Goal: Task Accomplishment & Management: Complete application form

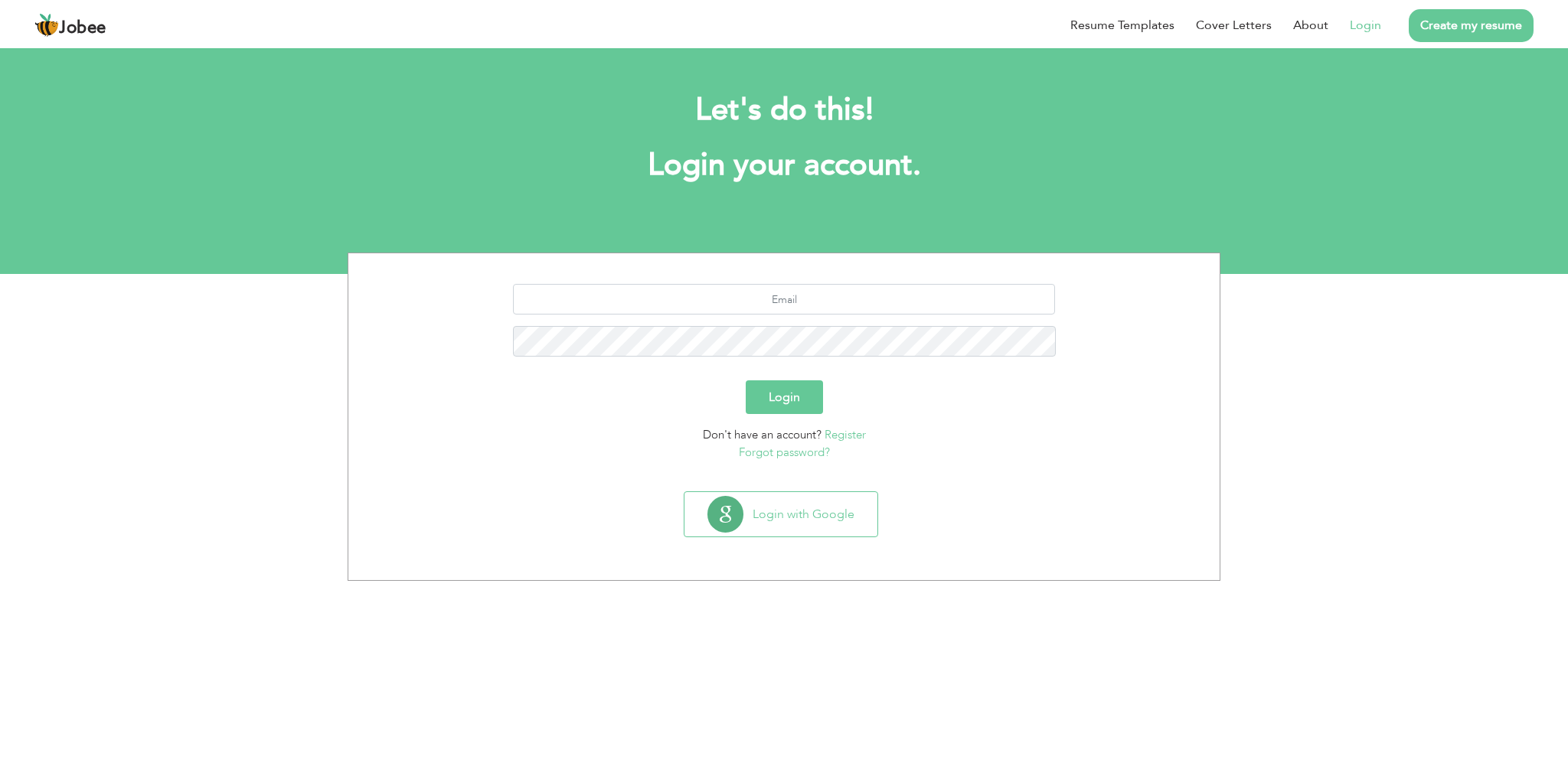
click at [854, 436] on link "Register" at bounding box center [845, 434] width 42 height 15
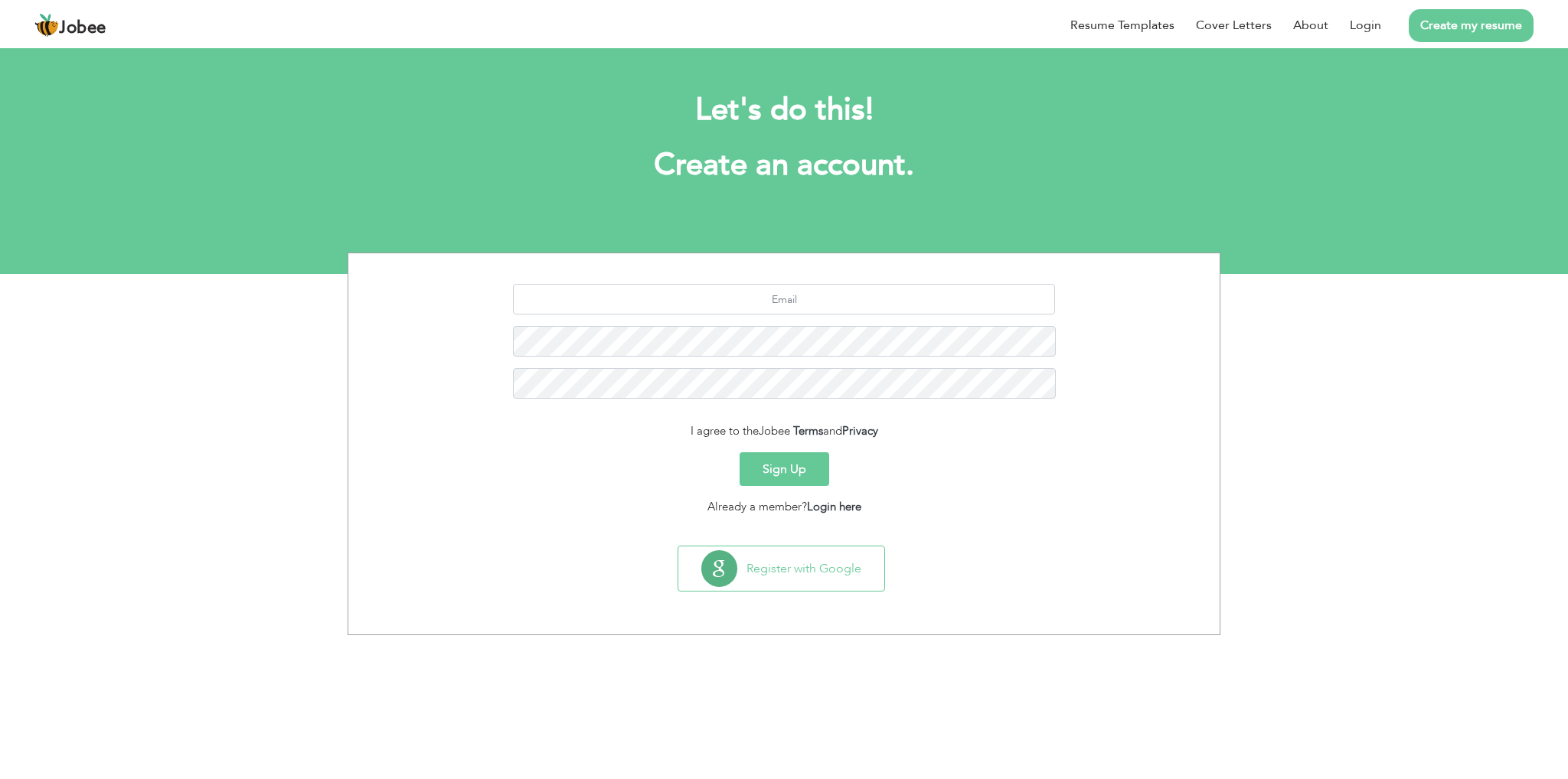
click at [782, 316] on div at bounding box center [784, 347] width 848 height 127
click at [797, 303] on input "text" at bounding box center [784, 300] width 543 height 31
paste input "yusrahabib3121@outlook.com"
type input "yusrahabib3121@outlook.com"
click at [784, 468] on button "Sign Up" at bounding box center [784, 470] width 90 height 34
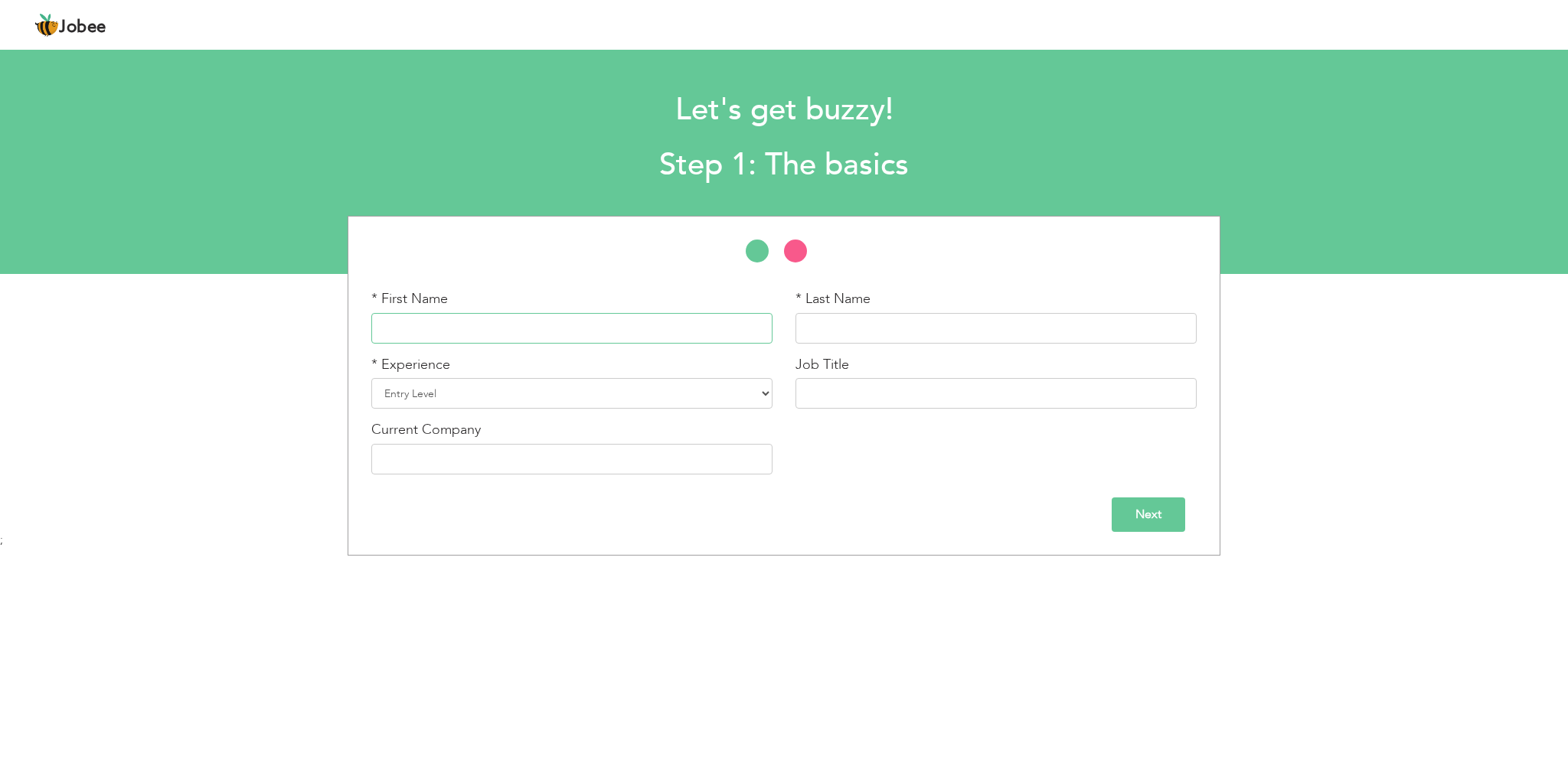
click at [402, 319] on input "text" at bounding box center [572, 328] width 402 height 31
click at [494, 328] on input "text" at bounding box center [572, 328] width 402 height 31
paste input "[PERSON_NAME]"
click at [879, 331] on input "text" at bounding box center [996, 328] width 402 height 31
click at [441, 325] on input "YASRA PERVEEN" at bounding box center [572, 328] width 402 height 31
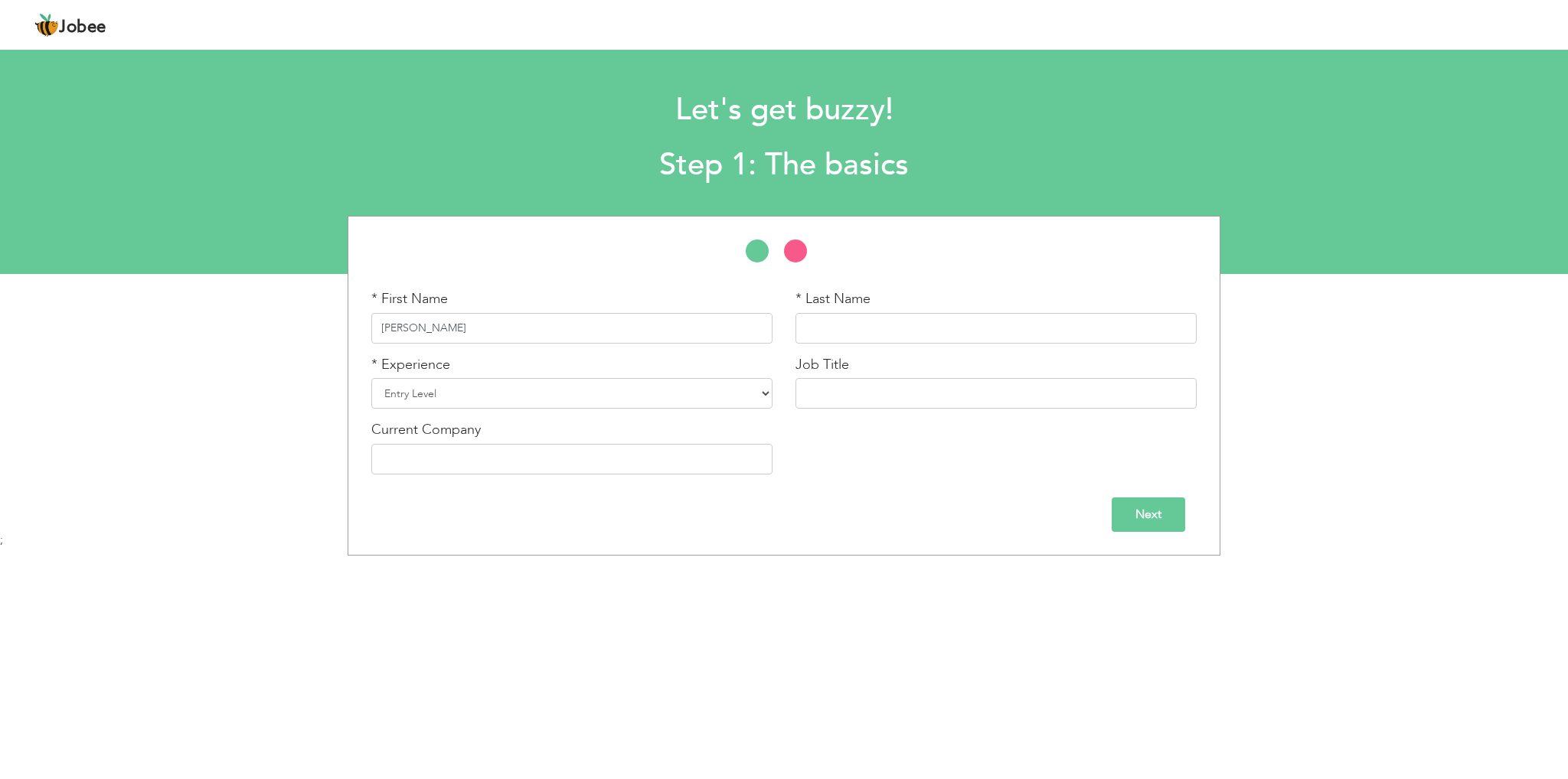
drag, startPoint x: 441, startPoint y: 325, endPoint x: 465, endPoint y: 325, distance: 24.0
click at [441, 325] on input "[PERSON_NAME]" at bounding box center [572, 328] width 402 height 31
type input "YASRA"
click at [839, 320] on input "text" at bounding box center [996, 328] width 402 height 31
paste input "PERVEEN"
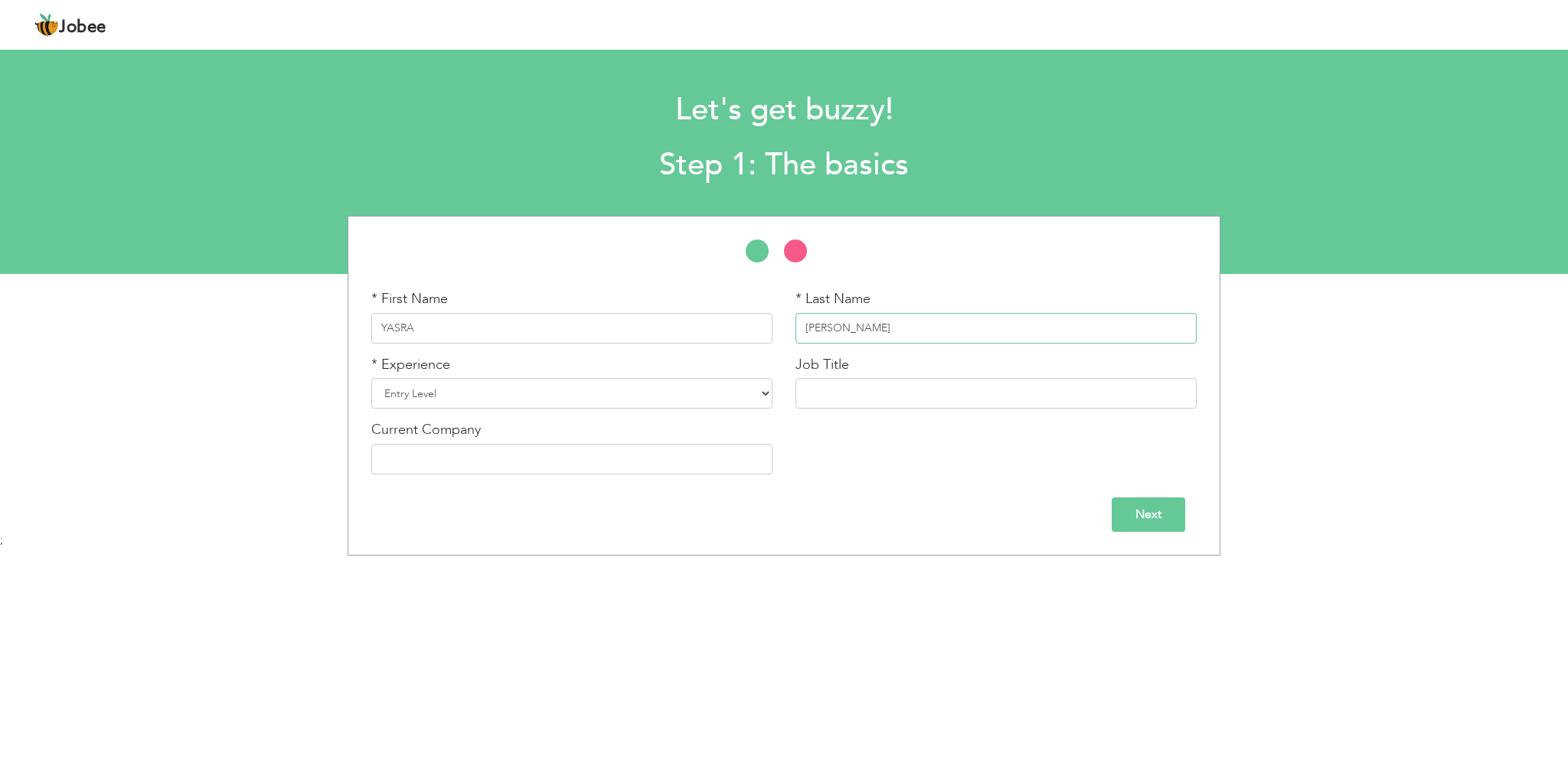
type input "PERVEEN"
click at [408, 370] on label "* Experience" at bounding box center [410, 365] width 79 height 19
click at [424, 387] on select "Entry Level Less than 1 Year 1 Year 2 Years 3 Years 4 Years 5 Years 6 Years 7 Y…" at bounding box center [572, 393] width 402 height 31
click at [829, 397] on input "text" at bounding box center [996, 393] width 402 height 31
click at [540, 405] on select "Entry Level Less than 1 Year 1 Year 2 Years 3 Years 4 Years 5 Years 6 Years 7 Y…" at bounding box center [572, 393] width 402 height 31
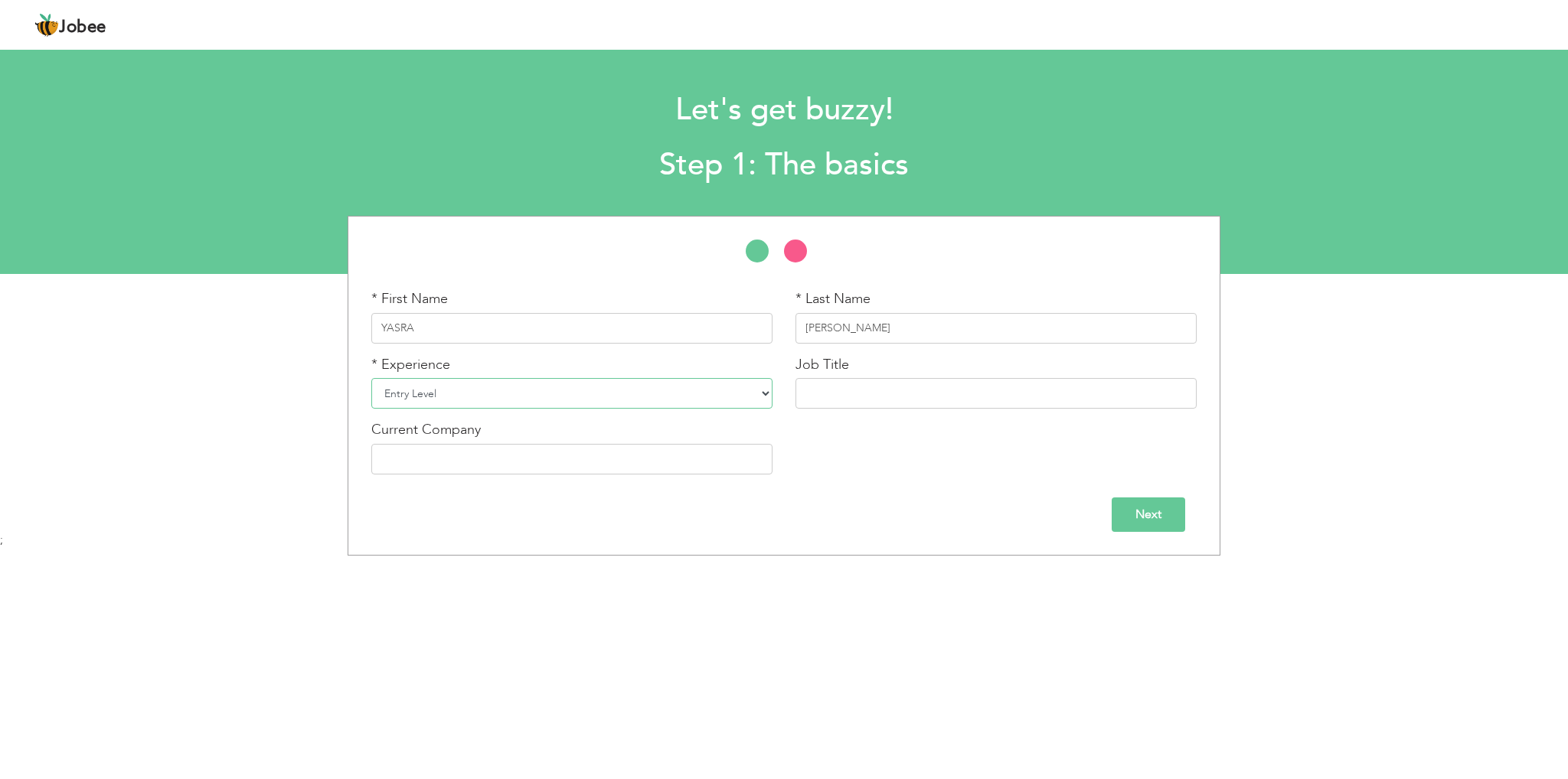
select select "12"
click at [371, 378] on select "Entry Level Less than 1 Year 1 Year 2 Years 3 Years 4 Years 5 Years 6 Years 7 Y…" at bounding box center [572, 393] width 402 height 31
click at [885, 391] on input "text" at bounding box center [996, 393] width 402 height 31
click at [903, 390] on input "text" at bounding box center [996, 393] width 402 height 31
click at [914, 398] on input "text" at bounding box center [996, 393] width 402 height 31
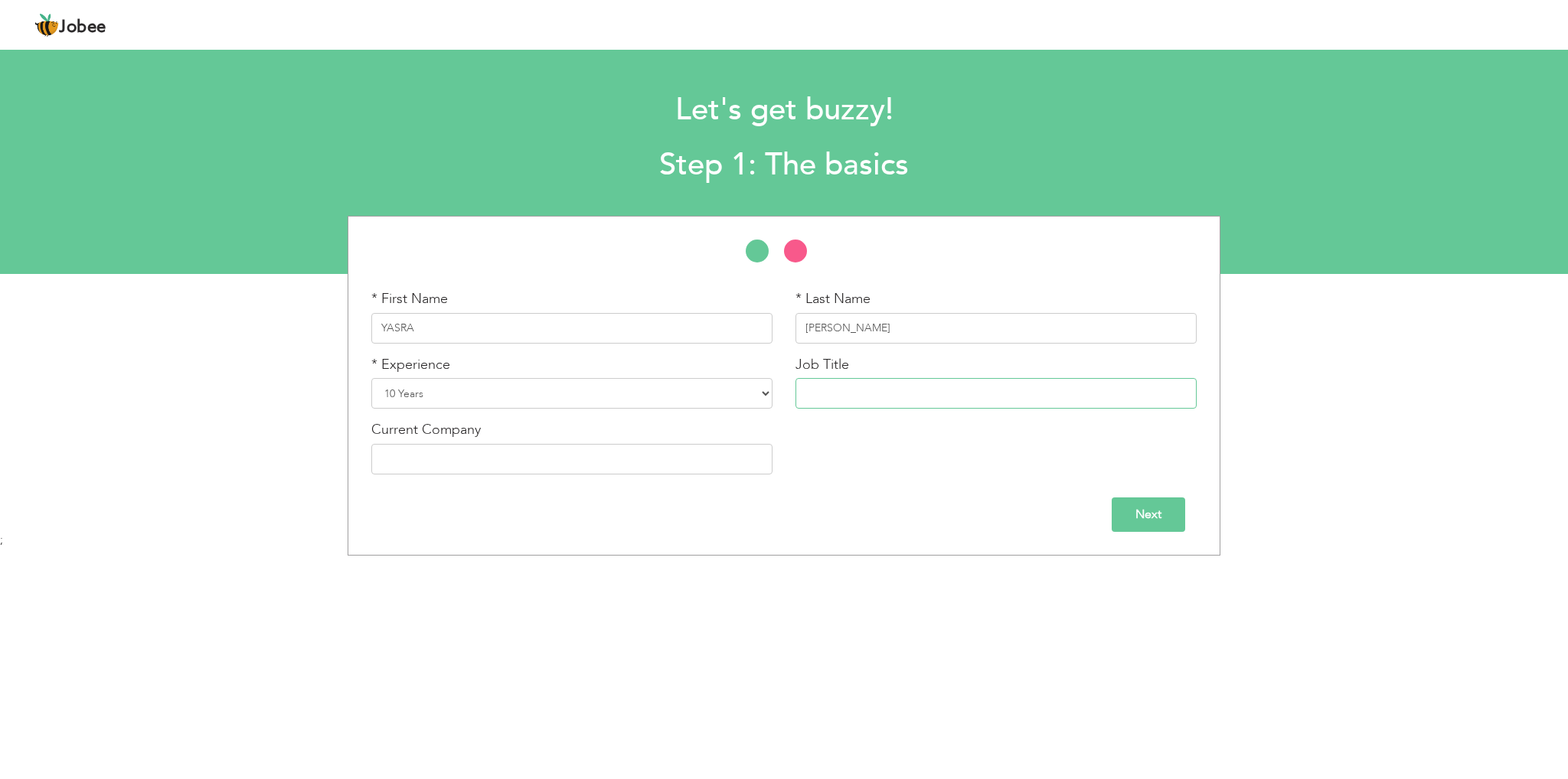
click at [900, 402] on input "text" at bounding box center [996, 393] width 402 height 31
type input "Teacher"
click at [554, 461] on input "text" at bounding box center [572, 459] width 402 height 31
click at [1088, 526] on div "Next" at bounding box center [784, 515] width 825 height 35
click at [1126, 508] on input "Next" at bounding box center [1148, 515] width 74 height 35
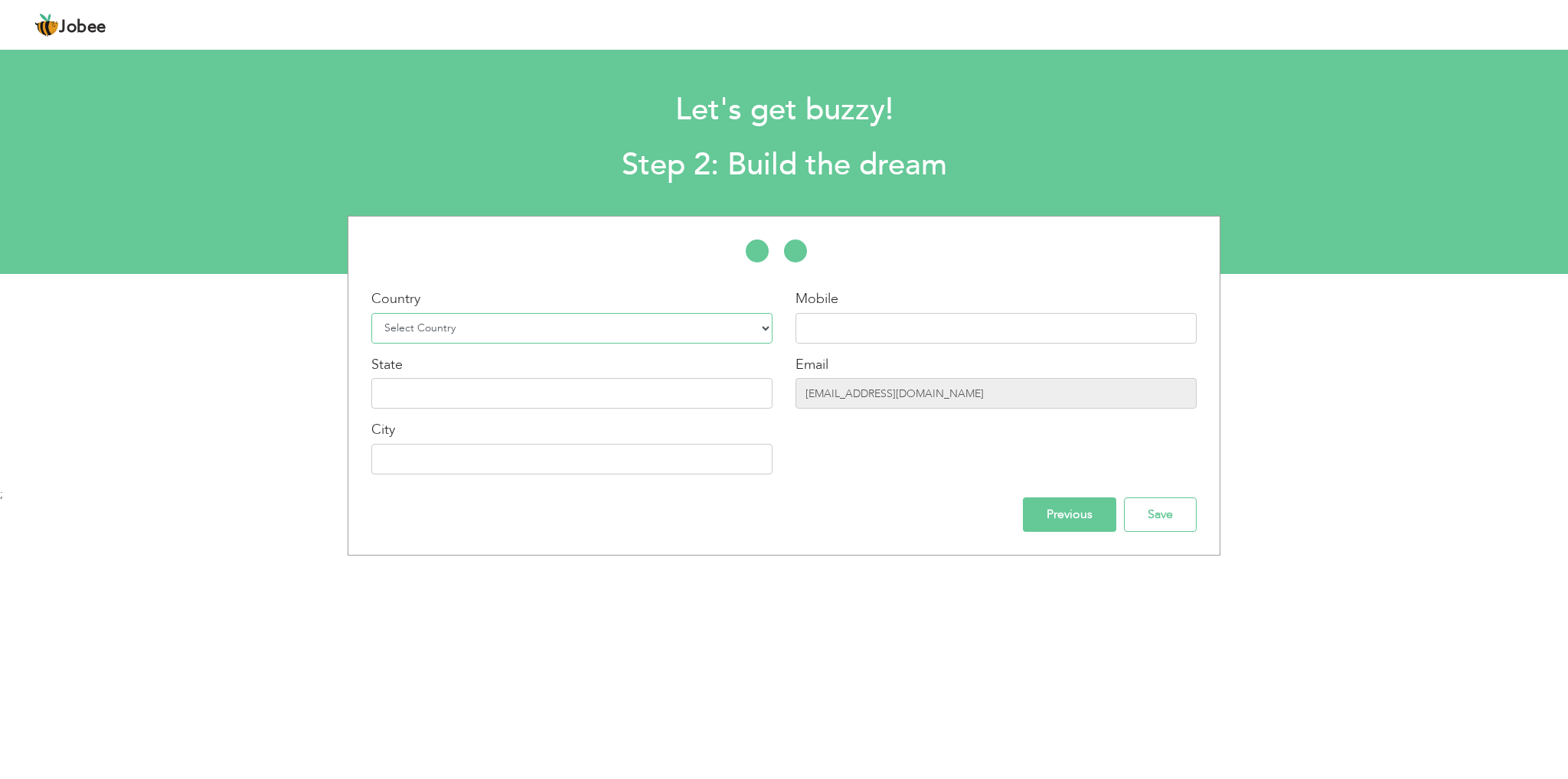
click at [510, 329] on select "Select Country Afghanistan Albania Algeria American Samoa Andorra Angola Anguil…" at bounding box center [572, 328] width 402 height 31
select select "166"
click at [371, 313] on select "Select Country Afghanistan Albania Algeria American Samoa Andorra Angola Anguil…" at bounding box center [572, 328] width 402 height 31
click at [842, 338] on input "text" at bounding box center [996, 328] width 402 height 31
click at [853, 335] on input "text" at bounding box center [996, 328] width 402 height 31
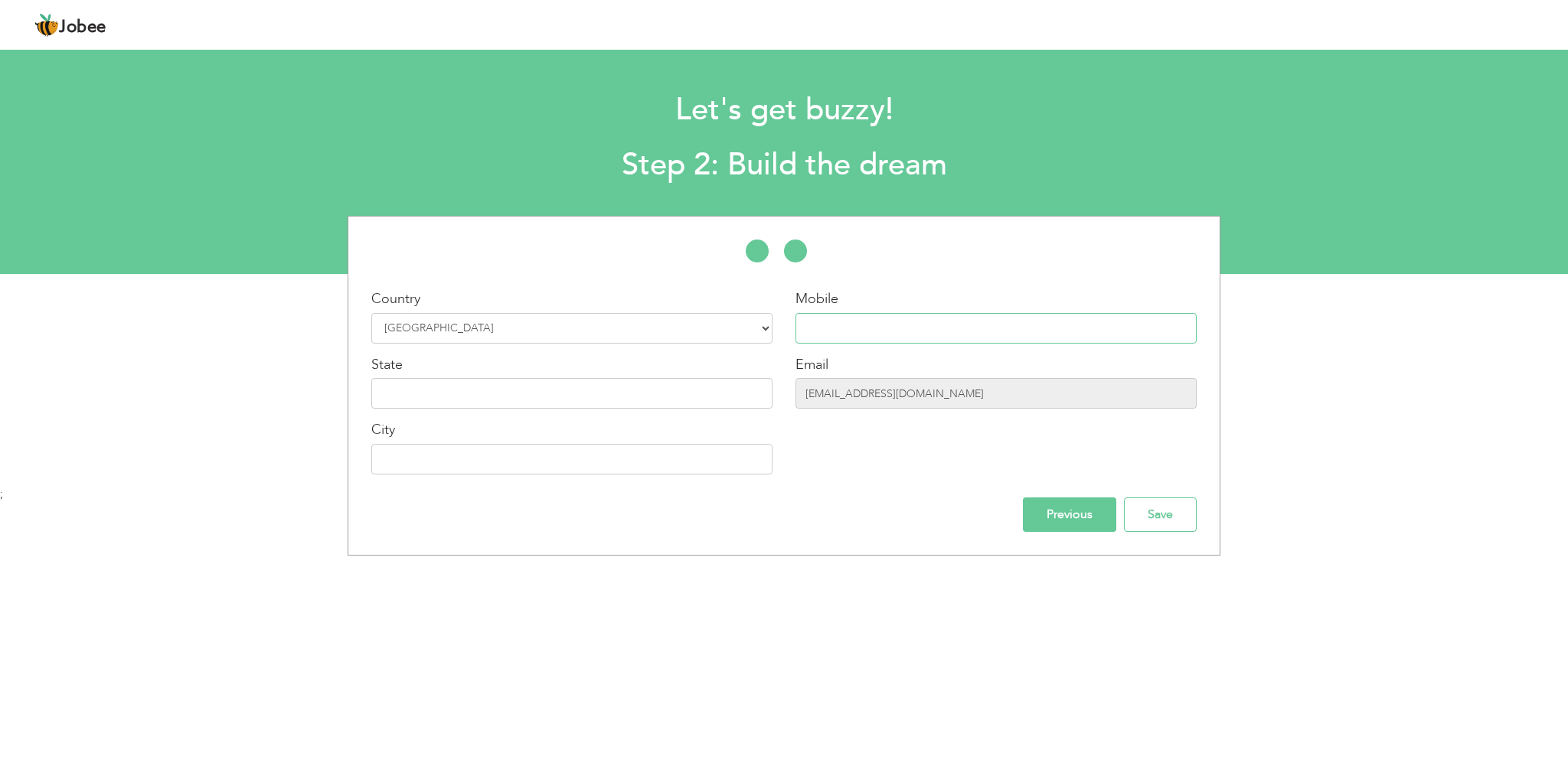
paste input "[PHONE_NUMBER]"
type input "[PHONE_NUMBER]"
click at [429, 399] on input "text" at bounding box center [572, 393] width 402 height 31
type input "[GEOGRAPHIC_DATA]"
click at [386, 453] on input "text" at bounding box center [572, 459] width 402 height 31
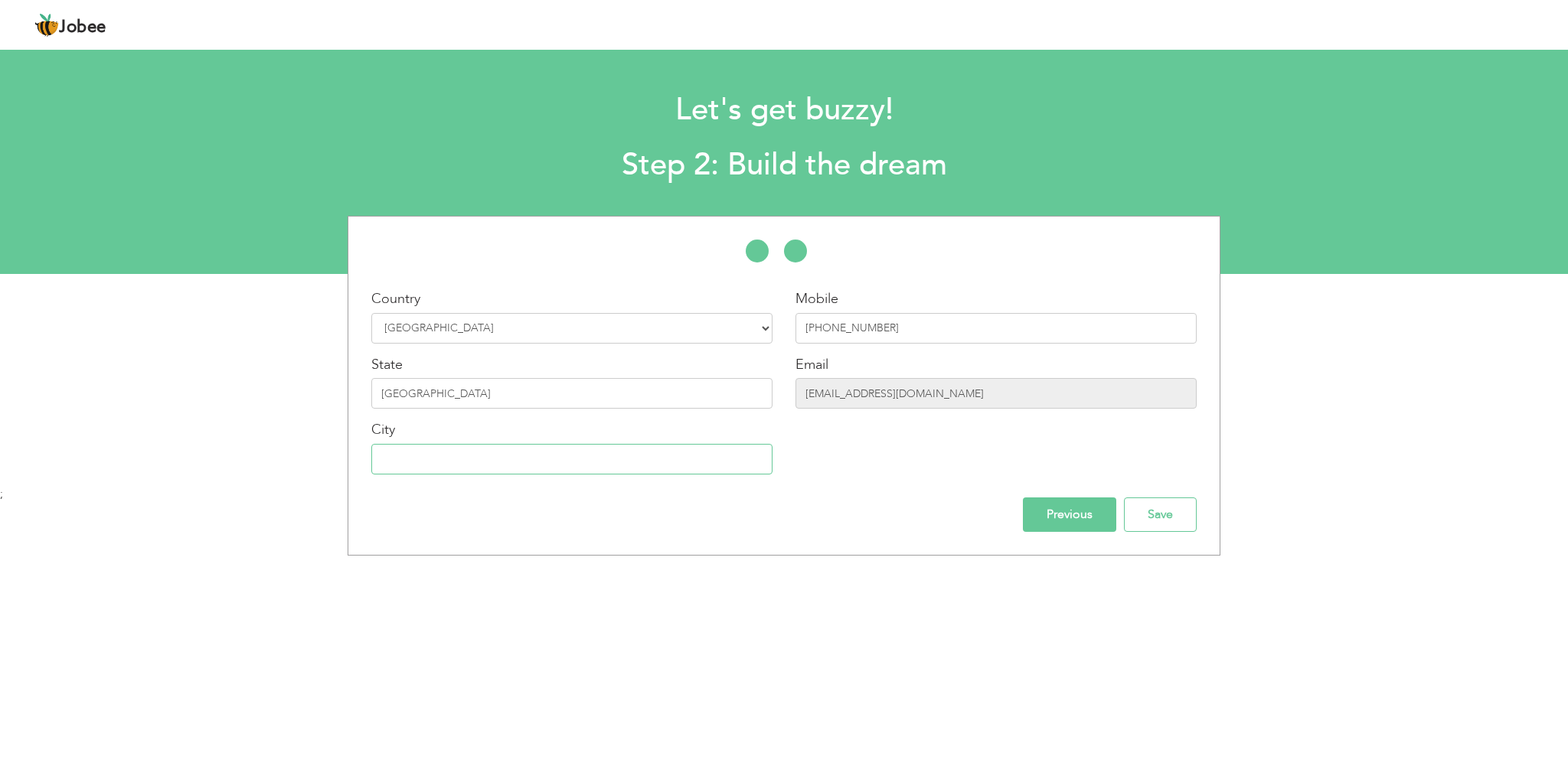
click at [420, 453] on input "text" at bounding box center [572, 459] width 402 height 31
paste input "RAWALPINDI"
type input "RAWALPINDI"
click at [1164, 518] on input "Save" at bounding box center [1160, 515] width 73 height 35
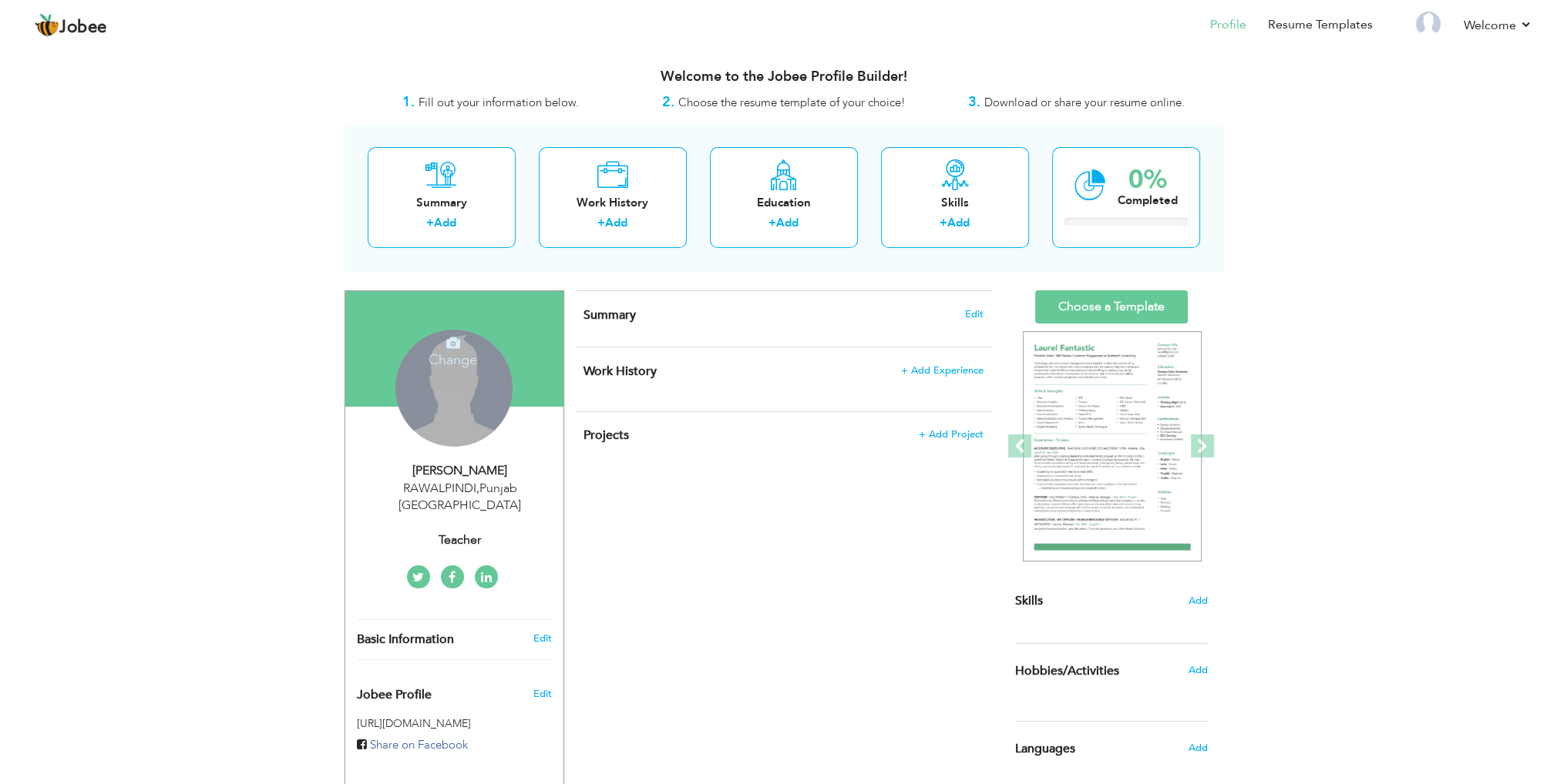
click at [483, 416] on div "Change Remove" at bounding box center [453, 388] width 117 height 117
click at [450, 361] on h4 "Change" at bounding box center [453, 349] width 111 height 37
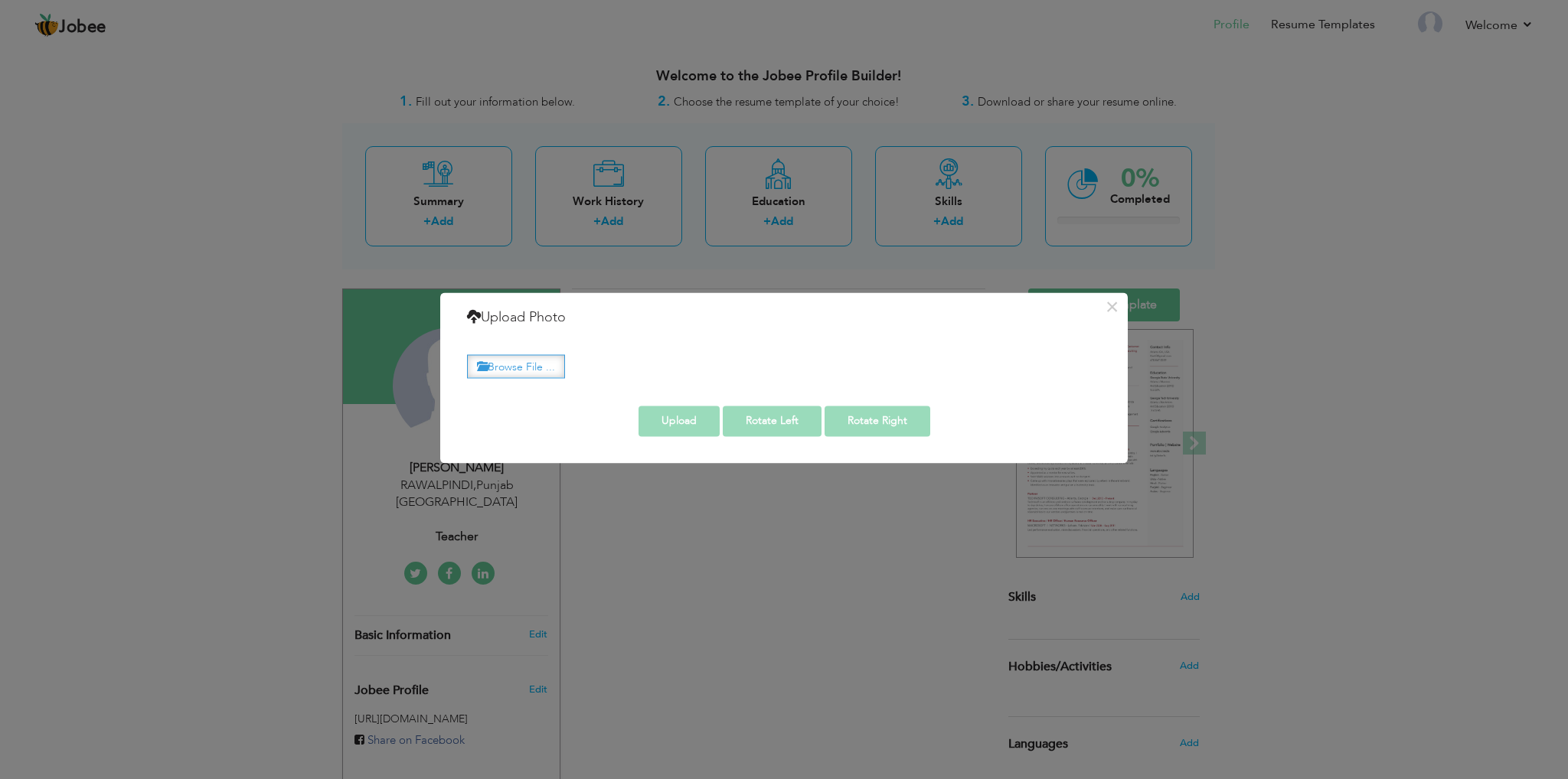
click at [548, 368] on label "Browse File ..." at bounding box center [516, 366] width 98 height 24
click at [0, 0] on input "Browse File ..." at bounding box center [0, 0] width 0 height 0
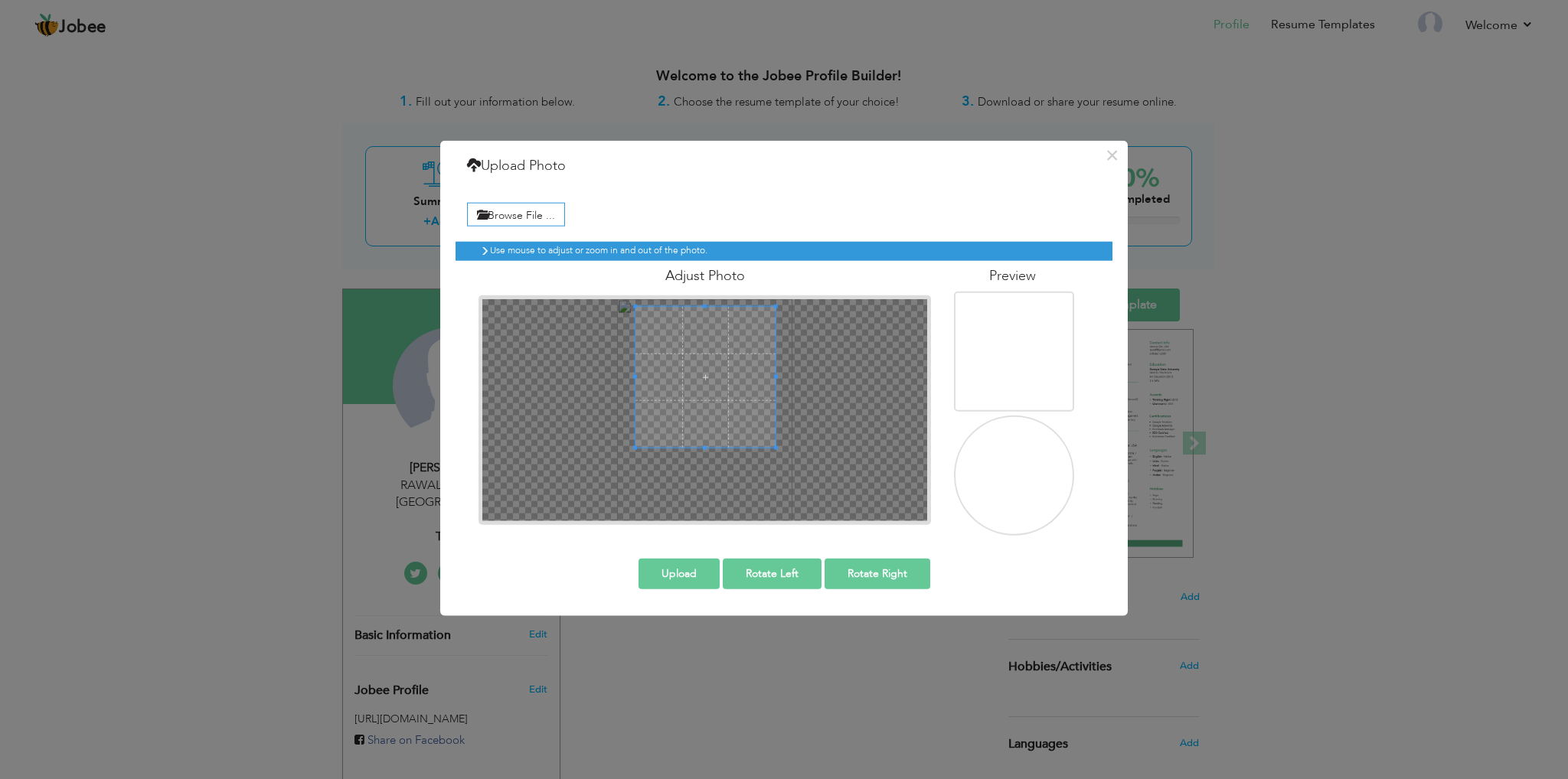
click at [729, 396] on span at bounding box center [706, 377] width 140 height 140
click at [678, 571] on button "Upload" at bounding box center [680, 573] width 82 height 31
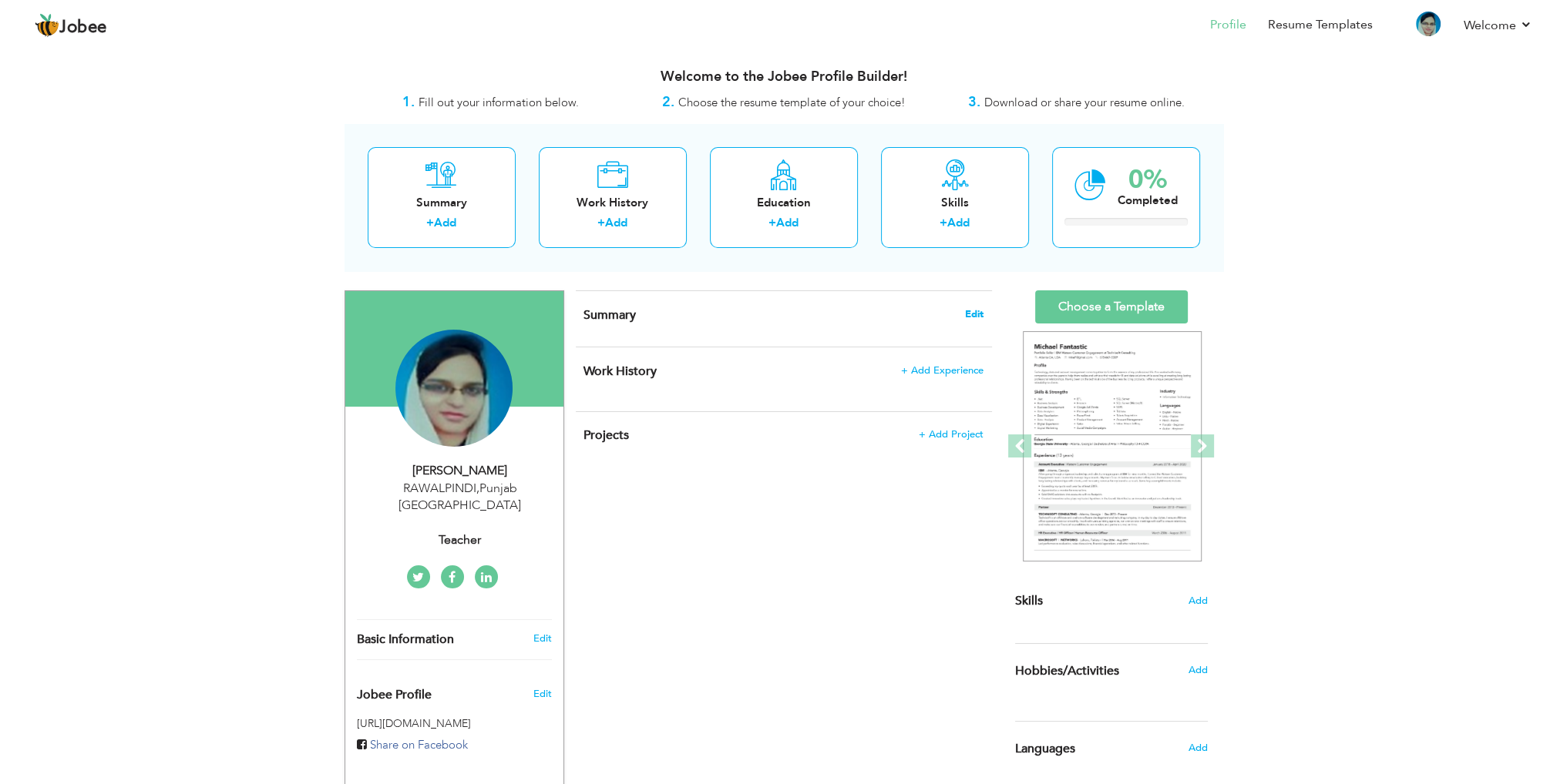
click at [975, 315] on span "Edit" at bounding box center [974, 314] width 19 height 11
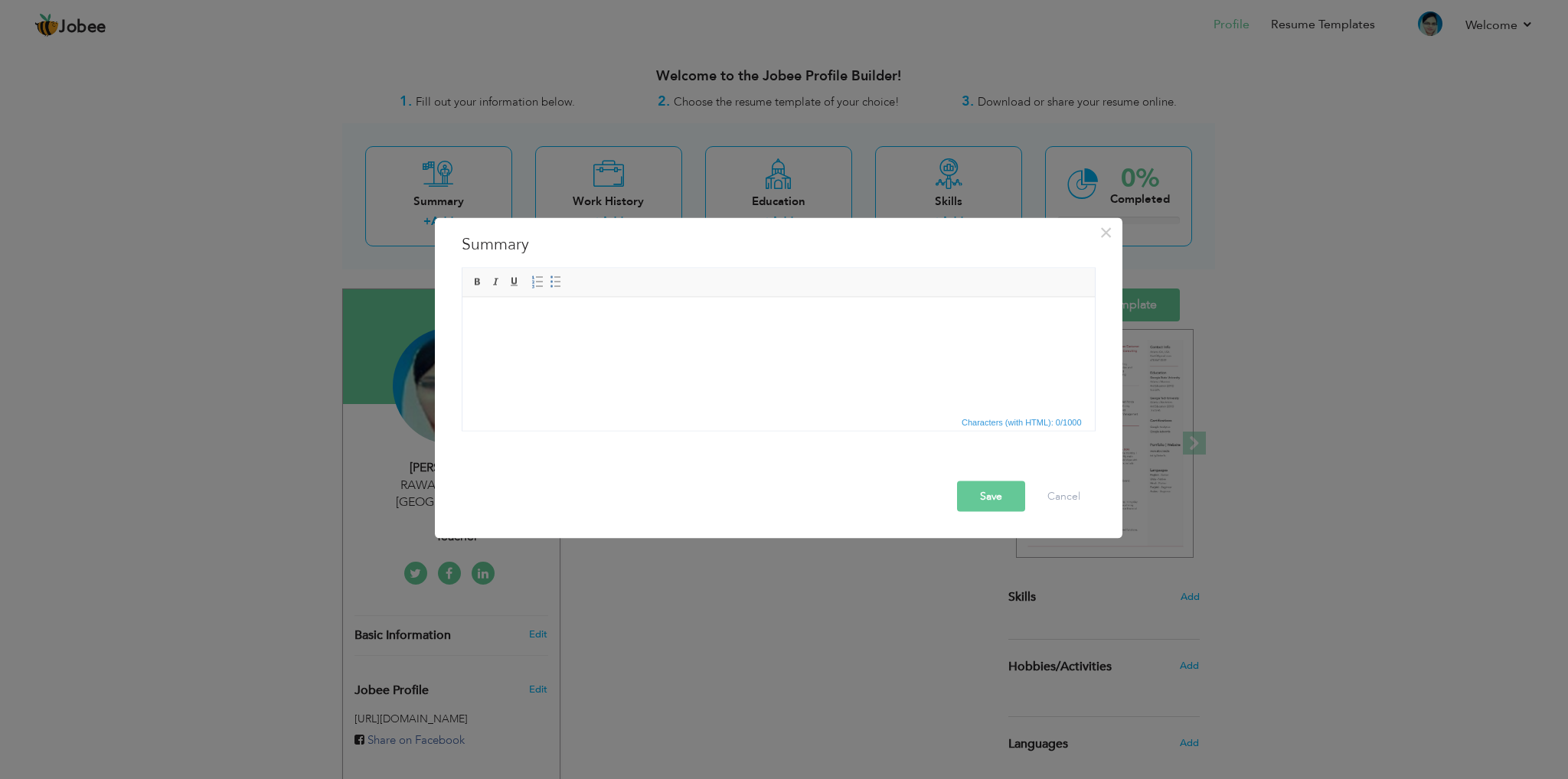
drag, startPoint x: 619, startPoint y: 270, endPoint x: 606, endPoint y: 295, distance: 28.2
click at [606, 295] on div "Rich Text Editor, summaryEditor Editor toolbars Basic Styles Bold Italic Underl…" at bounding box center [778, 354] width 657 height 179
click at [584, 344] on html at bounding box center [778, 320] width 633 height 47
click at [554, 281] on span at bounding box center [556, 283] width 12 height 12
click at [557, 344] on html at bounding box center [778, 320] width 633 height 47
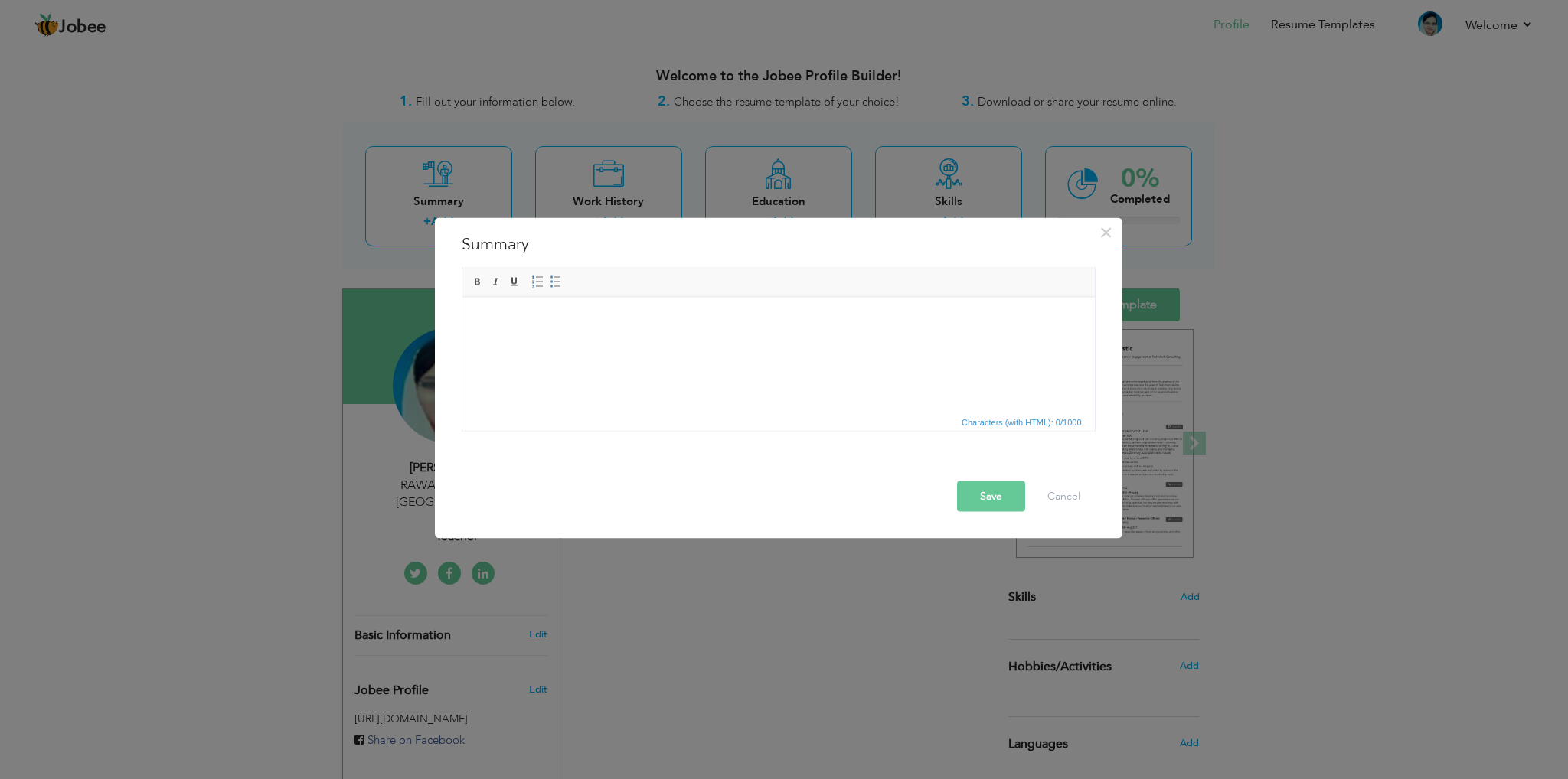
click at [511, 344] on html at bounding box center [778, 320] width 633 height 47
click at [511, 344] on html at bounding box center [778, 320] width 633 height 47
click at [542, 281] on link "Insert/Remove Numbered List" at bounding box center [537, 282] width 17 height 17
click at [554, 278] on span at bounding box center [556, 283] width 12 height 12
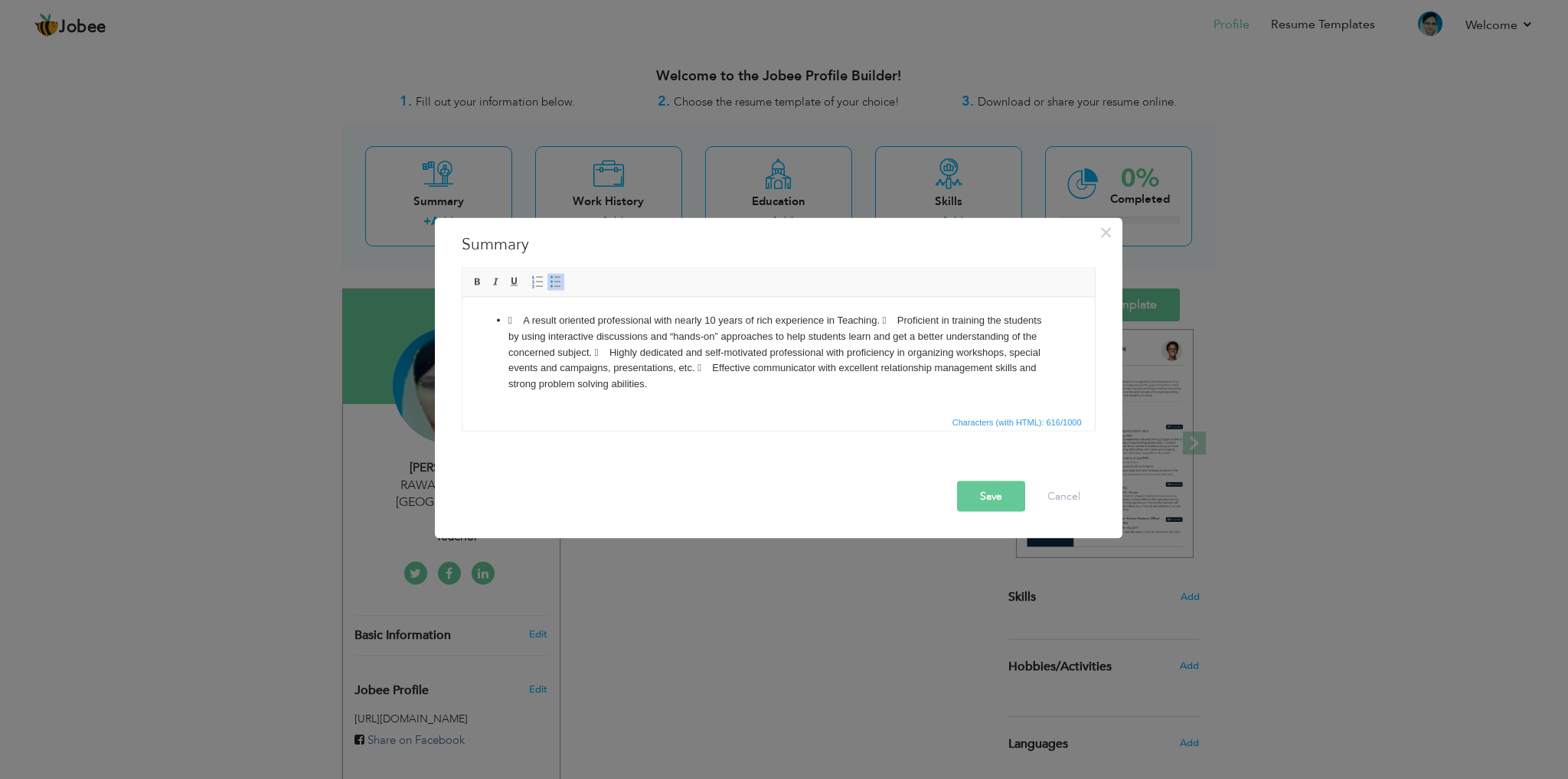
click at [902, 320] on li " A result oriented professional with nearly 10 years of rich experience in Tea…" at bounding box center [778, 352] width 541 height 80
click at [756, 350] on li "Proficient in training the students by using interactive discussions and “hands…" at bounding box center [778, 361] width 541 height 64
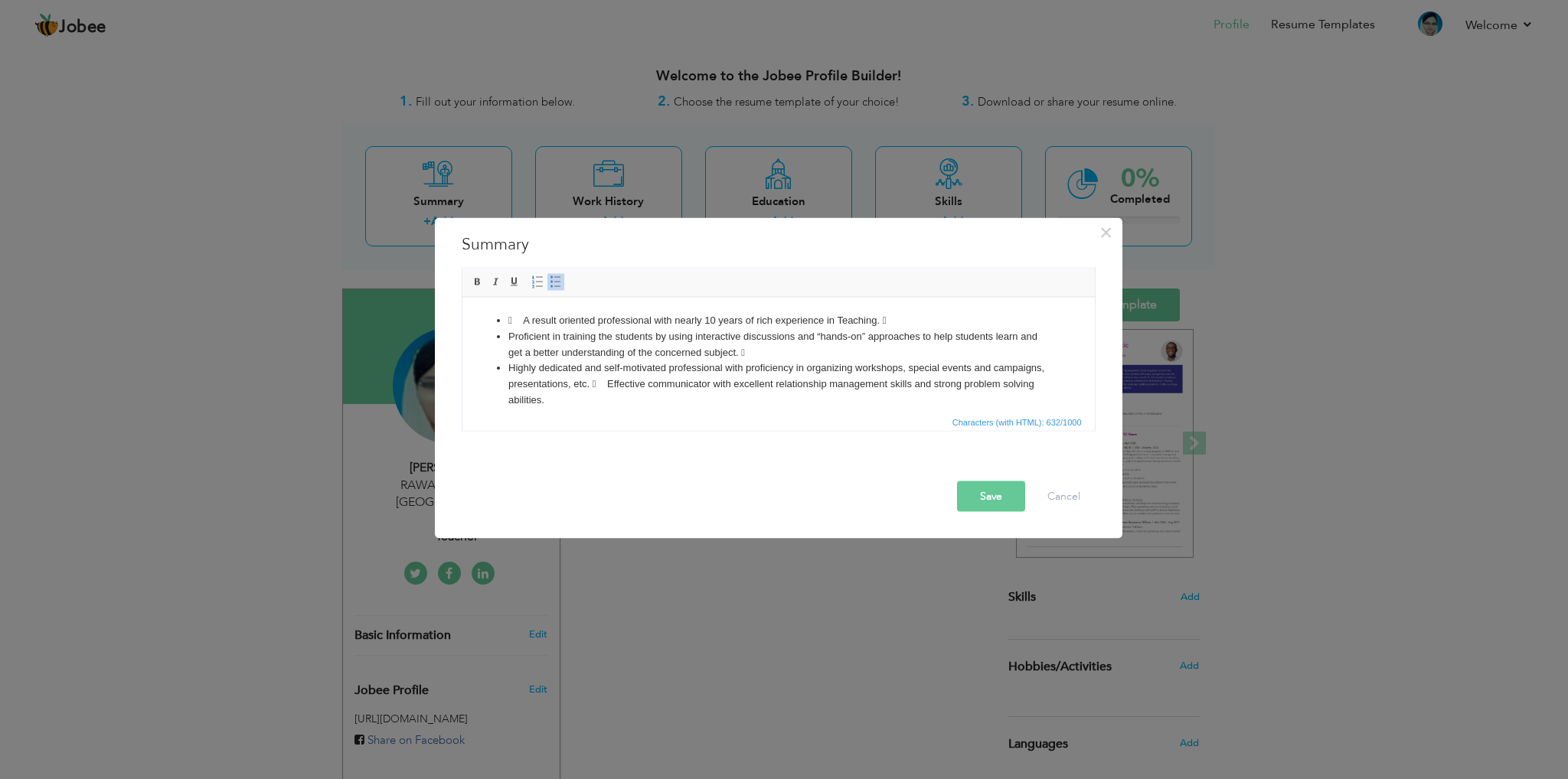
click at [663, 380] on li "Highly dedicated and self-motivated professional with proficiency in organizing…" at bounding box center [778, 384] width 541 height 48
click at [661, 389] on li "Highly dedicated and self-motivated professional with proficiency in organizing…" at bounding box center [778, 384] width 541 height 48
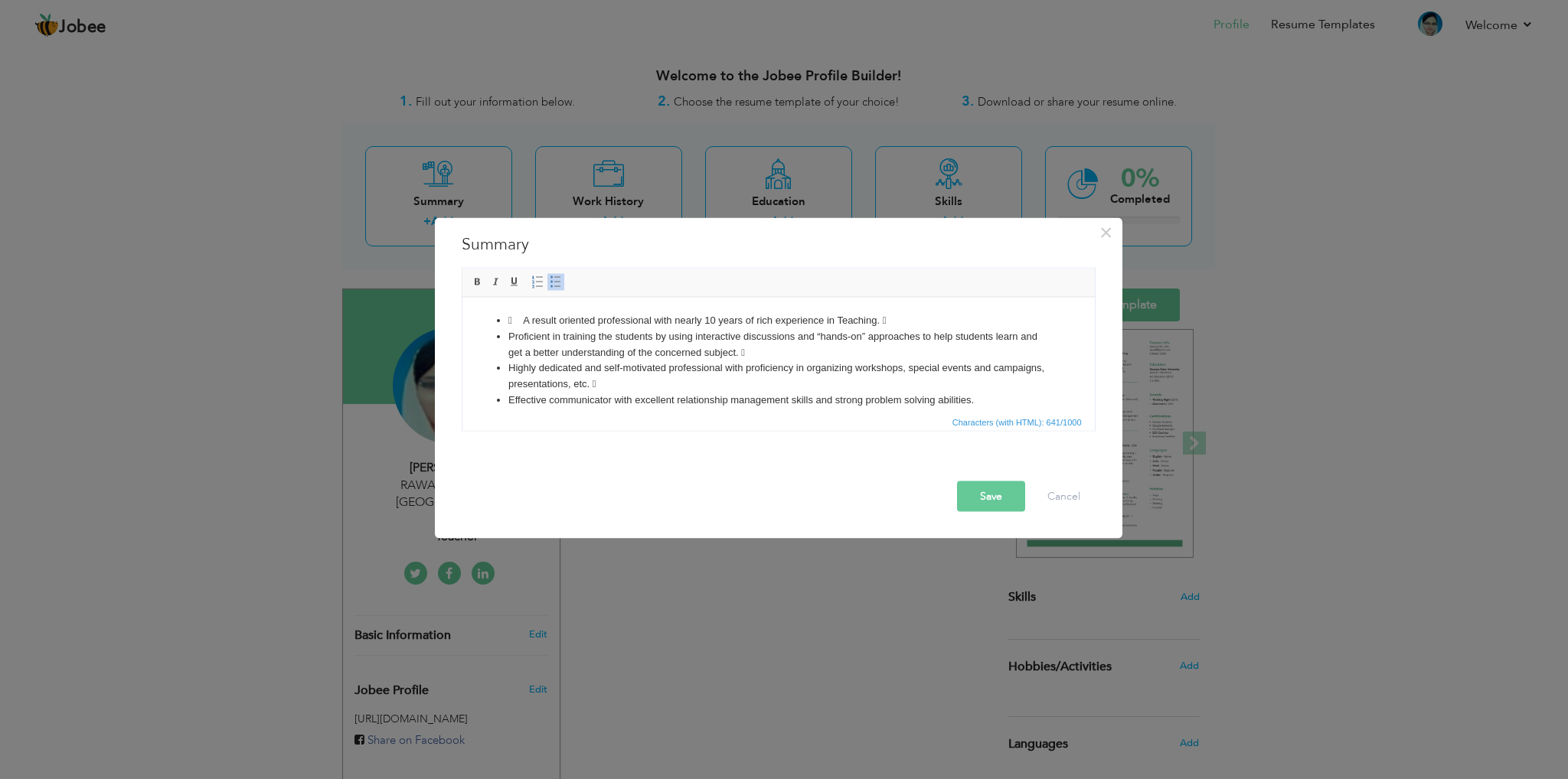
click at [685, 392] on li "Effective communicator with excellent relationship management skills and strong…" at bounding box center [778, 400] width 541 height 16
click at [775, 344] on li "Proficient in training the students by using interactive discussions and “hands…" at bounding box center [778, 345] width 541 height 32
drag, startPoint x: 928, startPoint y: 313, endPoint x: 903, endPoint y: 313, distance: 25.0
click at [905, 315] on li " A result oriented professional with nearly 10 years of rich experience in Tea…" at bounding box center [778, 320] width 541 height 16
click at [518, 318] on li " A result oriented professional with nearly 10 years of rich experience in Tea…" at bounding box center [778, 320] width 541 height 16
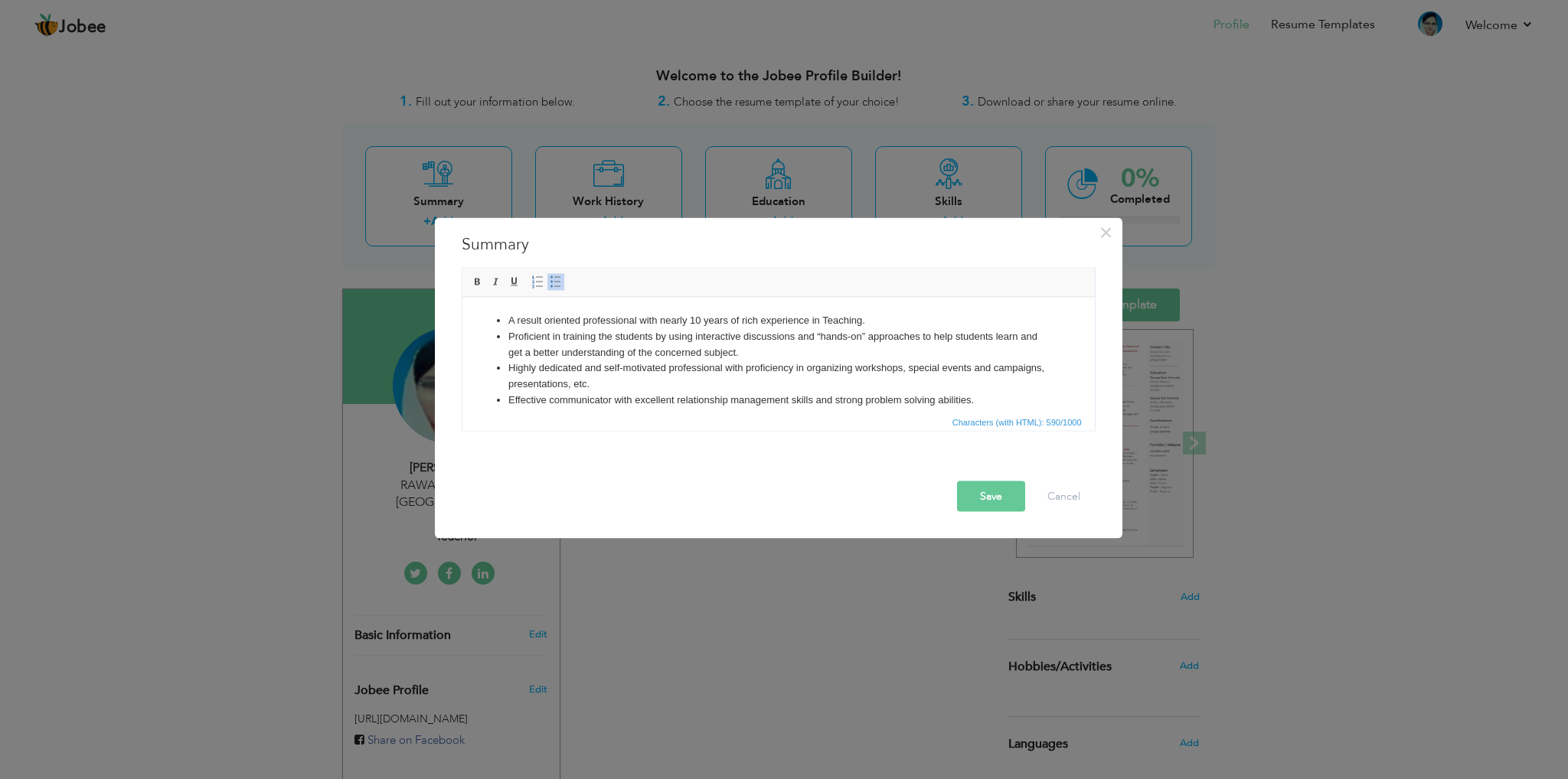
click at [975, 499] on button "Save" at bounding box center [991, 496] width 68 height 31
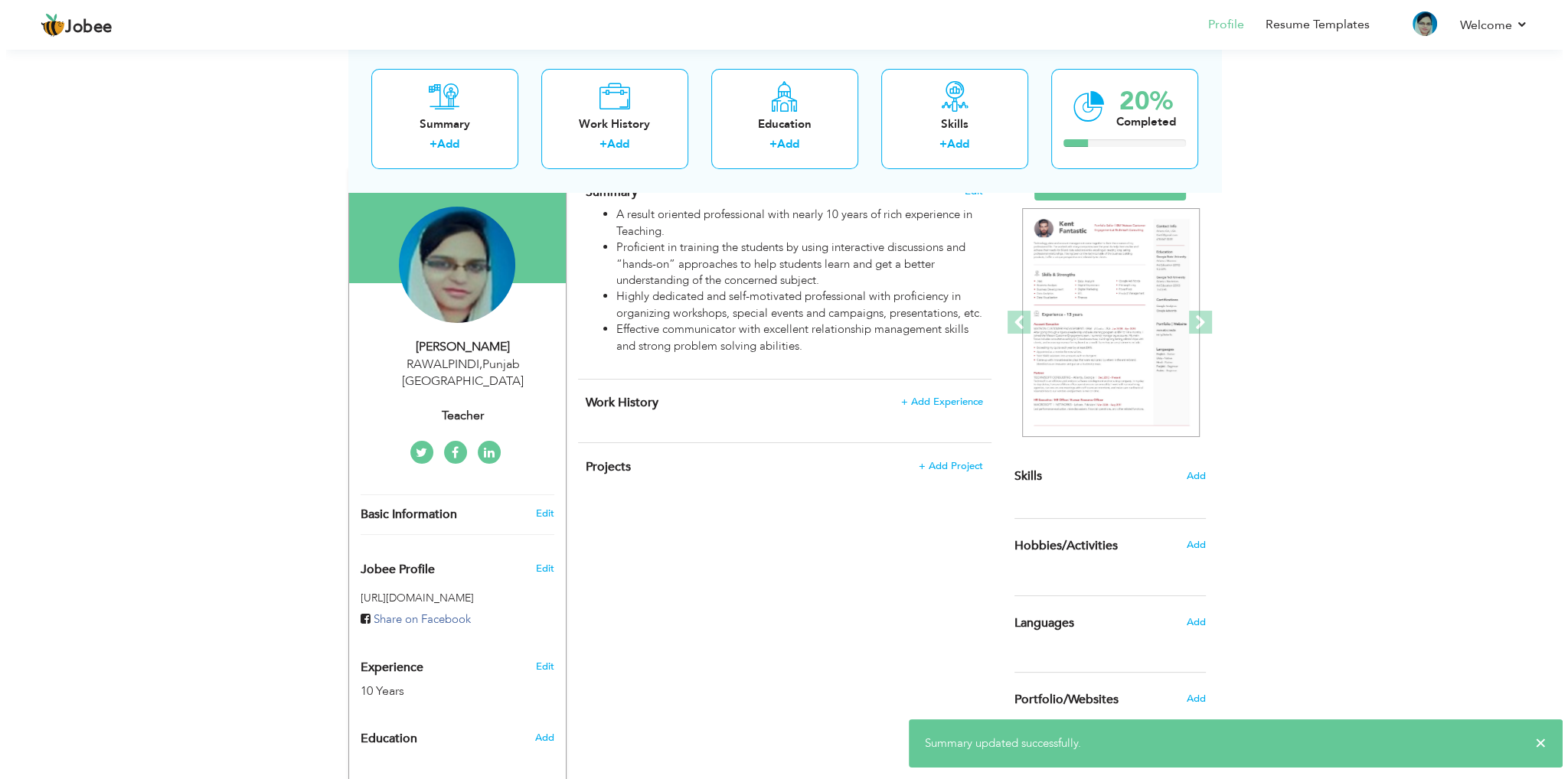
scroll to position [153, 0]
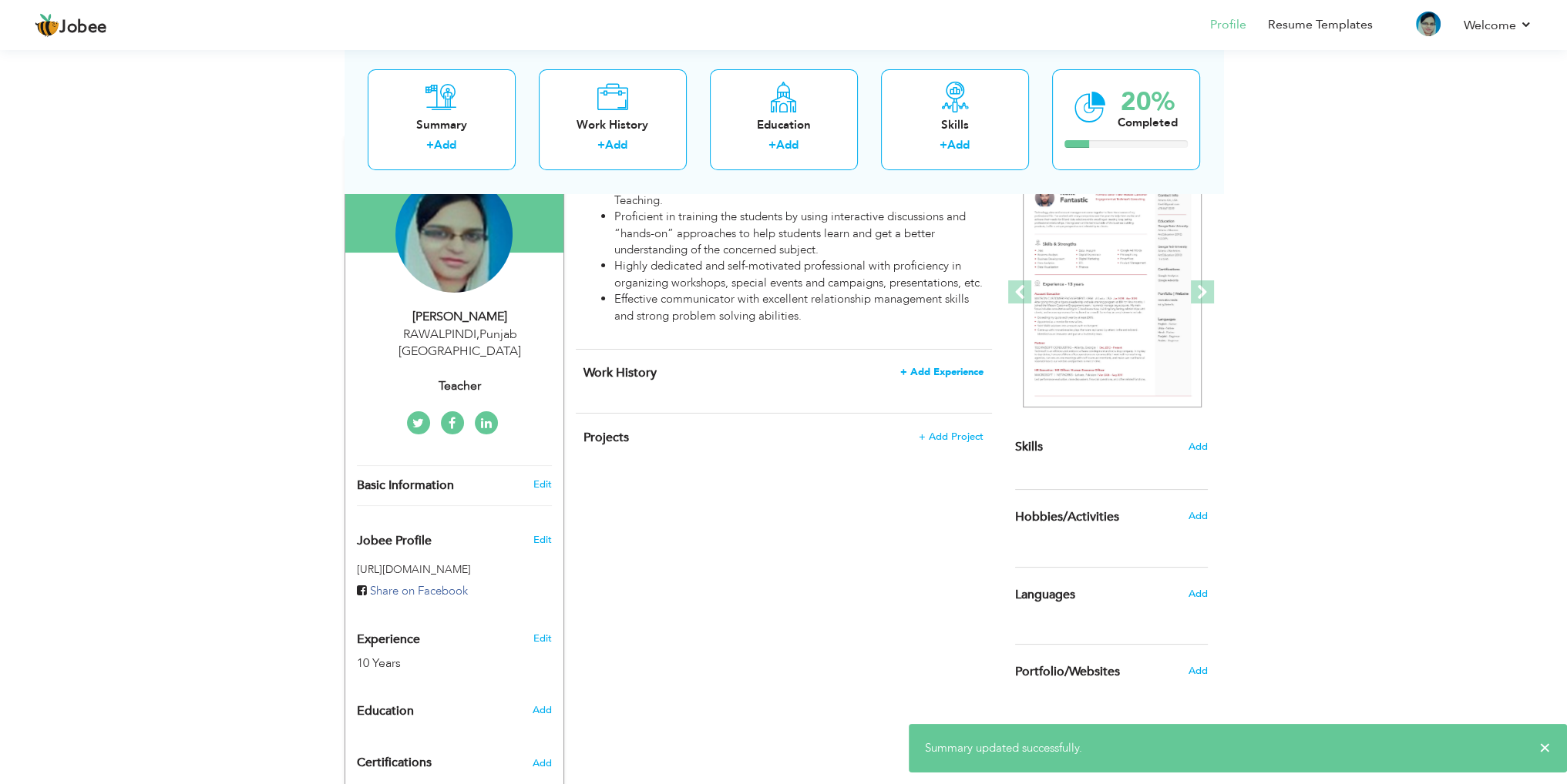
click at [946, 377] on span "+ Add Experience" at bounding box center [941, 372] width 83 height 11
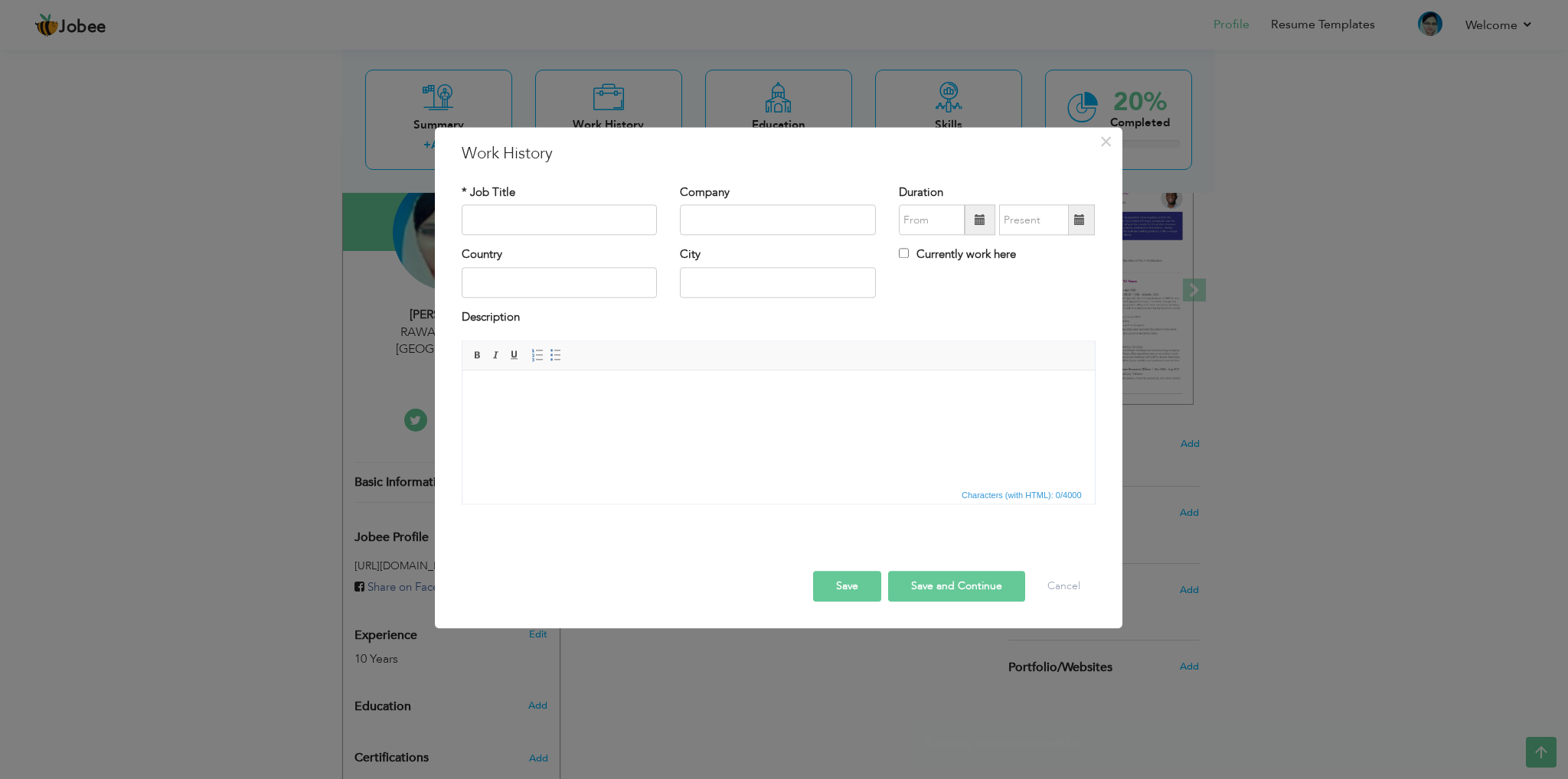
click at [574, 417] on html at bounding box center [778, 393] width 633 height 47
click at [520, 230] on input "text" at bounding box center [559, 221] width 196 height 31
click at [503, 206] on input "text" at bounding box center [559, 221] width 196 height 31
click at [559, 214] on input "text" at bounding box center [559, 221] width 196 height 31
paste input "Lecturer Masters Classes"
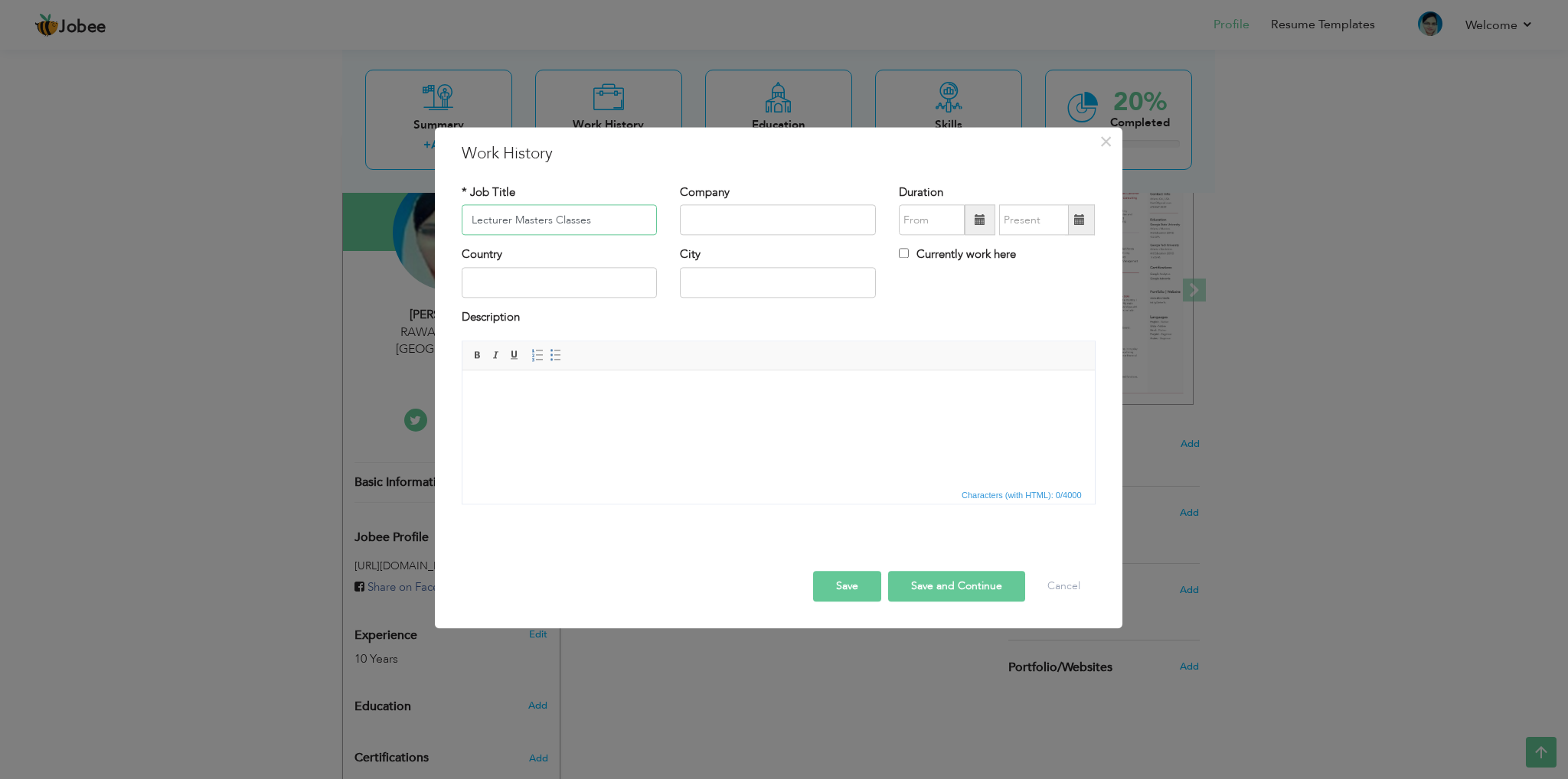
type input "Lecturer Masters Classes"
click at [725, 207] on input "text" at bounding box center [777, 221] width 196 height 31
click at [736, 216] on input "text" at bounding box center [777, 221] width 196 height 31
paste input "• THE SUPERIOR COLLEGE [GEOGRAPHIC_DATA]"
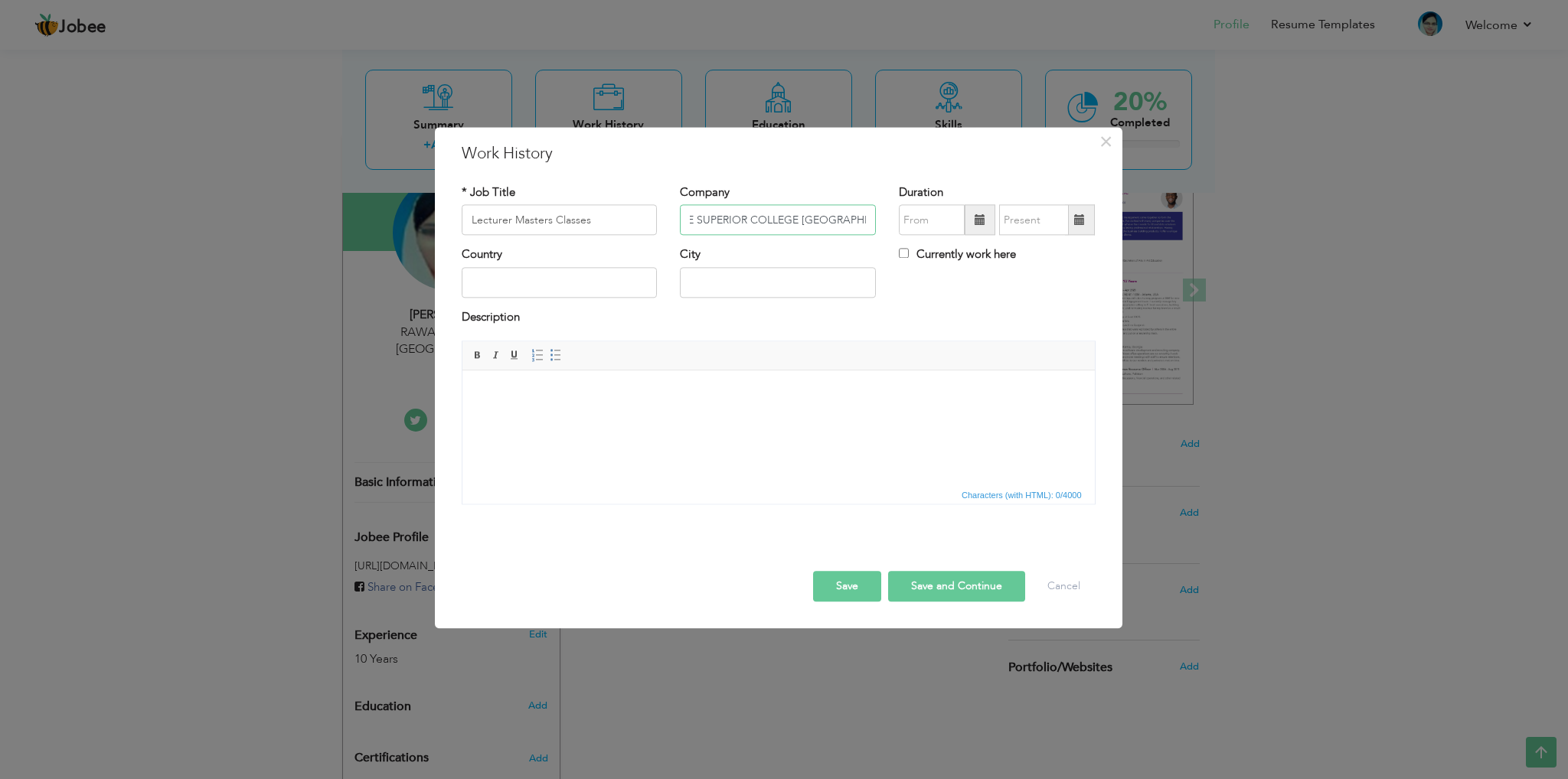
type input "• THE SUPERIOR COLLEGE [GEOGRAPHIC_DATA]"
click at [922, 221] on input "08/2025" at bounding box center [932, 221] width 66 height 31
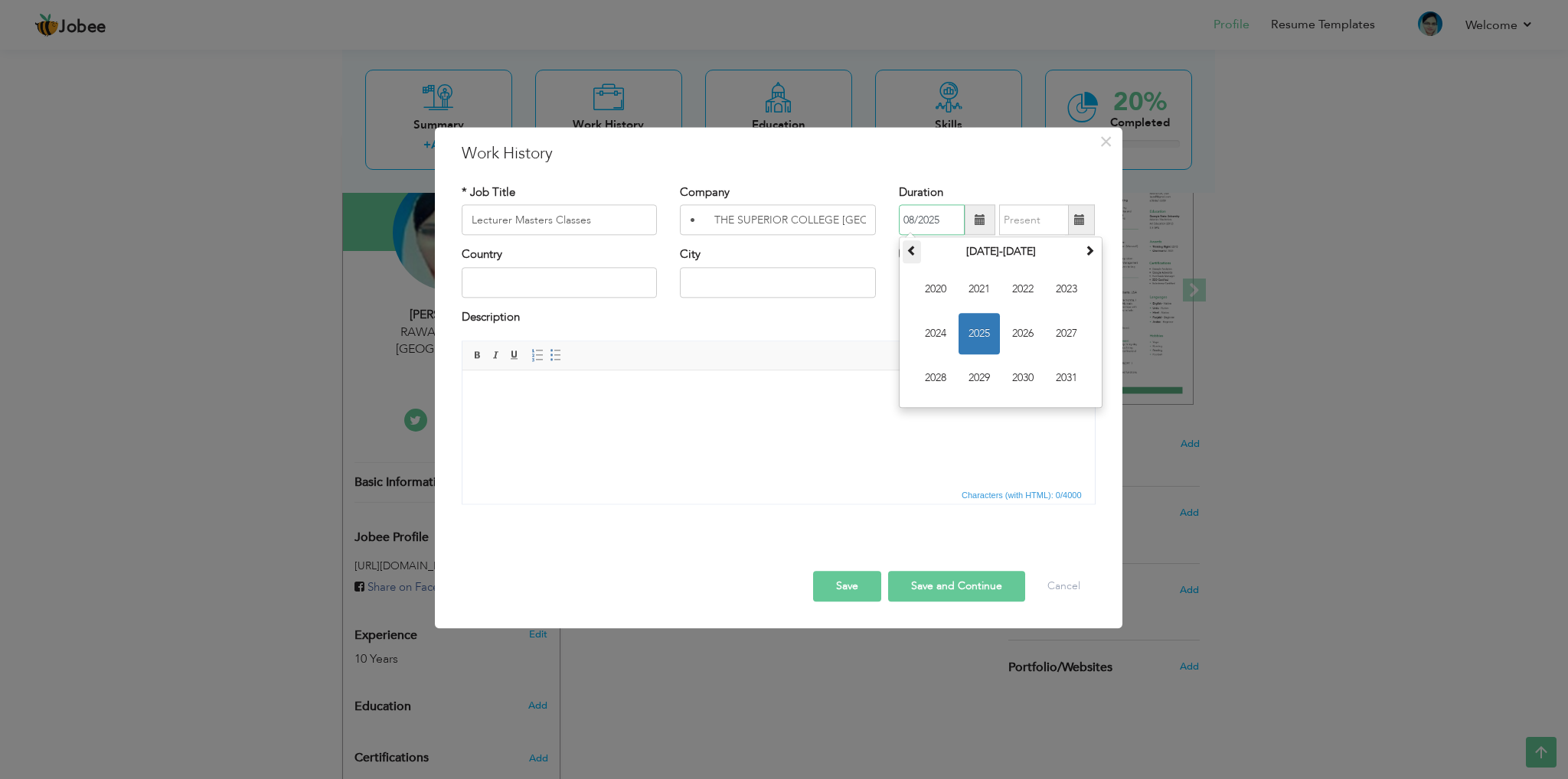
click at [919, 250] on th at bounding box center [912, 253] width 19 height 23
click at [1062, 340] on span "2017" at bounding box center [1066, 334] width 42 height 42
click at [942, 374] on span "Sep" at bounding box center [935, 378] width 42 height 42
type input "09/2017"
type input "08/2025"
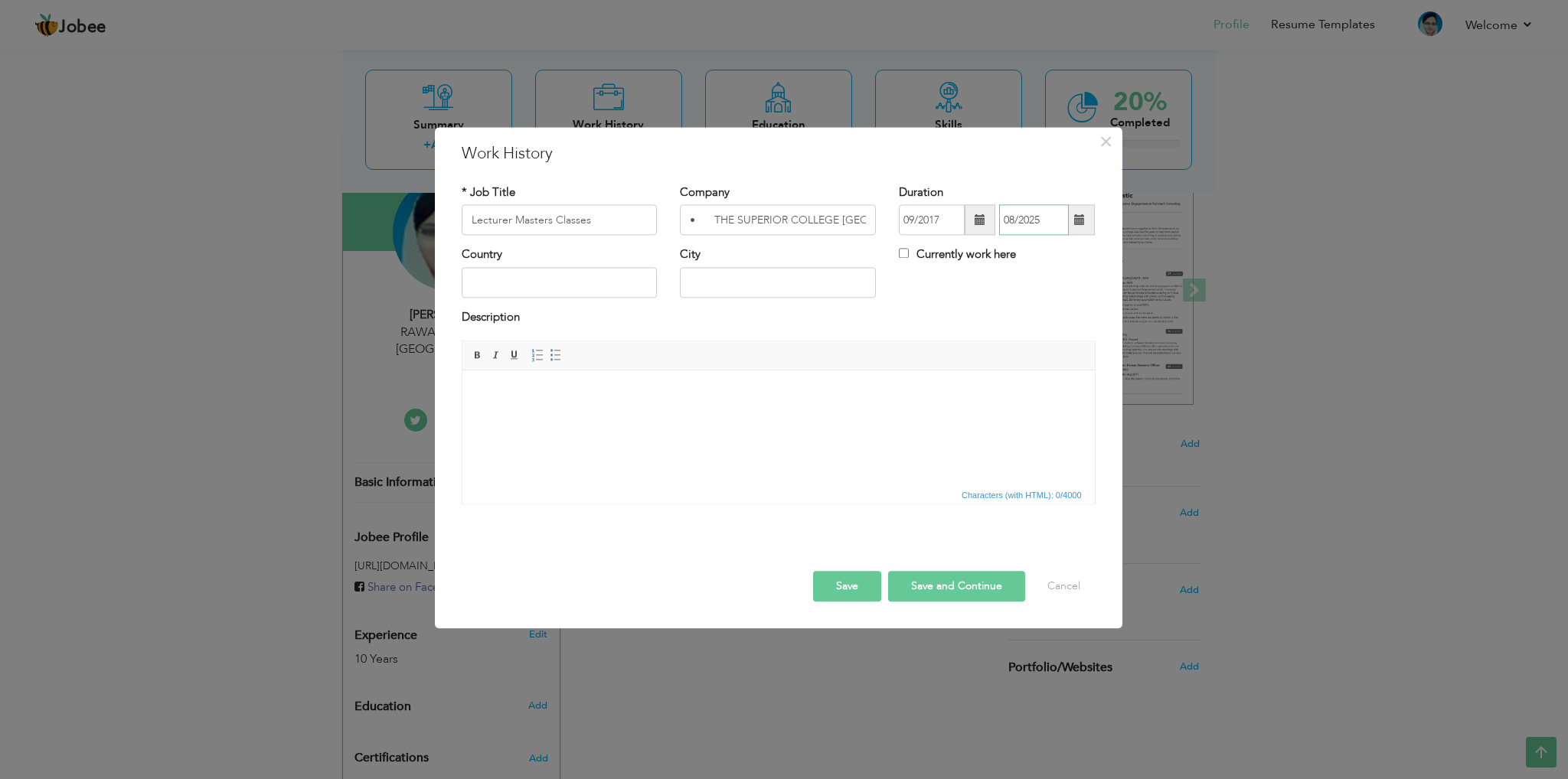
click at [1021, 224] on input "08/2025" at bounding box center [1034, 221] width 70 height 31
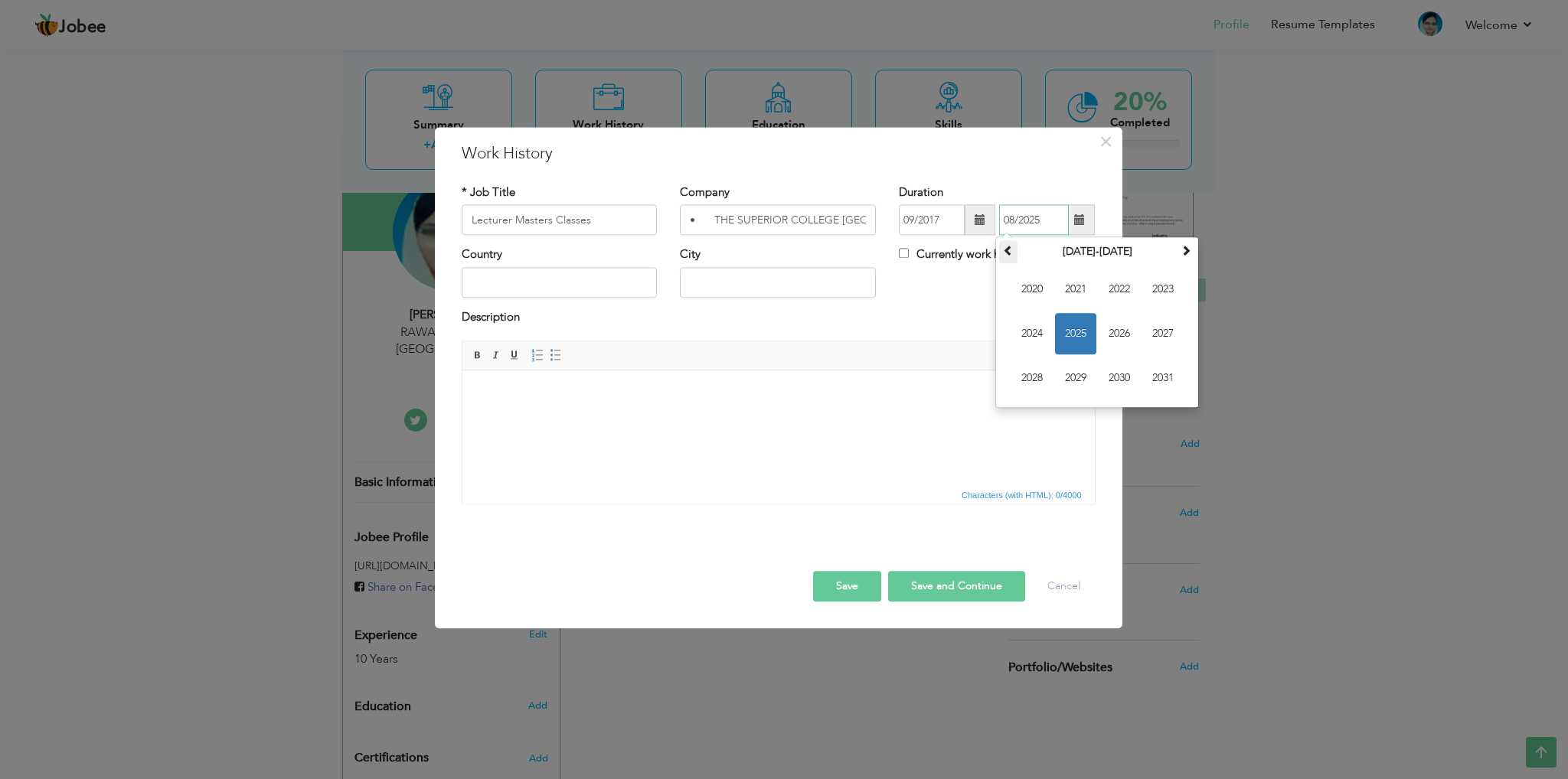
click at [1009, 251] on span at bounding box center [1009, 251] width 11 height 11
click at [1032, 377] on span "2018" at bounding box center [1032, 378] width 42 height 42
click at [932, 314] on div "Description" at bounding box center [778, 319] width 634 height 19
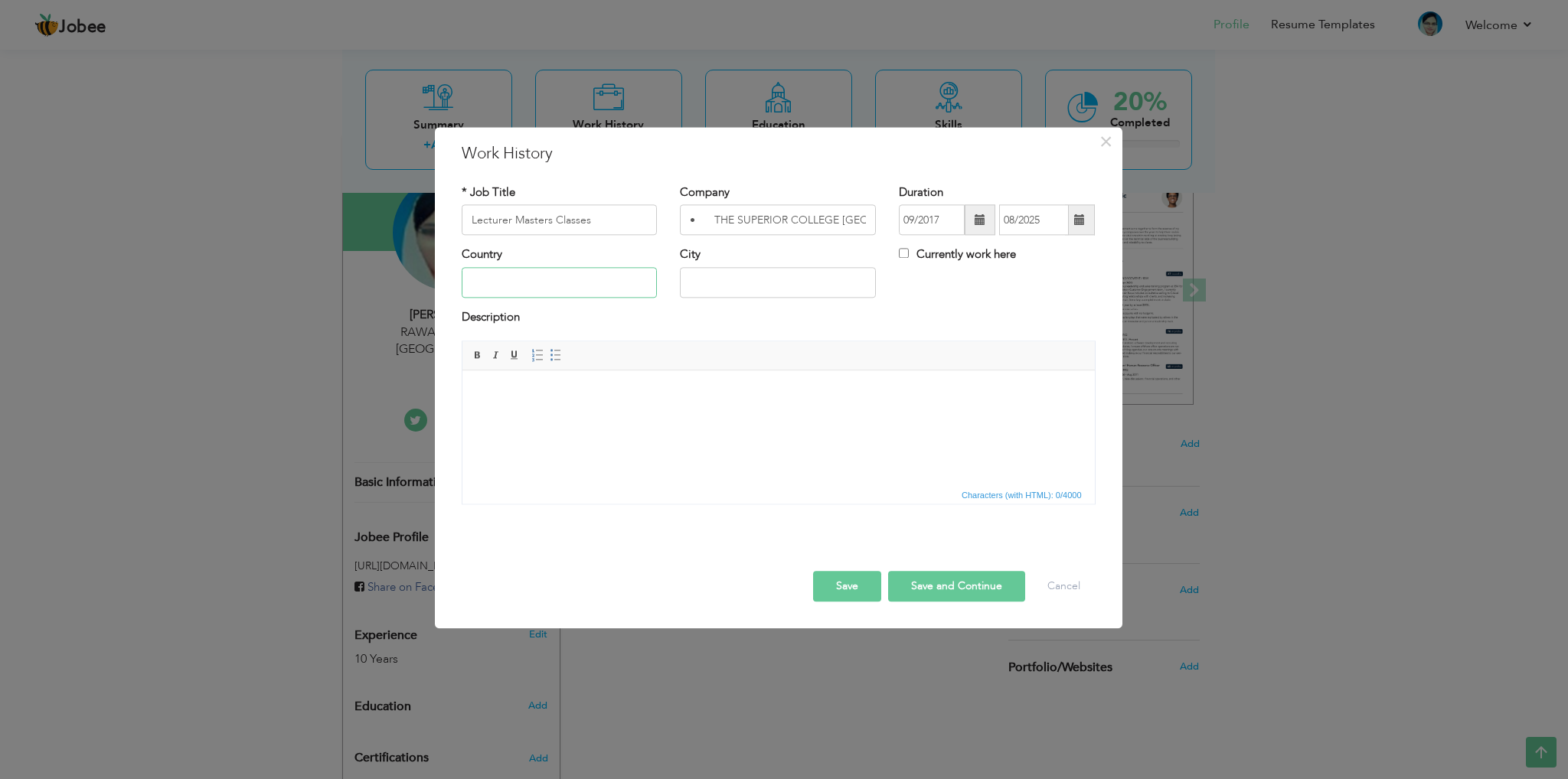
click at [541, 290] on input "text" at bounding box center [559, 283] width 196 height 31
type input "[GEOGRAPHIC_DATA]"
click at [551, 284] on input "[GEOGRAPHIC_DATA]" at bounding box center [559, 283] width 196 height 31
click at [760, 289] on input "2" at bounding box center [777, 283] width 196 height 31
type input "Sargodha"
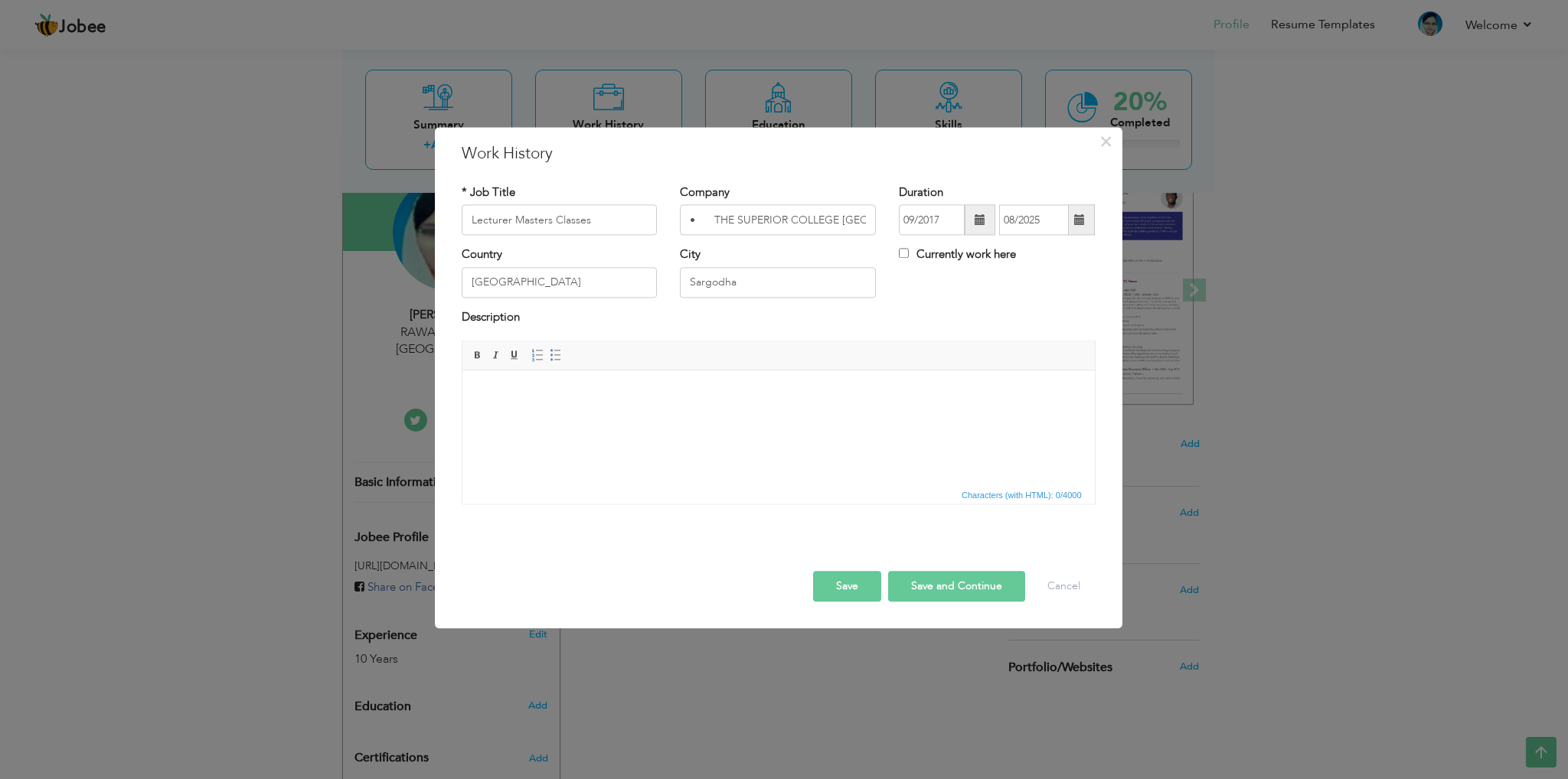
click at [570, 417] on html at bounding box center [778, 393] width 633 height 47
click at [939, 588] on button "Save and Continue" at bounding box center [956, 587] width 137 height 31
click at [518, 231] on input "text" at bounding box center [559, 221] width 196 height 31
click at [723, 218] on input "text" at bounding box center [777, 221] width 196 height 31
paste input "• FAZAIA MODEL INTER COLLEGE [PERSON_NAME]"
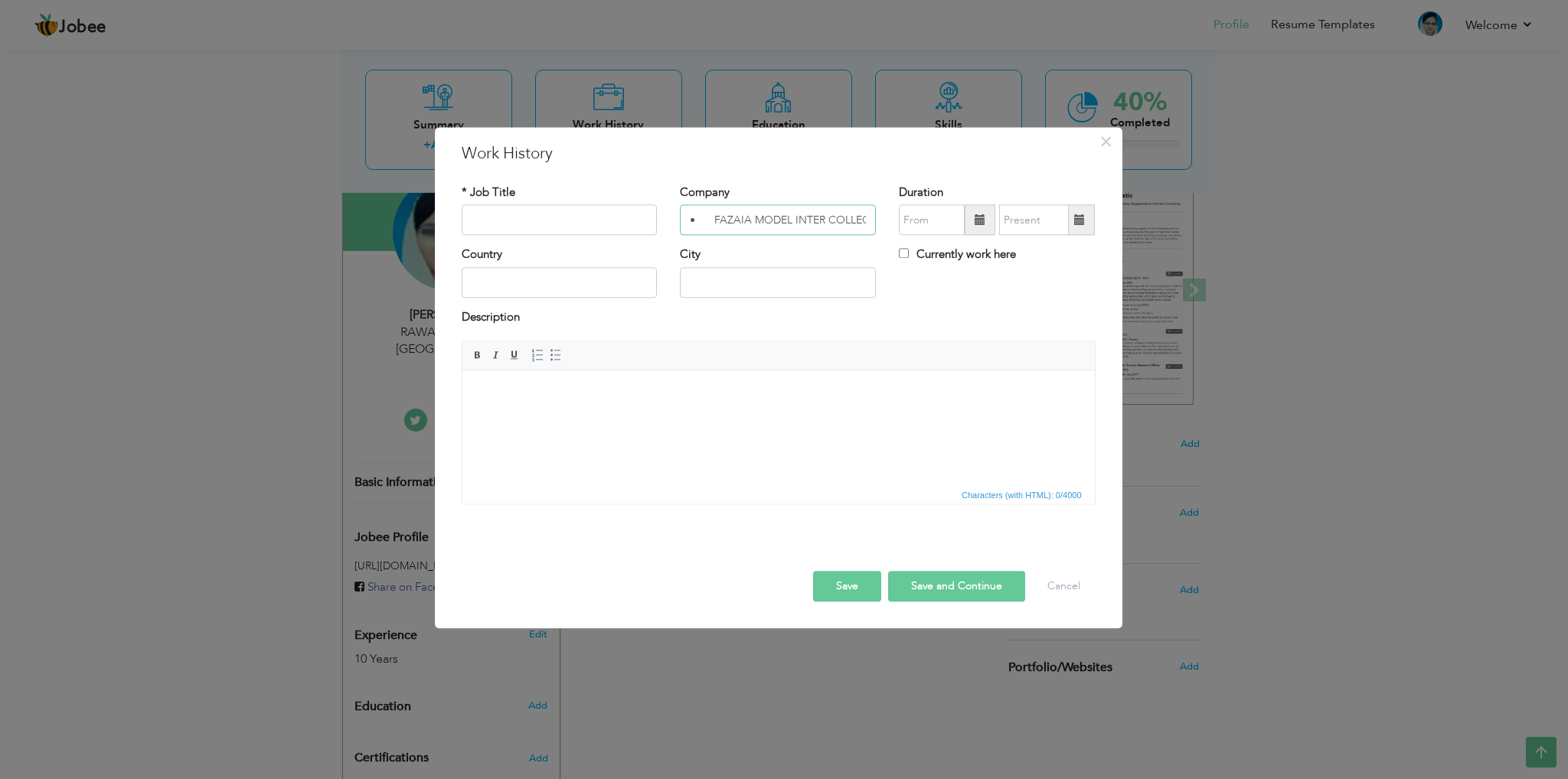
scroll to position [0, 115]
type input "• FAZAIA MODEL INTER COLLEGE [PERSON_NAME]"
click at [594, 230] on input "text" at bounding box center [559, 221] width 196 height 31
paste input "Teacher Secondary Section"
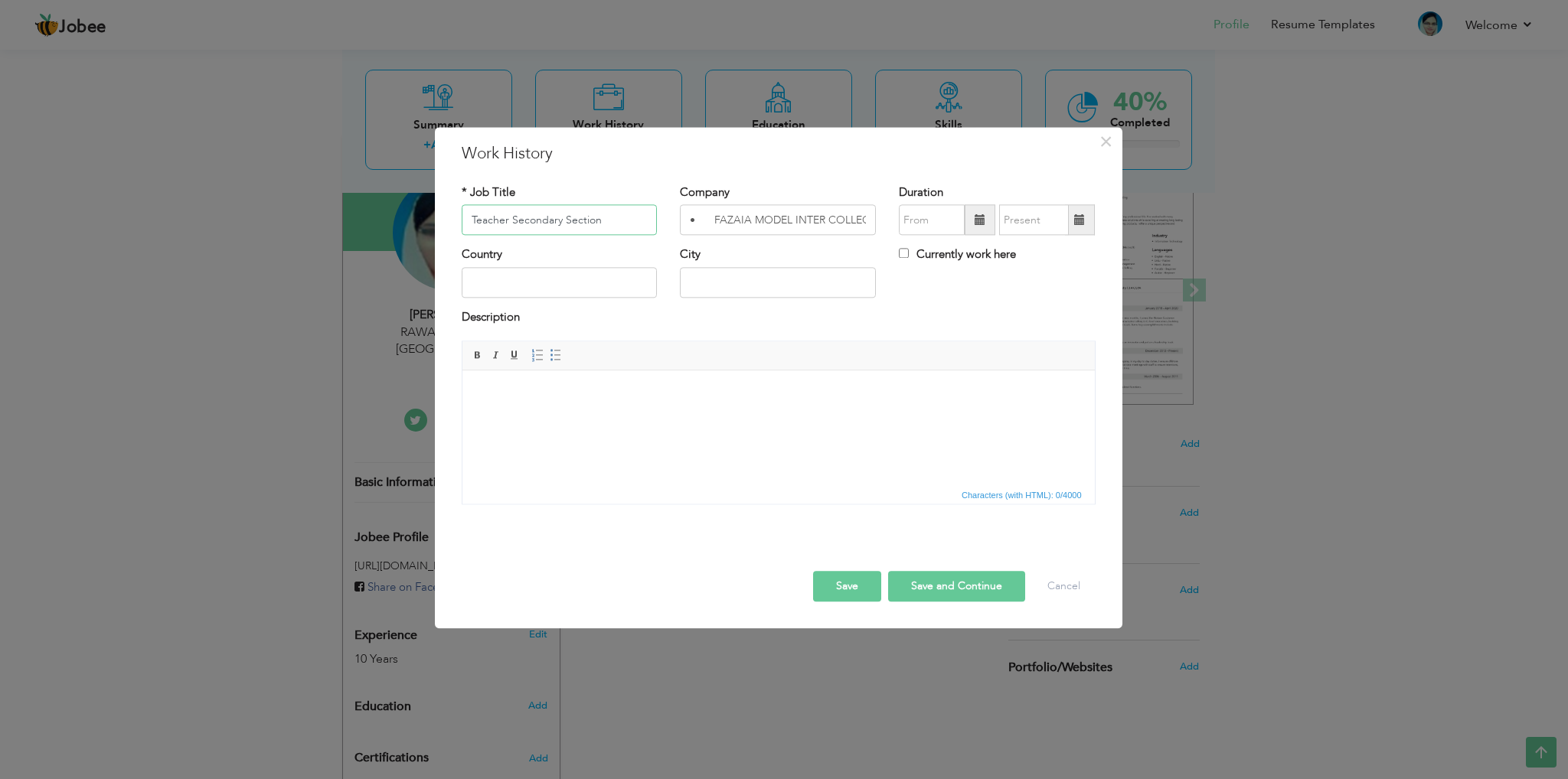
type input "Teacher Secondary Section"
click at [591, 282] on input "text" at bounding box center [559, 283] width 196 height 31
type input "[GEOGRAPHIC_DATA]"
type input "Sargodha"
click at [905, 222] on input "text" at bounding box center [932, 221] width 66 height 31
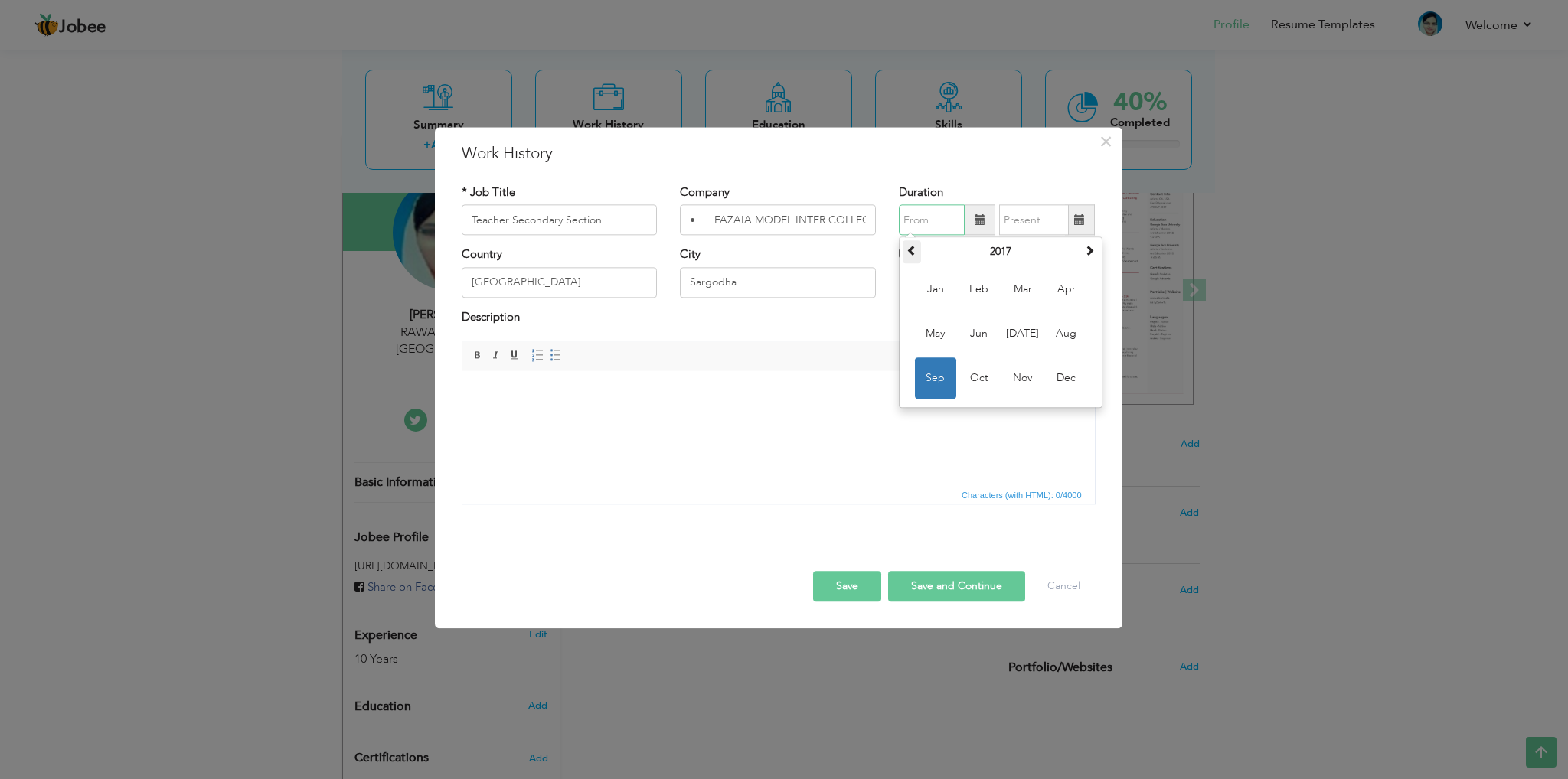
click at [904, 251] on th at bounding box center [912, 253] width 19 height 23
click at [907, 251] on span at bounding box center [912, 251] width 11 height 11
click at [983, 336] on span "Jun" at bounding box center [979, 334] width 42 height 42
type input "06/2014"
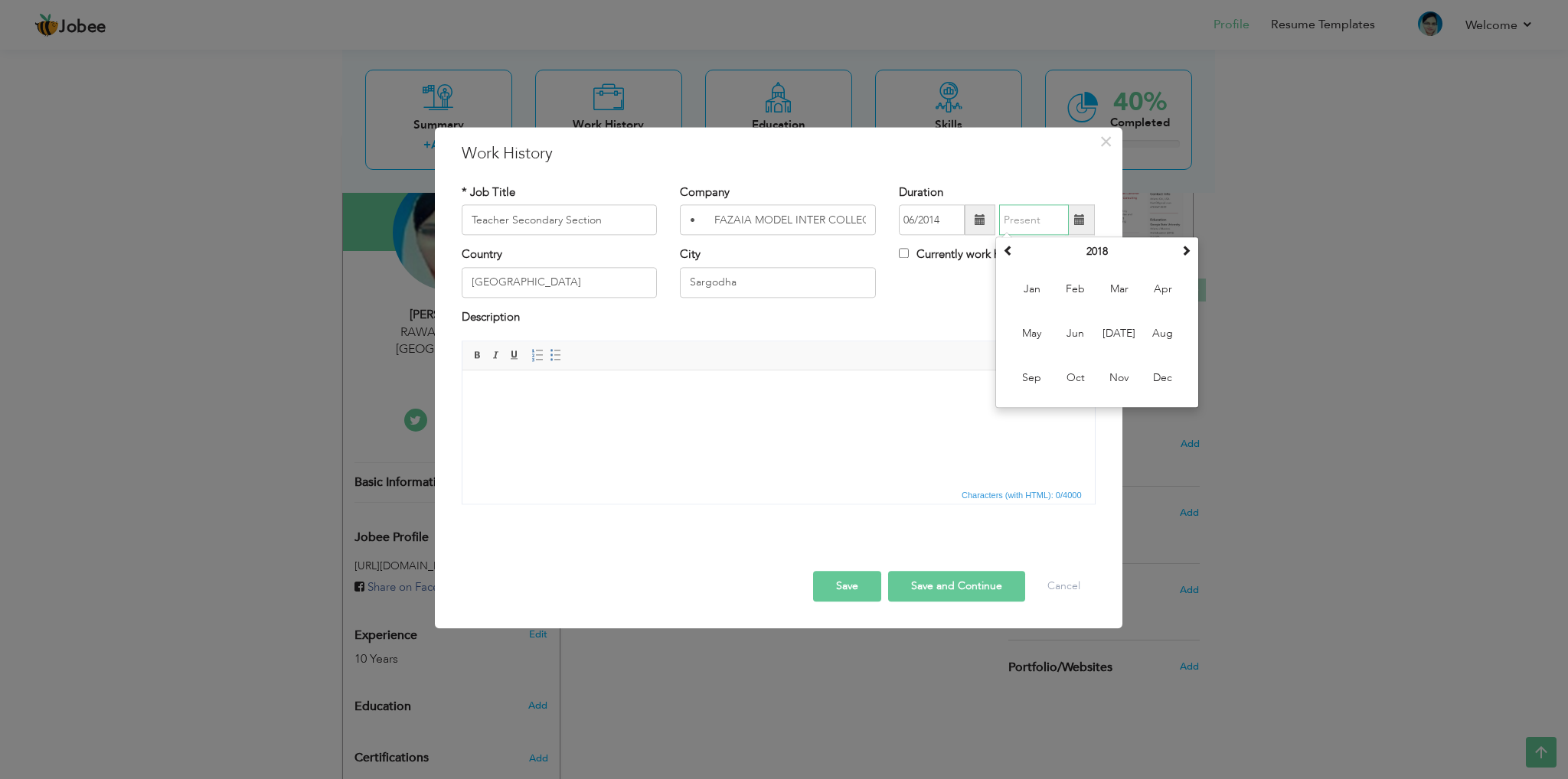
click at [1041, 217] on input "text" at bounding box center [1034, 221] width 70 height 31
click at [1185, 251] on span at bounding box center [1186, 251] width 11 height 11
click at [1030, 295] on span "Jan" at bounding box center [1032, 290] width 42 height 42
type input "01/2020"
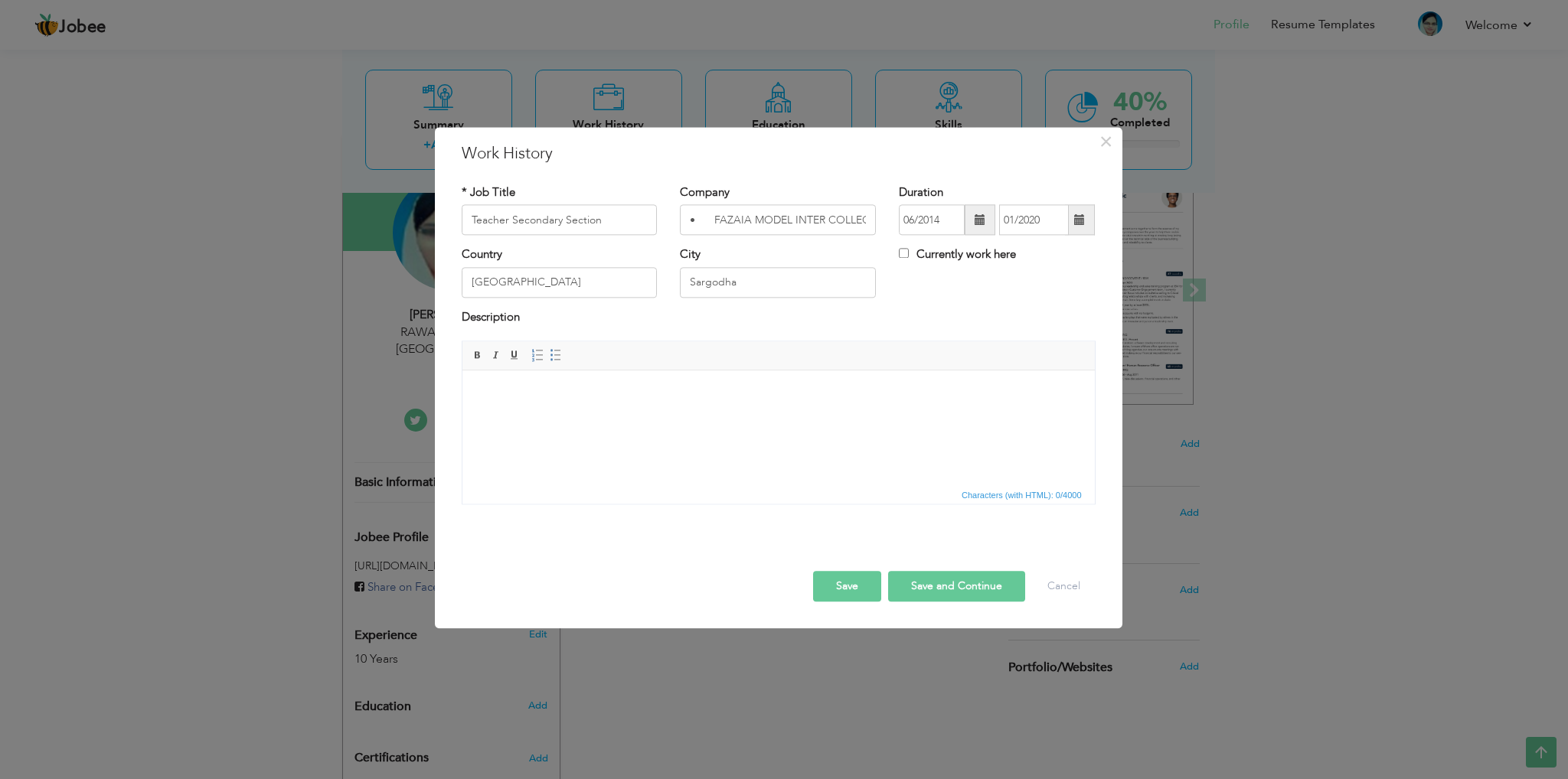
click at [982, 587] on button "Save and Continue" at bounding box center [956, 587] width 137 height 31
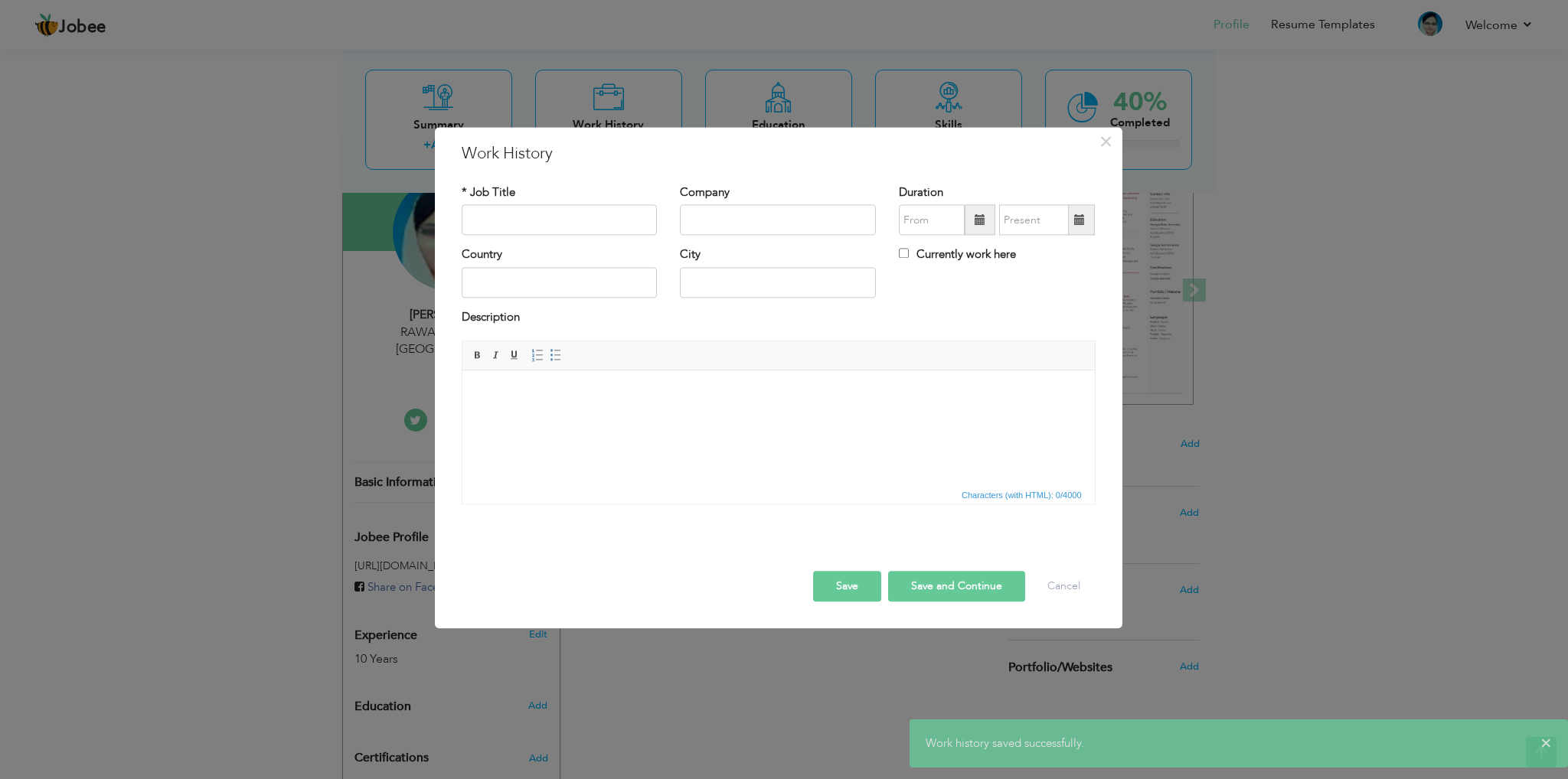
click at [533, 237] on div "* Job Title" at bounding box center [559, 215] width 219 height 62
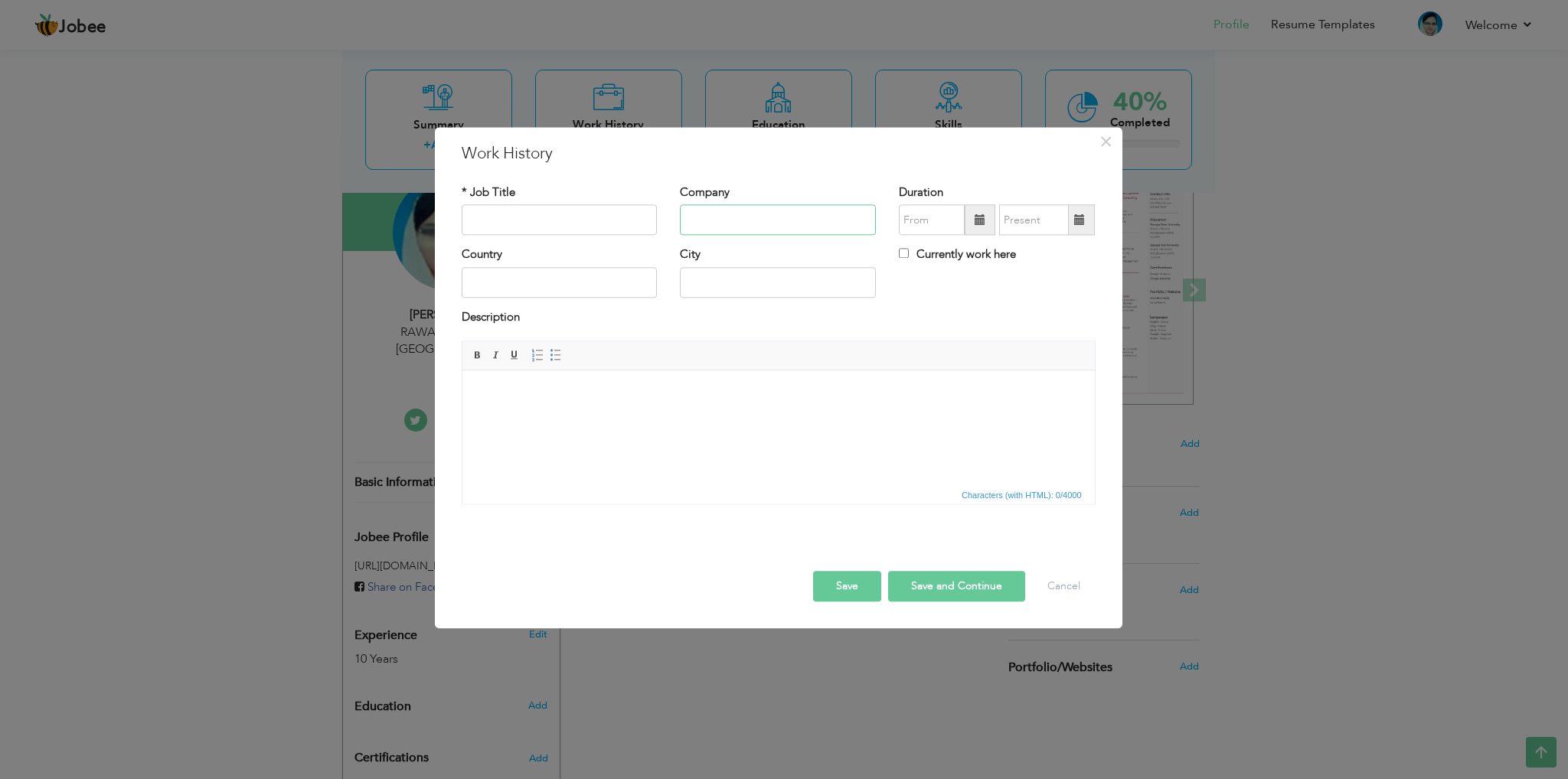
click at [761, 221] on input "text" at bounding box center [777, 221] width 196 height 31
paste input "• AIRBASE INTER COLLEGE [GEOGRAPHIC_DATA]"
type input "• AIRBASE INTER COLLEGE [GEOGRAPHIC_DATA]"
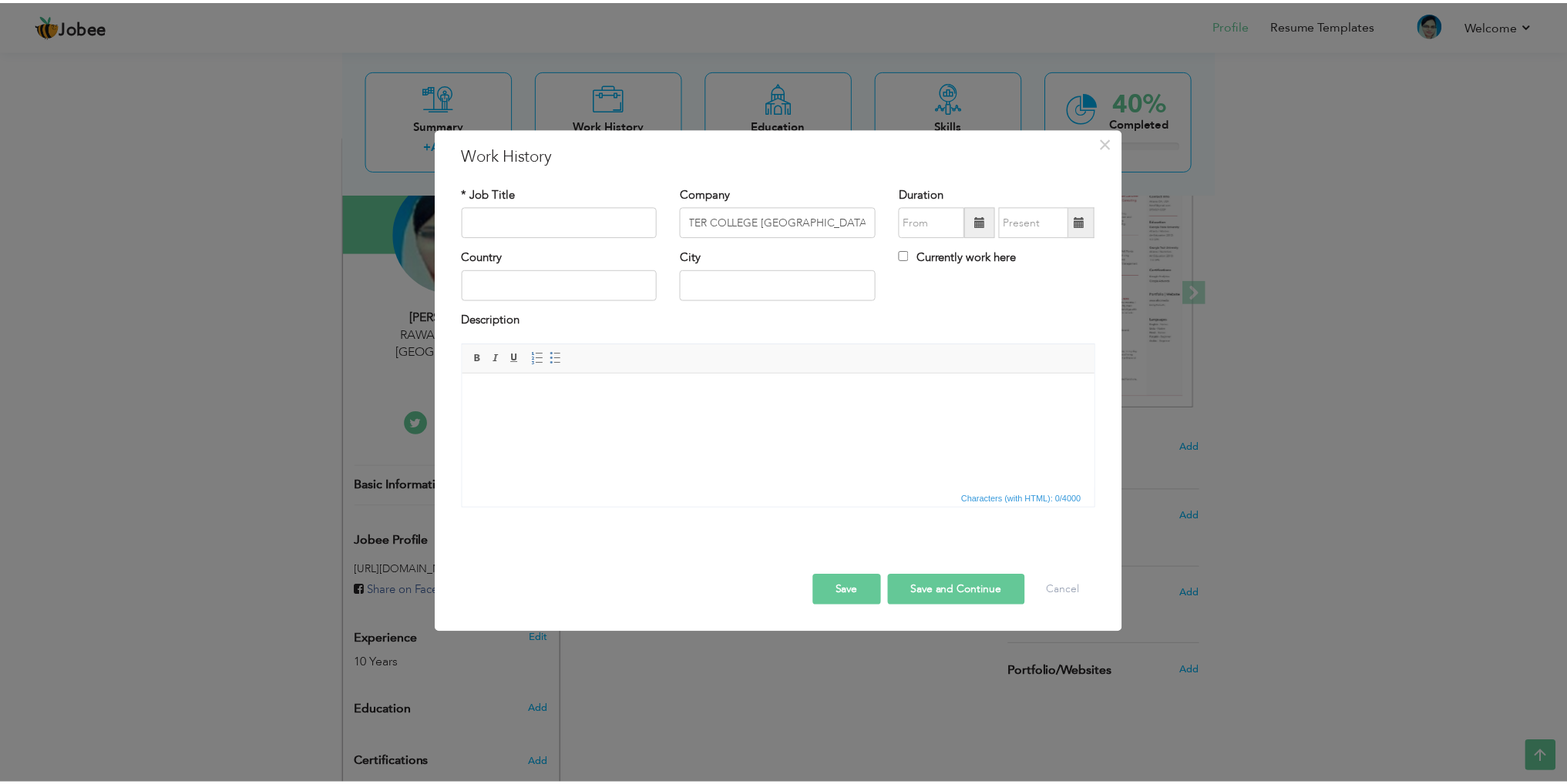
scroll to position [0, 0]
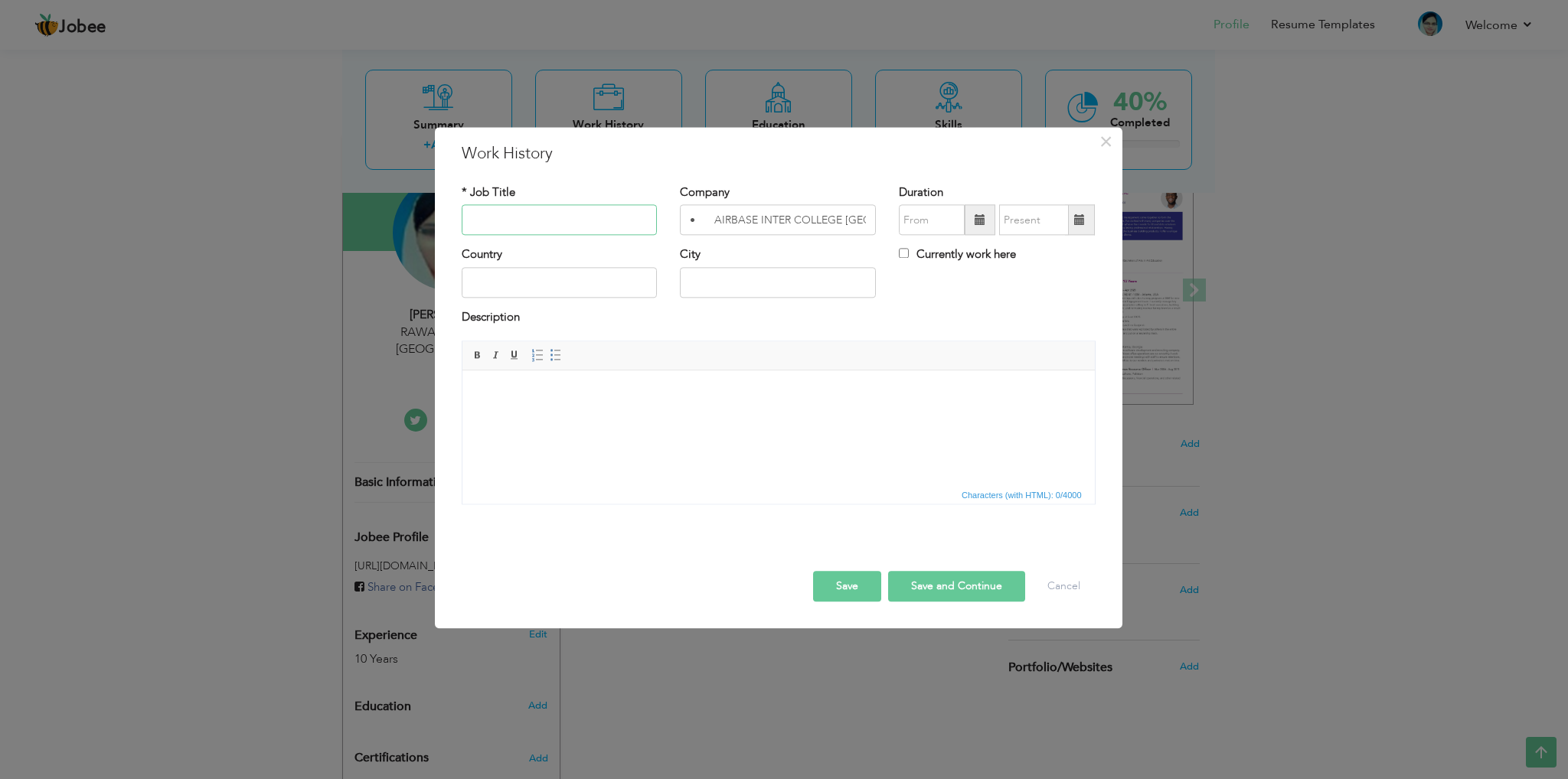
click at [511, 214] on input "text" at bounding box center [559, 221] width 196 height 31
paste input "Teacher Secondary Section"
type input "Teacher Secondary Section"
click at [545, 270] on input "text" at bounding box center [559, 283] width 196 height 31
type input "[GEOGRAPHIC_DATA]"
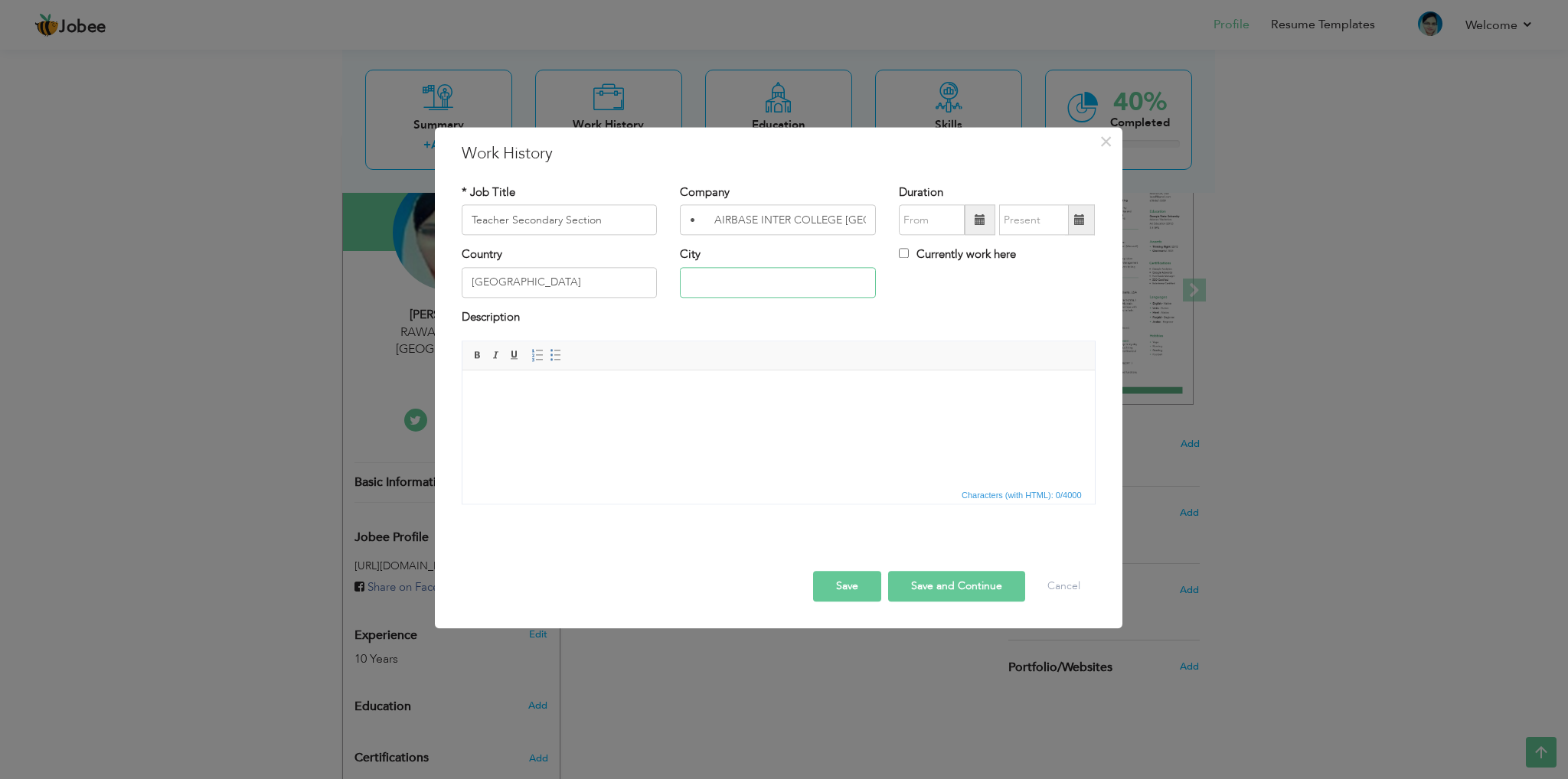
type input "Sargodha"
click at [925, 222] on input "text" at bounding box center [932, 221] width 66 height 31
click at [1029, 255] on th "2014" at bounding box center [1001, 253] width 160 height 23
click at [1090, 254] on span at bounding box center [1089, 251] width 11 height 11
click at [1075, 290] on span "2022" at bounding box center [1066, 290] width 42 height 42
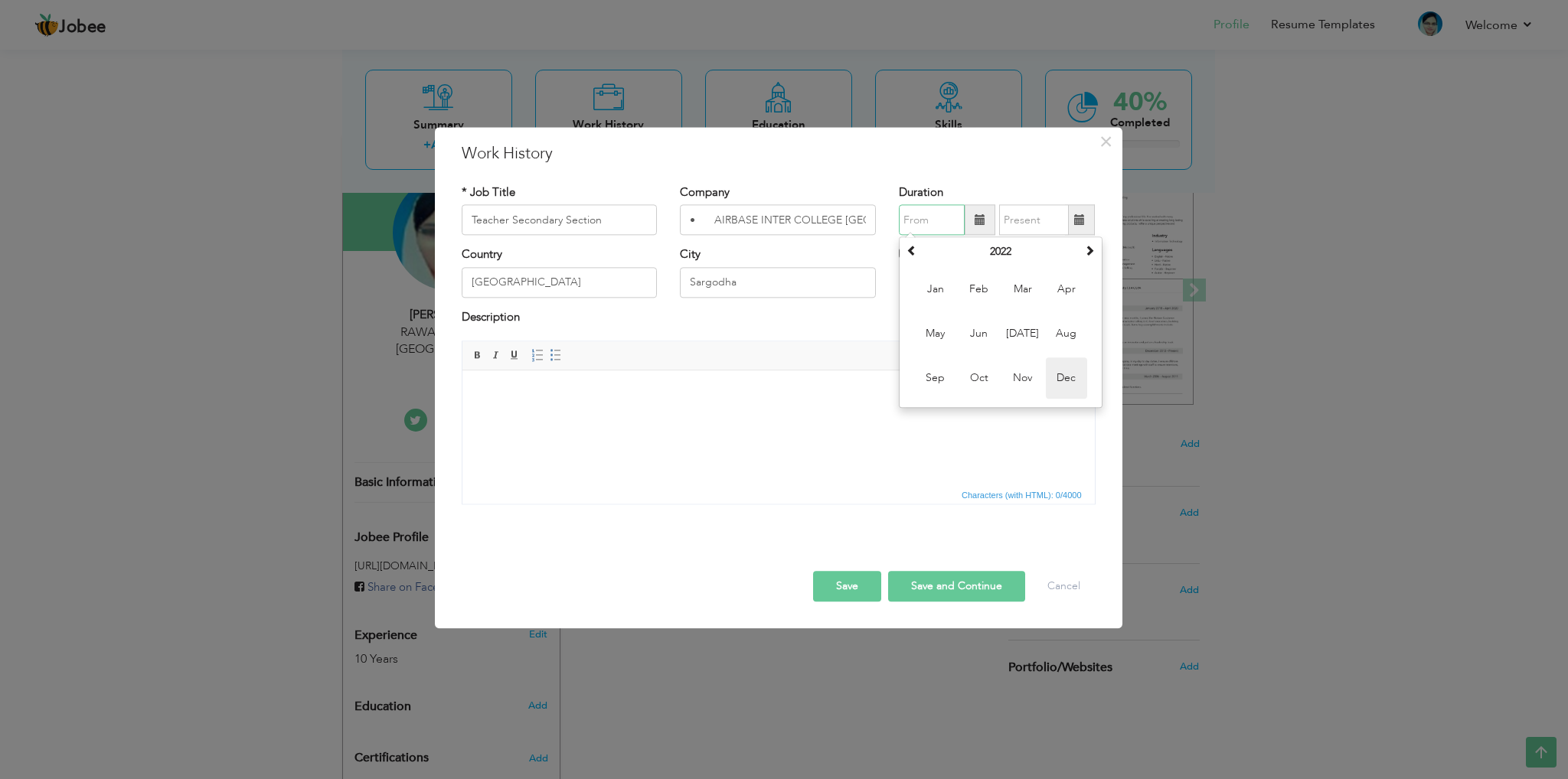
click at [1066, 374] on span "Dec" at bounding box center [1066, 378] width 42 height 42
type input "12/2022"
click at [1029, 222] on input "text" at bounding box center [1034, 221] width 70 height 31
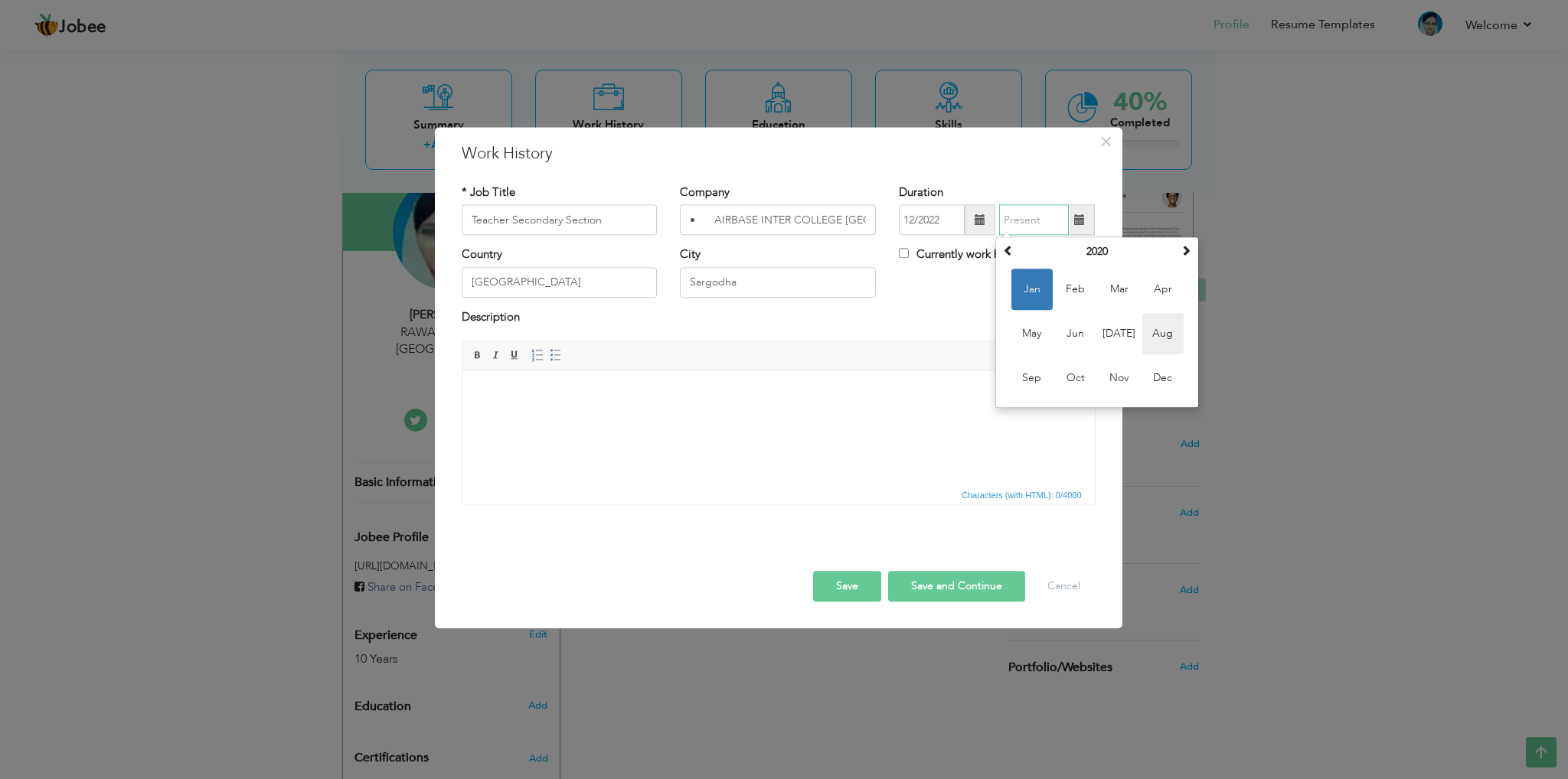
click at [1151, 340] on span "Aug" at bounding box center [1163, 334] width 42 height 42
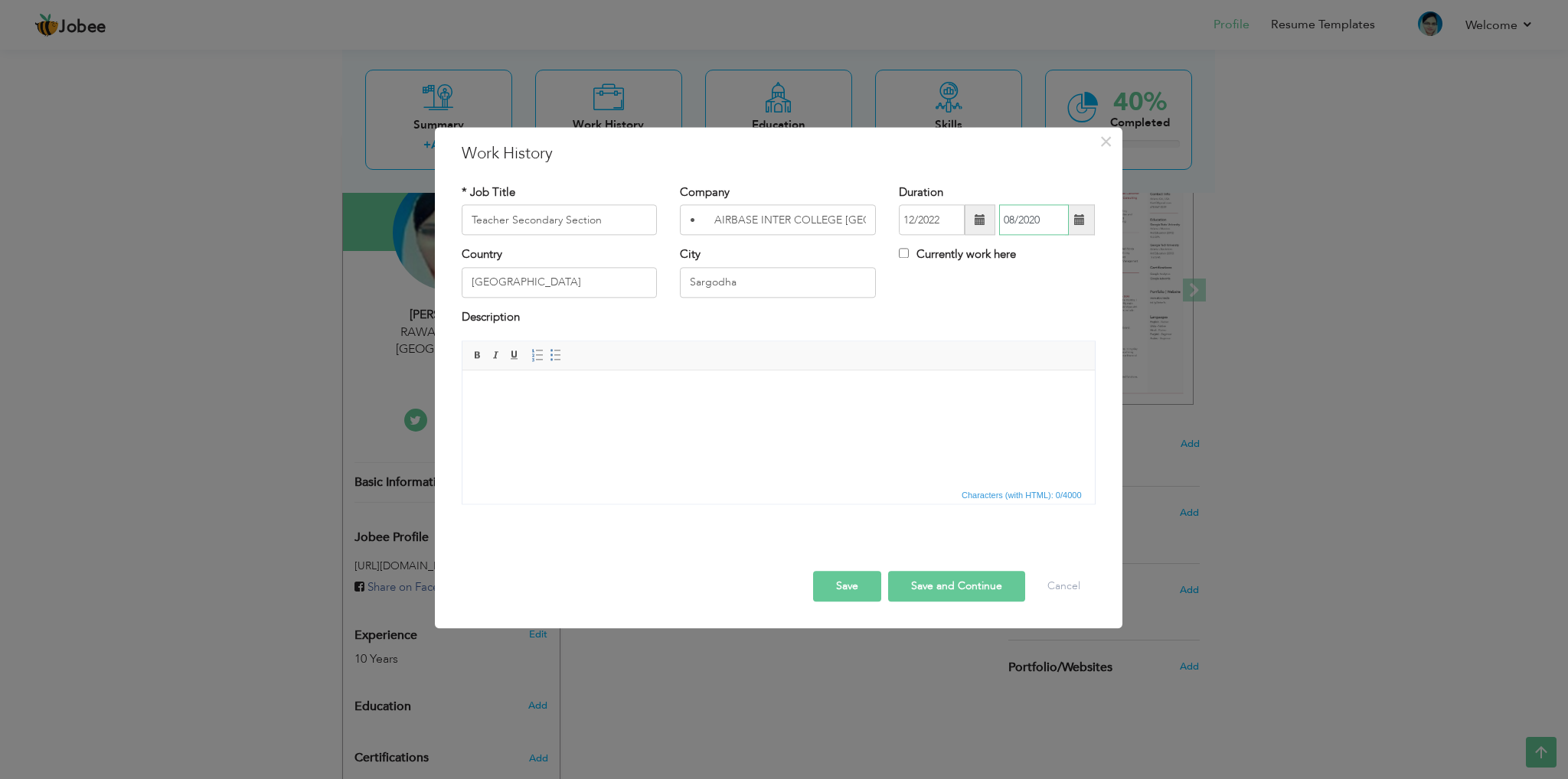
click at [1029, 219] on input "08/2020" at bounding box center [1034, 221] width 70 height 31
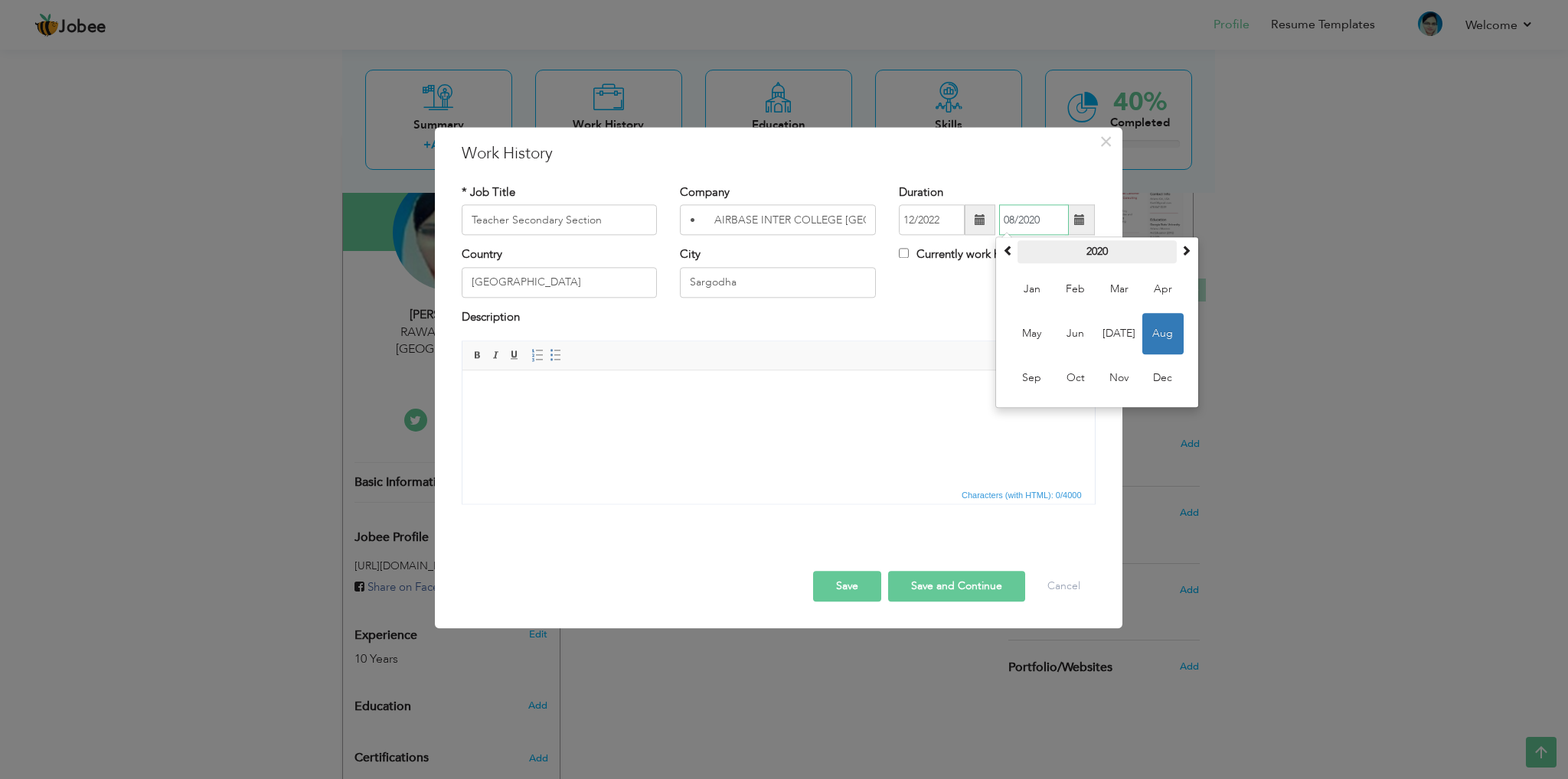
click at [1159, 256] on th "2020" at bounding box center [1097, 253] width 160 height 23
click at [1118, 380] on span "2025" at bounding box center [1119, 378] width 42 height 42
click at [1162, 335] on span "Aug" at bounding box center [1163, 334] width 42 height 42
type input "08/2025"
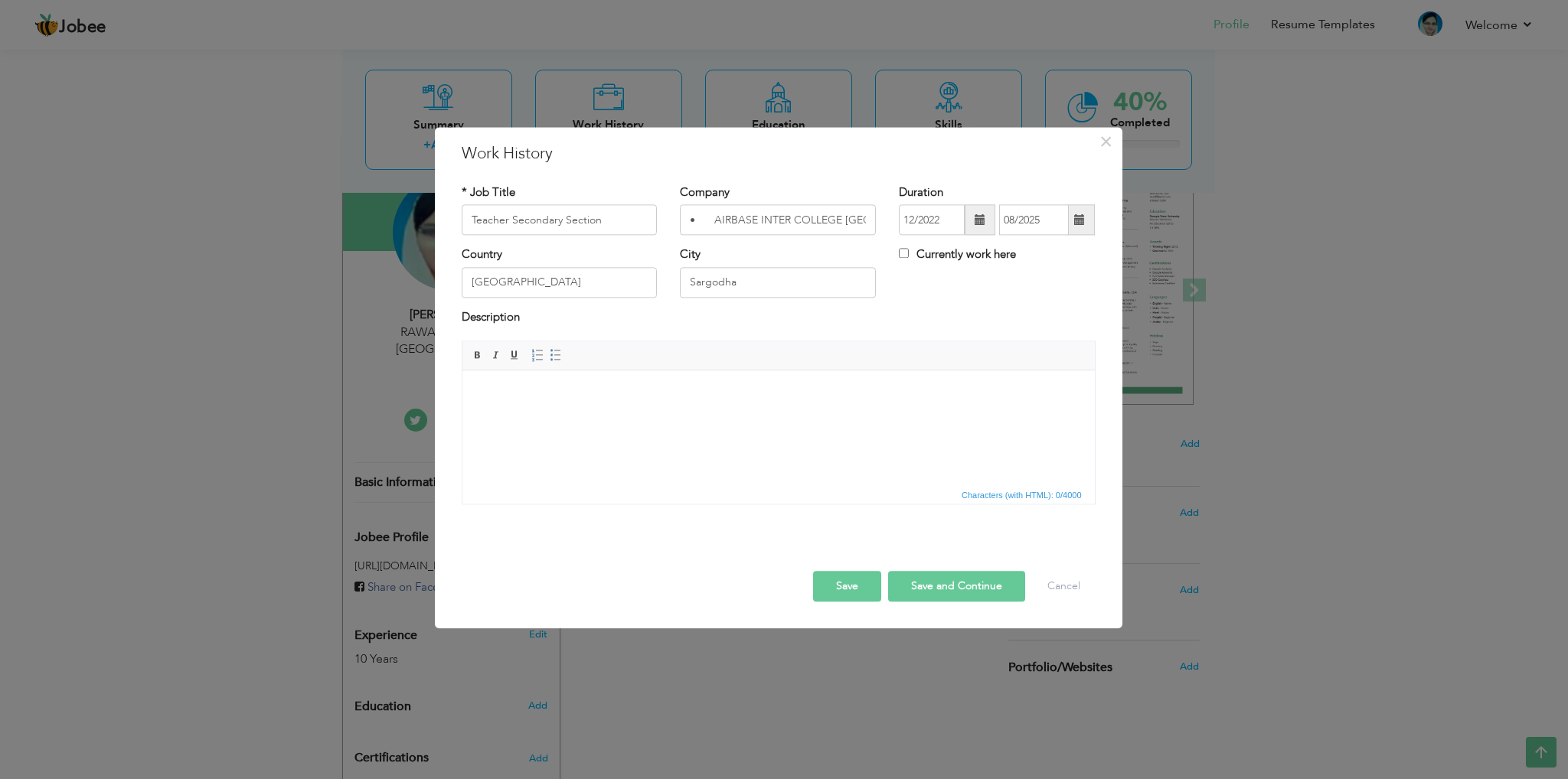
click at [839, 591] on button "Save" at bounding box center [846, 587] width 68 height 31
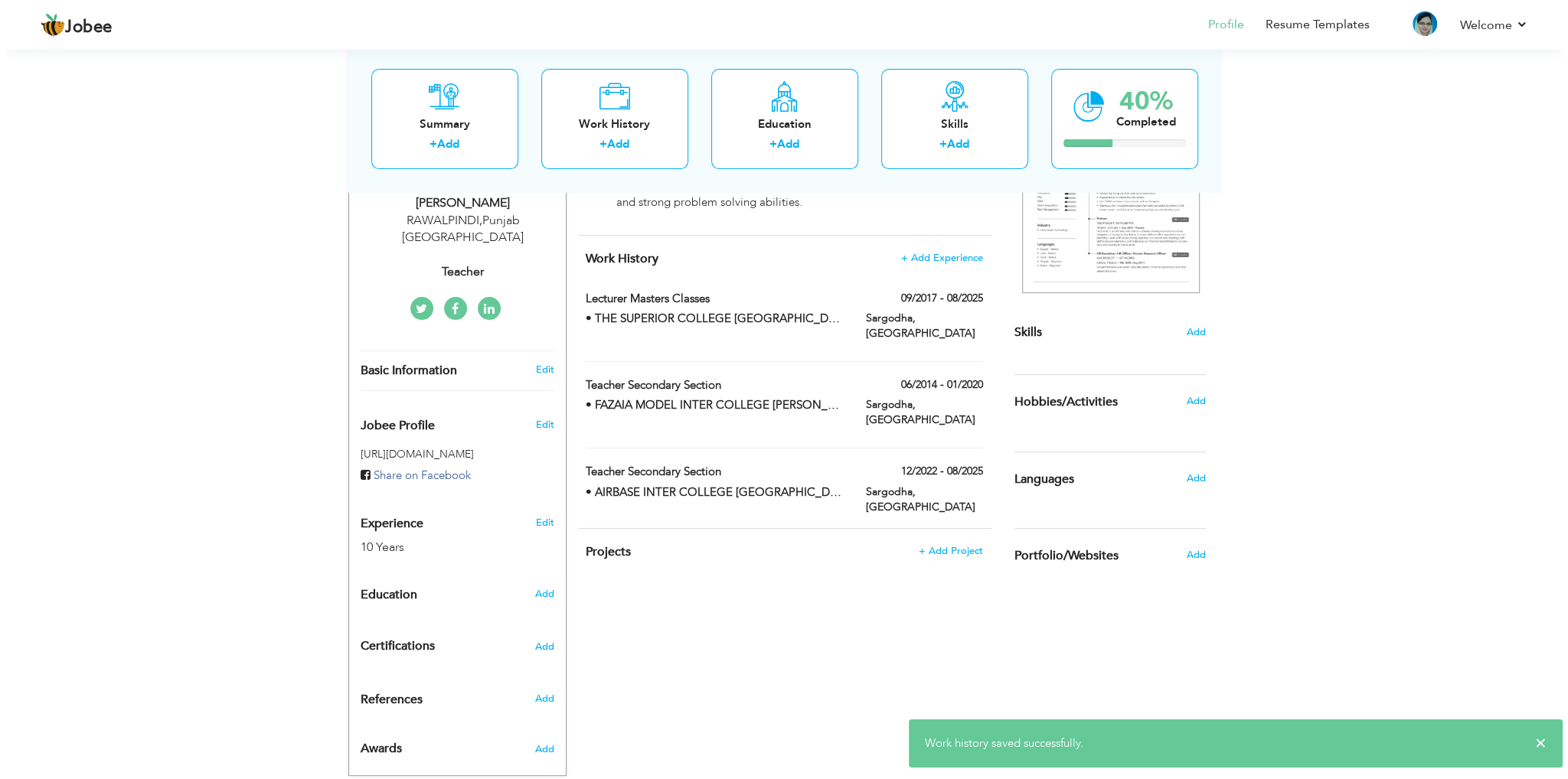
scroll to position [284, 0]
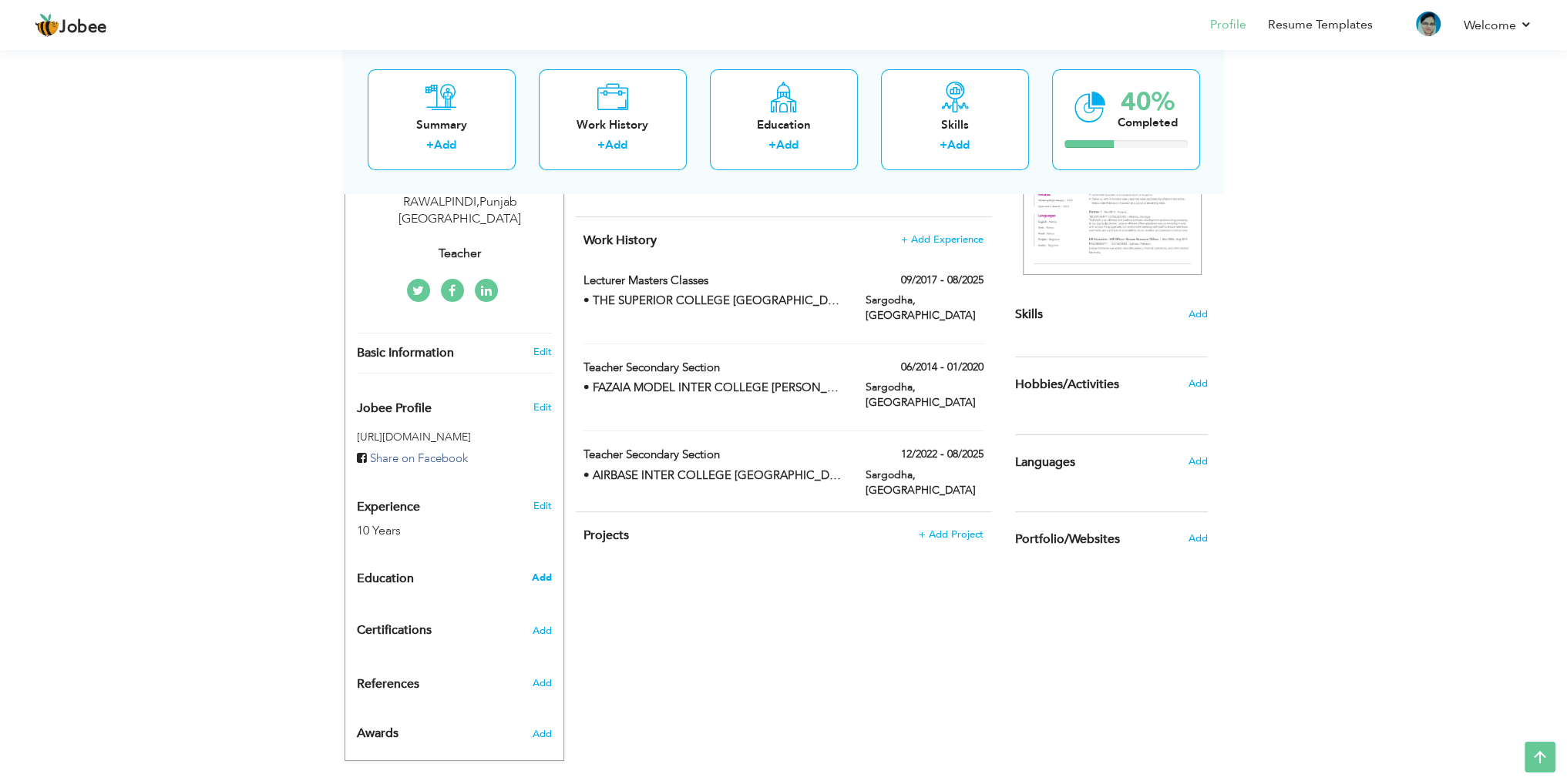
click at [538, 571] on span "Add" at bounding box center [541, 578] width 20 height 14
radio input "true"
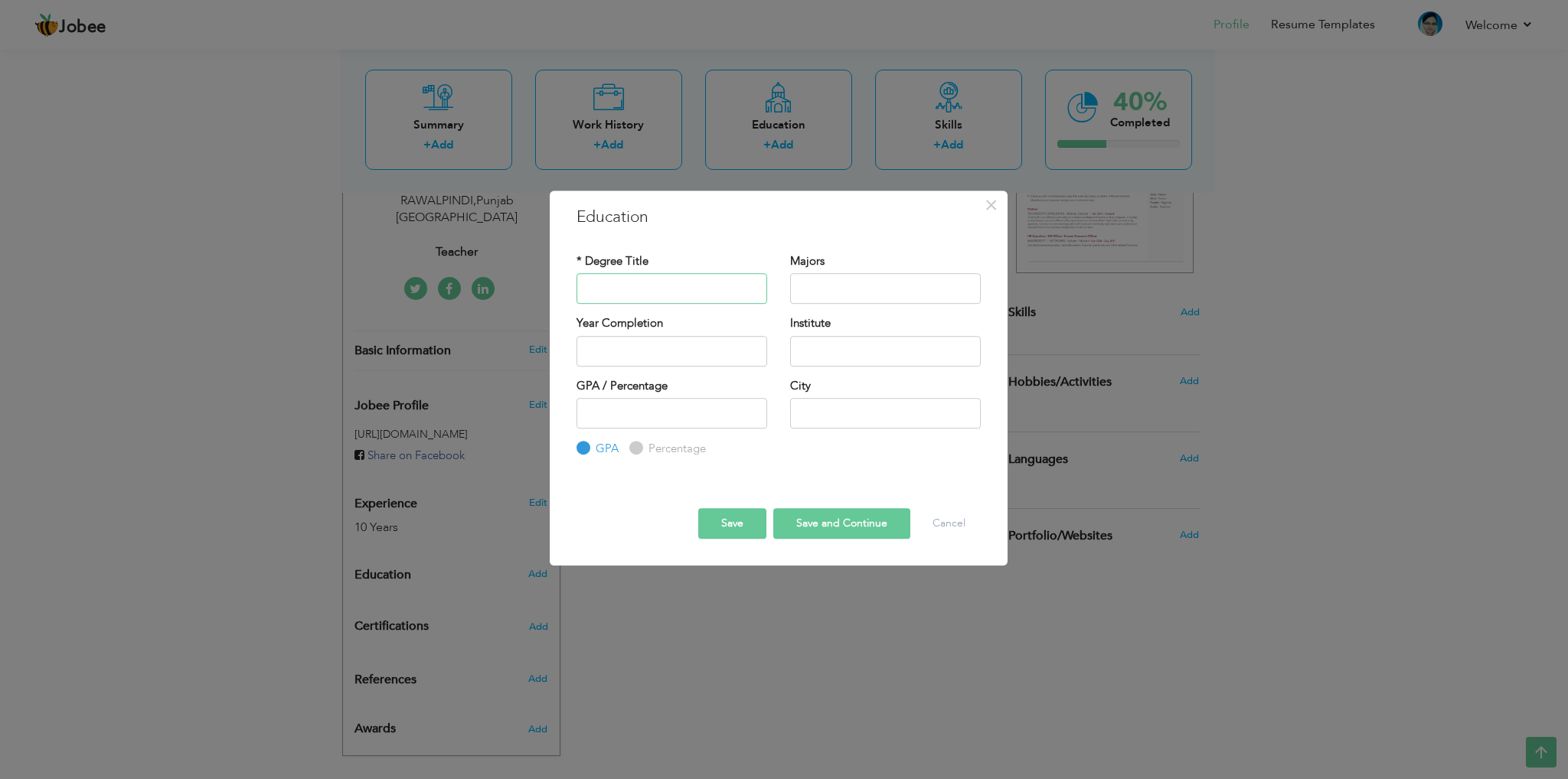
click at [620, 273] on input "text" at bounding box center [672, 288] width 191 height 31
paste input " Master of Science in Mathematics"
type input " Master of Science in Mathematics"
click at [870, 279] on input "text" at bounding box center [885, 288] width 191 height 31
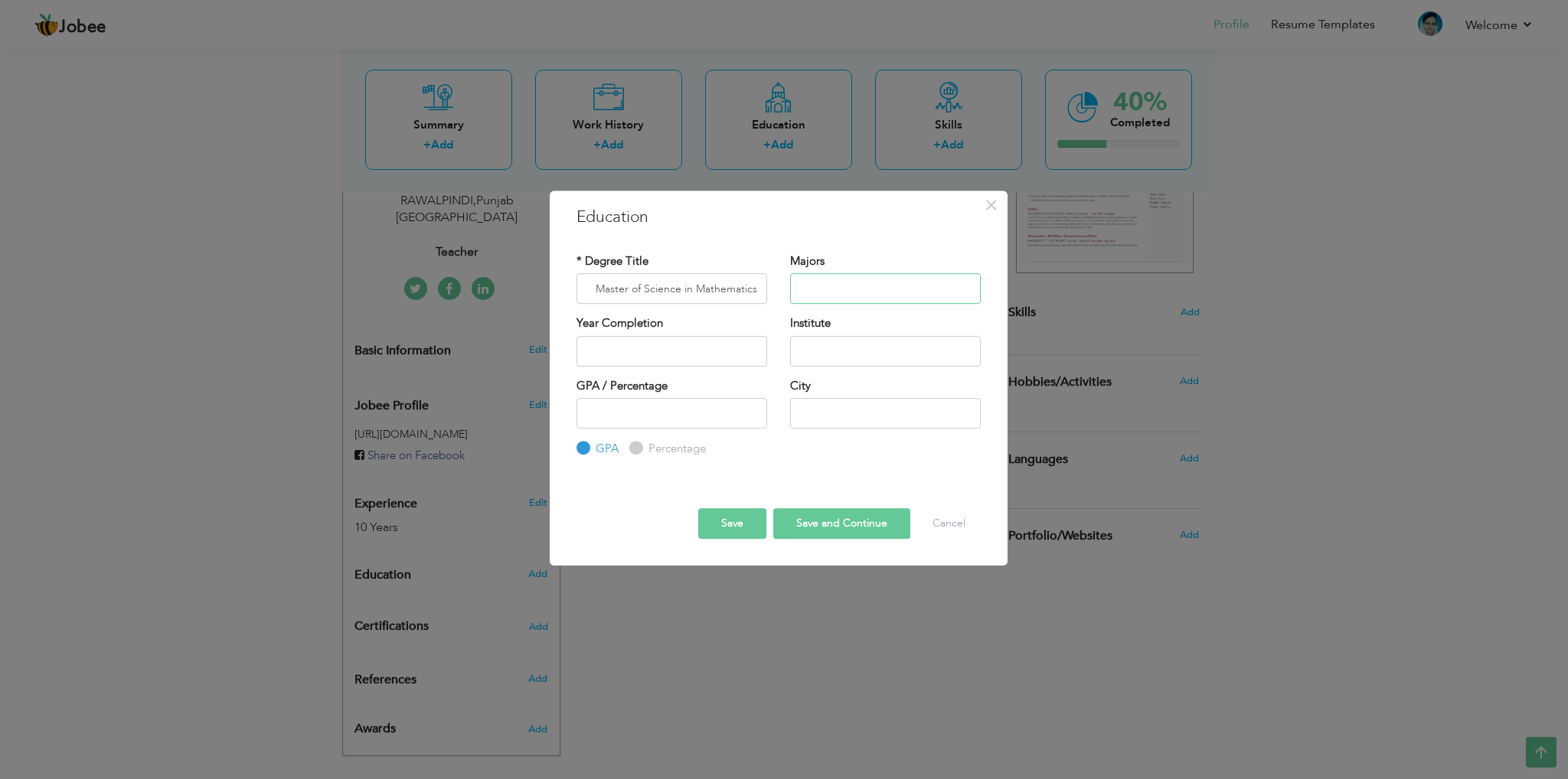
scroll to position [0, 0]
click at [625, 352] on input "2025" at bounding box center [672, 351] width 191 height 31
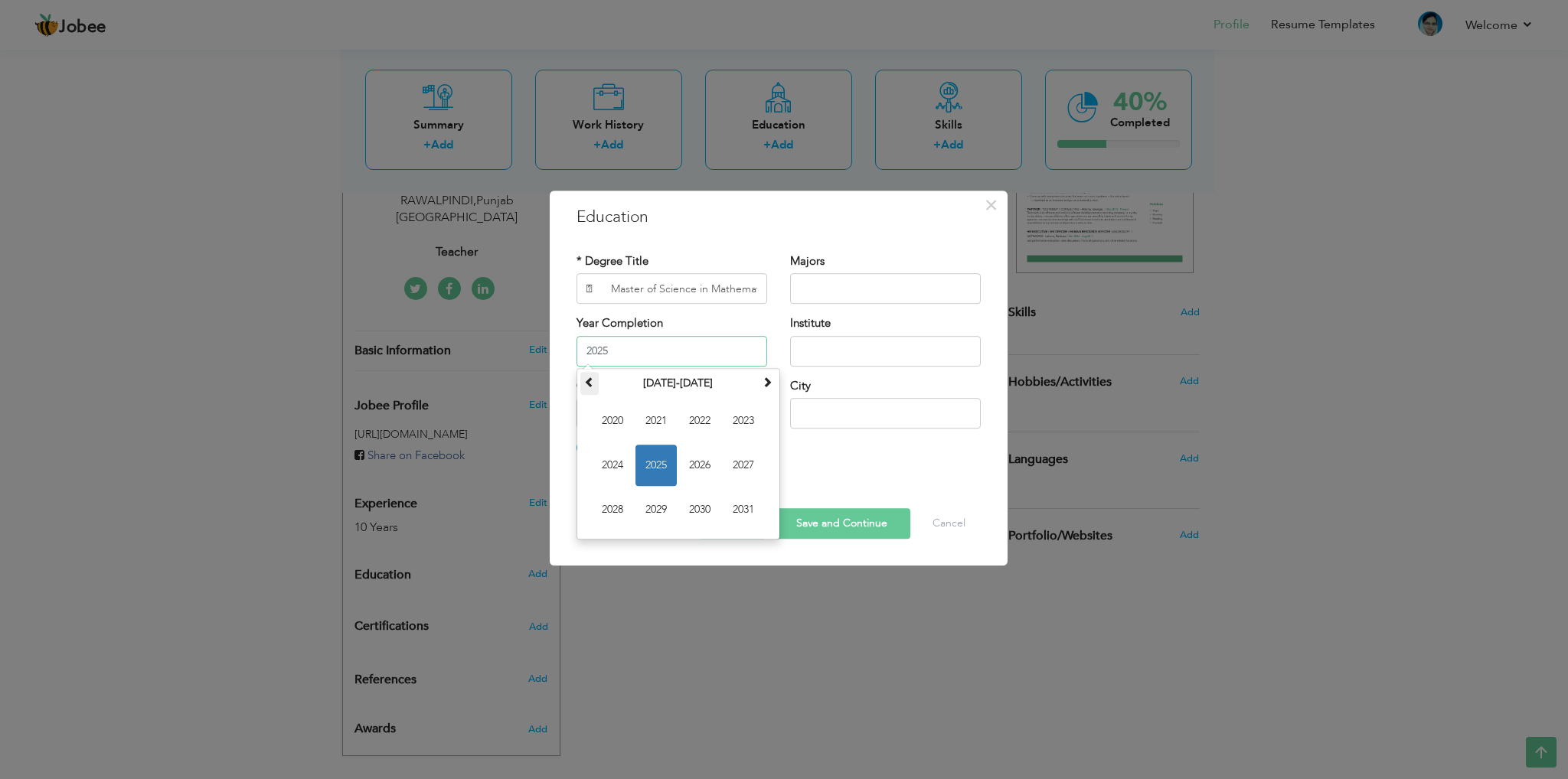
click at [589, 386] on span at bounding box center [589, 382] width 11 height 11
click at [745, 464] on span "2017" at bounding box center [744, 465] width 42 height 42
type input "2017"
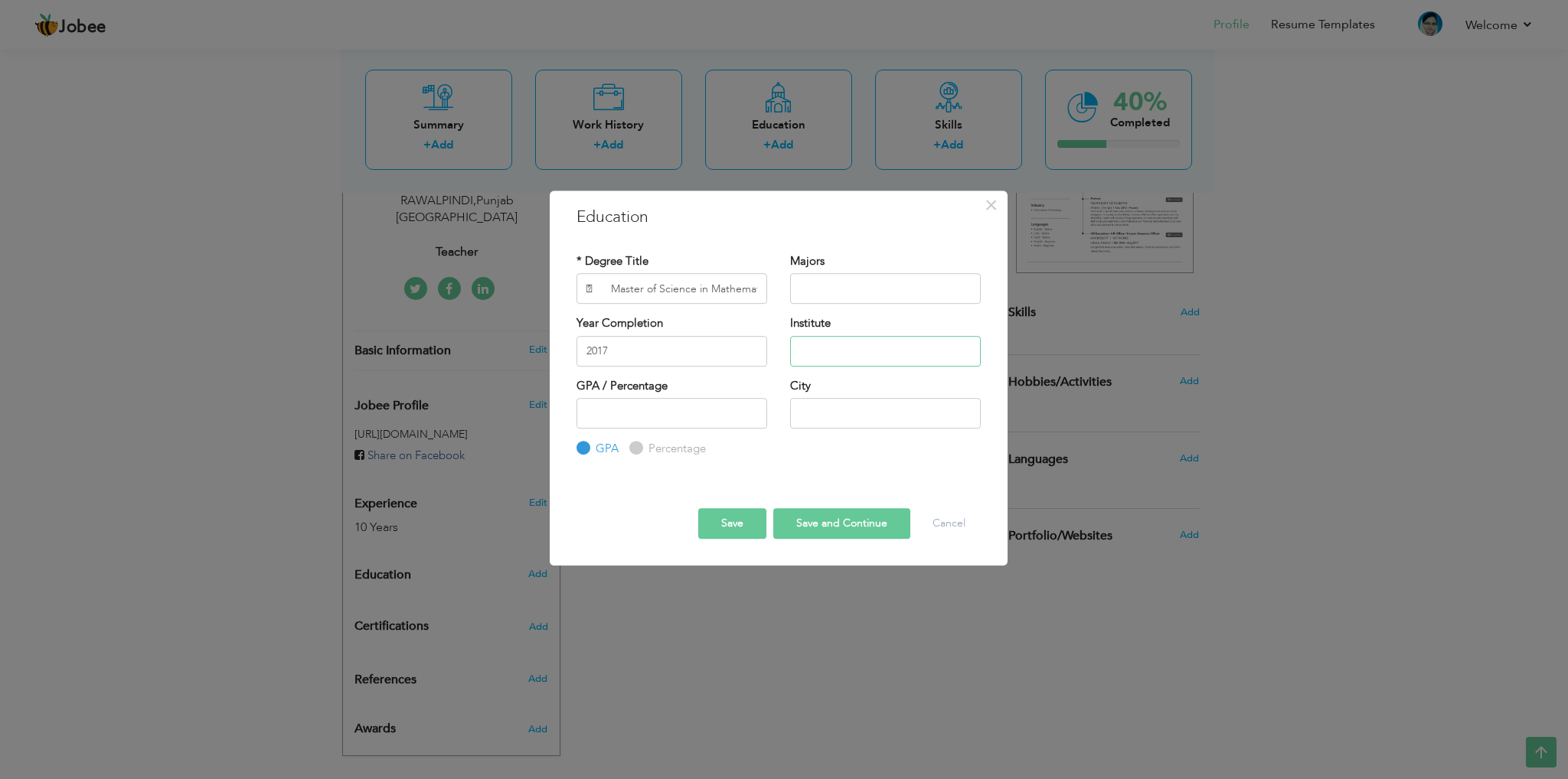
click at [810, 351] on input "text" at bounding box center [885, 351] width 191 height 31
paste input "[GEOGRAPHIC_DATA]"
type input "[GEOGRAPHIC_DATA]"
click at [636, 399] on input "number" at bounding box center [672, 413] width 191 height 31
paste input "701"
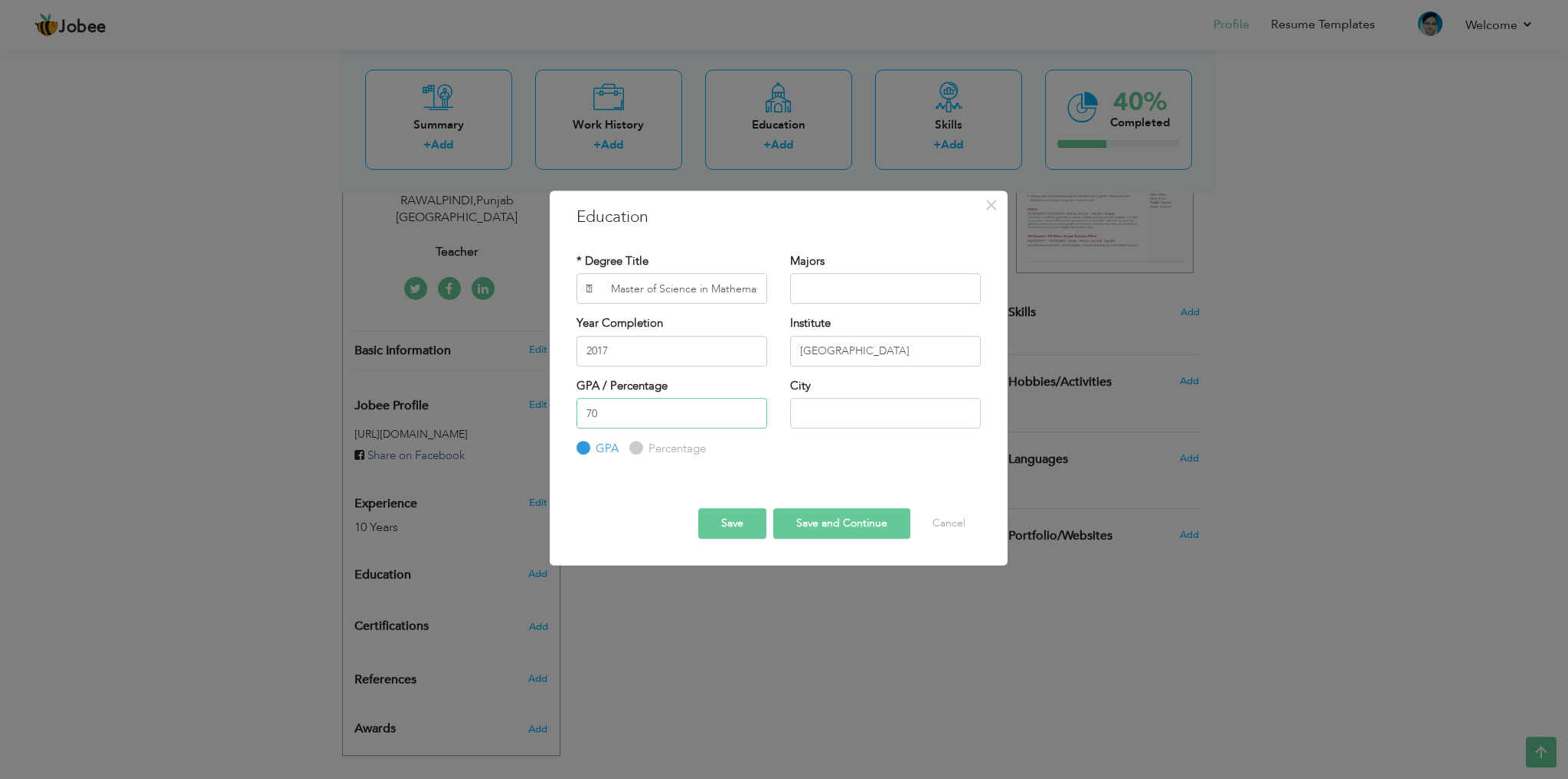
type input "70"
click at [674, 446] on label "Percentage" at bounding box center [675, 449] width 61 height 16
click at [639, 446] on input "Percentage" at bounding box center [634, 448] width 10 height 10
radio input "true"
click at [672, 425] on input "70" at bounding box center [672, 413] width 191 height 31
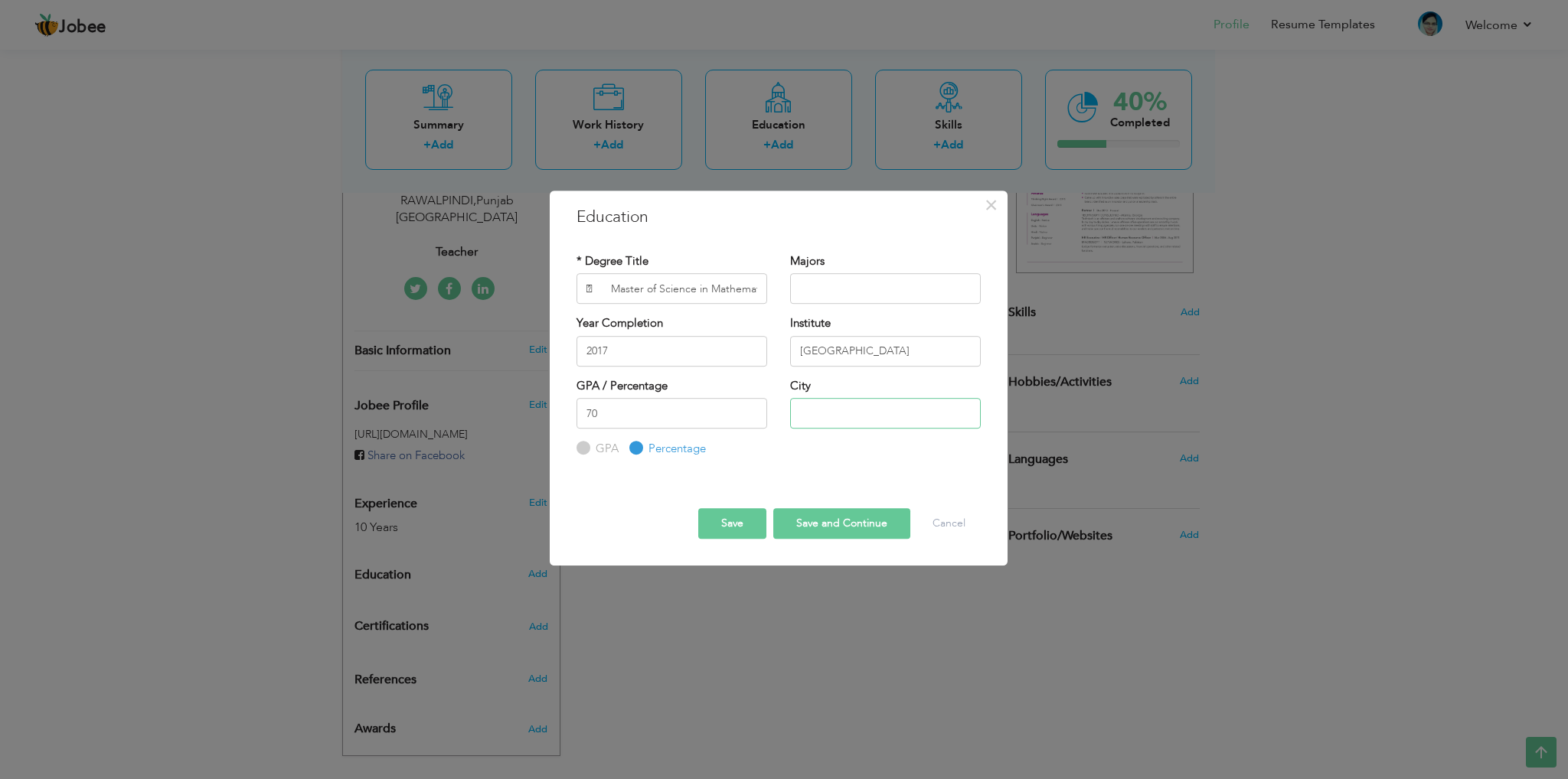
click at [813, 403] on input "text" at bounding box center [885, 413] width 191 height 31
type input "Sargodha"
click at [841, 464] on div "* Degree Title  Master of Science in Mathematics Majors Year Completion 2017 I…" at bounding box center [779, 355] width 427 height 228
click at [846, 298] on input "text" at bounding box center [885, 288] width 191 height 31
click at [726, 294] on input " Master of Science in Mathematics" at bounding box center [672, 288] width 191 height 31
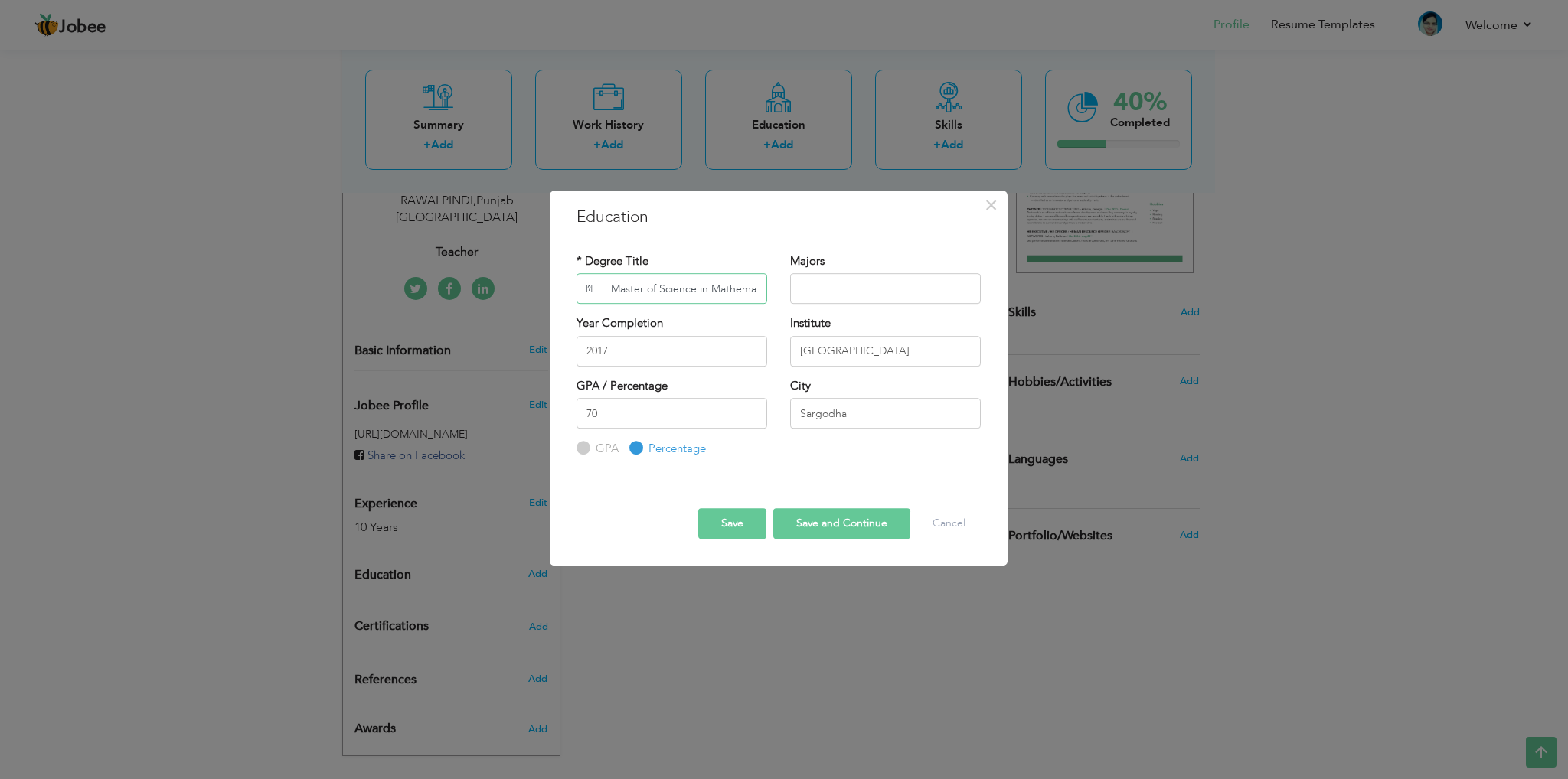
click at [726, 294] on input " Master of Science in Mathematics" at bounding box center [672, 288] width 191 height 31
click at [865, 280] on input "text" at bounding box center [885, 288] width 191 height 31
paste input "Mathematics"
type input "Mathematics"
click at [815, 520] on button "Save and Continue" at bounding box center [842, 524] width 137 height 31
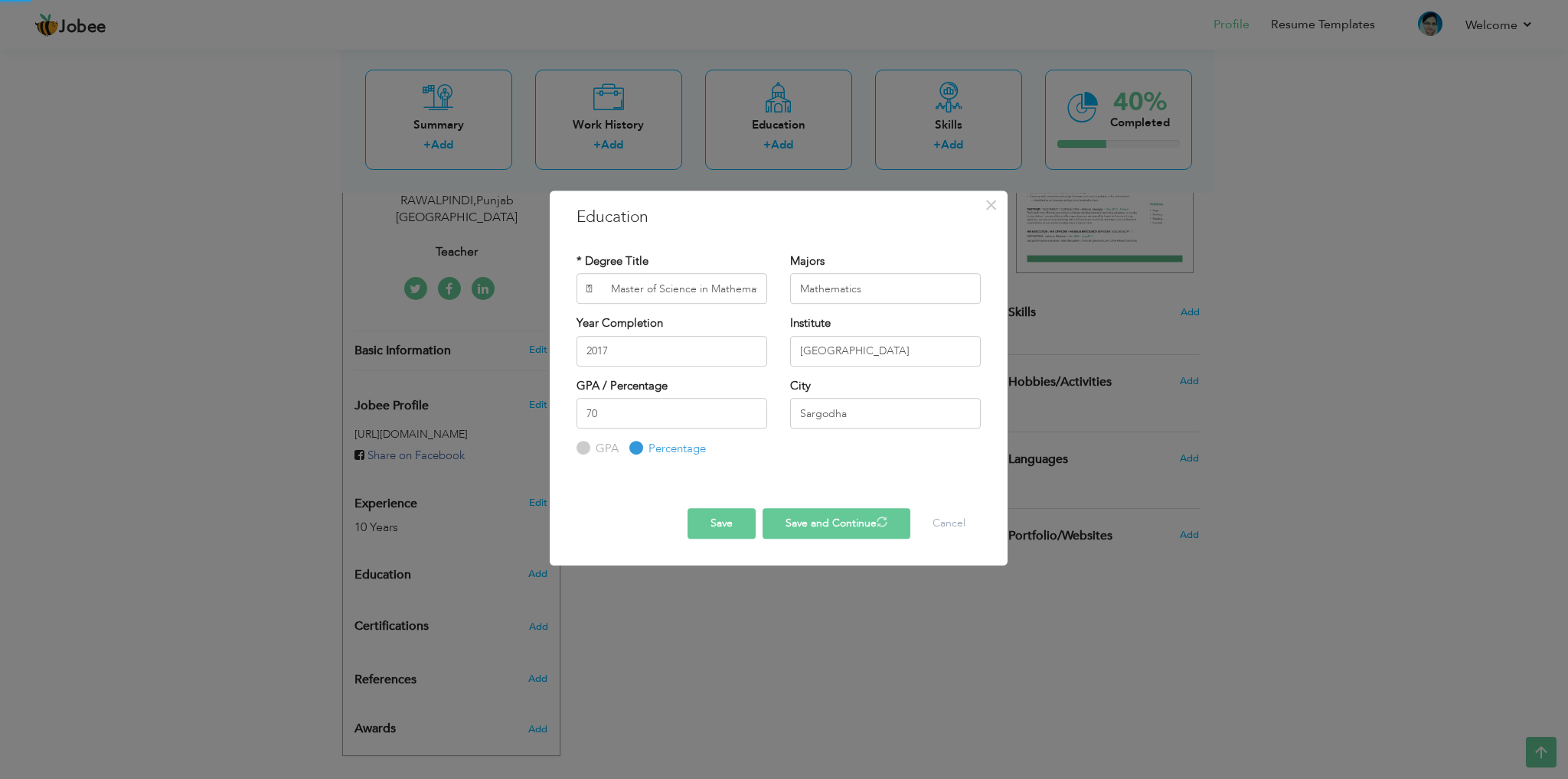
radio input "true"
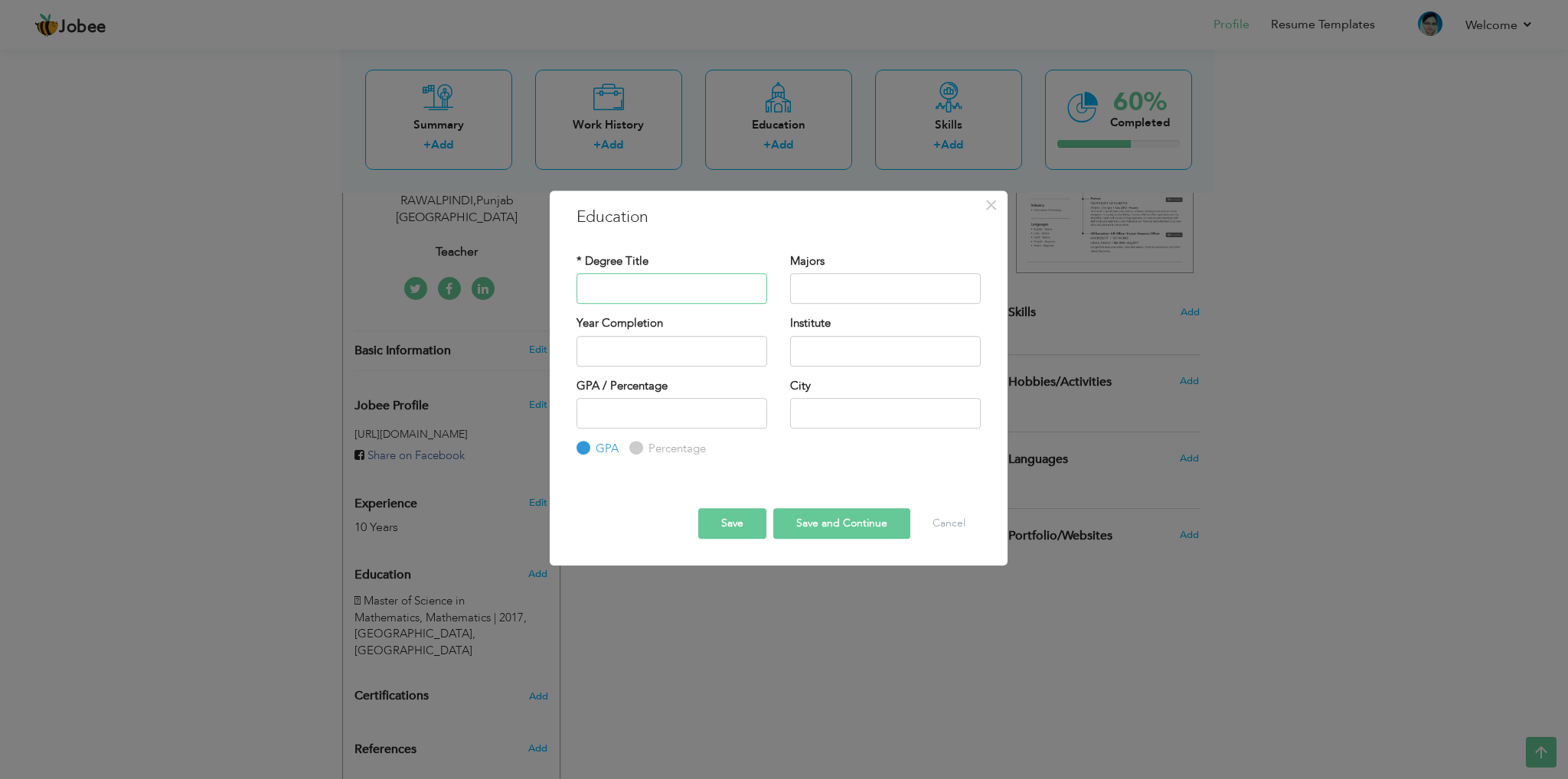
click at [689, 278] on input "text" at bounding box center [672, 288] width 191 height 31
paste input " Bachelor of Science in Mathematics and Physics"
type input " Bachelor of Science in Mathematics and Physics"
click at [862, 290] on input "text" at bounding box center [885, 288] width 191 height 31
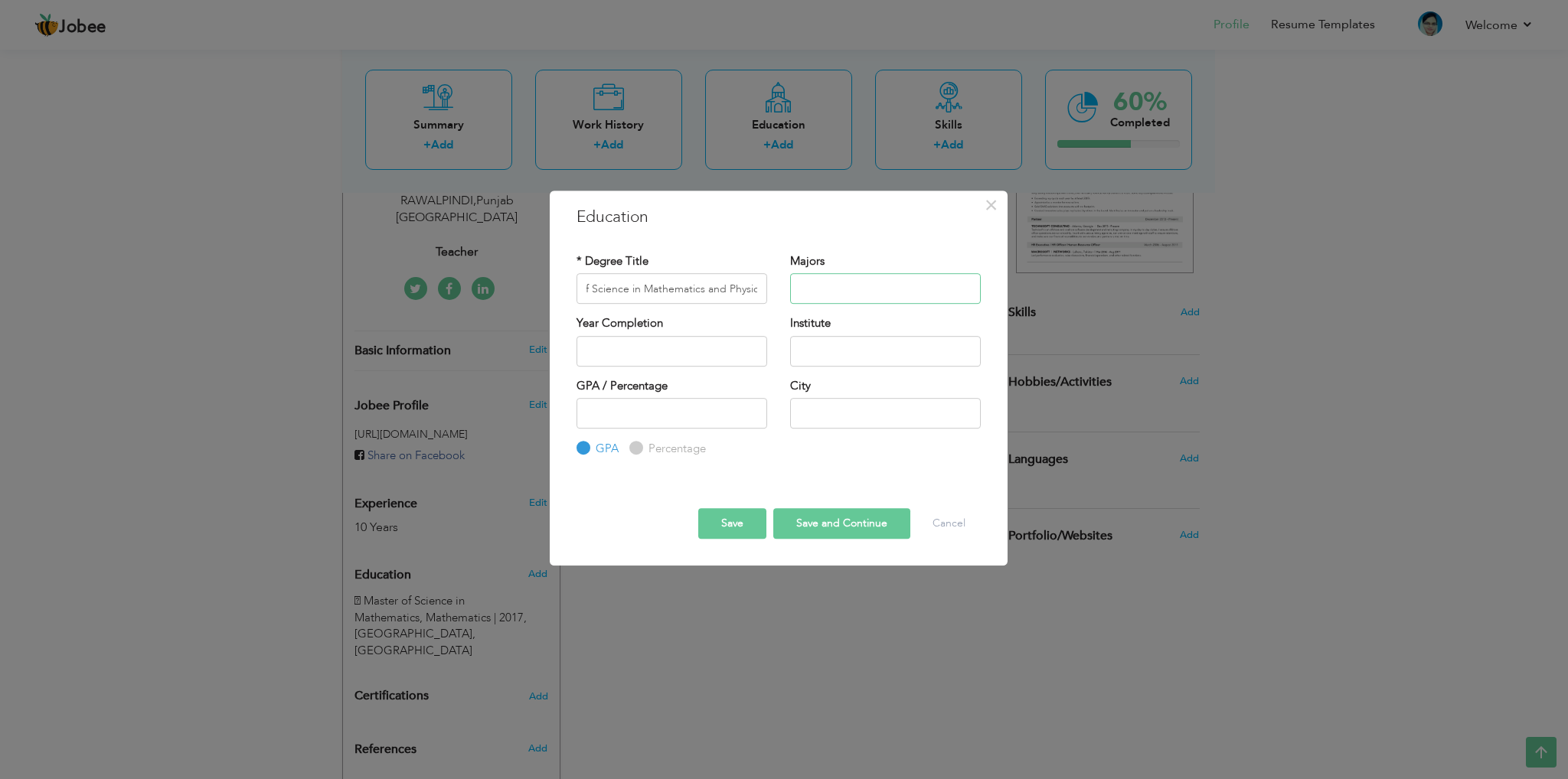
scroll to position [0, 0]
click at [734, 290] on input " Bachelor of Science in Mathematics and Physics" at bounding box center [672, 288] width 191 height 31
click at [857, 278] on input "text" at bounding box center [885, 288] width 191 height 31
paste input "Mathematics"
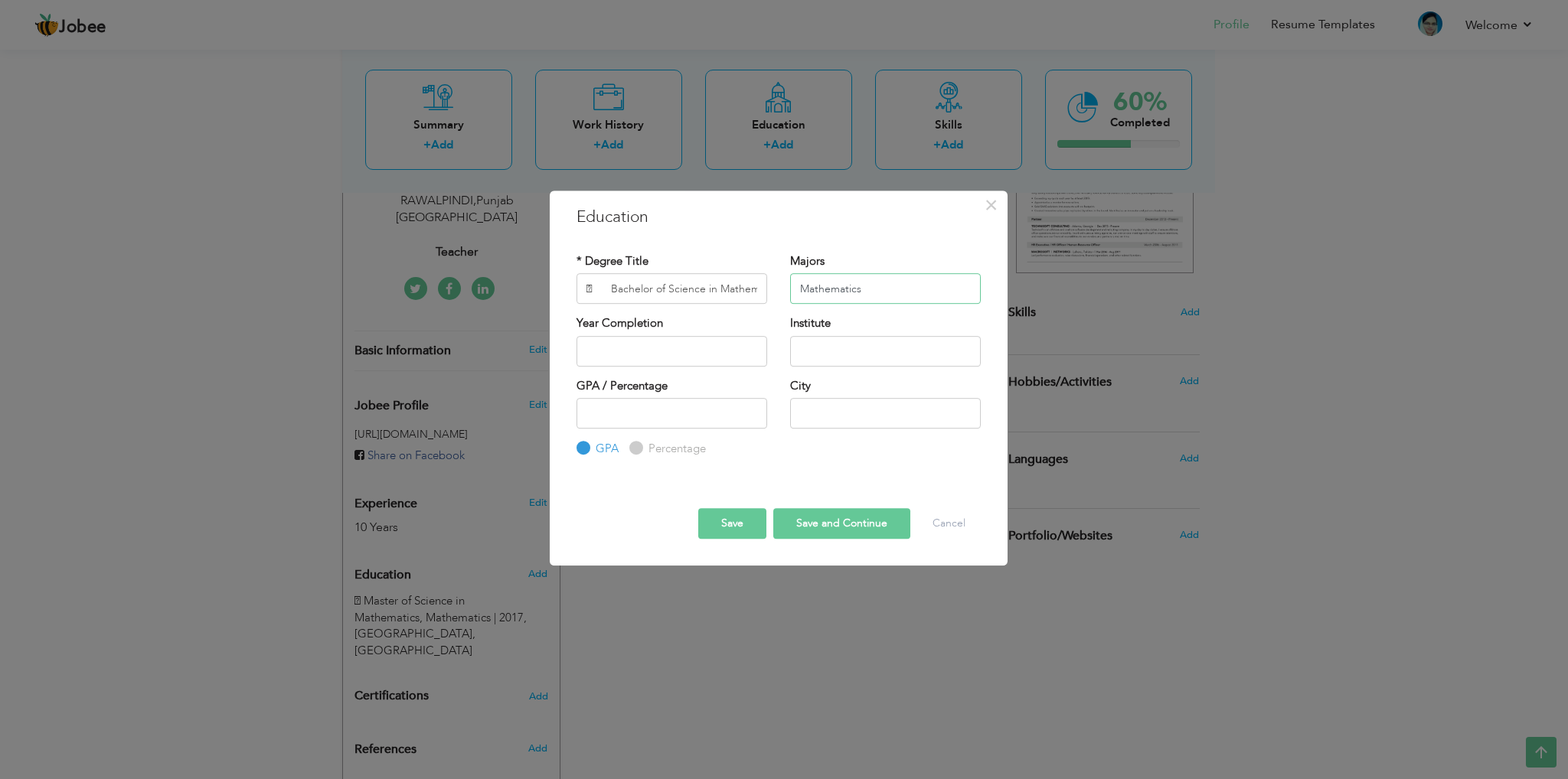
type input "Mathematics"
click at [671, 342] on input "text" at bounding box center [672, 351] width 191 height 31
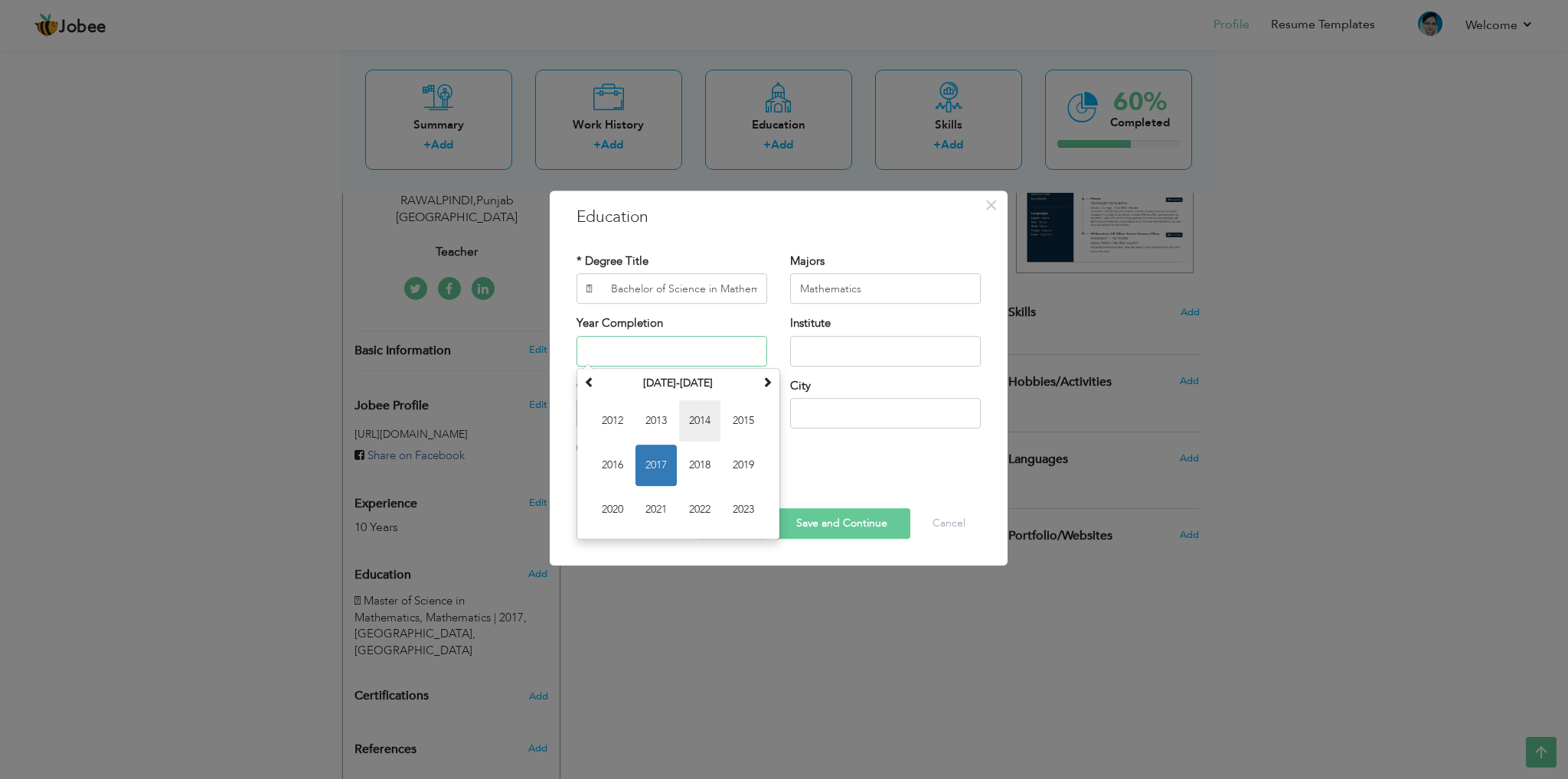
click at [691, 419] on span "2014" at bounding box center [699, 421] width 42 height 42
type input "2014"
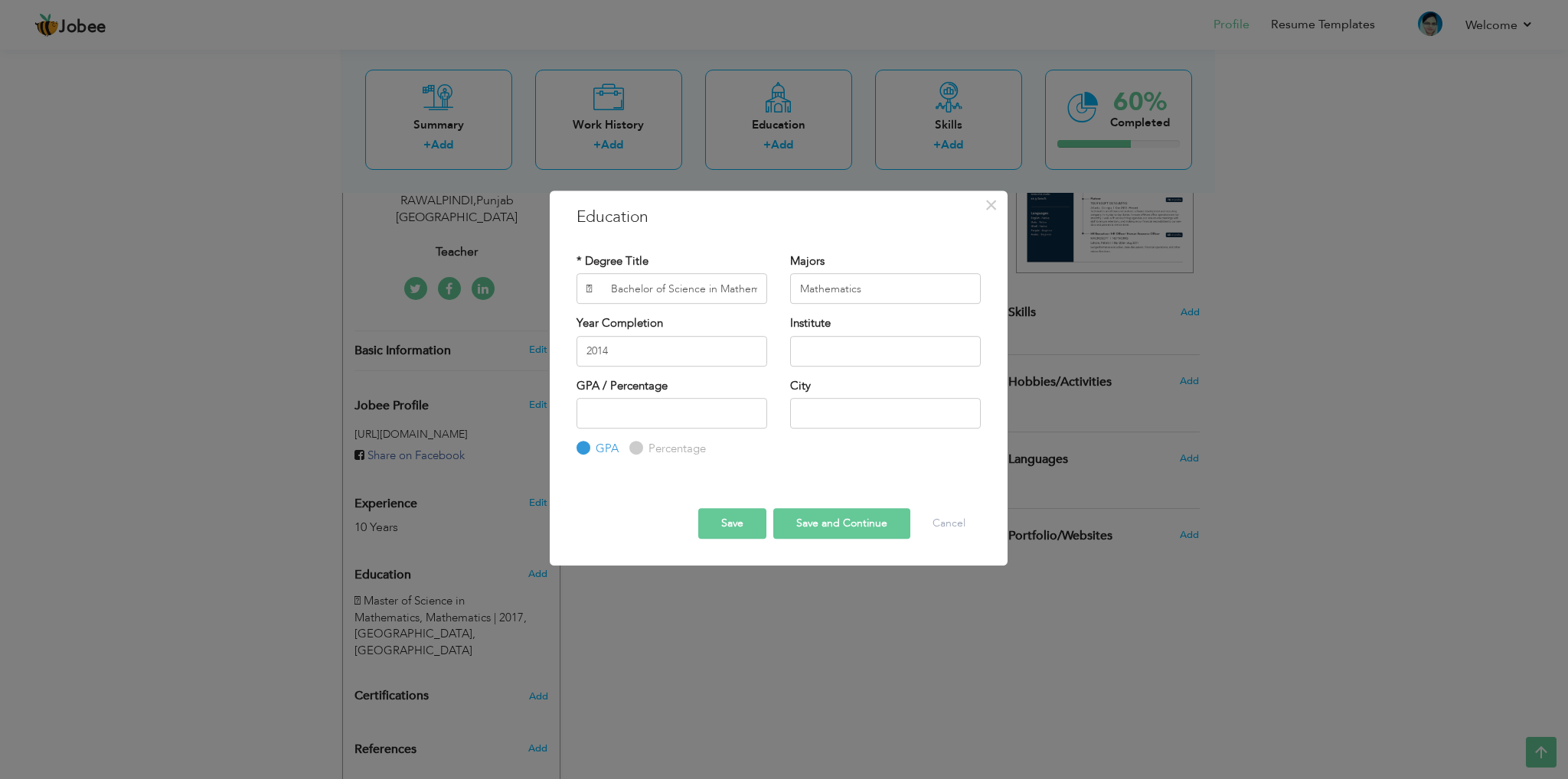
drag, startPoint x: 780, startPoint y: 324, endPoint x: 852, endPoint y: 347, distance: 75.6
click at [781, 324] on div "Institute" at bounding box center [885, 347] width 214 height 62
click at [854, 348] on input "text" at bounding box center [885, 351] width 191 height 31
click at [846, 340] on input "text" at bounding box center [885, 351] width 191 height 31
paste input "[GEOGRAPHIC_DATA]"
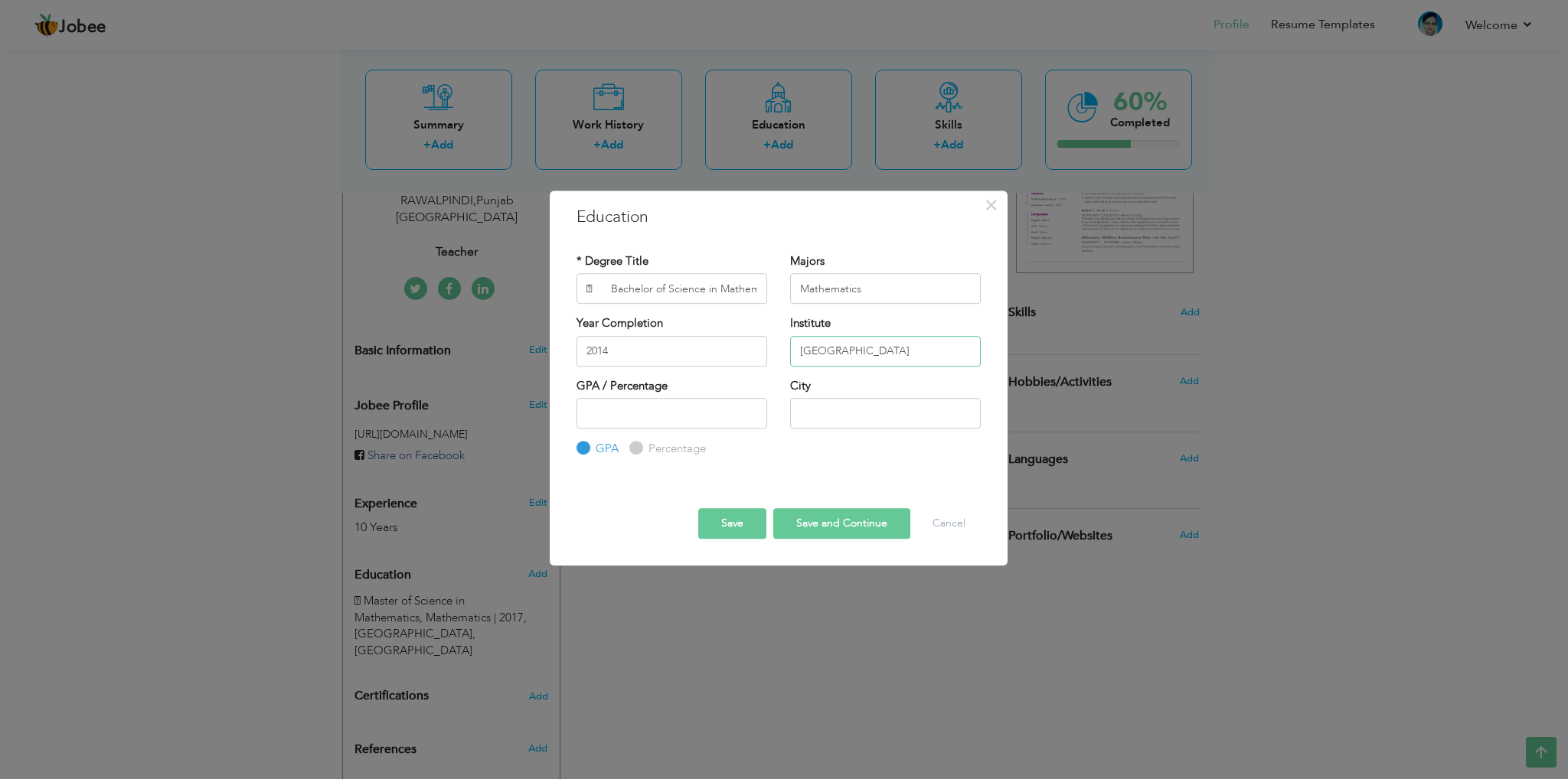
type input "[GEOGRAPHIC_DATA]"
click at [661, 453] on label "Percentage" at bounding box center [675, 449] width 61 height 16
click at [639, 453] on input "Percentage" at bounding box center [634, 448] width 10 height 10
radio input "true"
click at [653, 418] on input "number" at bounding box center [672, 413] width 191 height 31
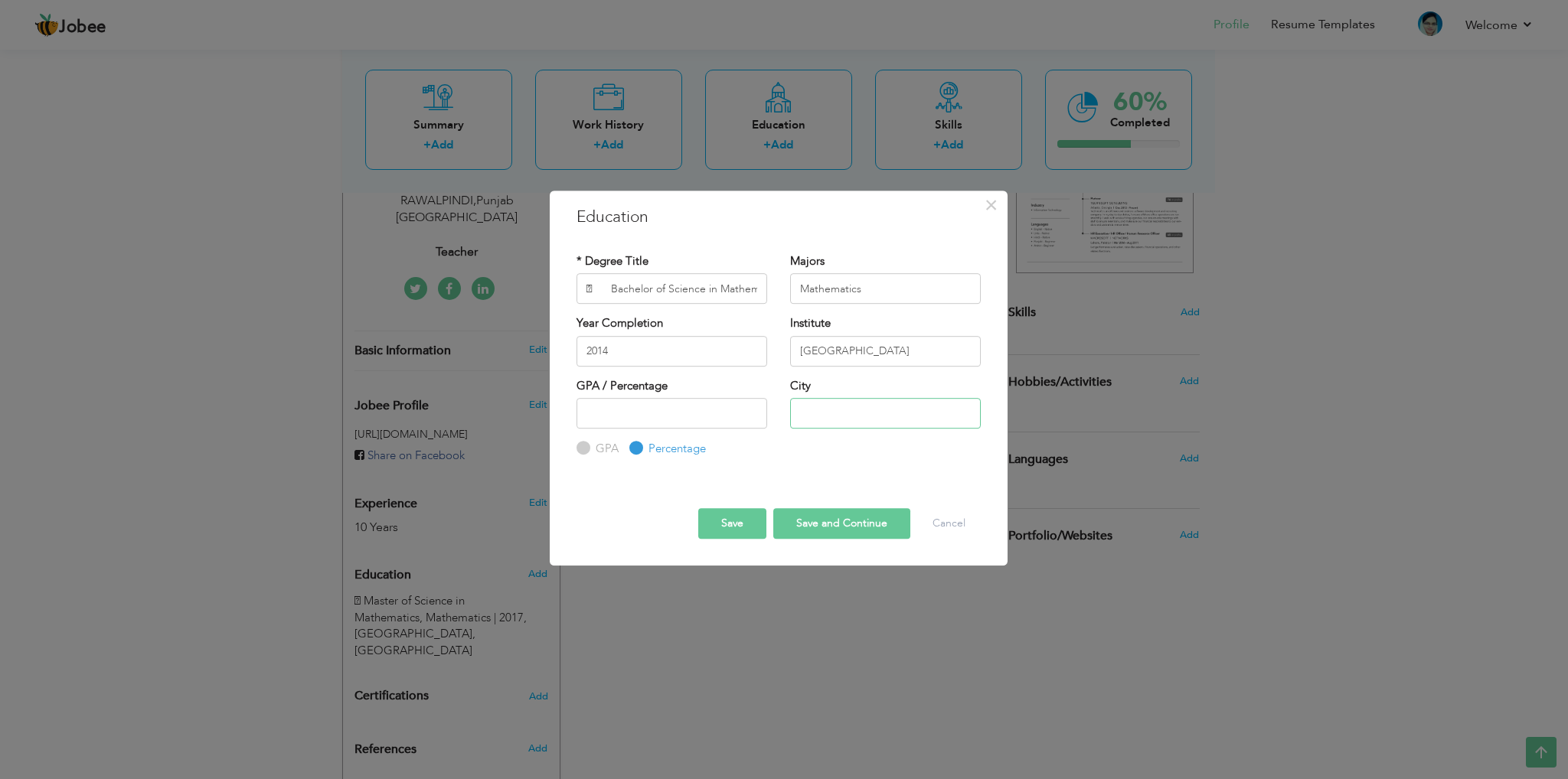
drag, startPoint x: 796, startPoint y: 415, endPoint x: 802, endPoint y: 408, distance: 9.2
click at [799, 414] on input "text" at bounding box center [885, 413] width 191 height 31
type input "Sargodha"
click at [832, 463] on div "* Degree Title  Bachelor of Science in Mathematics and Physics Majors Mathemat…" at bounding box center [779, 355] width 427 height 228
click at [822, 521] on button "Save and Continue" at bounding box center [842, 524] width 137 height 31
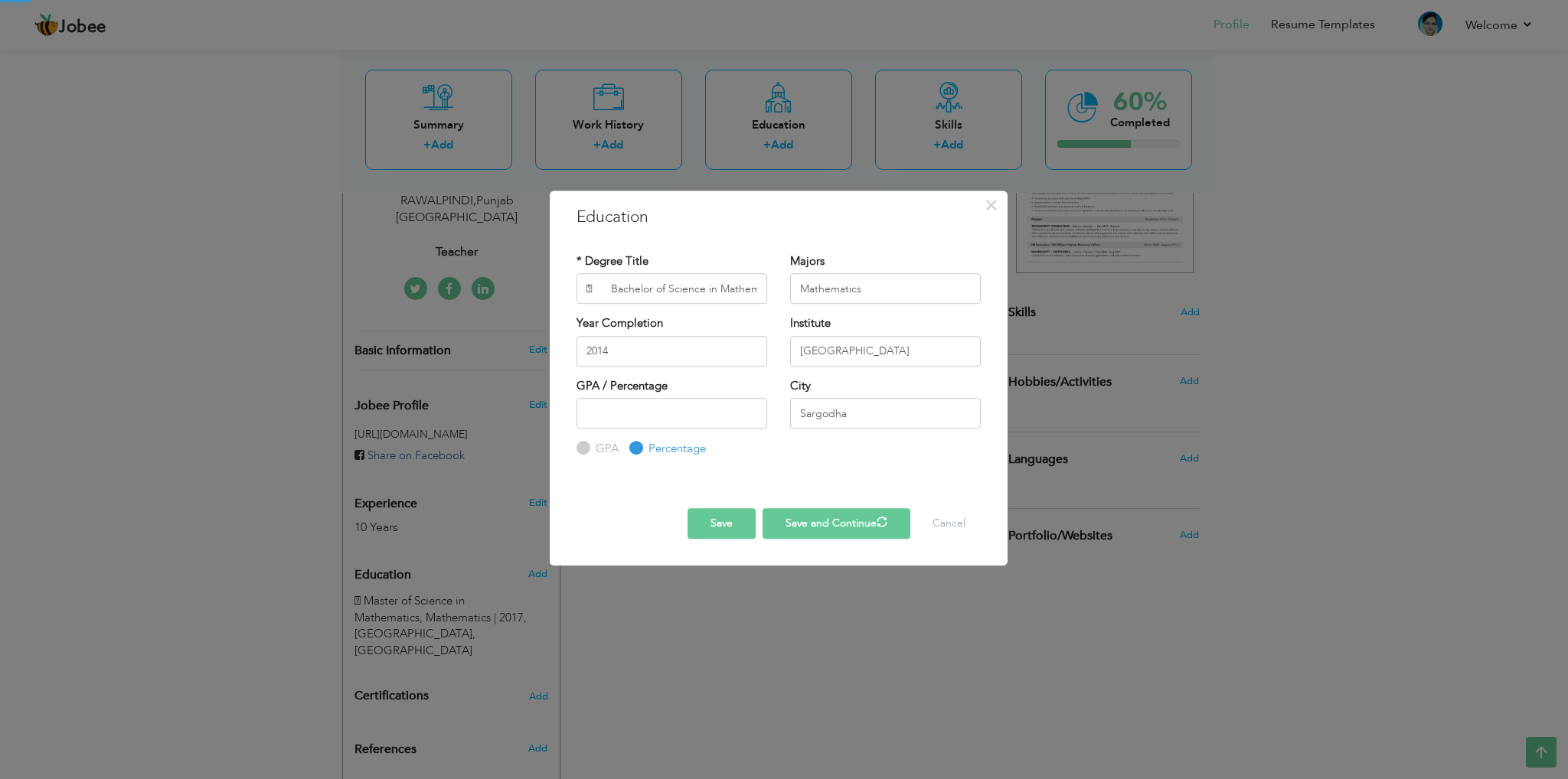
radio input "true"
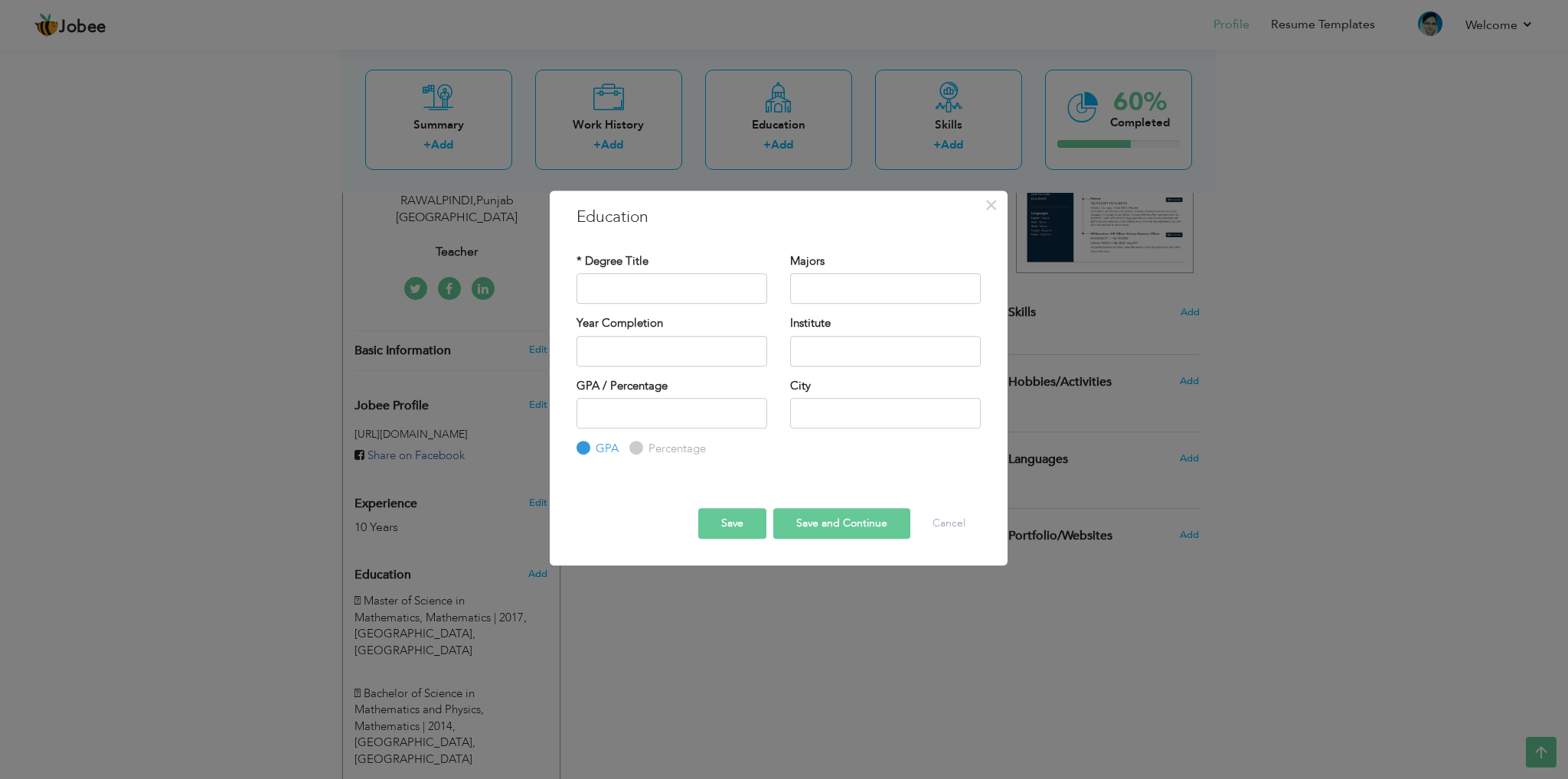
click at [656, 272] on div "* Degree Title" at bounding box center [672, 278] width 191 height 51
click at [672, 283] on input "text" at bounding box center [672, 288] width 191 height 31
paste input "• Higher Secondary Certificate ( Pre Engineering )"
type input "• Higher Secondary Certificate ( Pre Engineering )"
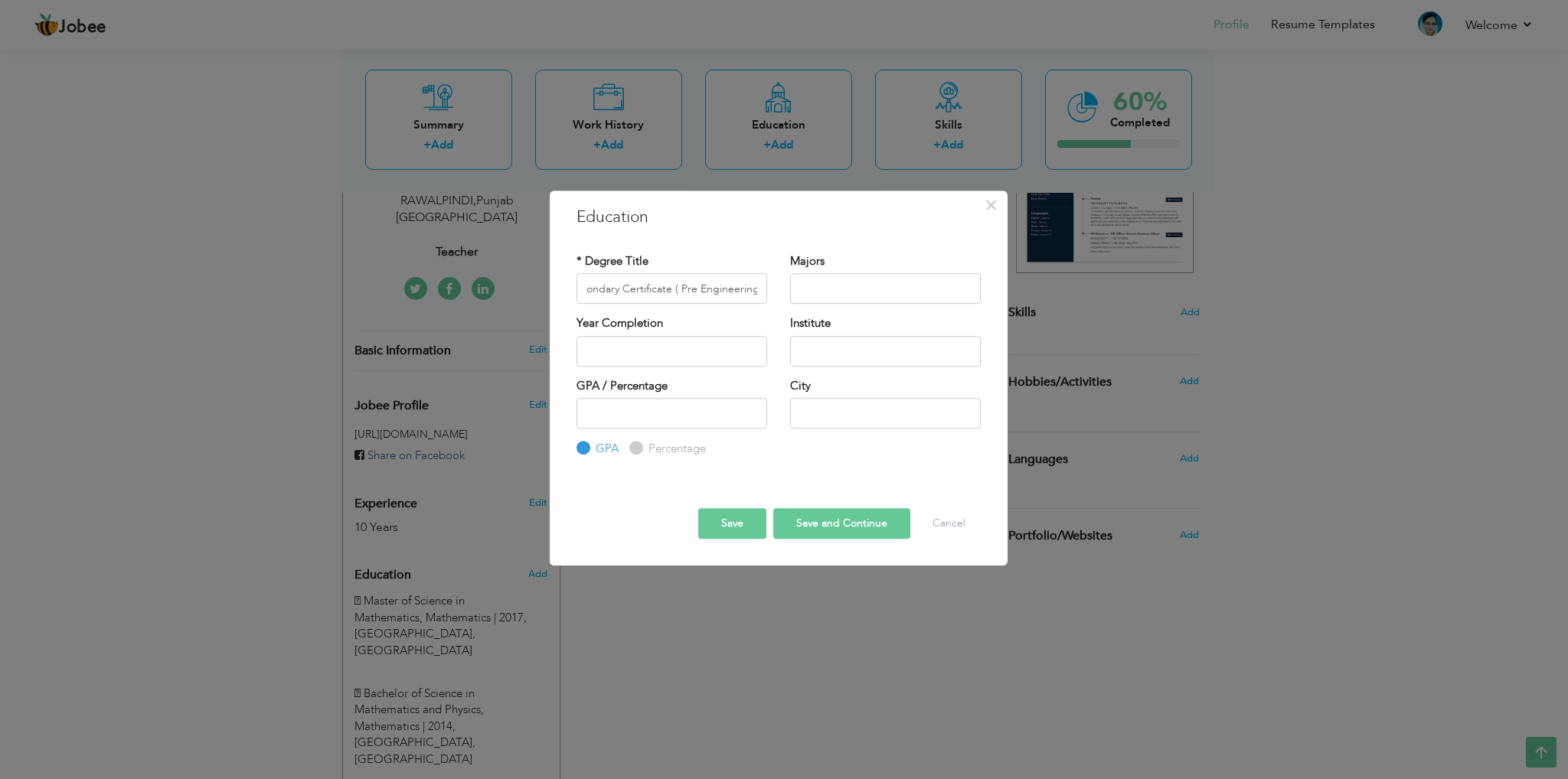
scroll to position [0, 0]
click at [807, 273] on div "Majors" at bounding box center [885, 278] width 191 height 51
drag, startPoint x: 640, startPoint y: 369, endPoint x: 637, endPoint y: 356, distance: 13.3
click at [640, 366] on div "Year Completion" at bounding box center [672, 347] width 214 height 62
click at [632, 342] on input "text" at bounding box center [672, 351] width 191 height 31
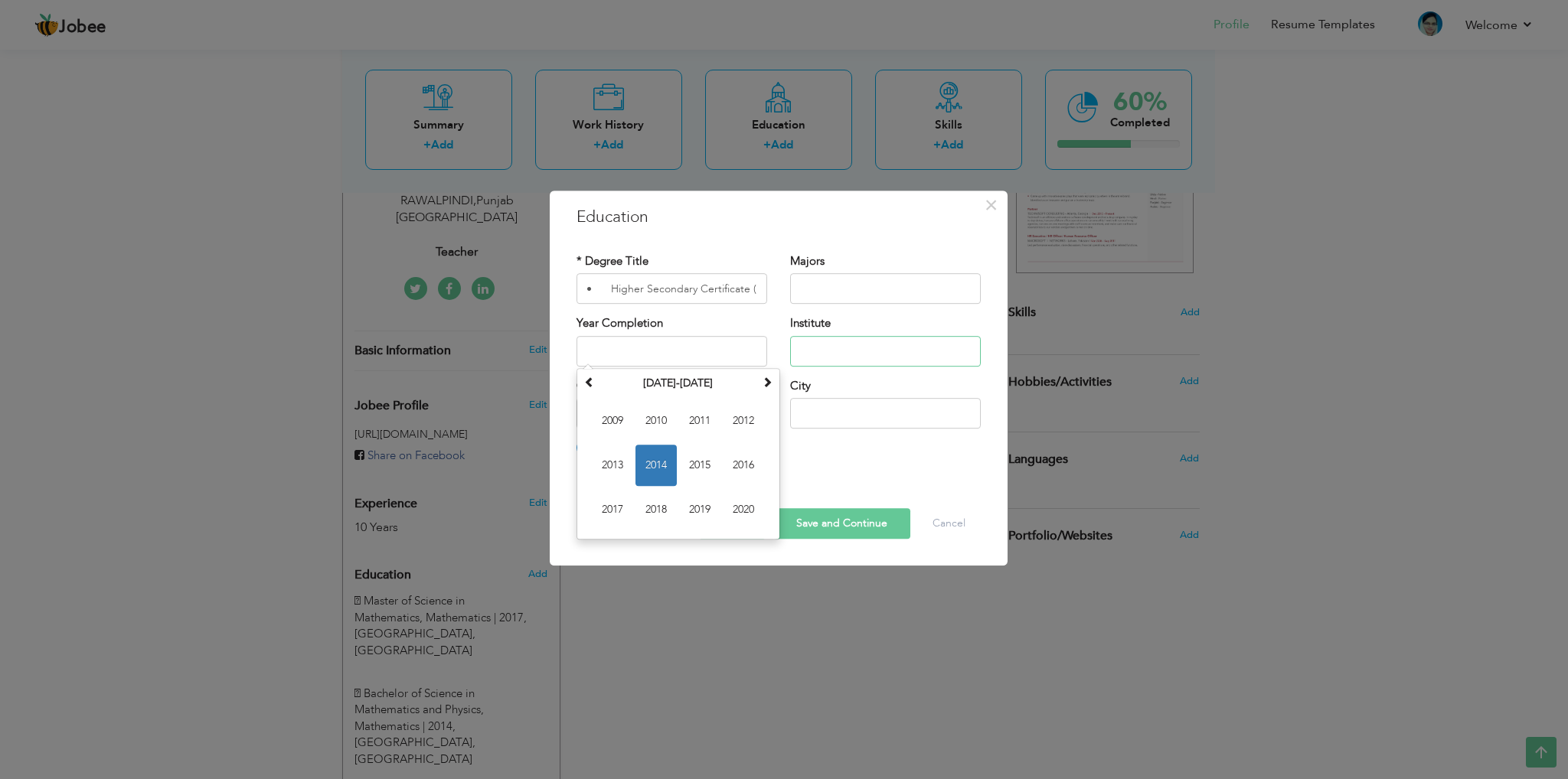
click at [862, 344] on input "text" at bounding box center [885, 351] width 191 height 31
paste input "Federal Board of [GEOGRAPHIC_DATA]"
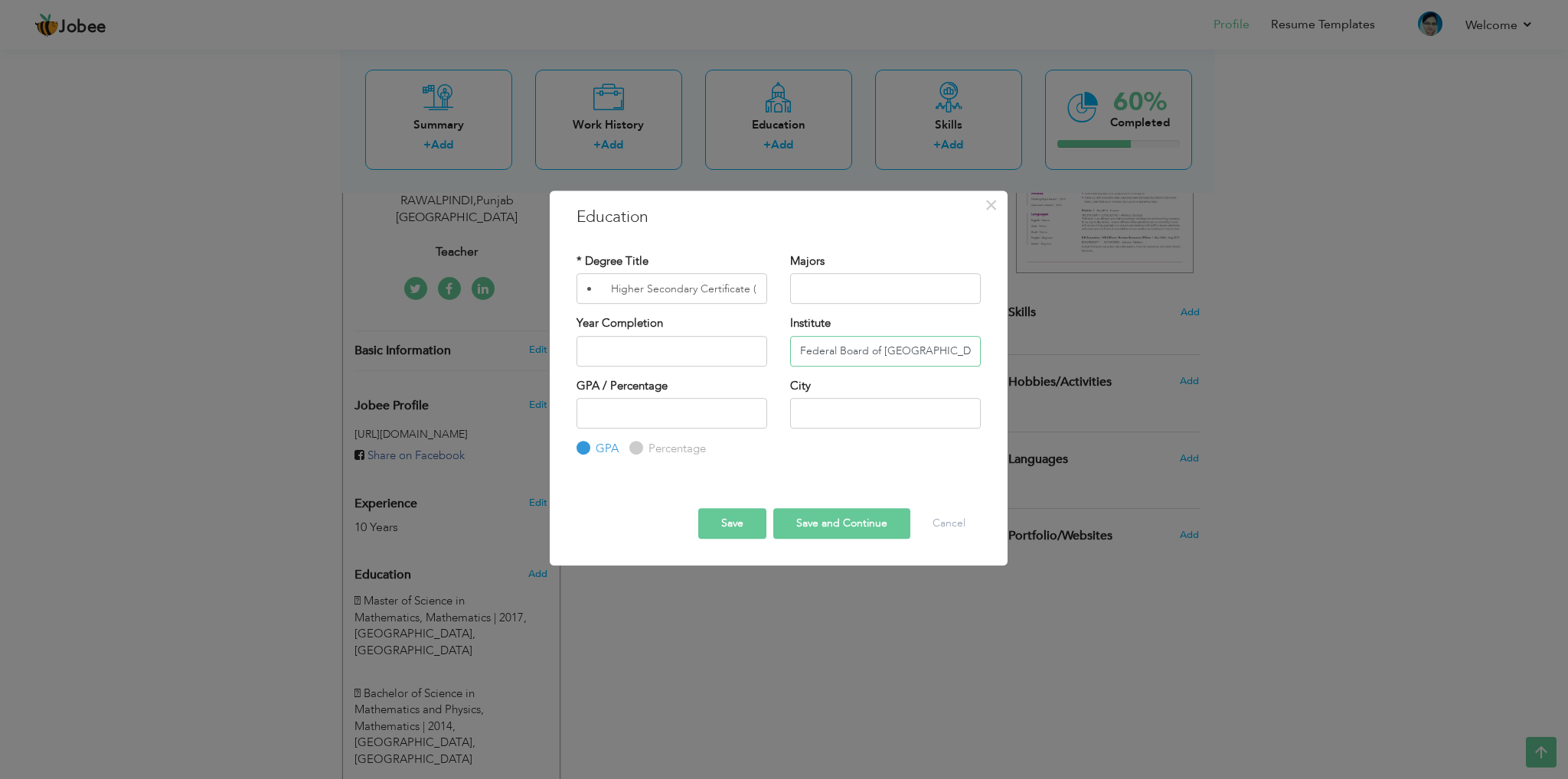
type input "Federal Board of [GEOGRAPHIC_DATA]"
click at [909, 295] on input "text" at bounding box center [885, 288] width 191 height 31
drag, startPoint x: 605, startPoint y: 288, endPoint x: 491, endPoint y: 280, distance: 114.3
click at [491, 280] on div "× Education * Degree Title • Higher Secondary Certificate ( Pre Engineering ) M…" at bounding box center [784, 389] width 1568 height 779
type input "Higher Secondary Certificate ( Pre Engineering )"
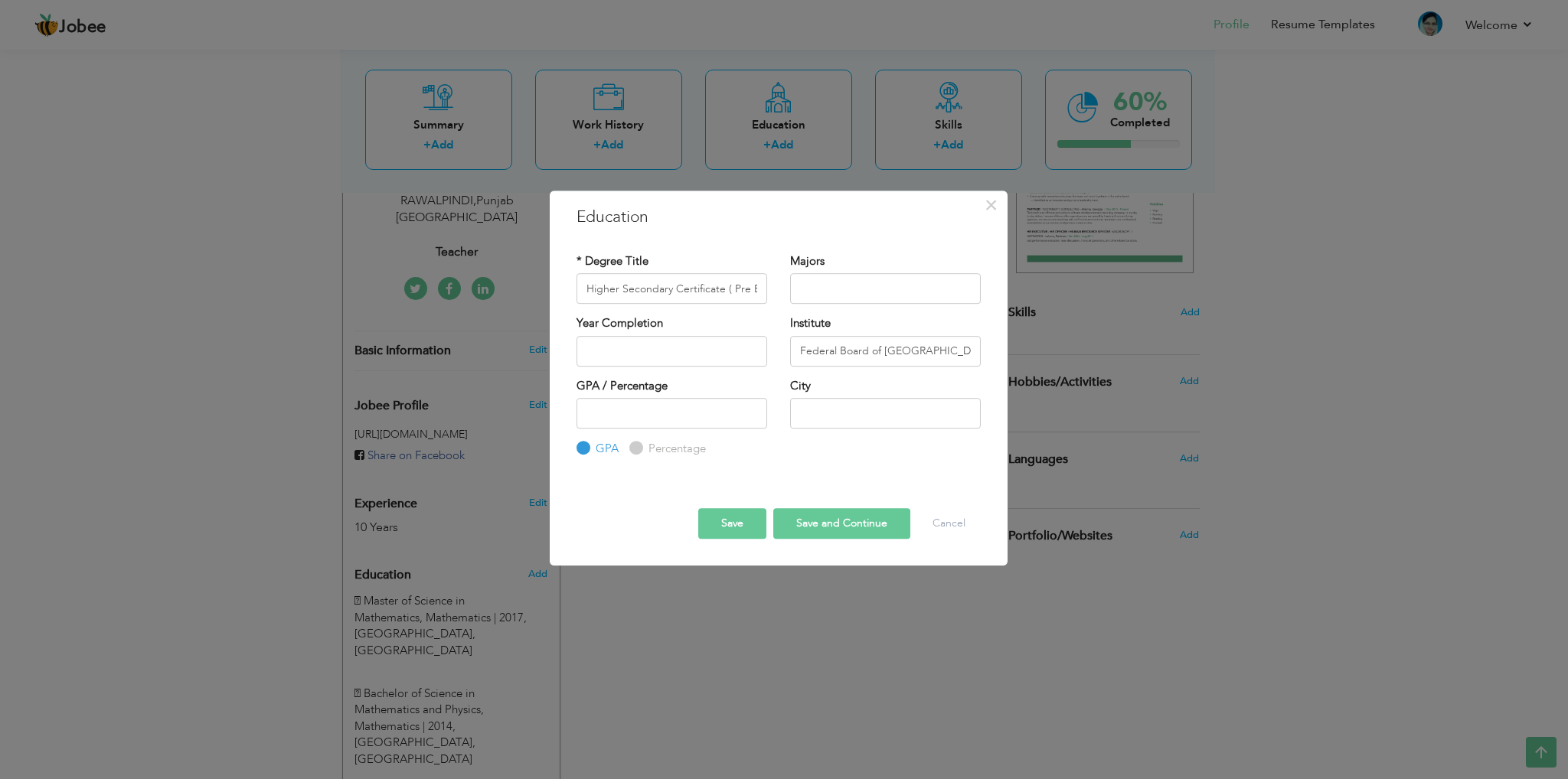
click at [694, 452] on label "Percentage" at bounding box center [675, 449] width 61 height 16
click at [639, 452] on input "Percentage" at bounding box center [634, 448] width 10 height 10
radio input "true"
click at [644, 402] on input "number" at bounding box center [672, 413] width 191 height 31
paste input "70"
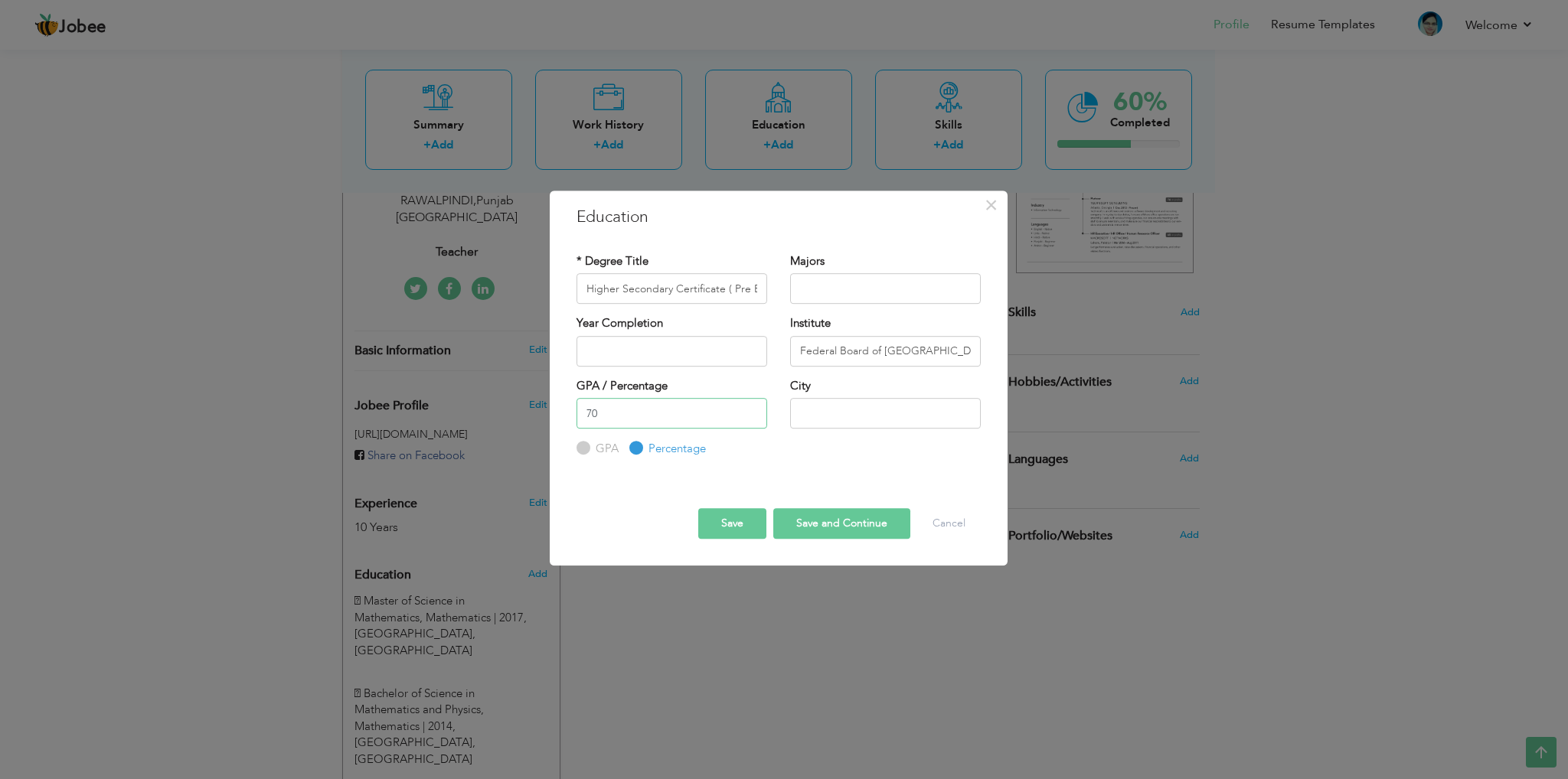
type input "70"
click at [841, 414] on input "text" at bounding box center [885, 413] width 191 height 31
type input "Sargodha"
click at [827, 288] on input "text" at bounding box center [885, 288] width 191 height 31
type input "Mathematics"
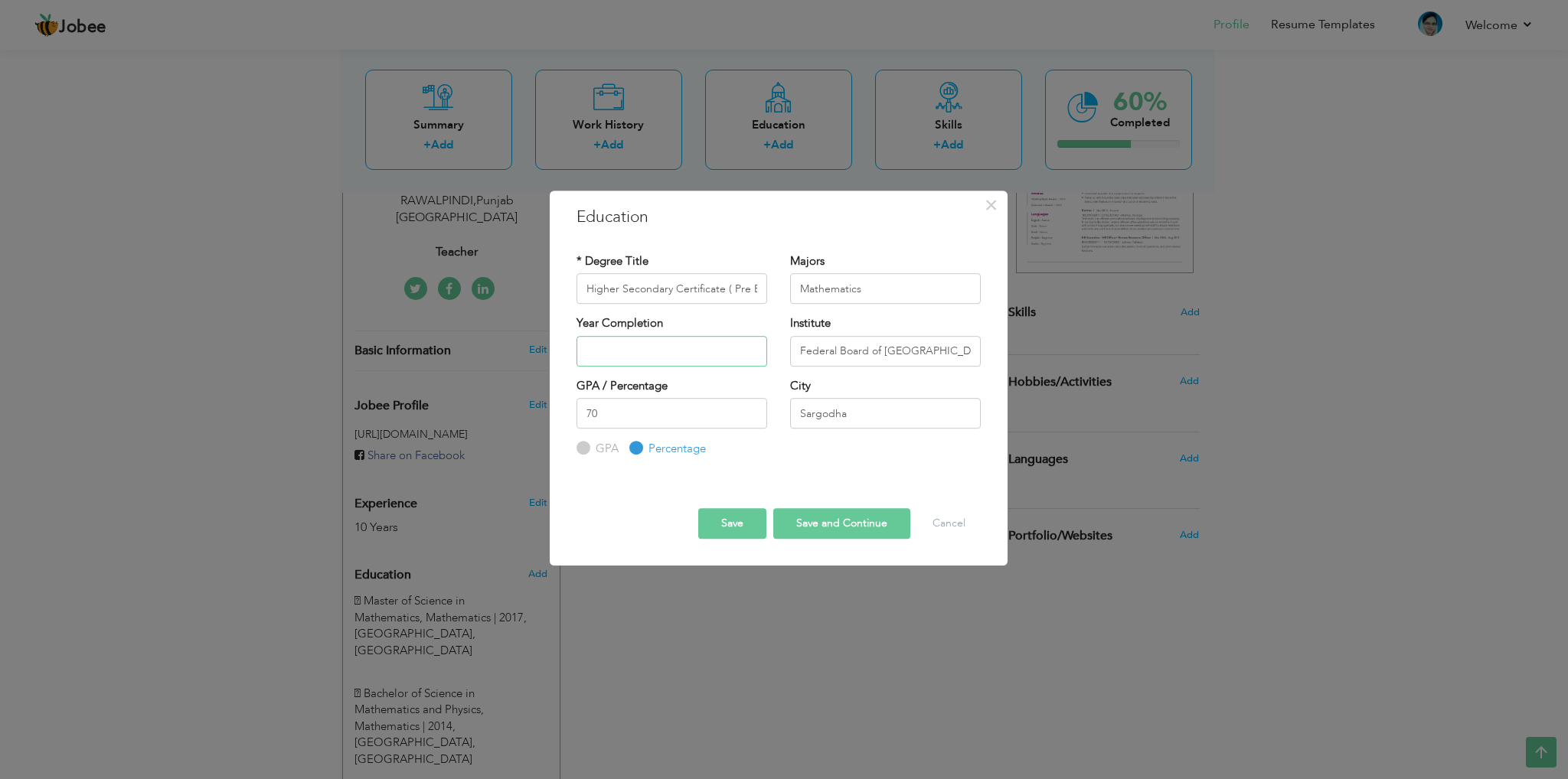
click at [640, 339] on input "text" at bounding box center [672, 351] width 191 height 31
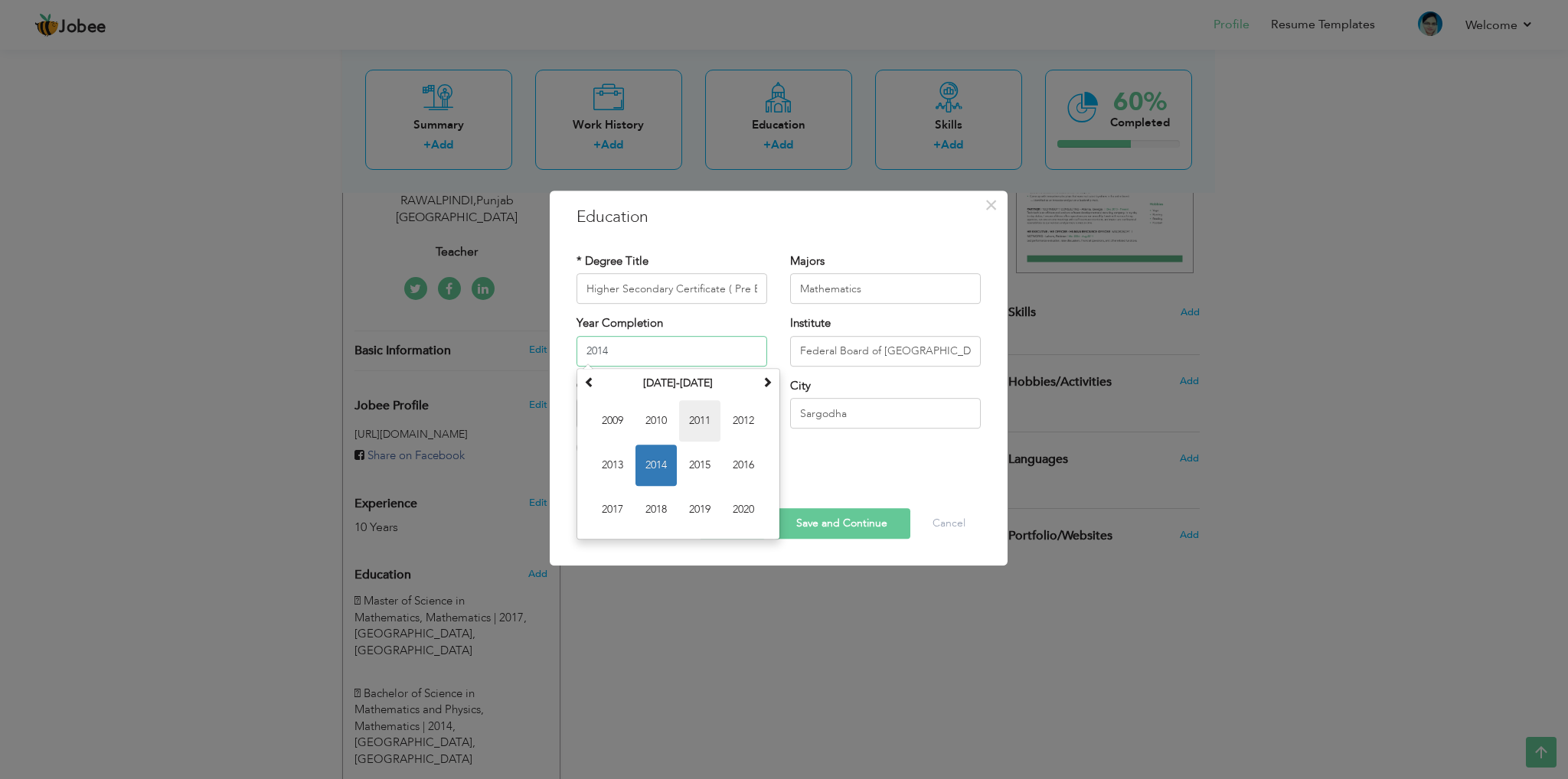
click at [690, 418] on span "2011" at bounding box center [699, 421] width 42 height 42
type input "2011"
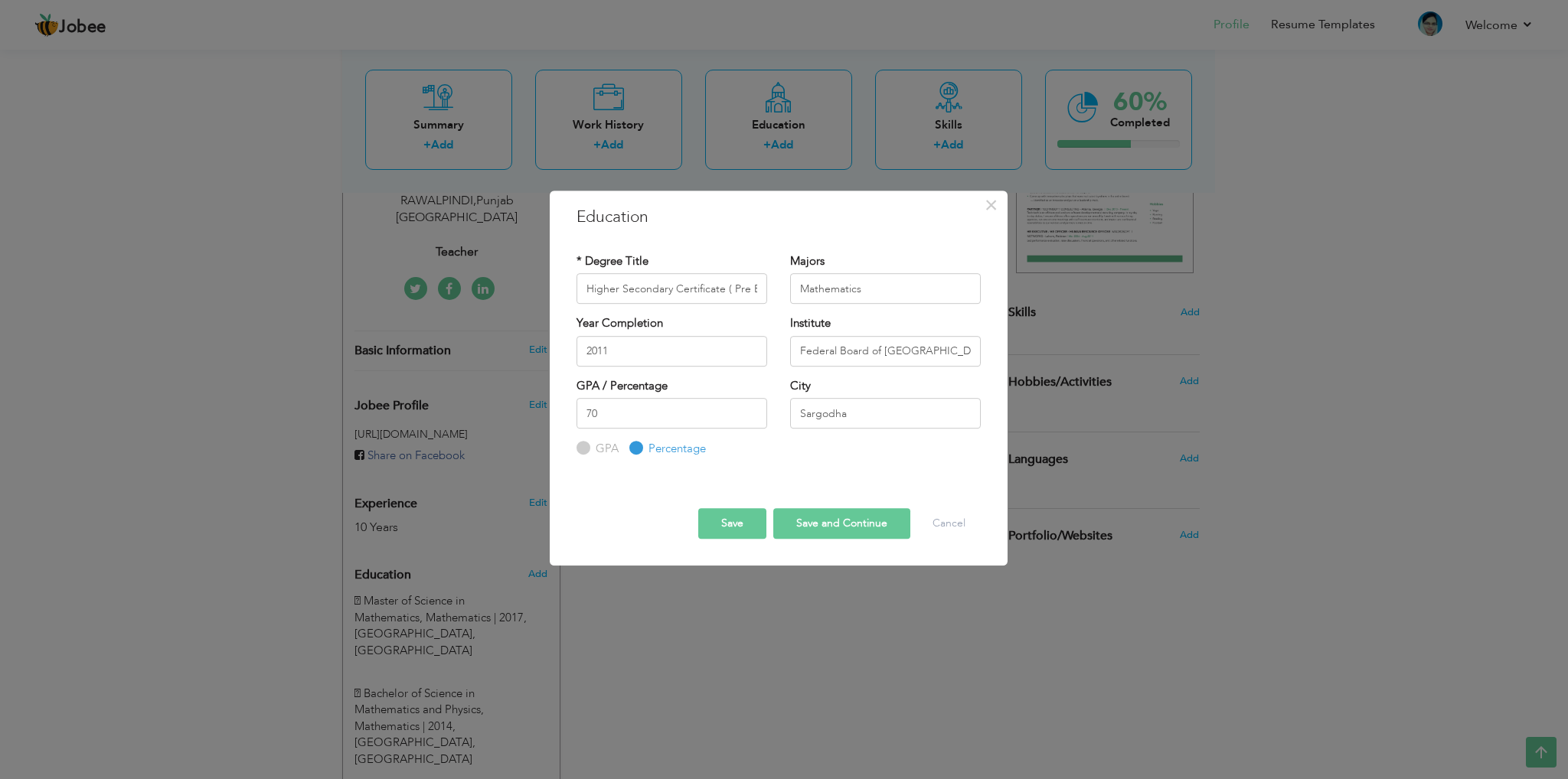
click at [841, 541] on div "Save Save and Continue Delete Cancel" at bounding box center [779, 510] width 427 height 81
click at [833, 522] on button "Save and Continue" at bounding box center [842, 524] width 137 height 31
radio input "true"
click at [671, 277] on input "text" at bounding box center [672, 288] width 191 height 31
paste input " Secondary School Certificate"
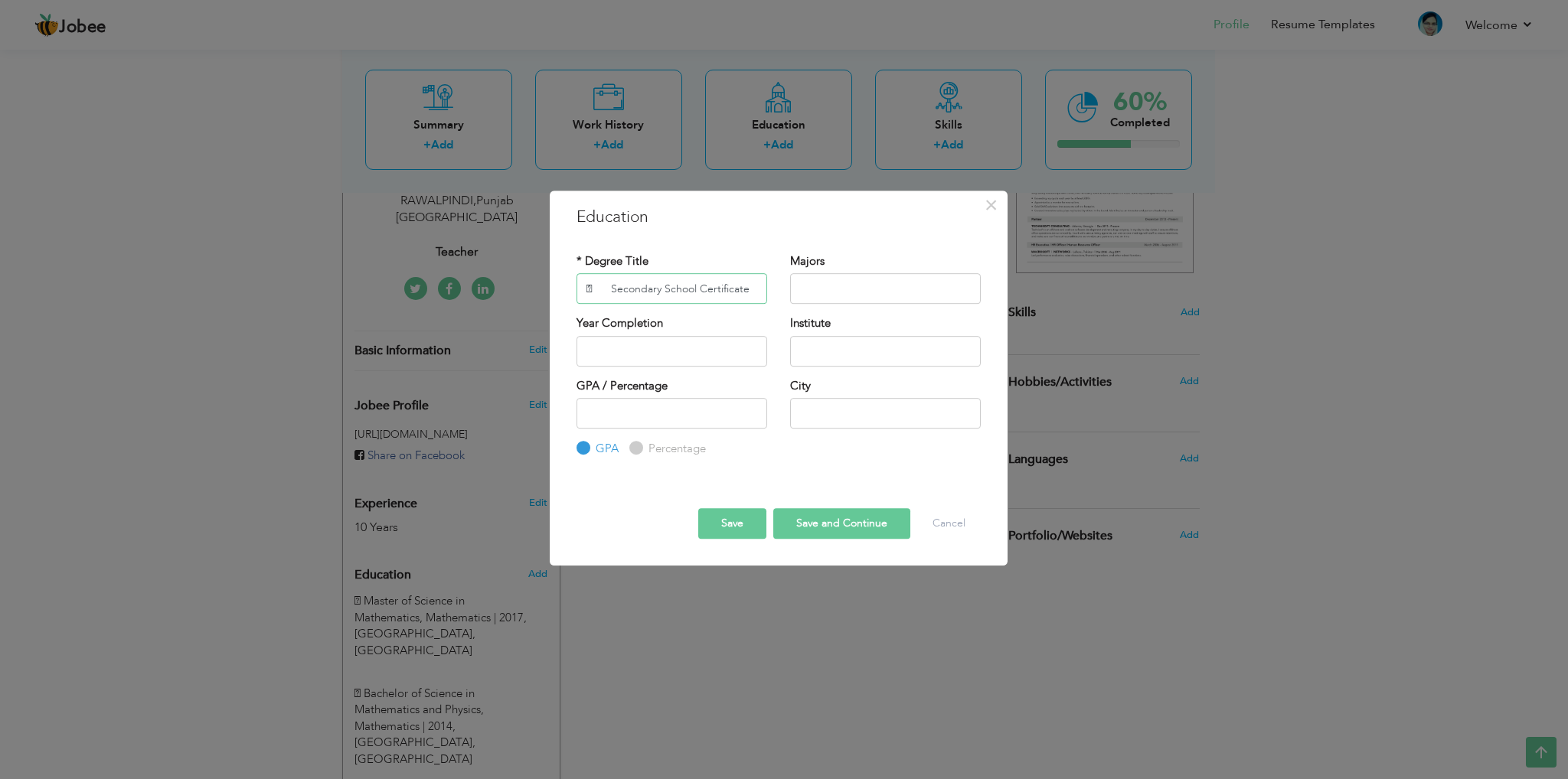
drag, startPoint x: 602, startPoint y: 289, endPoint x: 427, endPoint y: 289, distance: 175.0
click at [427, 289] on div "× Education * Degree Title  Secondary School Certificate Majors" at bounding box center [784, 389] width 1568 height 779
type input "Secondary School Certificate"
click at [836, 295] on input "text" at bounding box center [885, 288] width 191 height 31
type input "Biology"
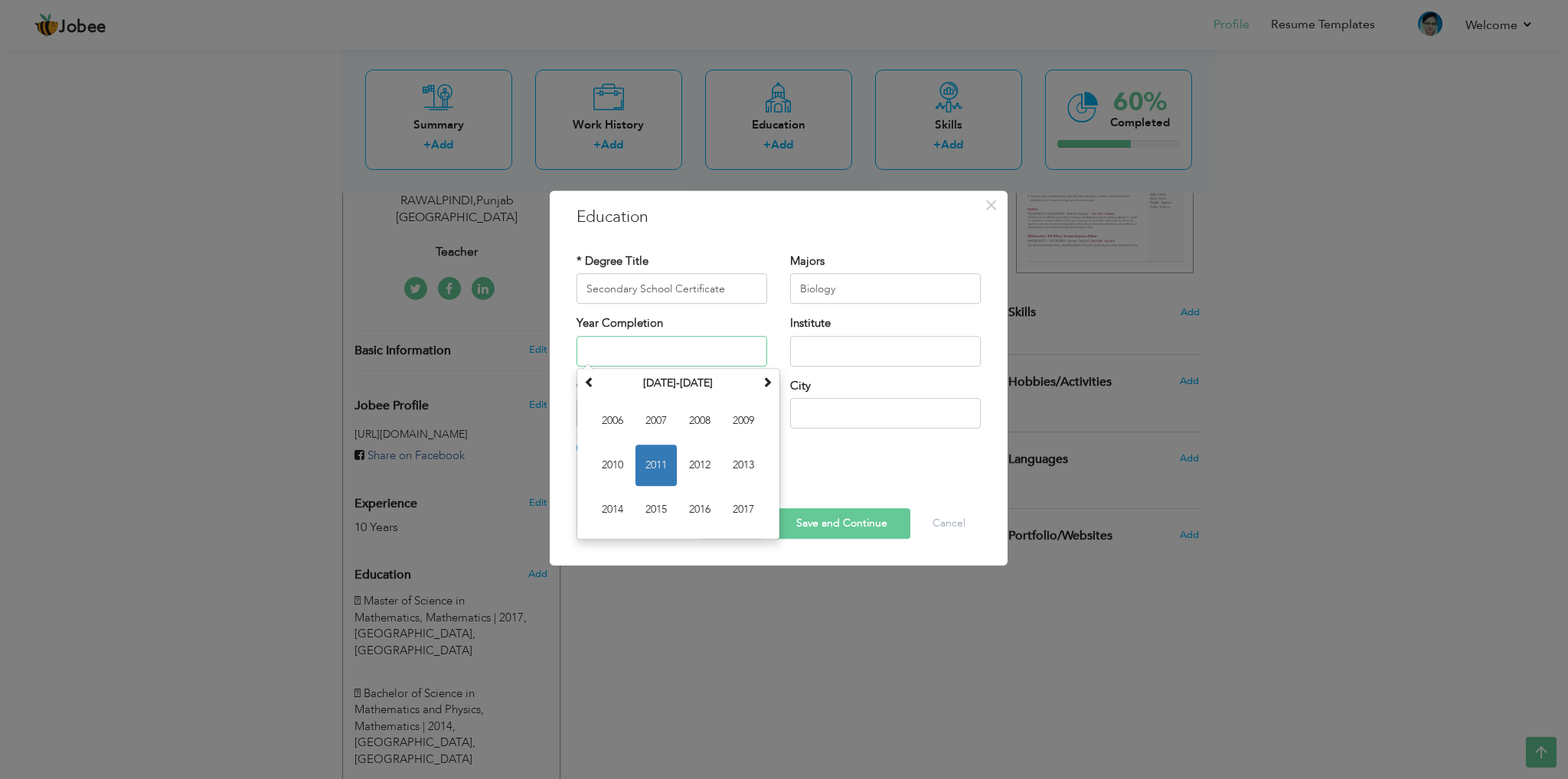
click at [671, 349] on input "text" at bounding box center [672, 351] width 191 height 31
click at [726, 428] on span "2009" at bounding box center [744, 421] width 42 height 42
type input "2009"
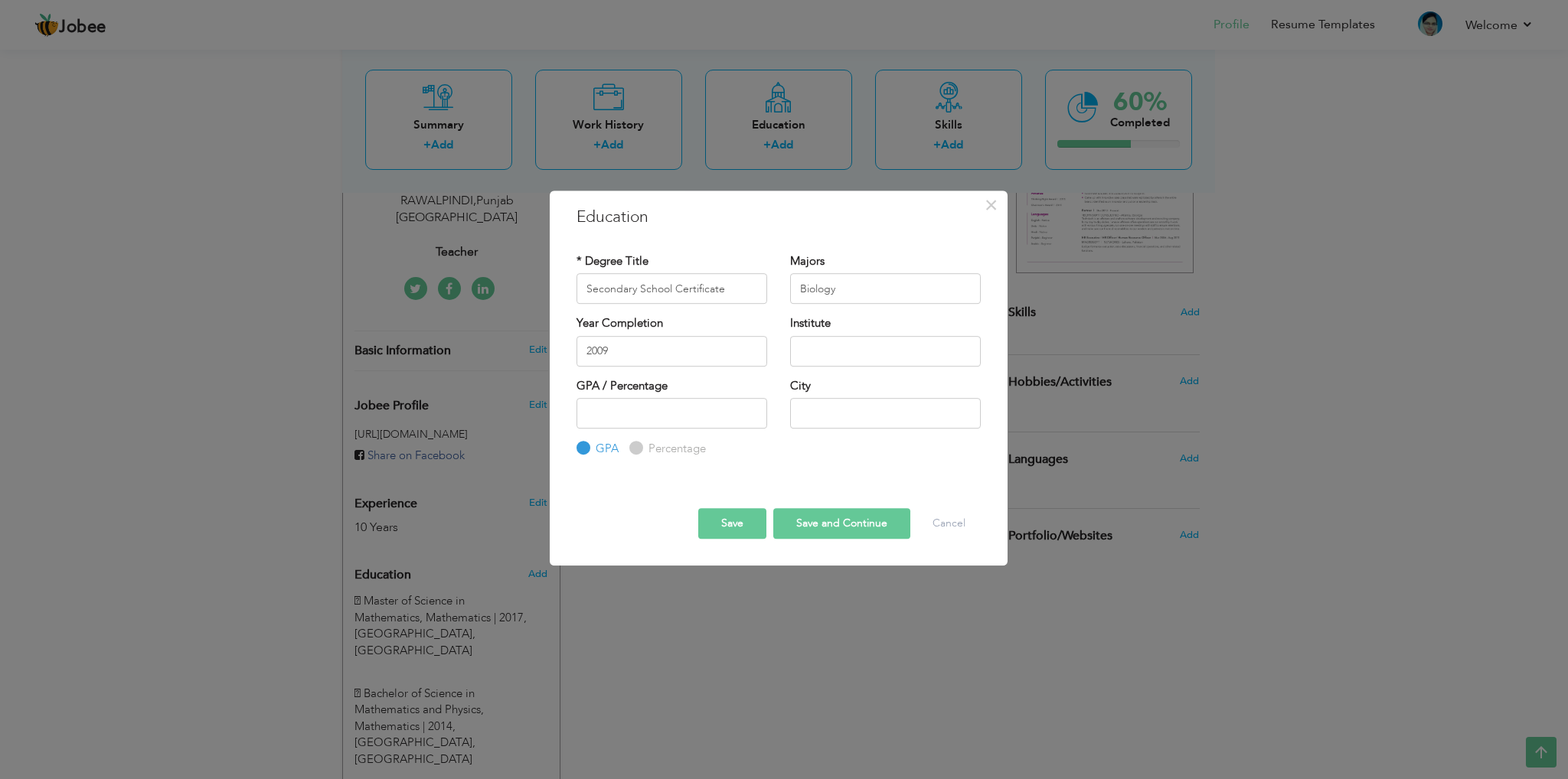
click at [838, 326] on div "Institute" at bounding box center [885, 340] width 191 height 51
click at [833, 350] on input "text" at bounding box center [885, 351] width 191 height 31
drag, startPoint x: 828, startPoint y: 342, endPoint x: 862, endPoint y: 350, distance: 34.9
click at [829, 342] on input "text" at bounding box center [885, 351] width 191 height 31
paste input "Federal Board of [GEOGRAPHIC_DATA]"
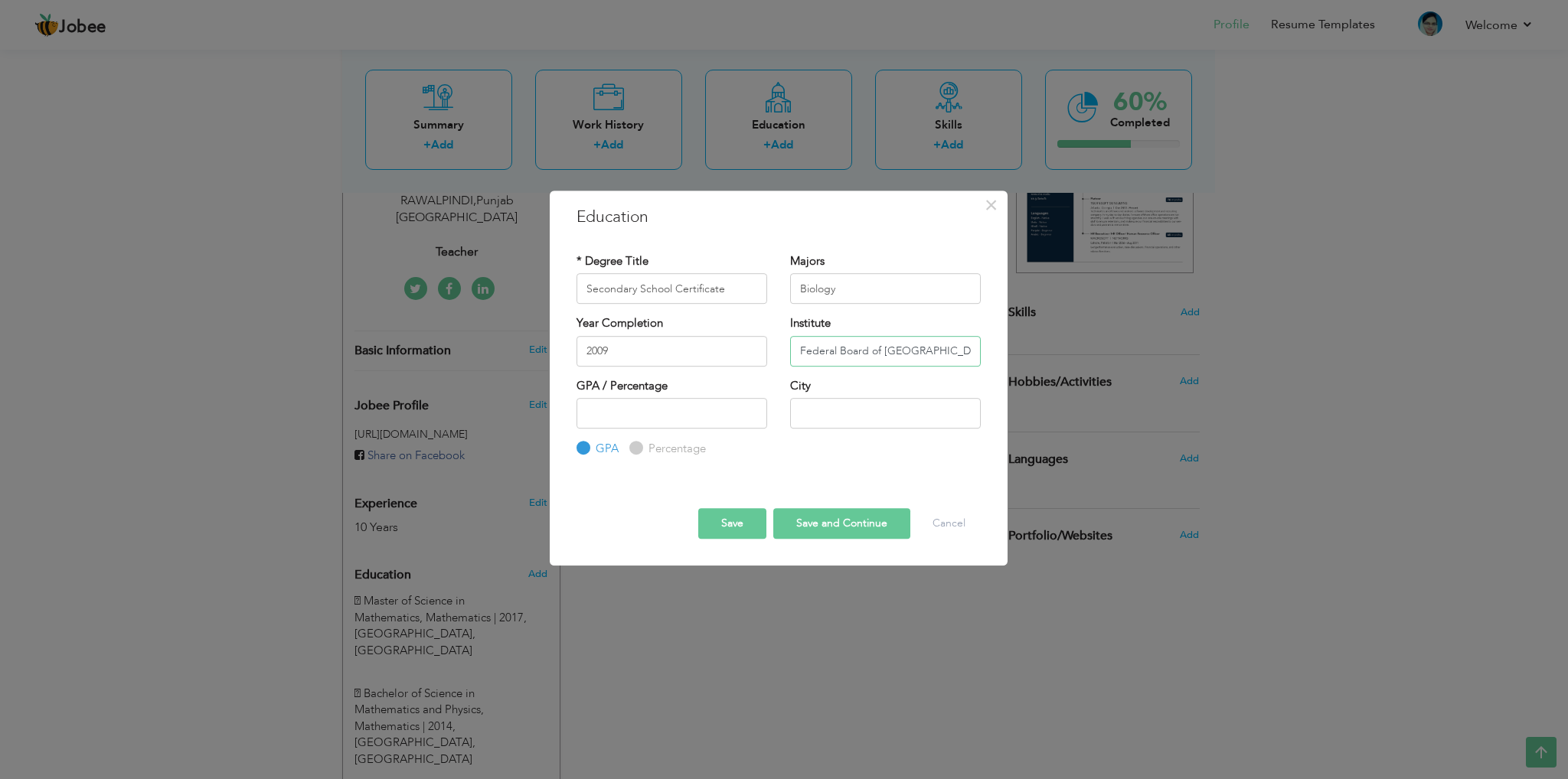
click at [883, 352] on input "Federal Board of [GEOGRAPHIC_DATA]" at bounding box center [885, 351] width 191 height 31
click at [836, 408] on input "text" at bounding box center [885, 413] width 191 height 31
click at [839, 338] on input "Federal Board of [GEOGRAPHIC_DATA]" at bounding box center [885, 351] width 191 height 31
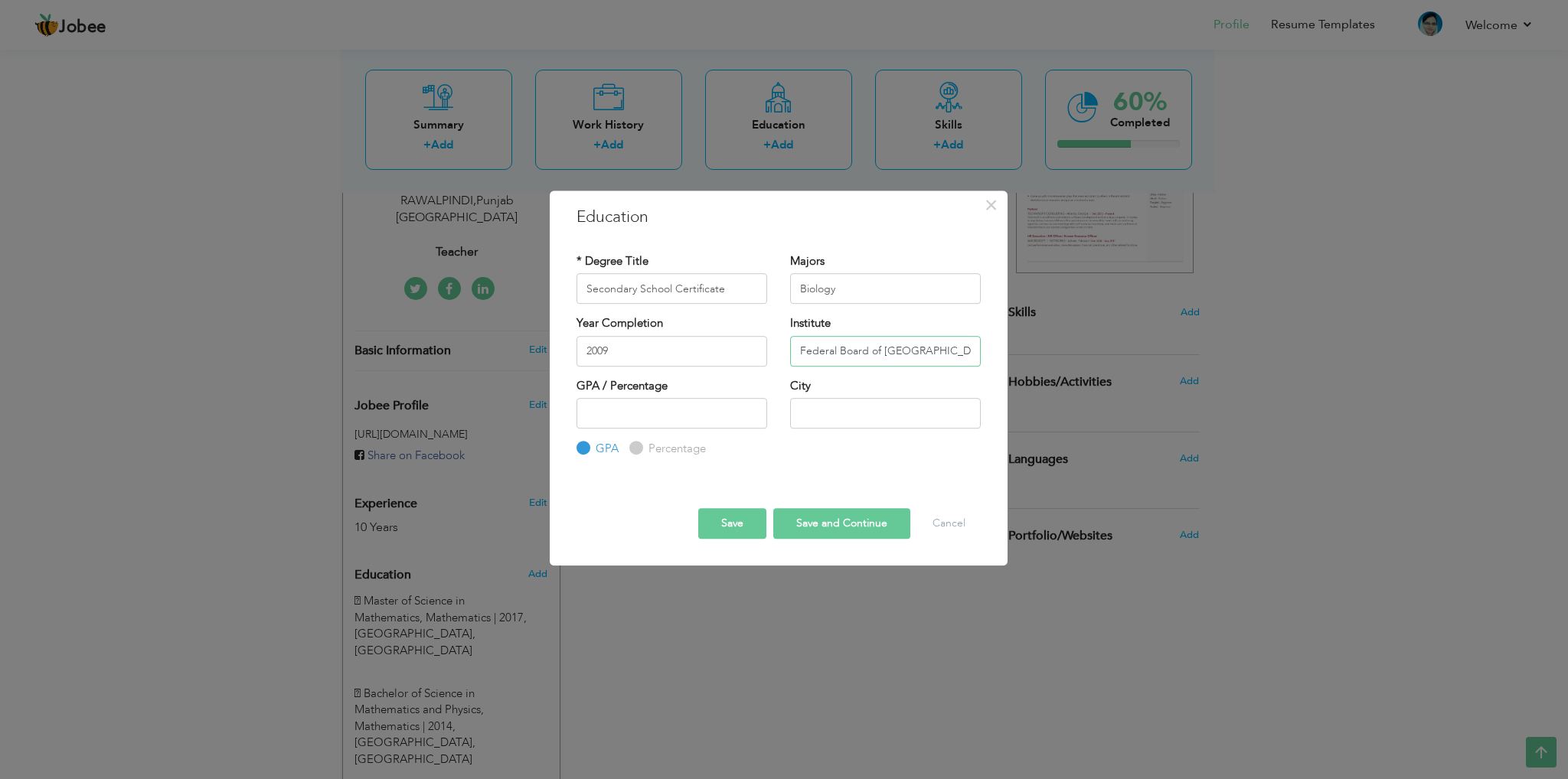
click at [839, 338] on input "Federal Board of [GEOGRAPHIC_DATA]" at bounding box center [885, 351] width 191 height 31
paste input "• FAZAIA MODEL INTER COLLEGE [PERSON_NAME]"
click at [847, 422] on input "text" at bounding box center [885, 413] width 191 height 31
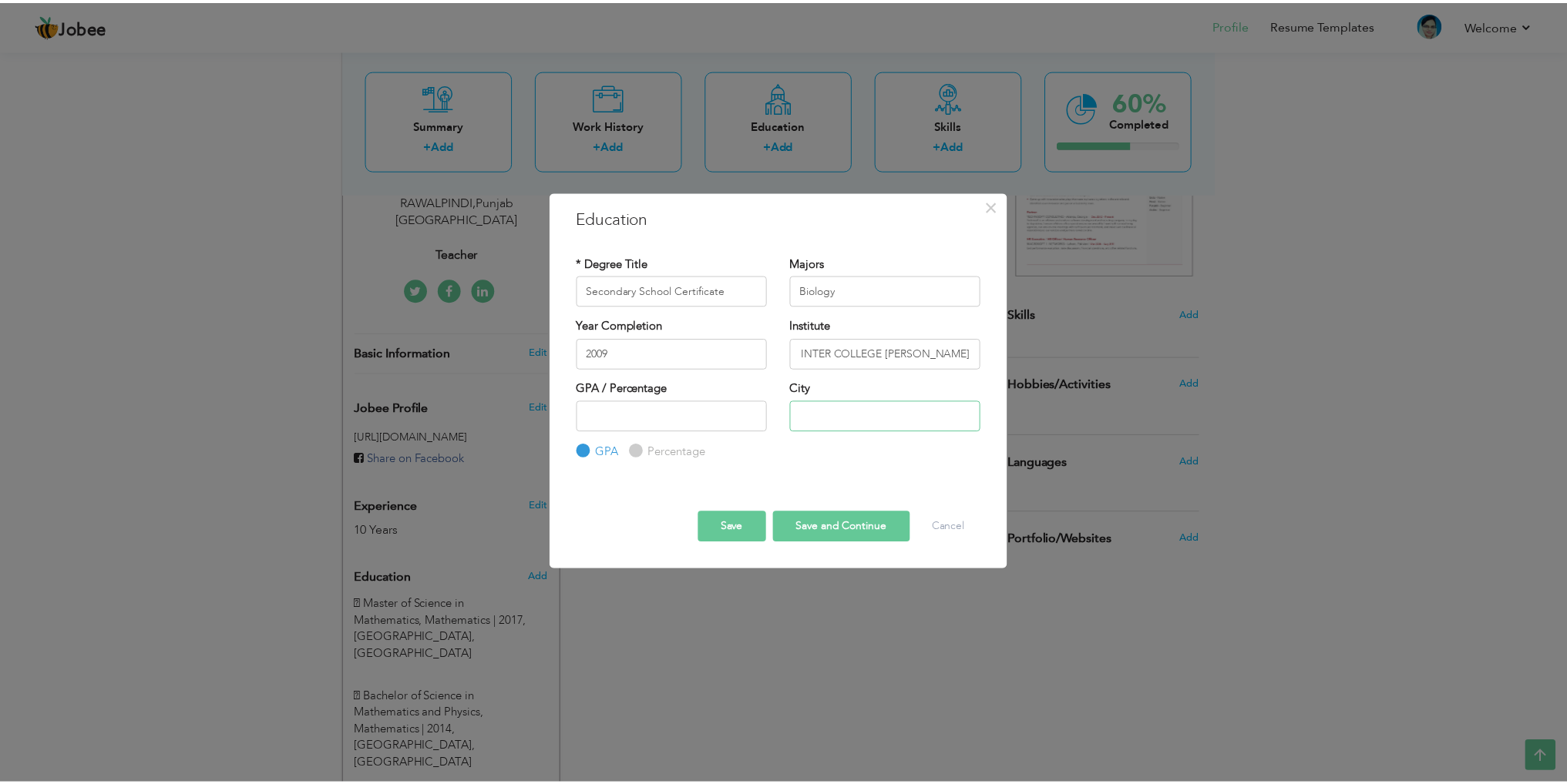
scroll to position [0, 0]
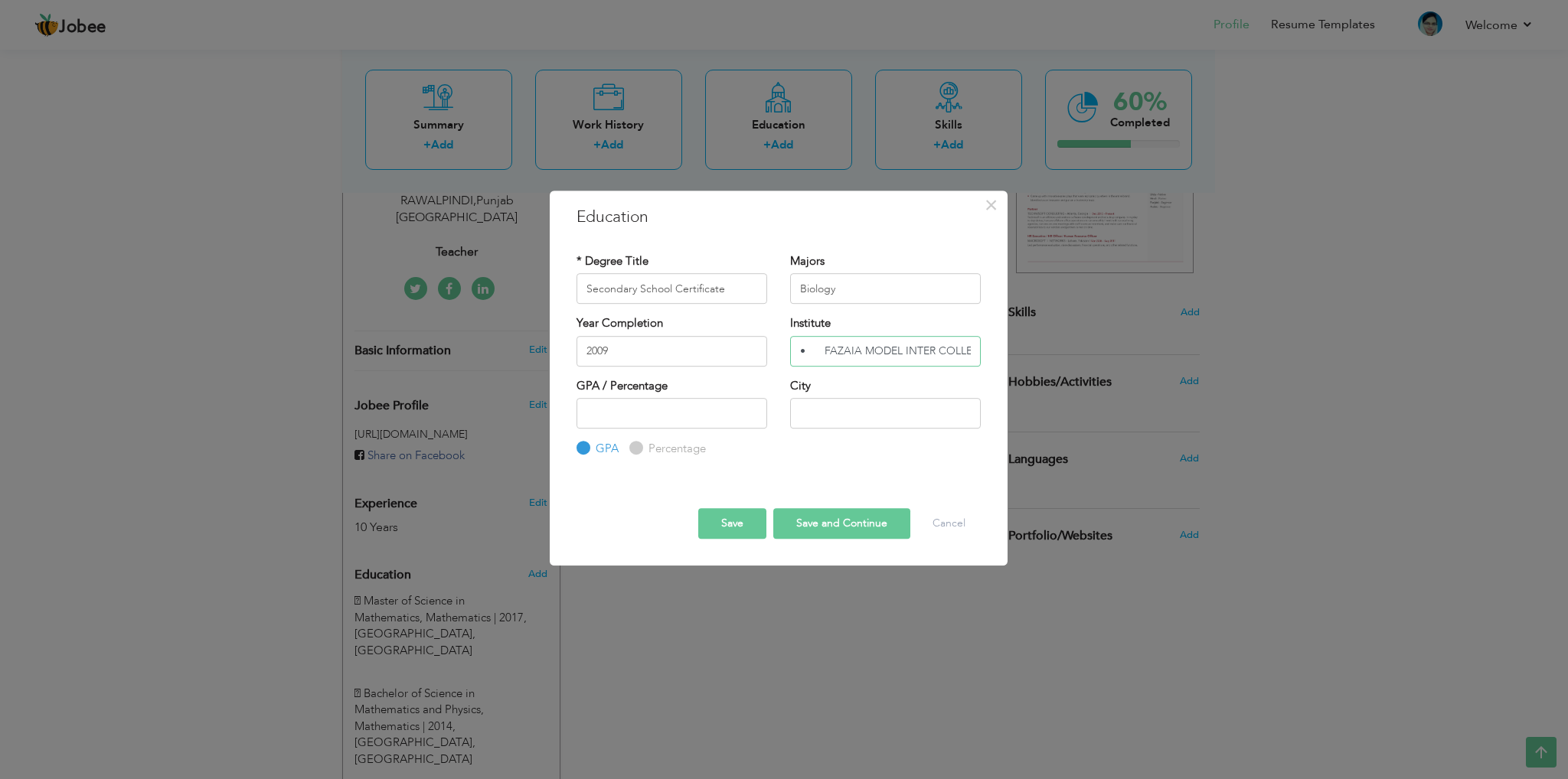
drag, startPoint x: 818, startPoint y: 353, endPoint x: 735, endPoint y: 353, distance: 83.0
click at [735, 353] on div "Year Completion 2009 Institute • FAZAIA MODEL INTER COLLEGE MUSHAF SARGODHA" at bounding box center [779, 347] width 427 height 62
type input "FAZAIA MODEL INTER COLLEGE [PERSON_NAME]"
click at [834, 417] on input "text" at bounding box center [885, 413] width 191 height 31
type input "Sargodha"
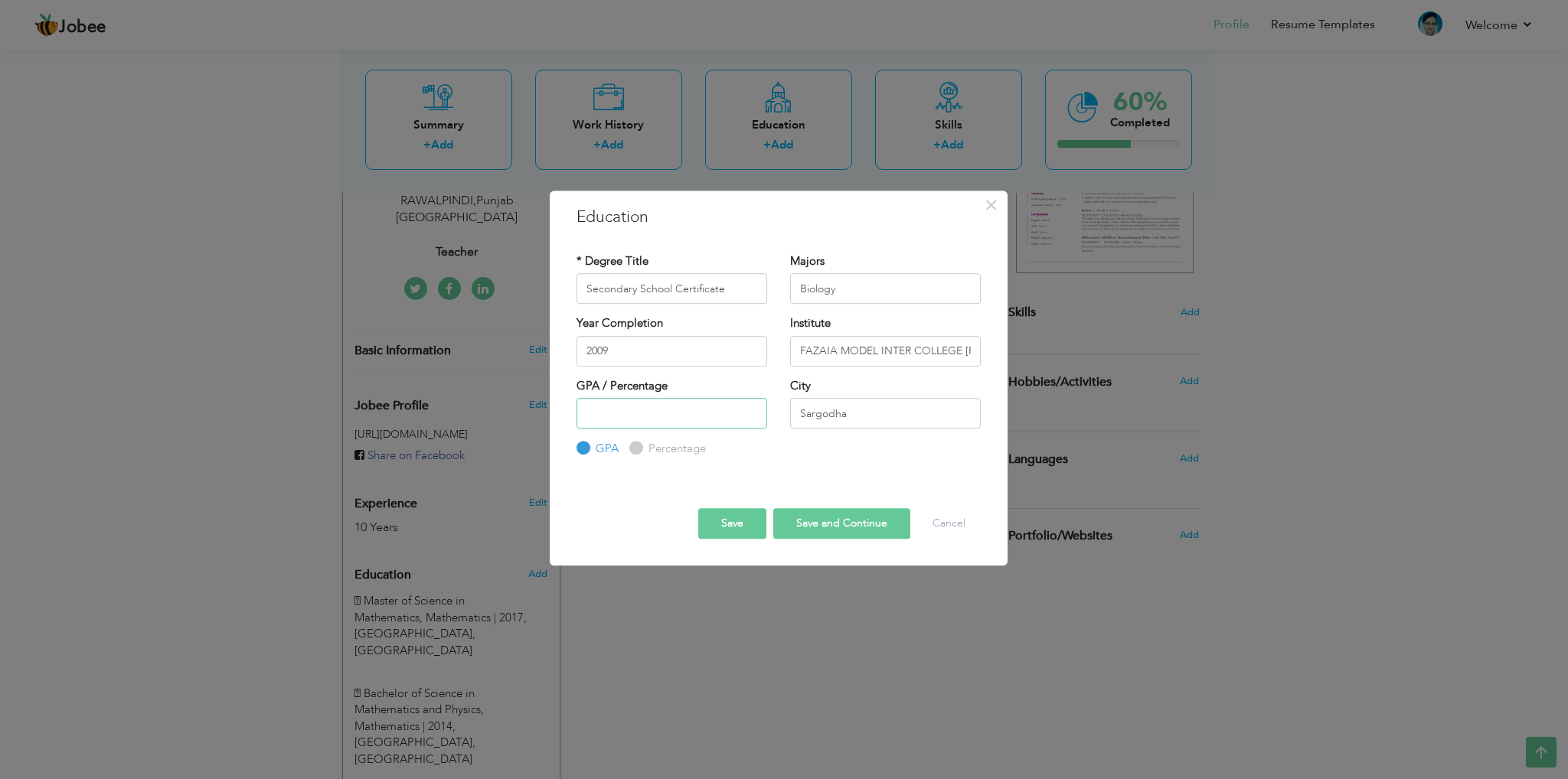
click at [640, 408] on input "number" at bounding box center [672, 413] width 191 height 31
type input "1"
click at [661, 451] on label "Percentage" at bounding box center [675, 449] width 61 height 16
click at [639, 451] on input "Percentage" at bounding box center [634, 448] width 10 height 10
radio input "true"
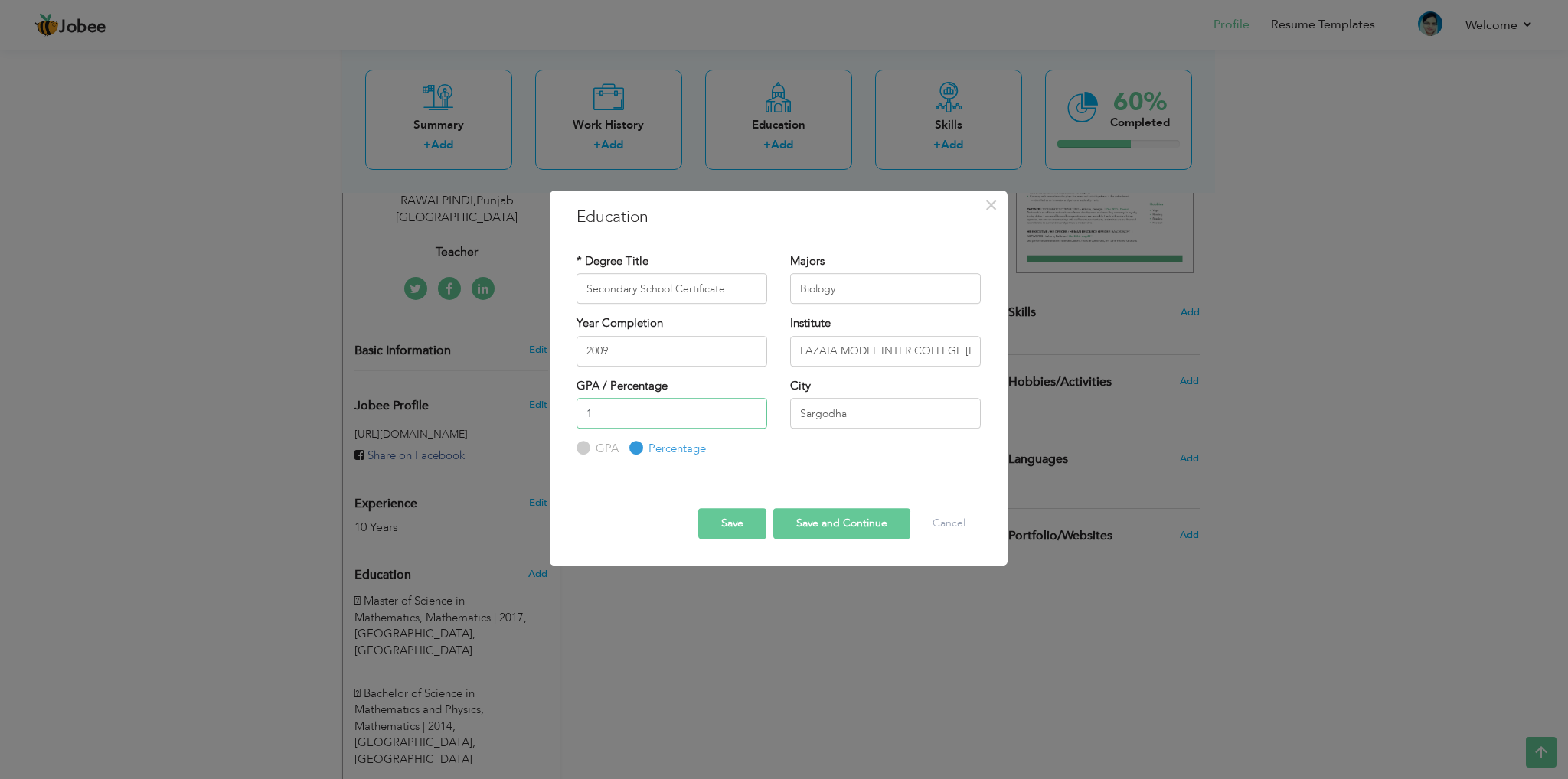
click at [612, 402] on input "1" at bounding box center [672, 413] width 191 height 31
type input "83"
click at [842, 295] on input "Biology" at bounding box center [885, 288] width 191 height 31
type input "Biology"
click at [855, 458] on div "* Degree Title Secondary School Certificate Majors Biology Year Completion 2009…" at bounding box center [779, 355] width 427 height 228
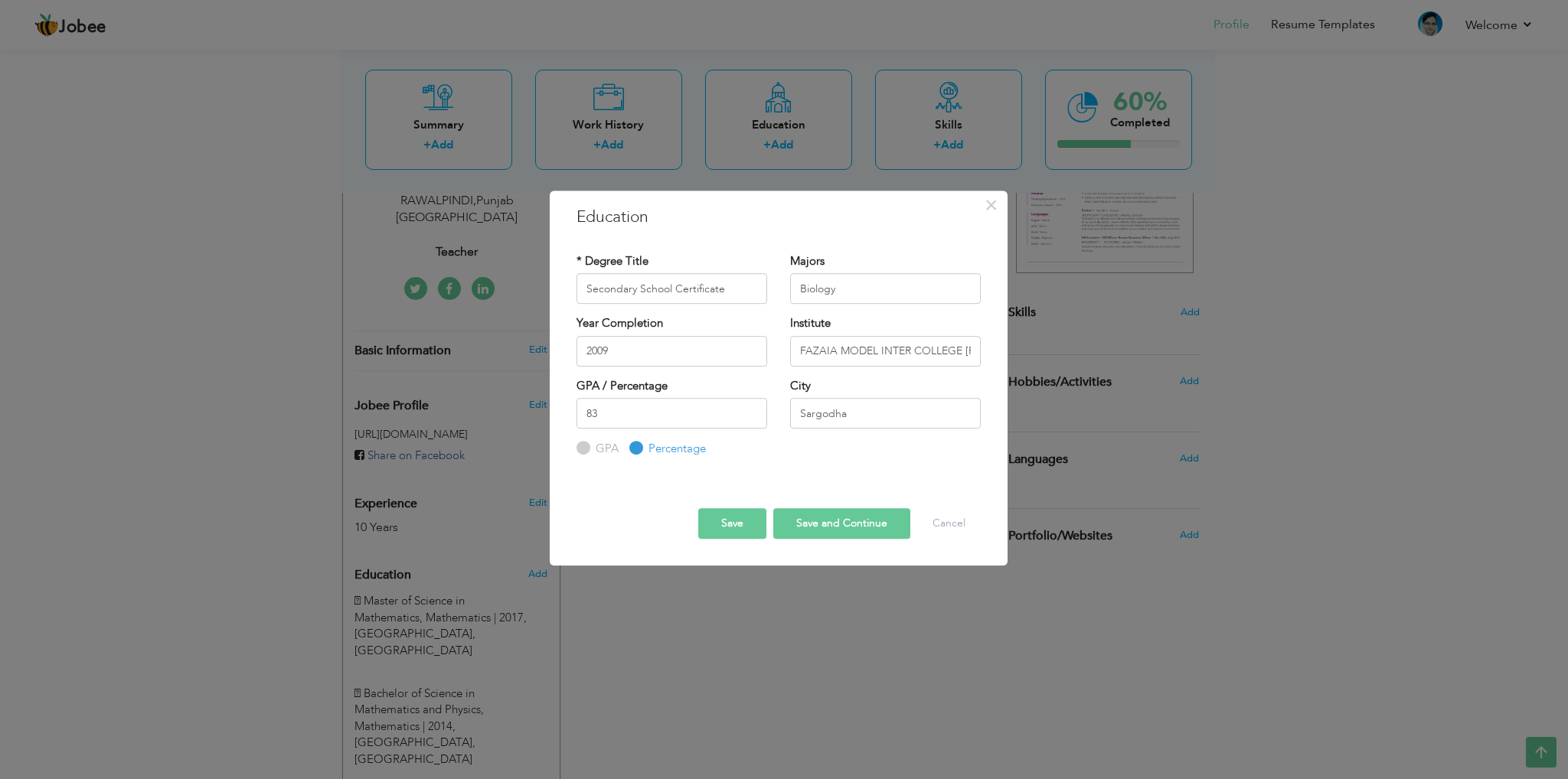
click at [732, 520] on button "Save" at bounding box center [732, 524] width 68 height 31
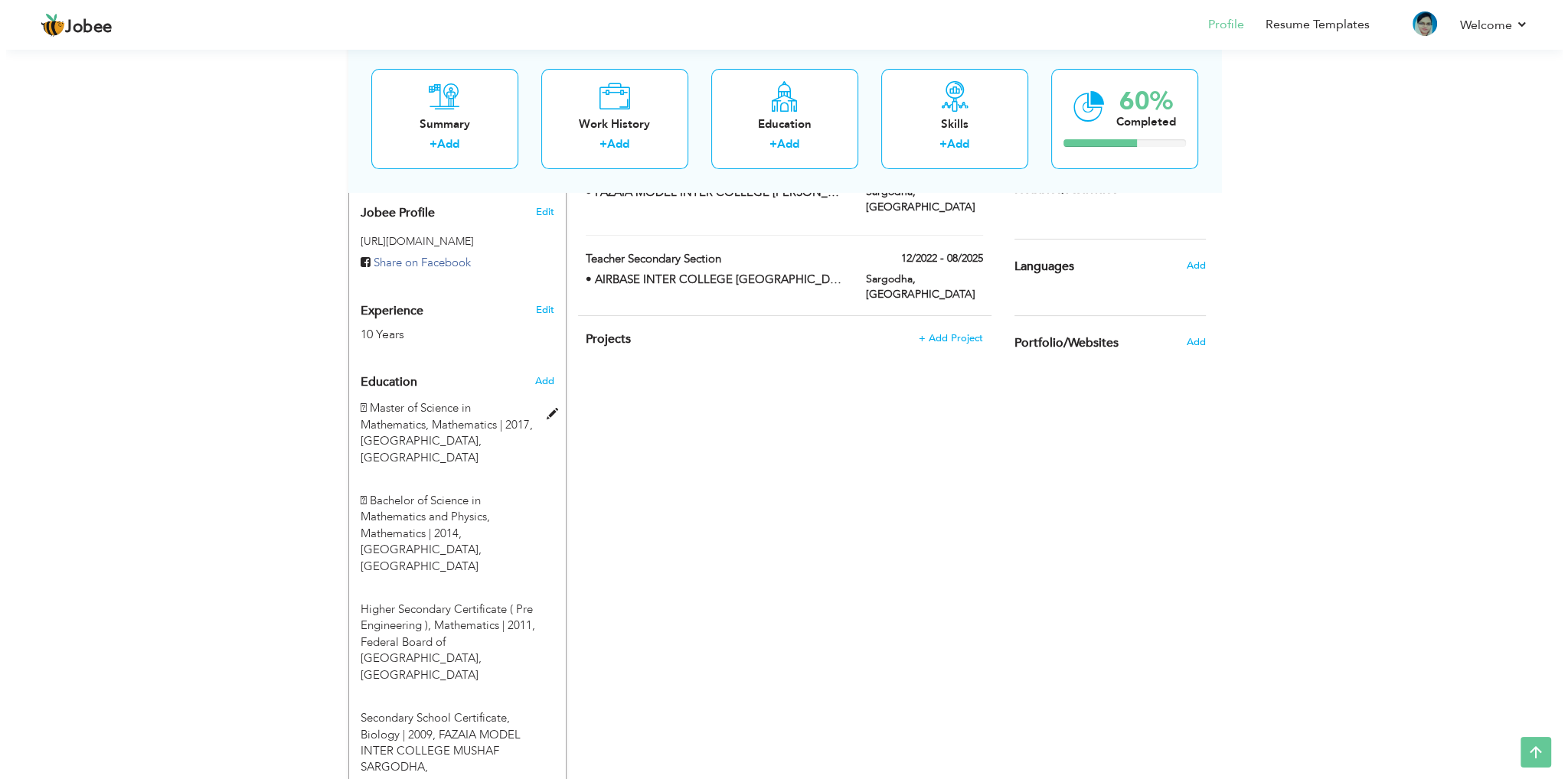
scroll to position [515, 0]
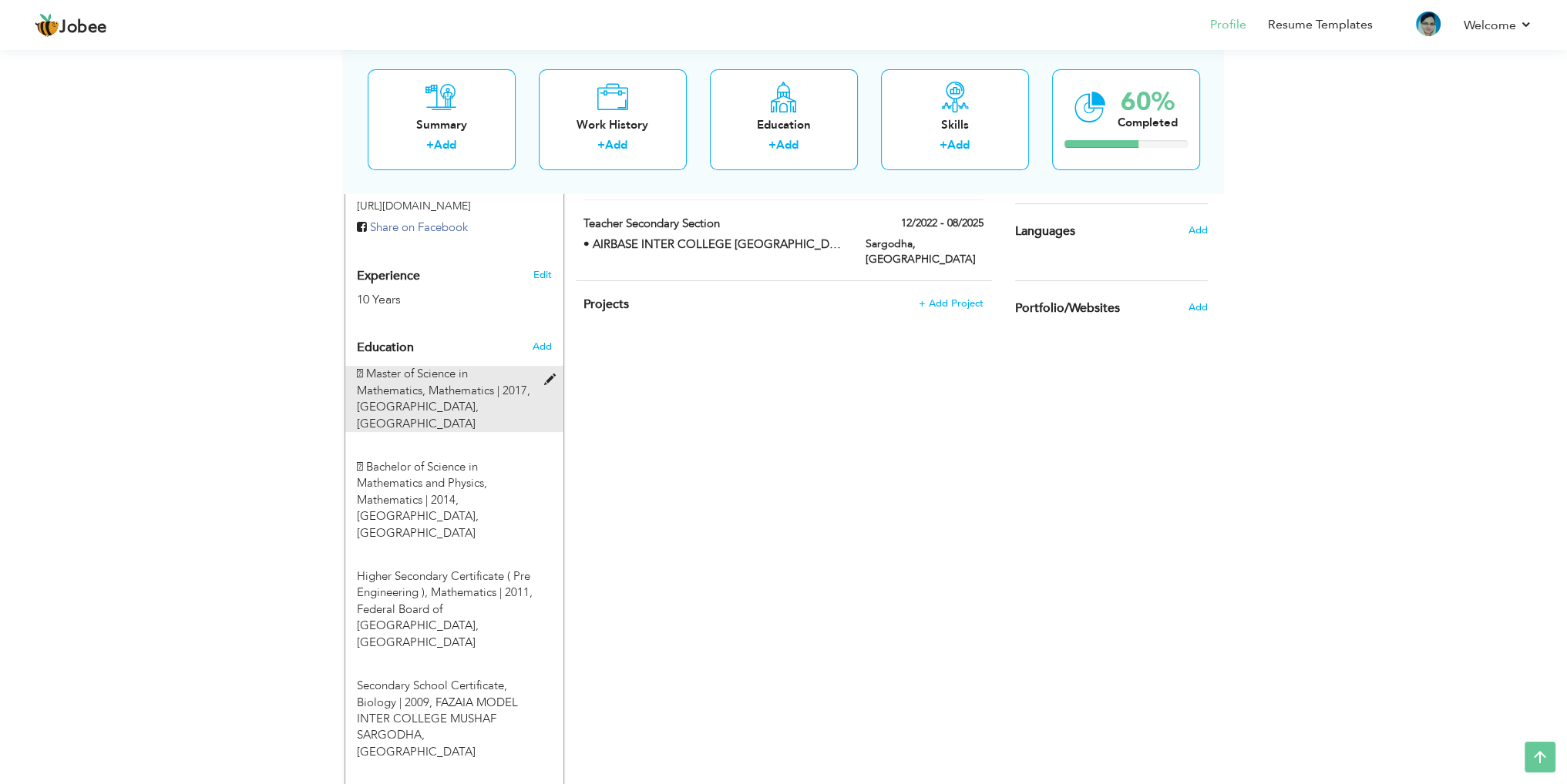
click at [394, 366] on span " Master of Science in Mathematics, Mathematics | 2017," at bounding box center [444, 381] width 173 height 31
type input " Master of Science in Mathematics"
type input "Mathematics"
type input "2017"
type input "[GEOGRAPHIC_DATA]"
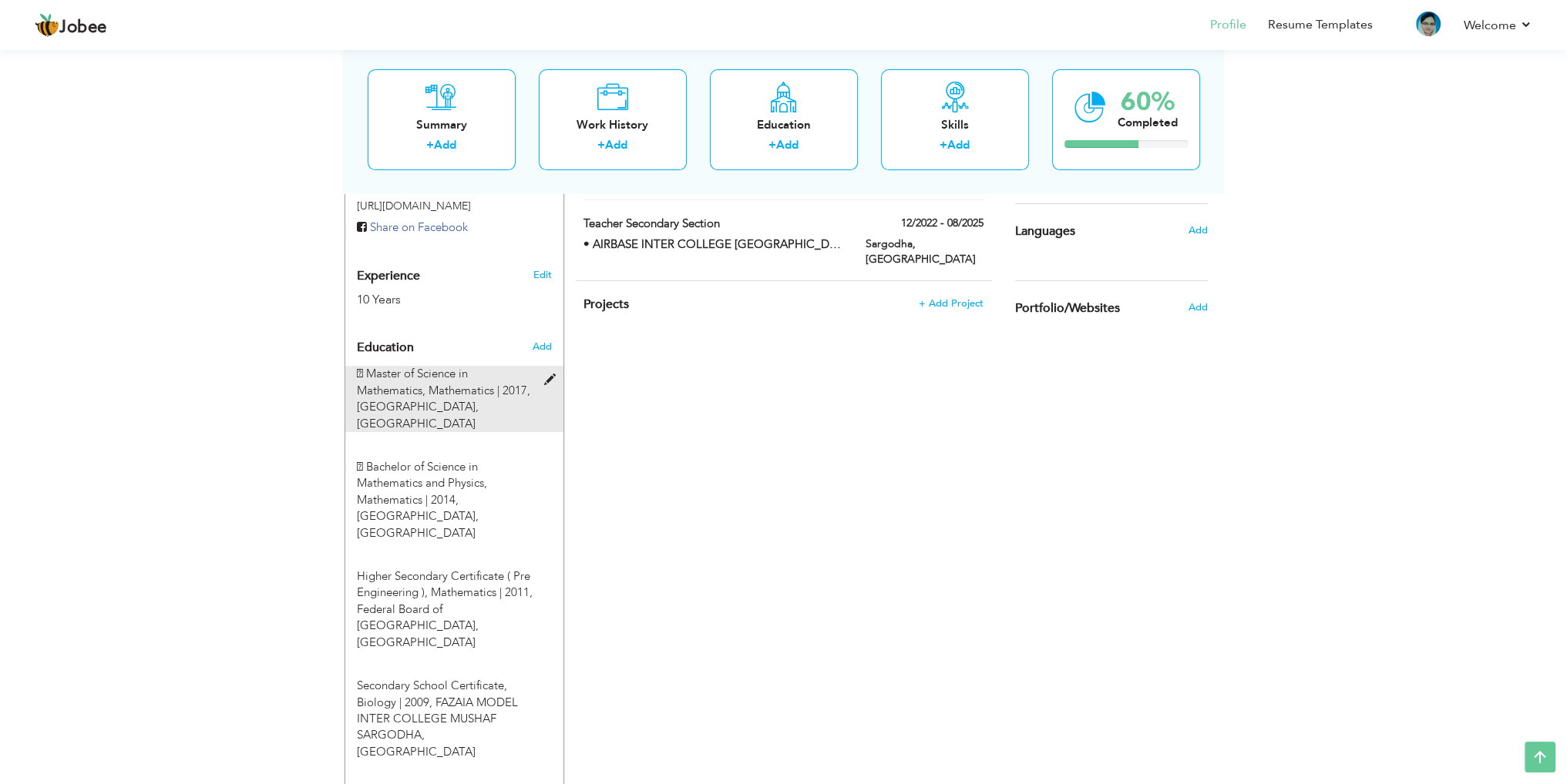
type input "70"
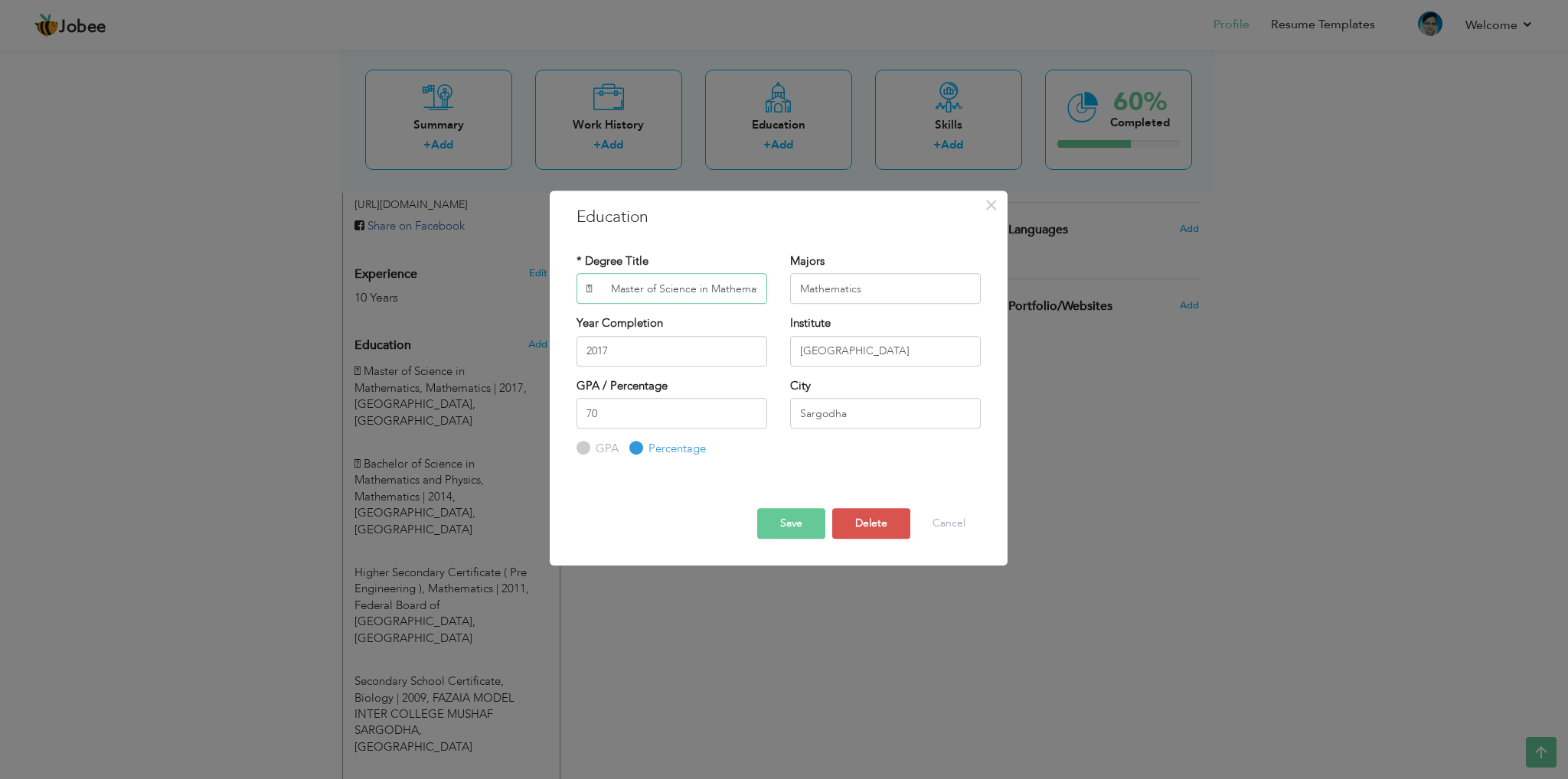
scroll to position [0, 10]
click at [597, 290] on input " Master of Science in Mathematics" at bounding box center [672, 288] width 191 height 31
click at [789, 535] on button "Save" at bounding box center [791, 524] width 68 height 31
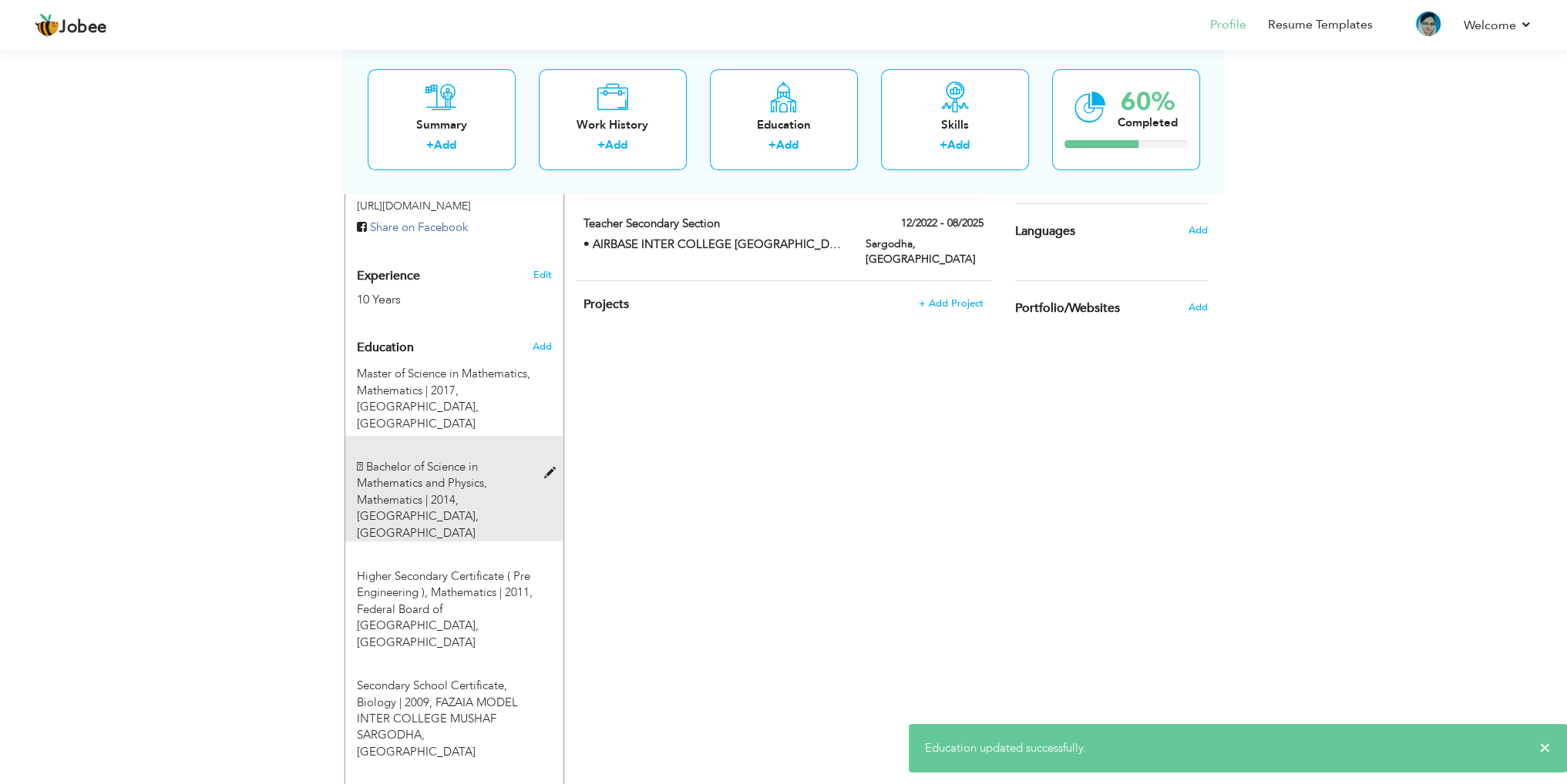
click at [407, 459] on span " Bachelor of Science in Mathematics and Physics, Mathematics | 2014," at bounding box center [422, 483] width 130 height 48
type input " Bachelor of Science in Mathematics and Physics"
type input "2014"
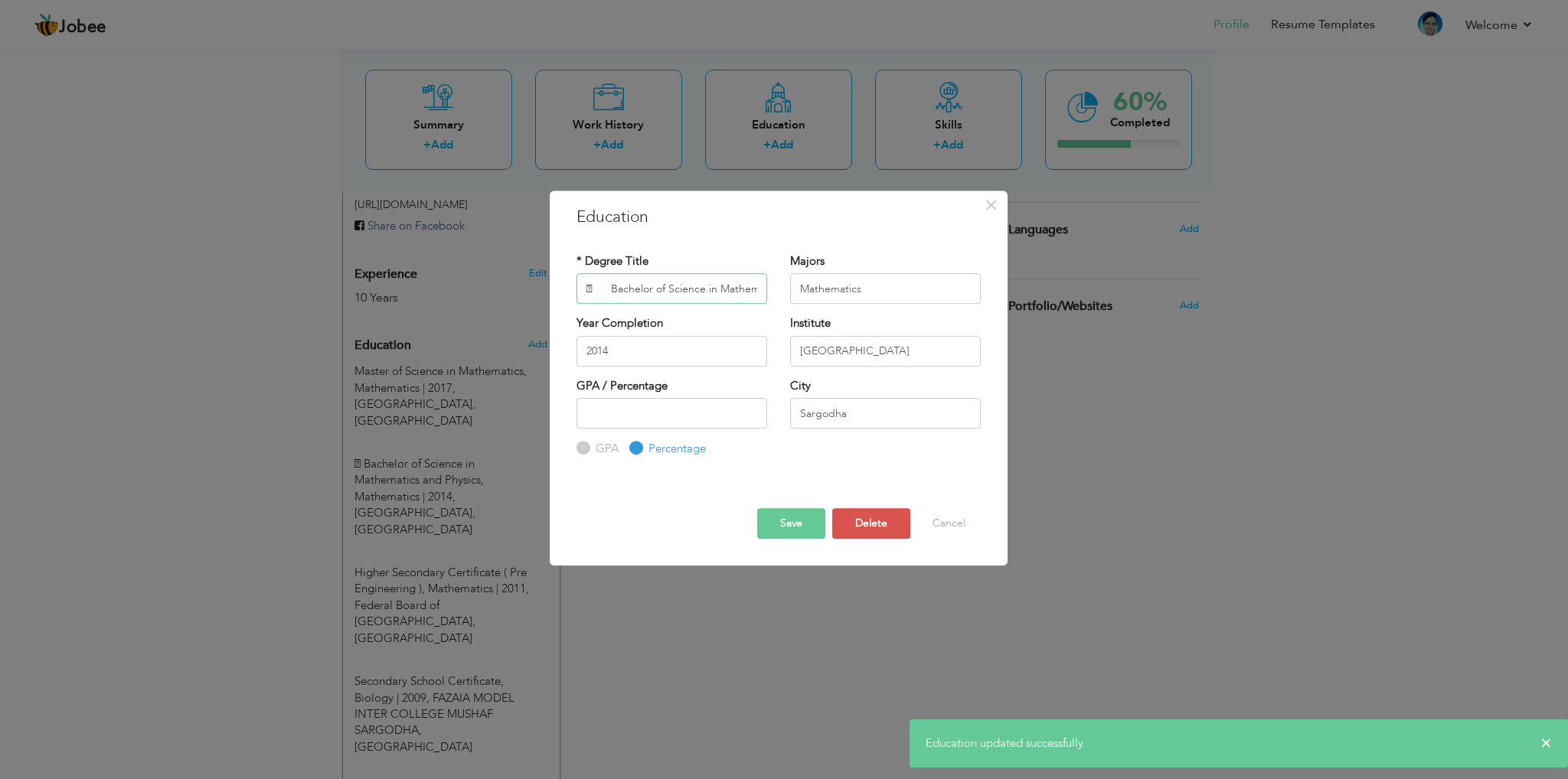
scroll to position [0, 76]
click at [588, 290] on input " Bachelor of Science in Mathematics and Physics" at bounding box center [672, 288] width 191 height 31
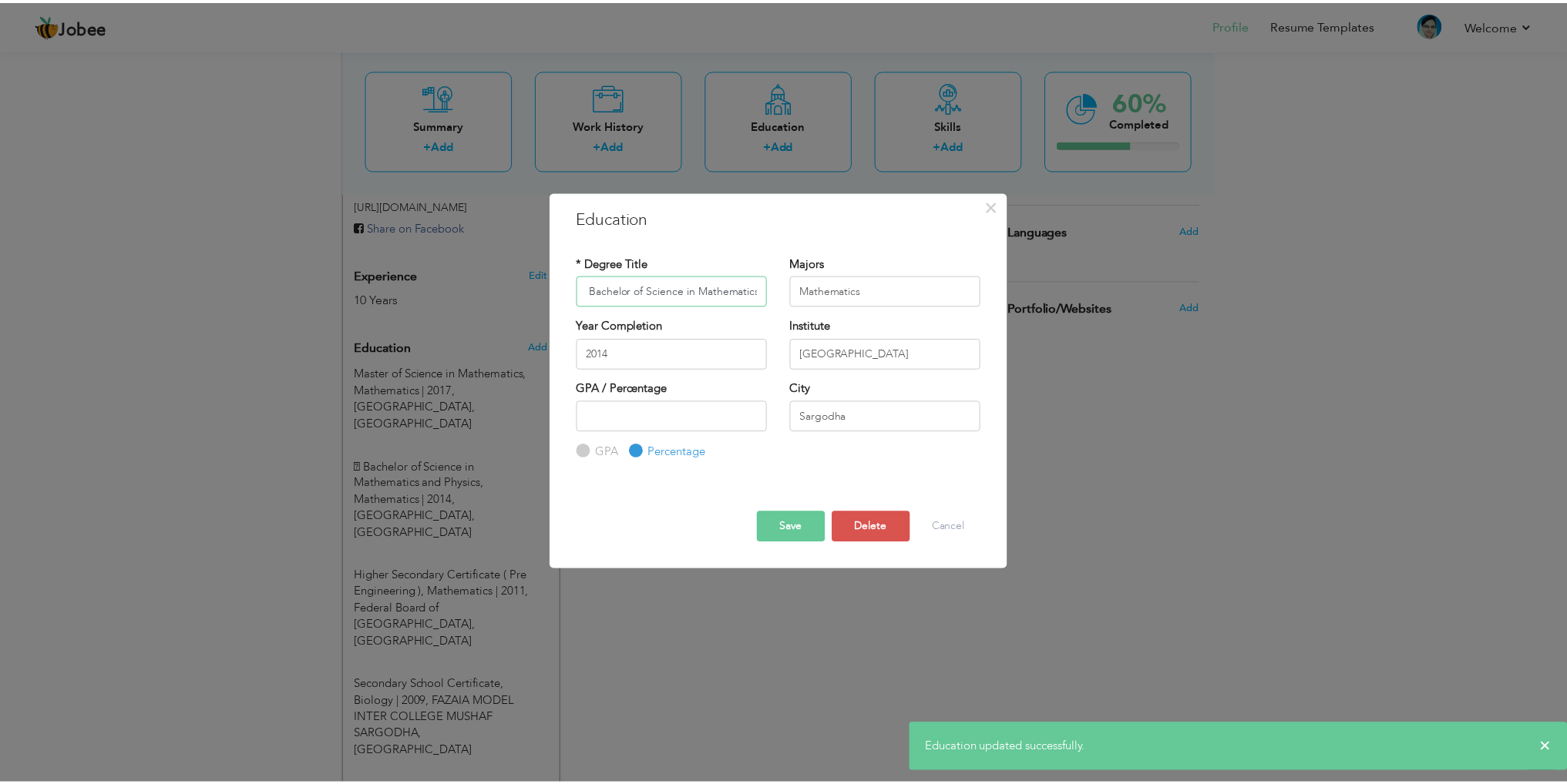
scroll to position [0, 0]
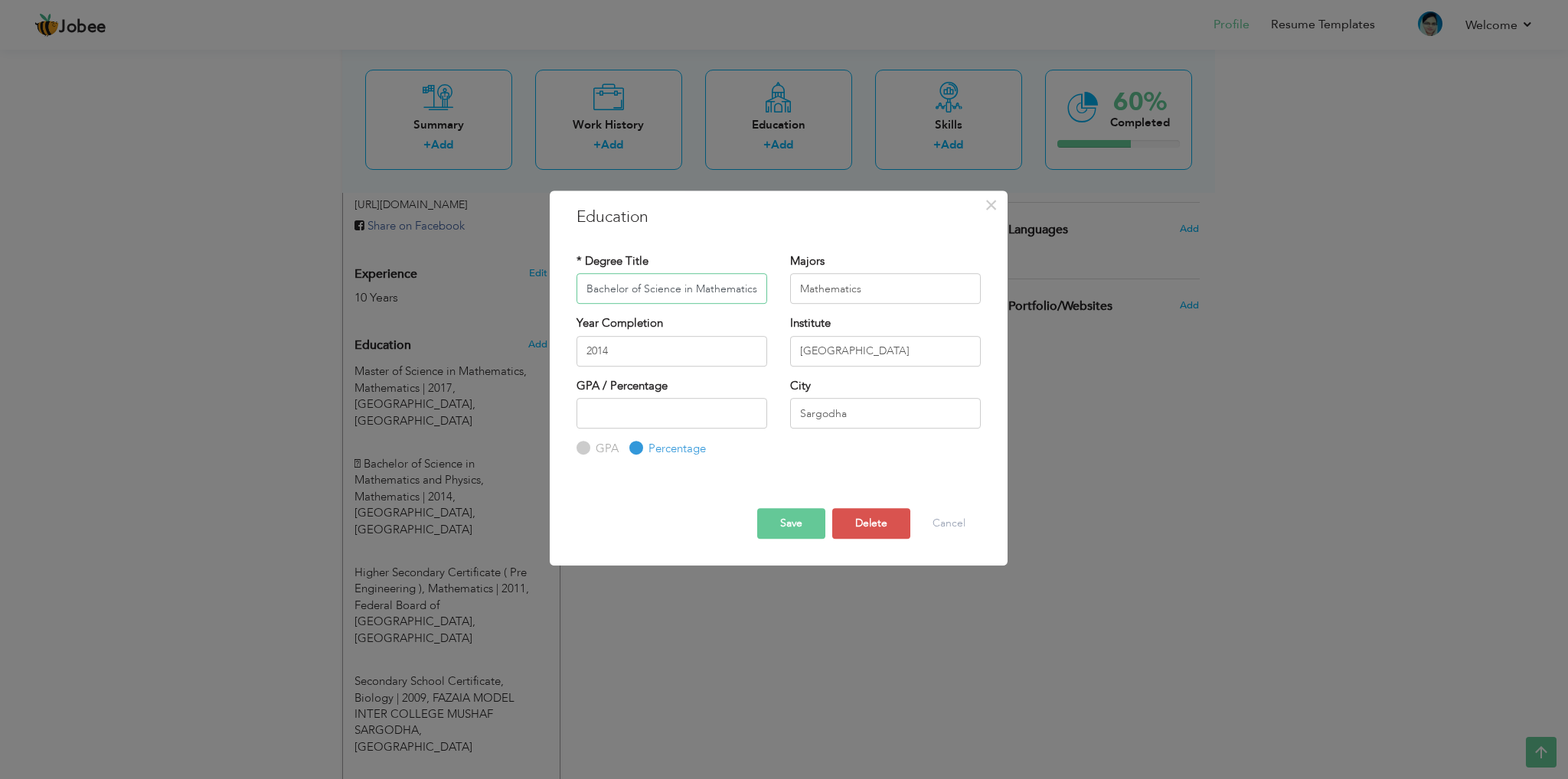
type input "Bachelor of Science in Mathematics and Physics"
click at [784, 510] on button "Save" at bounding box center [791, 524] width 68 height 31
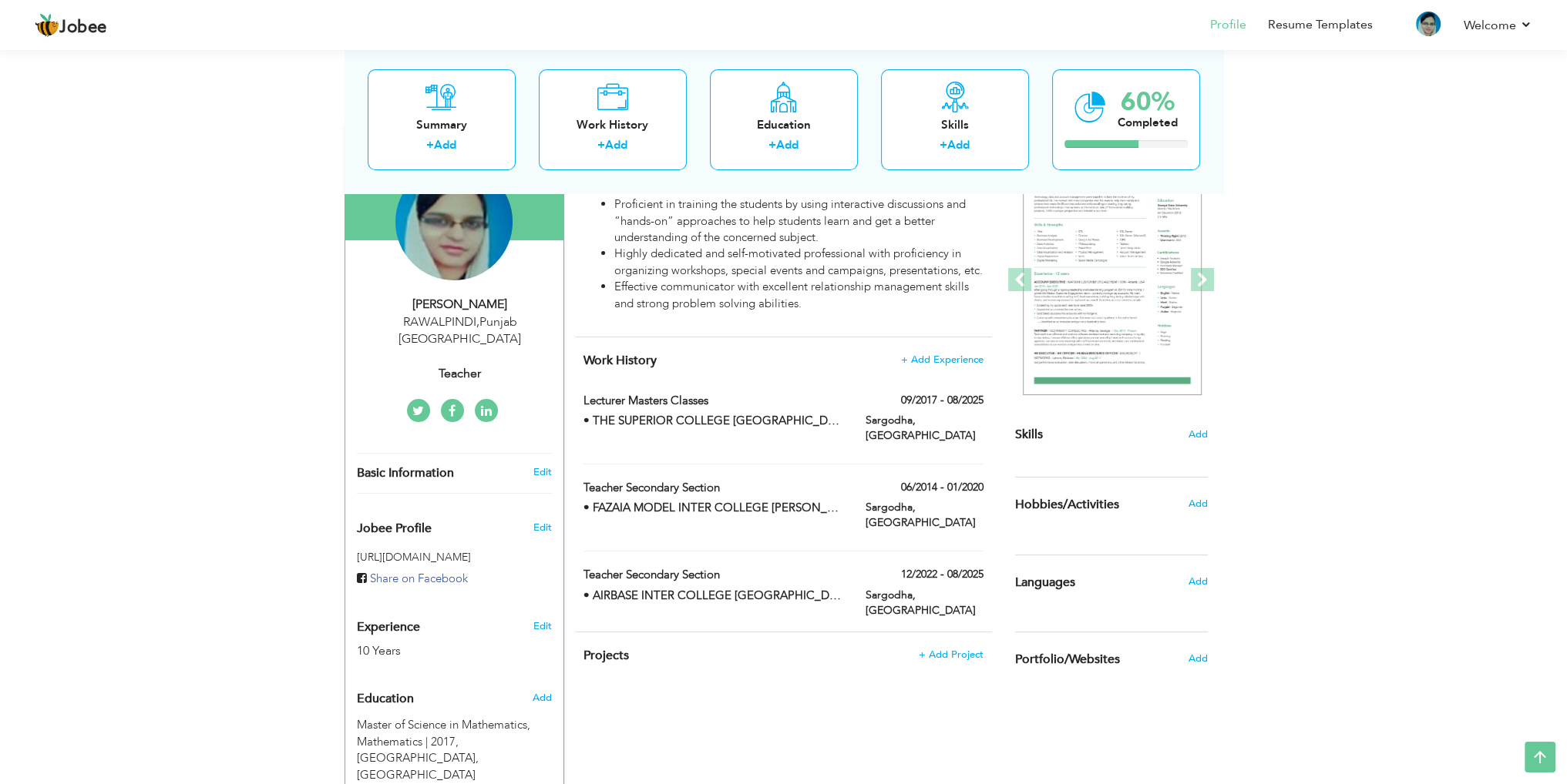
scroll to position [310, 0]
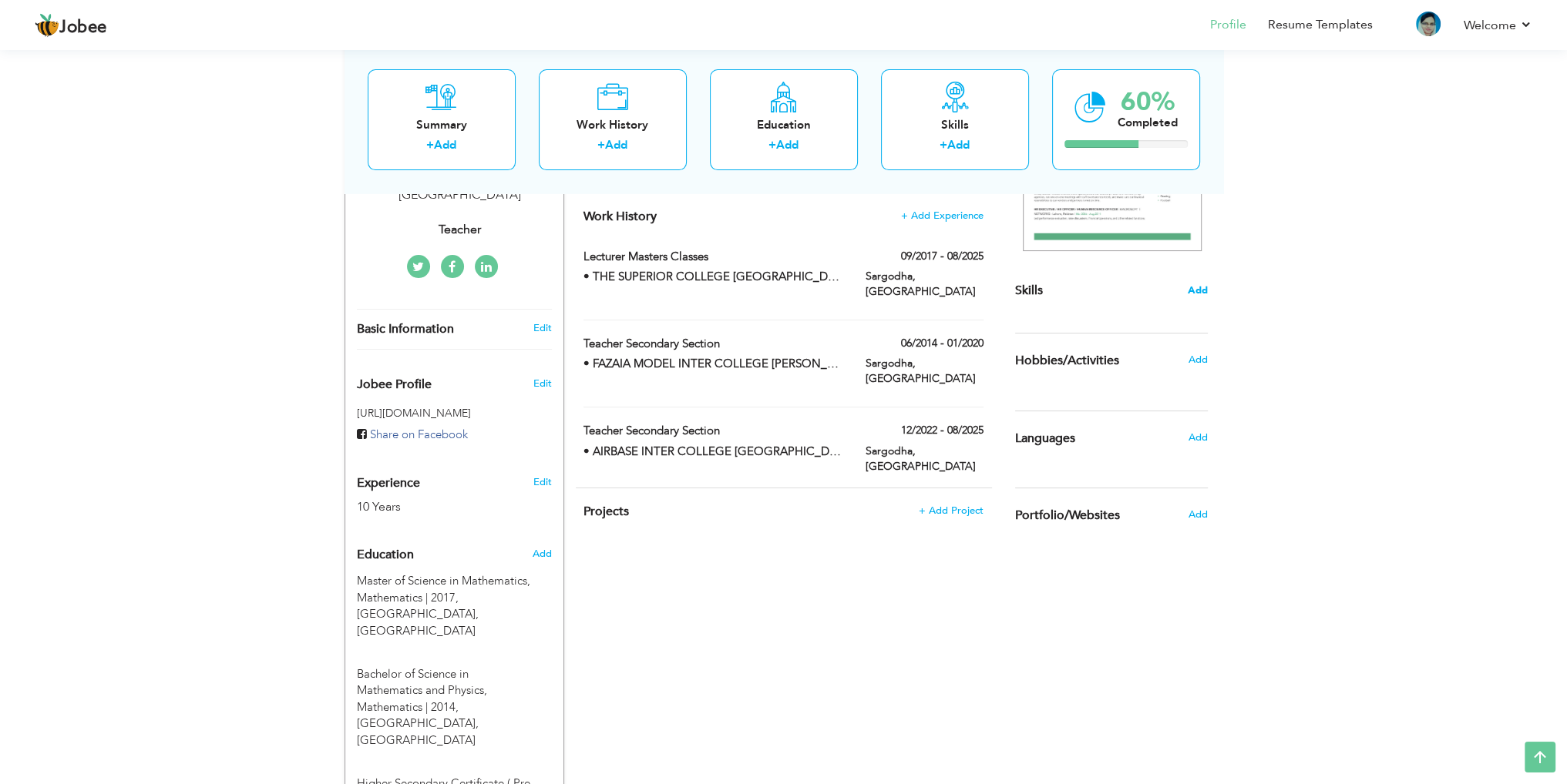
click at [1199, 293] on span "Add" at bounding box center [1198, 291] width 20 height 14
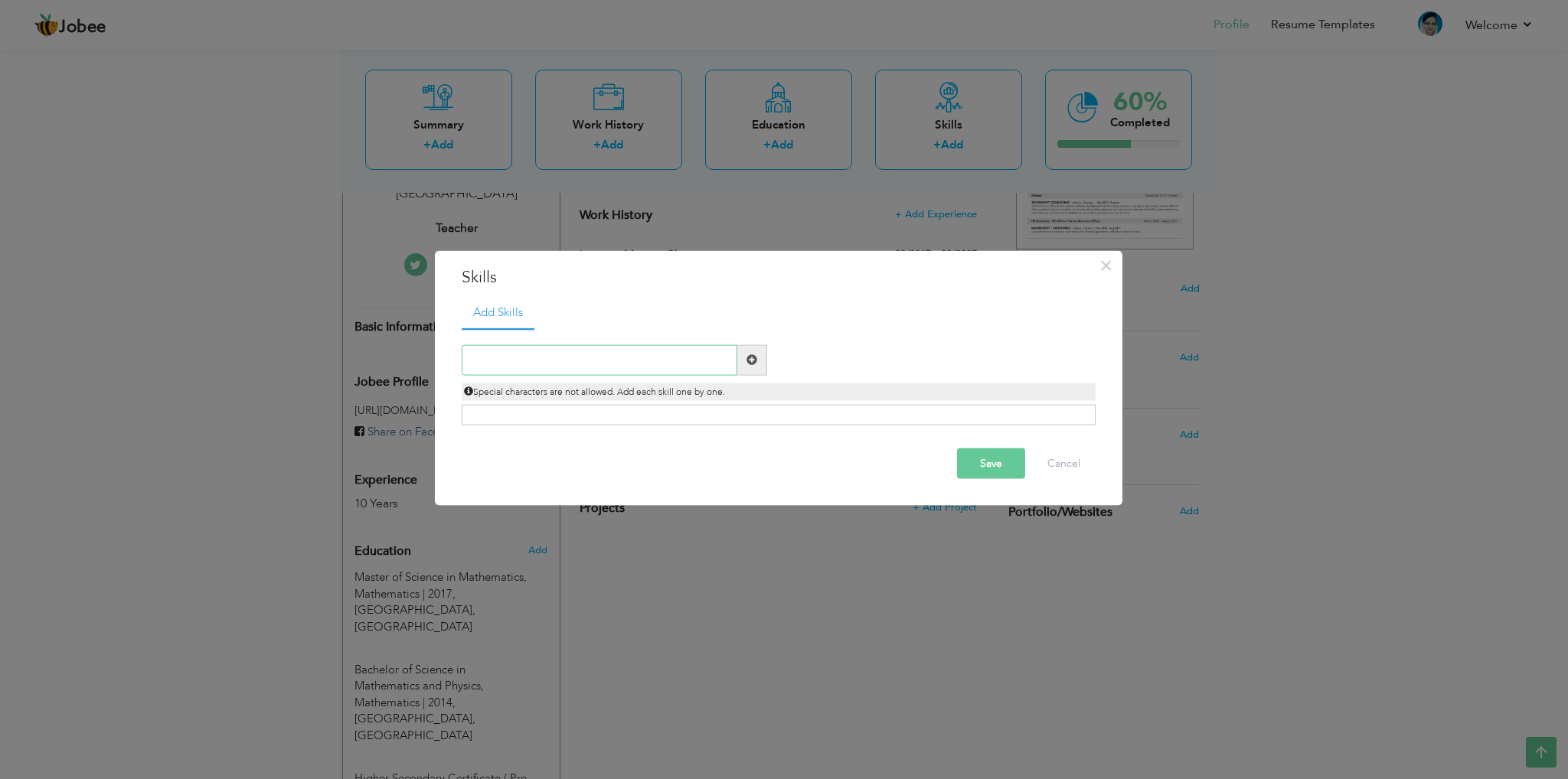
click at [600, 362] on input "text" at bounding box center [599, 360] width 276 height 31
paste input "• Microsoft Windows"
type input "Microsoft Windows"
click at [753, 354] on span at bounding box center [752, 360] width 11 height 11
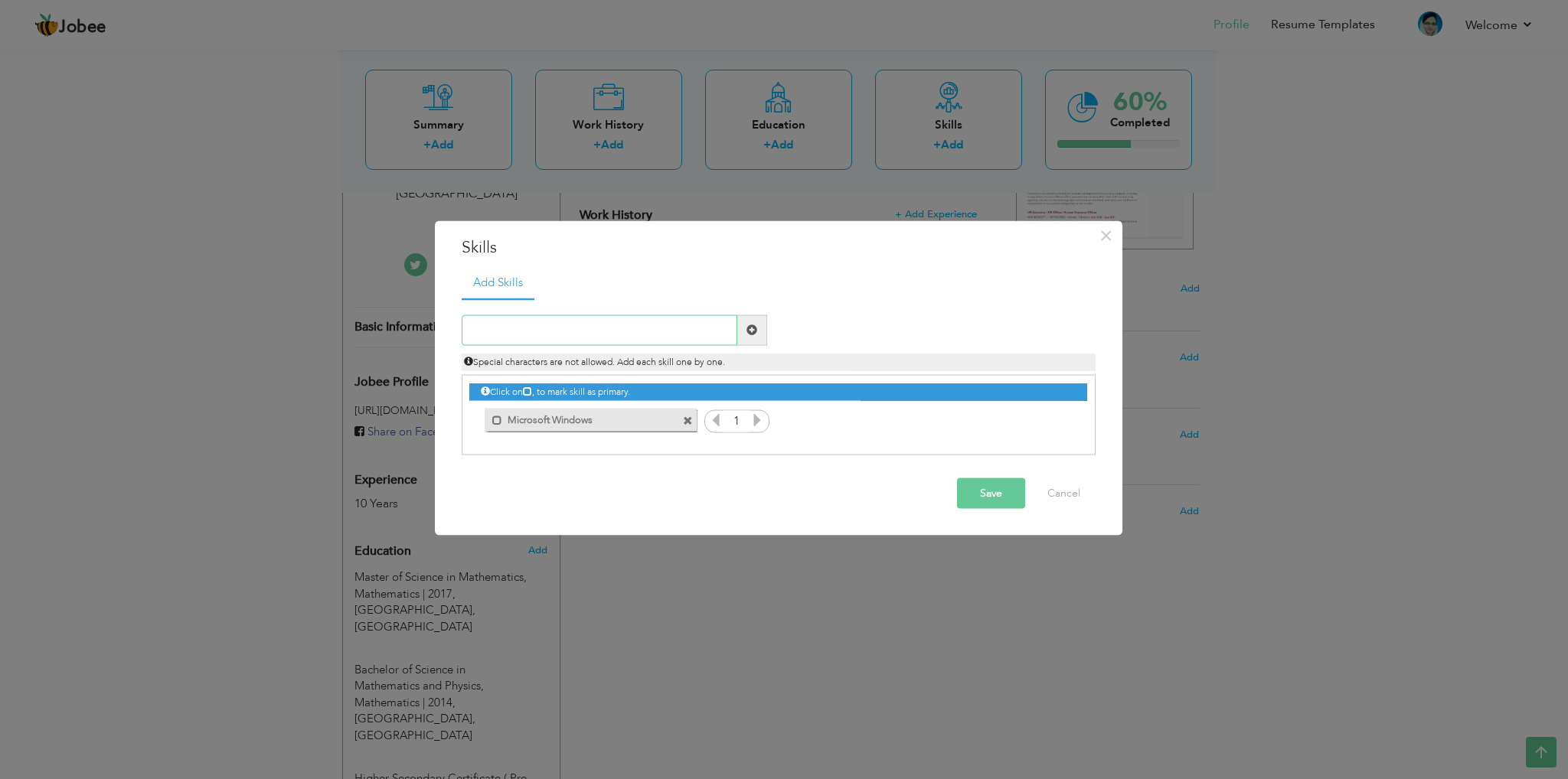
click at [532, 319] on input "text" at bounding box center [599, 330] width 276 height 31
paste input "• Internet Surfing"
drag, startPoint x: 491, startPoint y: 331, endPoint x: 332, endPoint y: 325, distance: 159.1
click at [332, 325] on div "× Skills Add Skills • Internet Surfing Duplicate entry 1 Save" at bounding box center [784, 389] width 1568 height 779
type input "Internet Surfing"
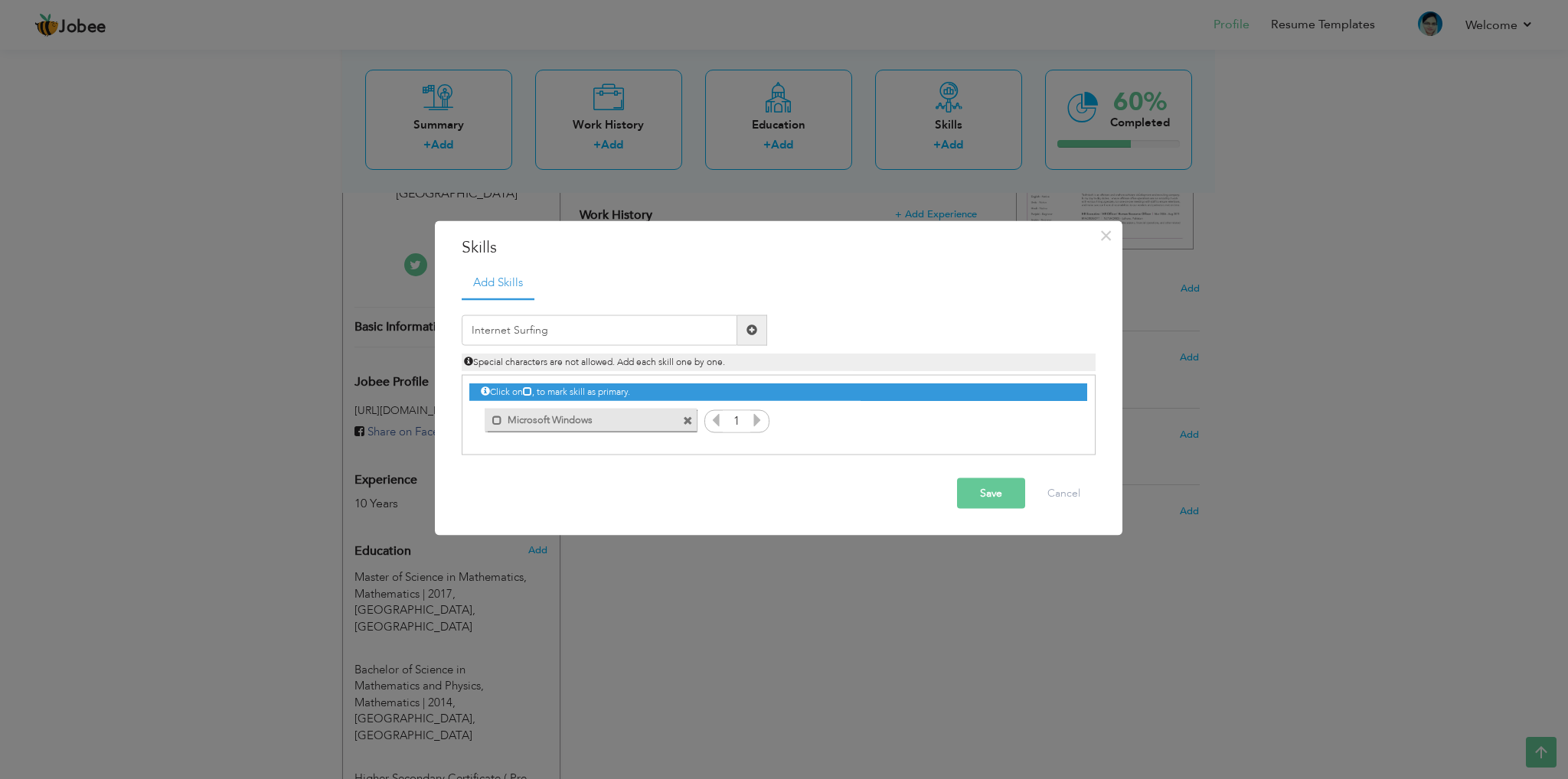
click at [762, 327] on span at bounding box center [753, 330] width 30 height 31
click at [668, 331] on input "text" at bounding box center [599, 330] width 276 height 31
paste input "• Sound Knowledge of Microsoft Office"
drag, startPoint x: 494, startPoint y: 326, endPoint x: 363, endPoint y: 331, distance: 131.1
click at [363, 331] on div "× Skills Add Skills • Sound Knowledge of Microsoft Office 1 1" at bounding box center [784, 389] width 1568 height 779
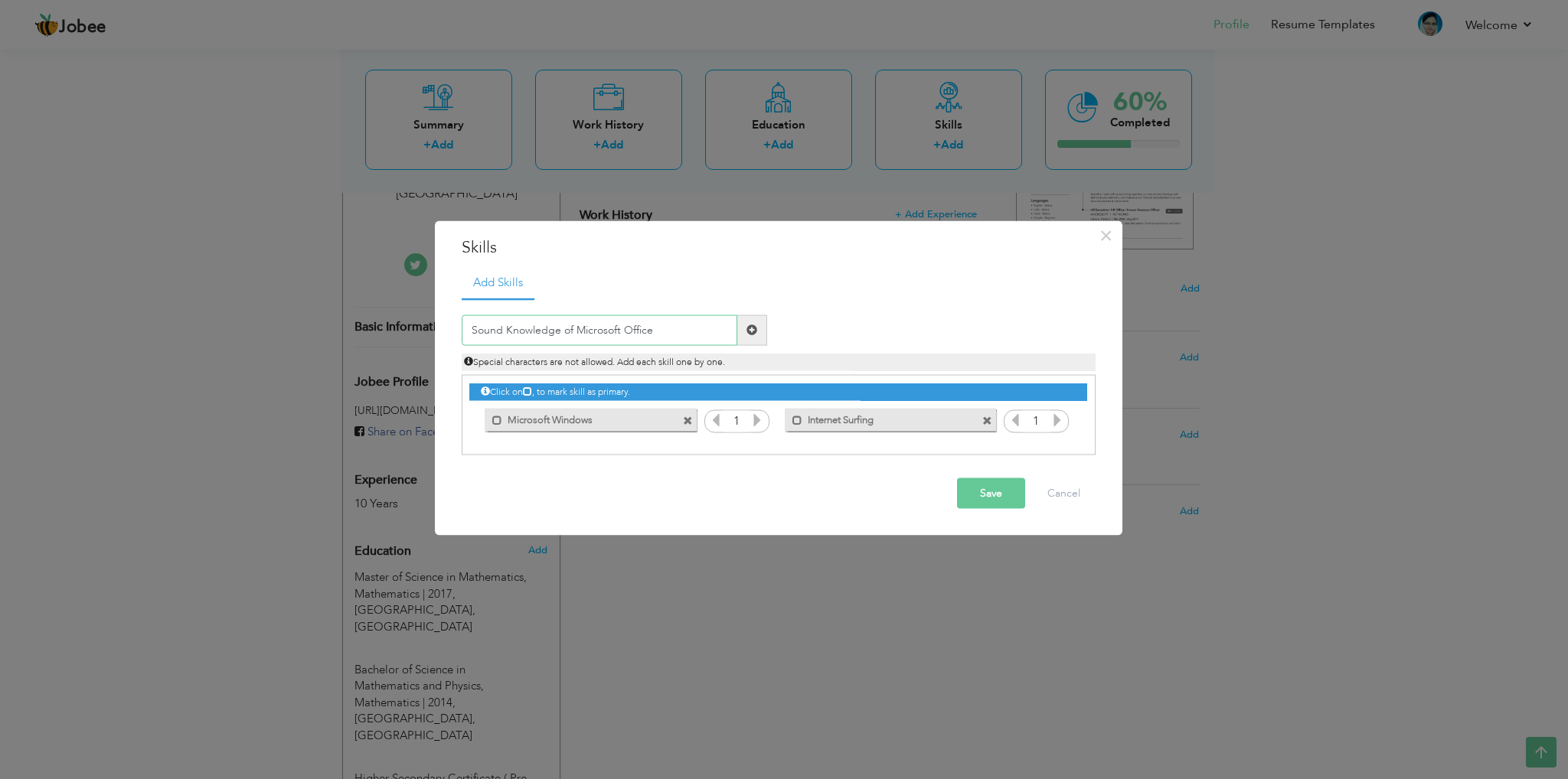
type input "Sound Knowledge of Microsoft Office"
click at [753, 334] on span at bounding box center [752, 330] width 11 height 11
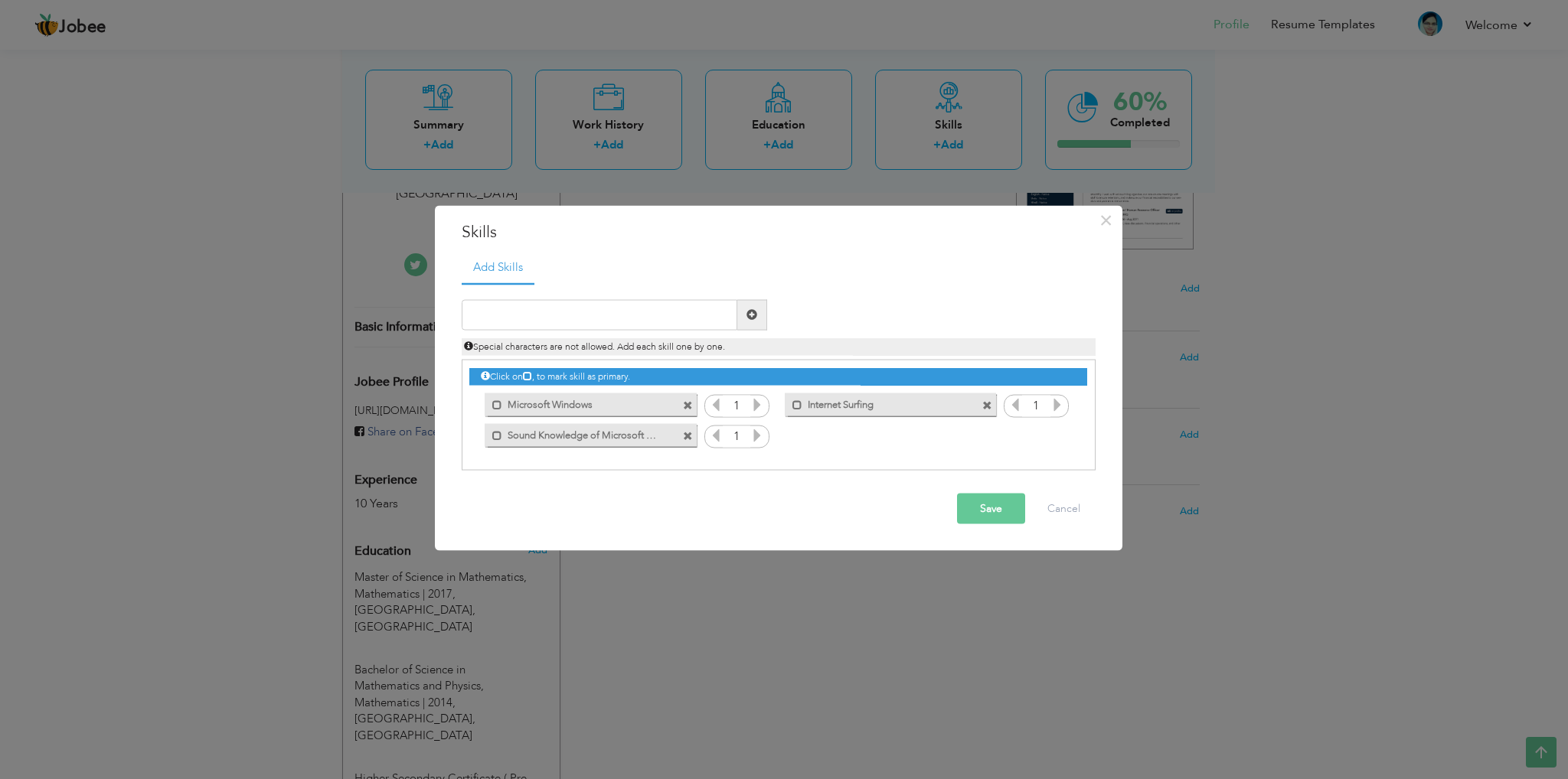
click at [436, 312] on div "× Skills Add Skills" at bounding box center [779, 378] width 688 height 346
drag, startPoint x: 522, startPoint y: 301, endPoint x: 587, endPoint y: 313, distance: 66.1
click at [524, 301] on input "text" at bounding box center [599, 315] width 276 height 31
paste input "• Prepare Presentations"
drag, startPoint x: 493, startPoint y: 313, endPoint x: 390, endPoint y: 318, distance: 103.1
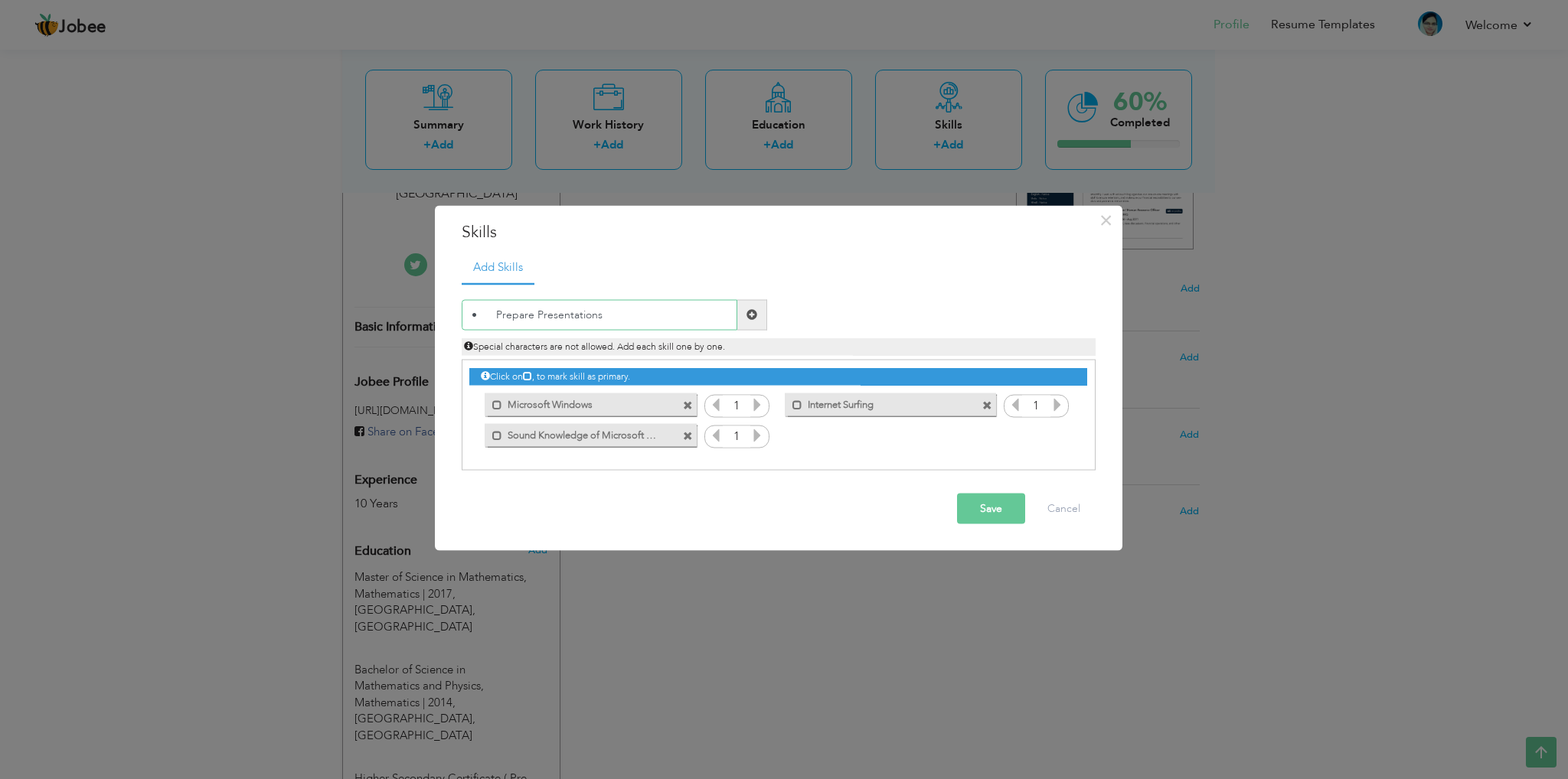
click at [390, 318] on div "× Skills Add Skills • Prepare Presentations Duplicate entry 1" at bounding box center [784, 389] width 1568 height 779
type input "Prepare Presentations"
click at [753, 313] on span at bounding box center [752, 315] width 11 height 11
click at [760, 400] on icon at bounding box center [758, 404] width 14 height 14
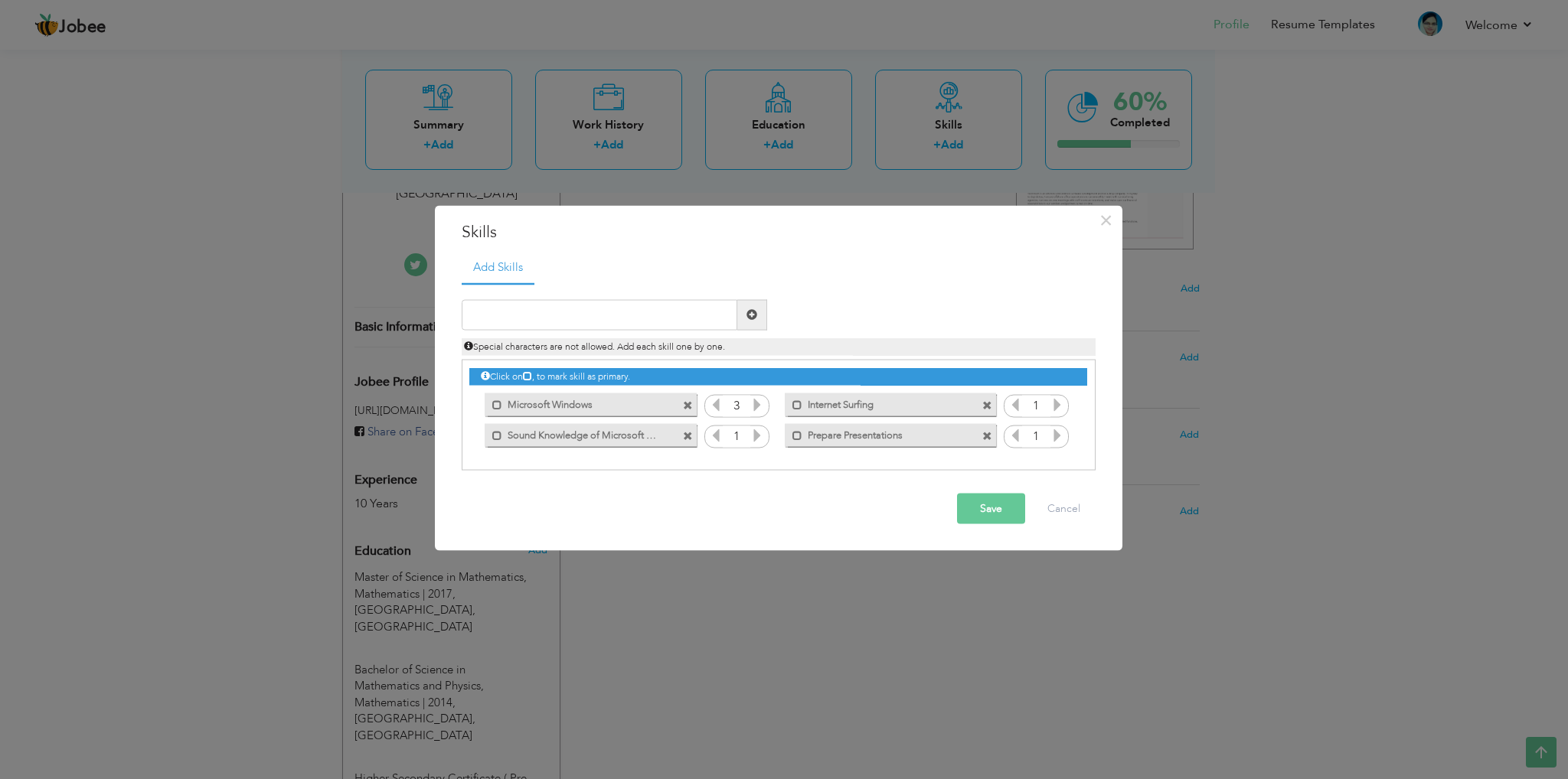
click at [760, 400] on icon at bounding box center [758, 404] width 14 height 14
click at [1056, 404] on icon at bounding box center [1057, 404] width 14 height 14
click at [761, 436] on icon at bounding box center [758, 435] width 14 height 14
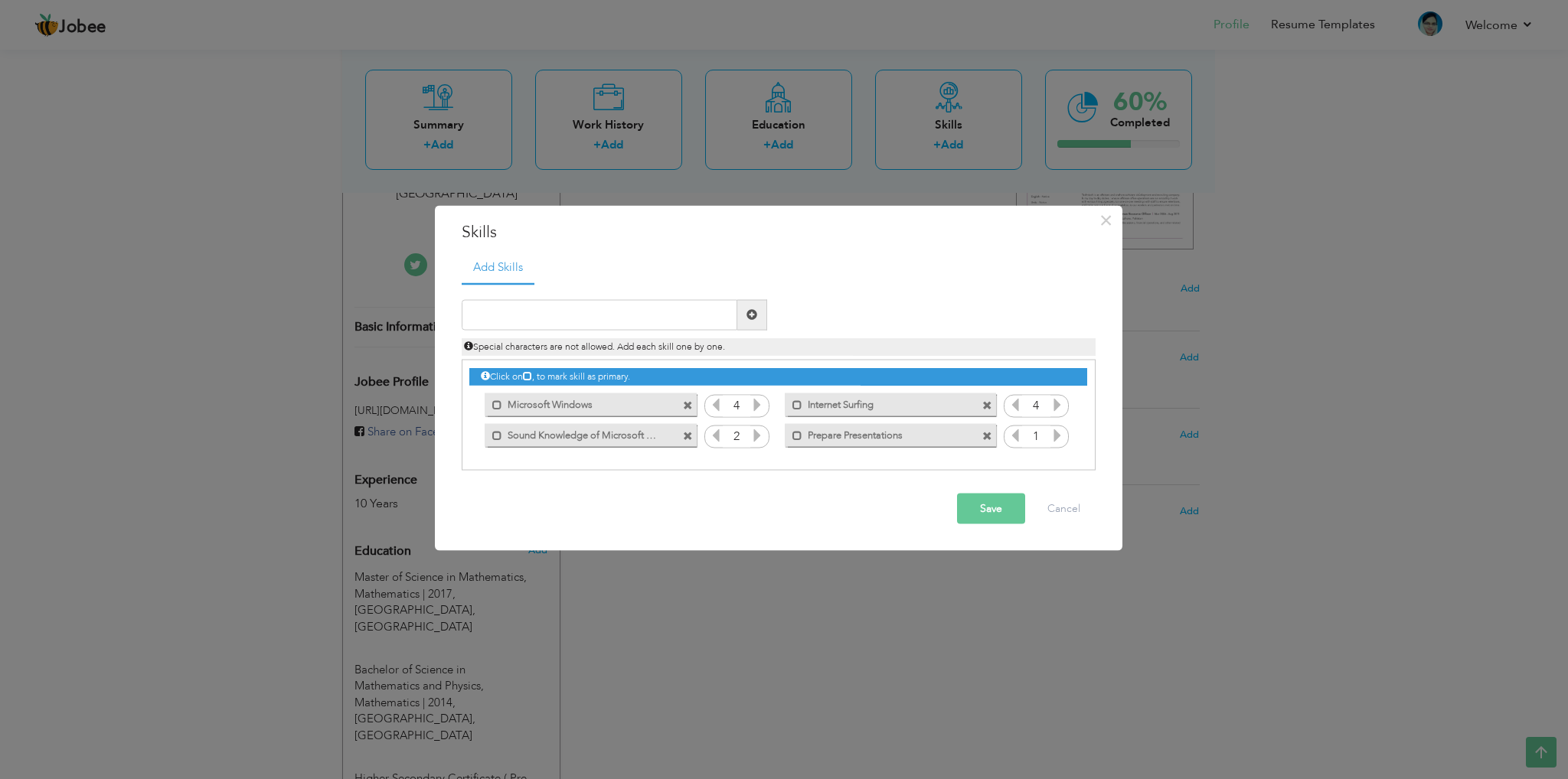
click at [761, 436] on icon at bounding box center [758, 435] width 14 height 14
click at [1055, 432] on icon at bounding box center [1057, 435] width 14 height 14
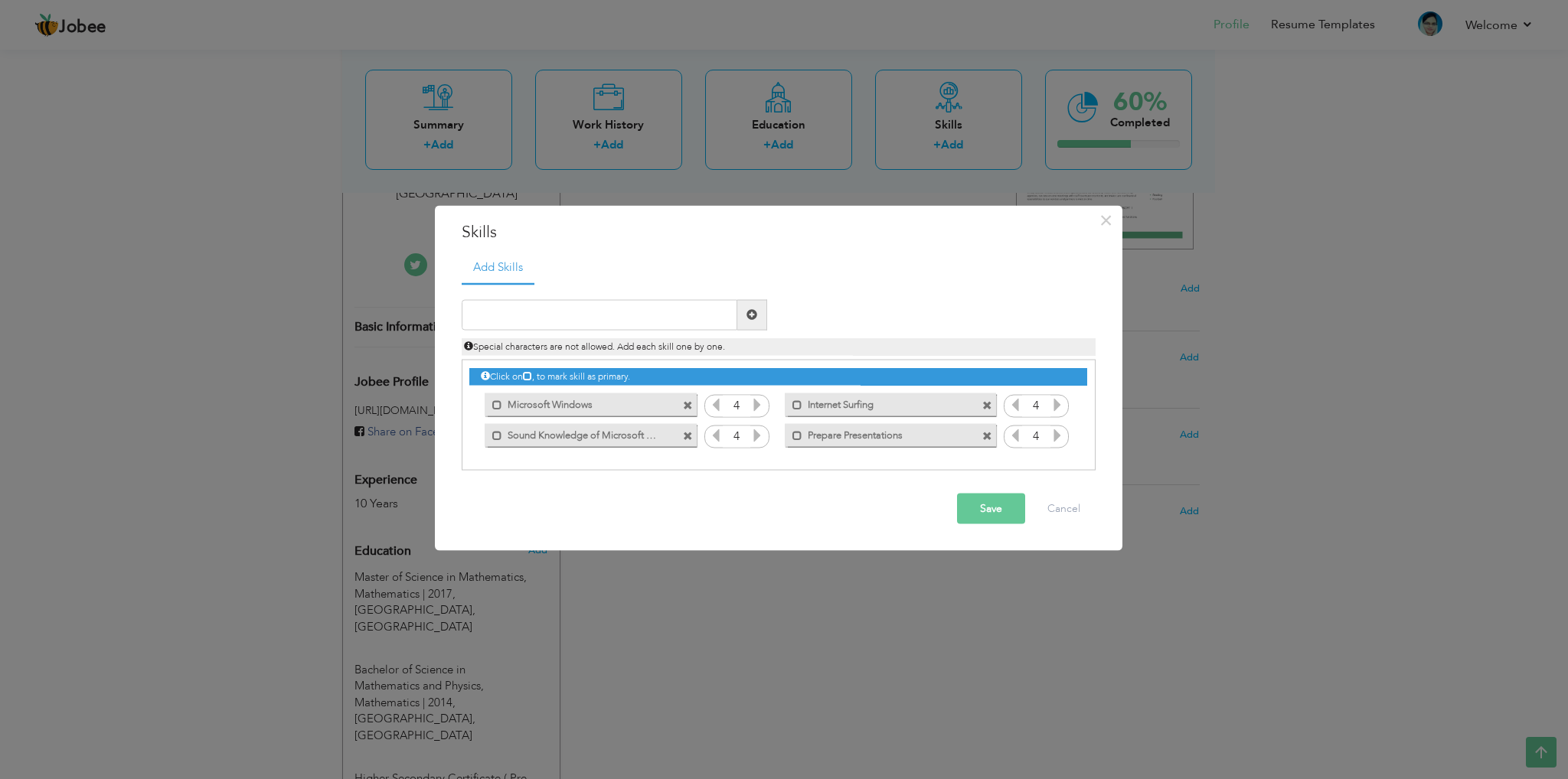
click at [615, 409] on label "Microsoft Windows" at bounding box center [580, 403] width 155 height 19
click at [529, 433] on label "Sound Knowledge of Microsoft Office" at bounding box center [580, 434] width 155 height 19
click at [824, 408] on label "Internet Surfing" at bounding box center [879, 403] width 155 height 19
click at [821, 432] on label "Prepare Presentations" at bounding box center [879, 434] width 155 height 19
click at [993, 504] on button "Save" at bounding box center [991, 508] width 68 height 31
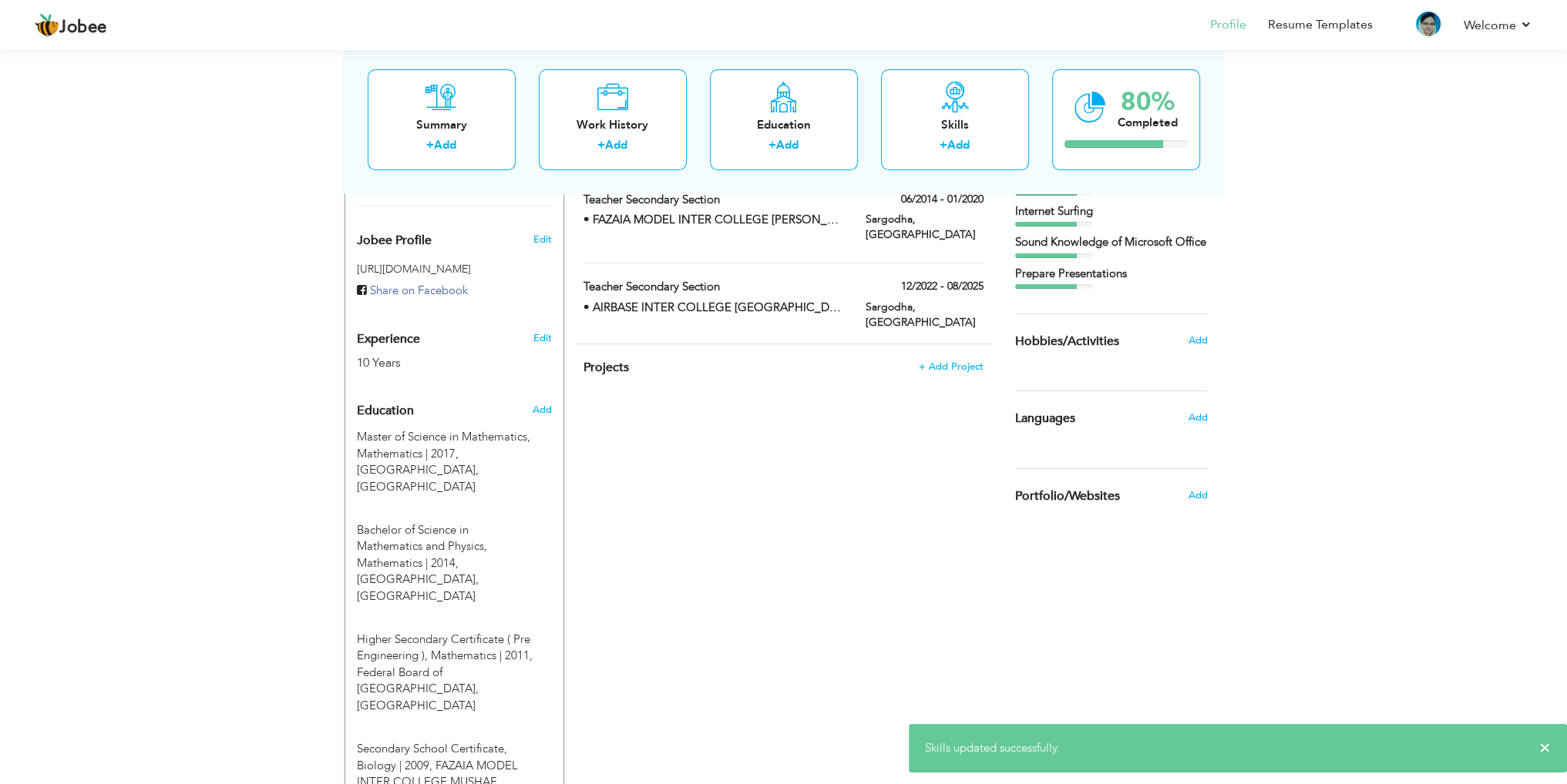
scroll to position [465, 0]
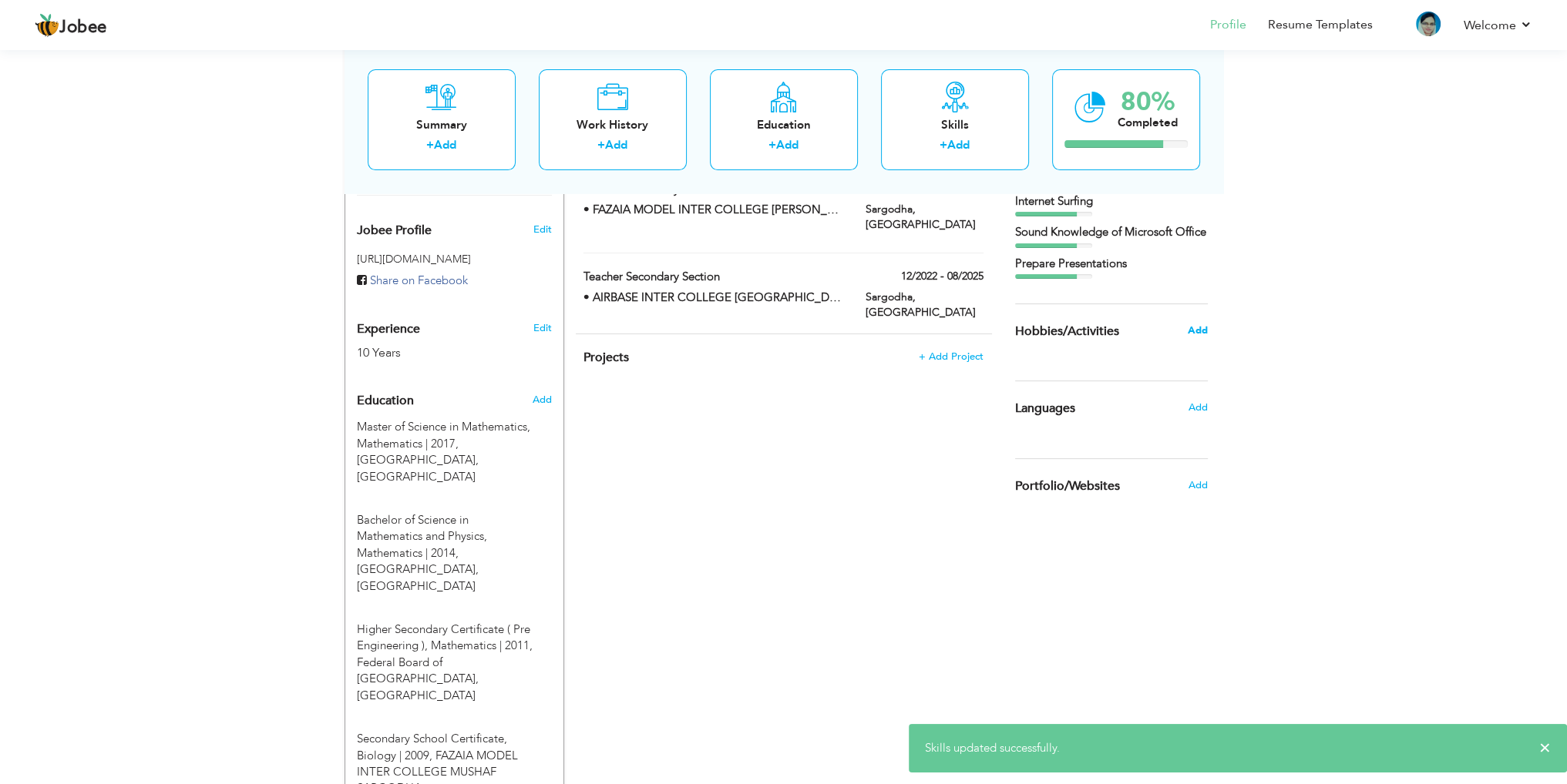
click at [1200, 337] on span "Add" at bounding box center [1197, 331] width 20 height 14
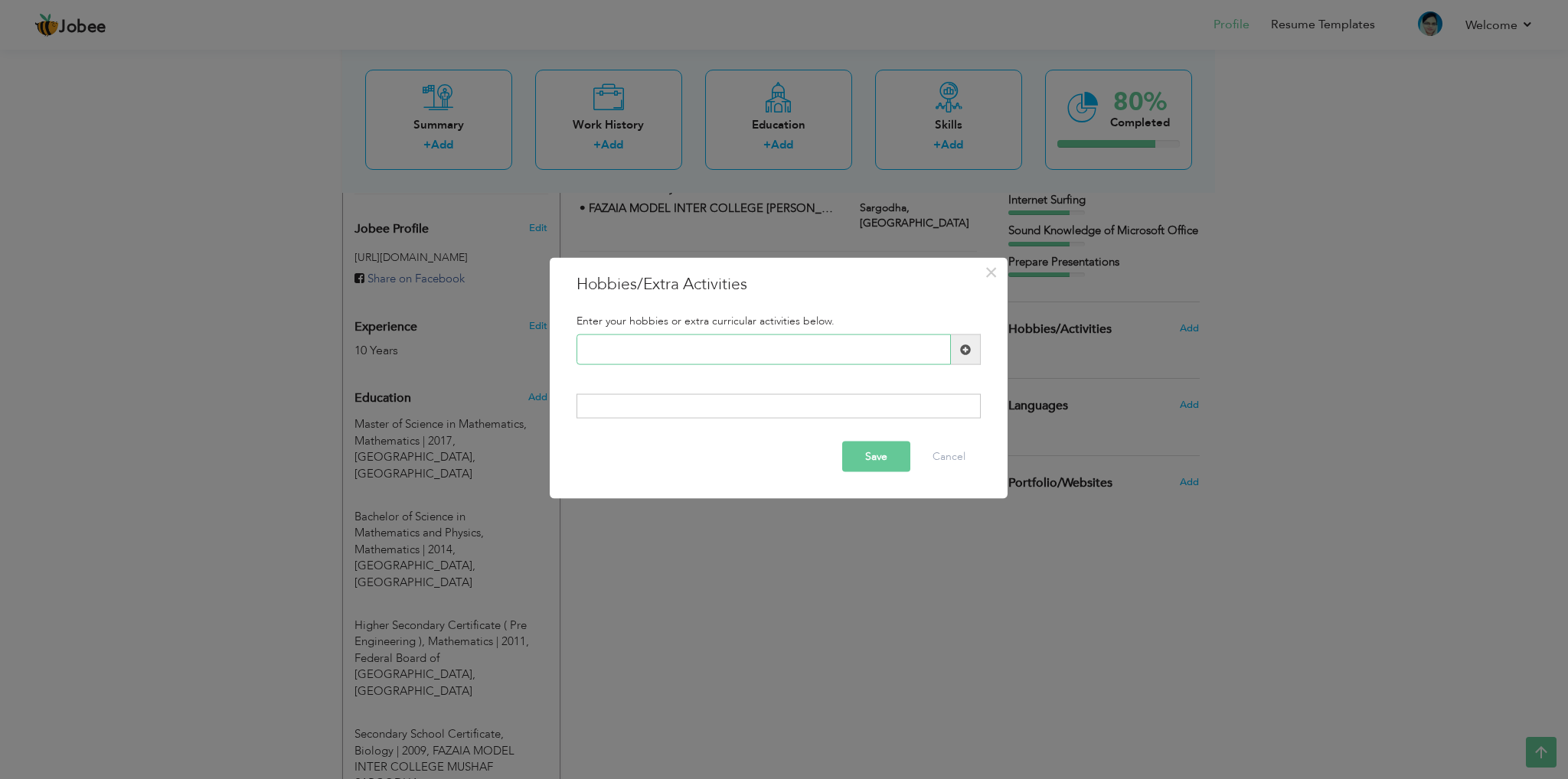
click at [717, 358] on input "text" at bounding box center [764, 350] width 374 height 31
paste input "• Participate in various"
type input "• Participate in various"
click at [961, 357] on span at bounding box center [966, 350] width 30 height 31
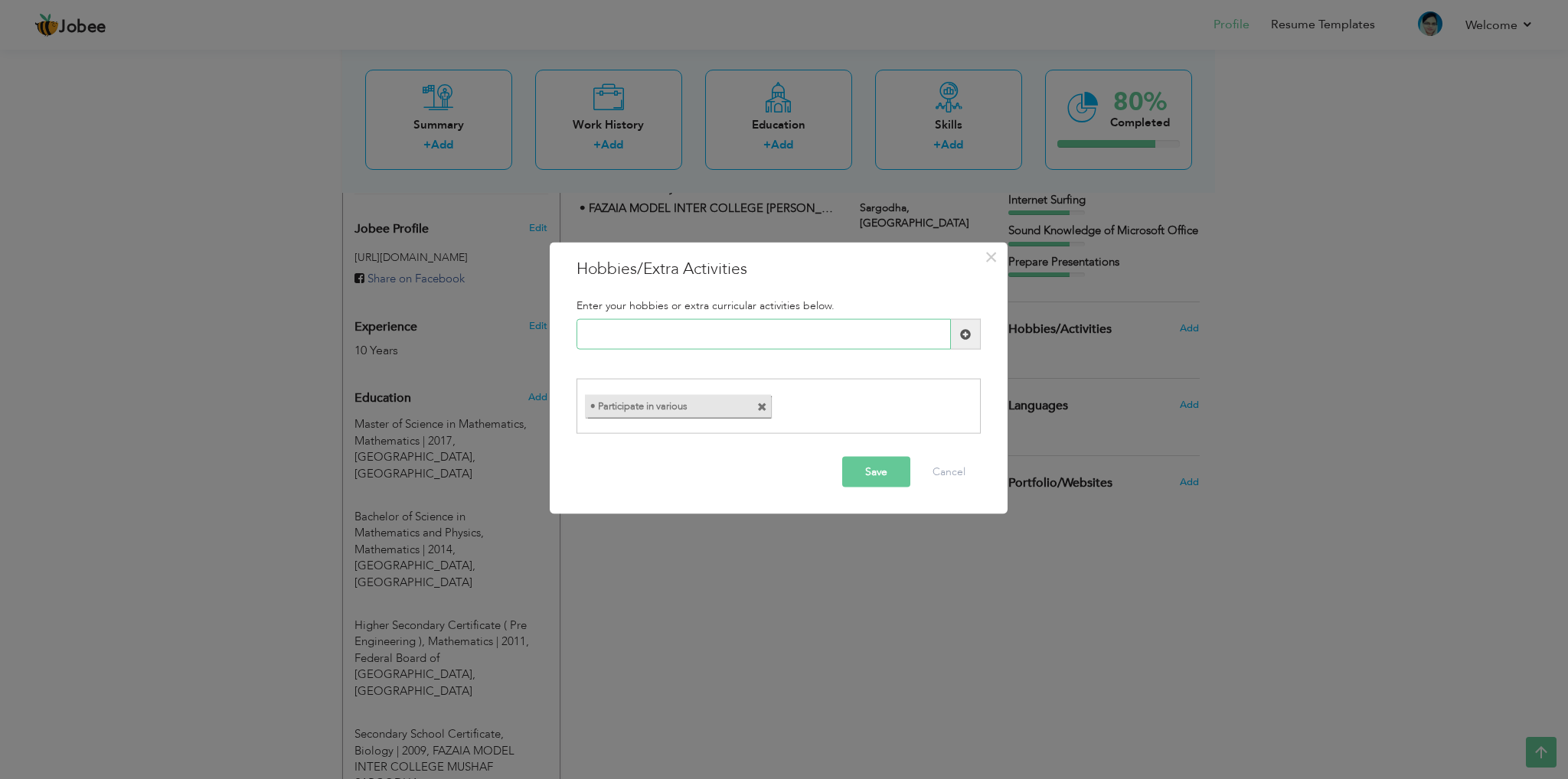
click at [748, 346] on input "text" at bounding box center [764, 334] width 374 height 31
paste input "• Reading and applying ab"
type input "• Reading and applying ab"
click at [857, 464] on button "Save" at bounding box center [876, 471] width 68 height 31
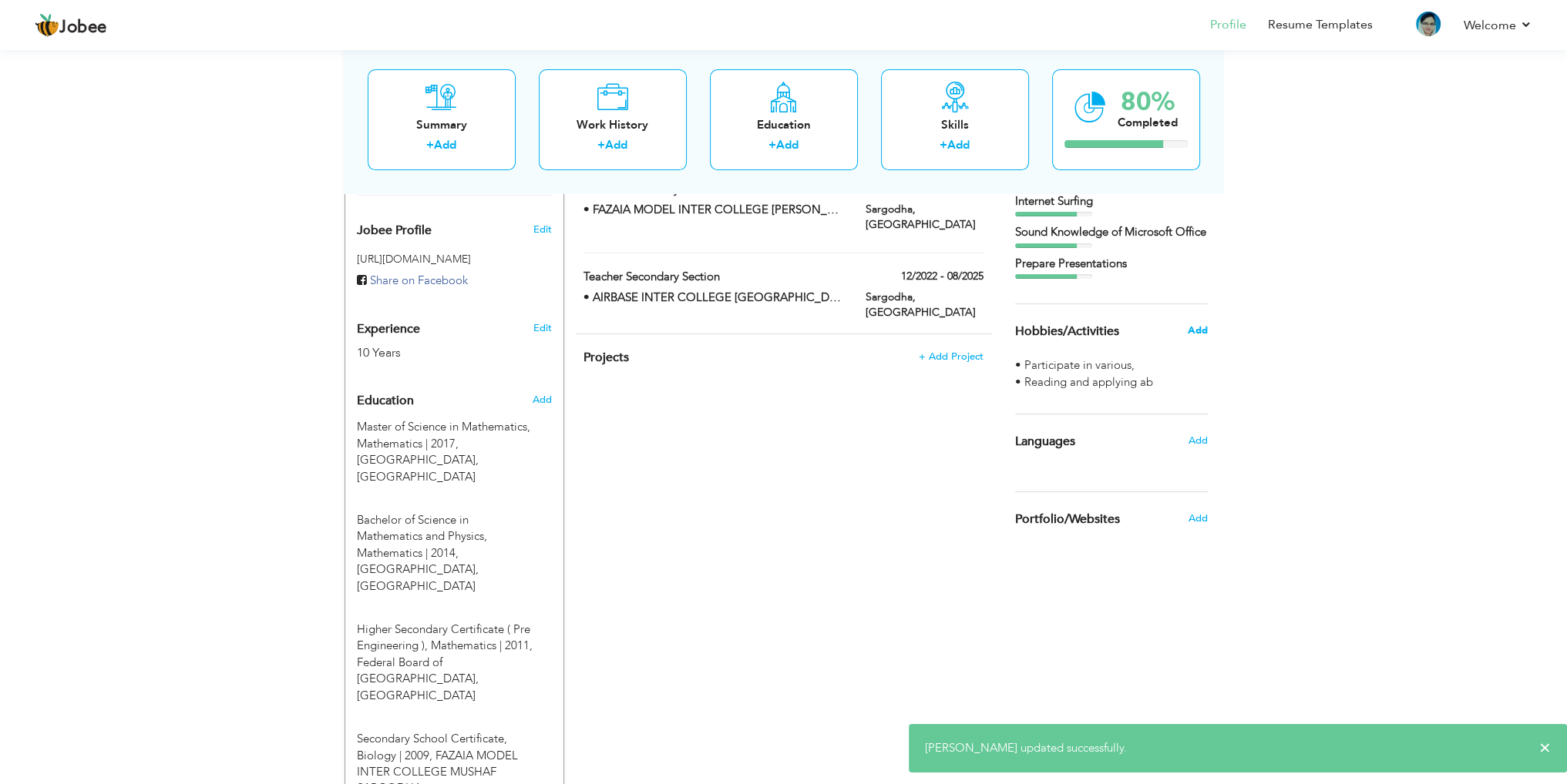
click at [1190, 337] on span "Add" at bounding box center [1197, 331] width 20 height 14
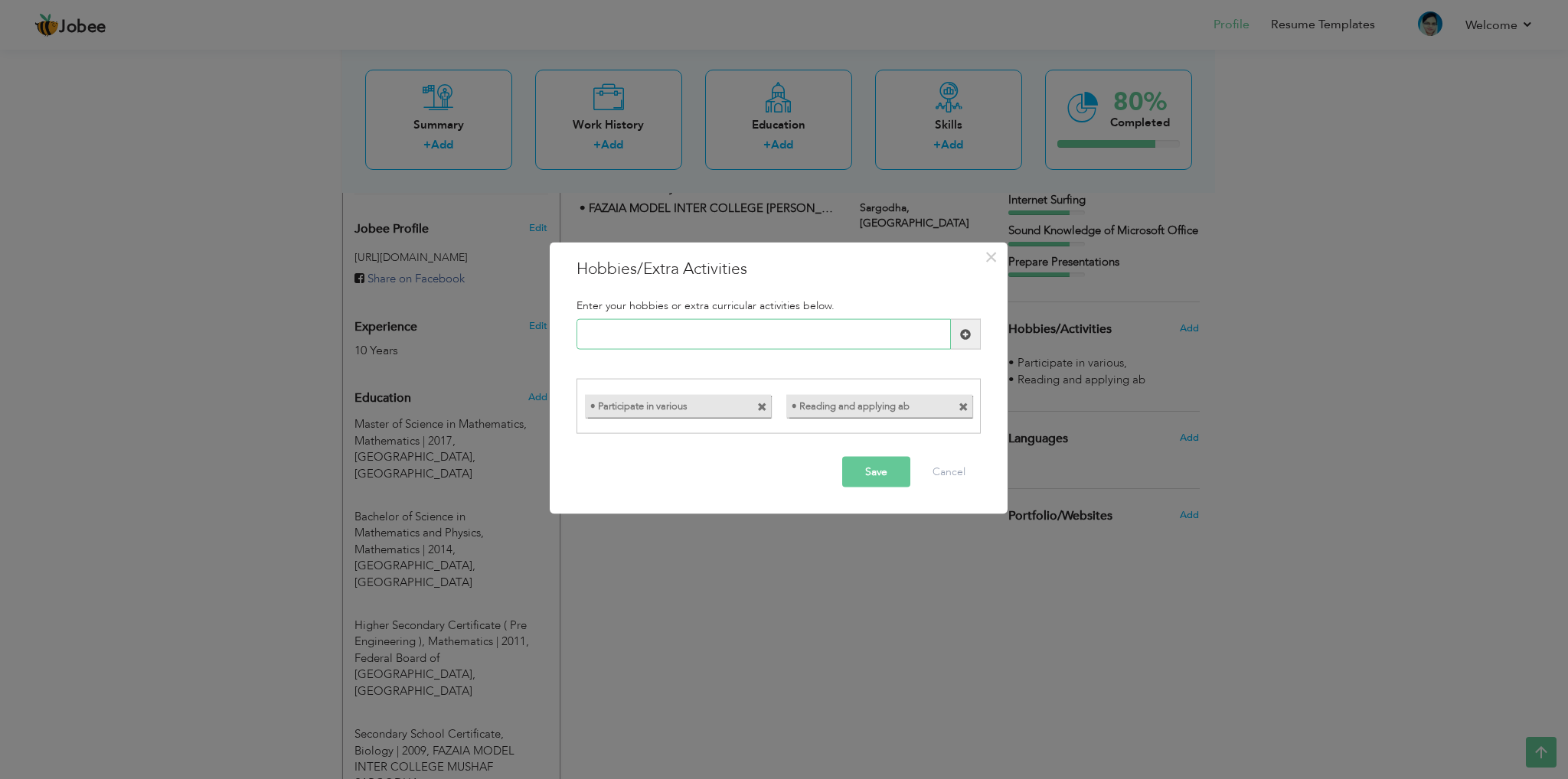
click at [750, 343] on input "text" at bounding box center [764, 334] width 374 height 31
paste input "• Reading religious and h"
click at [757, 324] on input "• Reading religious and h" at bounding box center [764, 334] width 374 height 31
click at [609, 331] on input "• Reading religious books" at bounding box center [764, 334] width 374 height 31
type input "• Reading religious books"
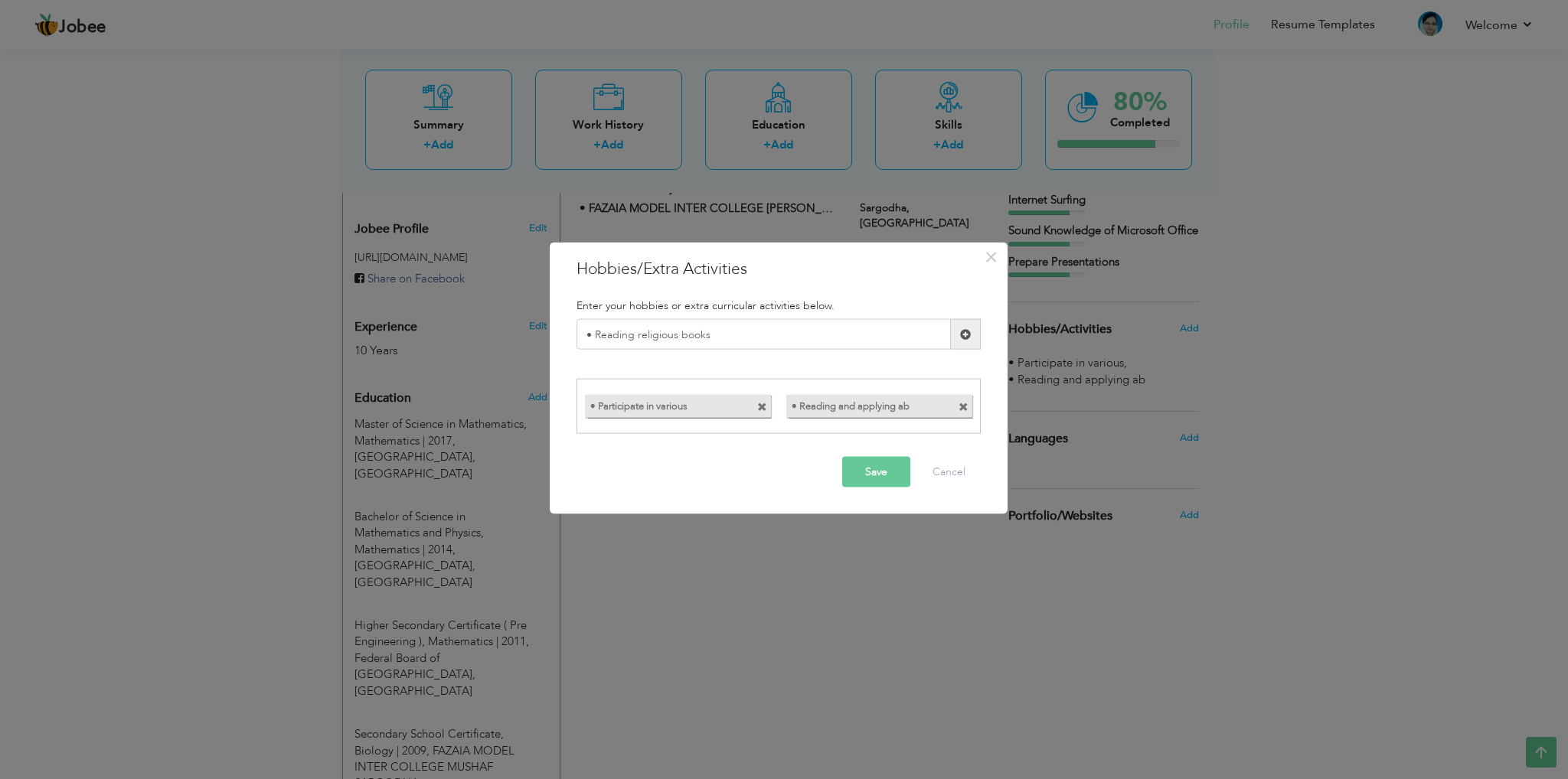
click at [982, 330] on div "• Reading religious books" at bounding box center [779, 334] width 427 height 31
click at [963, 331] on span at bounding box center [965, 334] width 11 height 11
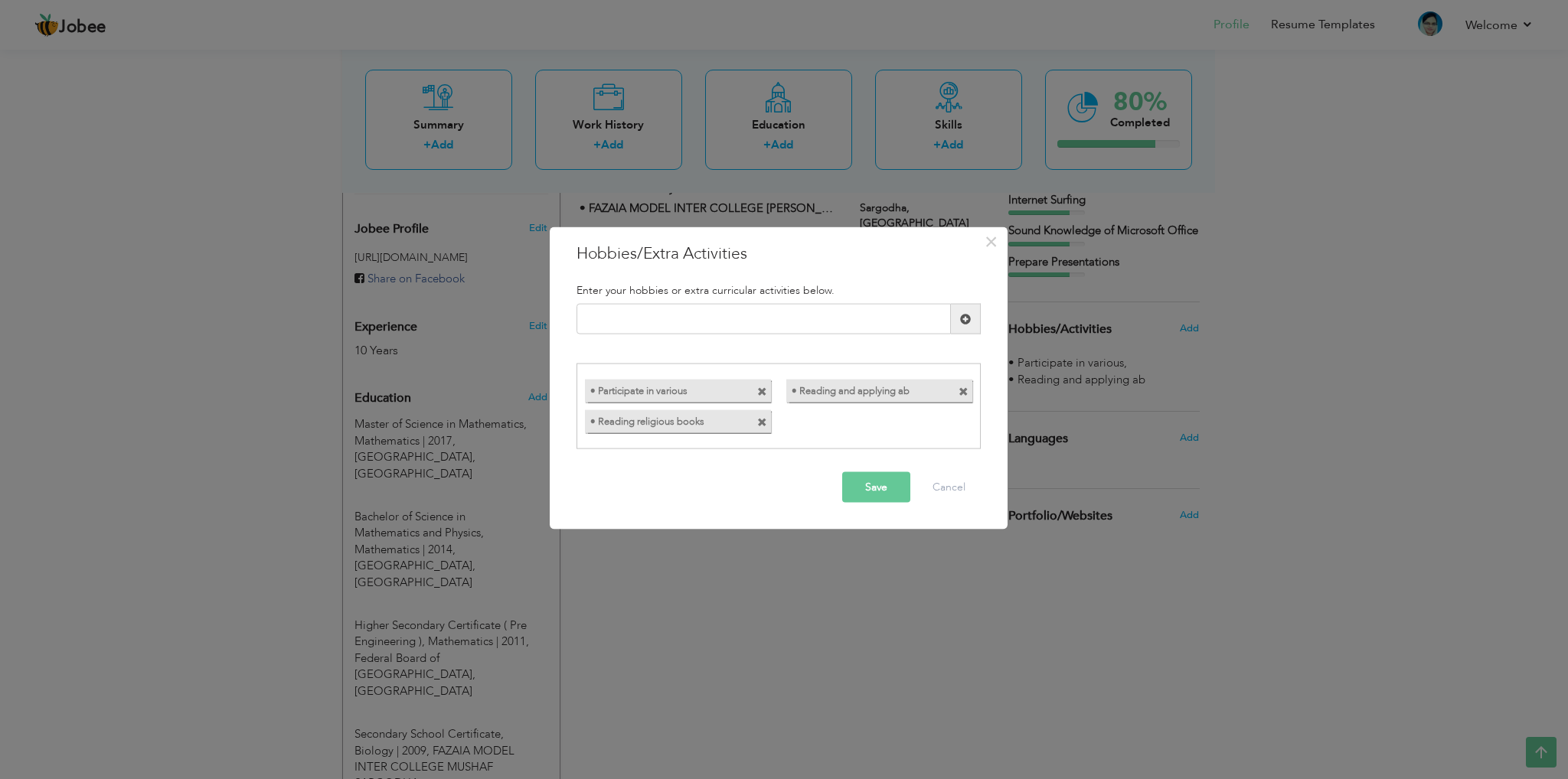
drag, startPoint x: 644, startPoint y: 340, endPoint x: 637, endPoint y: 331, distance: 11.4
click at [637, 331] on div "Duplicate entry" at bounding box center [779, 325] width 427 height 43
click at [636, 323] on input "text" at bounding box center [764, 319] width 374 height 31
paste input "• Watching Cricket and Ot"
drag, startPoint x: 605, startPoint y: 318, endPoint x: 618, endPoint y: 329, distance: 17.0
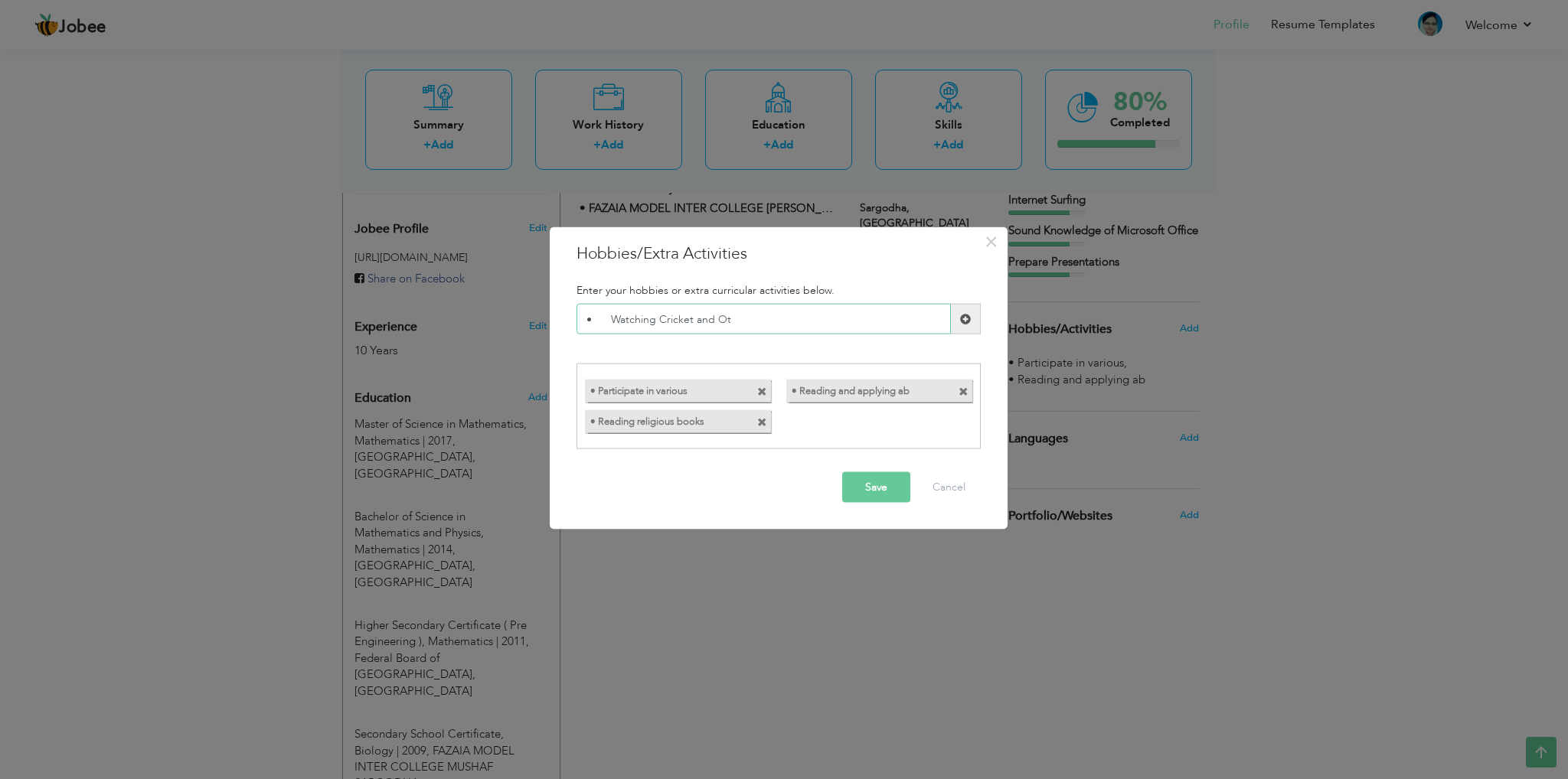
click at [605, 318] on input "• Watching Cricket and Ot" at bounding box center [764, 319] width 374 height 31
click at [753, 307] on input "•Watching Cricket and Ot" at bounding box center [764, 319] width 374 height 31
click at [753, 329] on input "•Watching Cricket and Ot" at bounding box center [764, 319] width 374 height 31
type input "•Watching Cricket"
click at [967, 321] on span at bounding box center [965, 318] width 11 height 11
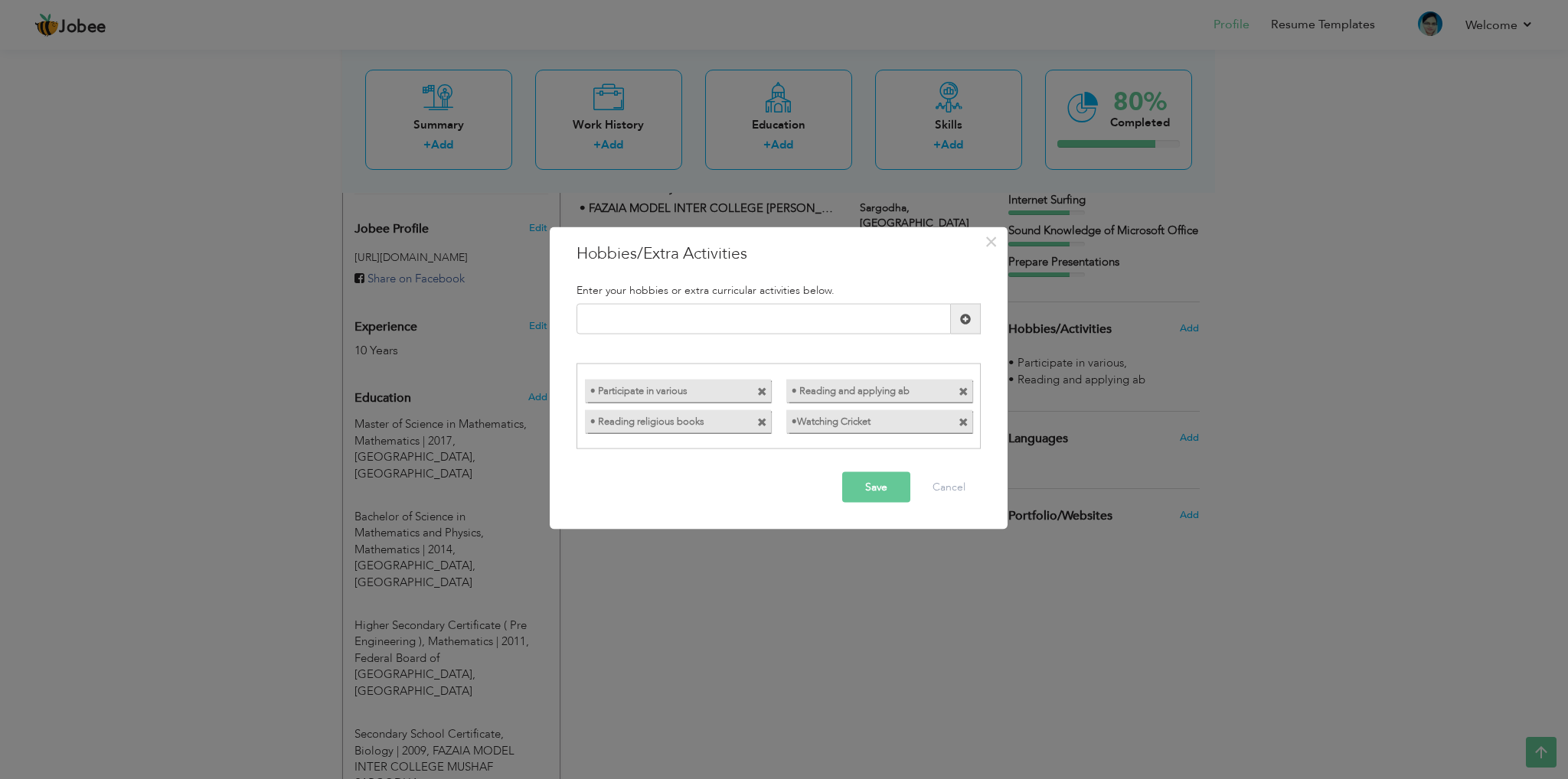
click at [683, 387] on label "• Participate in various" at bounding box center [664, 389] width 159 height 19
drag, startPoint x: 892, startPoint y: 484, endPoint x: 903, endPoint y: 487, distance: 11.4
click at [886, 484] on button "Save" at bounding box center [876, 487] width 68 height 31
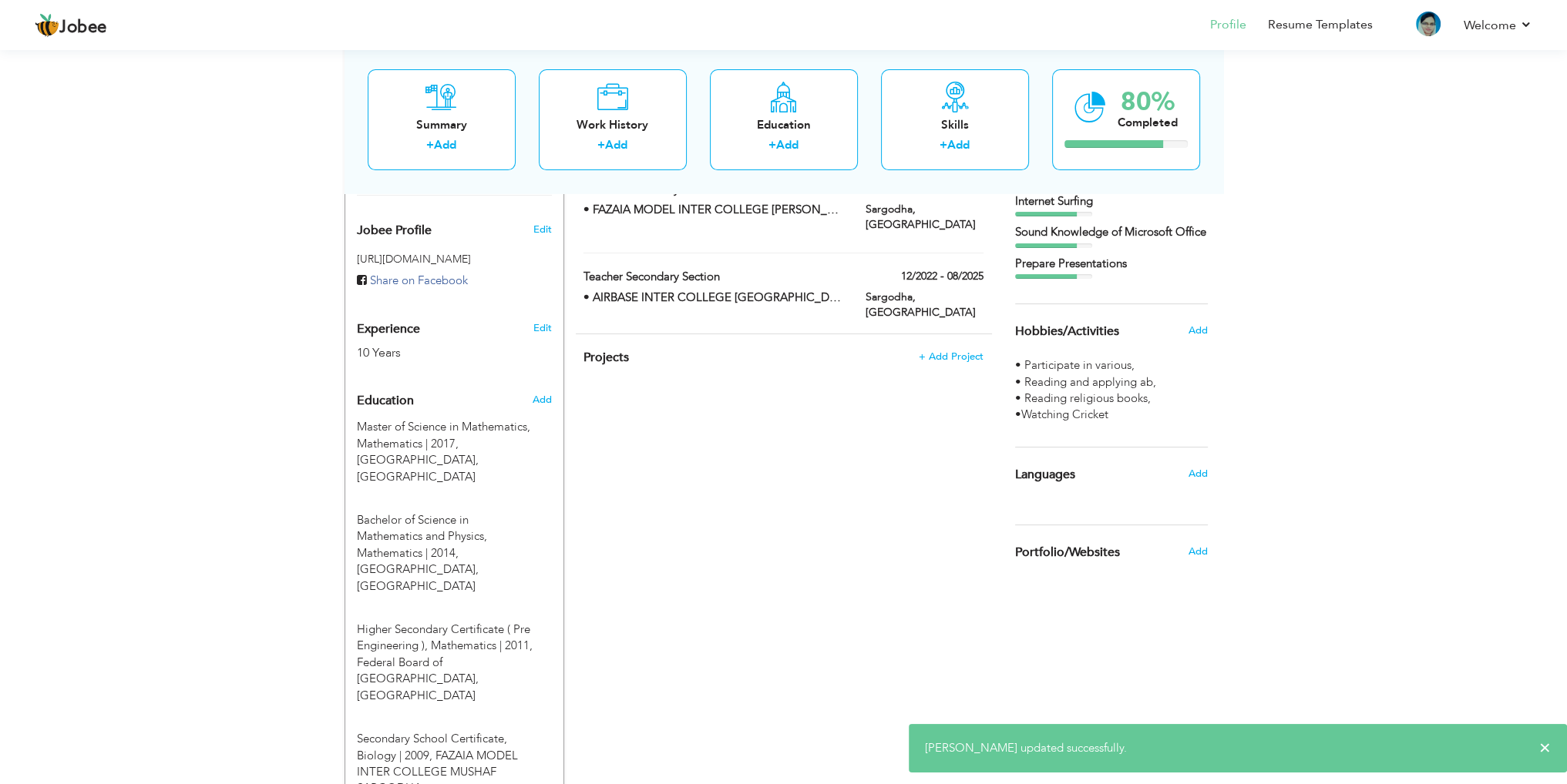
click at [1049, 423] on span "•Watching Cricket ," at bounding box center [1064, 415] width 96 height 16
click at [1183, 349] on div "Hobbies/Activities Add" at bounding box center [1112, 331] width 216 height 54
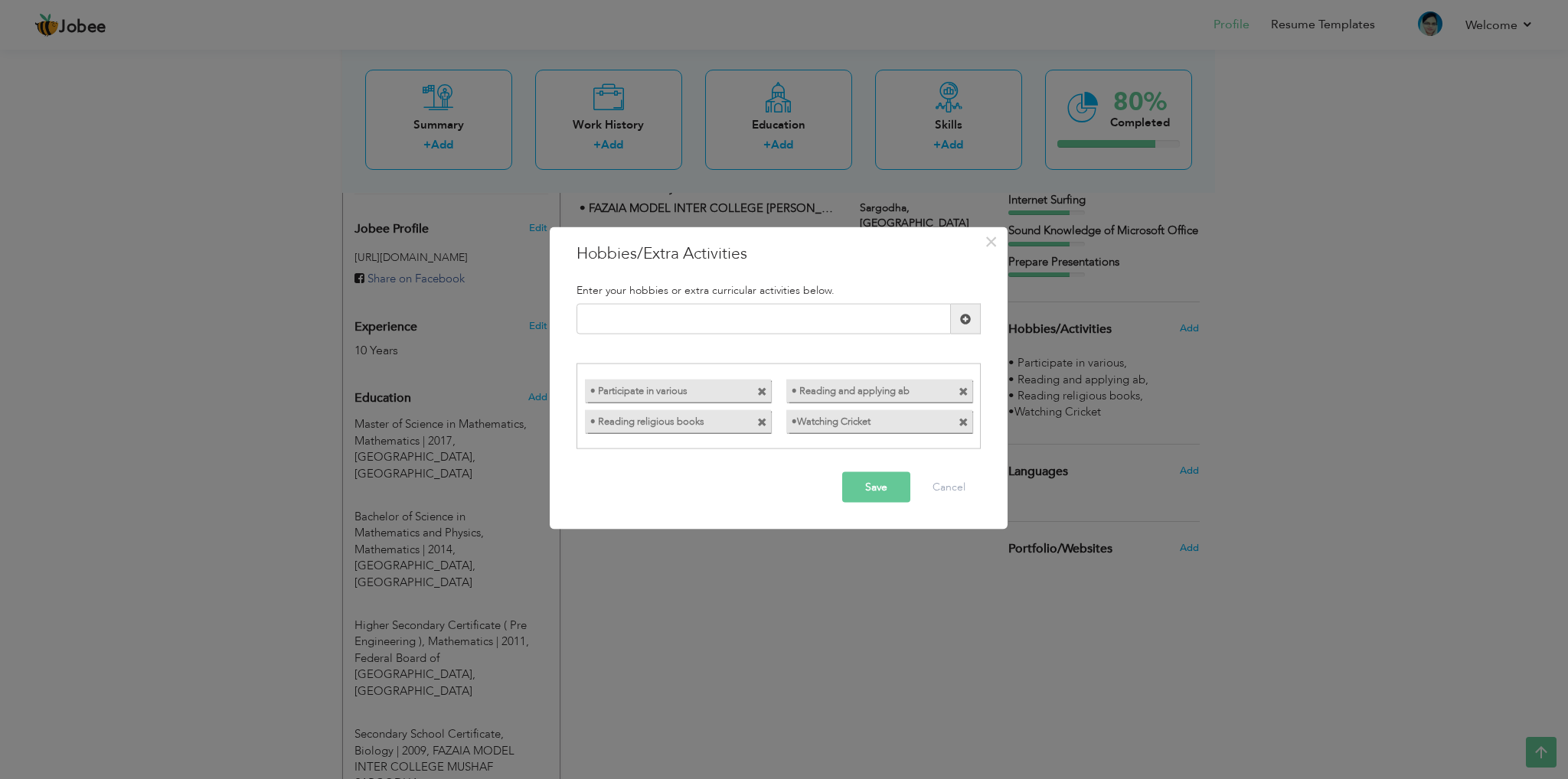
click at [883, 429] on div "•Watching Cricket" at bounding box center [879, 421] width 186 height 23
click at [855, 430] on div "•Watching Cricket" at bounding box center [879, 421] width 186 height 23
click at [962, 423] on span at bounding box center [963, 422] width 10 height 10
click at [637, 319] on input "text" at bounding box center [764, 319] width 374 height 31
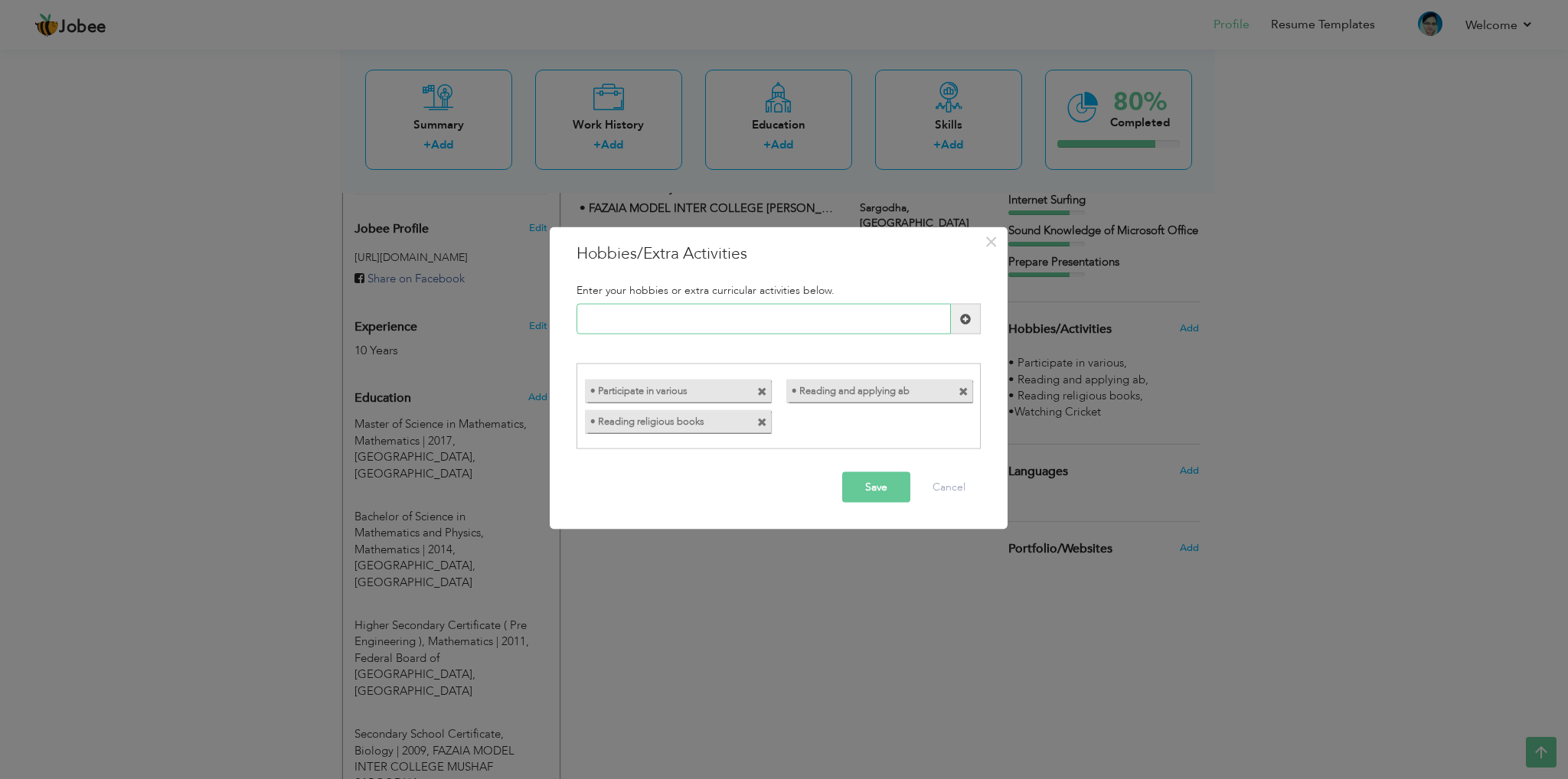
paste input "• Watching Cricket and Ot"
type input "• Watching Cricket"
click at [881, 484] on button "Save" at bounding box center [876, 487] width 68 height 31
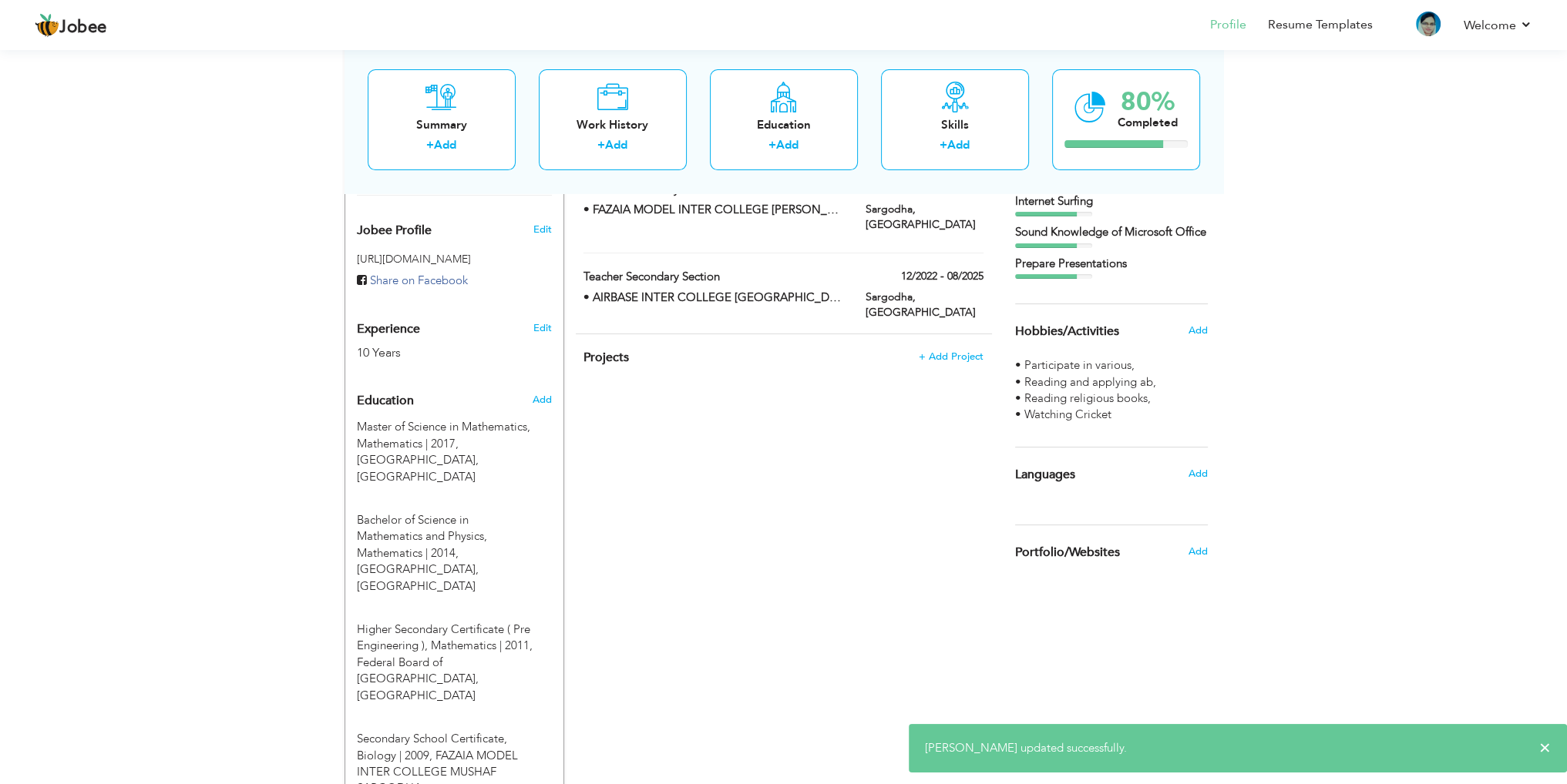
click at [1209, 484] on div "Add" at bounding box center [1201, 474] width 37 height 29
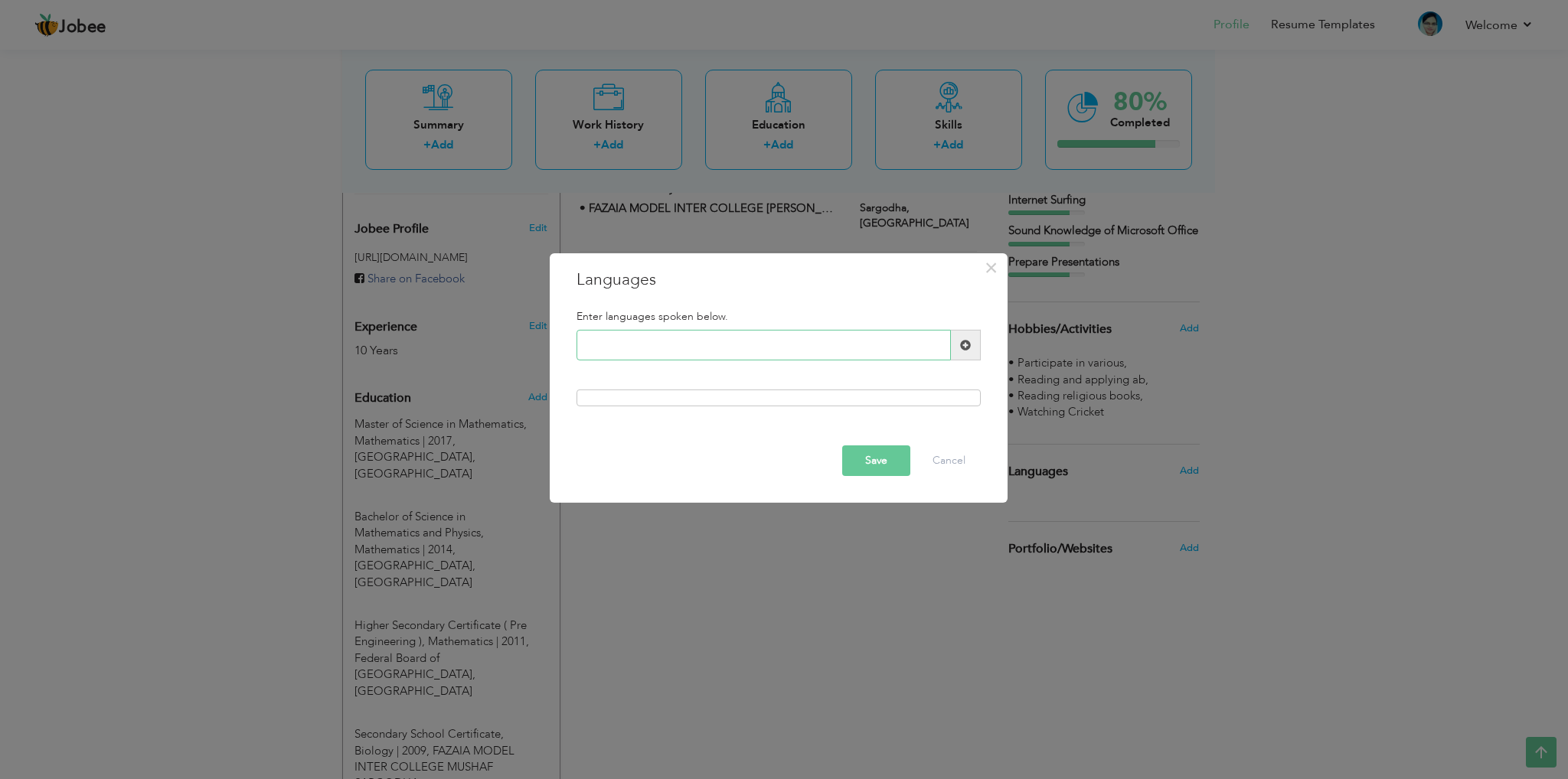
click at [642, 352] on input "text" at bounding box center [764, 345] width 374 height 31
type input "English"
click at [965, 344] on span at bounding box center [965, 346] width 11 height 11
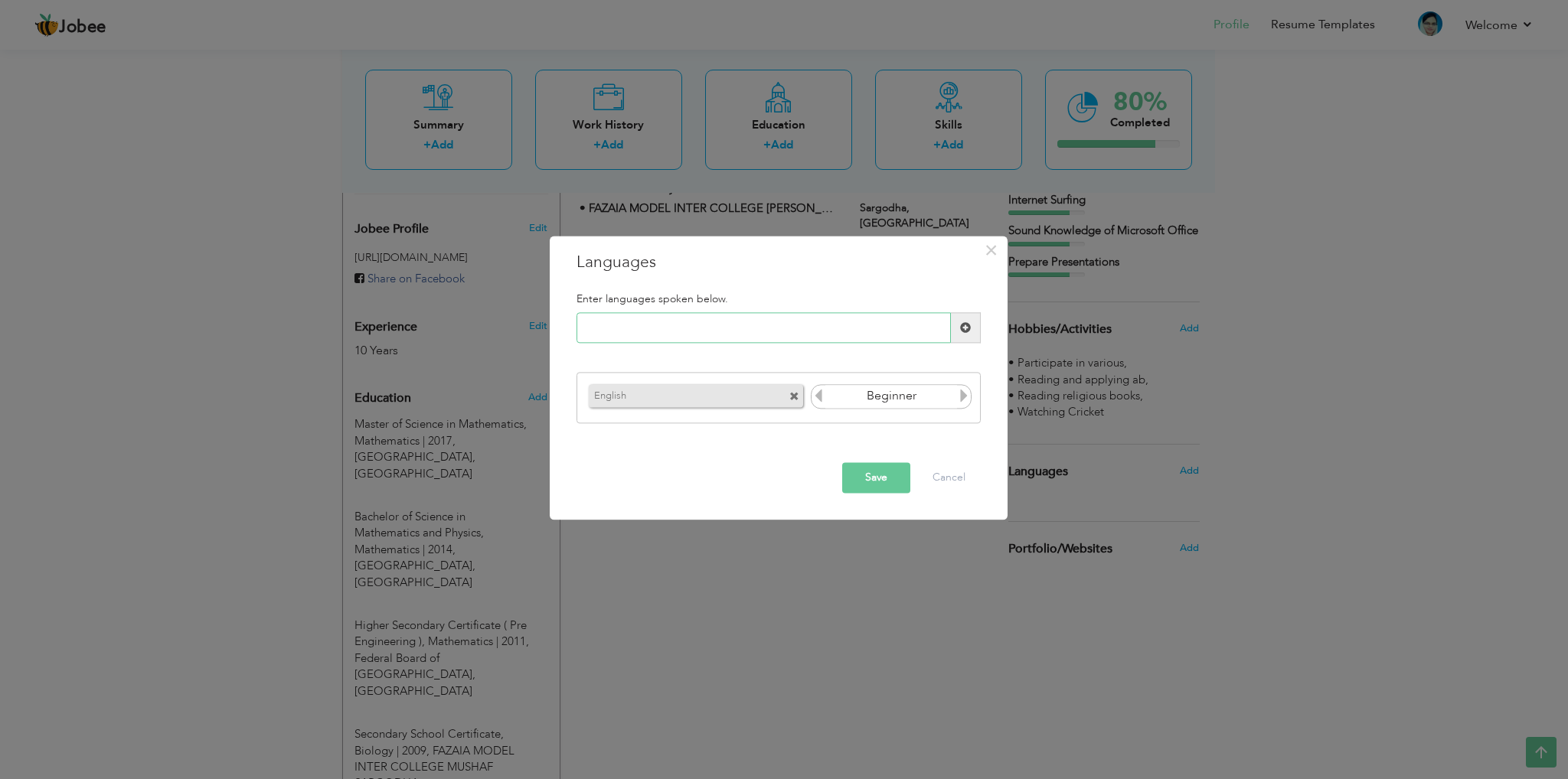
click at [643, 315] on input "text" at bounding box center [764, 328] width 374 height 31
type input "Urdu"
click at [965, 327] on span at bounding box center [965, 328] width 11 height 11
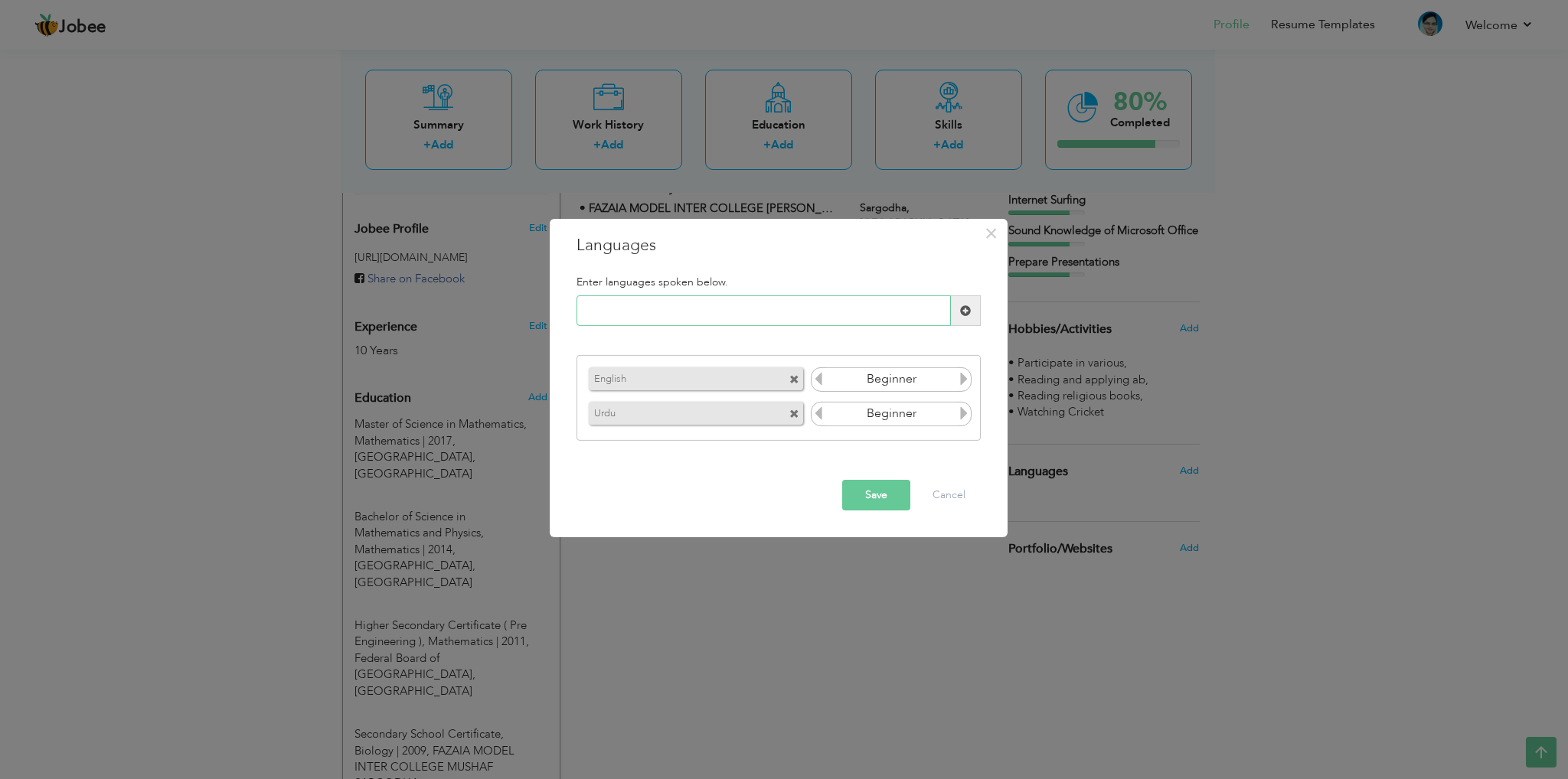
click at [687, 311] on input "text" at bounding box center [764, 310] width 374 height 31
type input "Punjabi"
click at [962, 313] on span at bounding box center [965, 311] width 11 height 11
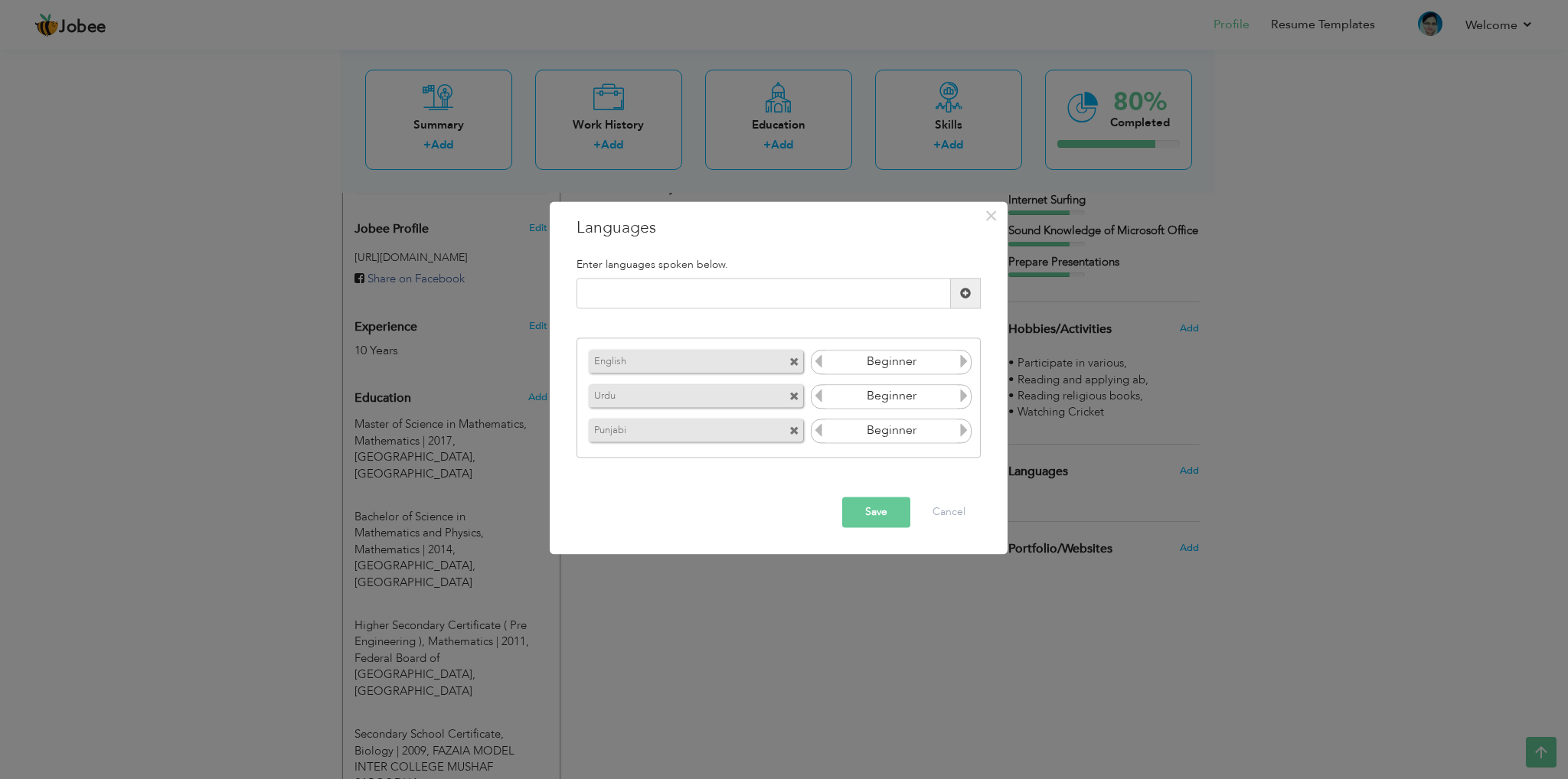
click at [963, 396] on icon at bounding box center [964, 396] width 14 height 14
click at [962, 430] on icon at bounding box center [964, 431] width 14 height 14
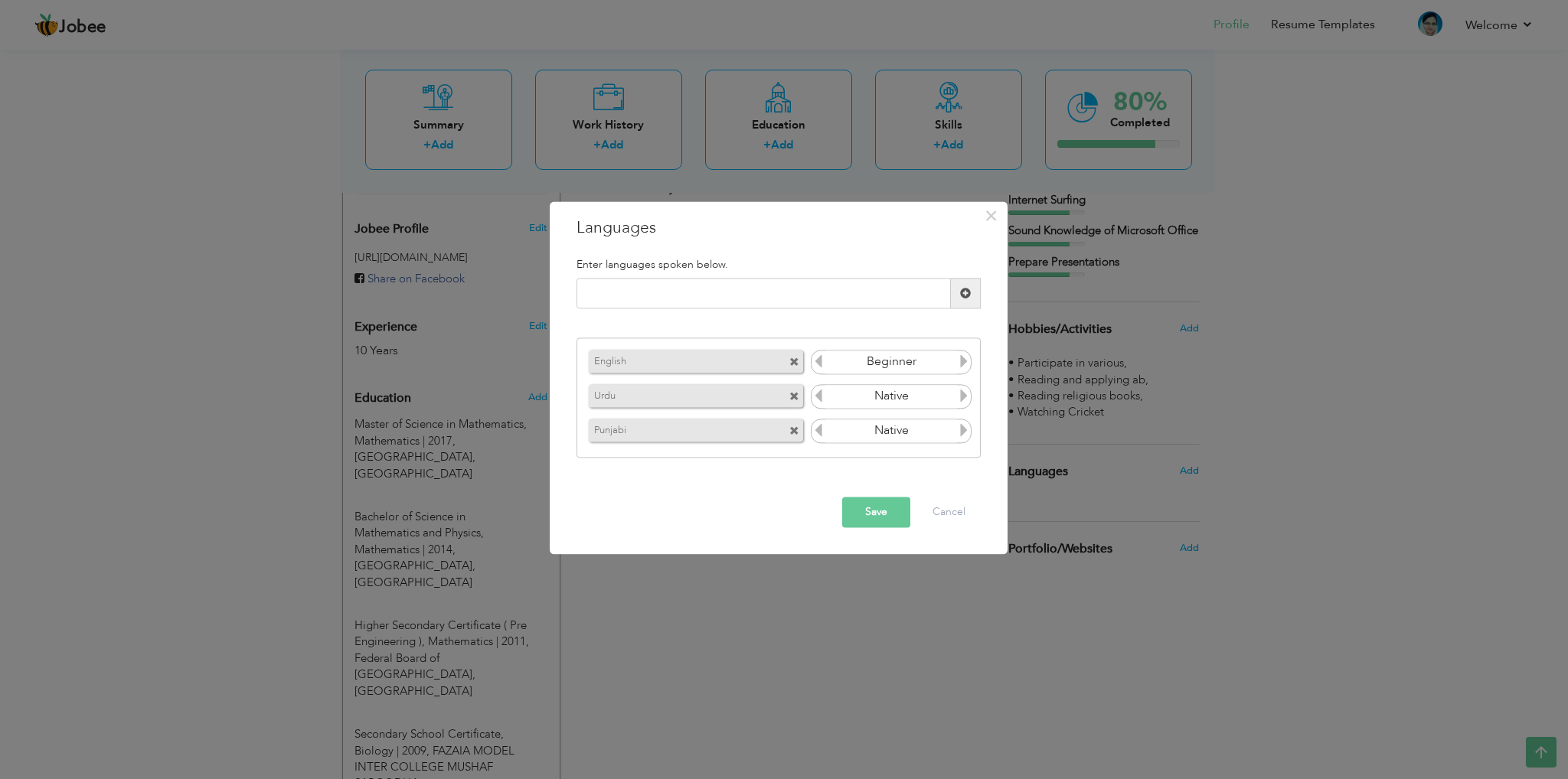
click at [819, 436] on icon at bounding box center [819, 431] width 14 height 14
click at [966, 365] on icon at bounding box center [964, 362] width 14 height 14
click at [816, 363] on icon at bounding box center [819, 362] width 14 height 14
click at [876, 503] on button "Save" at bounding box center [876, 513] width 68 height 31
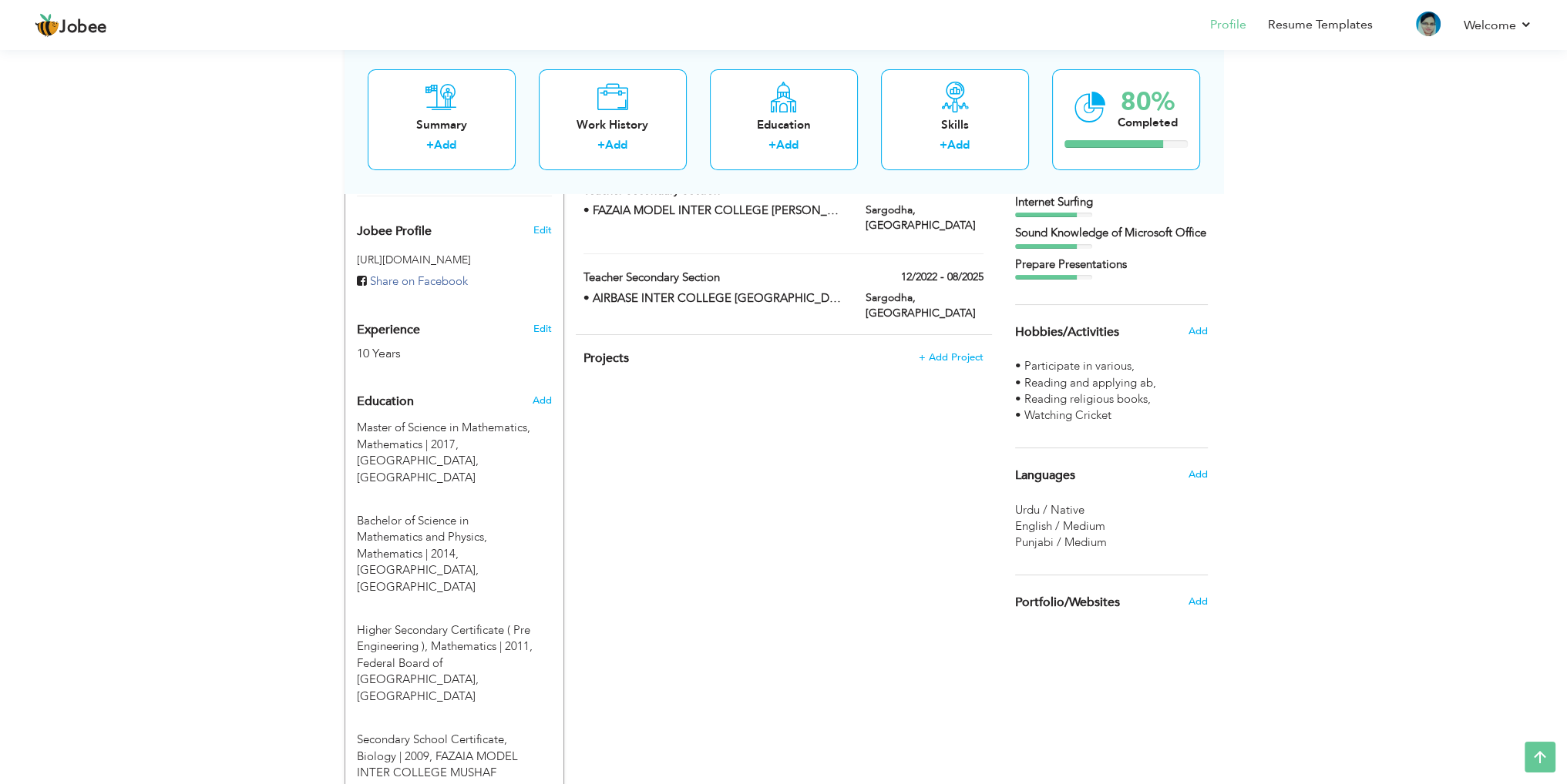
scroll to position [619, 0]
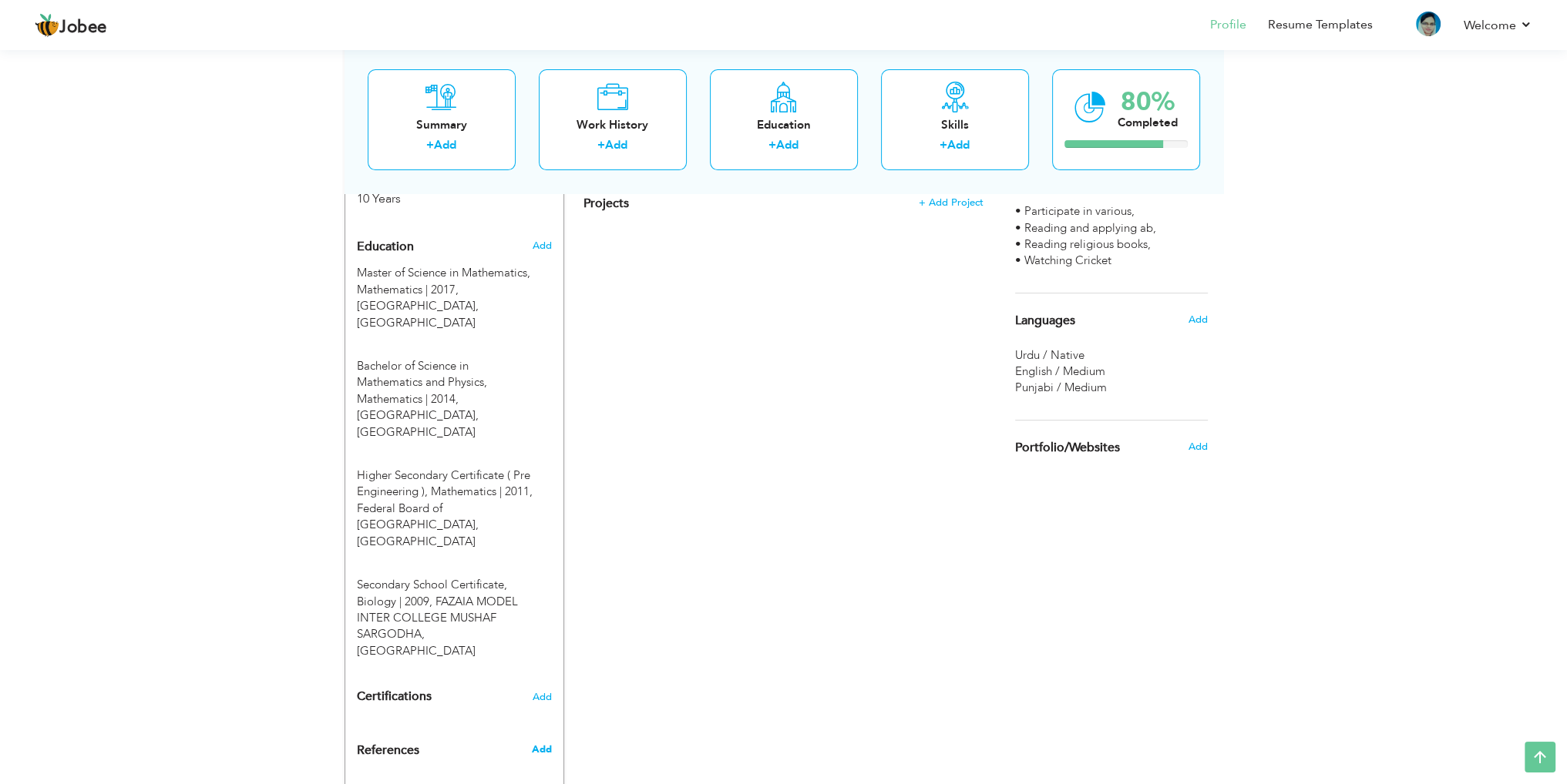
click at [539, 743] on span "Add" at bounding box center [541, 750] width 20 height 14
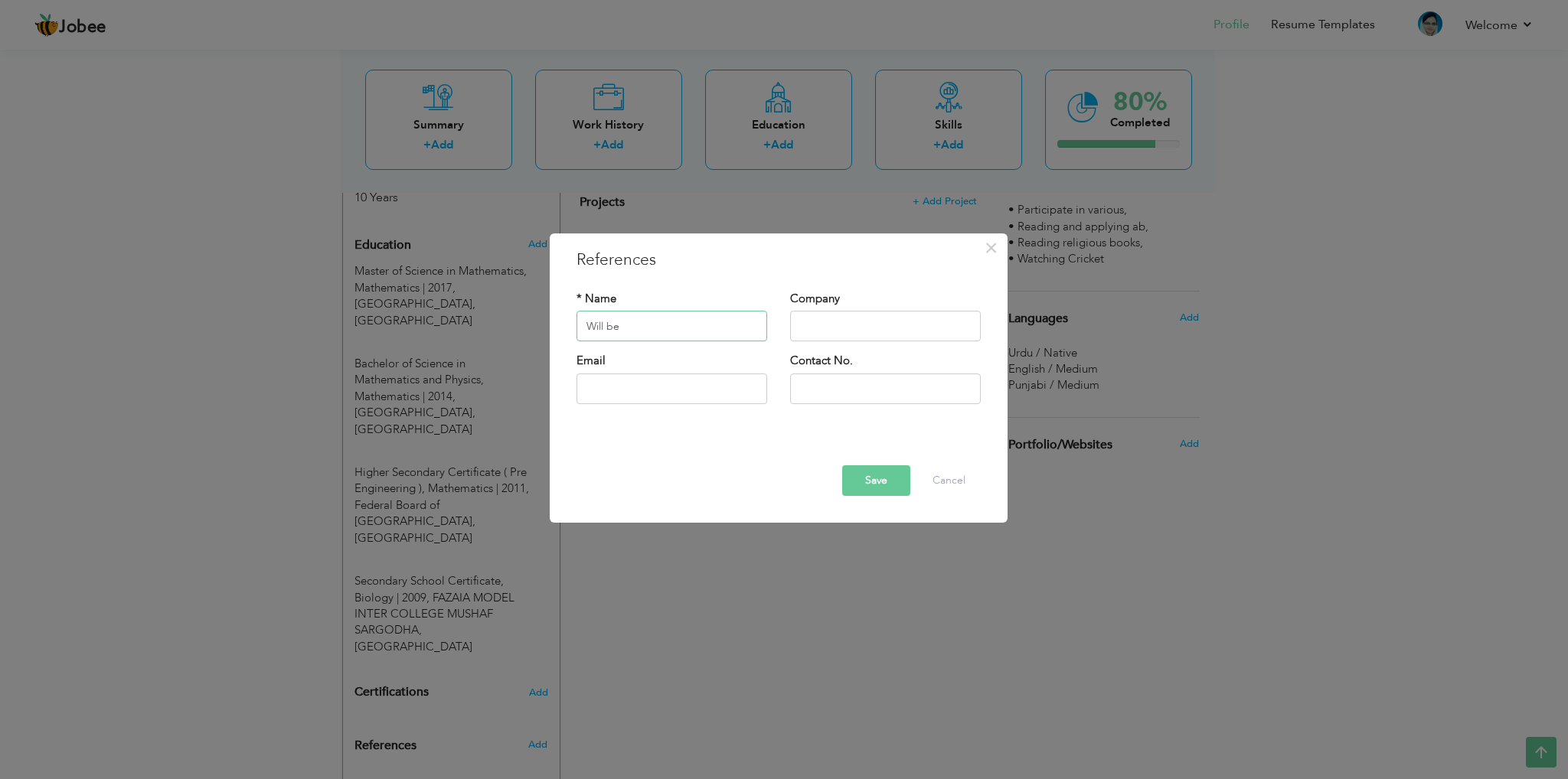
type input "Will be provided on demand"
click at [873, 470] on button "Save" at bounding box center [876, 480] width 68 height 31
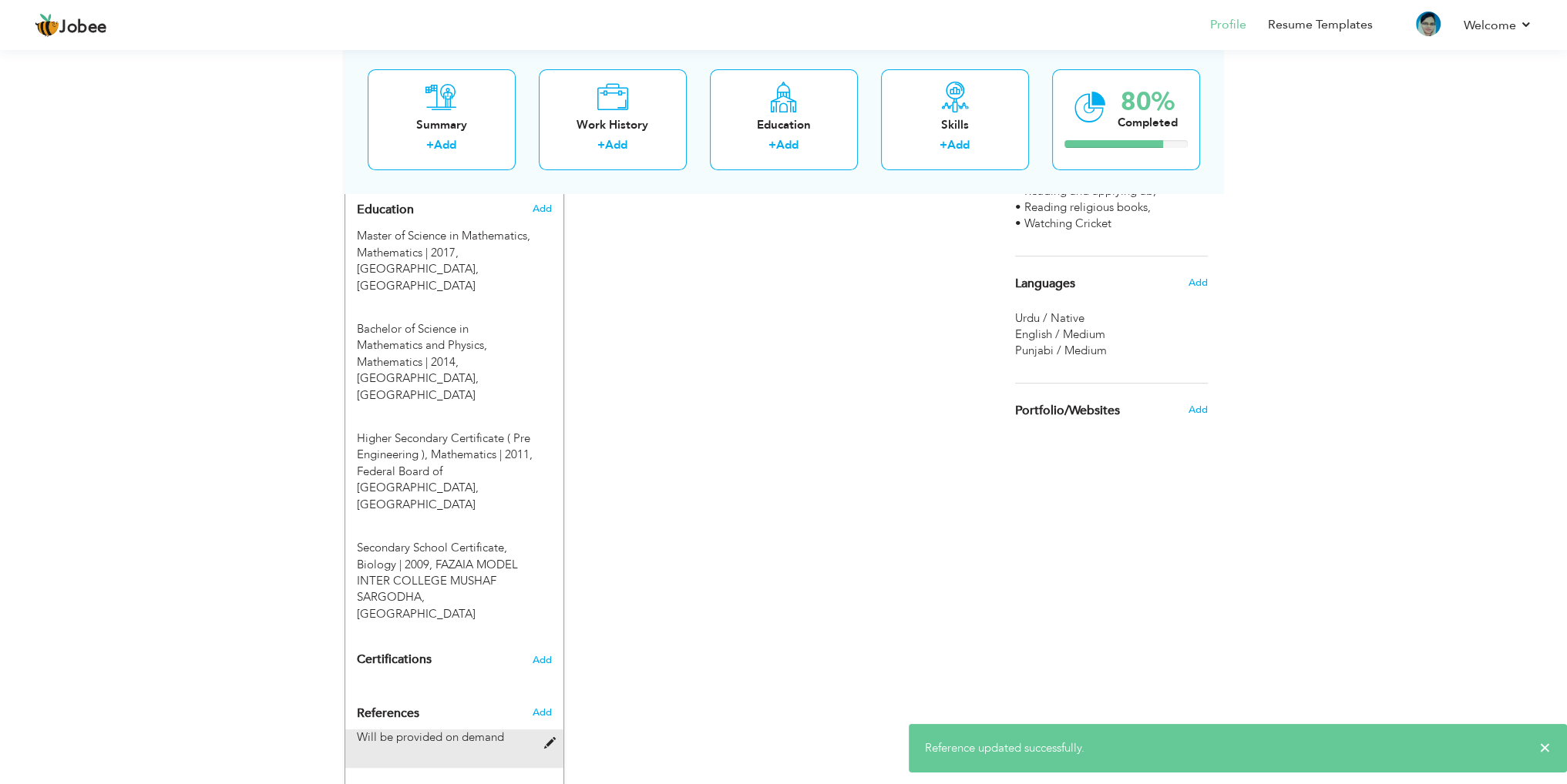
scroll to position [657, 0]
click at [546, 654] on span "Add" at bounding box center [542, 659] width 20 height 11
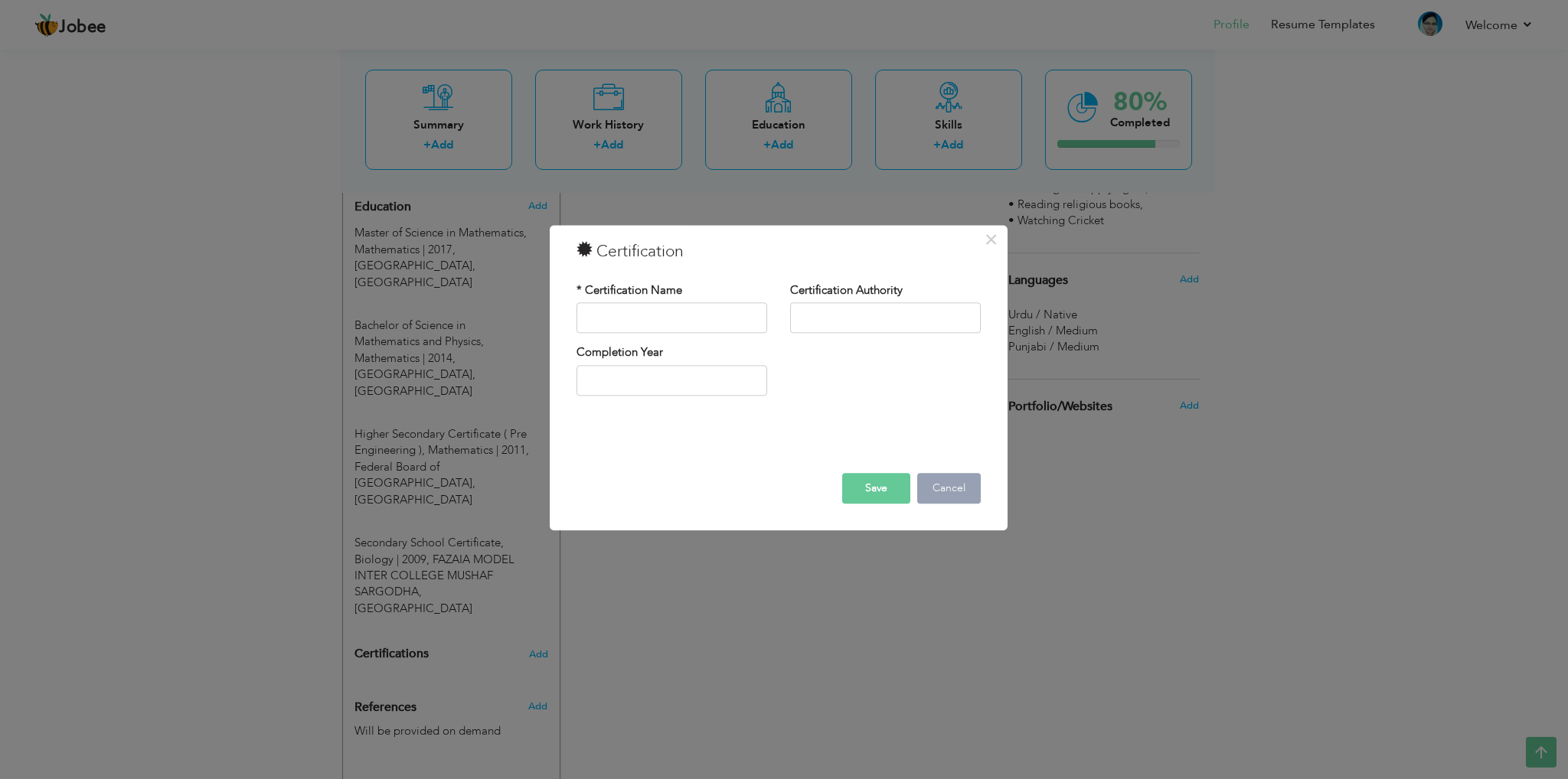
click at [942, 480] on button "Cancel" at bounding box center [949, 489] width 64 height 31
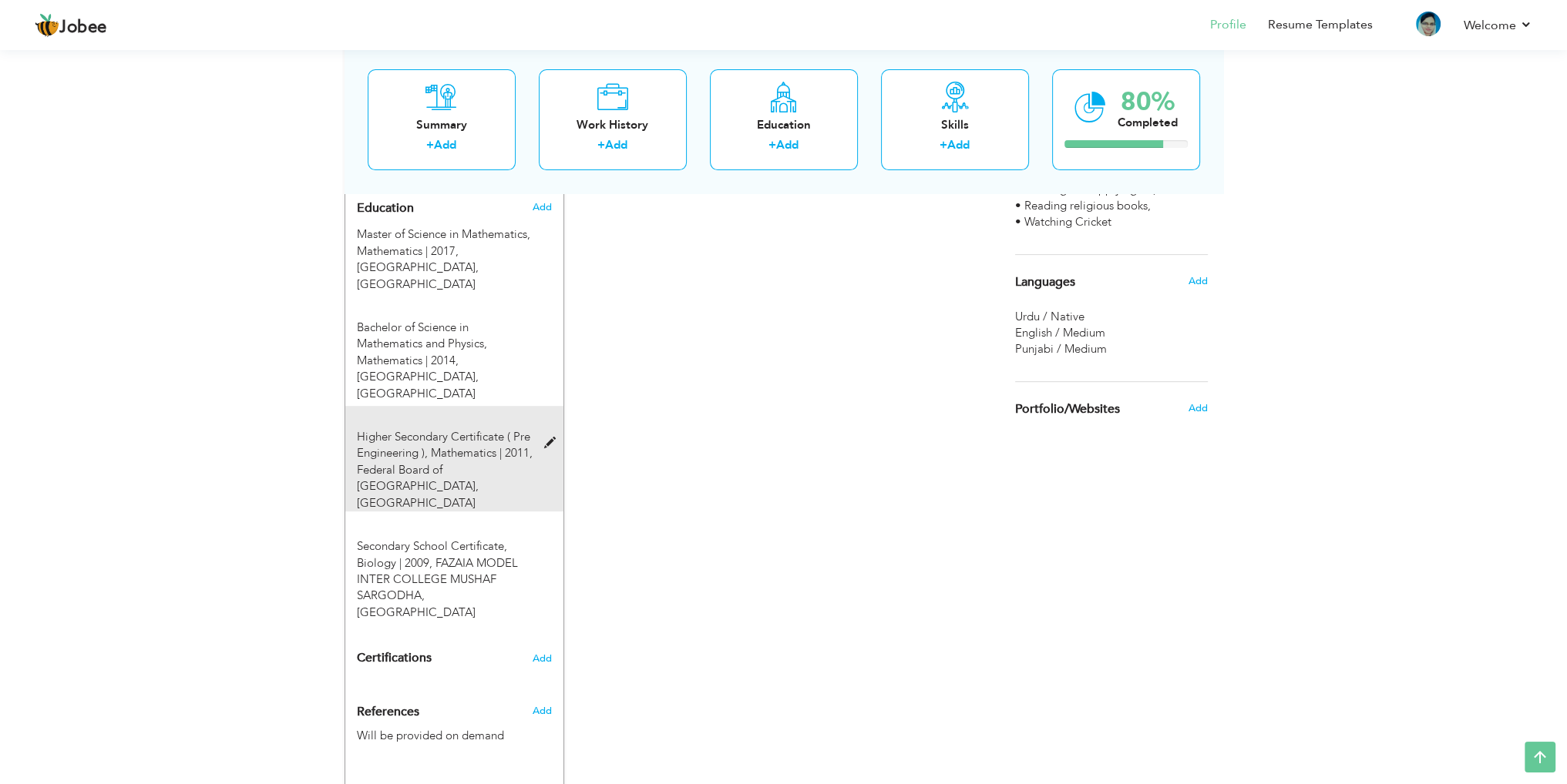
scroll to position [349, 0]
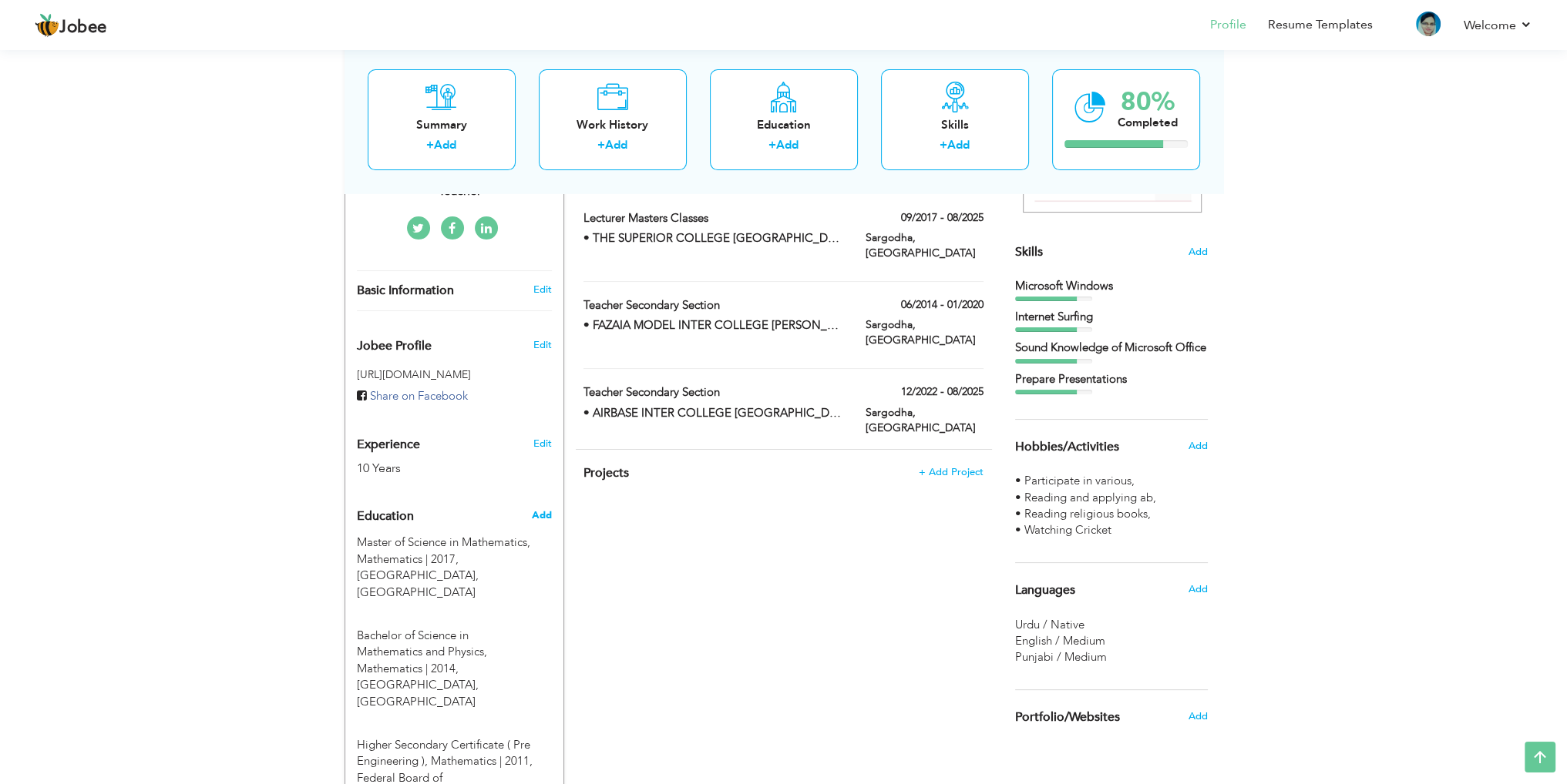
click at [534, 508] on span "Add" at bounding box center [541, 516] width 20 height 14
radio input "true"
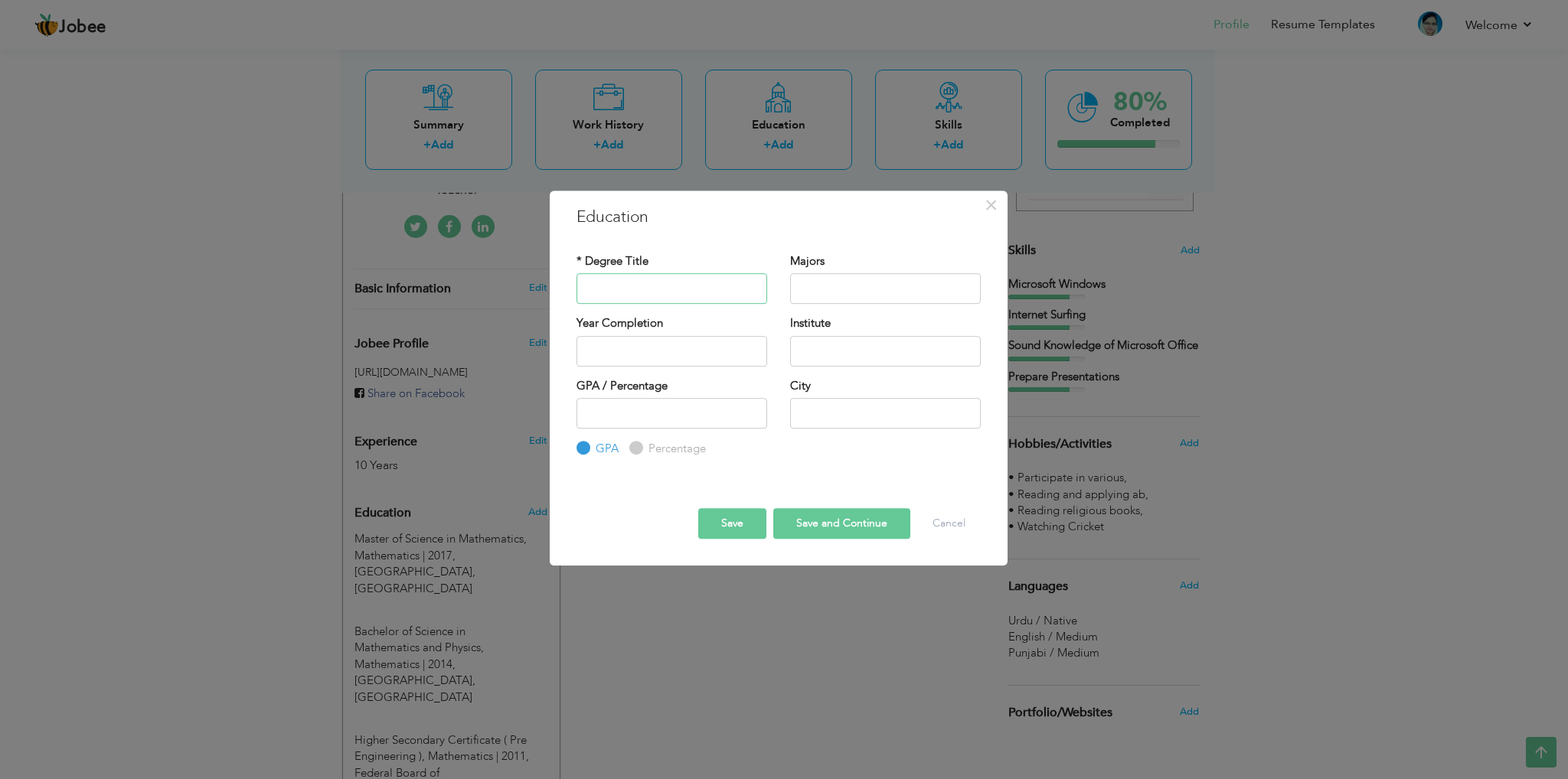
click at [642, 276] on input "text" at bounding box center [672, 288] width 191 height 31
paste input " Bachelor of Education"
type input " Bachelor of Education"
click at [898, 295] on input "text" at bounding box center [885, 288] width 191 height 31
type input "Education"
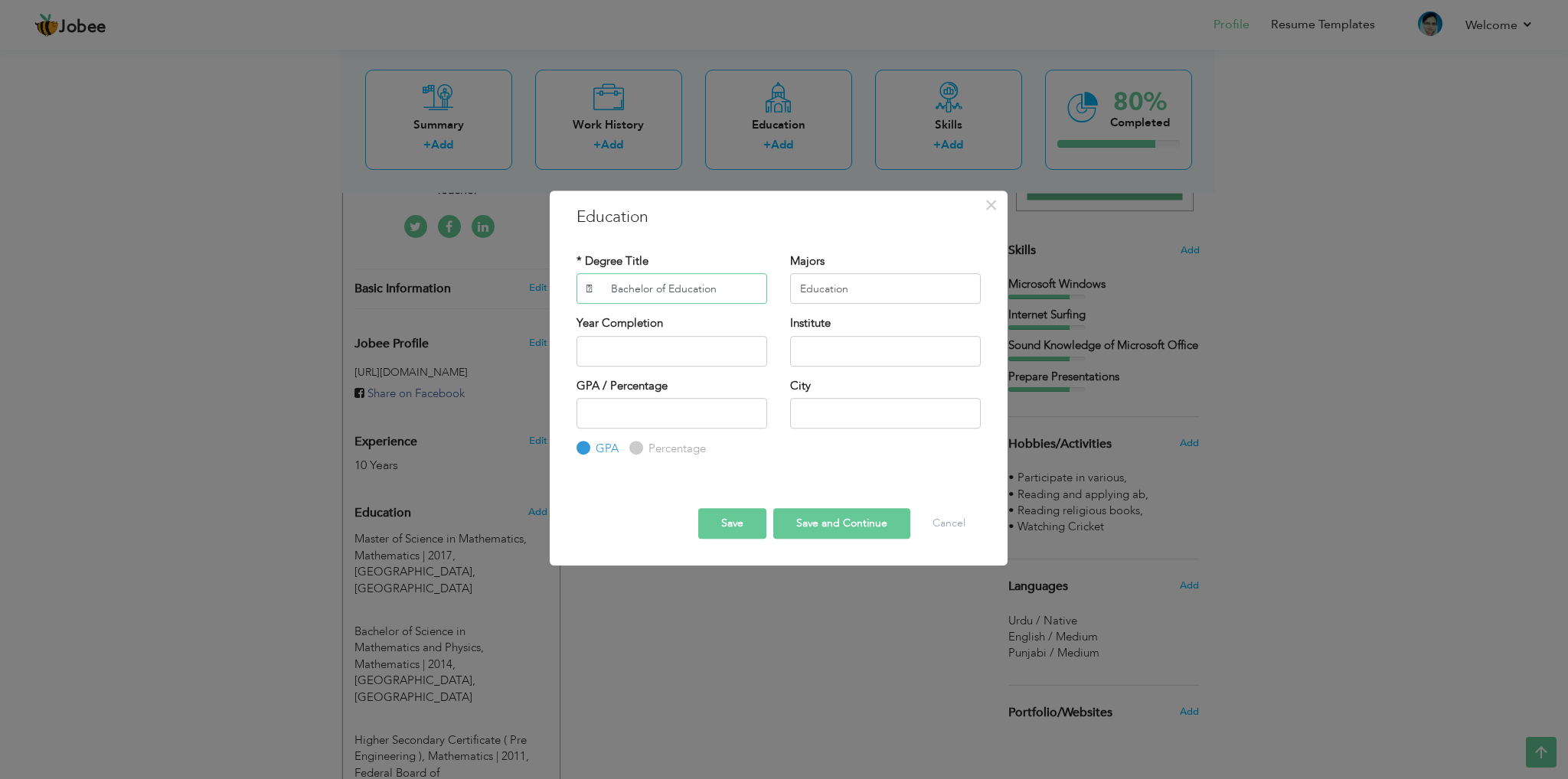
drag, startPoint x: 608, startPoint y: 290, endPoint x: 527, endPoint y: 290, distance: 81.0
click at [527, 290] on div "× Education * Degree Title  Bachelor of Education Majors Education" at bounding box center [784, 389] width 1568 height 779
type input "Bachelor of Education"
click at [690, 334] on div "Year Completion" at bounding box center [672, 340] width 191 height 51
click at [853, 349] on input "text" at bounding box center [885, 351] width 191 height 31
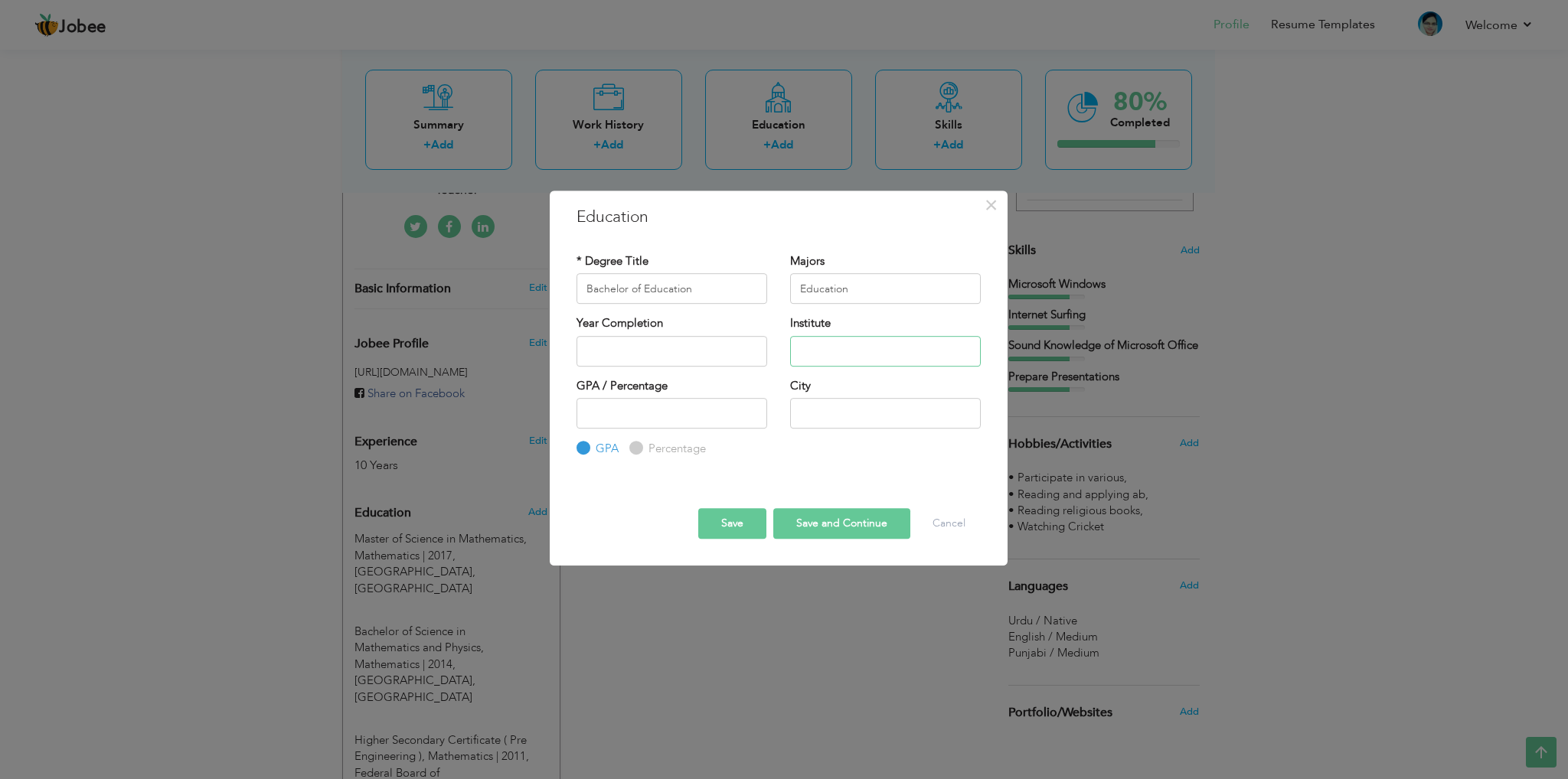
paste input "[PERSON_NAME] Open University"
type input "[PERSON_NAME] Open University"
click at [599, 347] on input "text" at bounding box center [672, 351] width 191 height 31
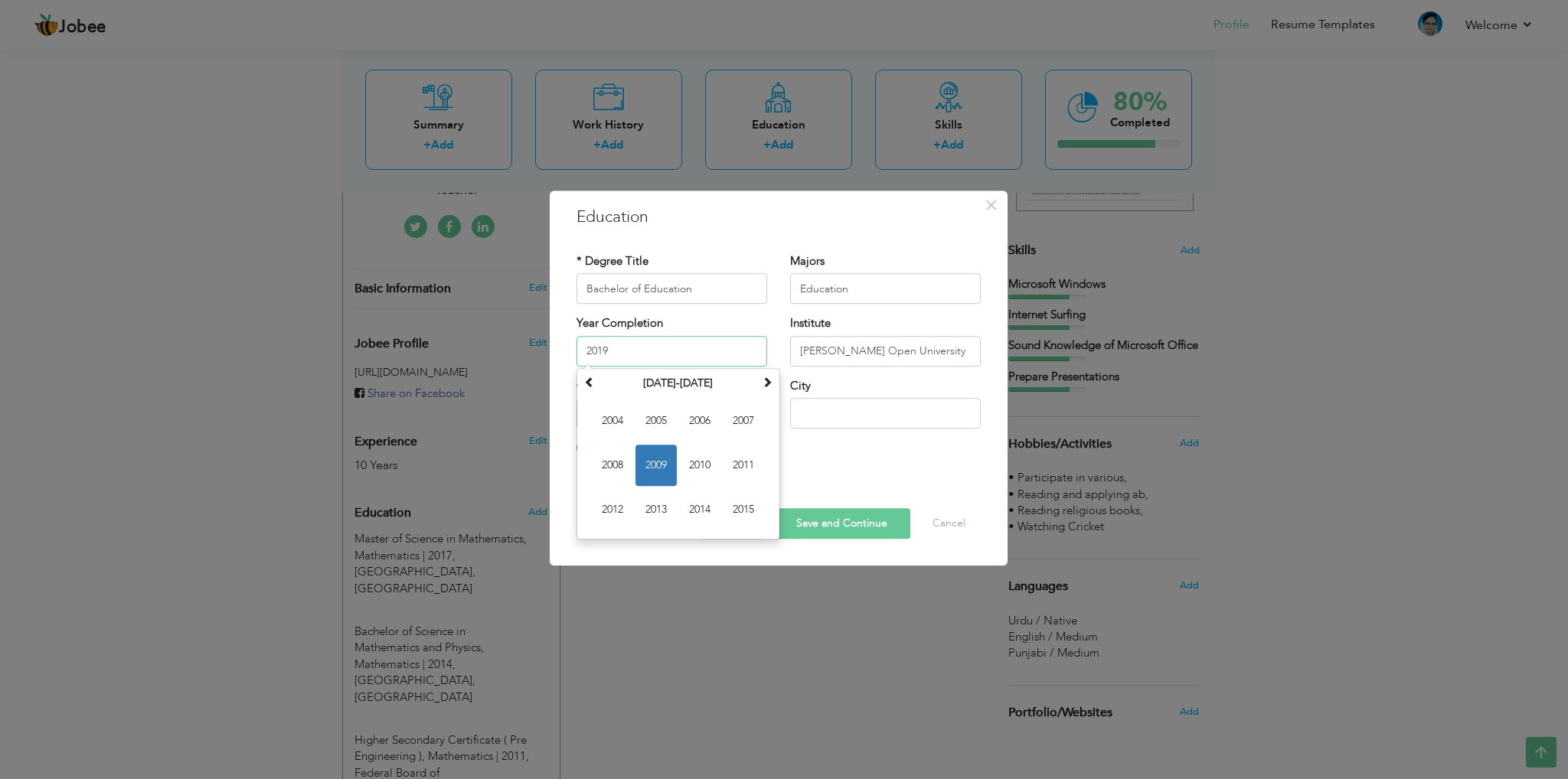
type input "2019"
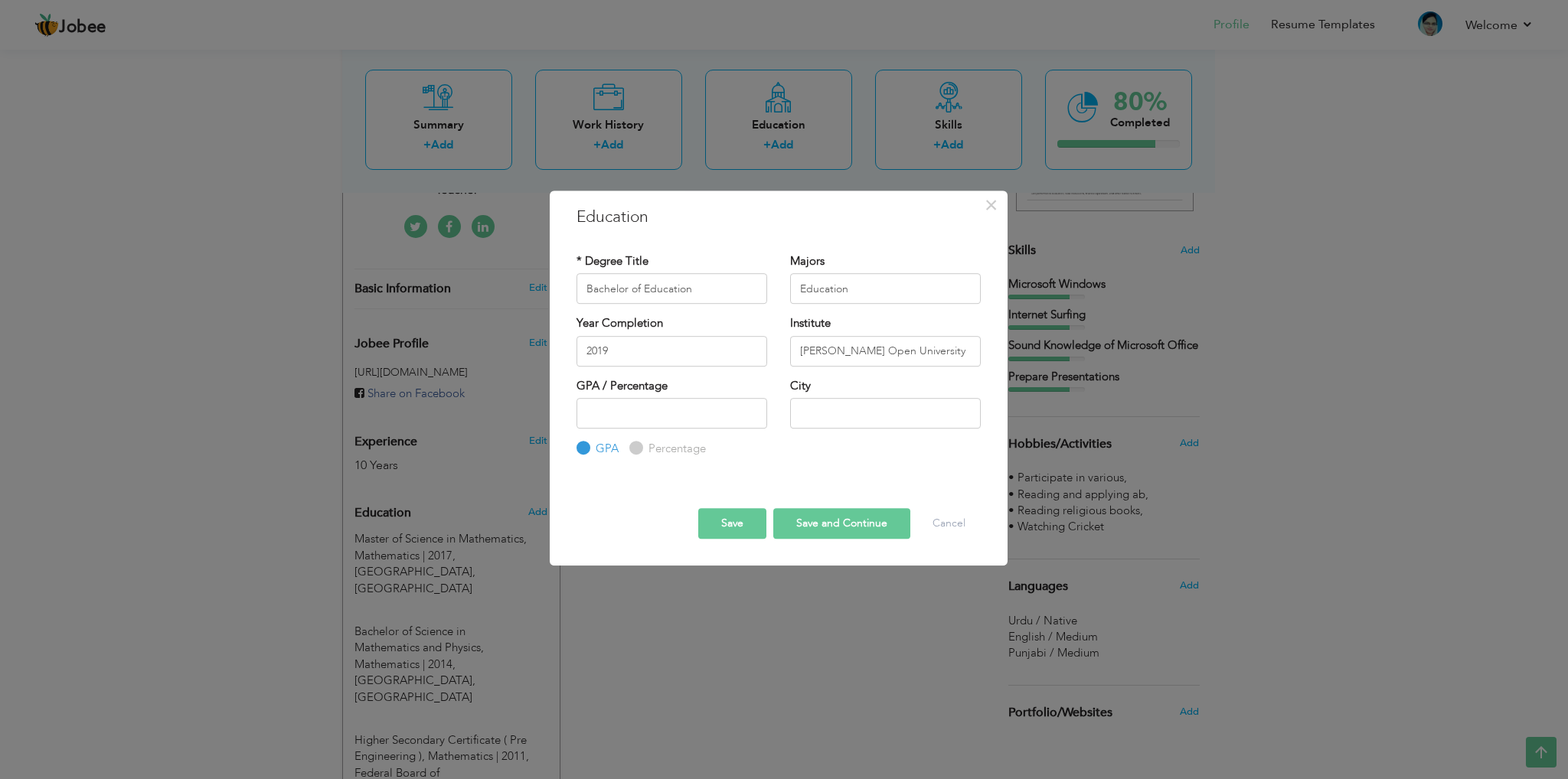
click at [844, 460] on div "* Degree Title Bachelor of Education Majors Education Year Completion 2019 Inst…" at bounding box center [779, 355] width 427 height 228
click at [658, 445] on label "Percentage" at bounding box center [675, 449] width 61 height 16
click at [639, 445] on input "Percentage" at bounding box center [634, 448] width 10 height 10
radio input "true"
click at [676, 415] on input "number" at bounding box center [672, 413] width 191 height 31
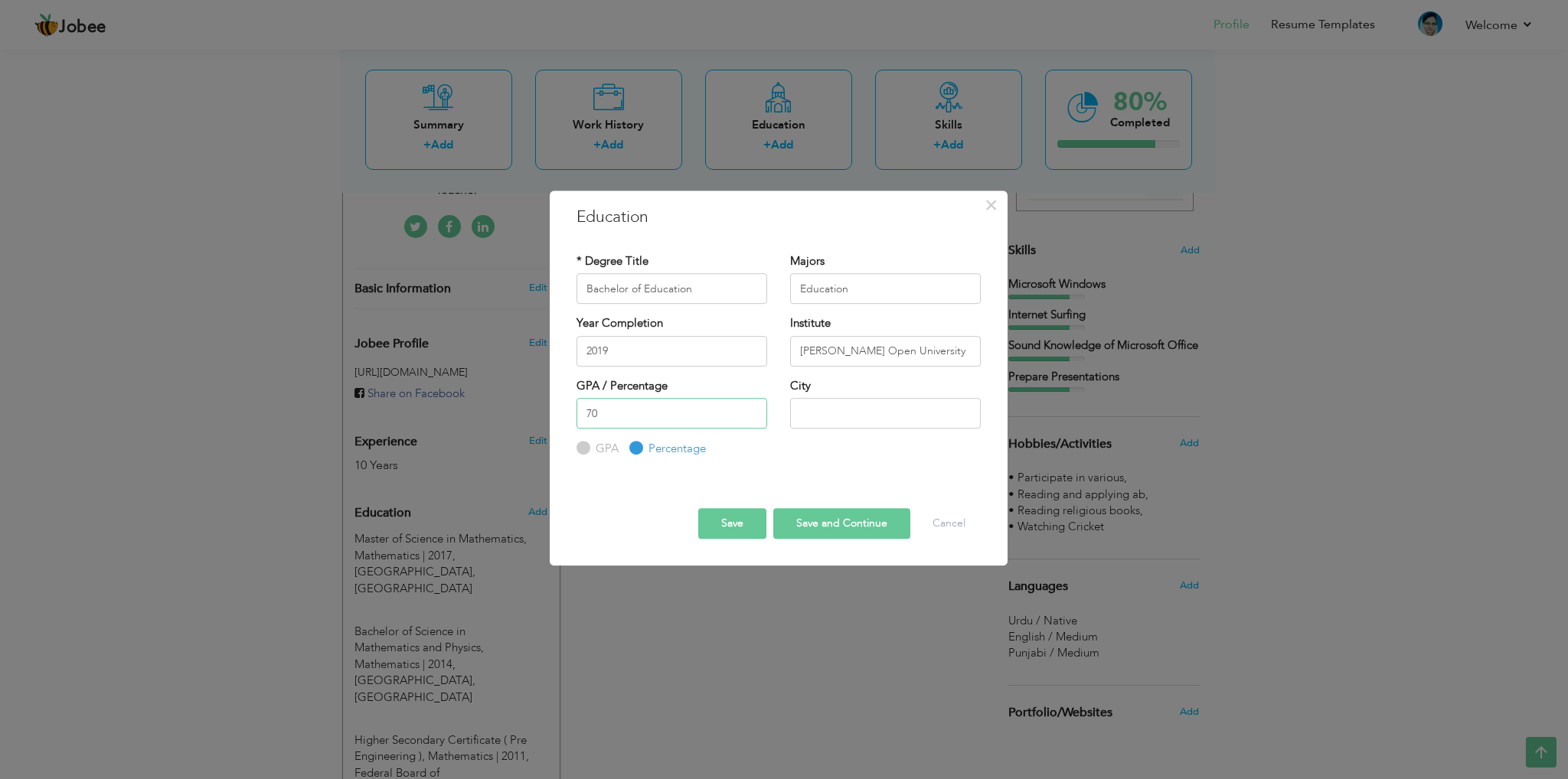
type input "70"
click at [826, 419] on input "text" at bounding box center [885, 413] width 191 height 31
click at [869, 409] on input "2" at bounding box center [885, 413] width 191 height 31
type input "Sargodha"
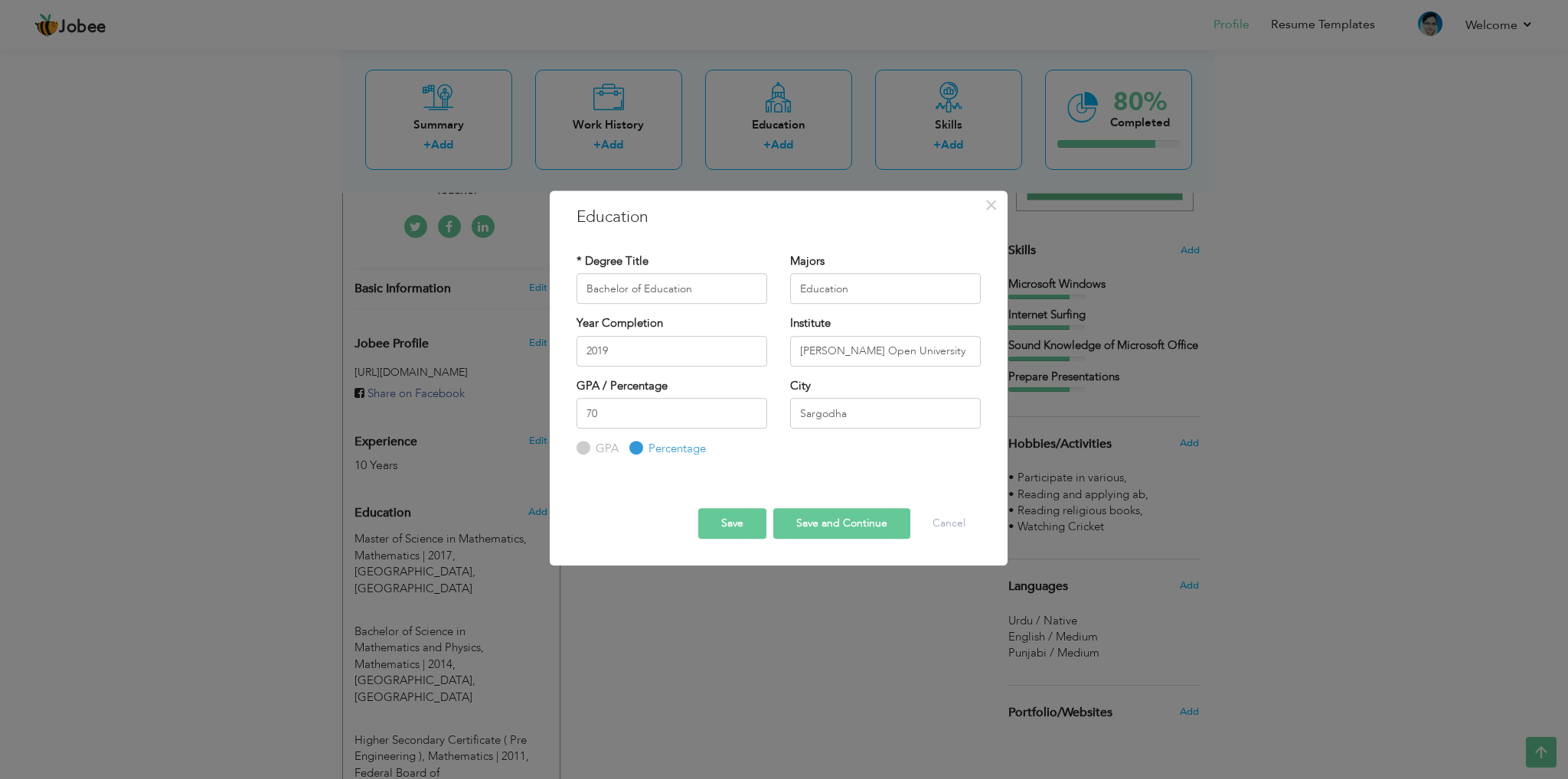
click at [737, 529] on button "Save" at bounding box center [732, 524] width 68 height 31
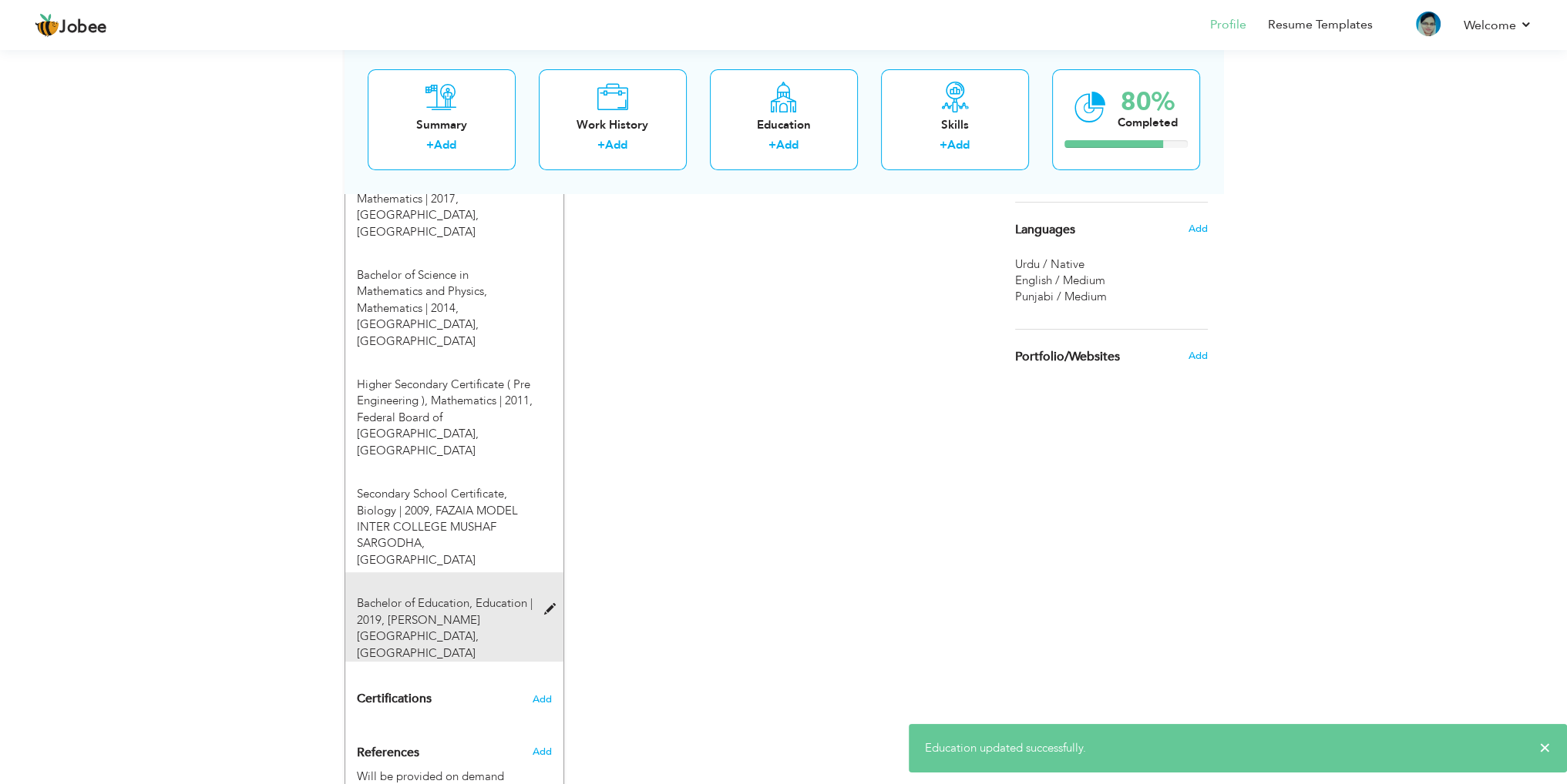
scroll to position [733, 0]
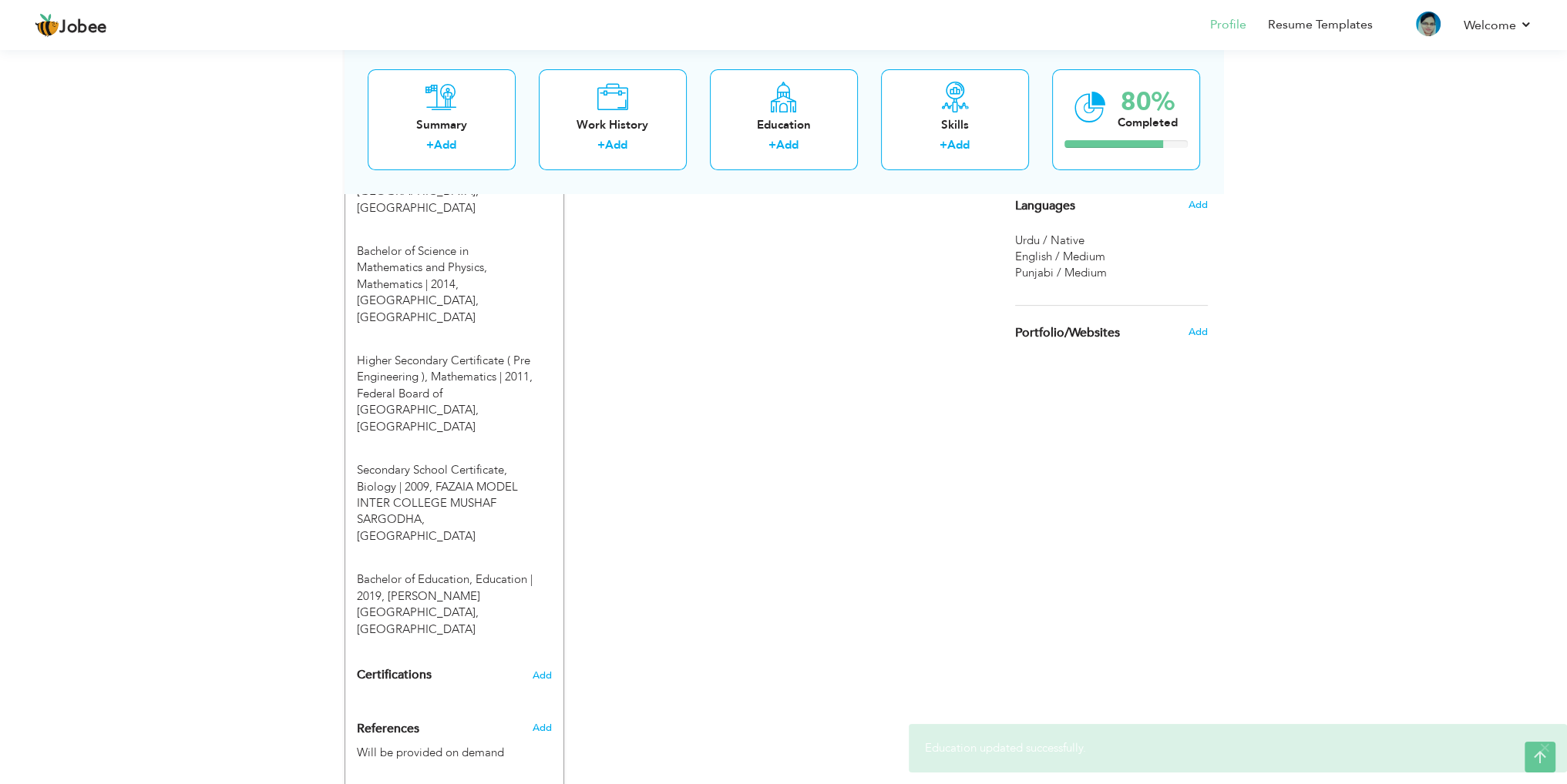
click at [528, 669] on h4 "Certifications Add" at bounding box center [454, 676] width 195 height 14
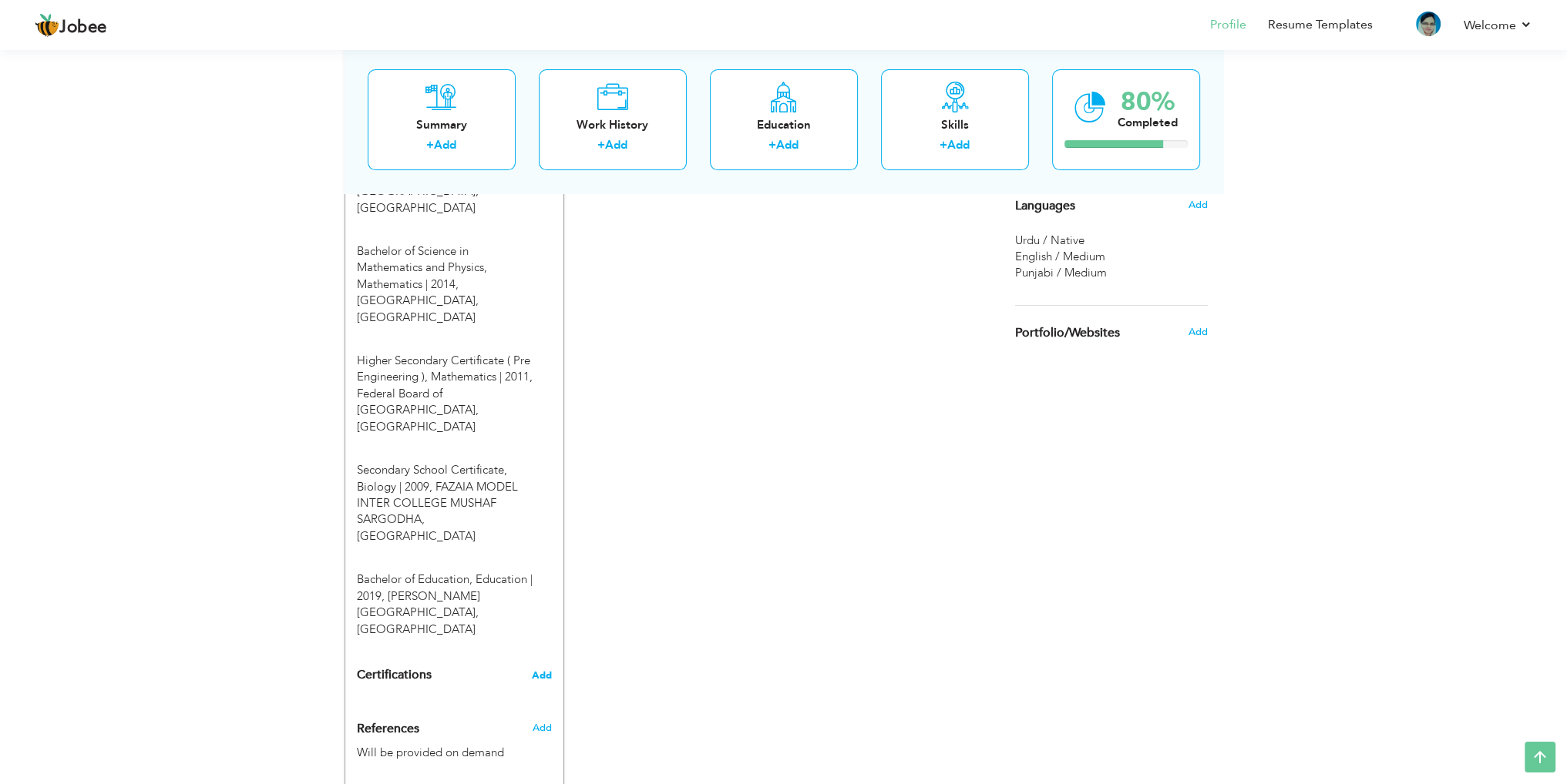
click at [540, 671] on span "Add" at bounding box center [542, 676] width 20 height 11
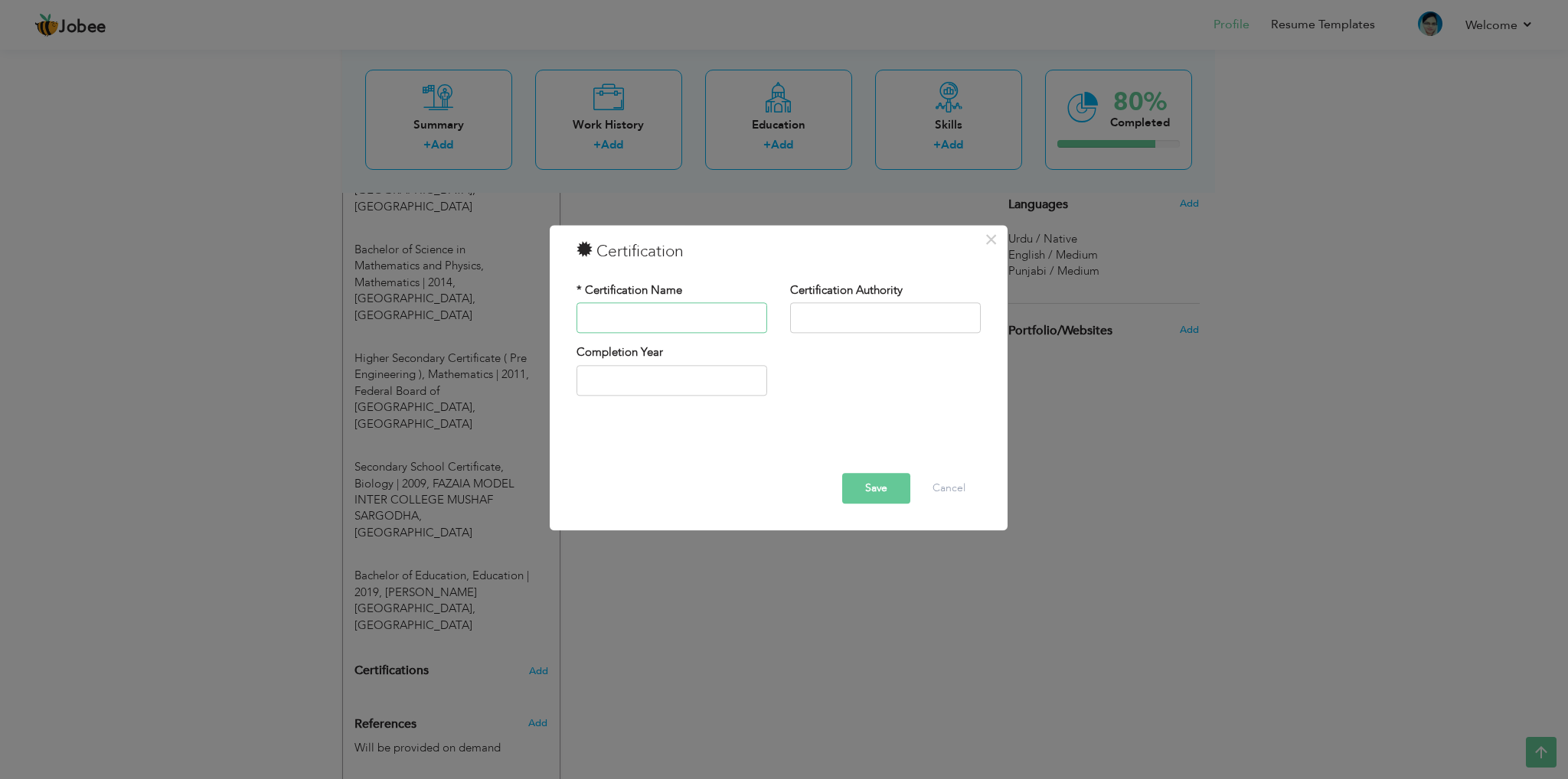
click at [650, 320] on input "text" at bounding box center [672, 318] width 191 height 31
paste input " Mathematics Workshop"
drag, startPoint x: 602, startPoint y: 318, endPoint x: 388, endPoint y: 318, distance: 214.0
click at [388, 318] on div "× Certification * Certification Name  Mathematics Workshop Certification Autho…" at bounding box center [784, 389] width 1568 height 779
type input "Mathematics Workshop"
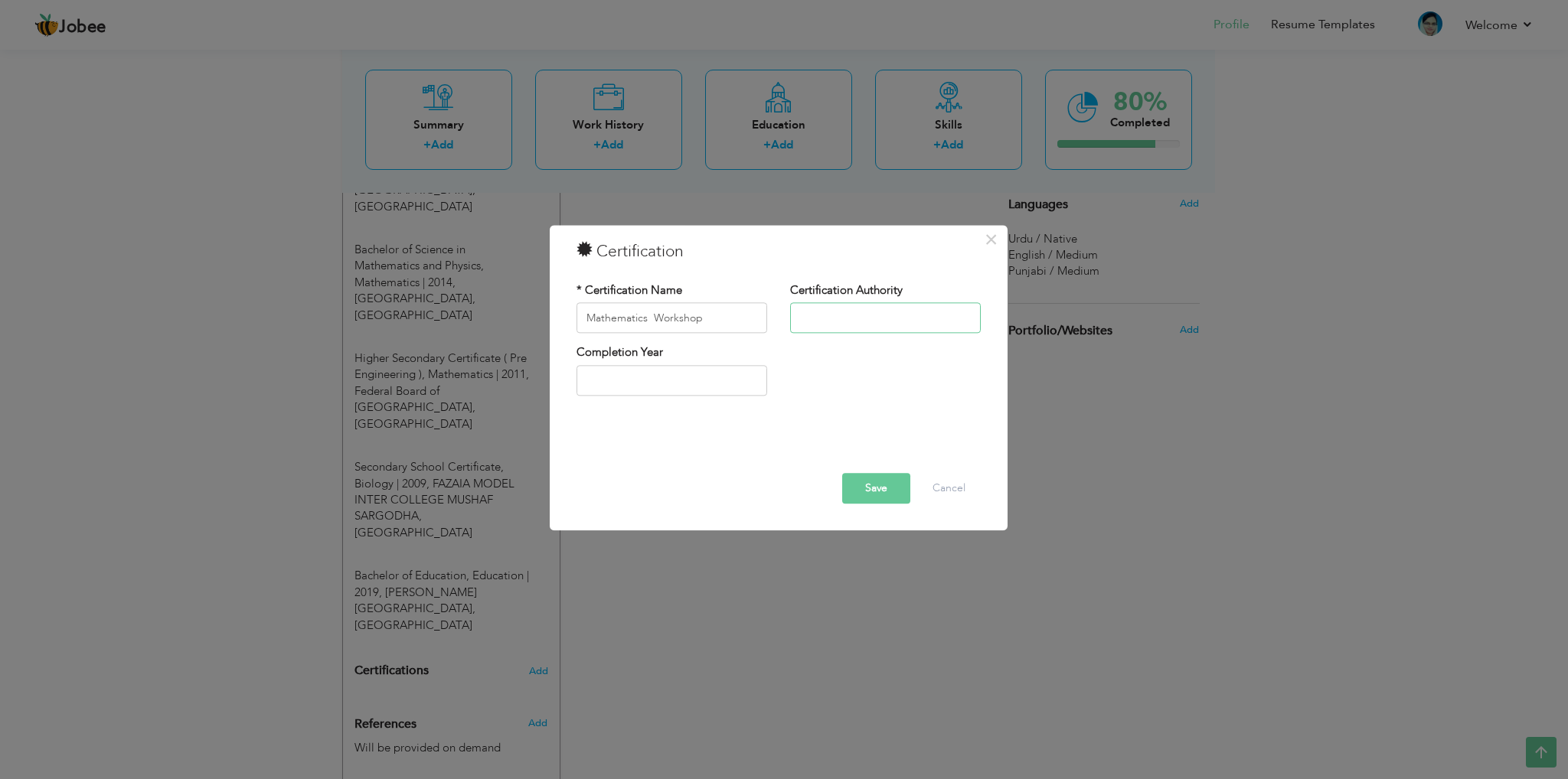
click at [819, 318] on input "text" at bounding box center [885, 318] width 191 height 31
paste input "[GEOGRAPHIC_DATA]"
type input "[GEOGRAPHIC_DATA]"
click at [625, 380] on input "2025" at bounding box center [672, 380] width 191 height 31
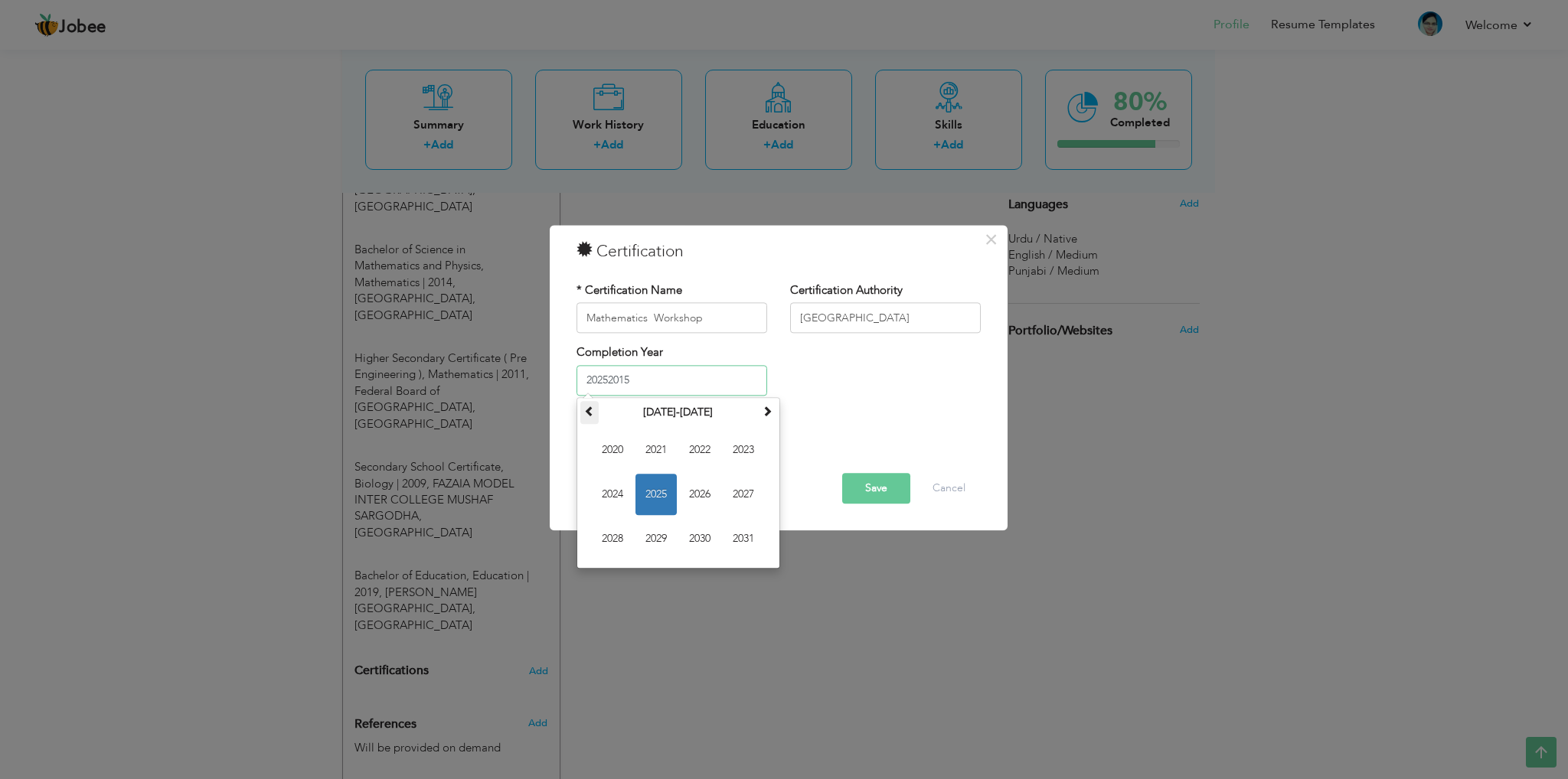
click at [582, 411] on th at bounding box center [589, 413] width 19 height 23
drag, startPoint x: 648, startPoint y: 496, endPoint x: 670, endPoint y: 481, distance: 26.6
click at [649, 496] on span "2015" at bounding box center [656, 495] width 42 height 42
type input "2015"
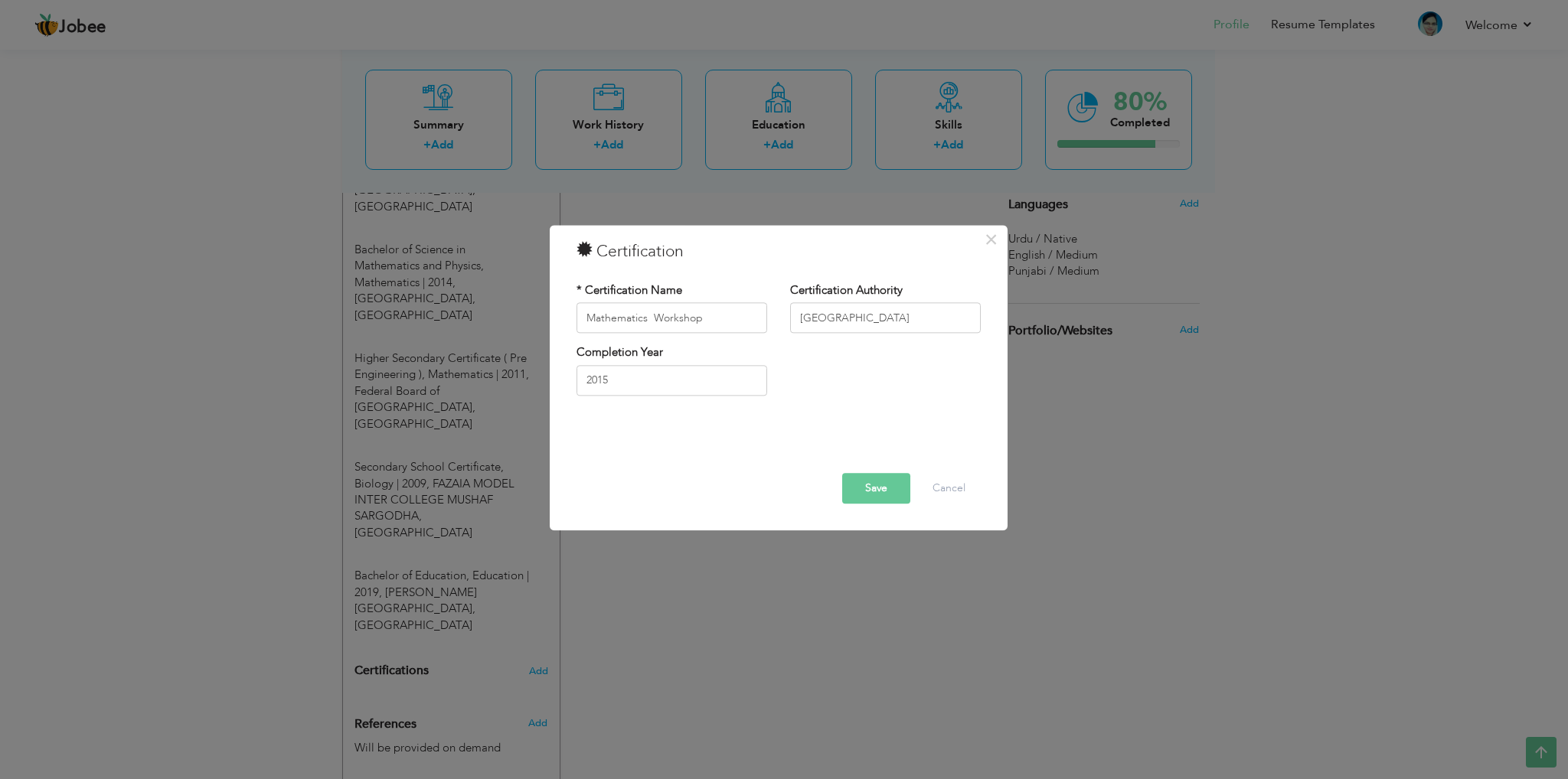
click at [880, 386] on div "Completion Year 2015" at bounding box center [779, 377] width 427 height 62
click at [858, 476] on button "Save" at bounding box center [876, 489] width 68 height 31
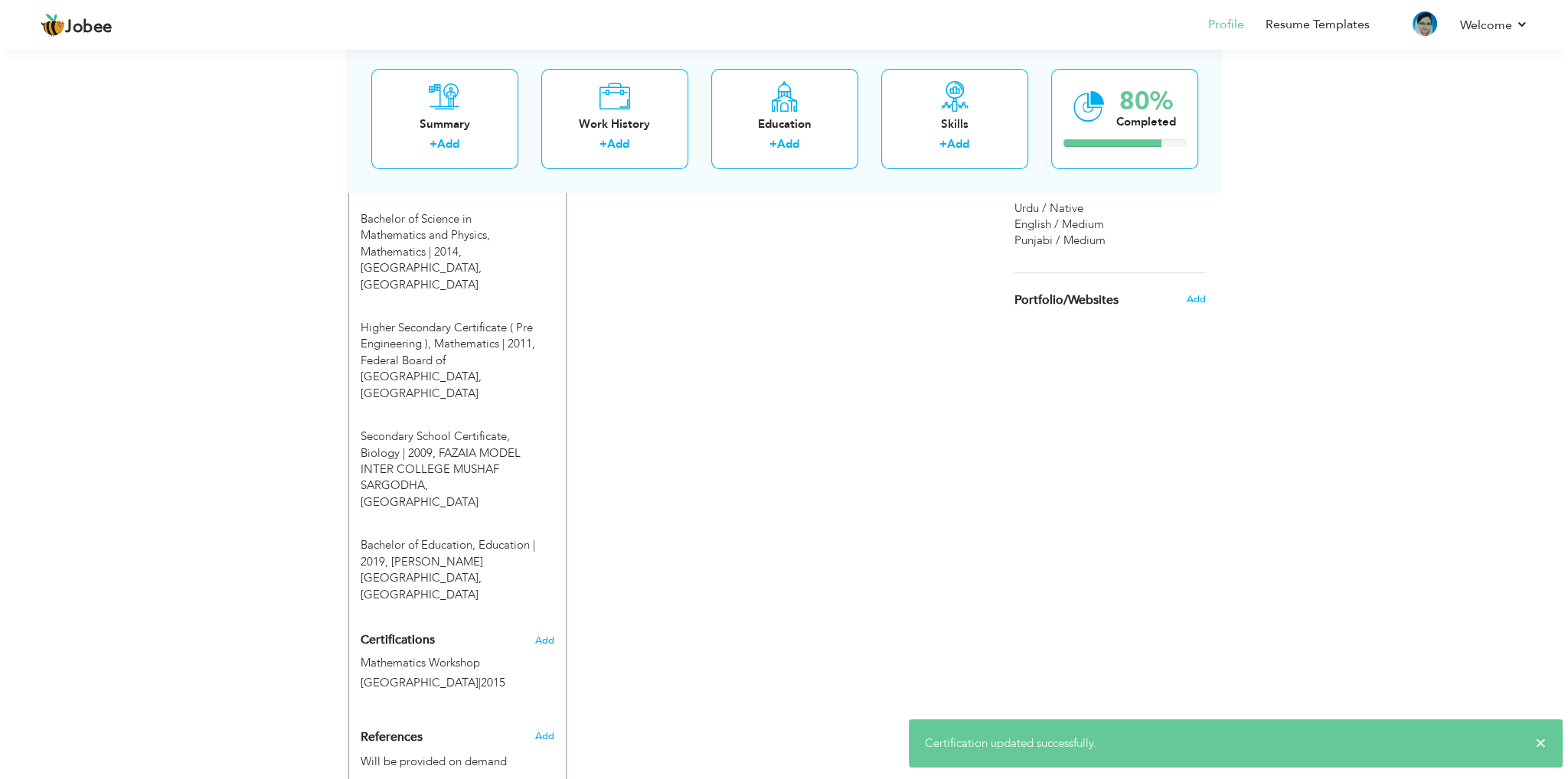
scroll to position [774, 0]
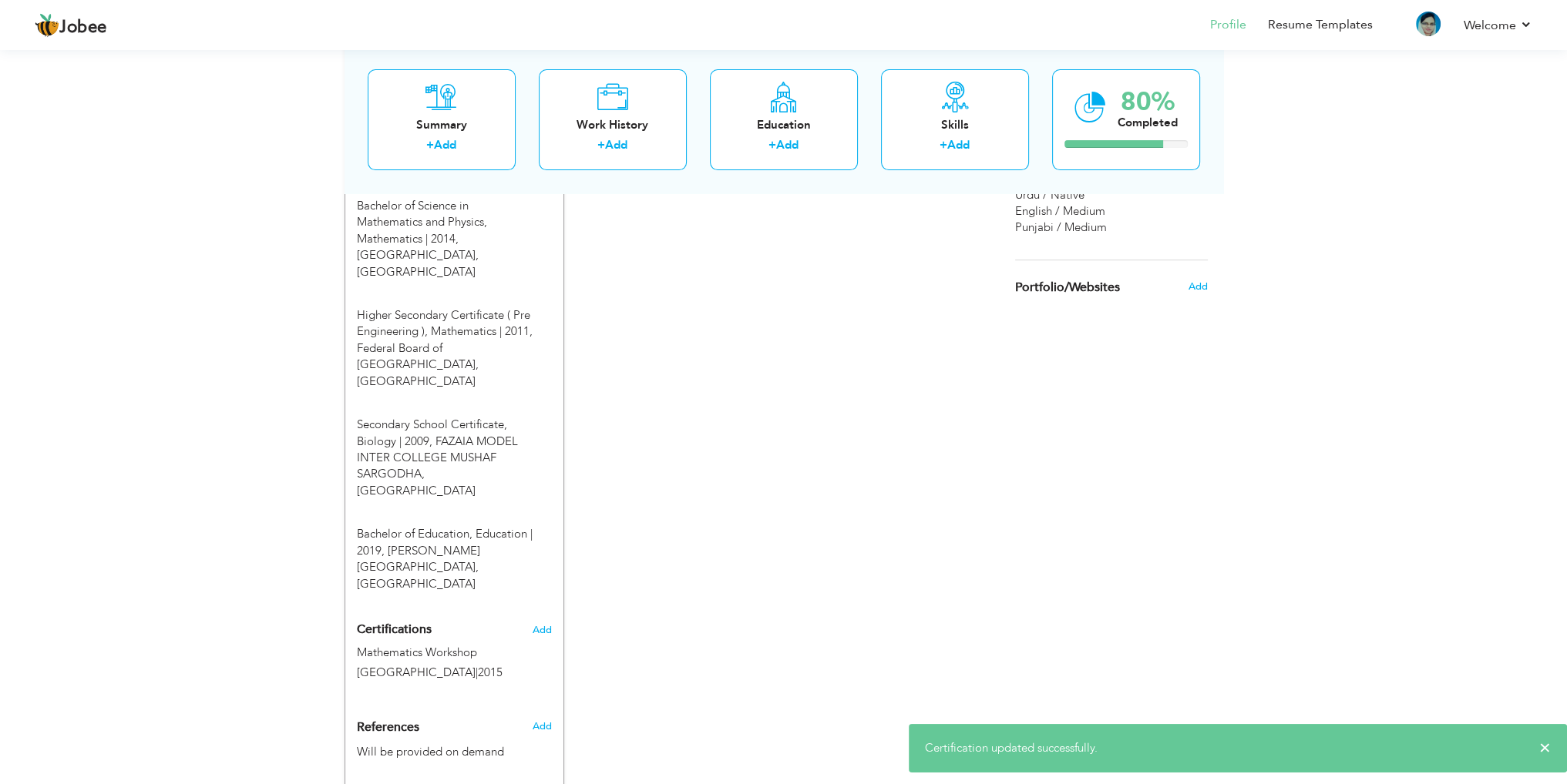
click at [552, 615] on div "Certifications Add Mathematics Workshop Oxford University | 2015 Mathematics Wo…" at bounding box center [454, 652] width 218 height 73
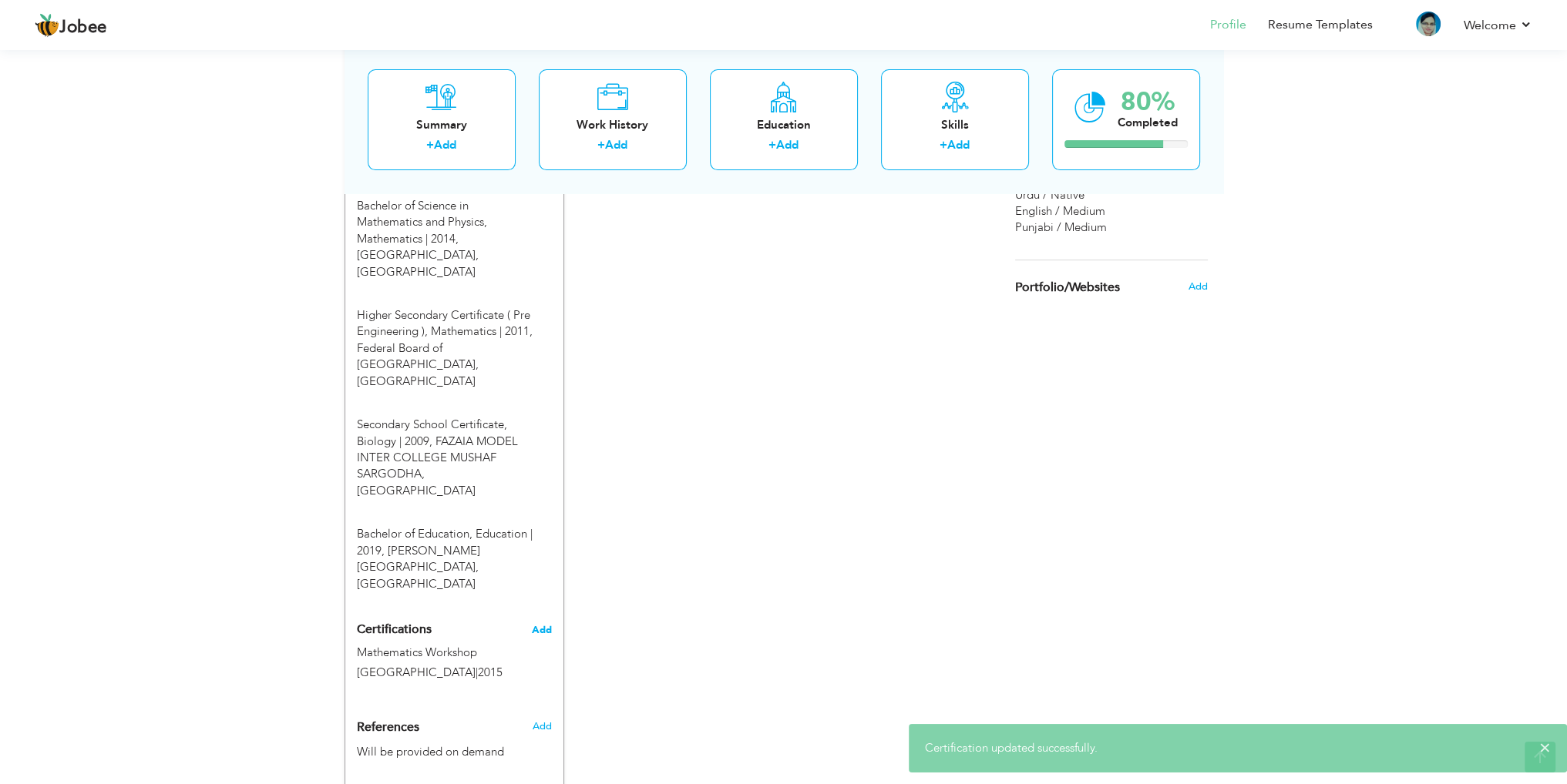
click at [545, 625] on span "Add" at bounding box center [542, 631] width 20 height 11
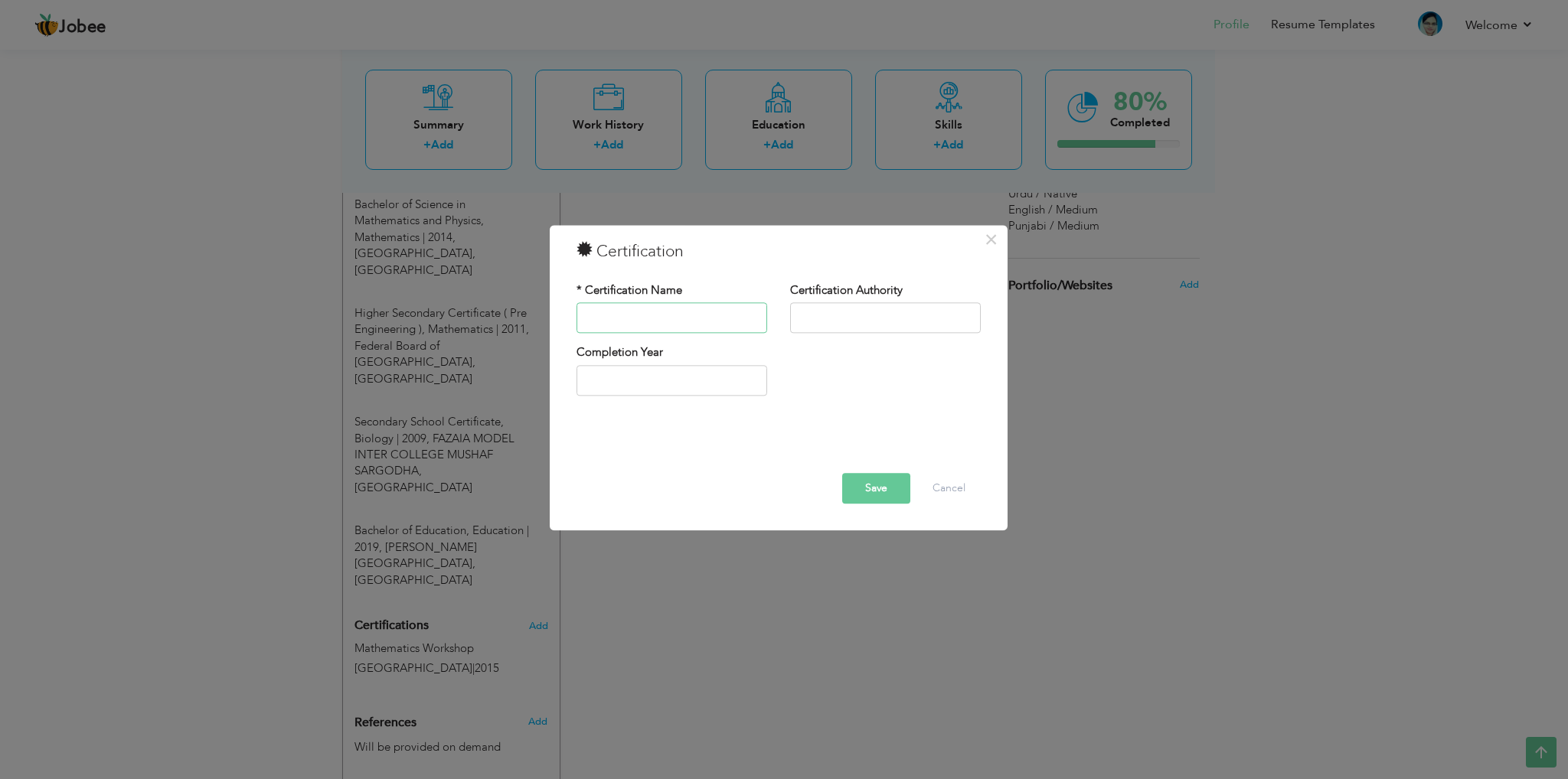
click at [636, 328] on input "text" at bounding box center [672, 318] width 191 height 31
paste input "• ICT Workshop"
drag, startPoint x: 605, startPoint y: 316, endPoint x: 441, endPoint y: 316, distance: 164.0
click at [441, 316] on div "× Certification * Certification Name • ICT Workshop Certification Authority Com…" at bounding box center [784, 389] width 1568 height 779
type input "ICT Workshop"
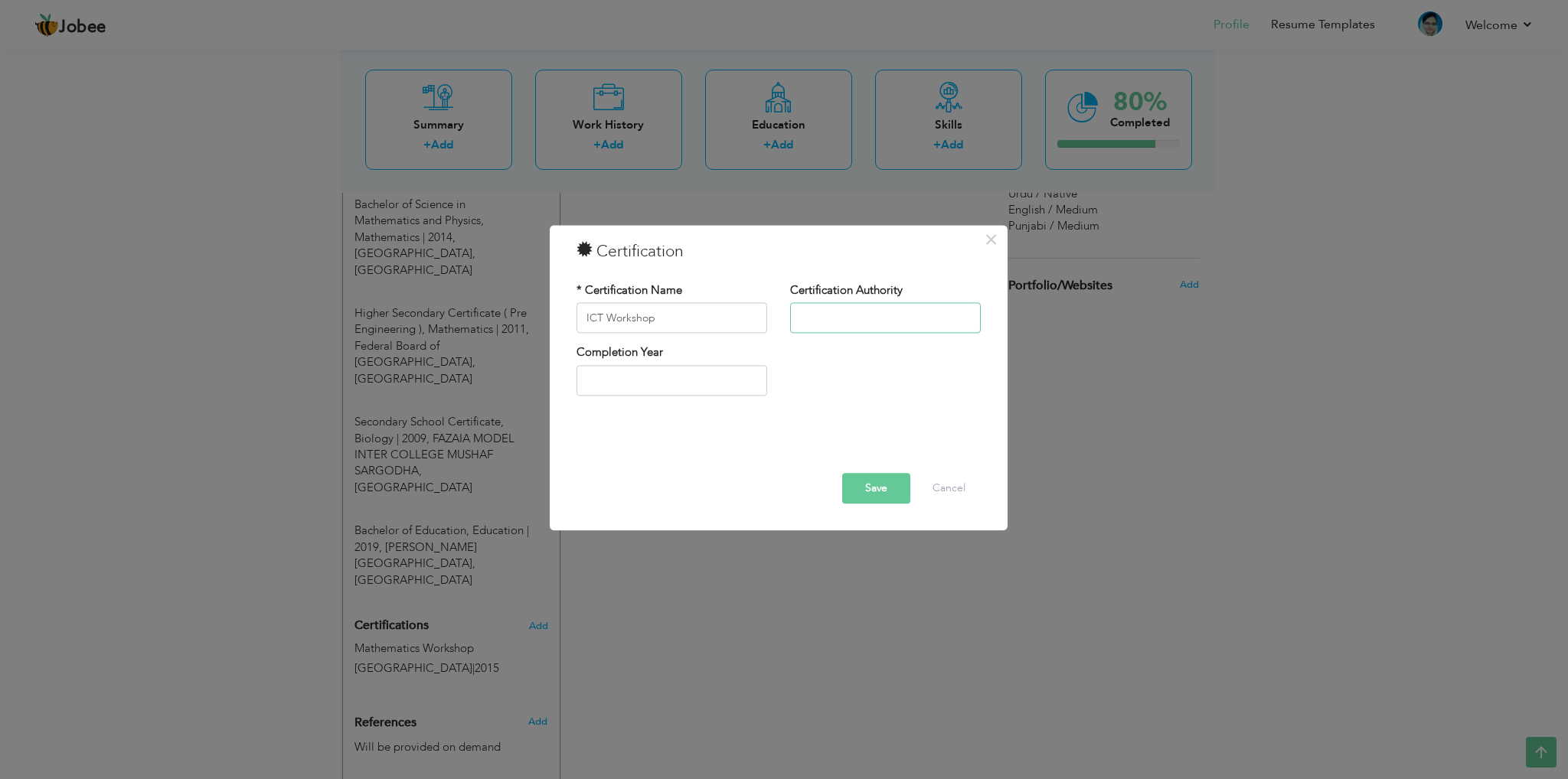
click at [818, 314] on input "text" at bounding box center [885, 318] width 191 height 31
click at [863, 309] on input "text" at bounding box center [885, 318] width 191 height 31
paste input "Fazaia Model Inter College, Mushaf Sargodha (2014-19)"
type input "Fazaia Model Inter College, Mushaf Sargodha (2014-19)"
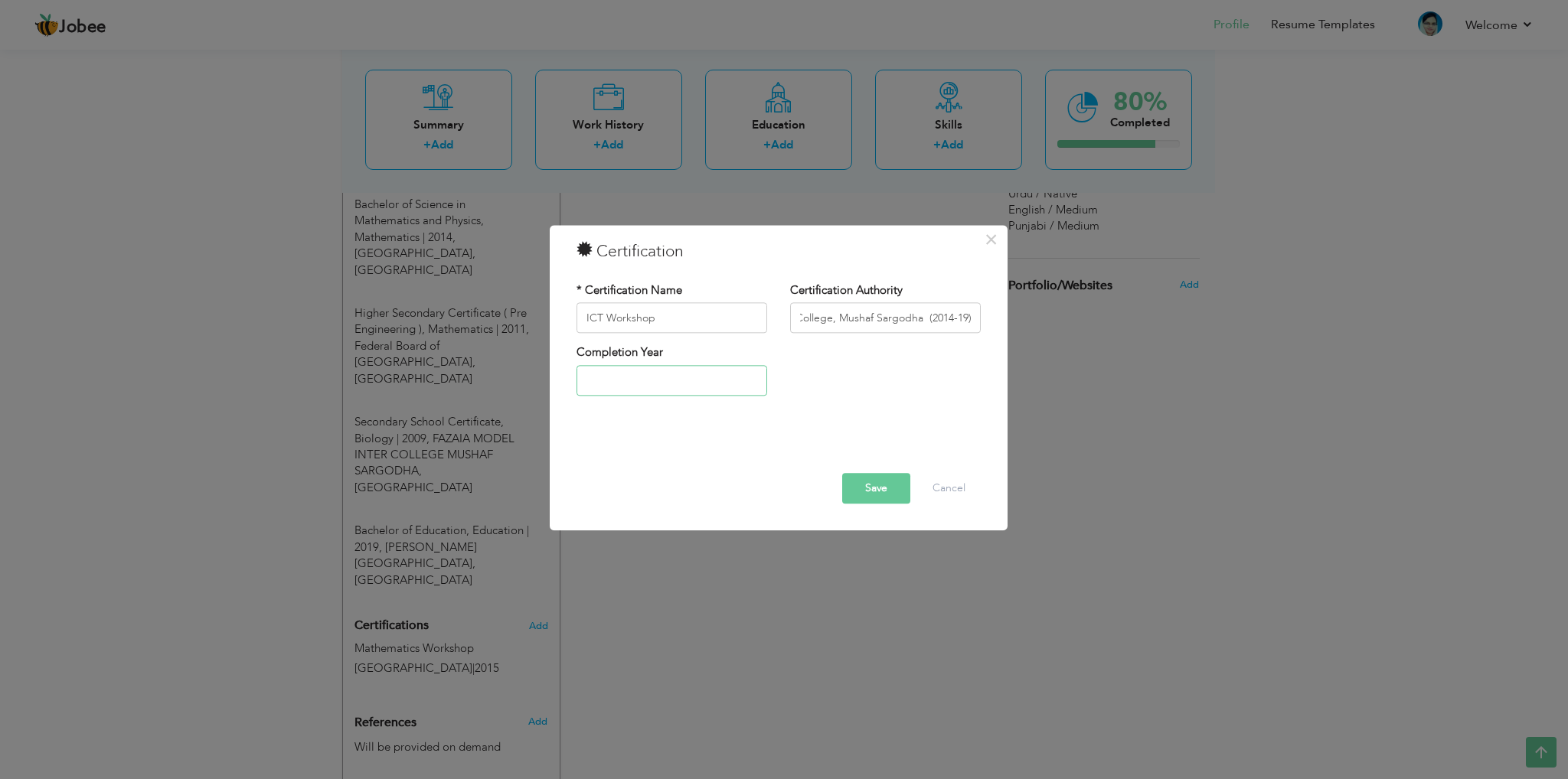
click at [695, 381] on input "text" at bounding box center [672, 380] width 191 height 31
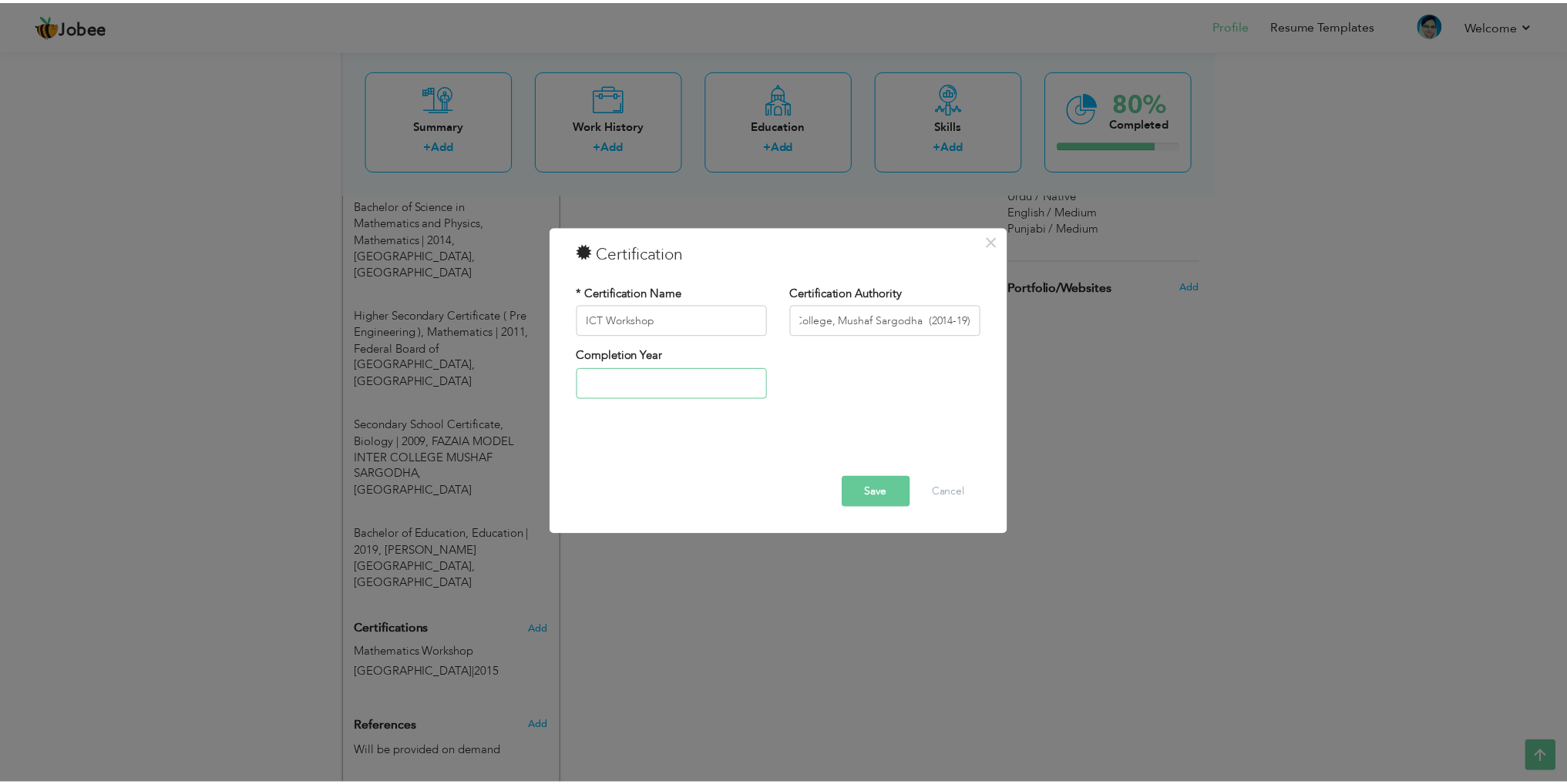
scroll to position [0, 0]
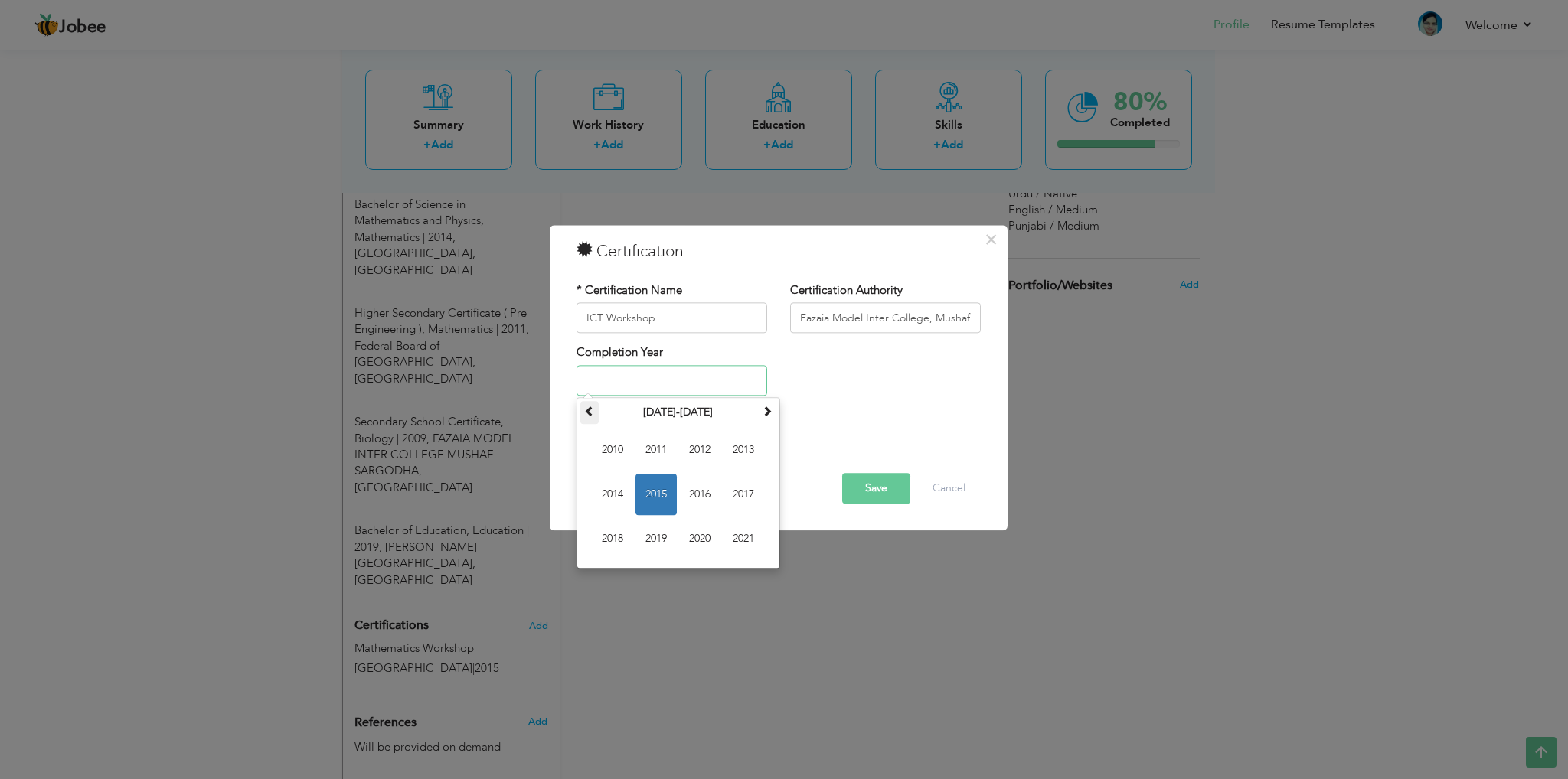
click at [590, 414] on span at bounding box center [589, 411] width 11 height 11
click at [592, 376] on input "text" at bounding box center [672, 380] width 191 height 31
type input "2019"
click at [855, 482] on button "Save" at bounding box center [876, 489] width 68 height 31
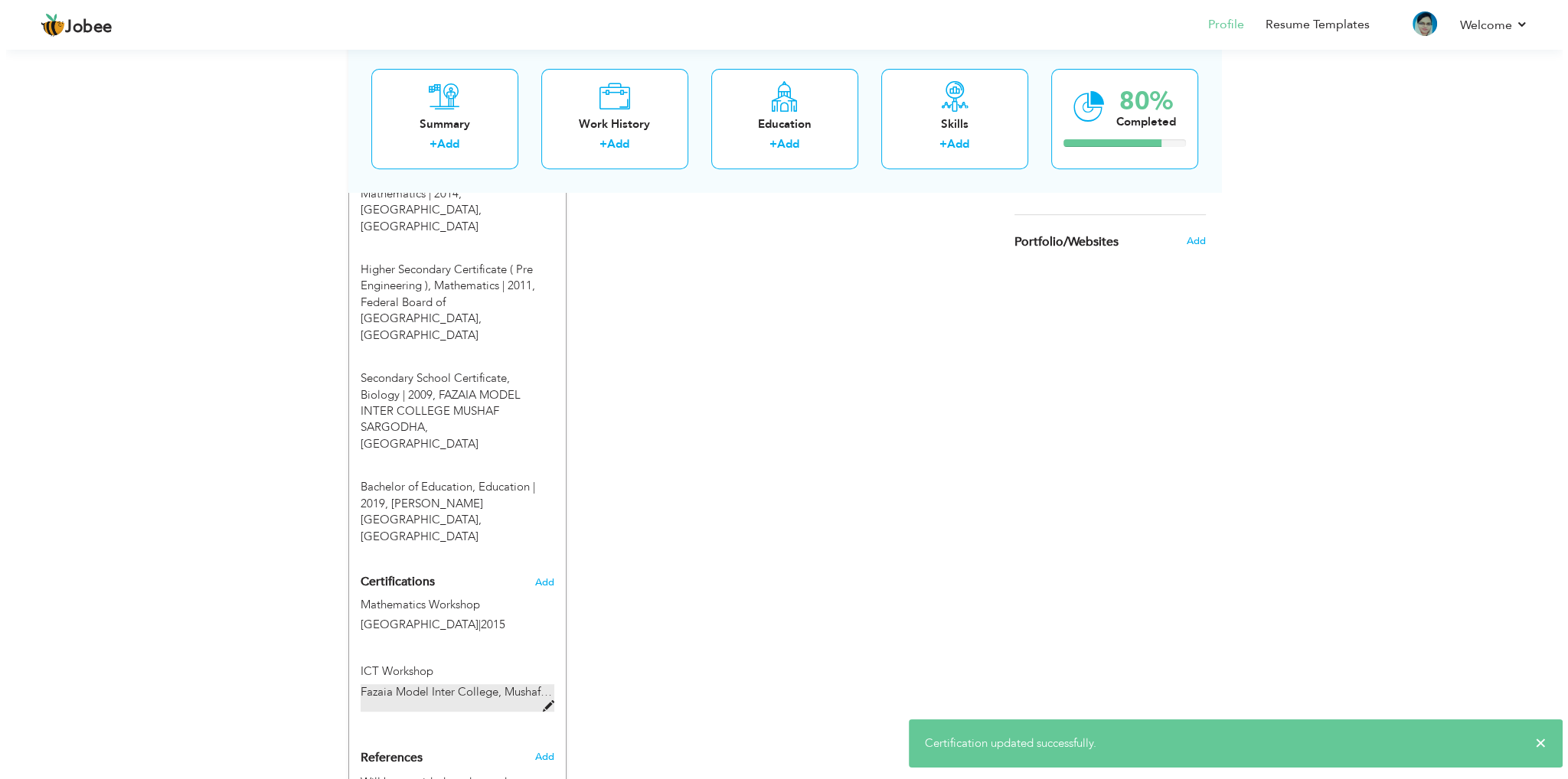
scroll to position [841, 0]
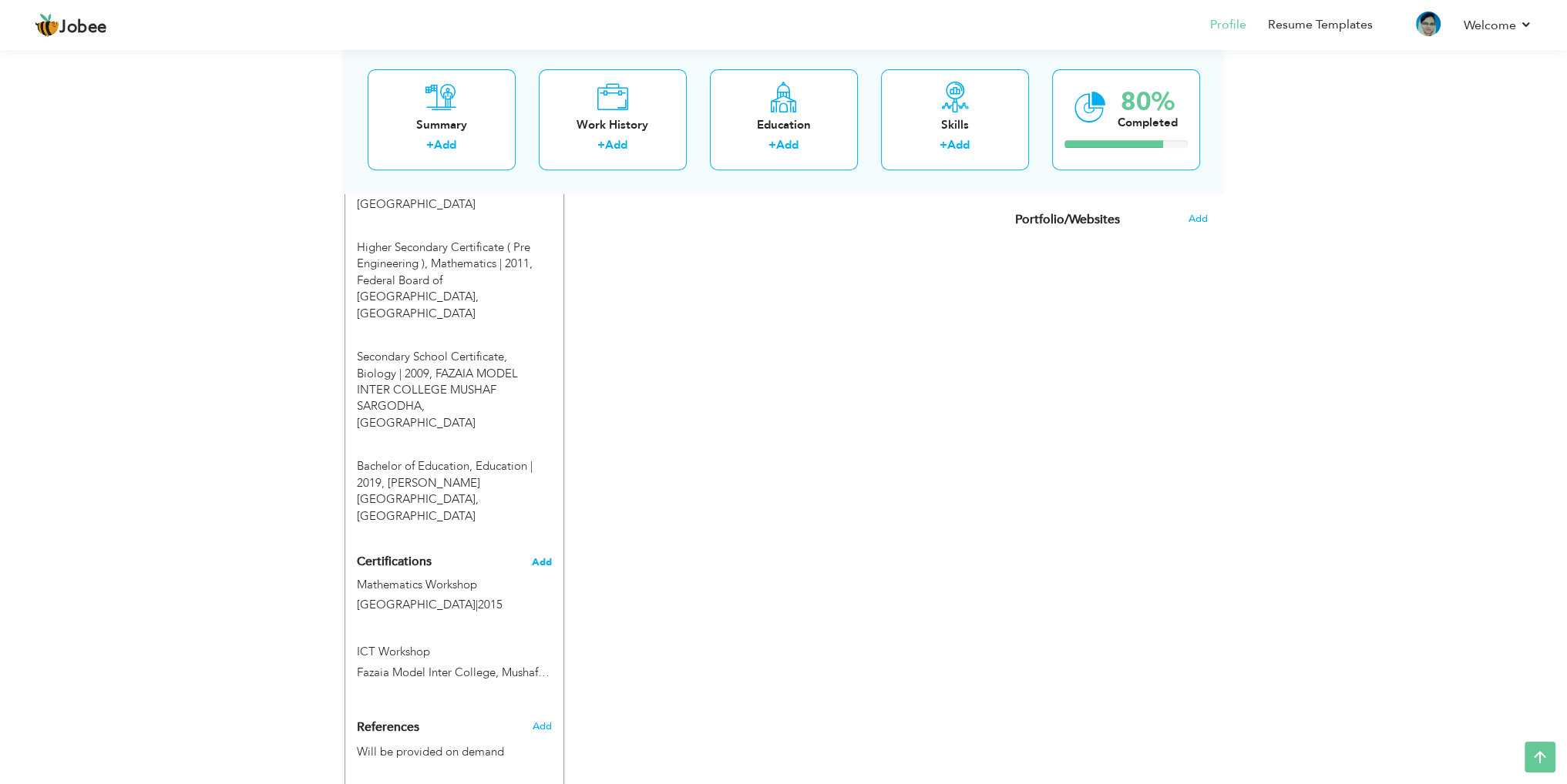
click at [540, 557] on span "Add" at bounding box center [542, 563] width 20 height 11
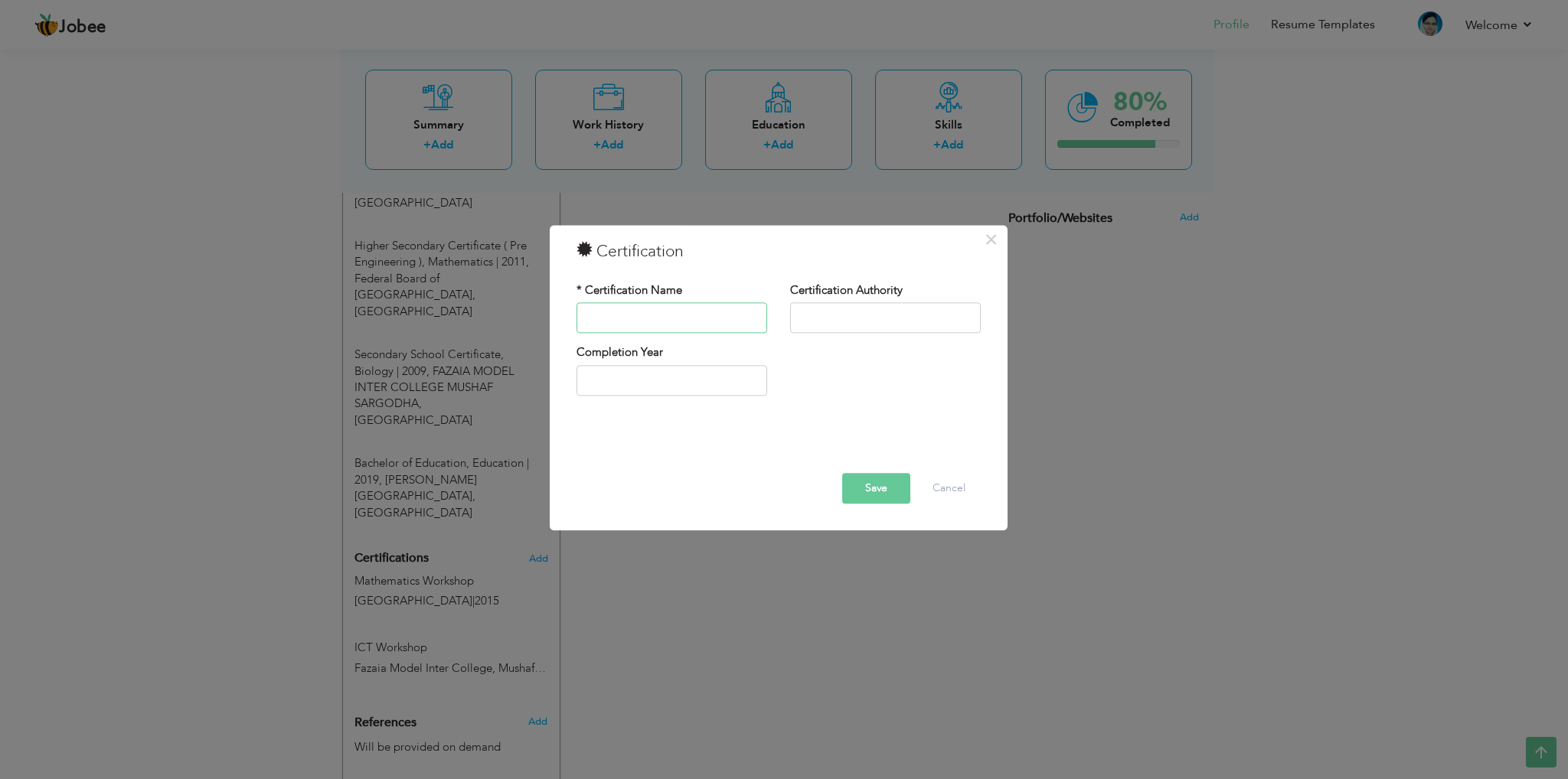
paste input "Fazaia Model Inter College, Mushaf Sargodha (2014-19)"
click at [667, 322] on input "Fazaia Model Inter College, Mushaf Sargodha (2014-19)" at bounding box center [672, 318] width 191 height 31
paste input "*AIR BASE INTER COLLEGE MUSHAF SARGODHA (2023-25"
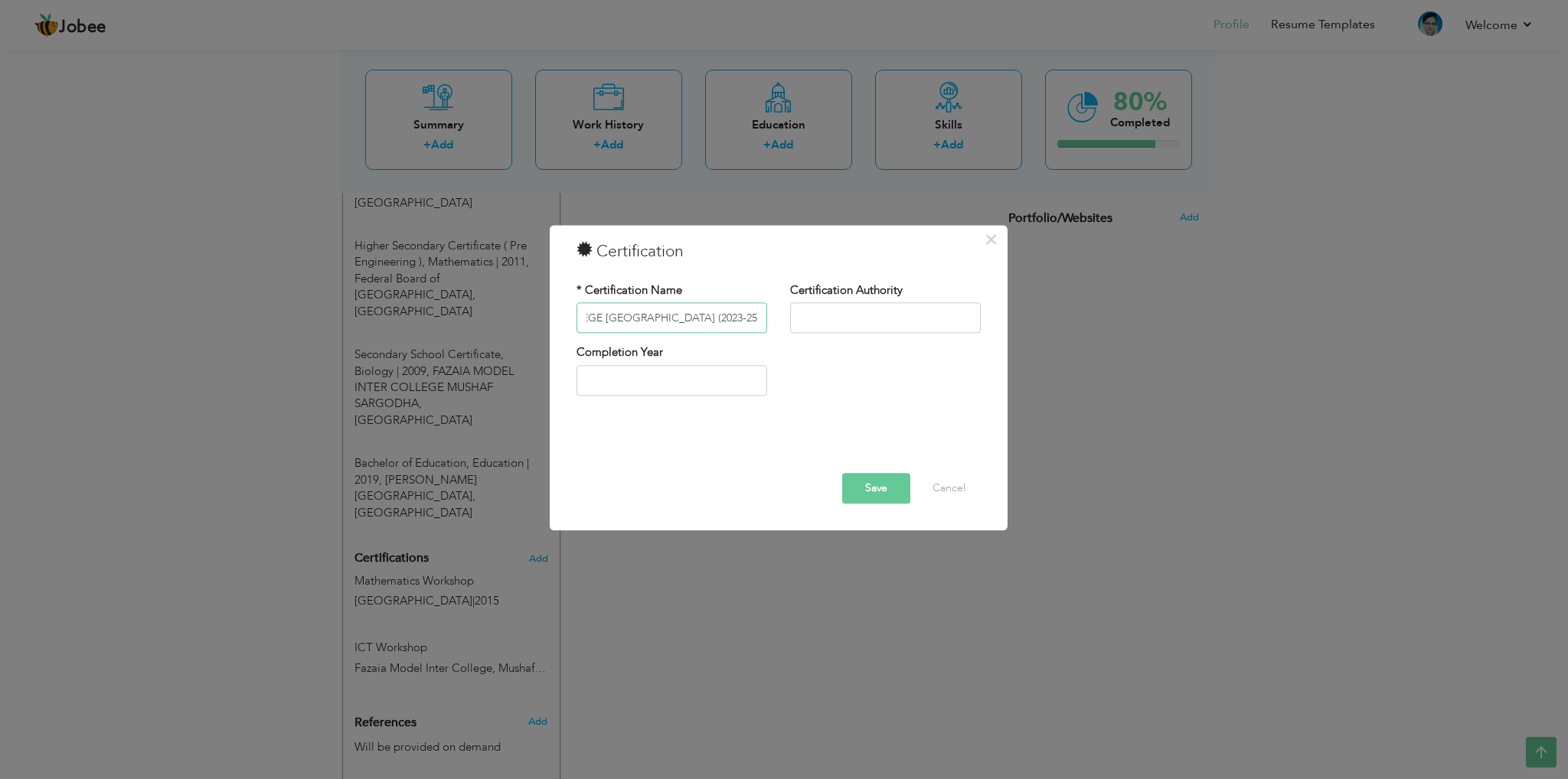
type input "*AIR BASE INTER COLLEGE MUSHAF SARGODHA (2023-25)"
click at [850, 314] on input "text" at bounding box center [885, 318] width 191 height 31
click at [661, 316] on input "*AIR BASE INTER COLLEGE MUSHAF SARGODHA (2023-25)" at bounding box center [672, 318] width 191 height 31
click at [829, 319] on input "text" at bounding box center [885, 318] width 191 height 31
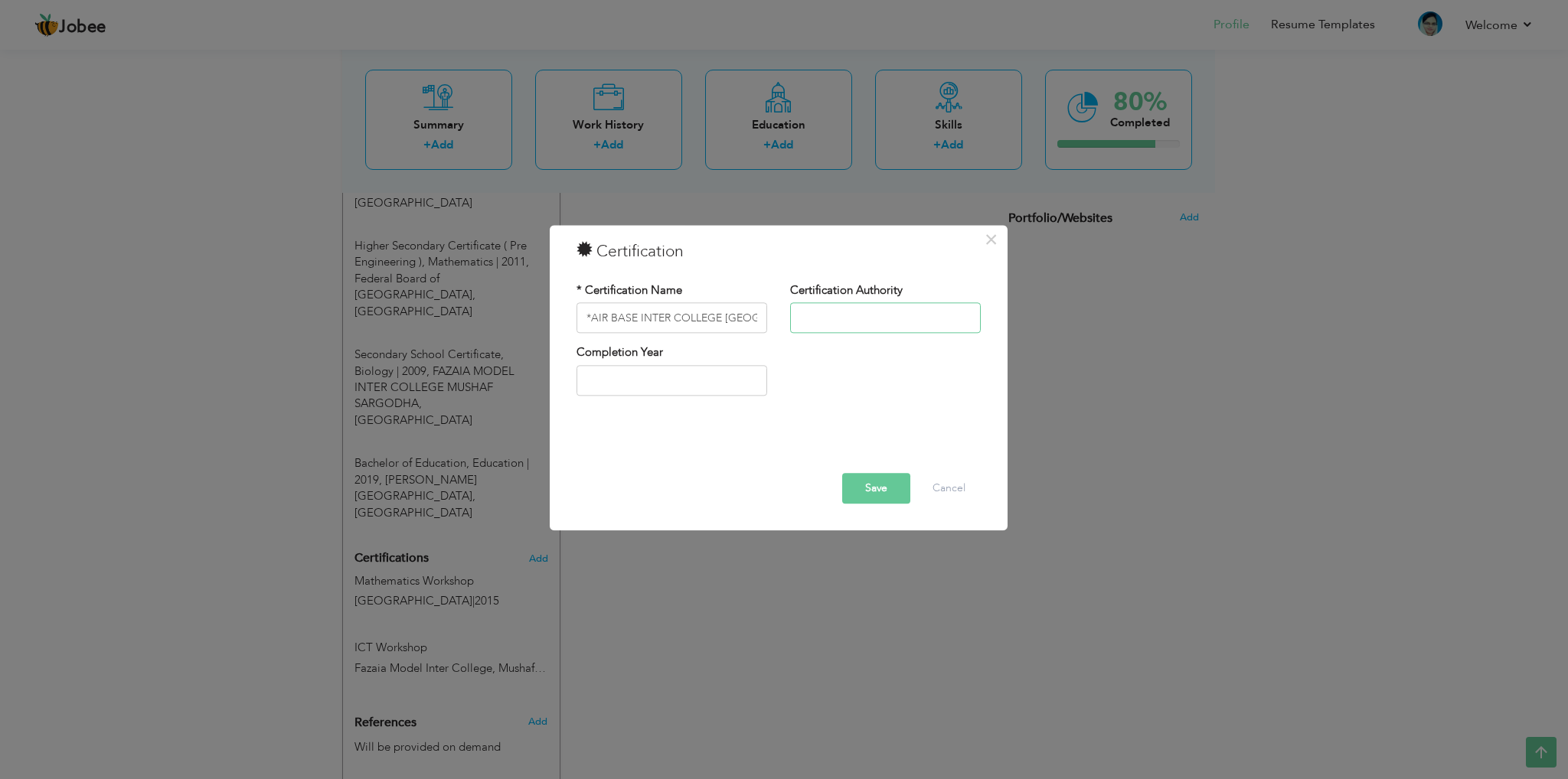
paste input "*AIR BASE INTER COLLEGE MUSHAF SARGODHA (2023-25)"
type input "*AIR BASE INTER COLLEGE MUSHAF SARGODHA (2023-25)"
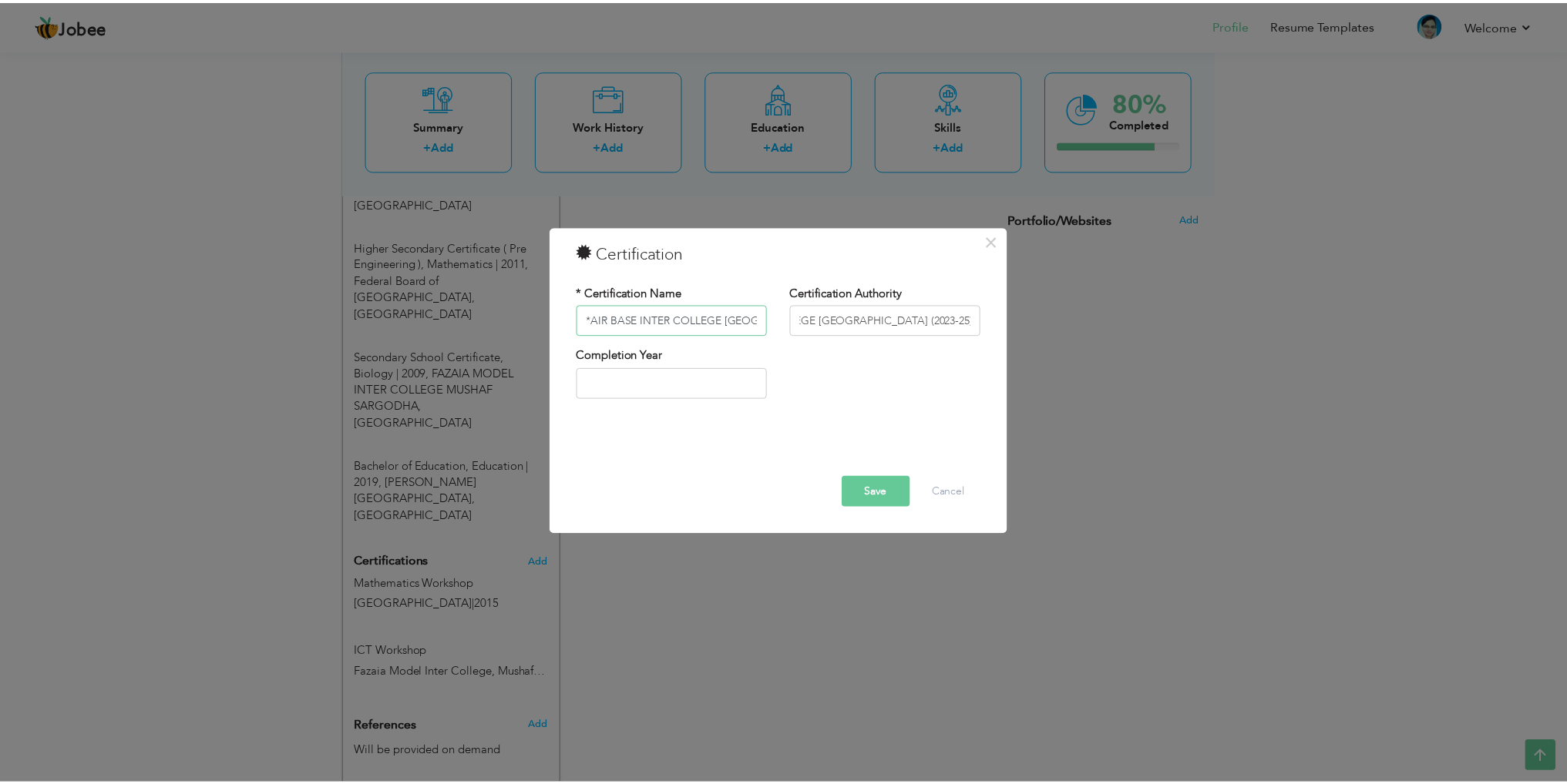
scroll to position [0, 0]
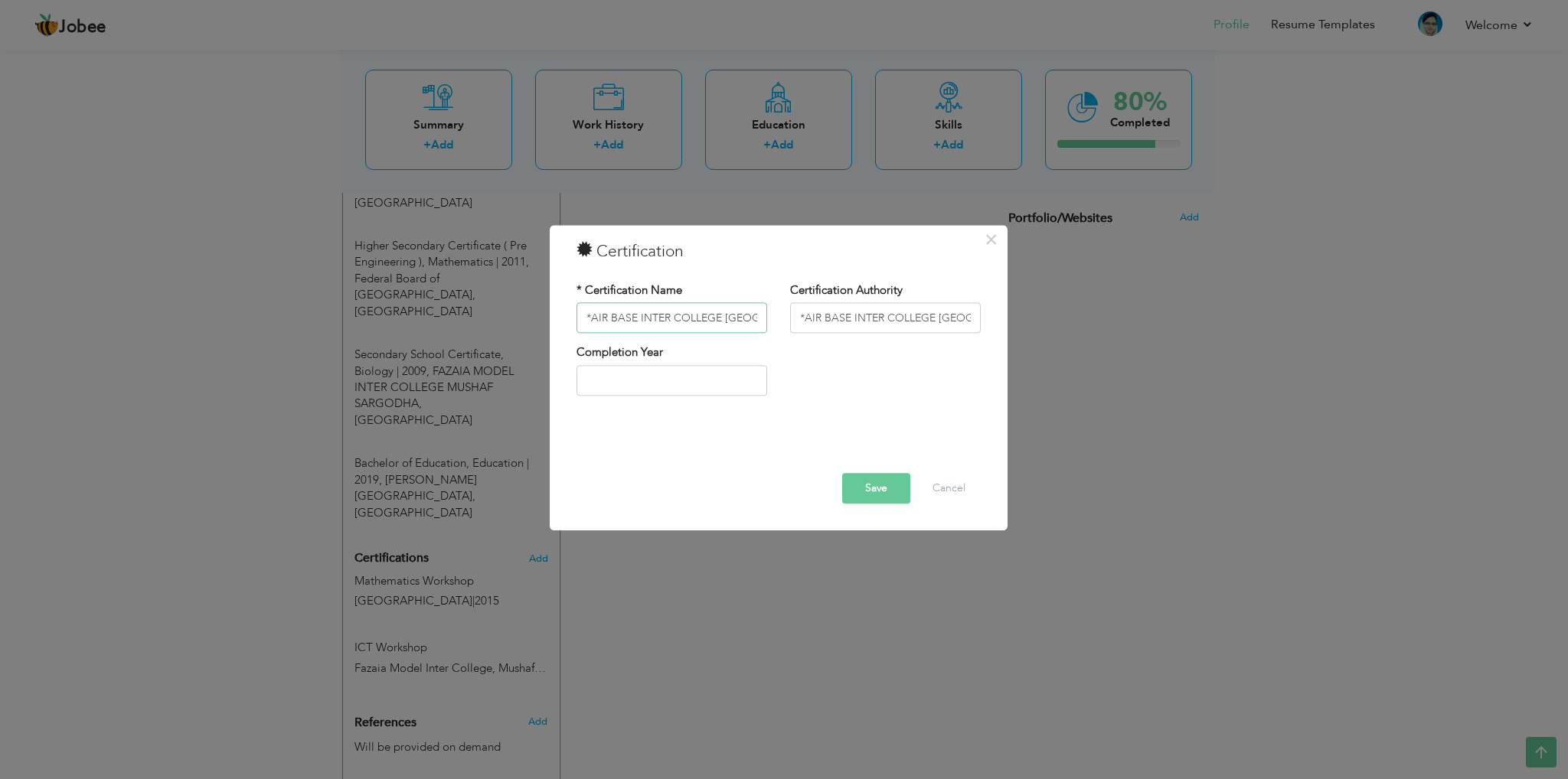
click at [663, 329] on input "*AIR BASE INTER COLLEGE MUSHAF SARGODHA (2023-25)" at bounding box center [672, 318] width 191 height 31
paste input "• ICT Workshop"
type input "ICT Workshop"
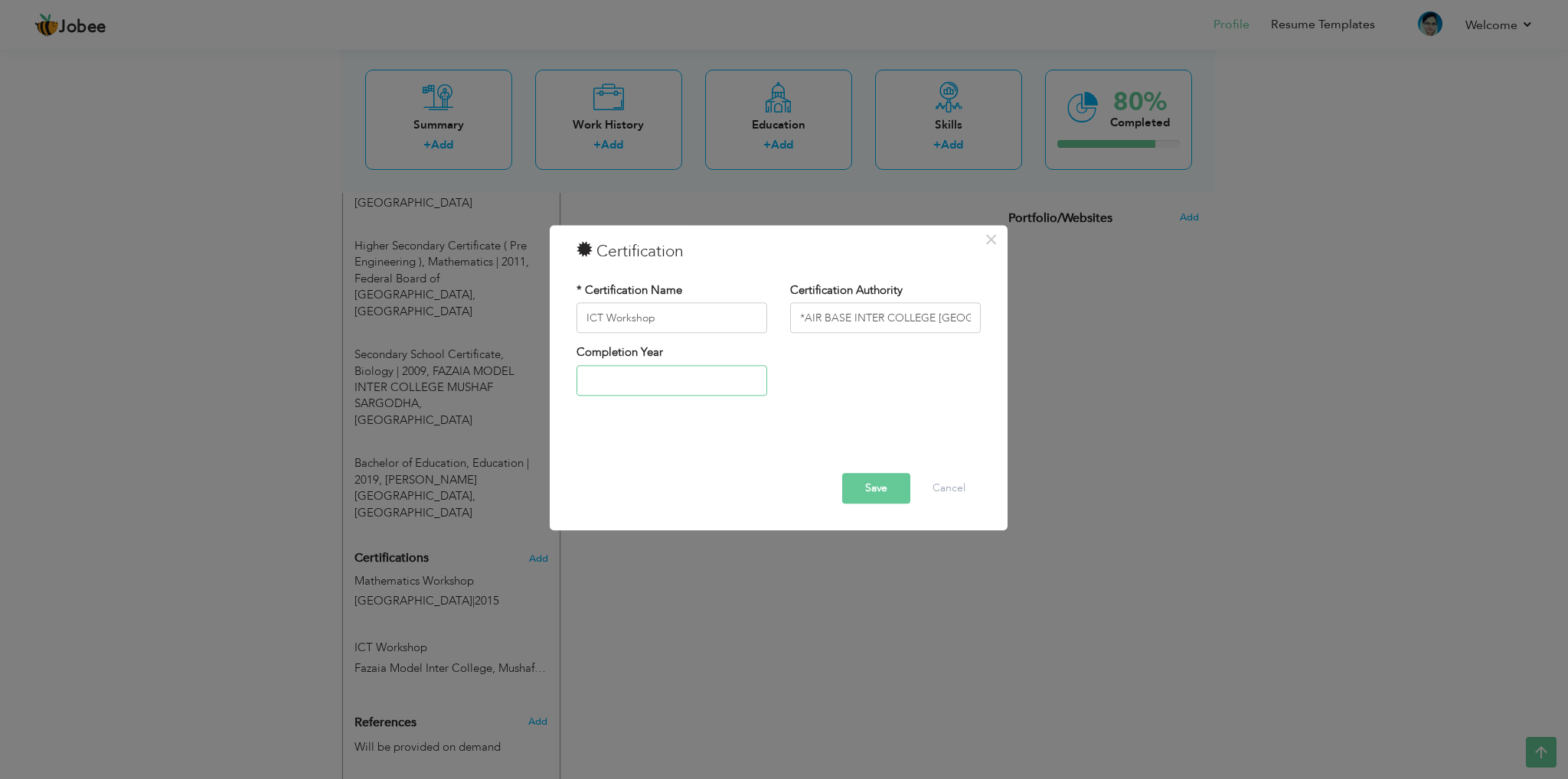
click at [637, 377] on input "text" at bounding box center [672, 380] width 191 height 31
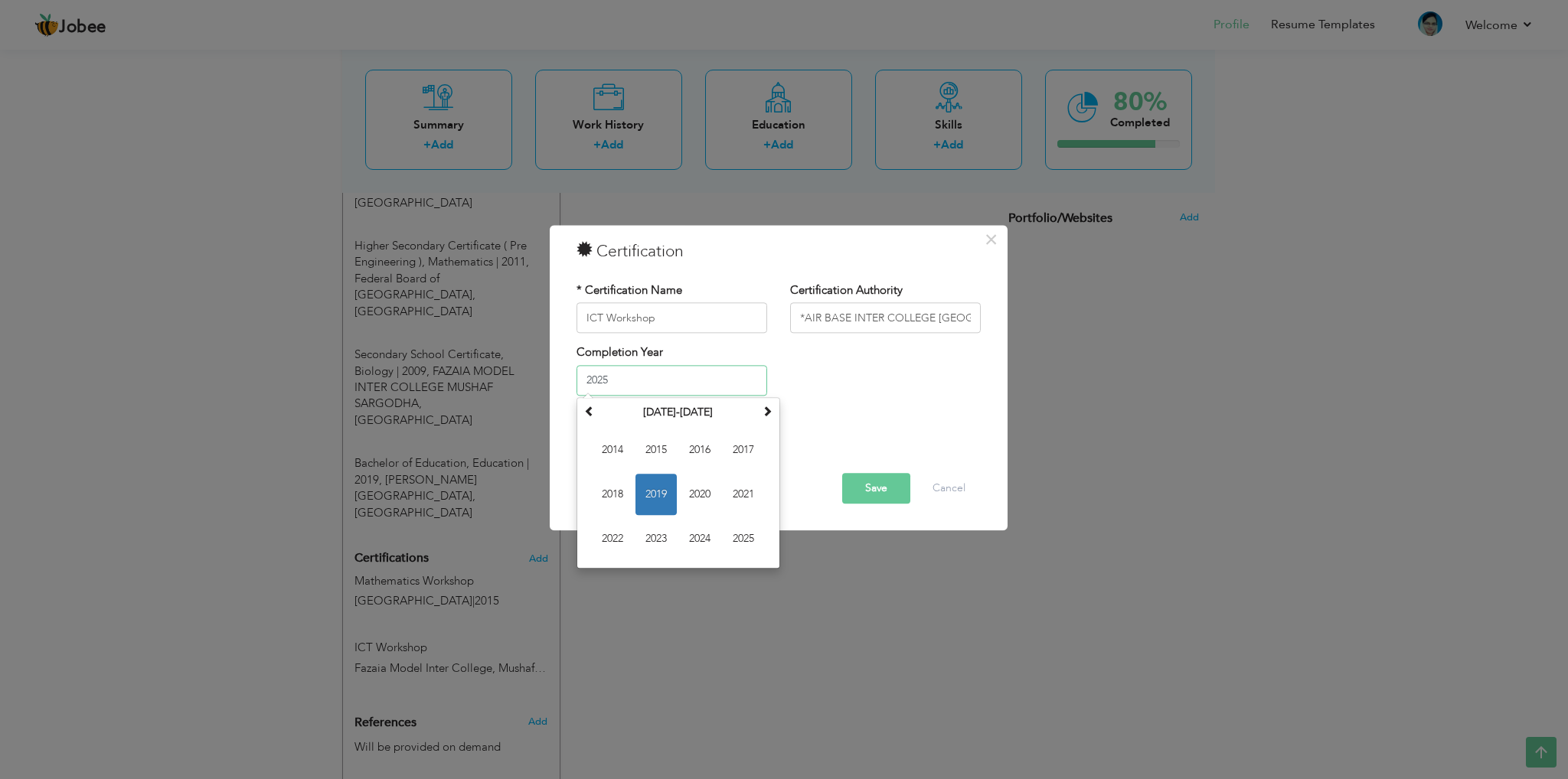
type input "2025"
click at [858, 370] on div "Completion Year 2025 January 2019 Su Mo Tu We Th Fr Sa 30 31 1 2 3 4 5 6 7 8 9 …" at bounding box center [779, 377] width 427 height 62
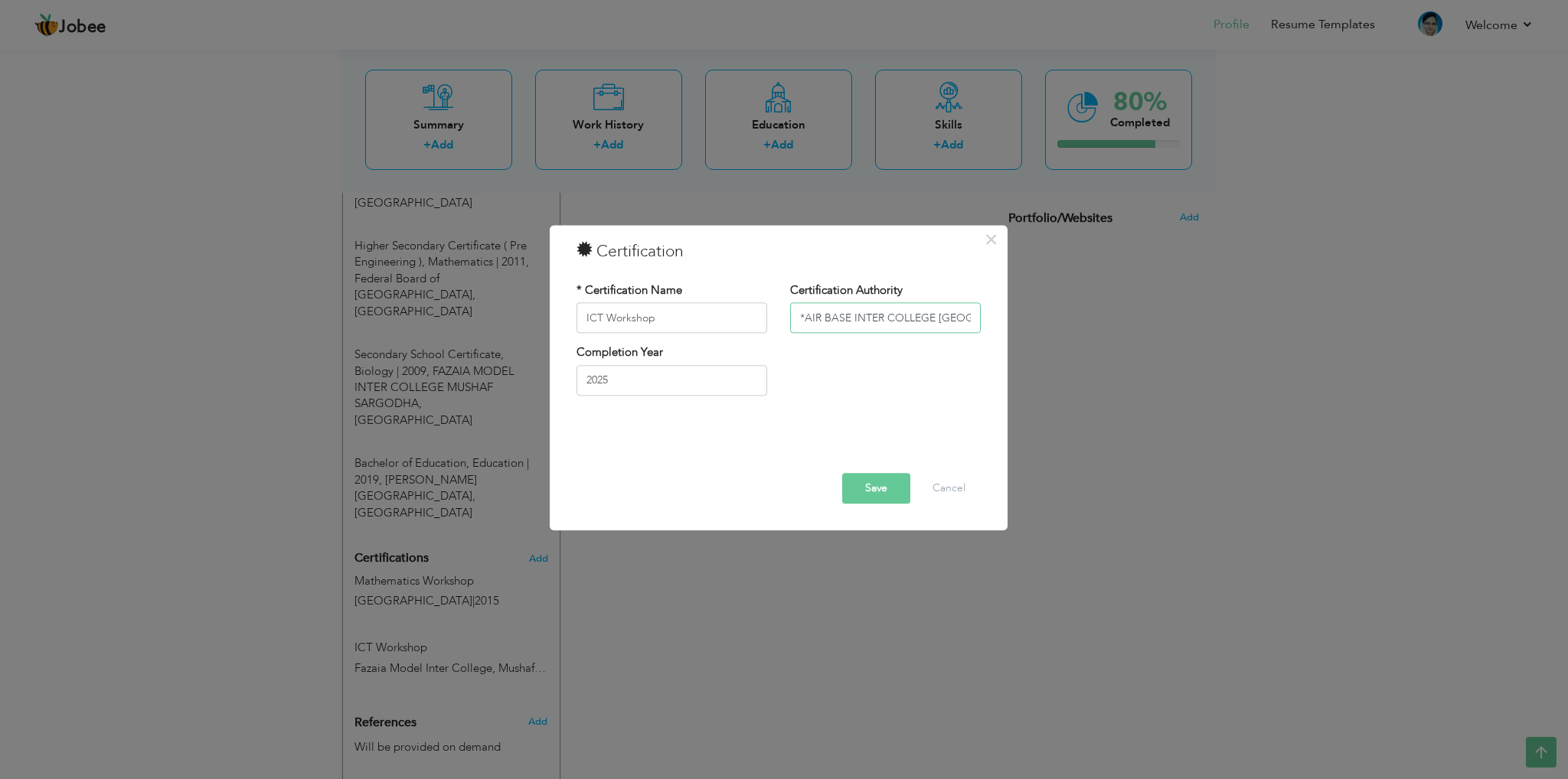
drag, startPoint x: 806, startPoint y: 313, endPoint x: 818, endPoint y: 340, distance: 29.5
click at [807, 313] on input "*AIR BASE INTER COLLEGE MUSHAF SARGODHA (2023-25)" at bounding box center [885, 318] width 191 height 31
type input "[GEOGRAPHIC_DATA] (2023-25)"
click at [867, 491] on button "Save" at bounding box center [876, 489] width 68 height 31
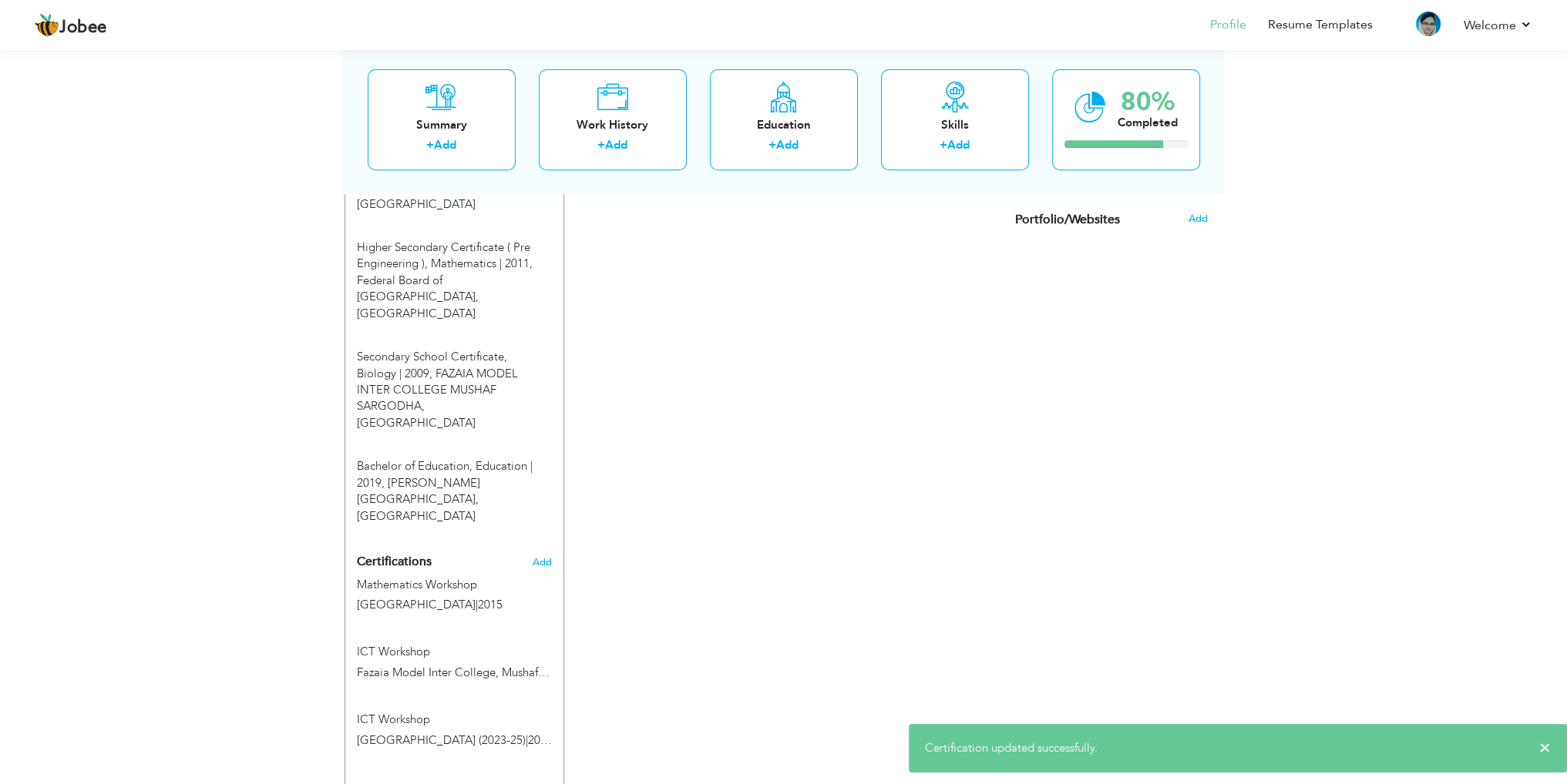
scroll to position [926, 0]
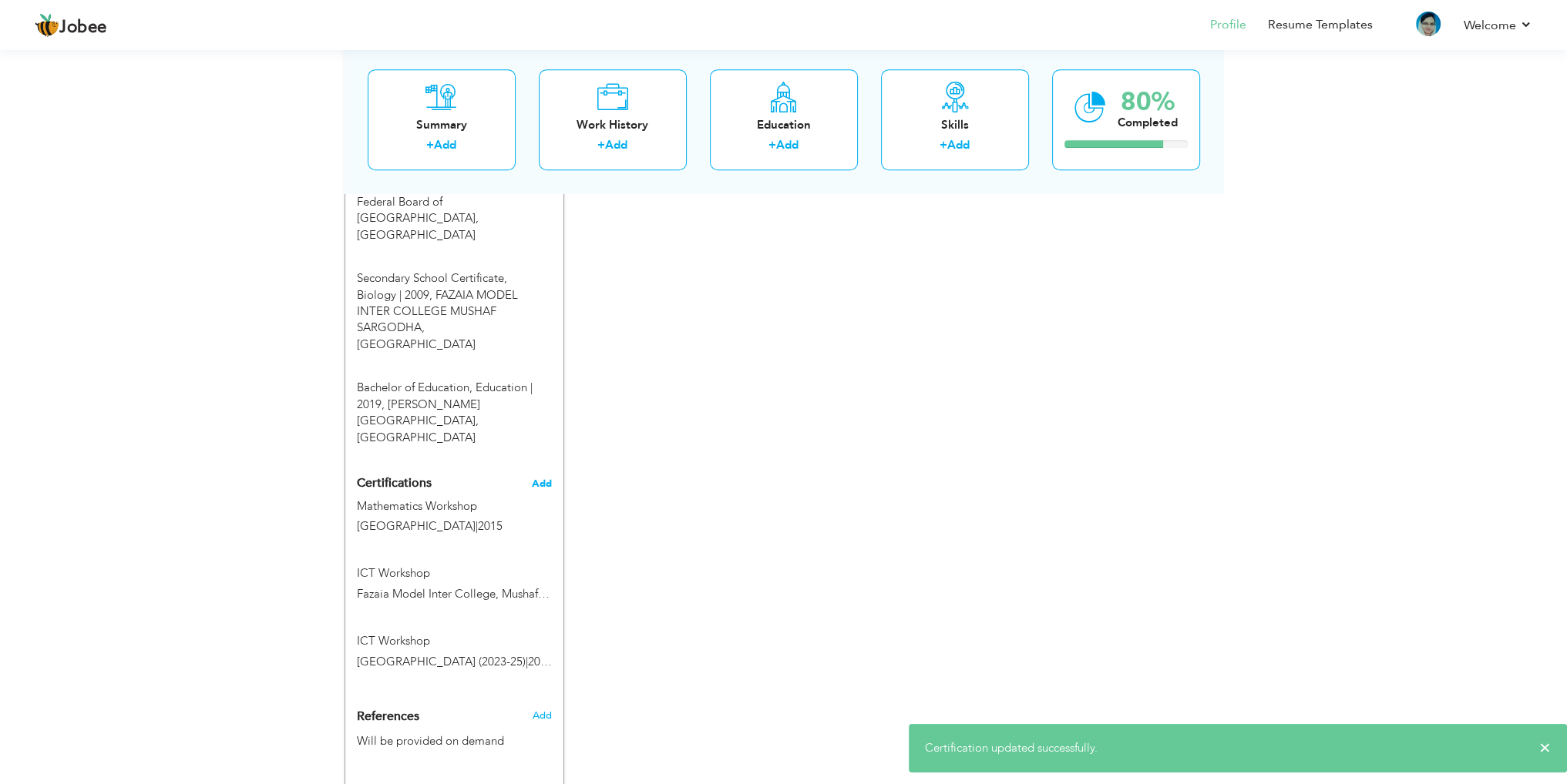
click at [541, 478] on span "Add" at bounding box center [542, 483] width 20 height 11
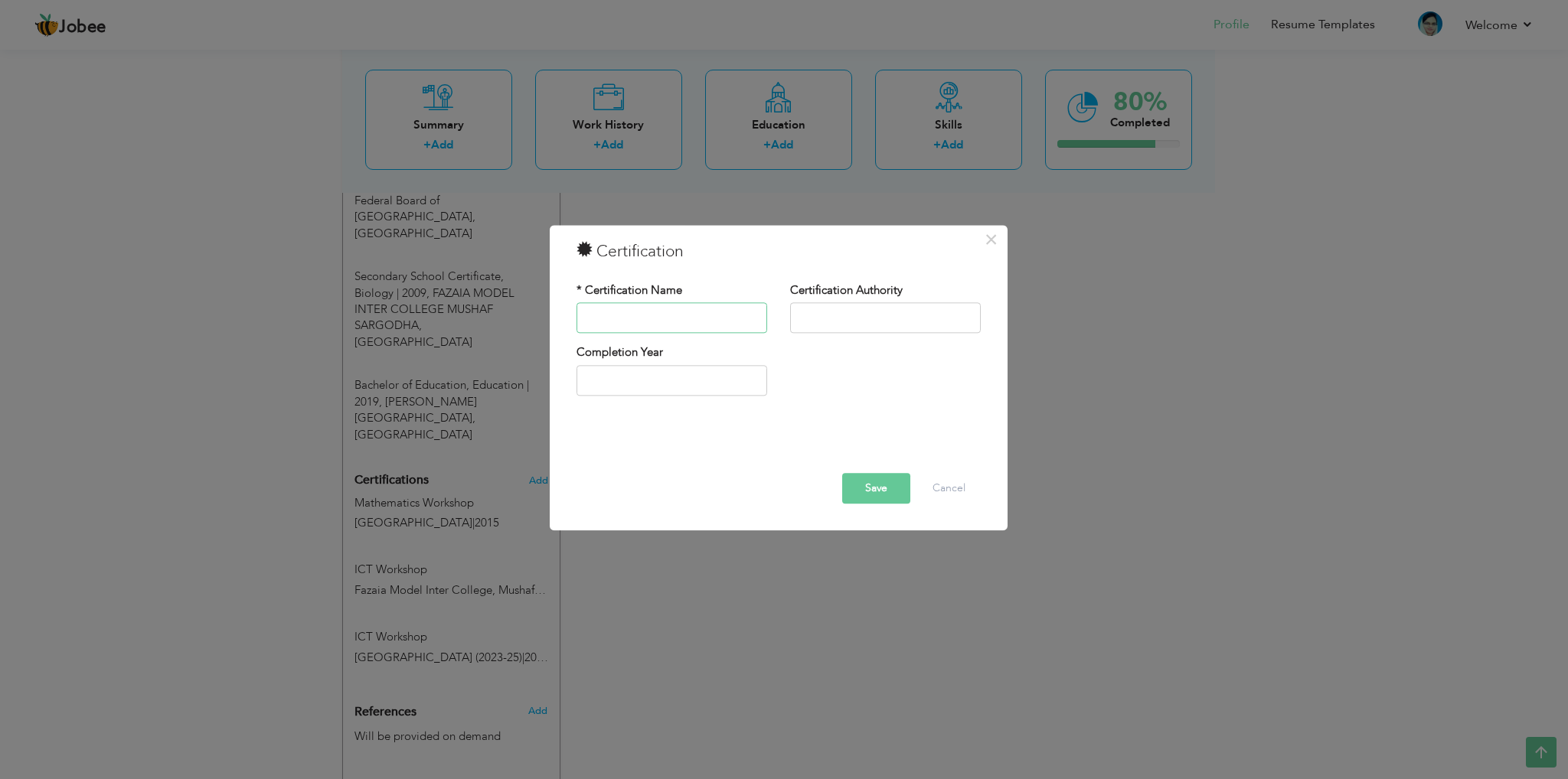
click at [667, 312] on input "text" at bounding box center [672, 318] width 191 height 31
paste input " Child Safety and Protection"
type input " Child Safety and Protection"
click at [861, 317] on input "text" at bounding box center [885, 318] width 191 height 31
drag, startPoint x: 932, startPoint y: 284, endPoint x: 876, endPoint y: 307, distance: 60.5
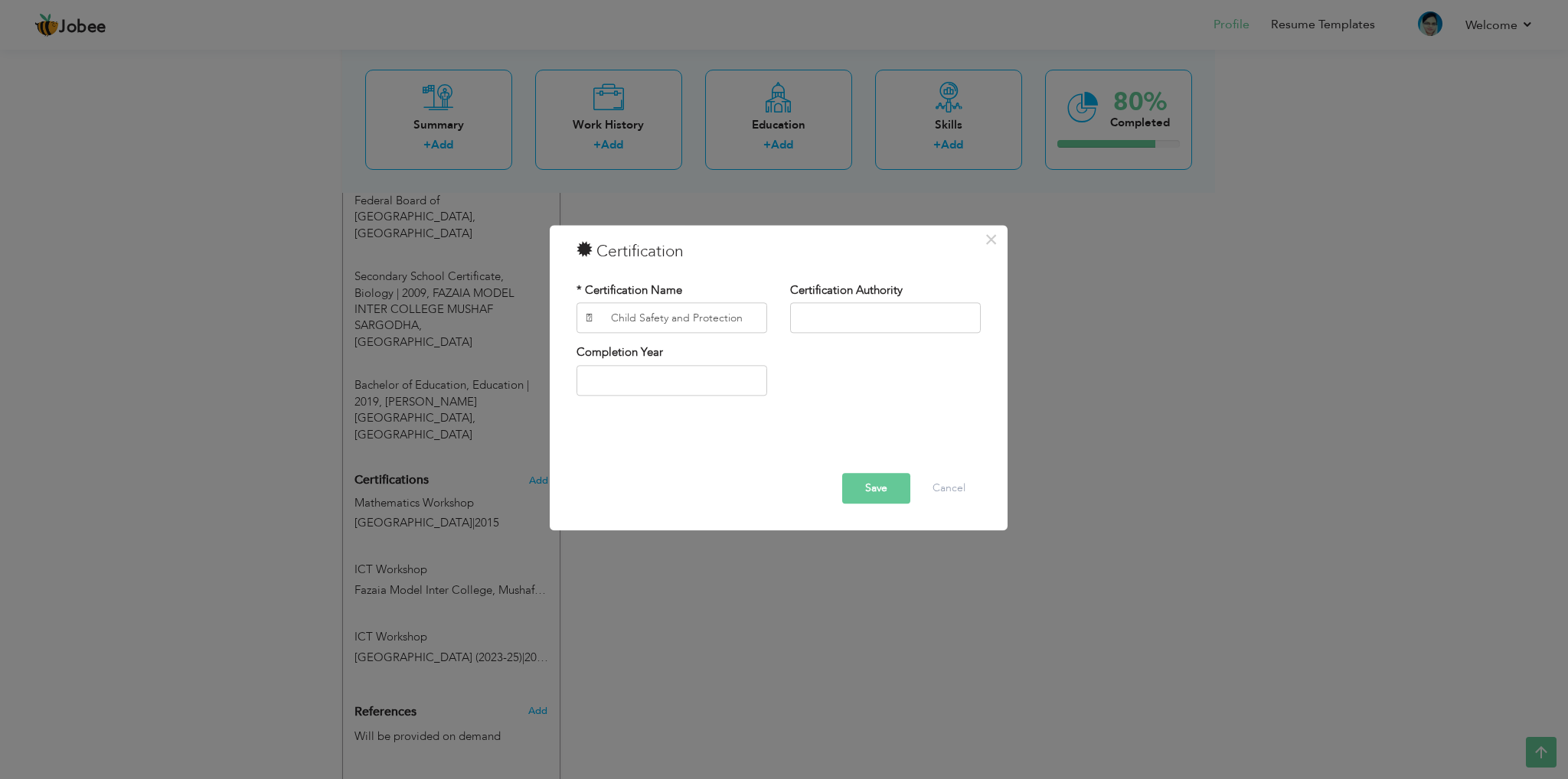
click at [918, 293] on div "* Certification Name  Child Safety and Protection Certification Authority Comp…" at bounding box center [779, 345] width 427 height 148
click at [833, 319] on input "text" at bounding box center [885, 318] width 191 height 31
paste input "British Council"
type input "British Council"
click at [570, 385] on div "Completion Year" at bounding box center [672, 377] width 214 height 62
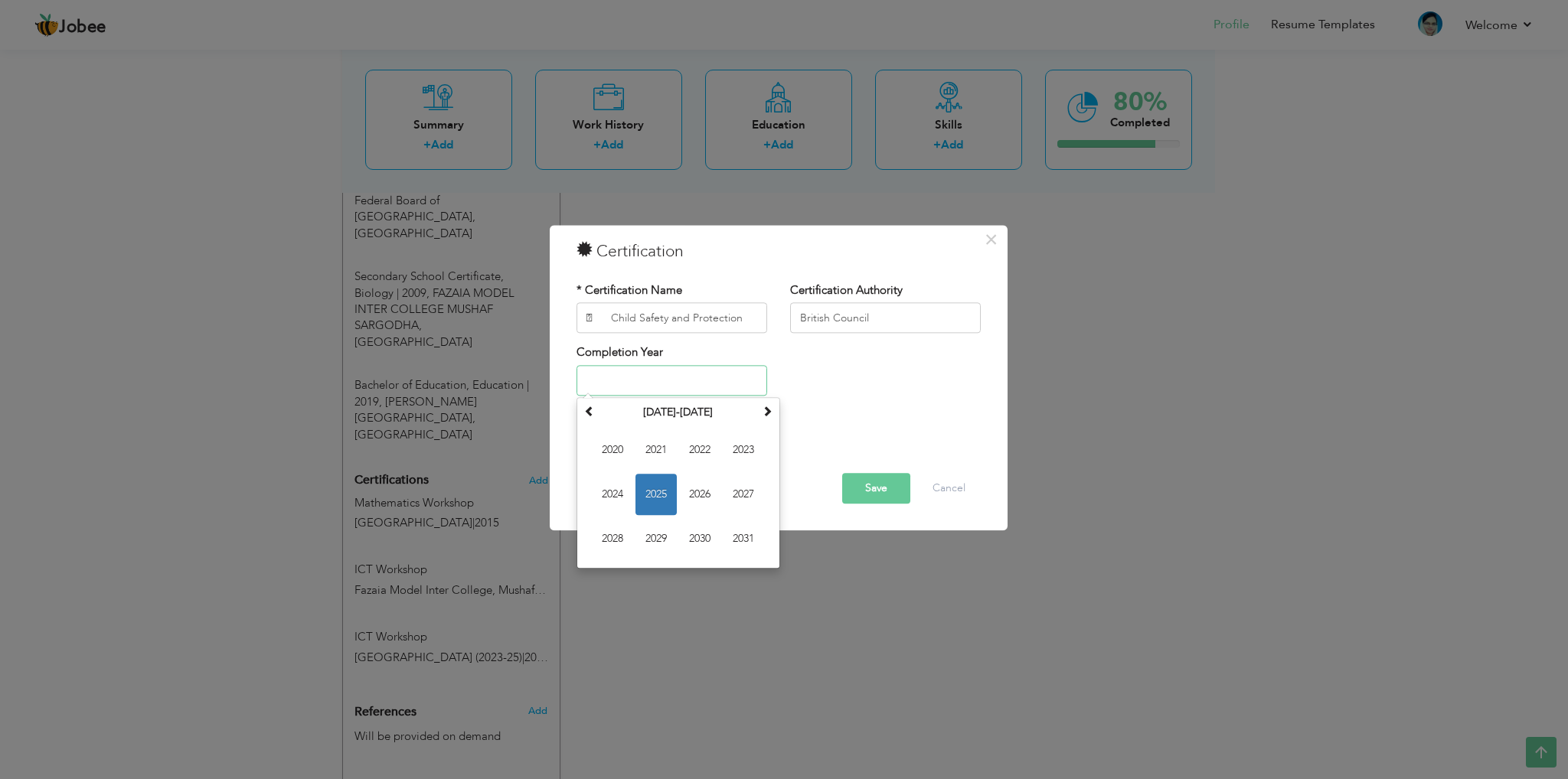
click at [603, 380] on input "text" at bounding box center [672, 380] width 191 height 31
type input "2019"
click at [850, 359] on div "Completion Year 2019 January 2025 Su Mo Tu We Th Fr Sa 29 30 31 1 2 3 4 5 6 7 8…" at bounding box center [779, 377] width 427 height 62
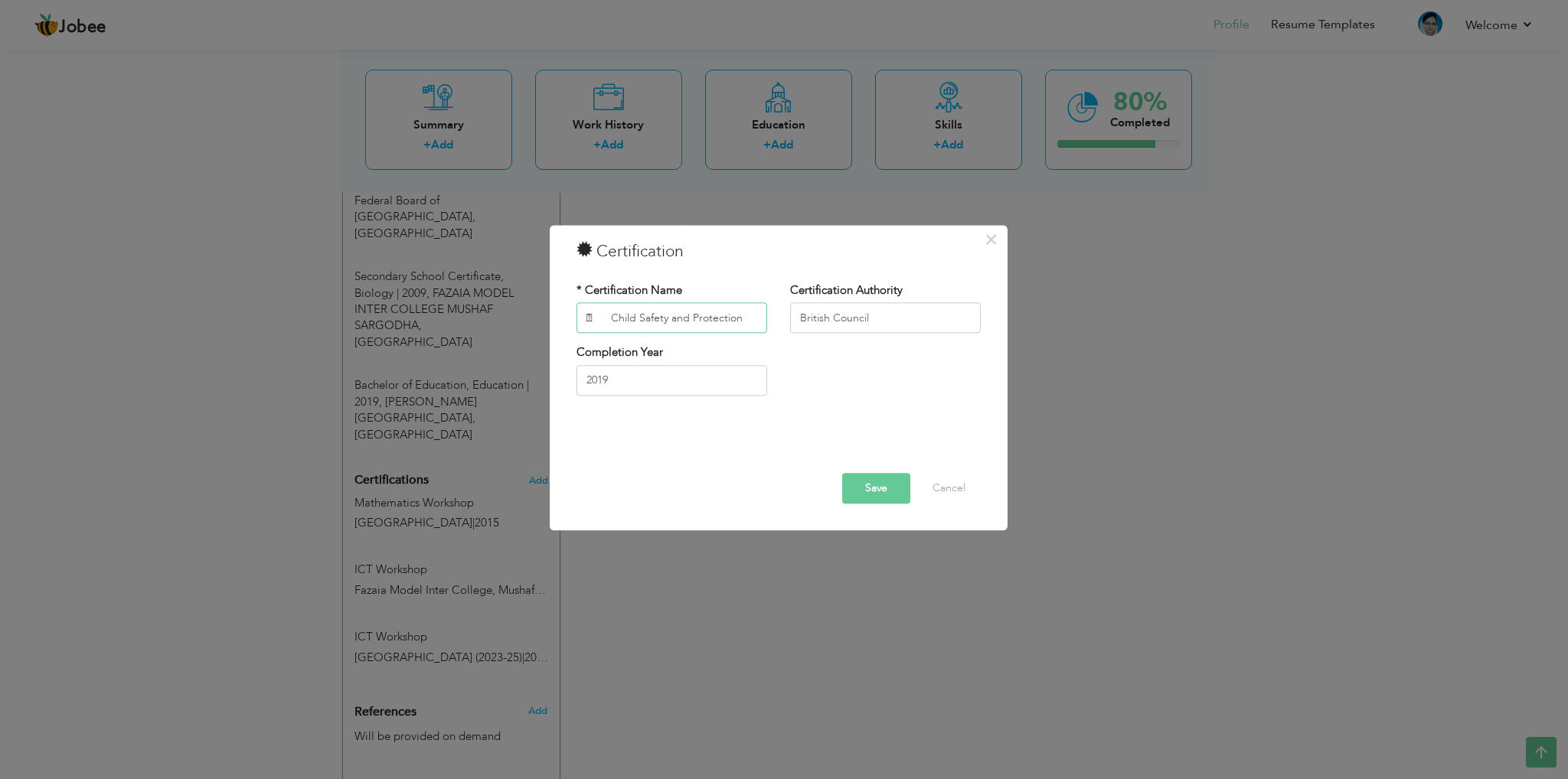
drag, startPoint x: 603, startPoint y: 319, endPoint x: 447, endPoint y: 318, distance: 156.0
click at [447, 318] on div "× Certification * Certification Name  Child Safety and Protection Certificatio…" at bounding box center [784, 389] width 1568 height 779
type input "Child Safety and Protection"
click at [867, 492] on button "Save" at bounding box center [876, 489] width 68 height 31
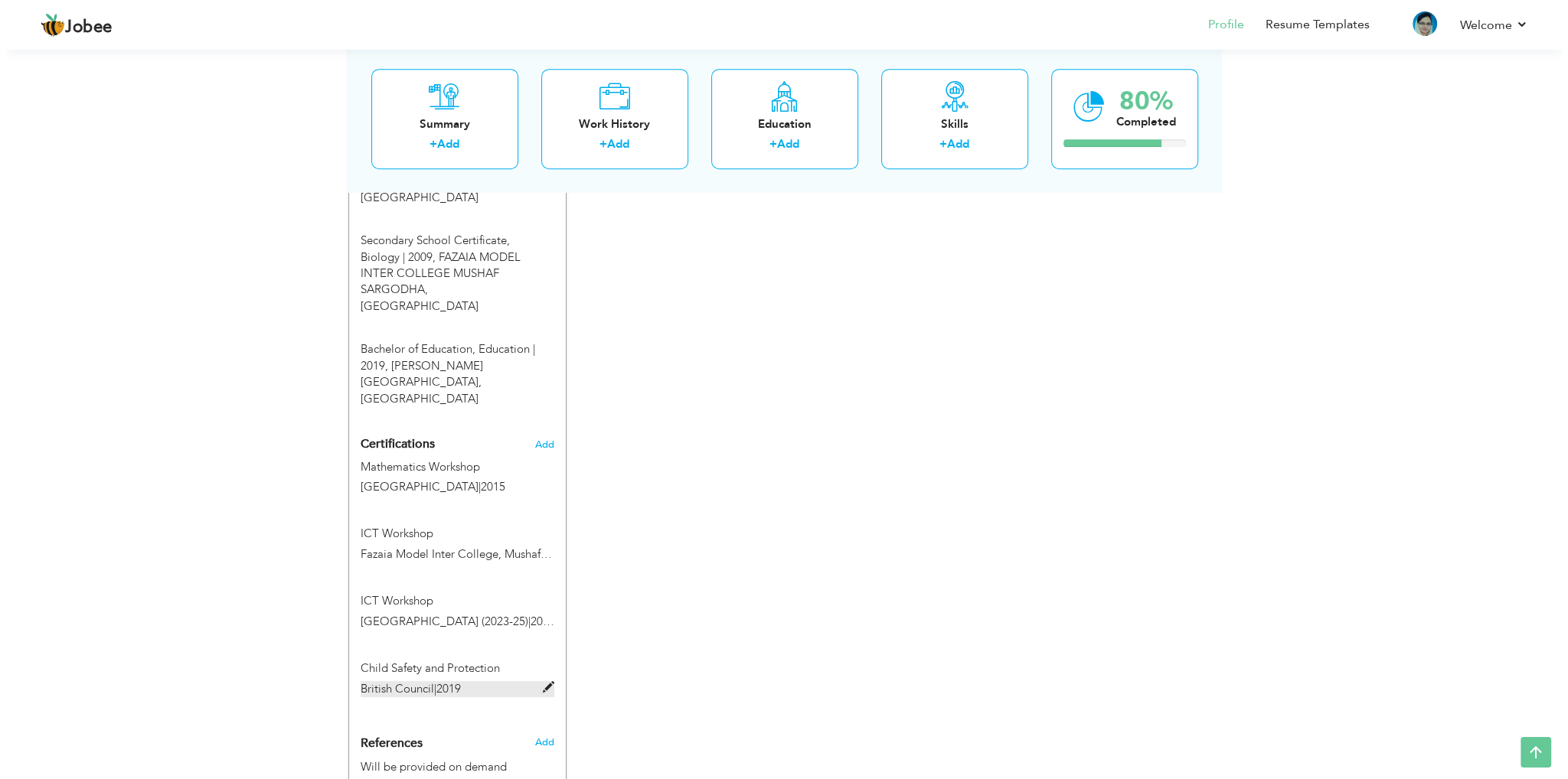
scroll to position [975, 0]
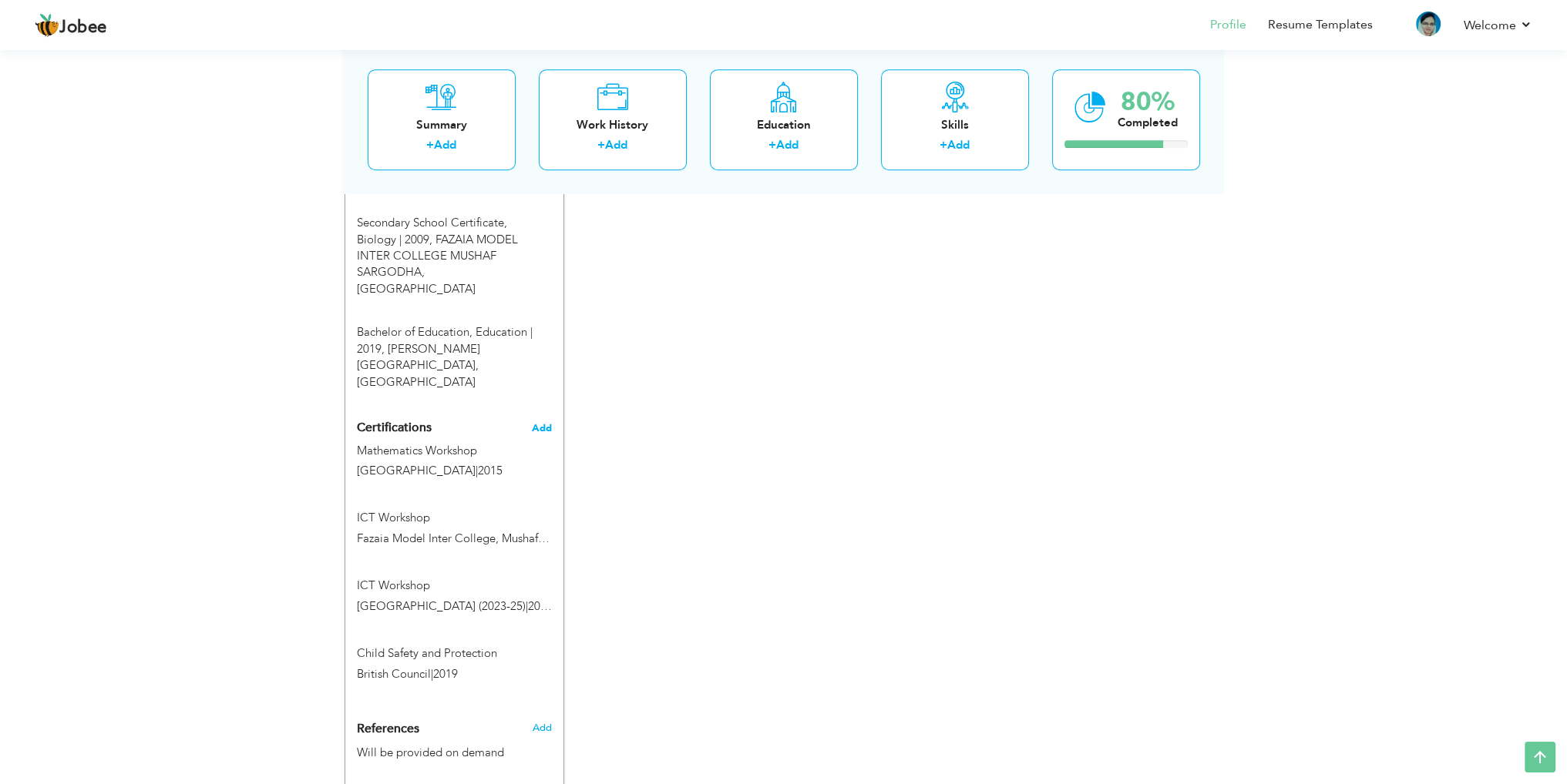
click at [542, 423] on span "Add" at bounding box center [542, 428] width 20 height 11
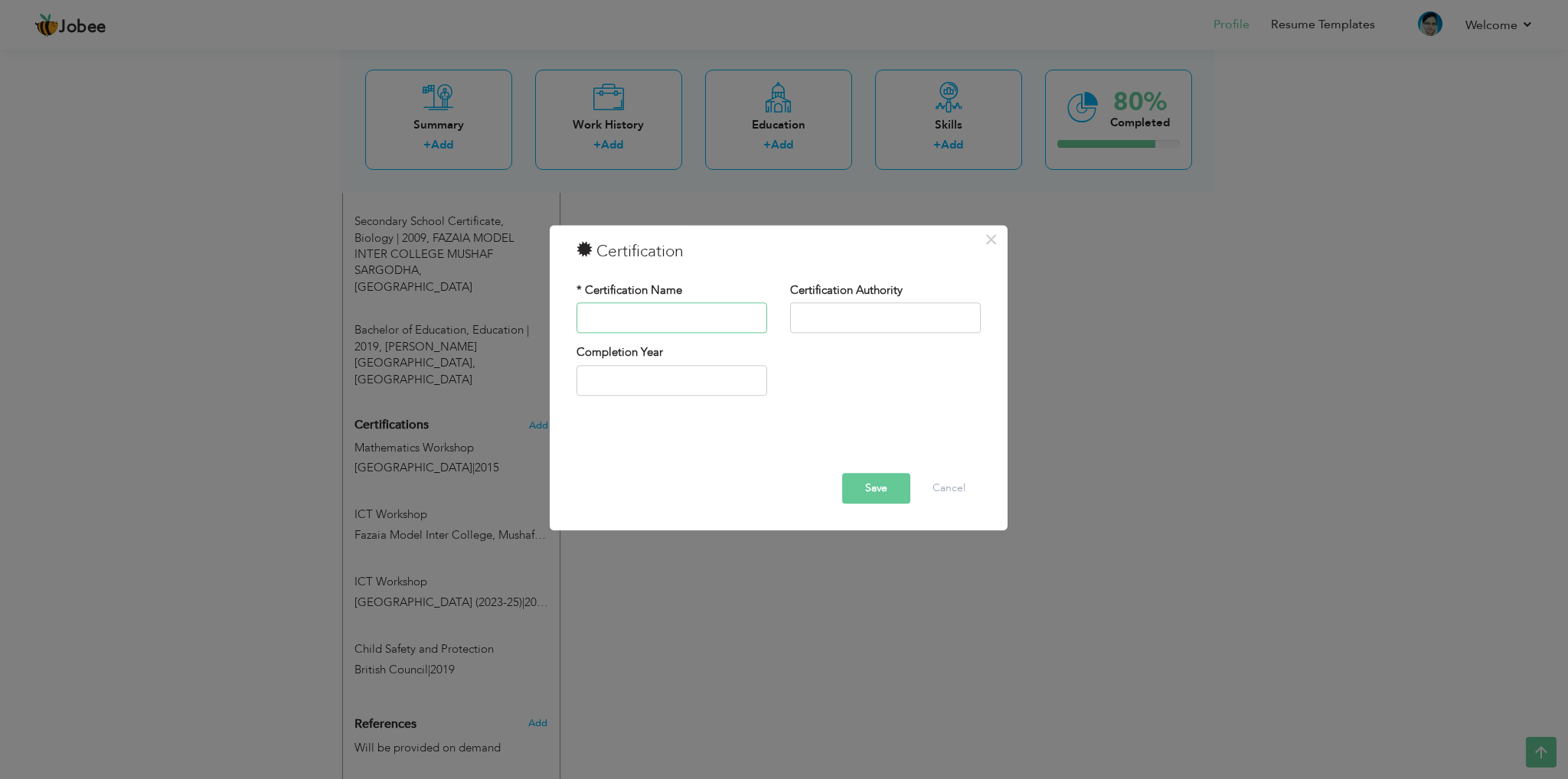
click at [636, 319] on input "text" at bounding box center [672, 318] width 191 height 31
paste input " Basic Pedagogical Skill"
drag, startPoint x: 607, startPoint y: 319, endPoint x: 414, endPoint y: 319, distance: 193.0
click at [414, 319] on div "× Certification * Certification Name  Basic Pedagogical Skill Certification Au…" at bounding box center [784, 389] width 1568 height 779
type input "Basic Pedagogical Skill"
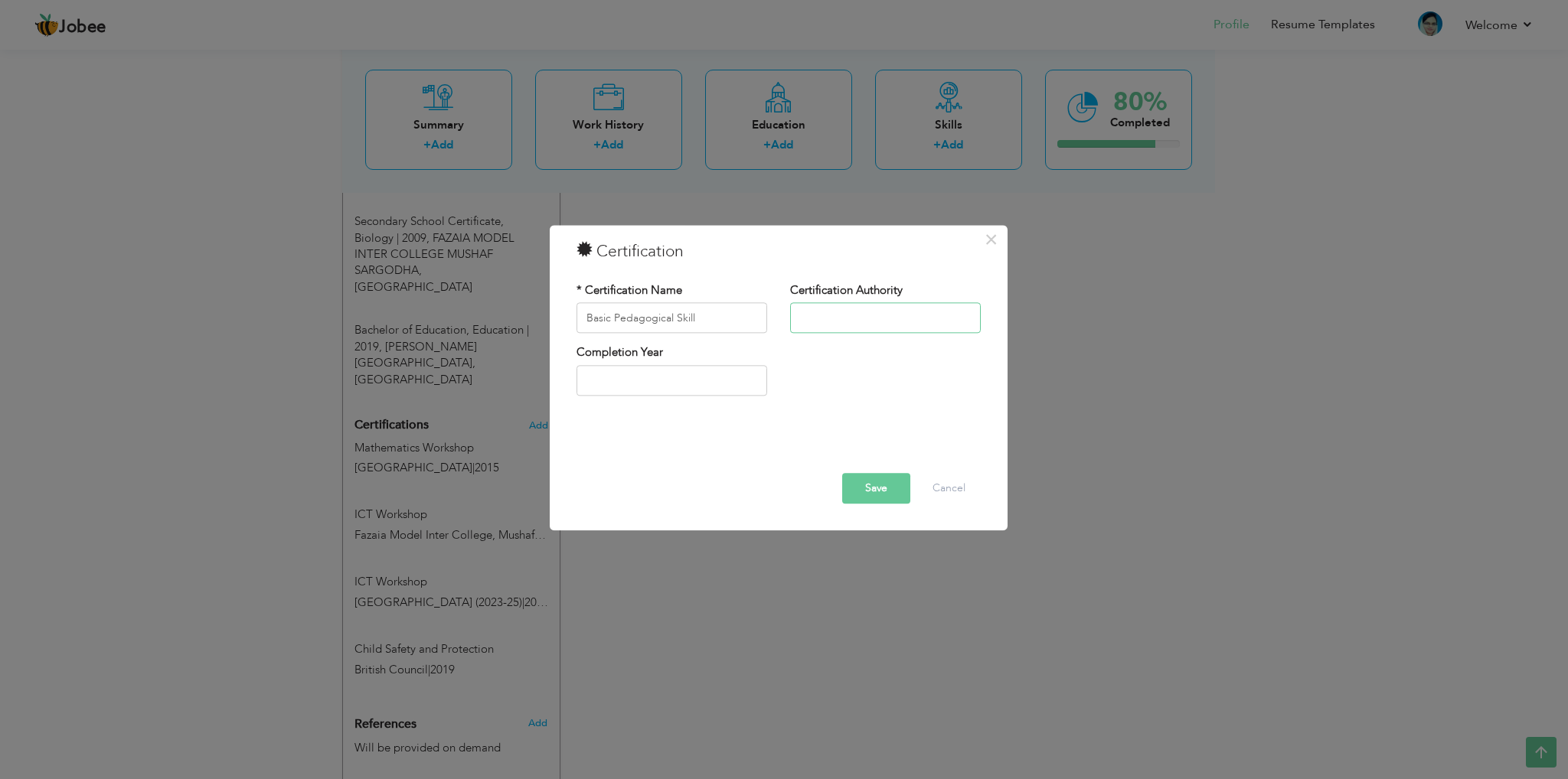
click at [890, 310] on input "text" at bounding box center [885, 318] width 191 height 31
click at [800, 312] on input "text" at bounding box center [885, 318] width 191 height 31
paste input "Fazaia Teachers Training Institute, [GEOGRAPHIC_DATA]"
type input "Fazaia Teachers Training Institute, [GEOGRAPHIC_DATA]"
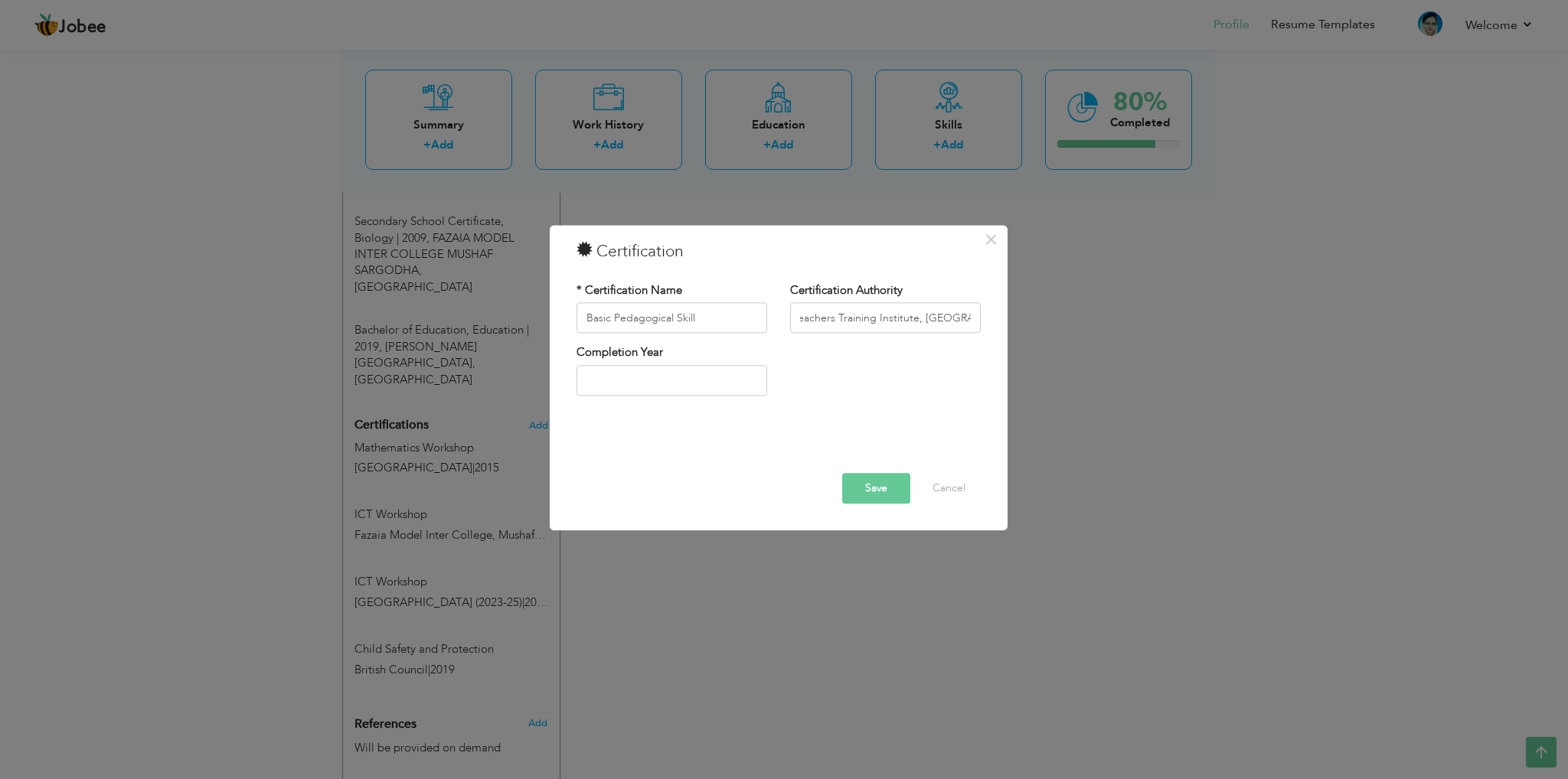
scroll to position [0, 0]
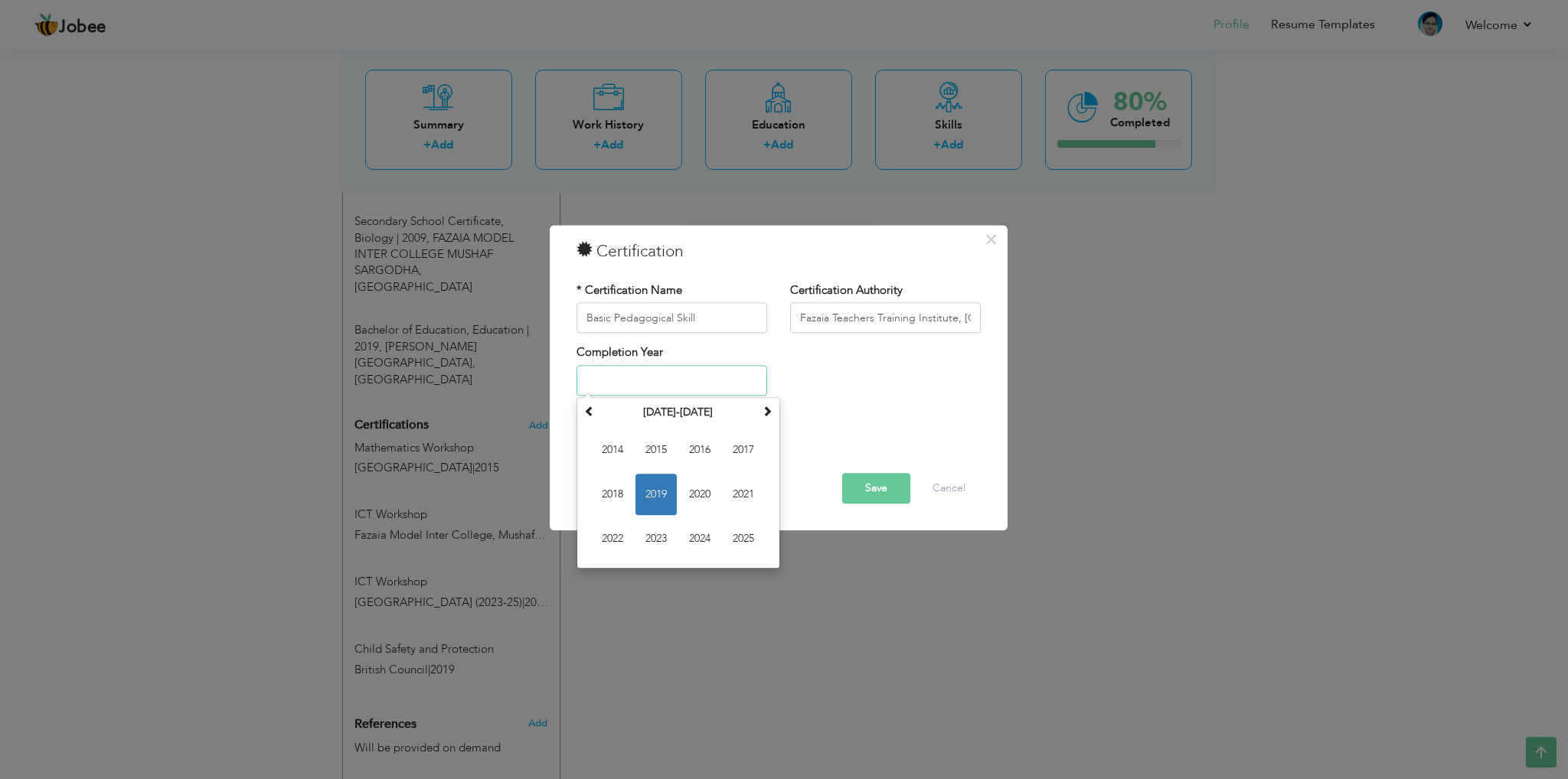
drag, startPoint x: 588, startPoint y: 369, endPoint x: 596, endPoint y: 369, distance: 8.0
click at [588, 369] on input "text" at bounding box center [672, 380] width 191 height 31
paste input "8-12 July,2019"
type input "0008"
click at [882, 494] on button "Save" at bounding box center [876, 489] width 68 height 31
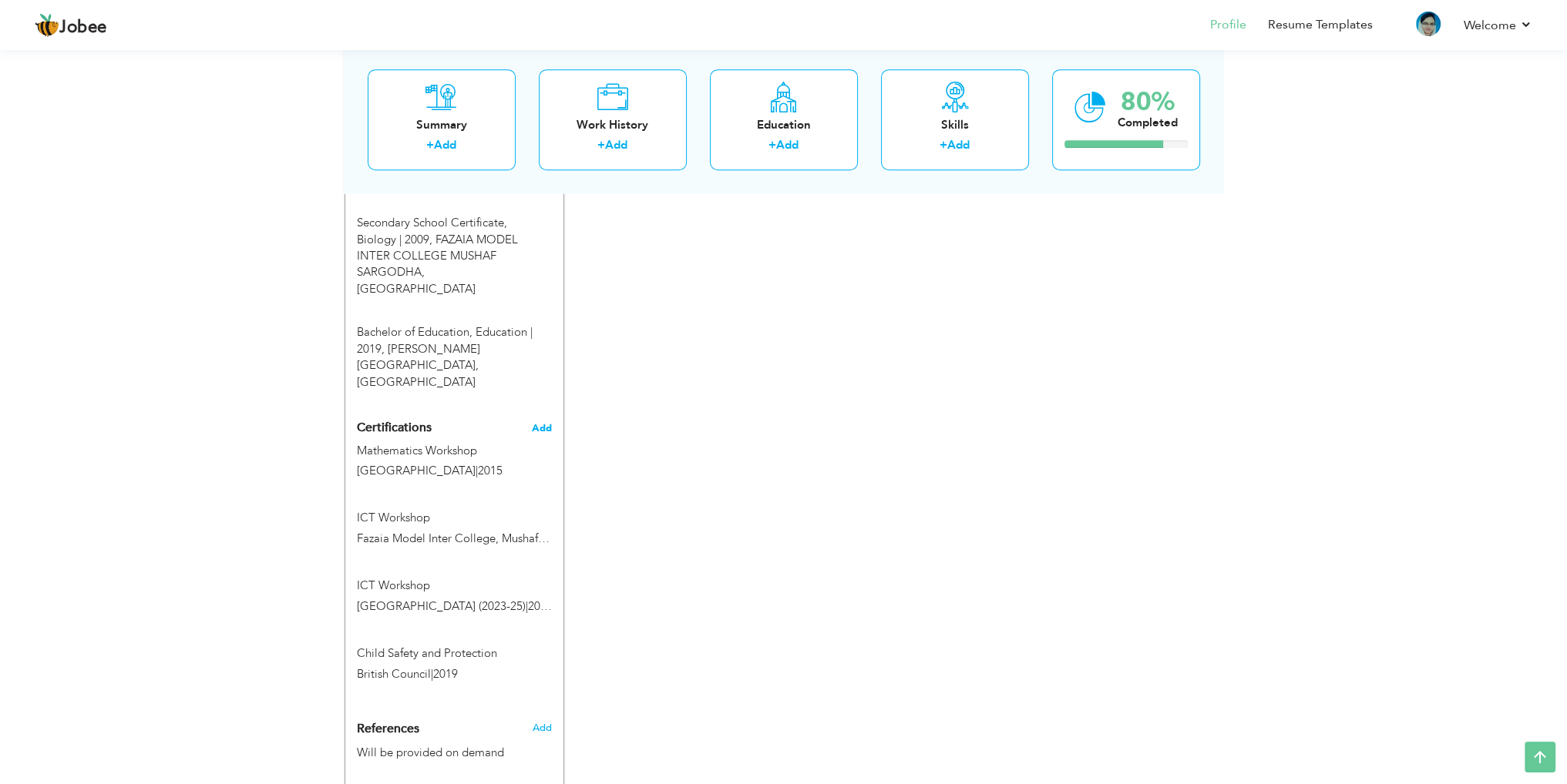
click at [547, 423] on span "Add" at bounding box center [542, 428] width 20 height 11
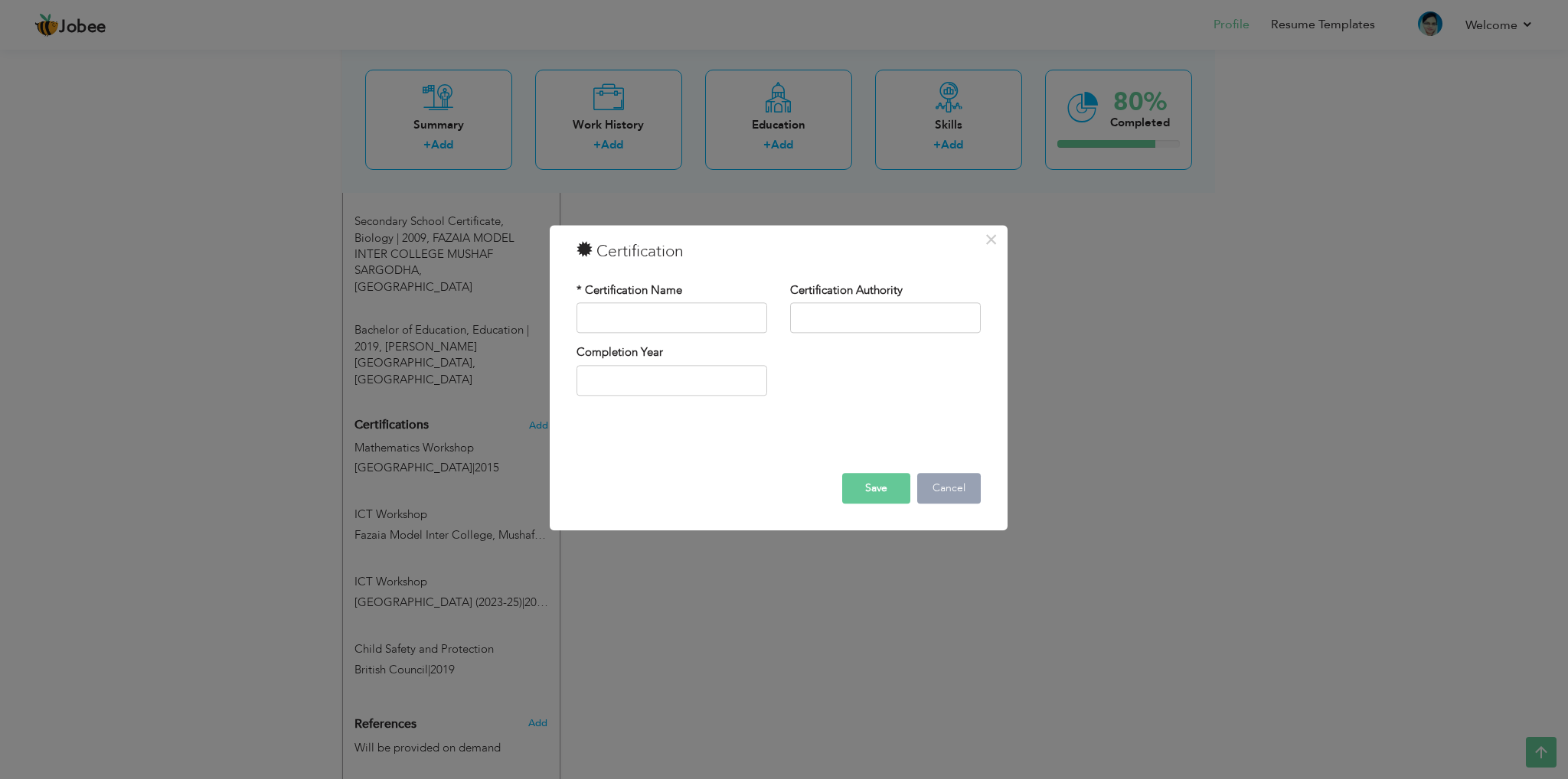
click at [961, 485] on button "Cancel" at bounding box center [949, 489] width 64 height 31
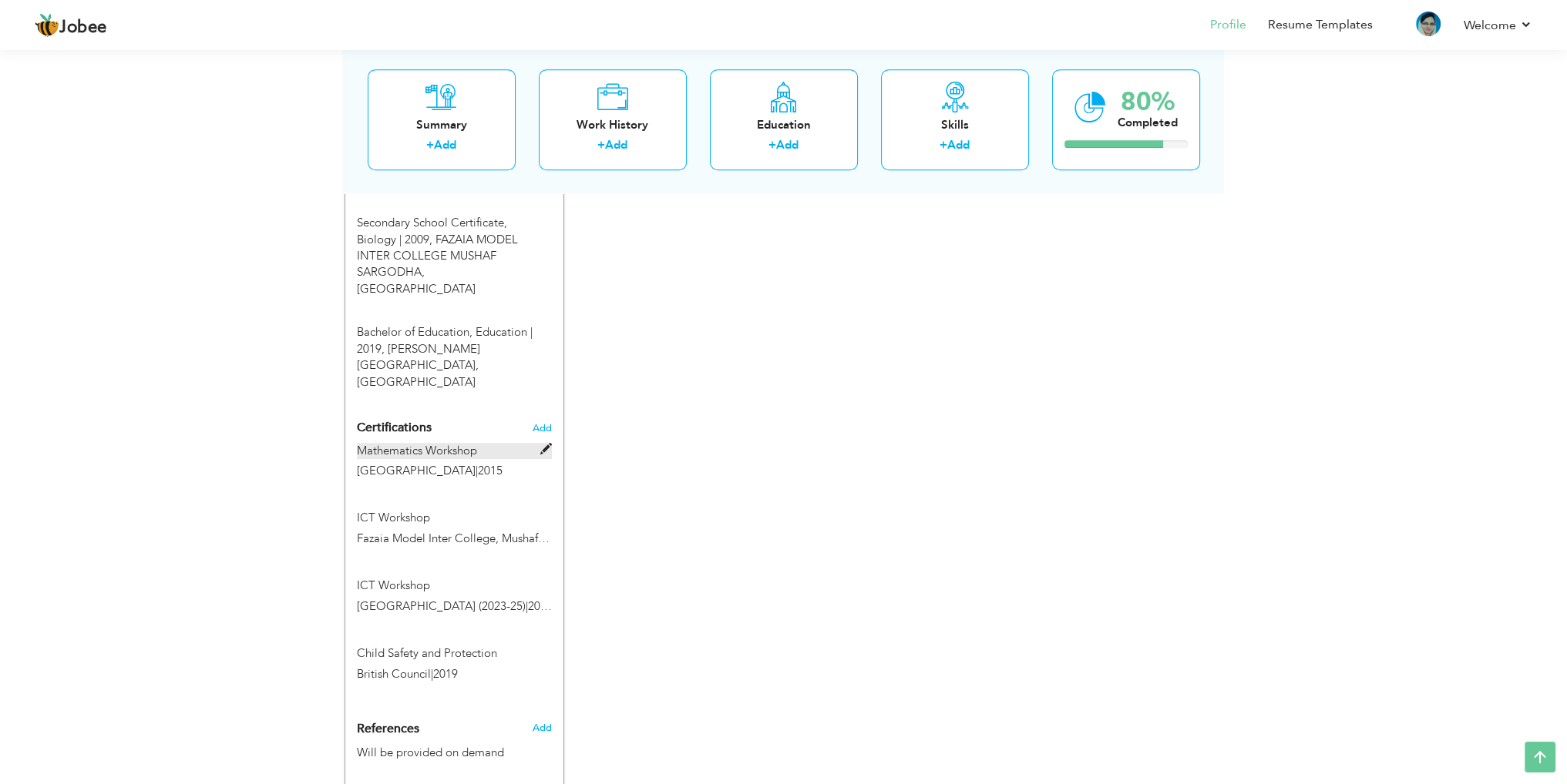
click at [542, 444] on span at bounding box center [546, 450] width 12 height 12
type input "Mathematics Workshop"
type input "[GEOGRAPHIC_DATA]"
type input "2015"
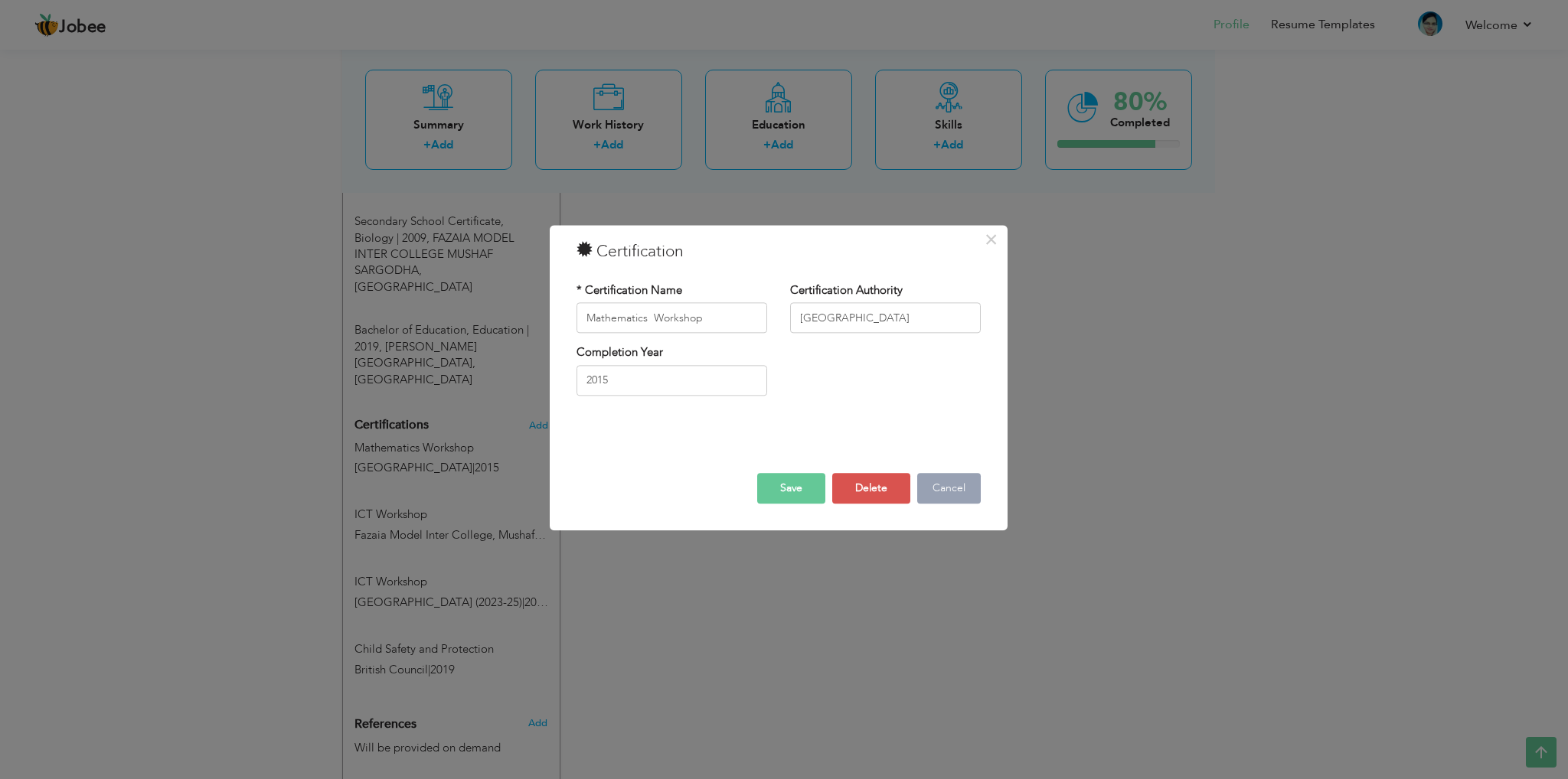
click at [959, 486] on button "Cancel" at bounding box center [949, 489] width 64 height 31
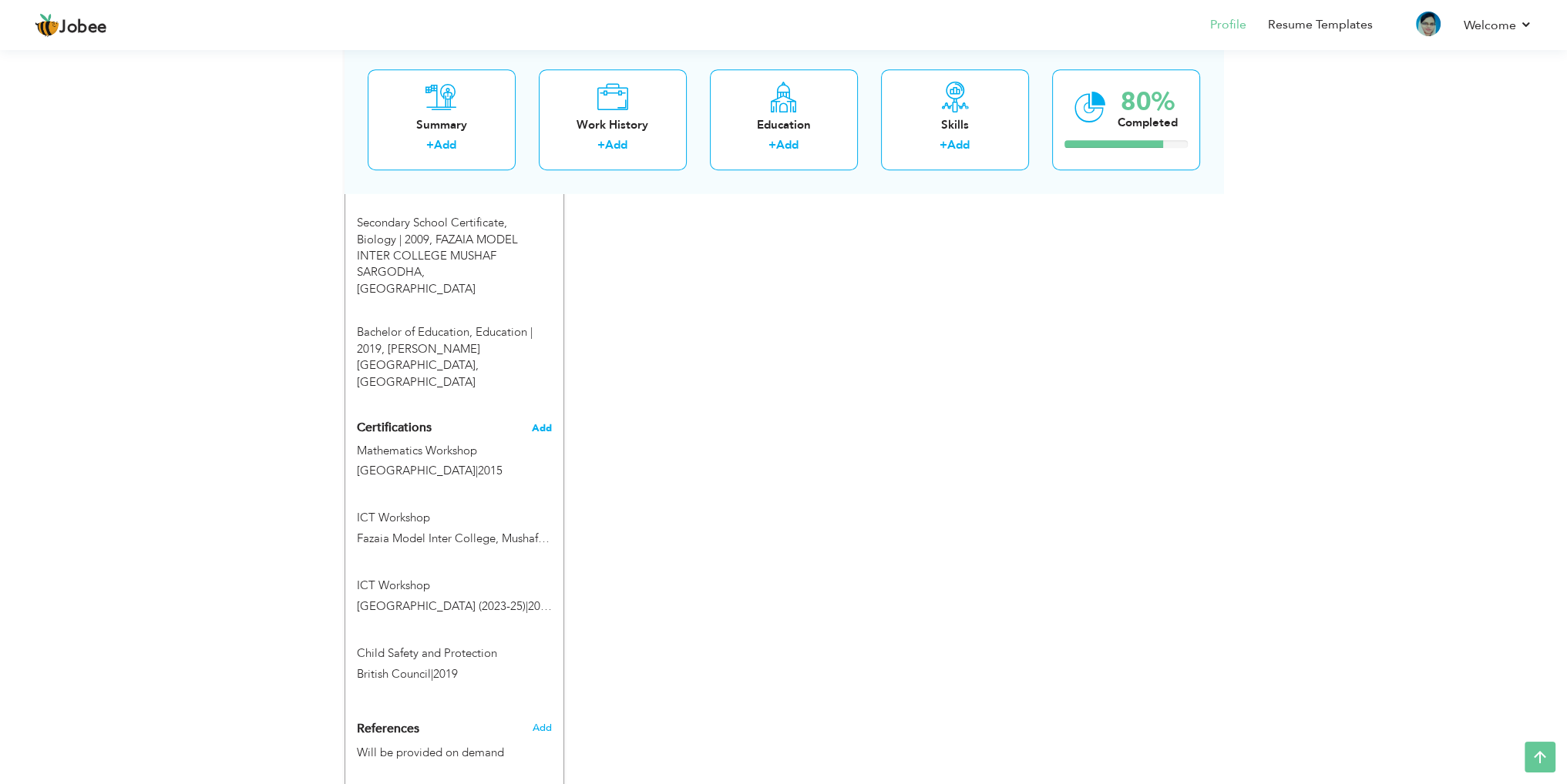
click at [543, 423] on span "Add" at bounding box center [542, 428] width 20 height 11
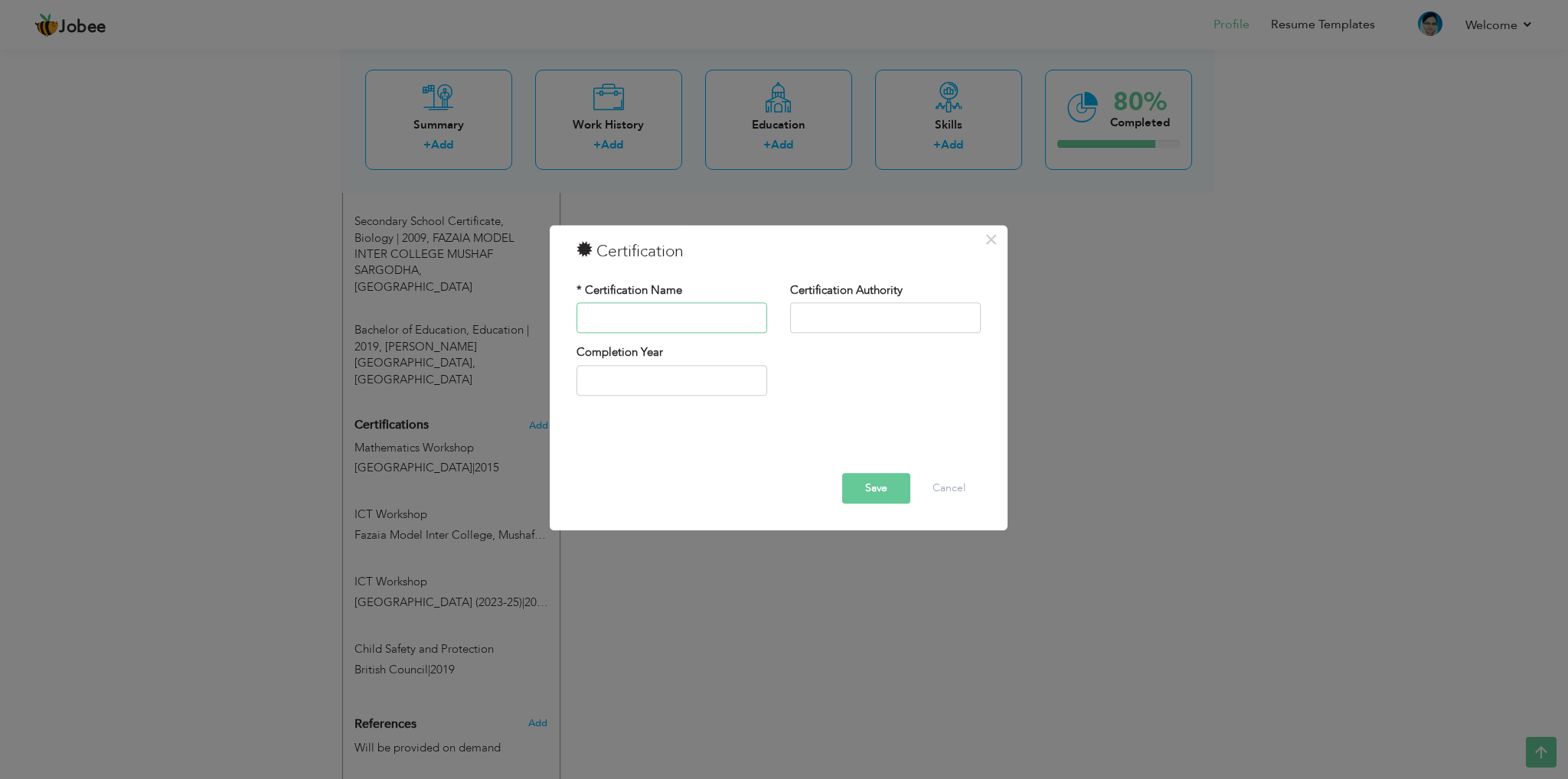
paste input " Basic Pedagogical Skill"
drag, startPoint x: 601, startPoint y: 318, endPoint x: 482, endPoint y: 318, distance: 119.0
click at [482, 318] on div "× Certification * Certification Name  Basic Pedagogical Skill Certification Au…" at bounding box center [784, 389] width 1568 height 779
type input "Basic Pedagogical Skill"
click at [810, 313] on input "text" at bounding box center [885, 318] width 191 height 31
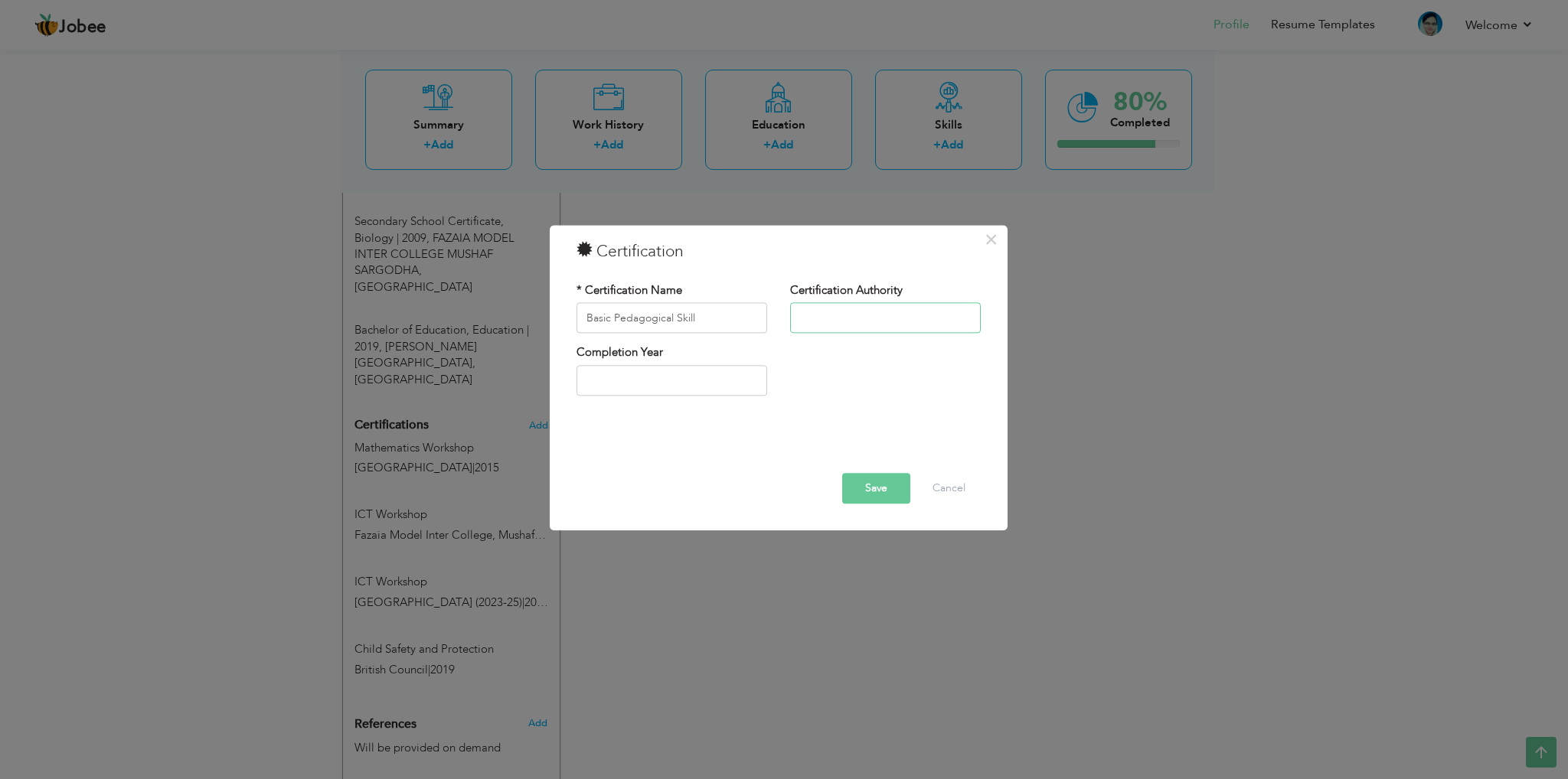
click at [837, 316] on input "text" at bounding box center [885, 318] width 191 height 31
paste input "Fazaia Teachers Training Institute, [GEOGRAPHIC_DATA]"
type input "Fazaia Teachers Training Institute, [GEOGRAPHIC_DATA]"
click at [665, 378] on input "text" at bounding box center [672, 380] width 191 height 31
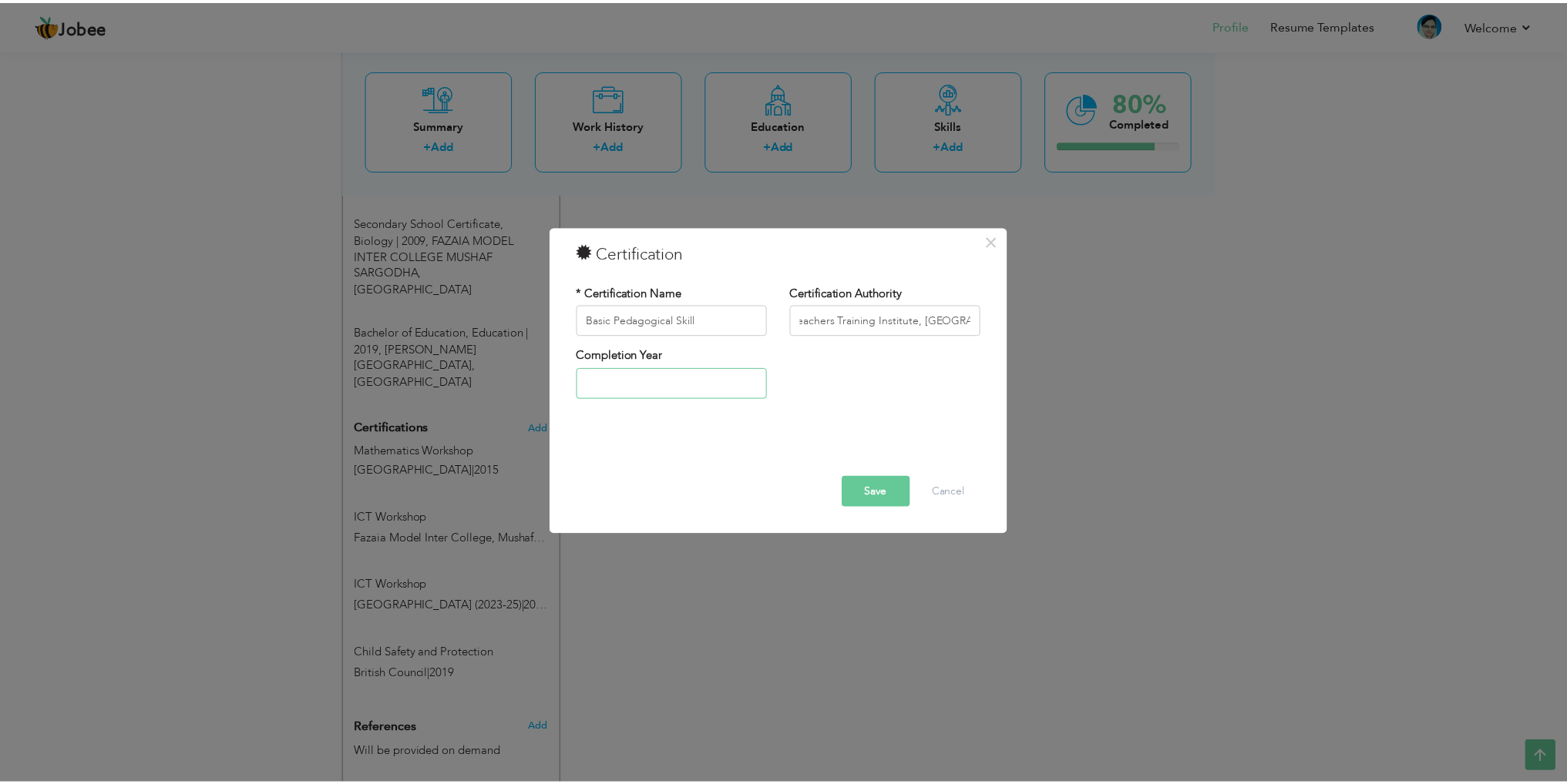
scroll to position [0, 0]
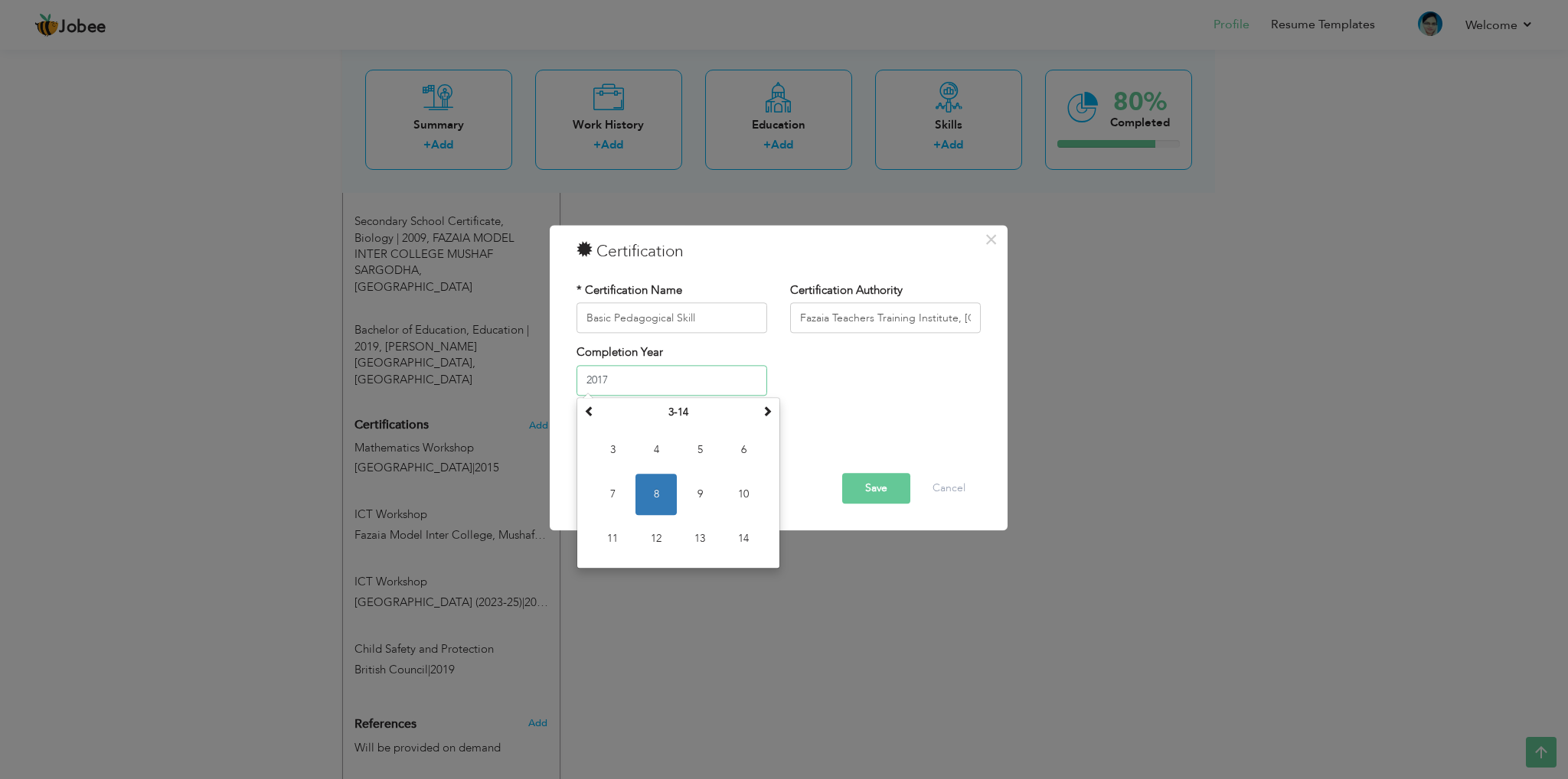
type input "2017"
click at [839, 490] on div "Save Delete Cancel" at bounding box center [779, 489] width 427 height 31
click at [858, 482] on button "Save" at bounding box center [876, 489] width 68 height 31
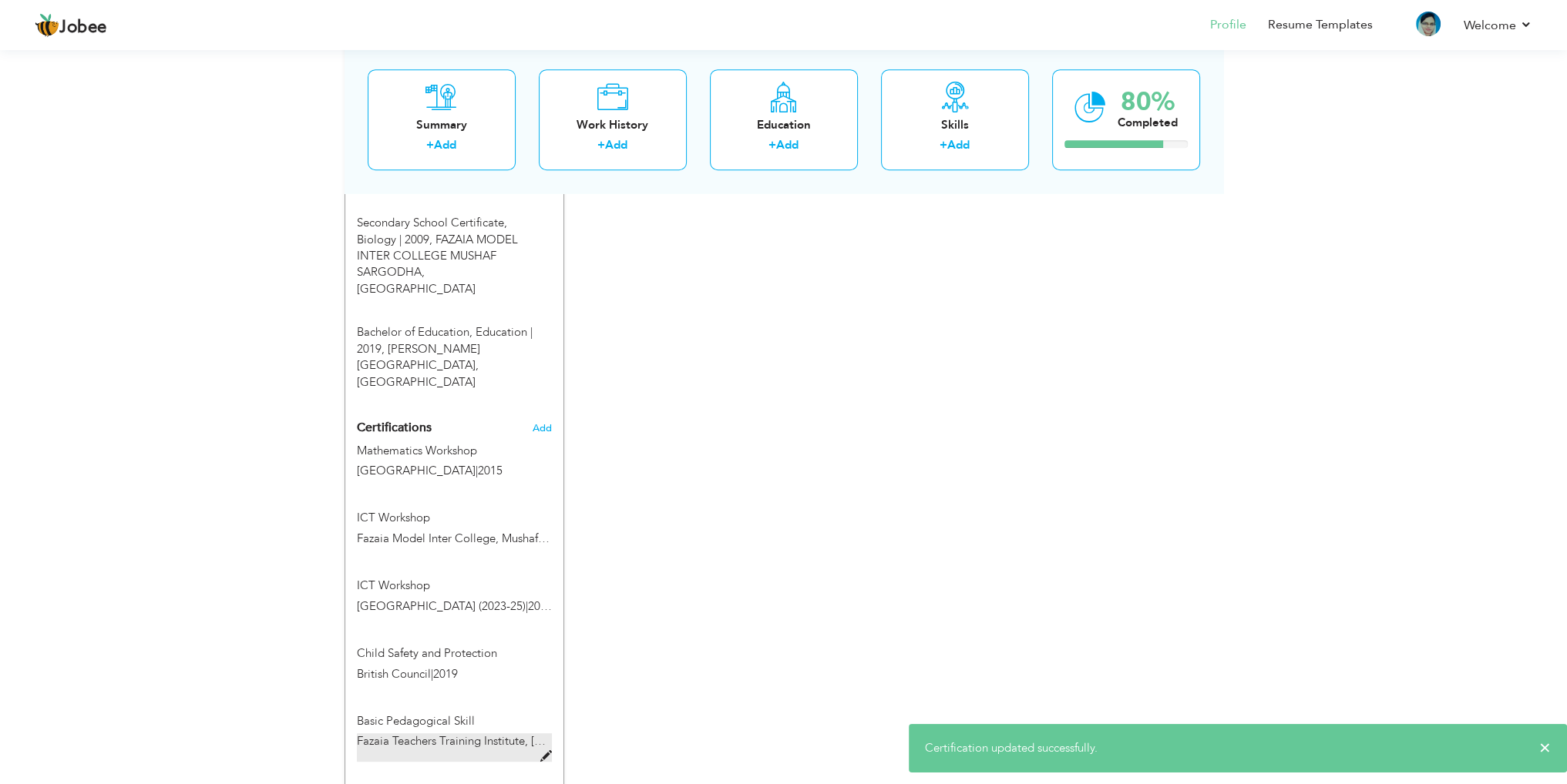
click at [456, 733] on span "Fazaia Teachers Training Institute, [GEOGRAPHIC_DATA]" at bounding box center [503, 740] width 293 height 15
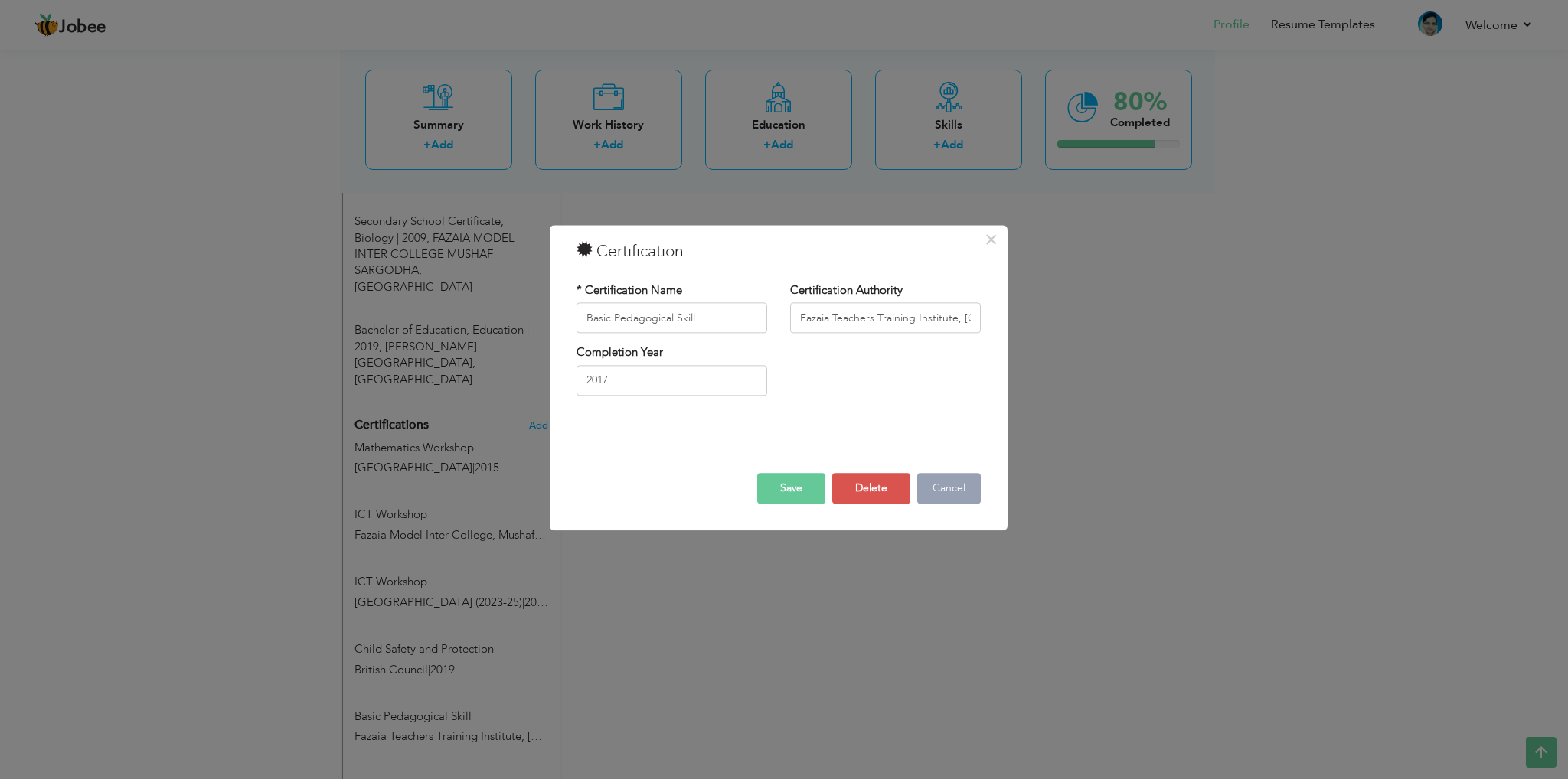
click at [976, 492] on button "Cancel" at bounding box center [949, 489] width 64 height 31
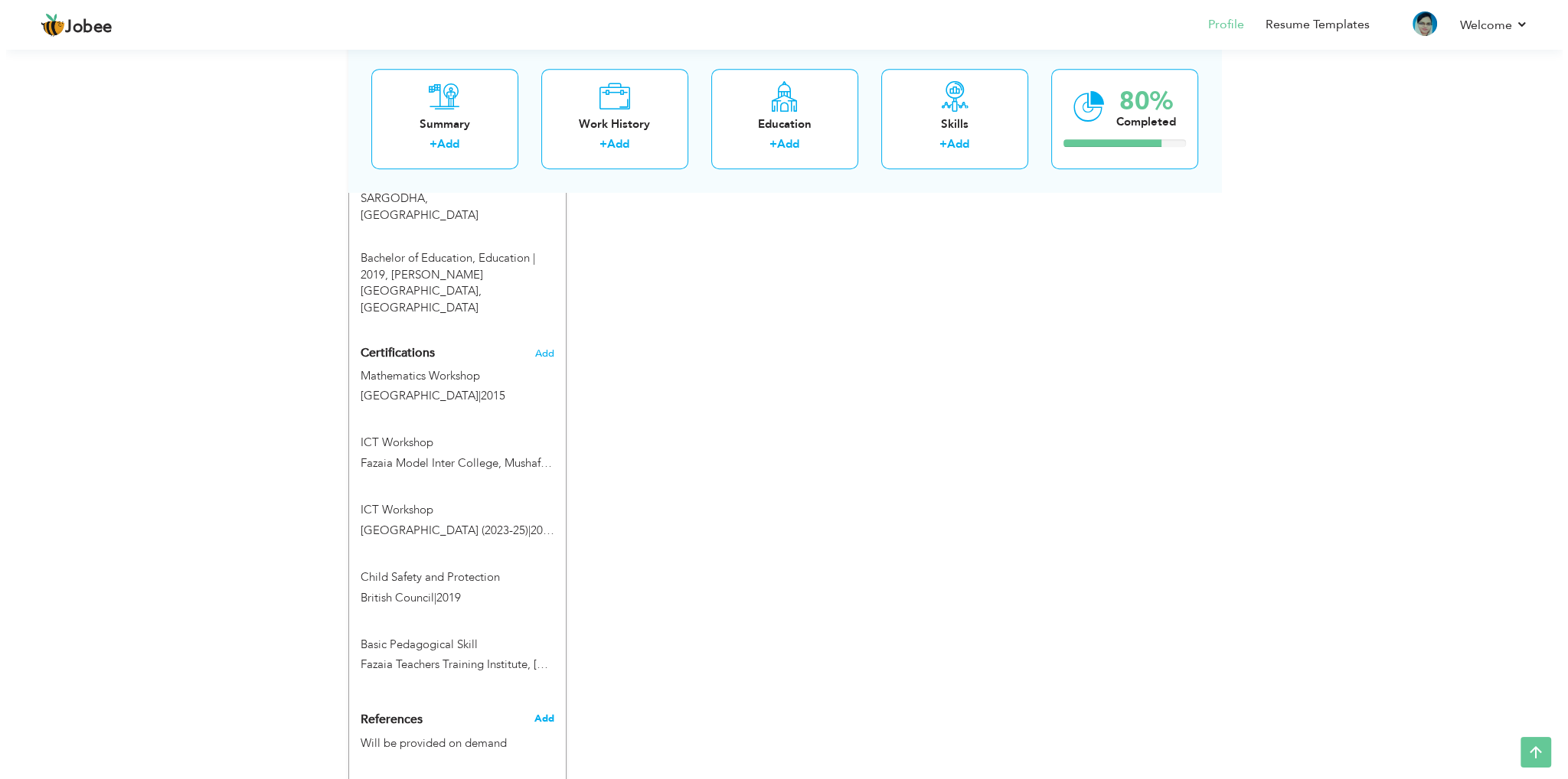
scroll to position [1054, 0]
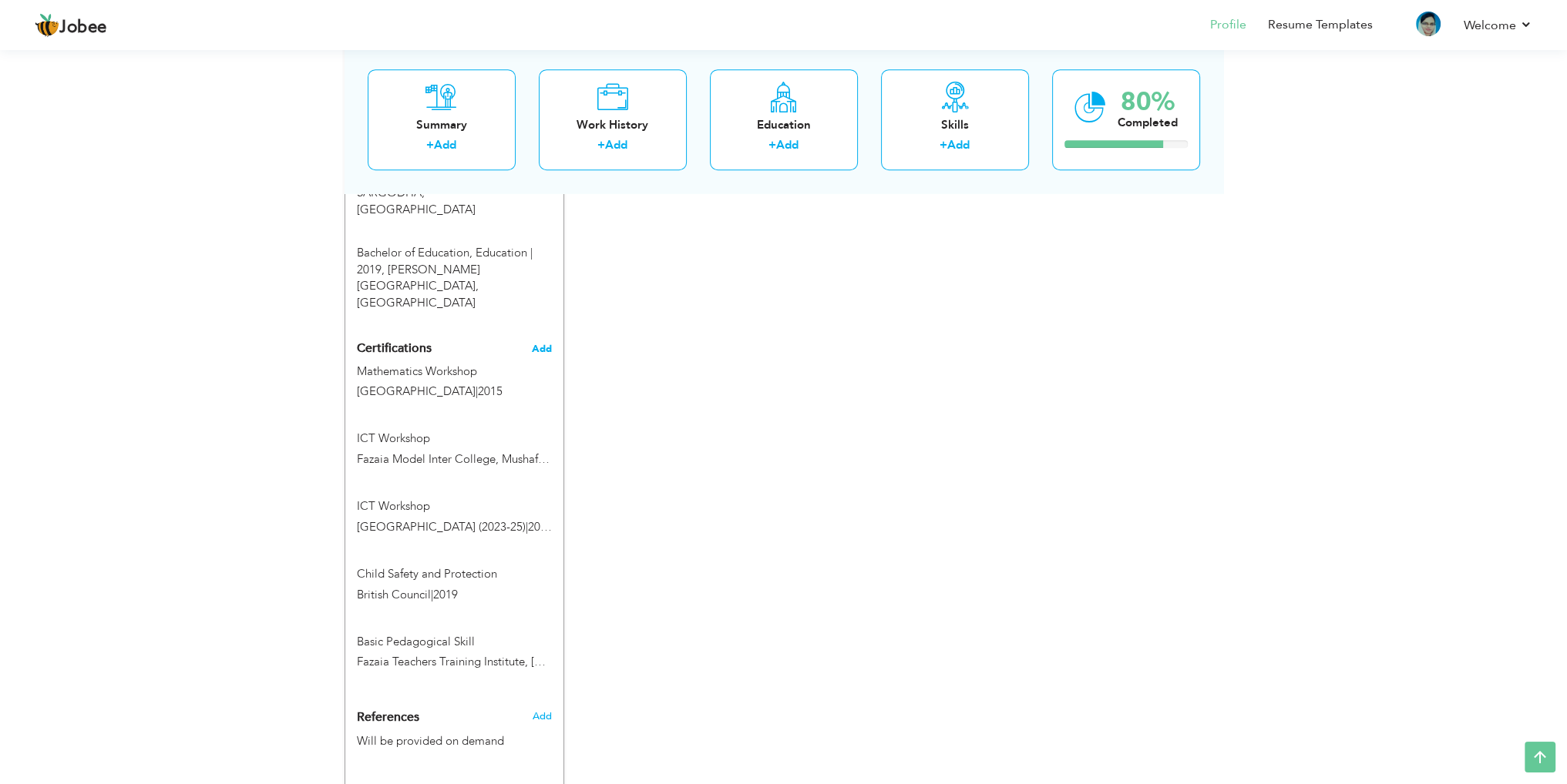
click at [538, 343] on span "Add" at bounding box center [542, 349] width 20 height 11
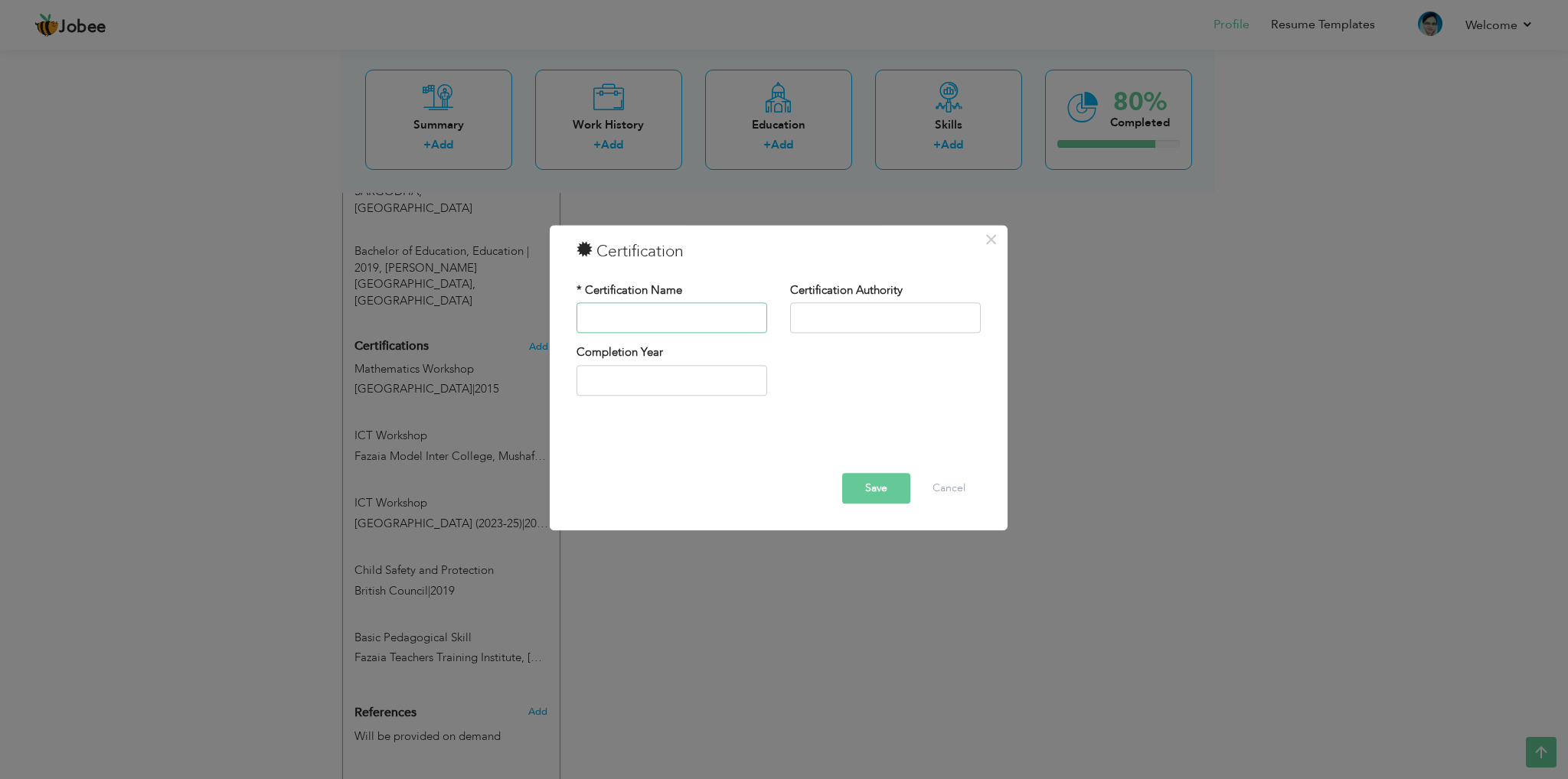
click at [673, 313] on input "text" at bounding box center [672, 318] width 191 height 31
paste input " Lesson Planning and Time Management"
click at [614, 323] on input " Lesson Planning and Time Management" at bounding box center [672, 318] width 191 height 31
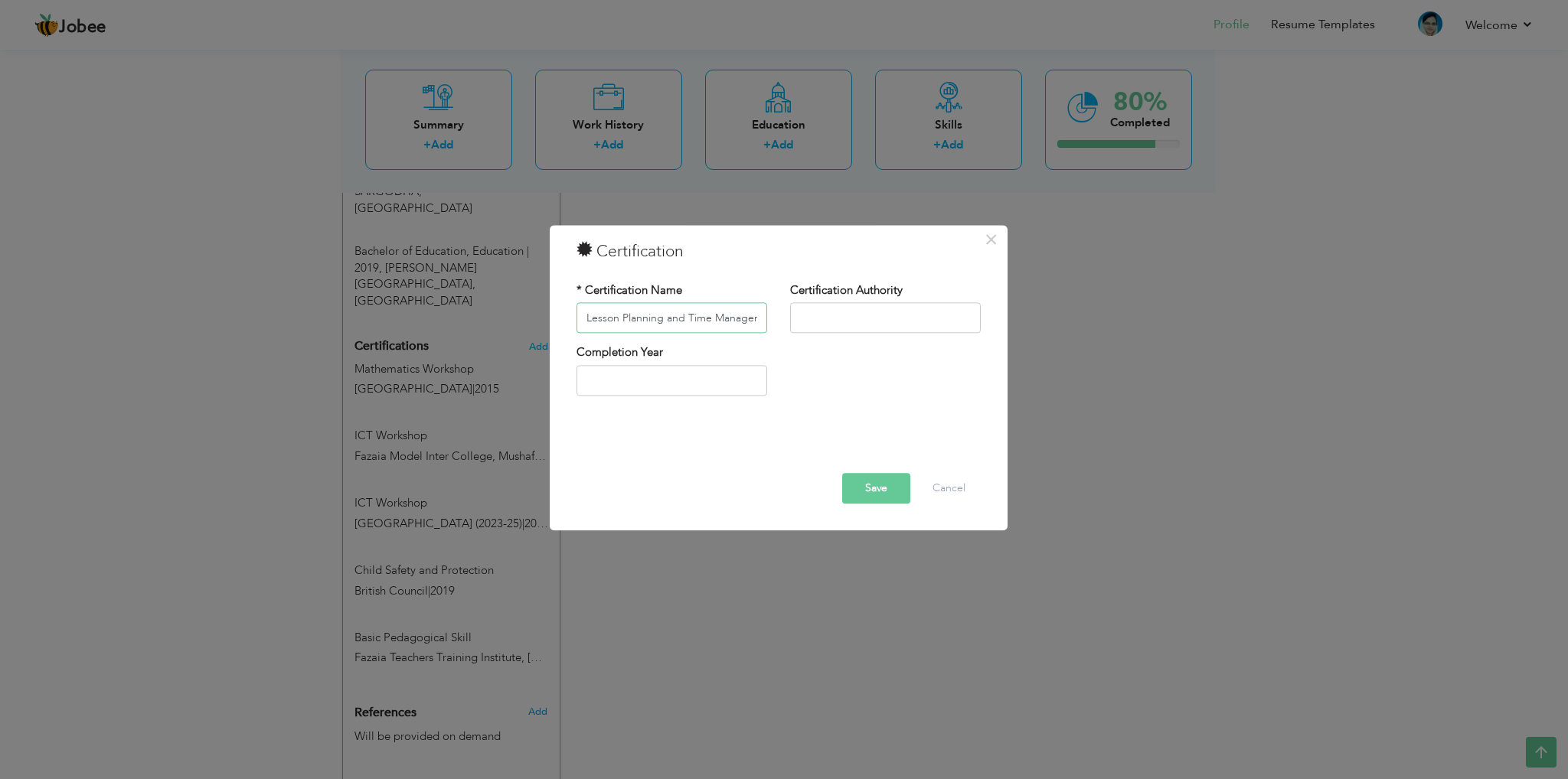
type input "Lesson Planning and Time Management"
click at [830, 316] on input "text" at bounding box center [885, 318] width 191 height 31
drag, startPoint x: 824, startPoint y: 328, endPoint x: 853, endPoint y: 335, distance: 29.8
click at [827, 327] on input "text" at bounding box center [885, 318] width 191 height 31
paste input "Fazaia Teachers Training Institute, [GEOGRAPHIC_DATA]"
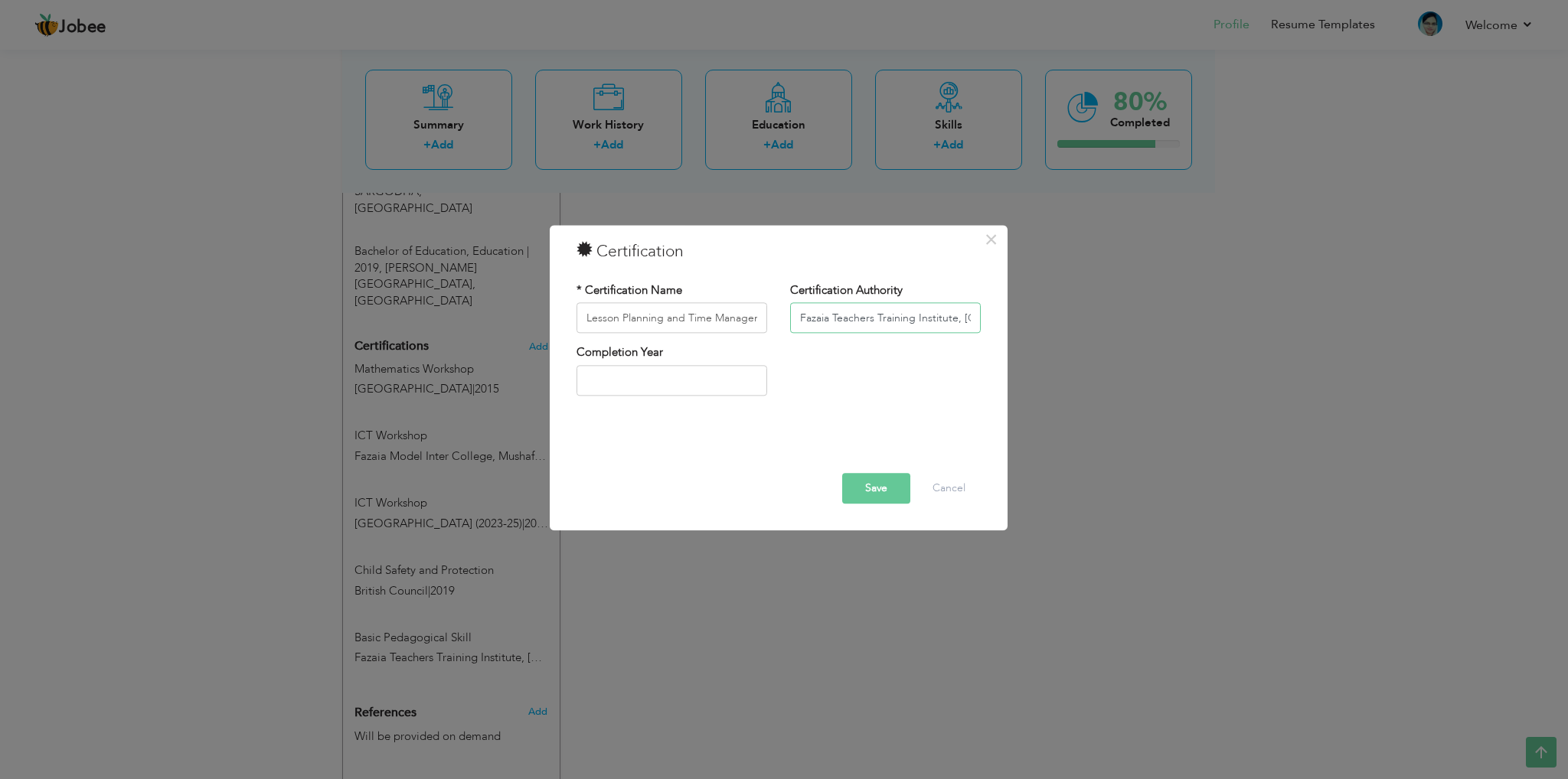
scroll to position [0, 39]
type input "Fazaia Teachers Training Institute, [GEOGRAPHIC_DATA]"
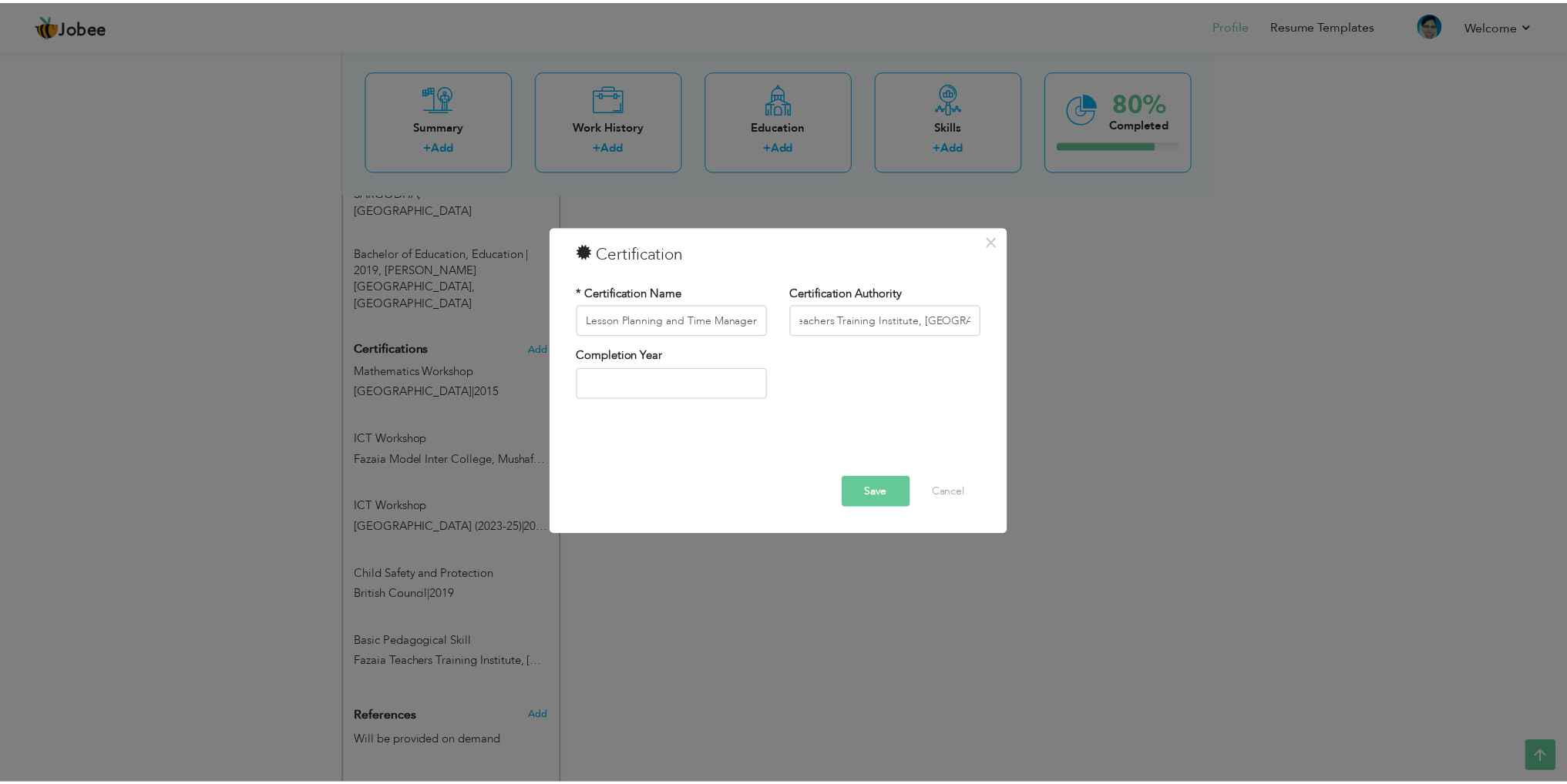
scroll to position [0, 0]
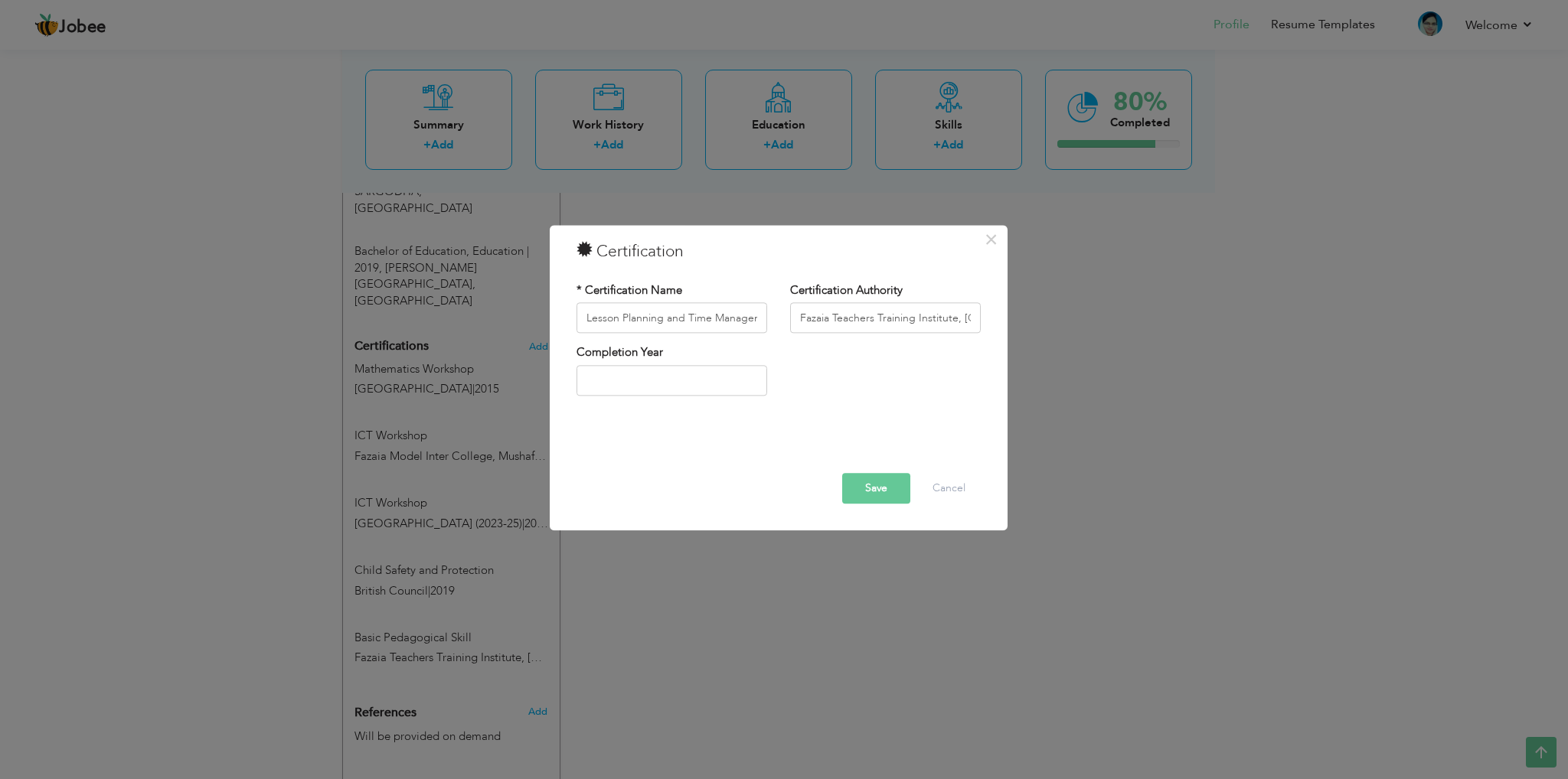
click at [585, 365] on div "Completion Year" at bounding box center [672, 370] width 191 height 51
click at [683, 394] on input "text" at bounding box center [672, 380] width 191 height 31
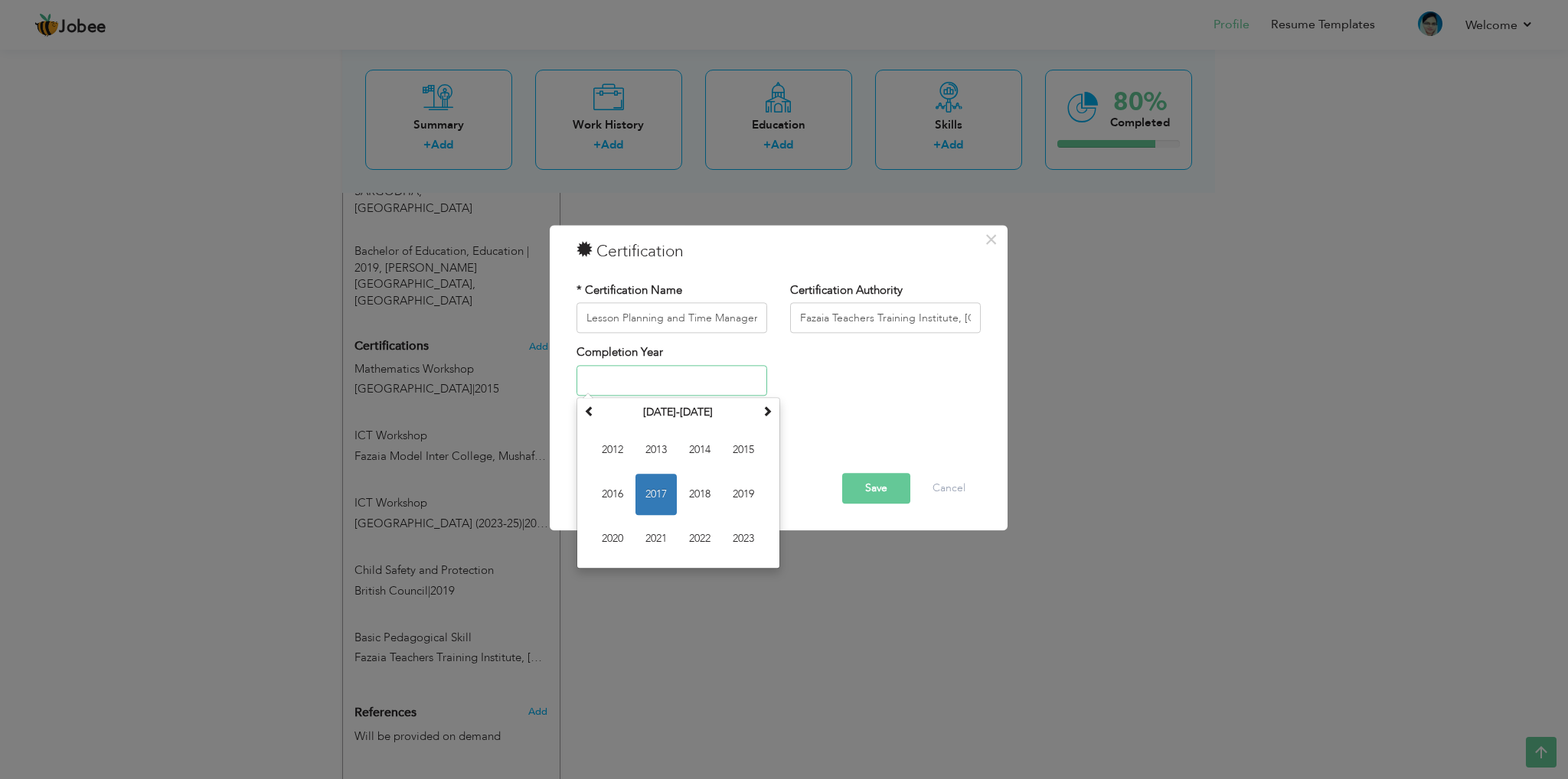
paste input "2017"
type input "2017"
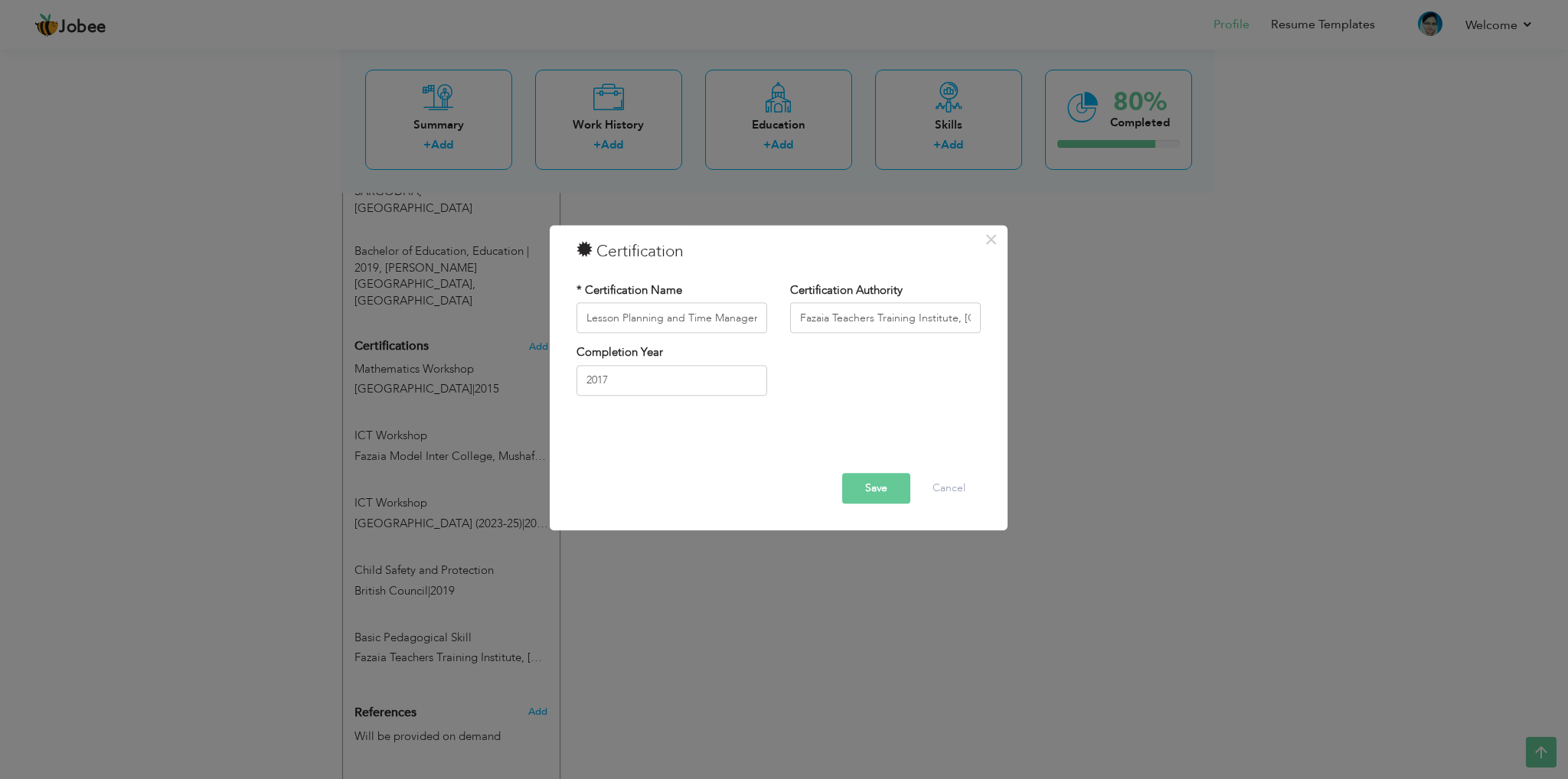
click at [858, 487] on button "Save" at bounding box center [876, 489] width 68 height 31
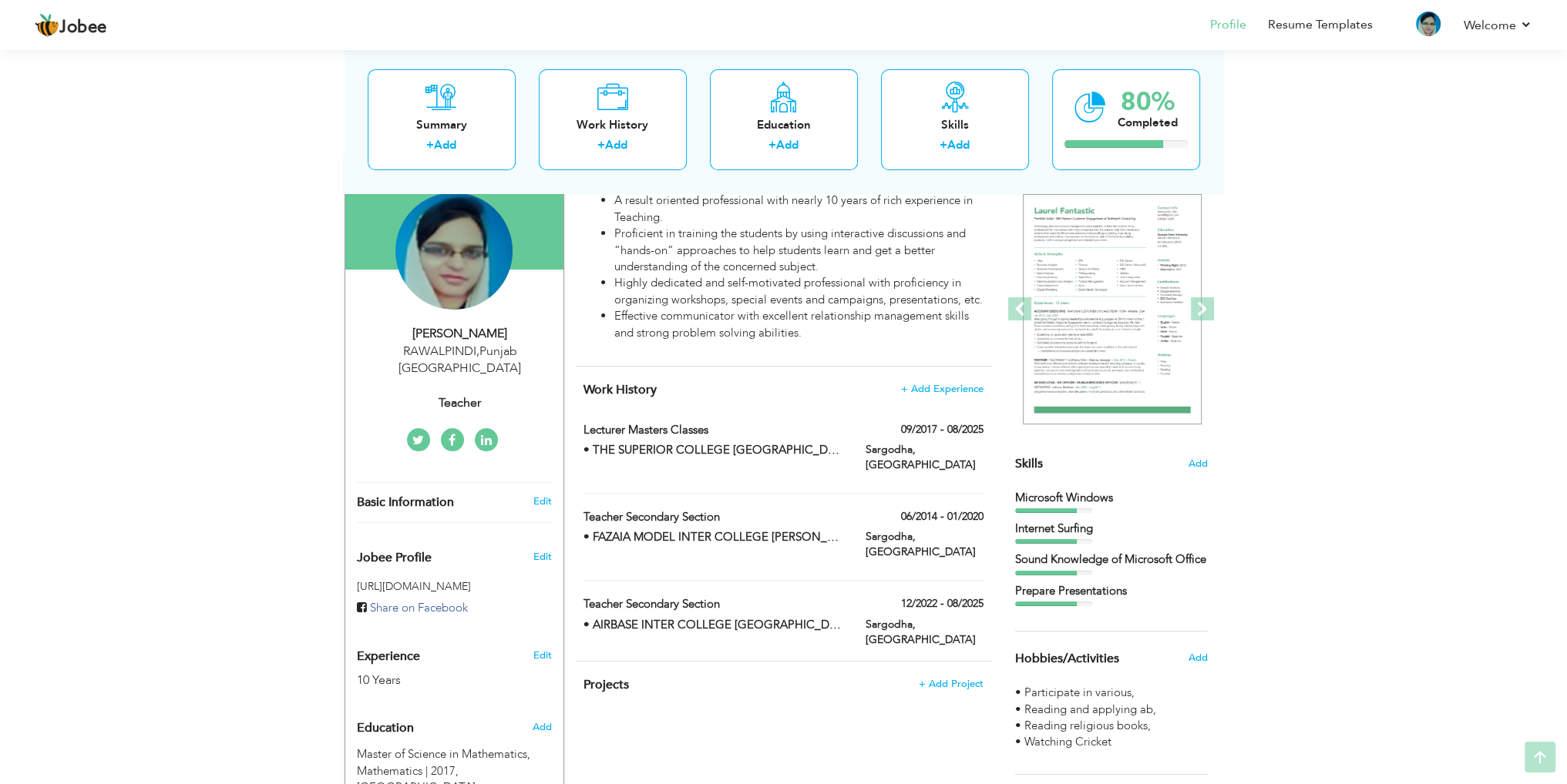
scroll to position [154, 0]
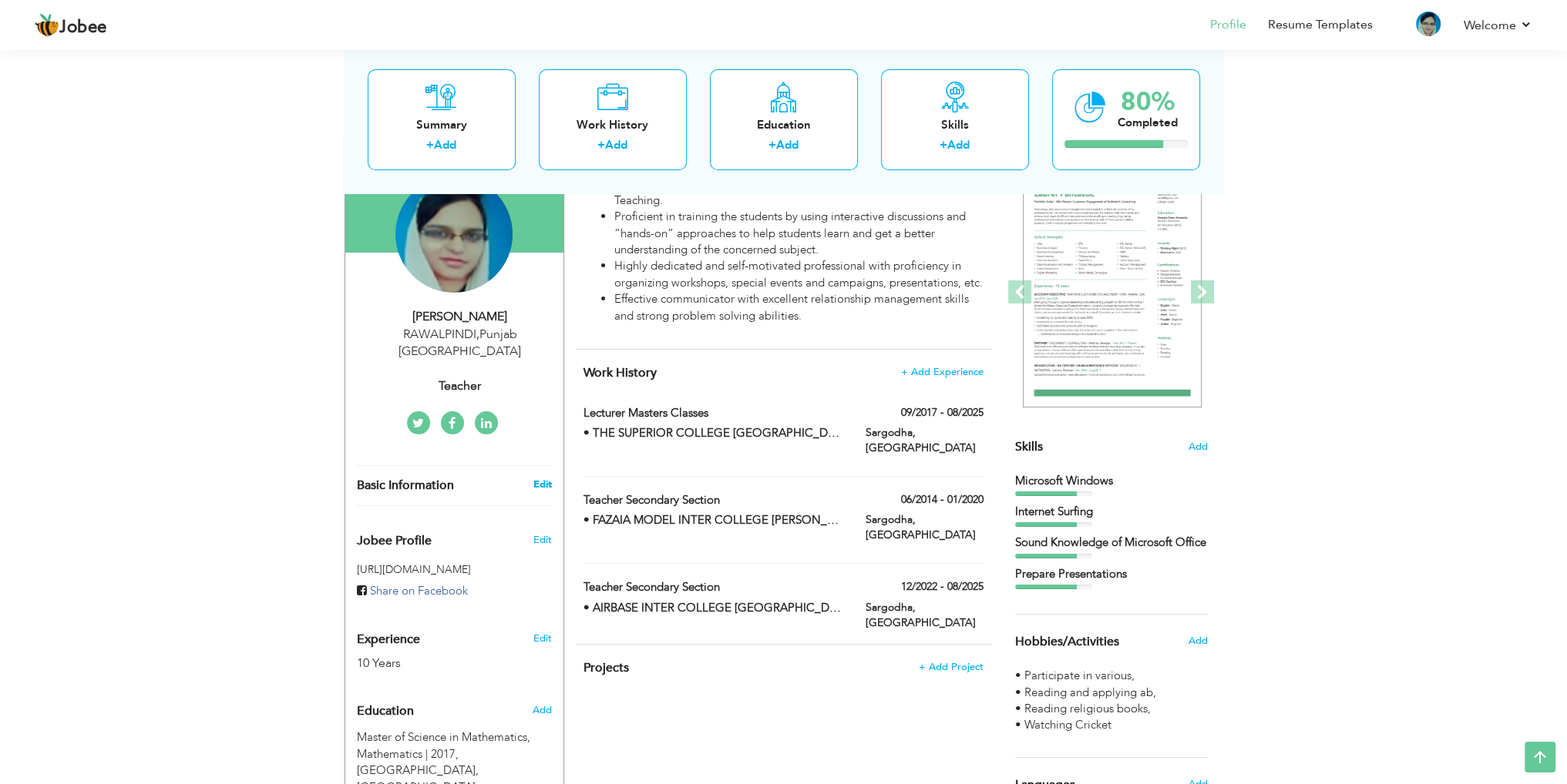
click at [541, 478] on link "Edit" at bounding box center [542, 485] width 19 height 14
type input "YASRA"
type input "[PERSON_NAME]"
type input "[PHONE_NUMBER]"
select select "number:166"
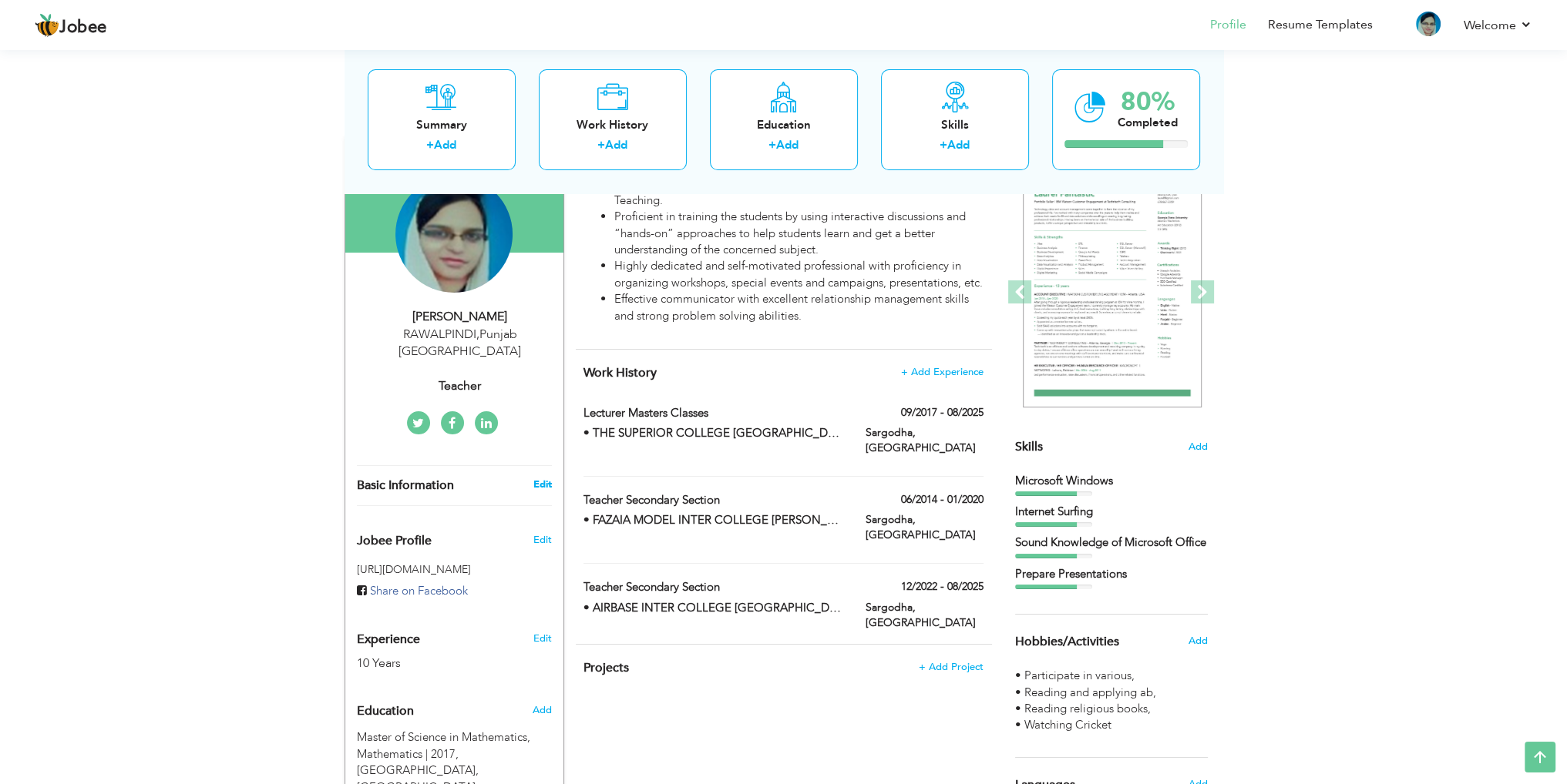
type input "[GEOGRAPHIC_DATA]"
type input "RAWALPINDI"
select select "number:12"
type input "Teacher"
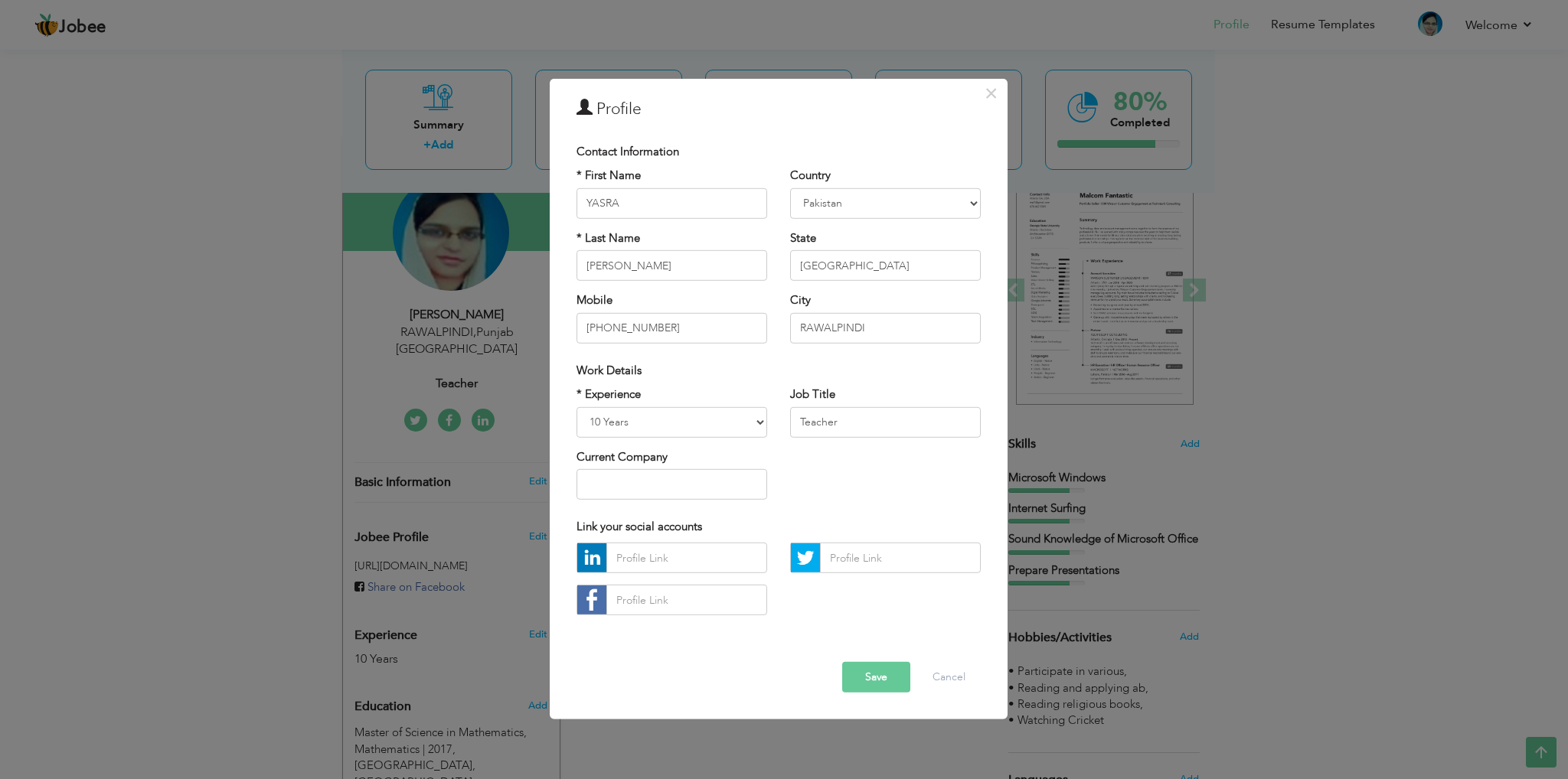
click at [872, 679] on button "Save" at bounding box center [876, 677] width 68 height 31
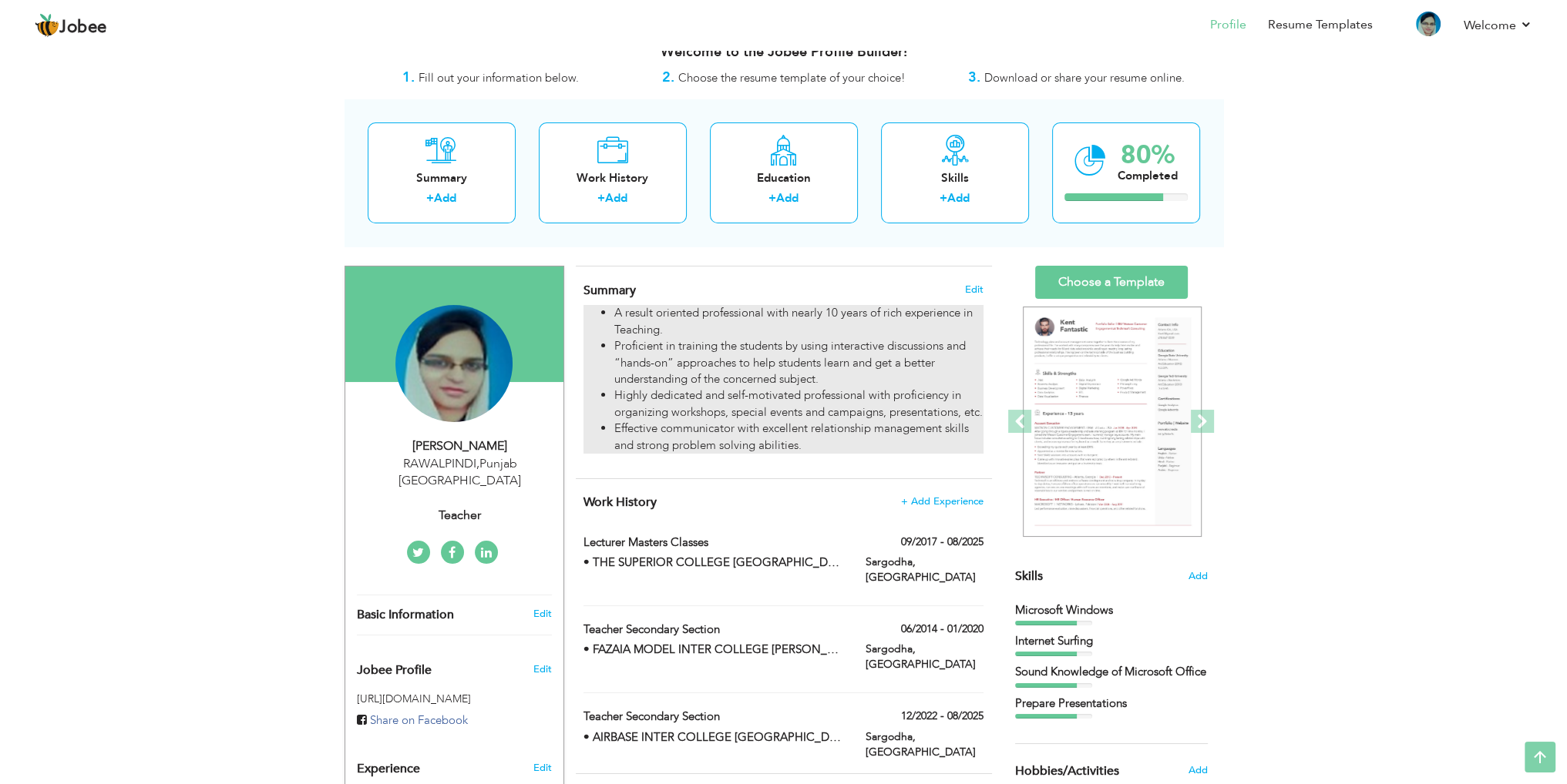
scroll to position [0, 0]
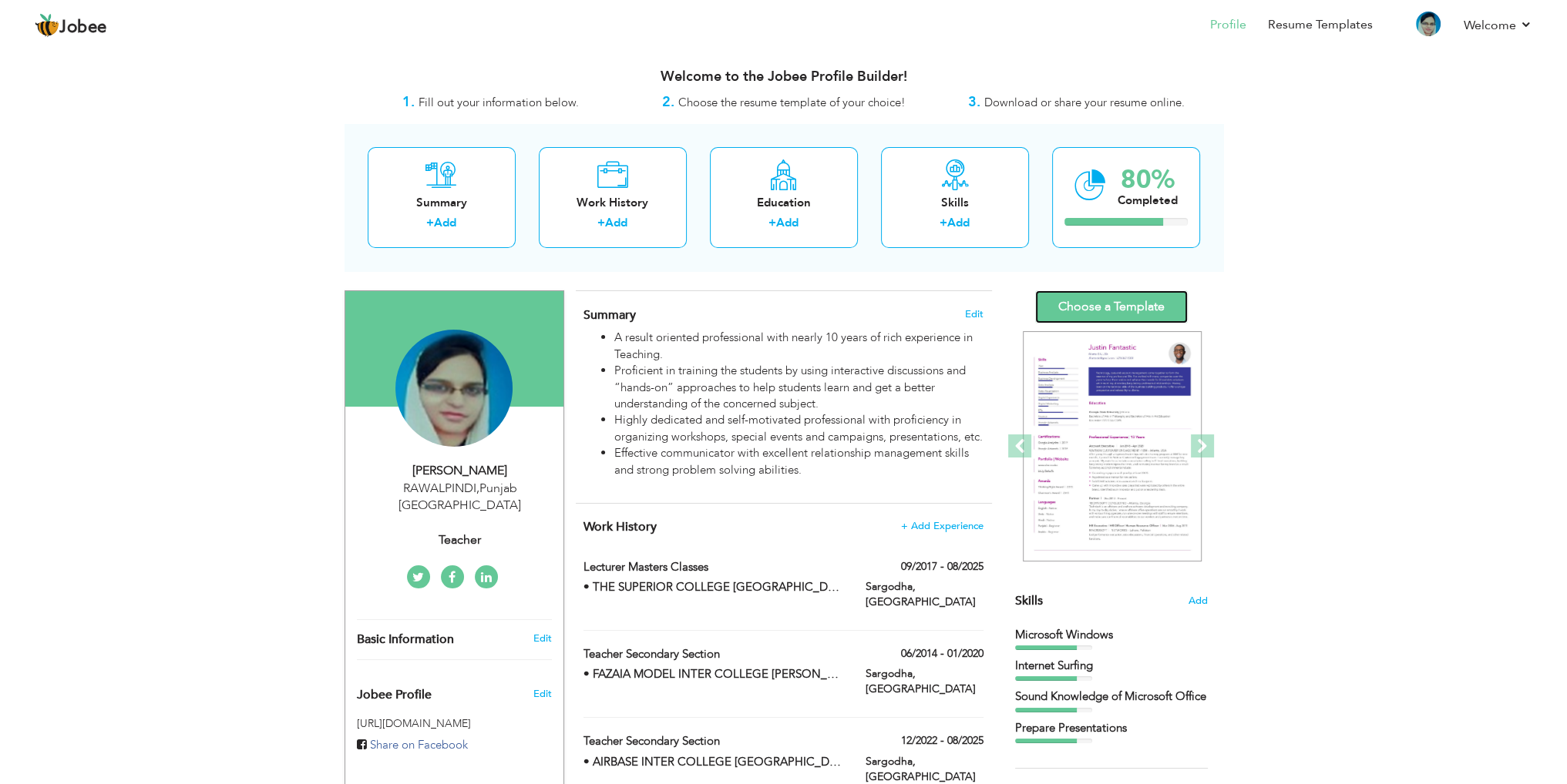
click at [1038, 309] on link "Choose a Template" at bounding box center [1111, 307] width 153 height 33
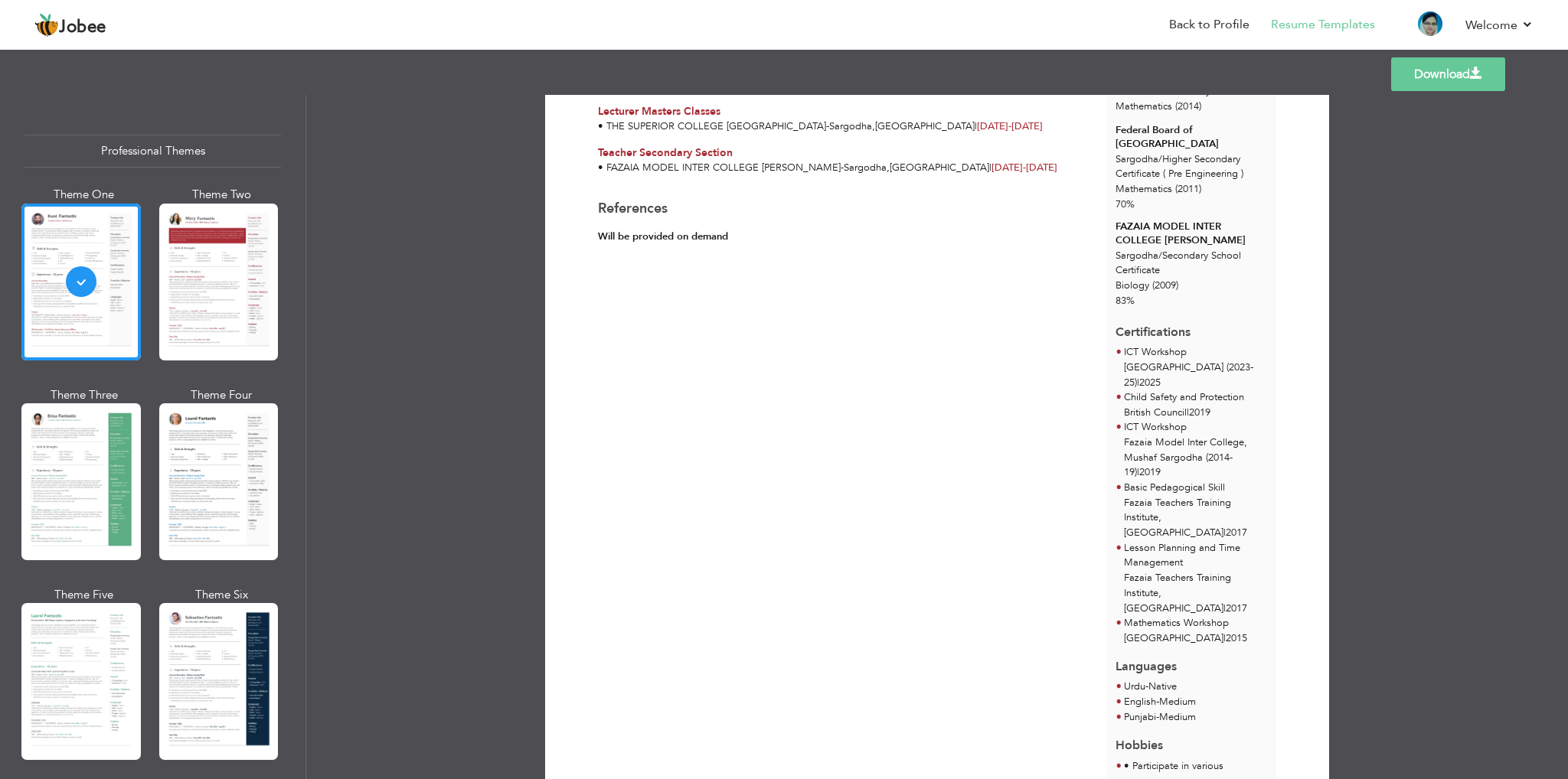
scroll to position [459, 0]
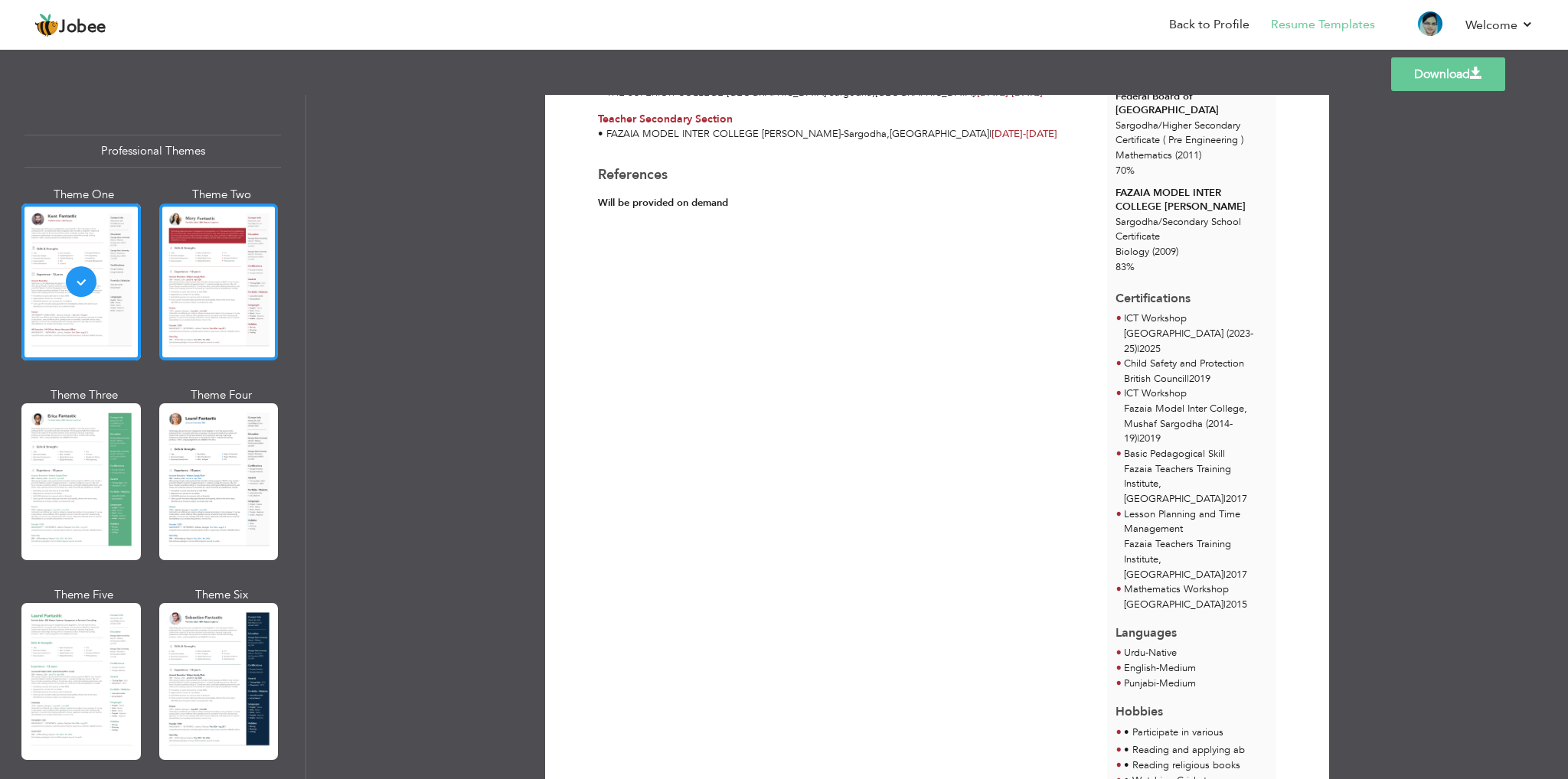
click at [242, 261] on div at bounding box center [219, 282] width 120 height 157
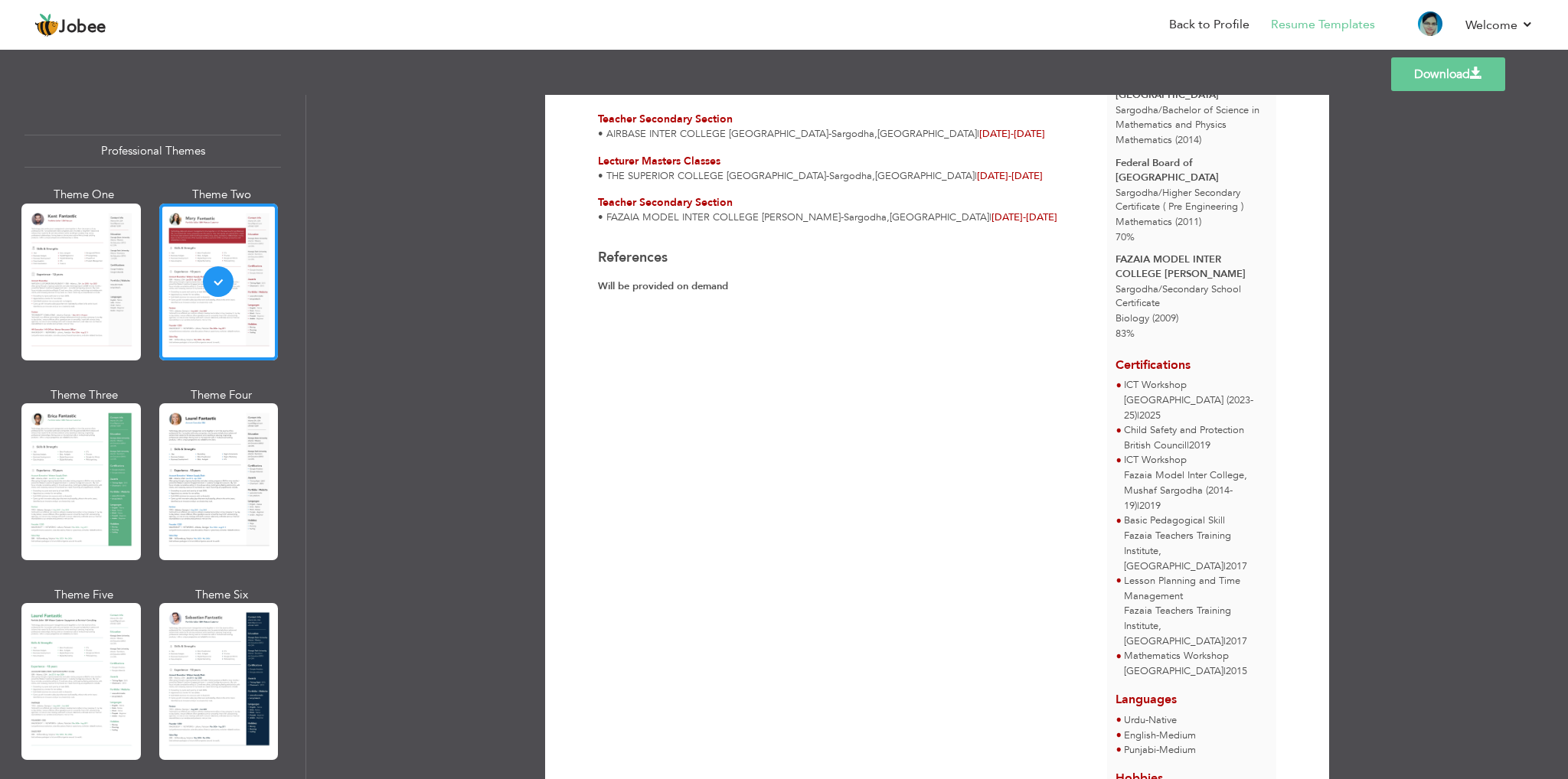
scroll to position [460, 0]
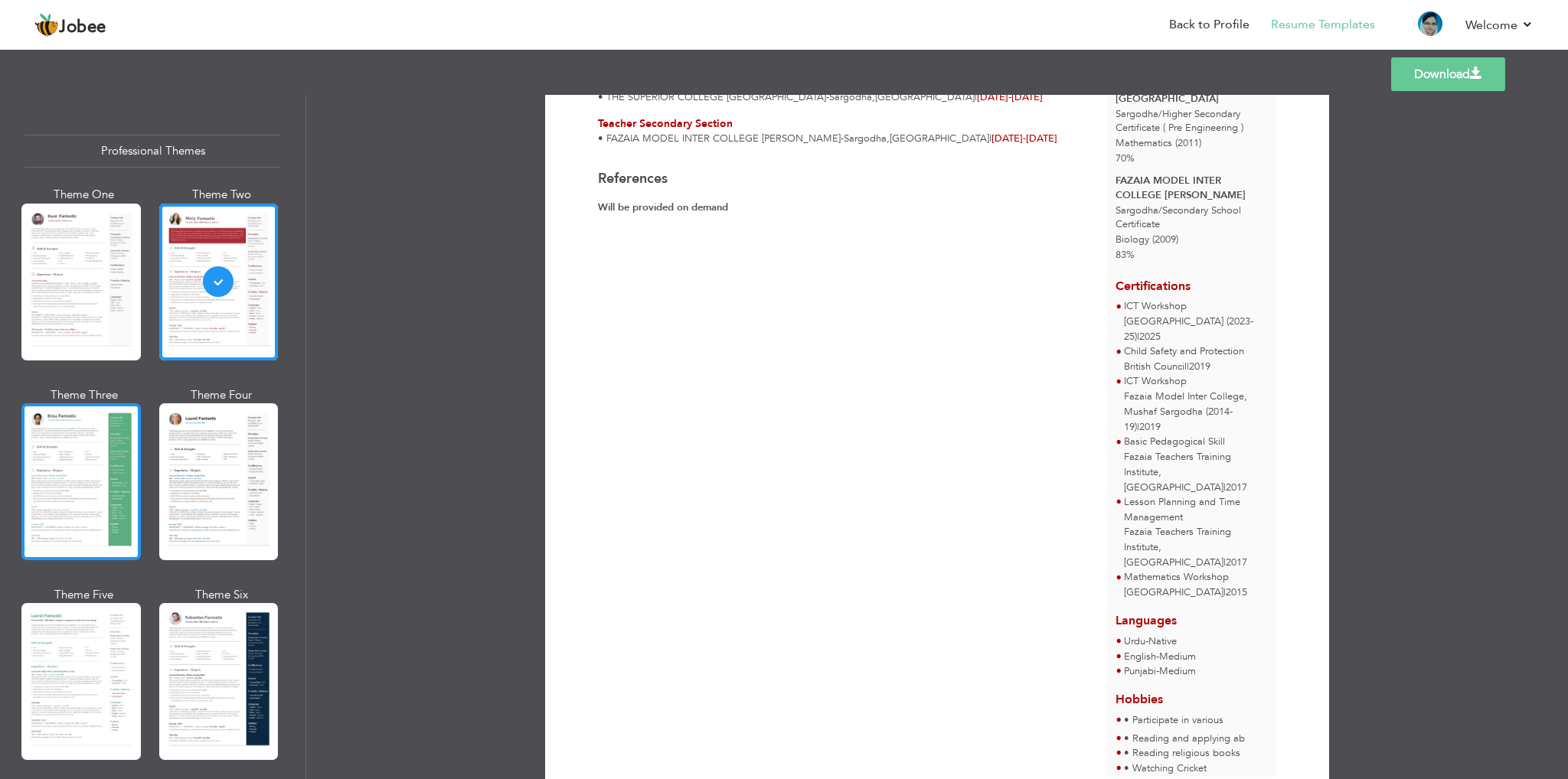
click at [62, 472] on div at bounding box center [81, 481] width 120 height 157
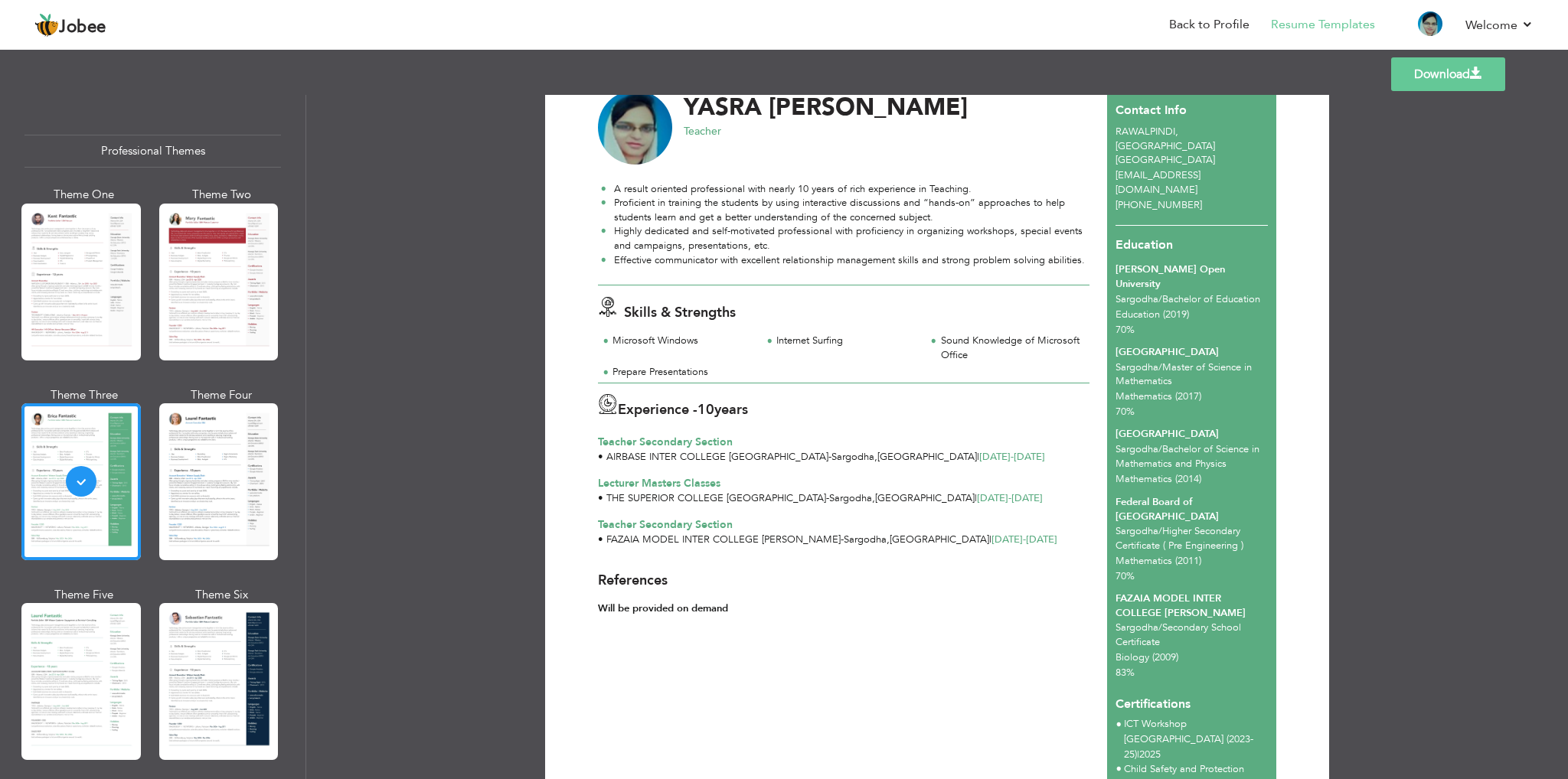
scroll to position [12, 0]
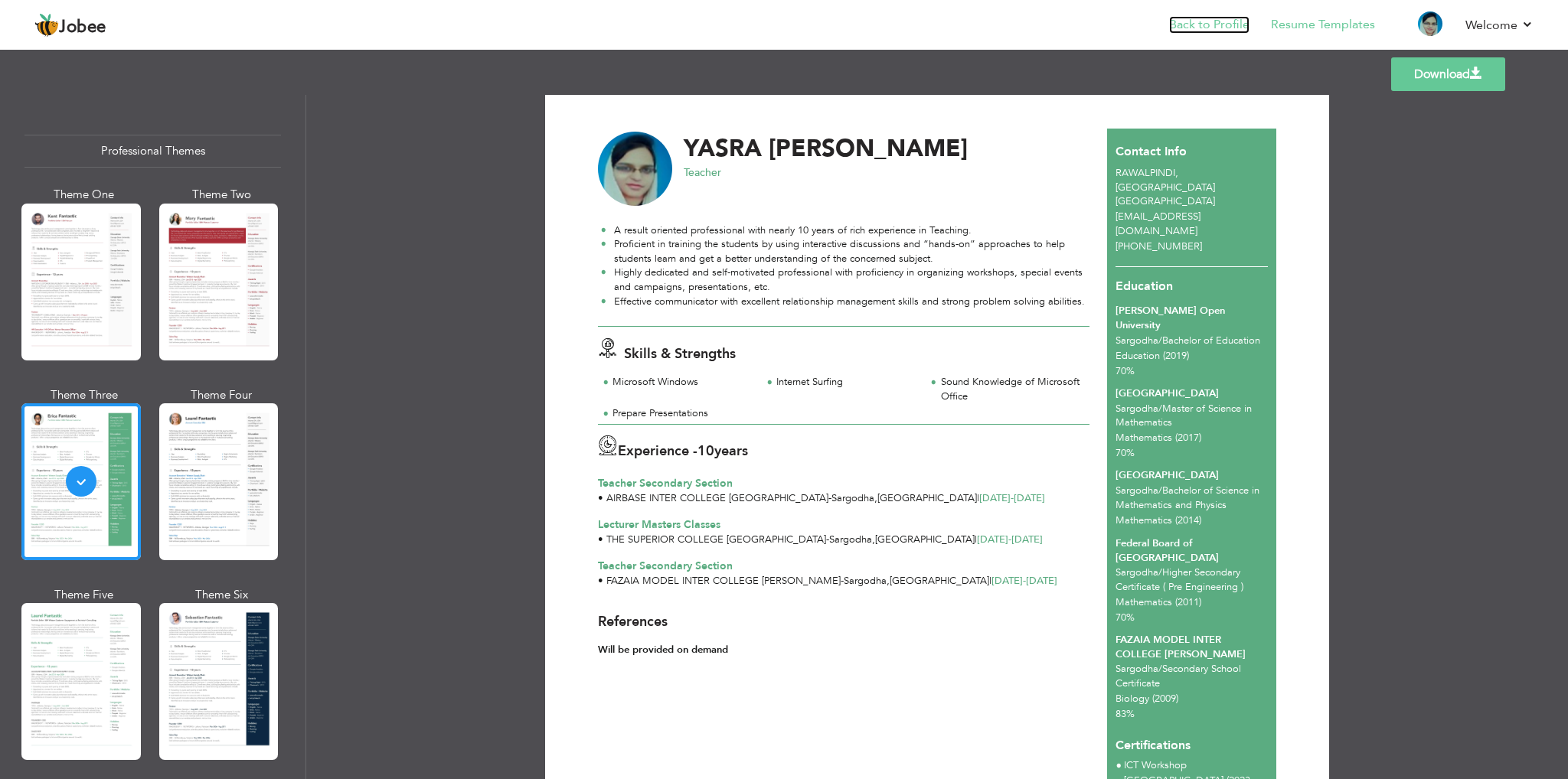
click at [1193, 29] on link "Back to Profile" at bounding box center [1209, 25] width 81 height 18
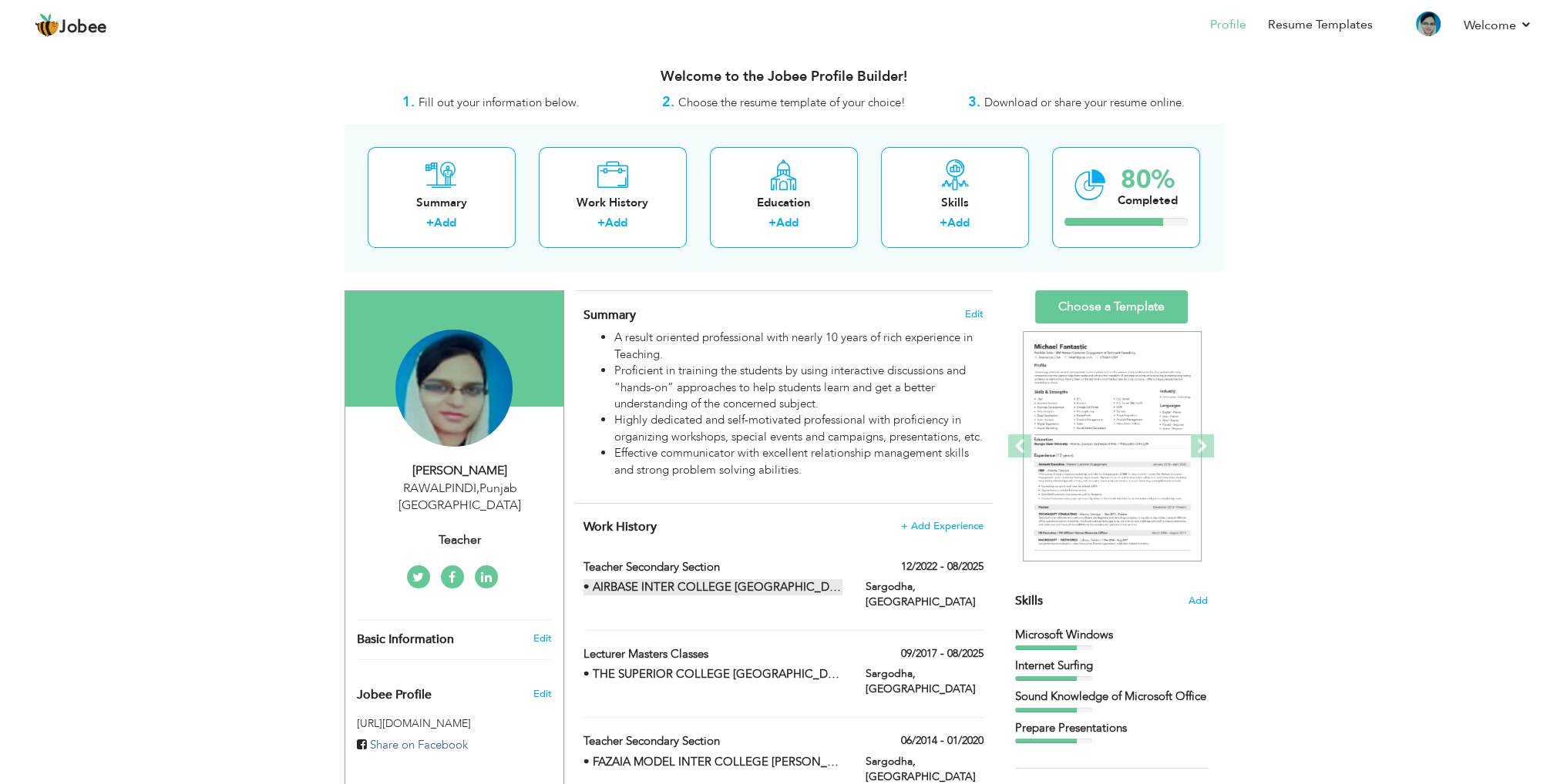
scroll to position [154, 0]
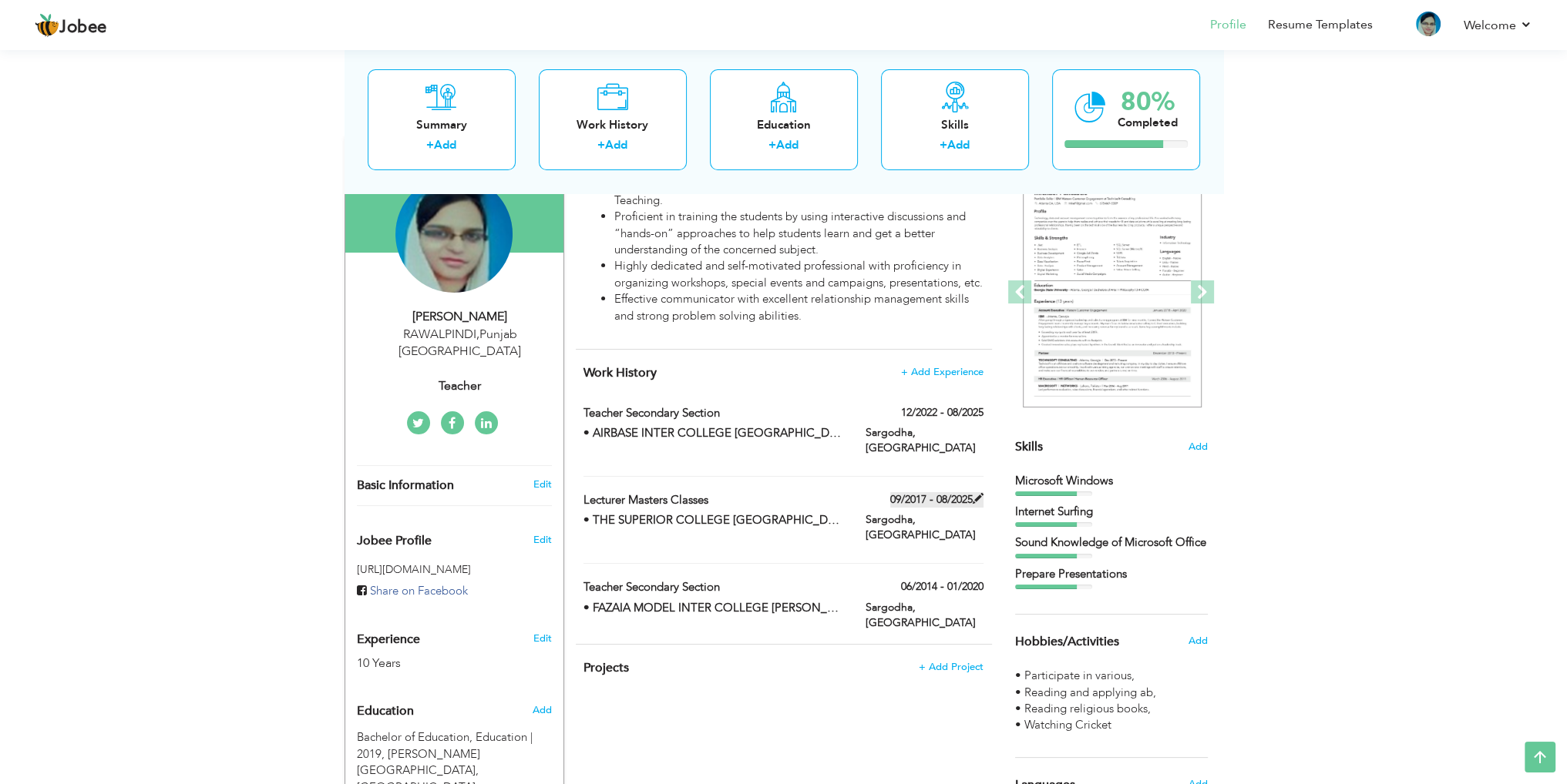
click at [978, 503] on span at bounding box center [978, 499] width 11 height 11
type input "Lecturer Masters Classes"
type input "• THE SUPERIOR COLLEGE [GEOGRAPHIC_DATA]"
type input "09/2017"
type input "08/2025"
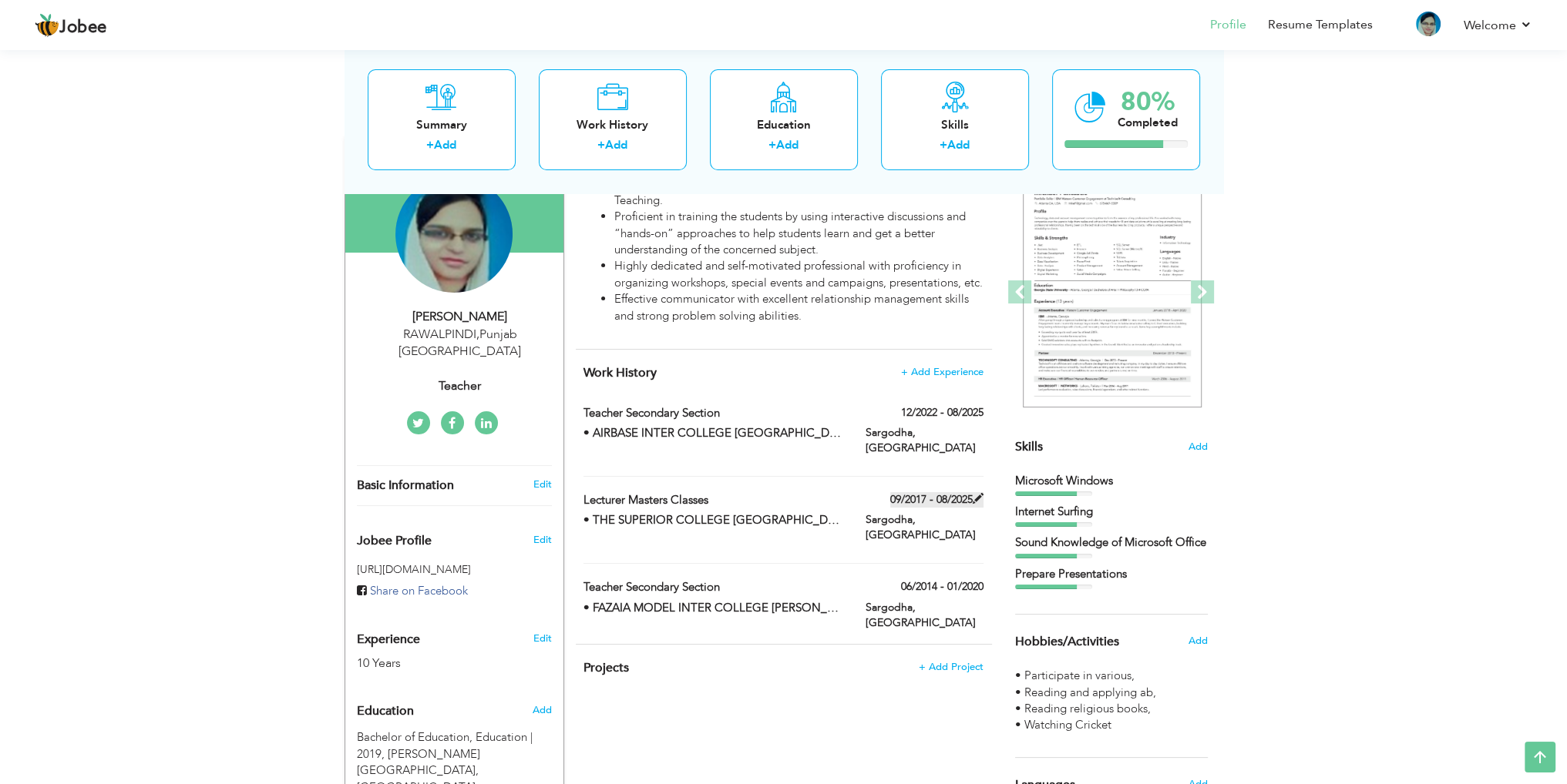
type input "[GEOGRAPHIC_DATA]"
type input "Sargodha"
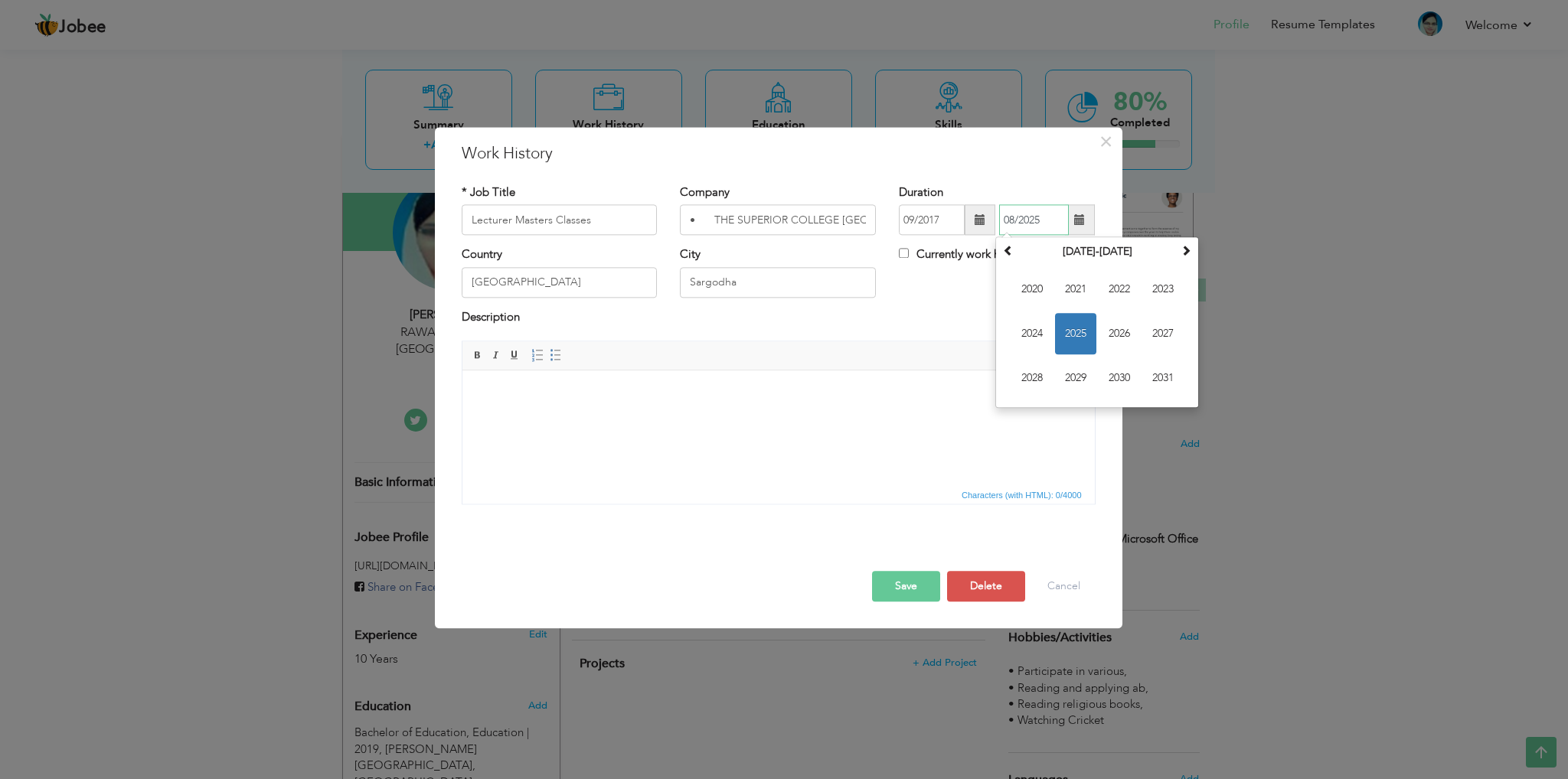
click at [1017, 227] on input "08/2025" at bounding box center [1034, 221] width 70 height 31
click at [1015, 256] on th at bounding box center [1008, 253] width 19 height 23
click at [1007, 376] on td "2010 2011 2012 2013 2014 2015 2016 2017 2018 2019 2020 2021" at bounding box center [1096, 334] width 196 height 141
click at [1026, 374] on span "2018" at bounding box center [1032, 378] width 42 height 42
click at [901, 585] on button "Save" at bounding box center [906, 587] width 68 height 31
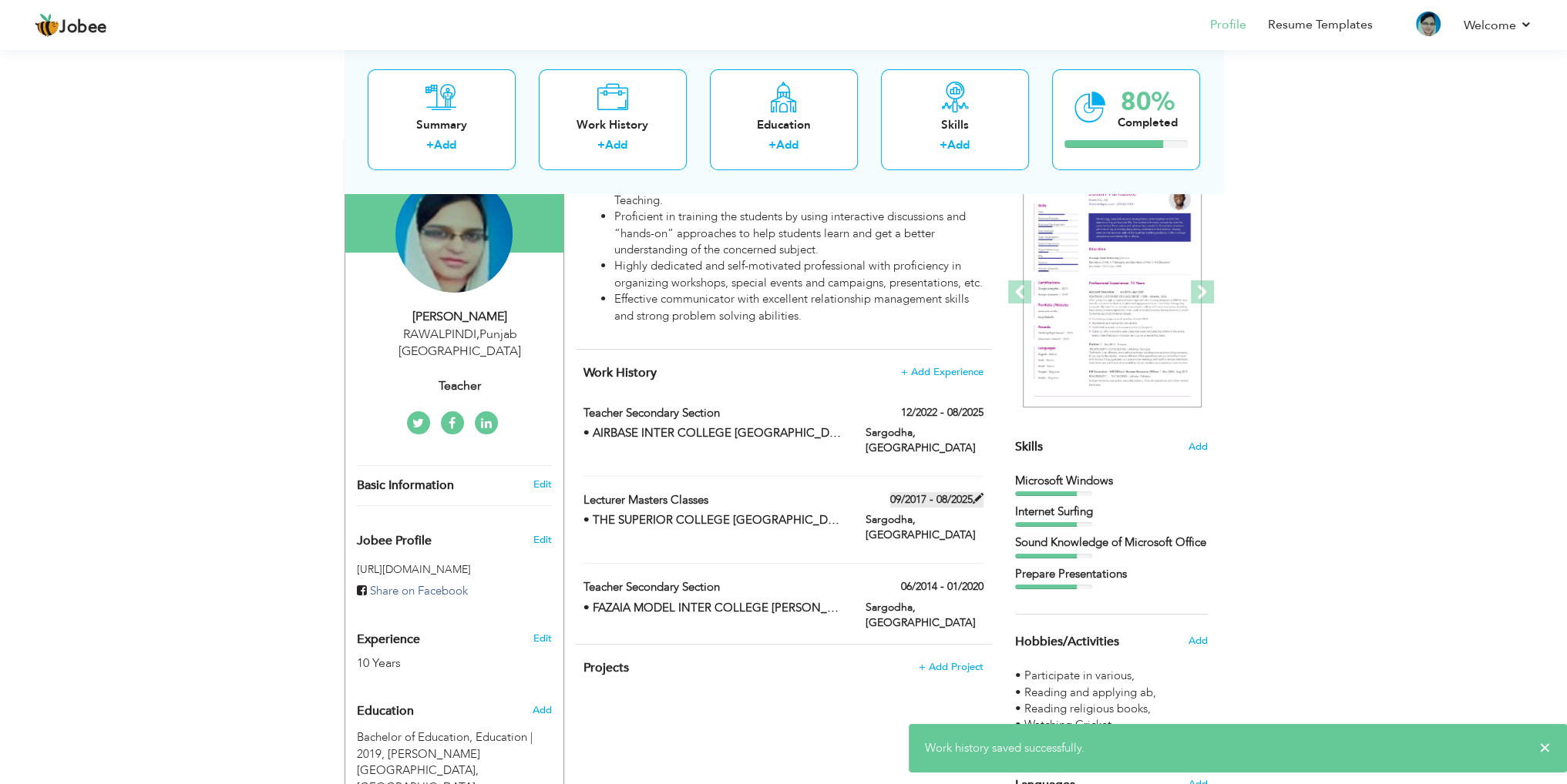
click at [982, 500] on span at bounding box center [978, 499] width 11 height 11
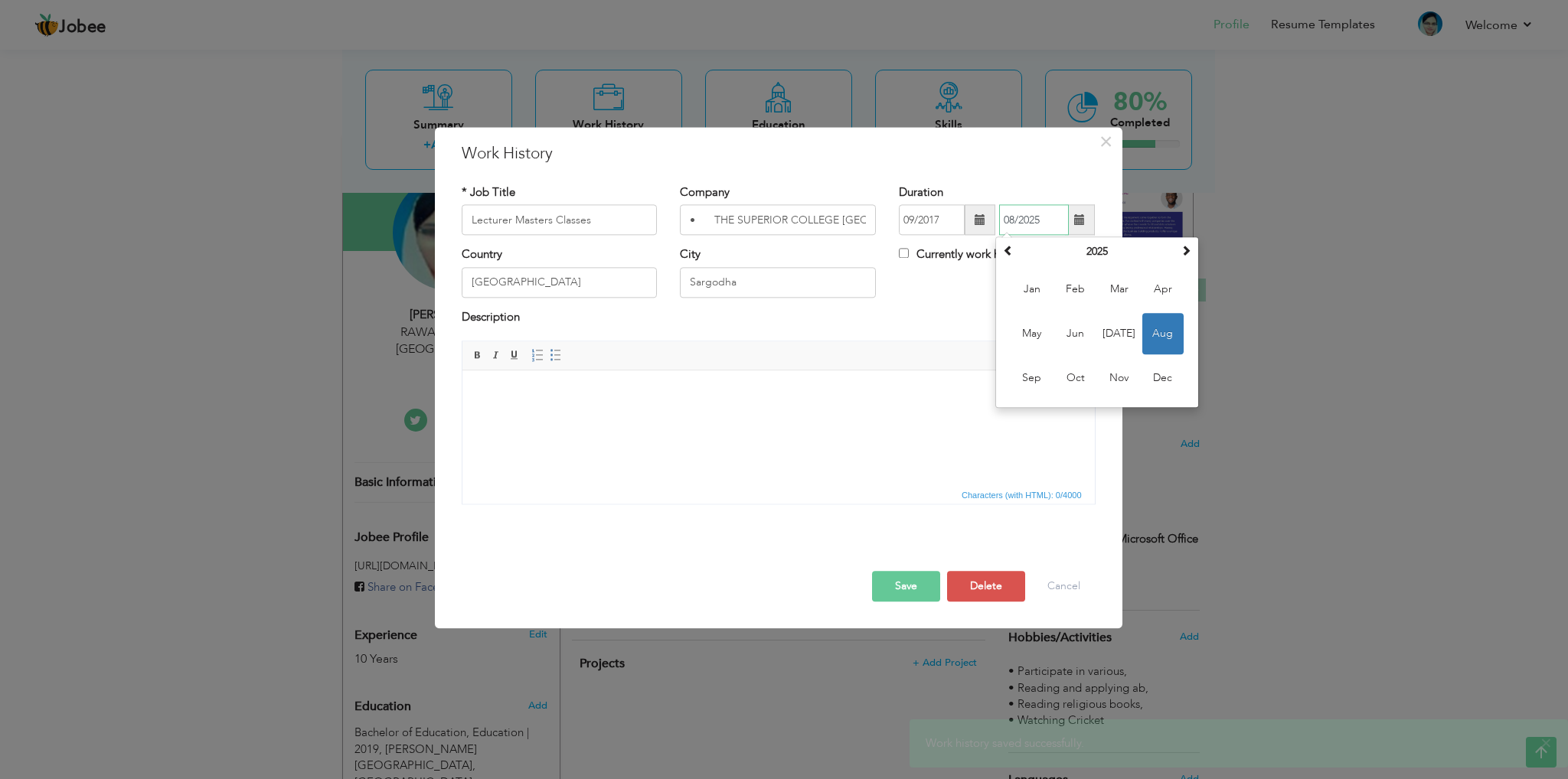
click at [1033, 222] on input "08/2025" at bounding box center [1034, 221] width 70 height 31
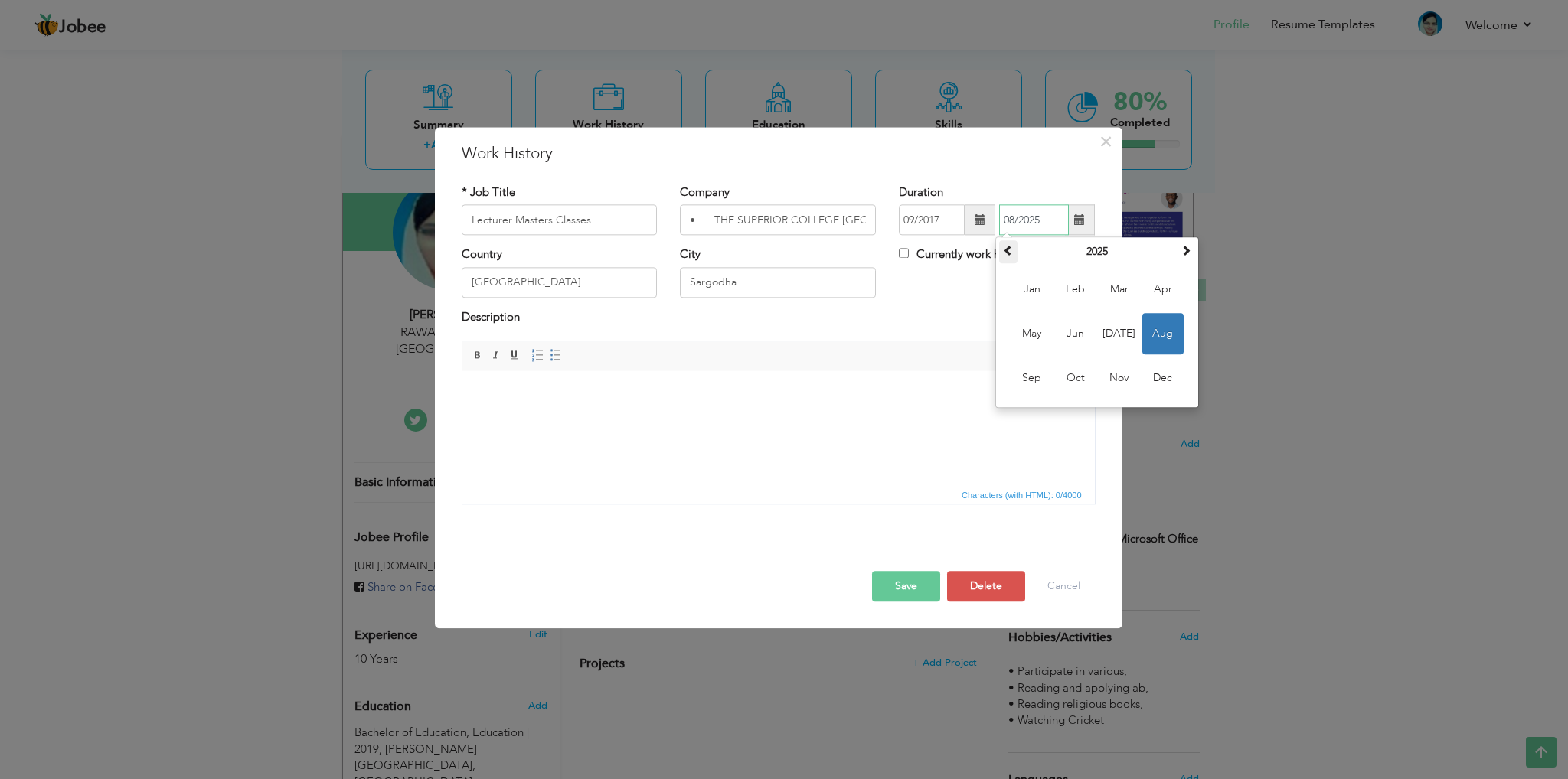
click at [1010, 258] on th at bounding box center [1008, 253] width 19 height 23
click at [1094, 252] on th "2024" at bounding box center [1097, 253] width 160 height 23
click at [1007, 253] on span at bounding box center [1009, 251] width 11 height 11
click at [1079, 374] on span "2018" at bounding box center [1075, 378] width 42 height 42
click at [1155, 329] on span "Aug" at bounding box center [1163, 334] width 42 height 42
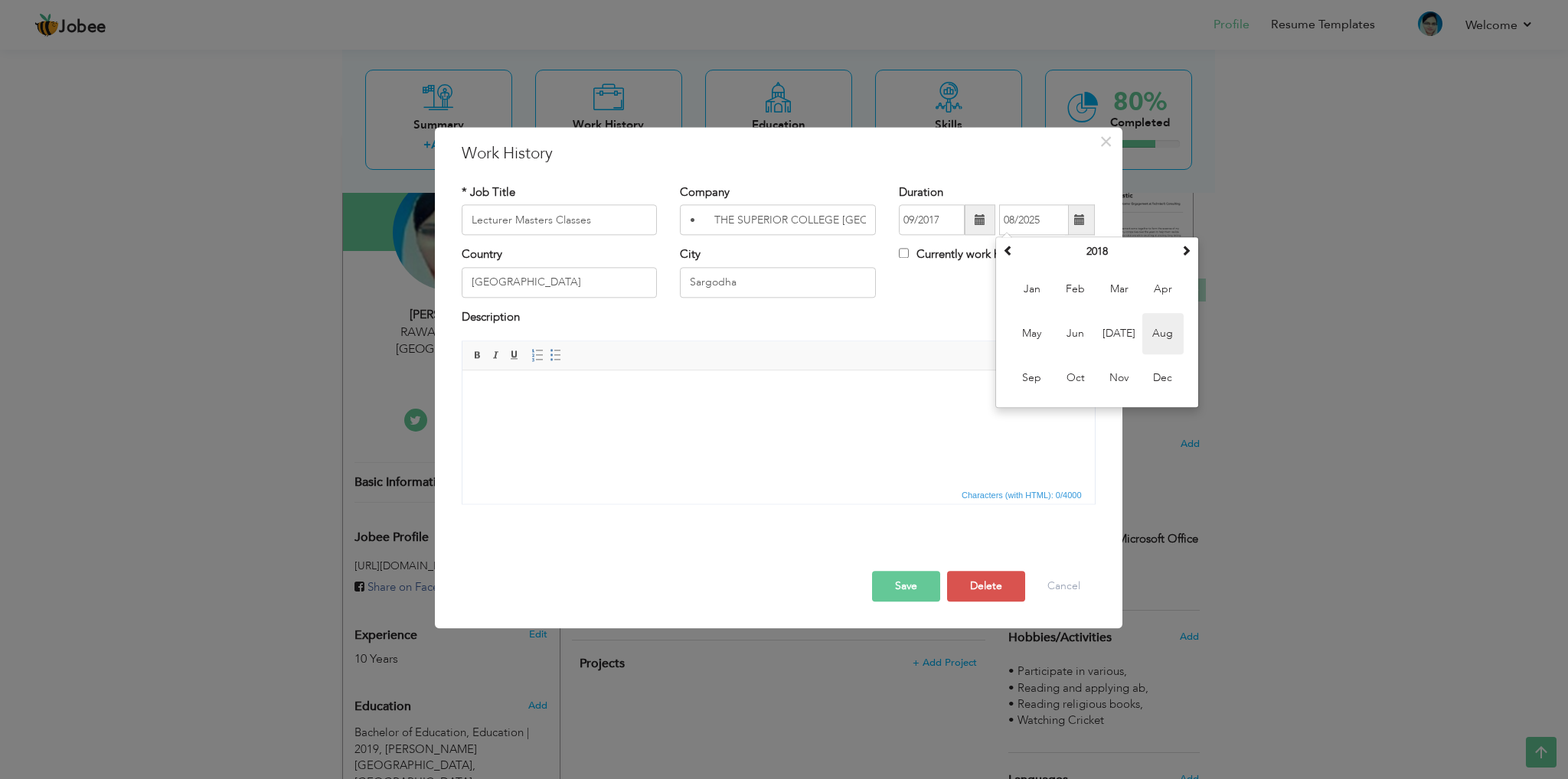
type input "08/2018"
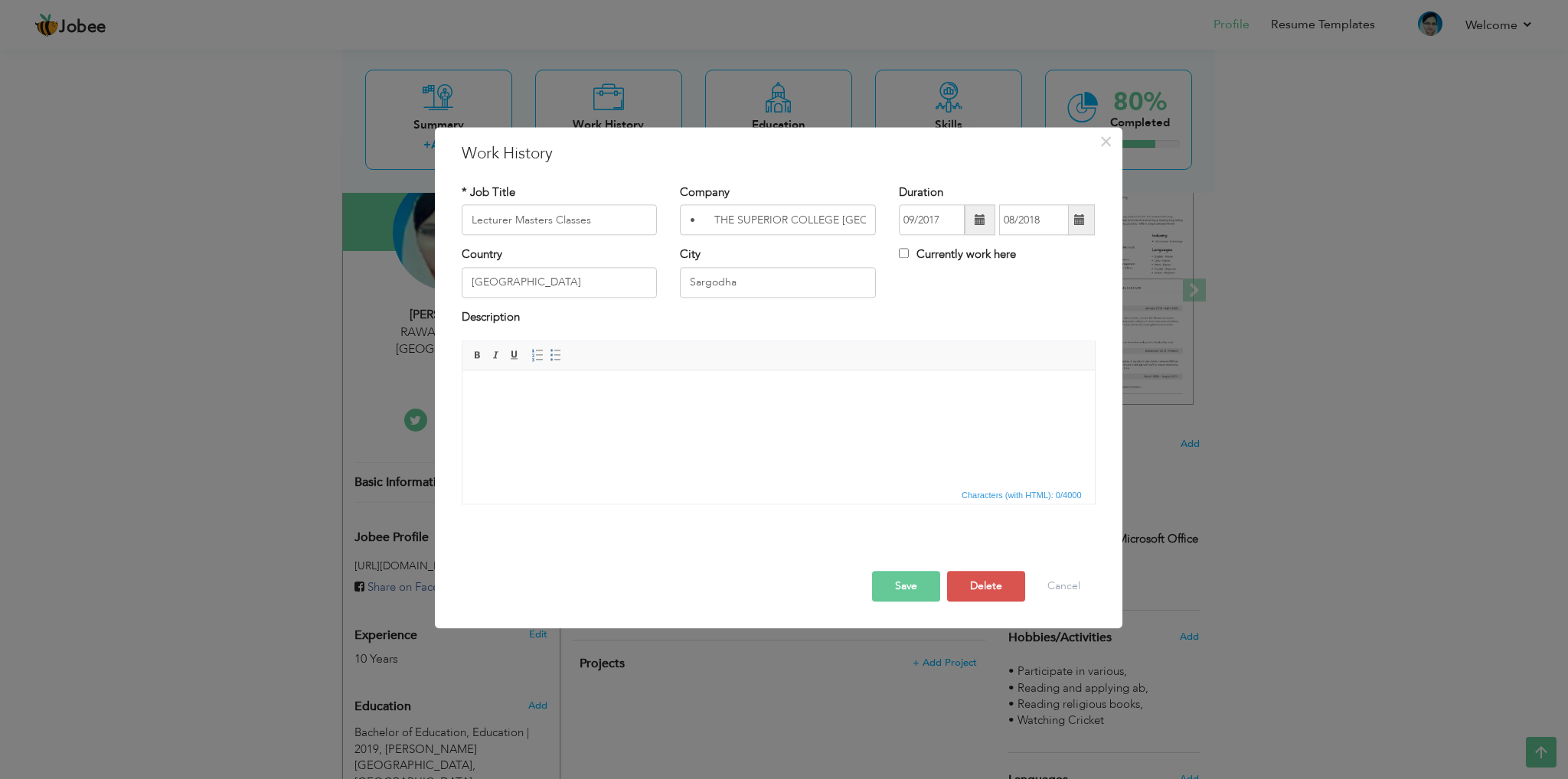
click at [897, 588] on button "Save" at bounding box center [906, 587] width 68 height 31
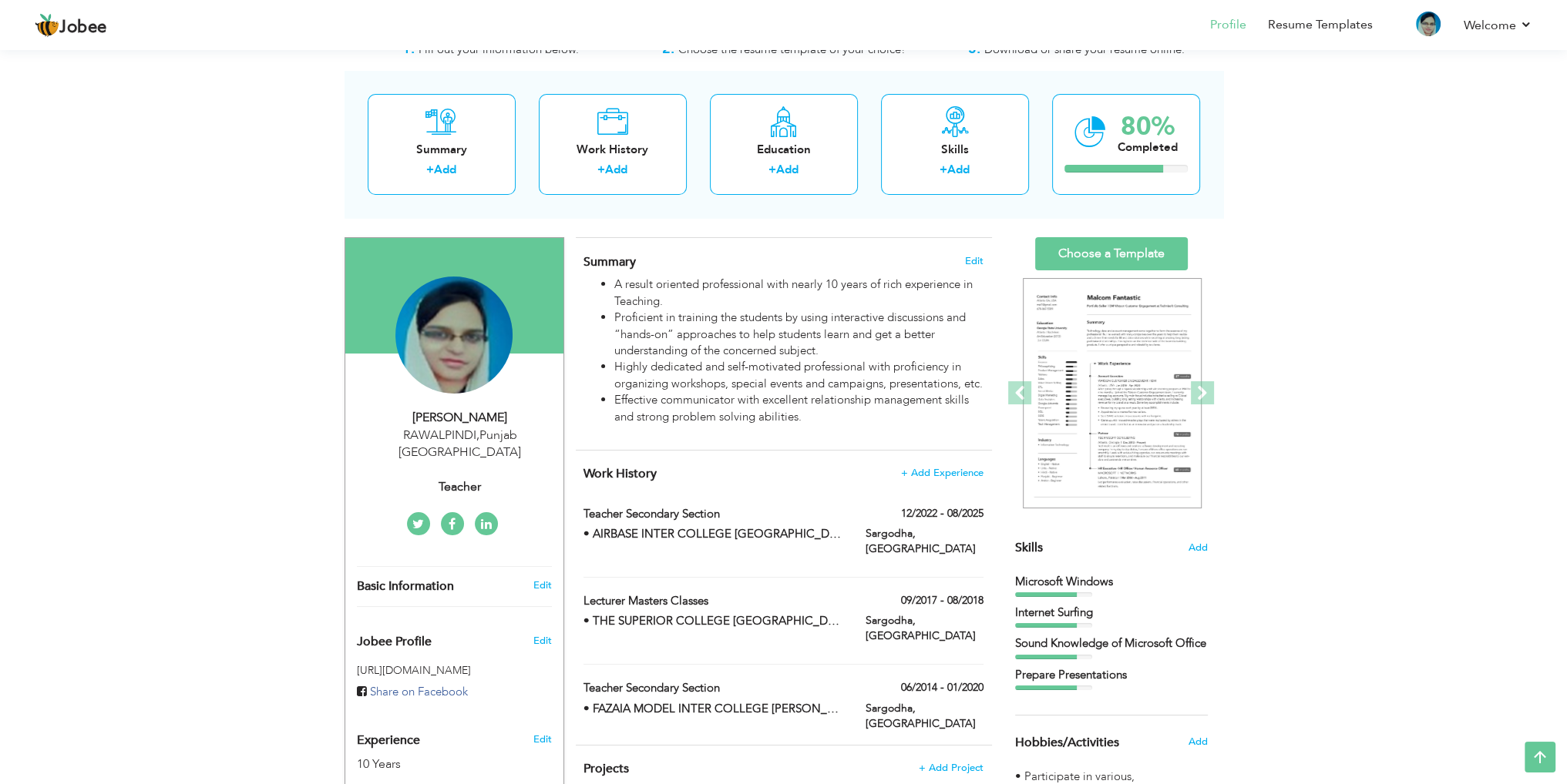
scroll to position [0, 0]
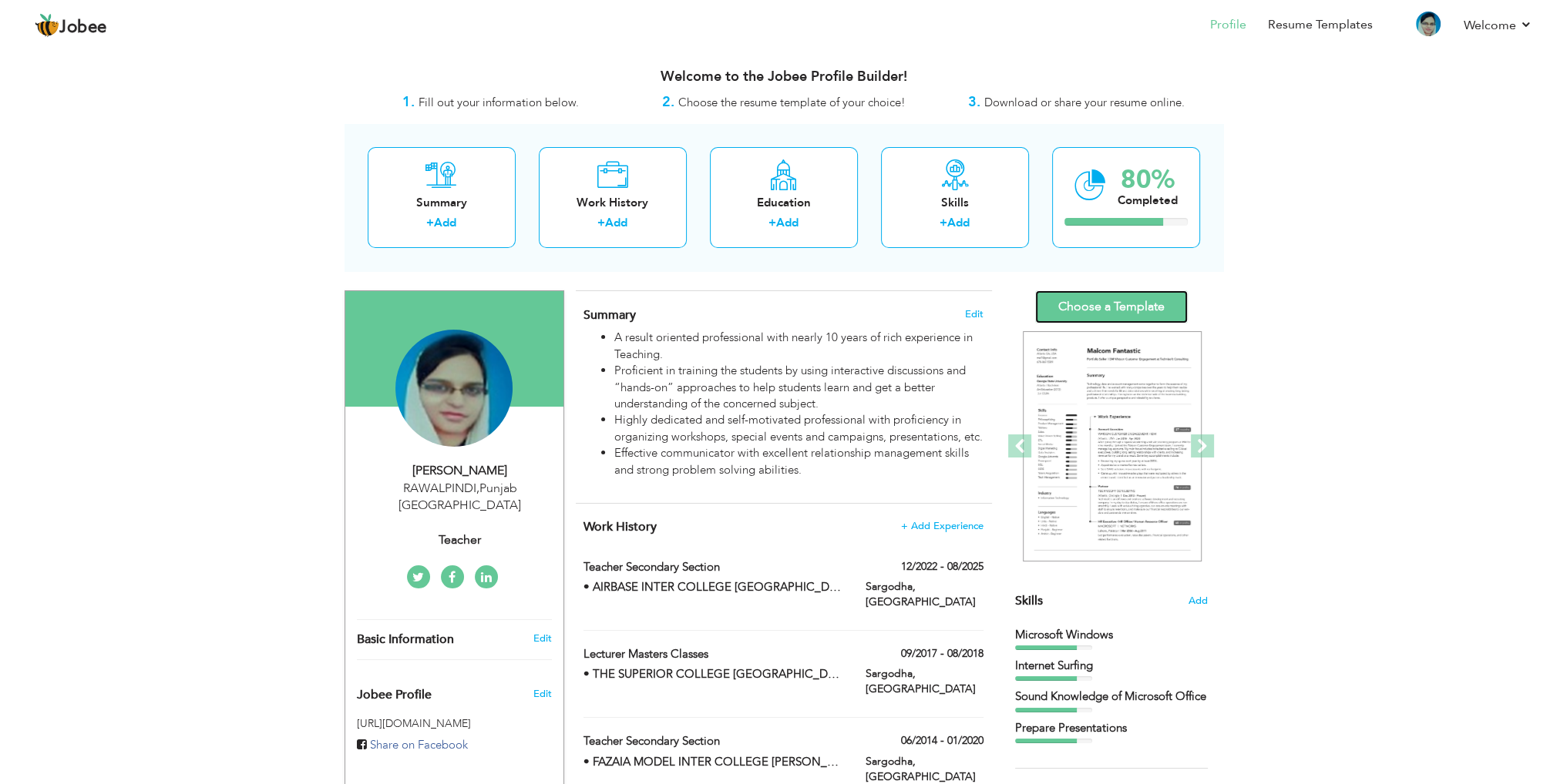
click at [1098, 301] on link "Choose a Template" at bounding box center [1111, 307] width 153 height 33
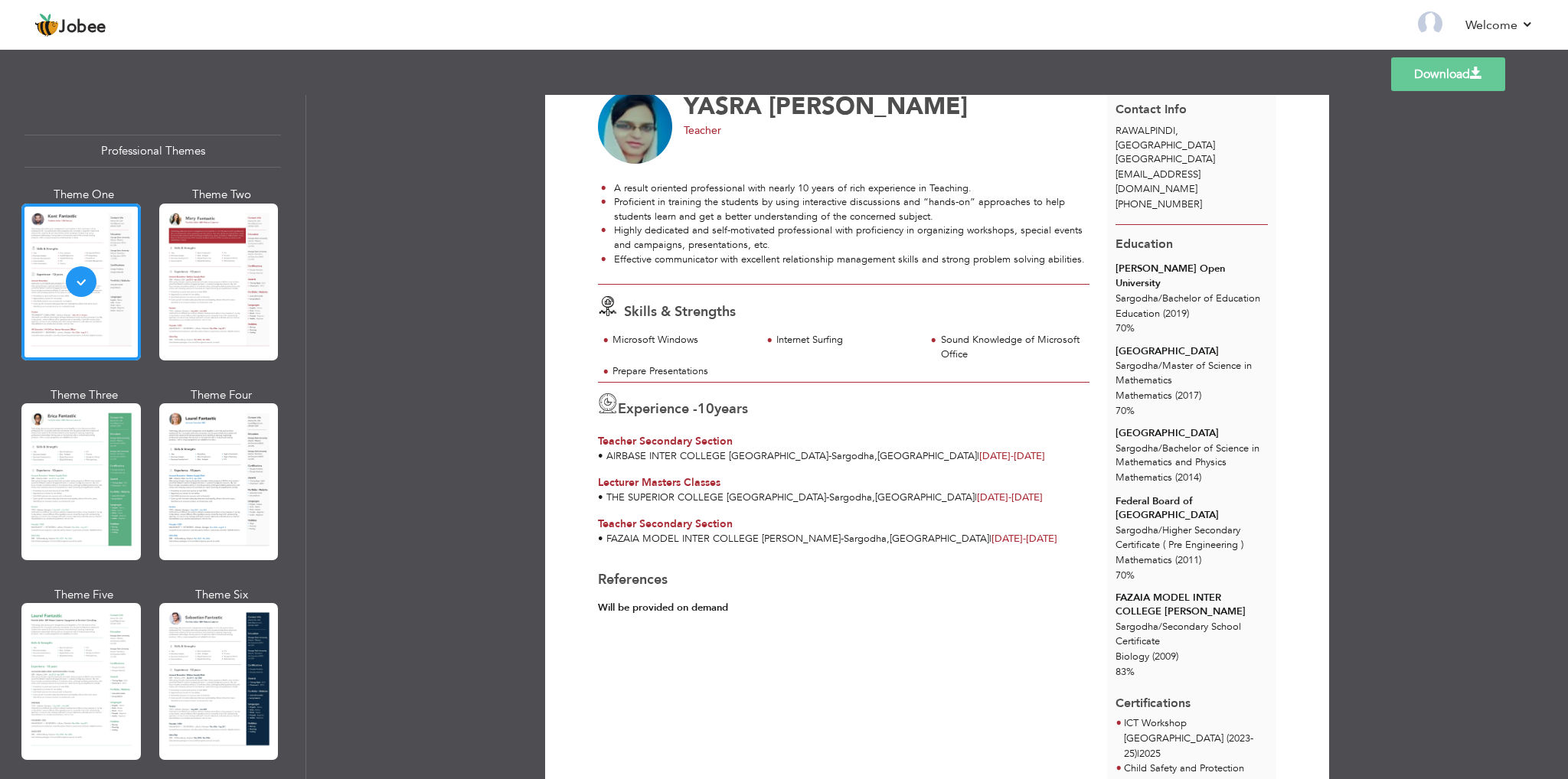
scroll to position [471, 0]
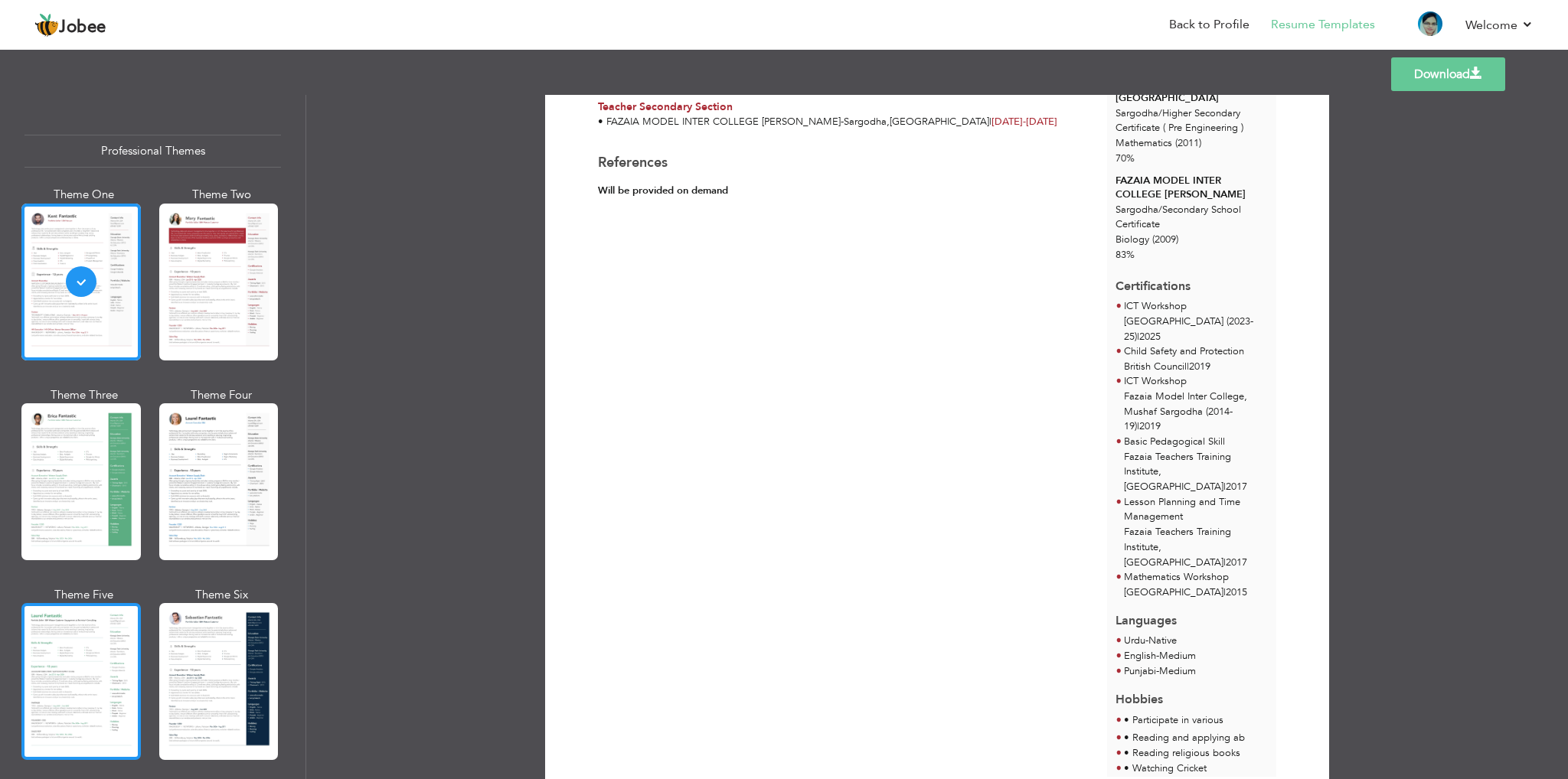
click at [59, 652] on div at bounding box center [81, 682] width 120 height 157
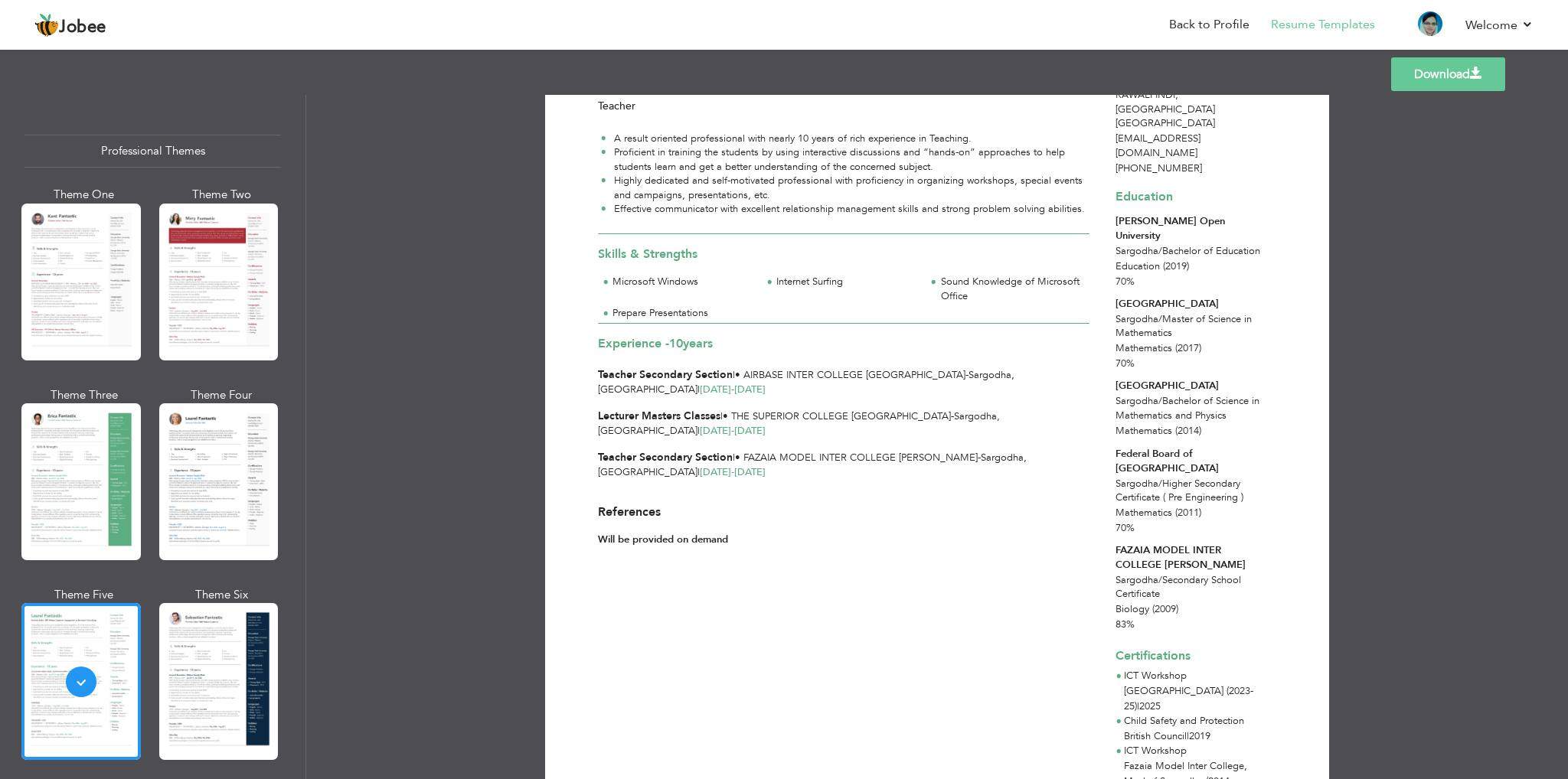
scroll to position [0, 0]
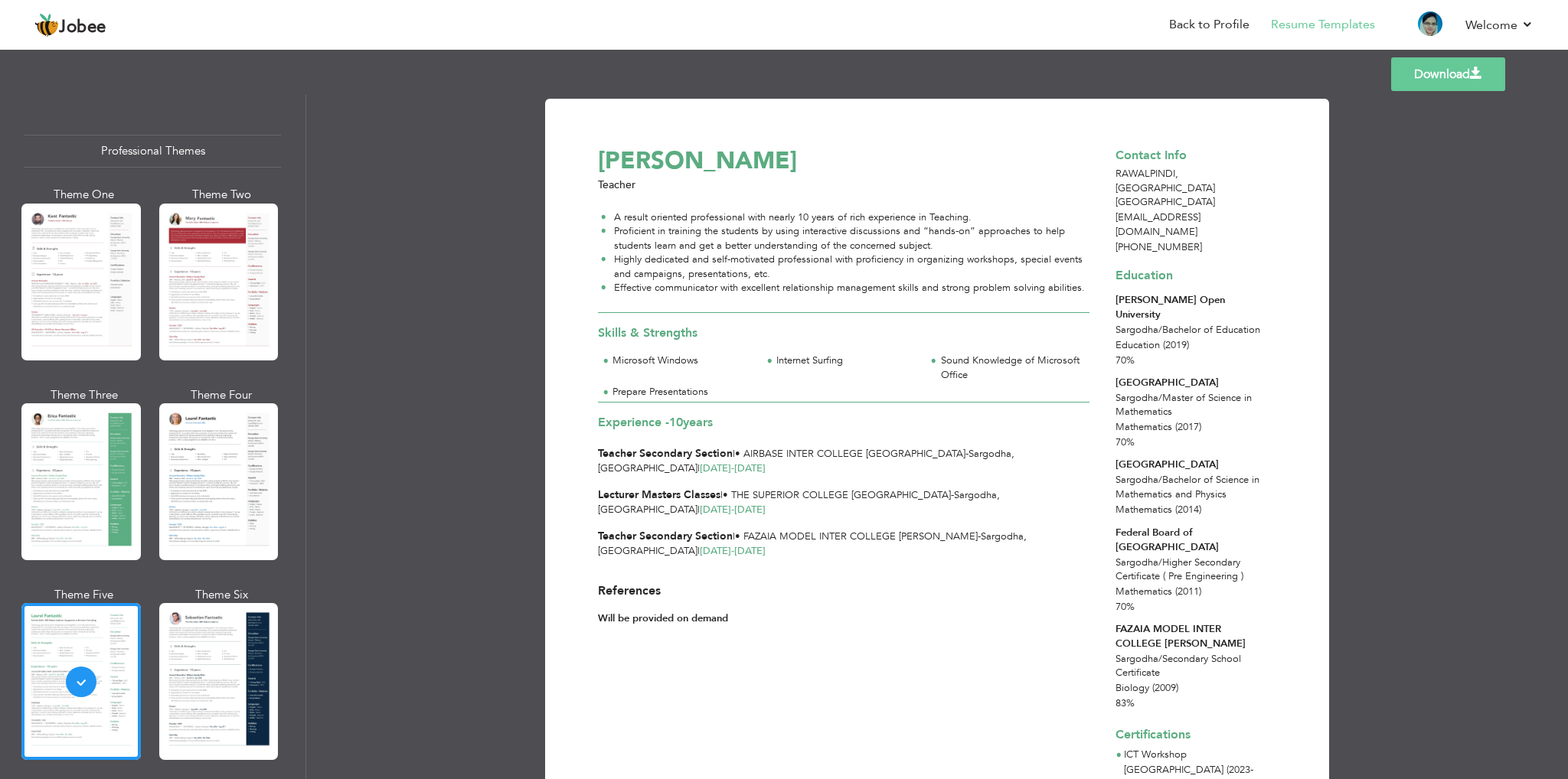
click at [227, 663] on div at bounding box center [219, 682] width 120 height 157
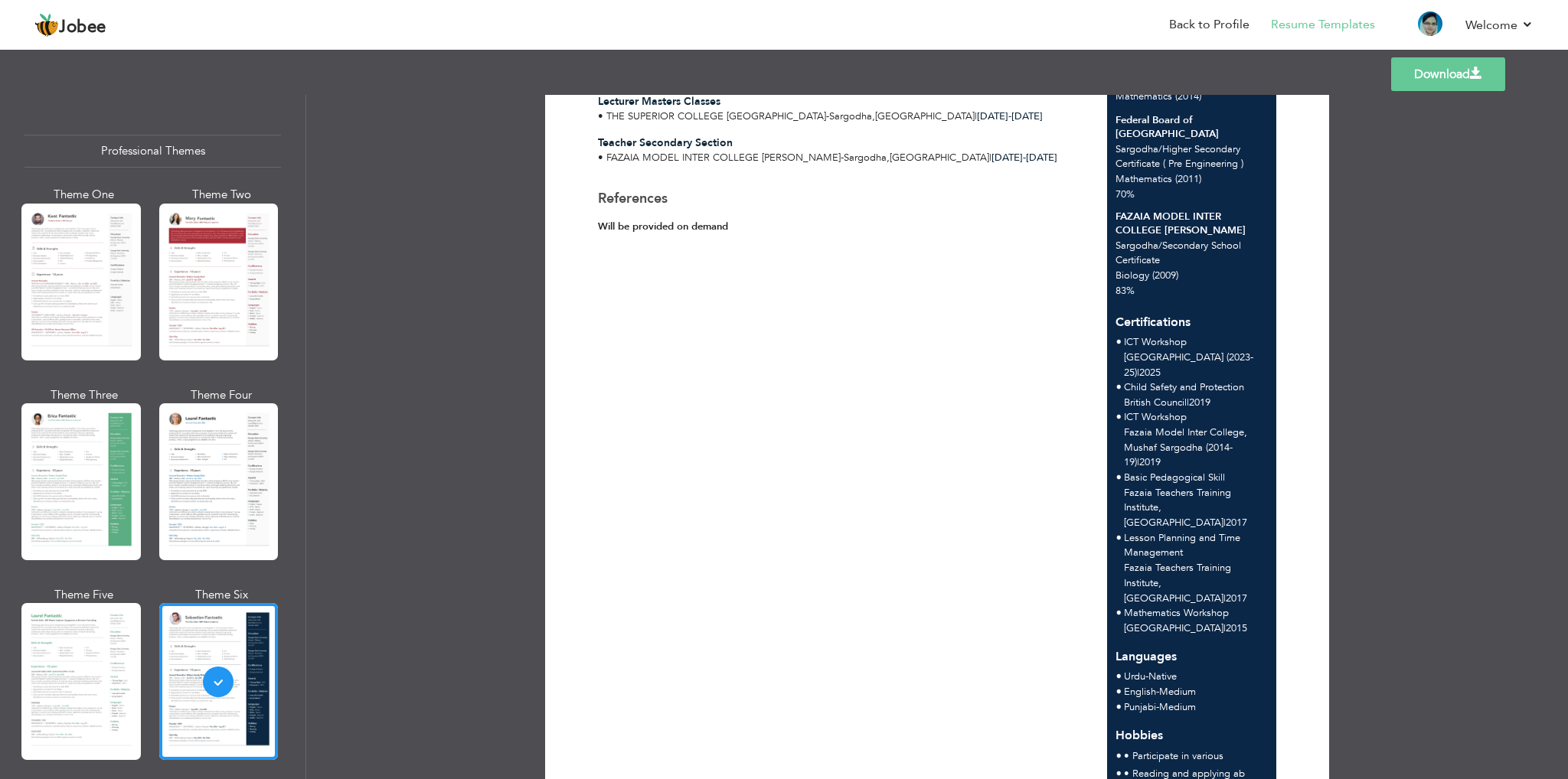
scroll to position [459, 0]
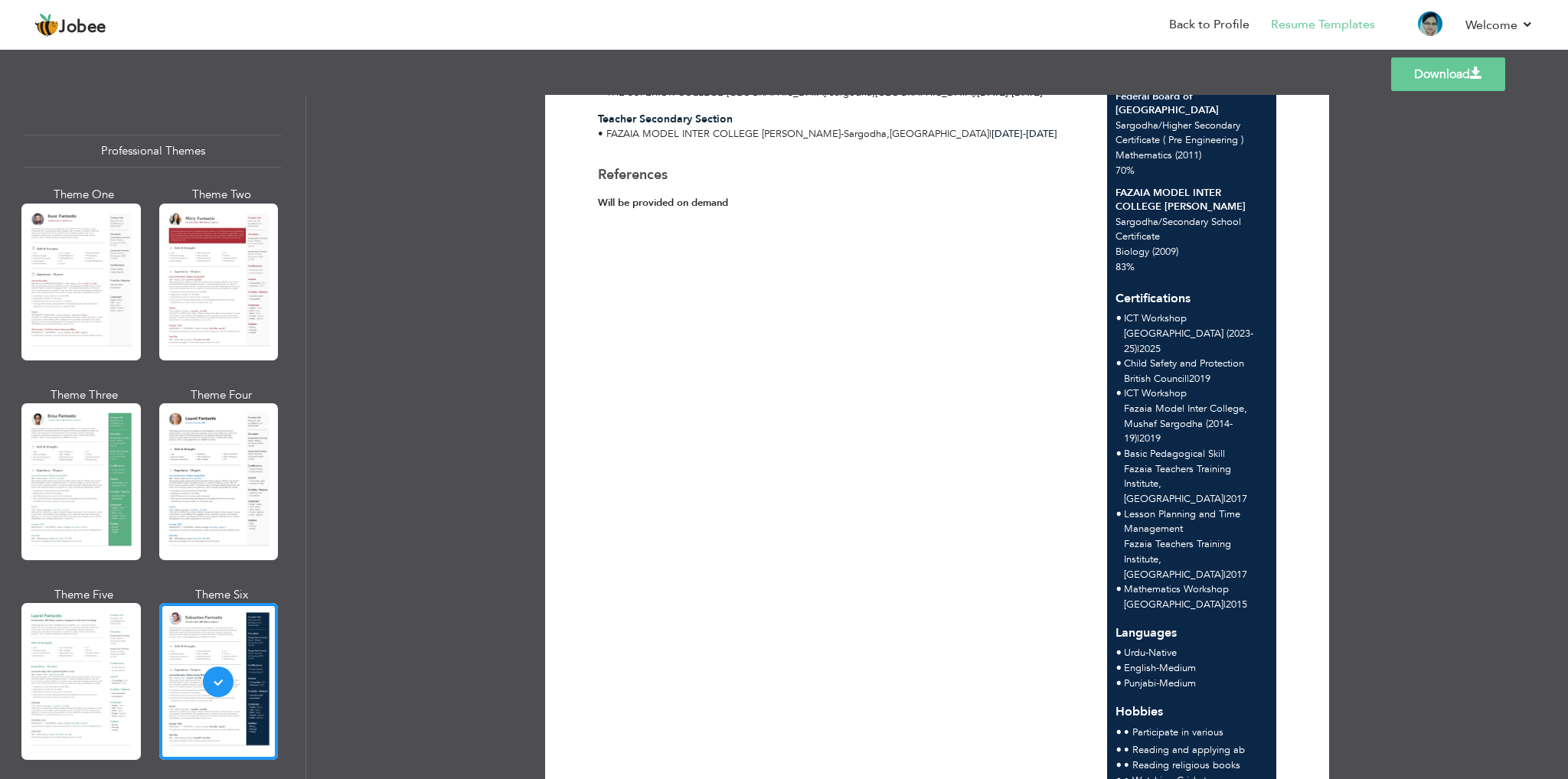
click at [1447, 90] on link "Download" at bounding box center [1448, 74] width 114 height 34
click at [1447, 87] on link "Download" at bounding box center [1448, 74] width 114 height 34
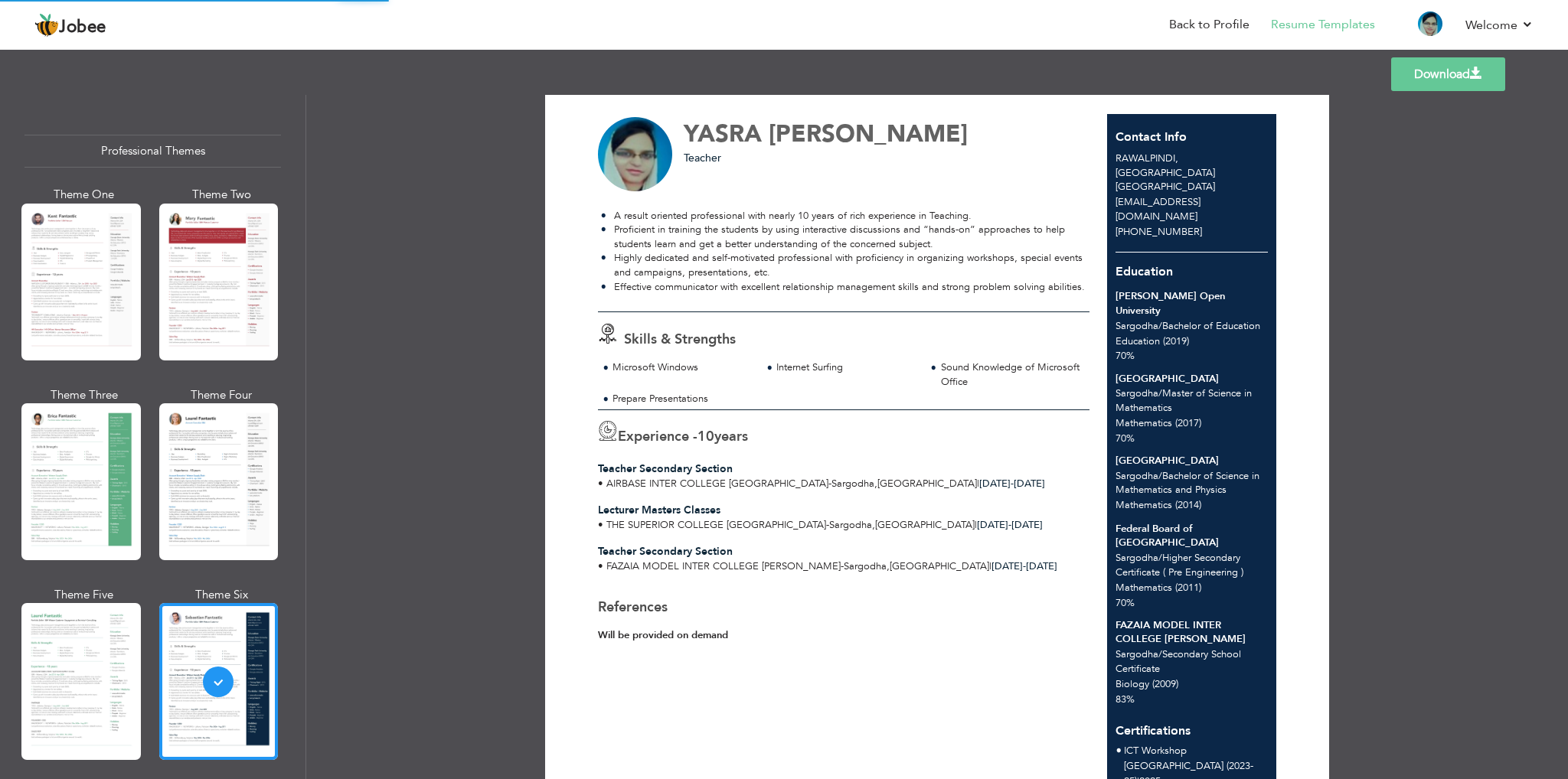
scroll to position [0, 0]
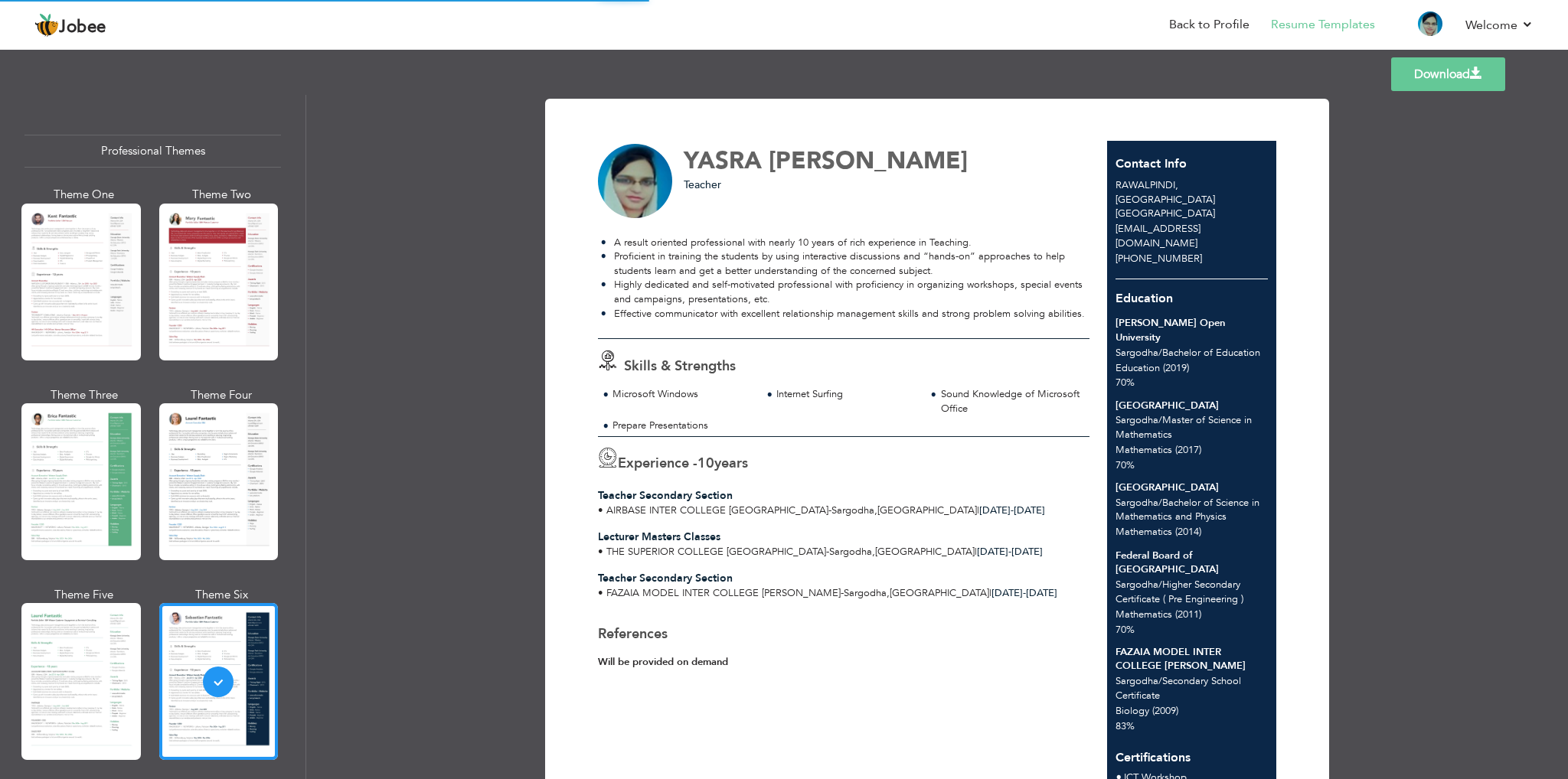
click at [1435, 76] on link "Download" at bounding box center [1448, 74] width 114 height 34
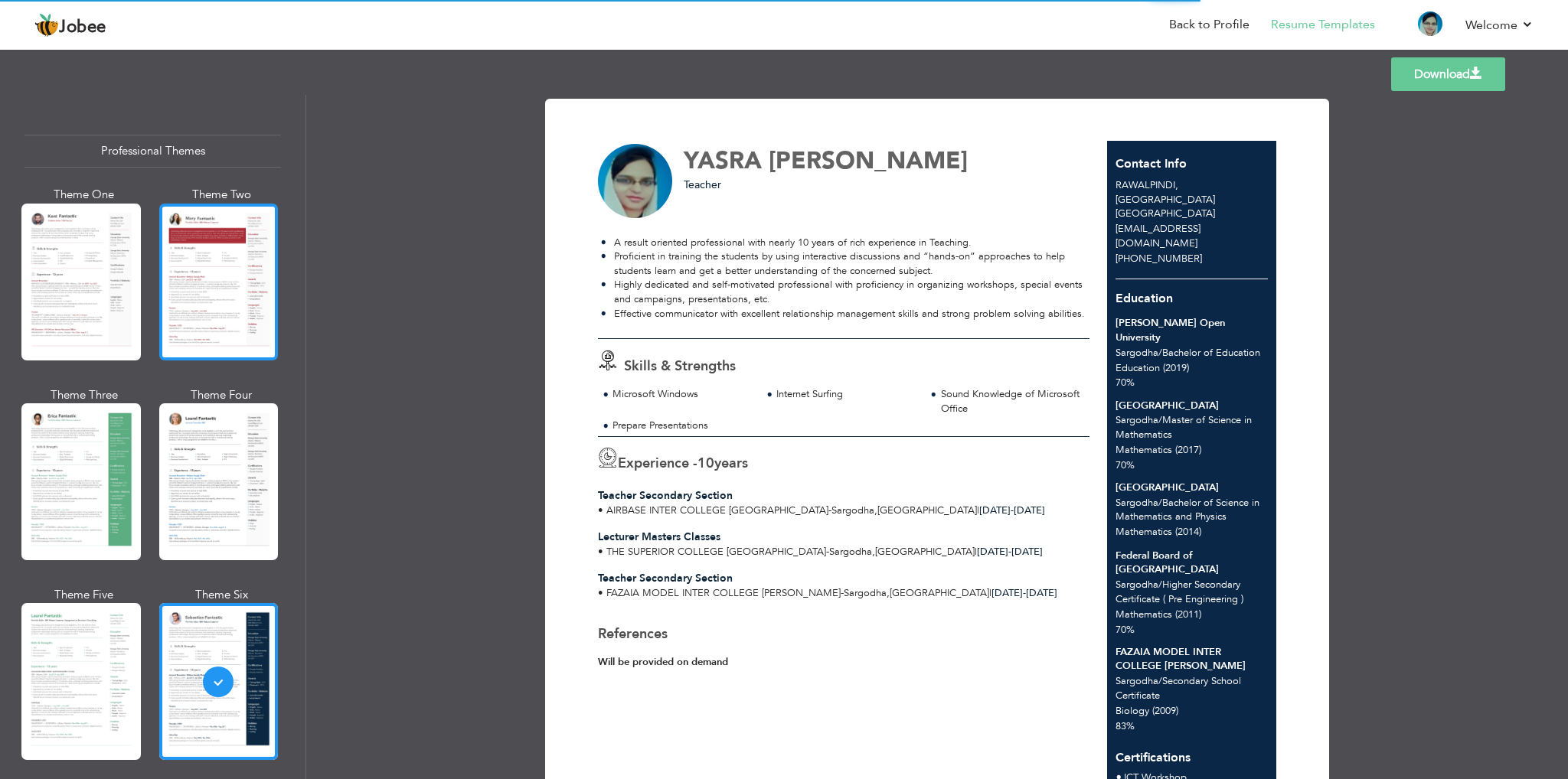
click at [226, 277] on div at bounding box center [219, 282] width 120 height 157
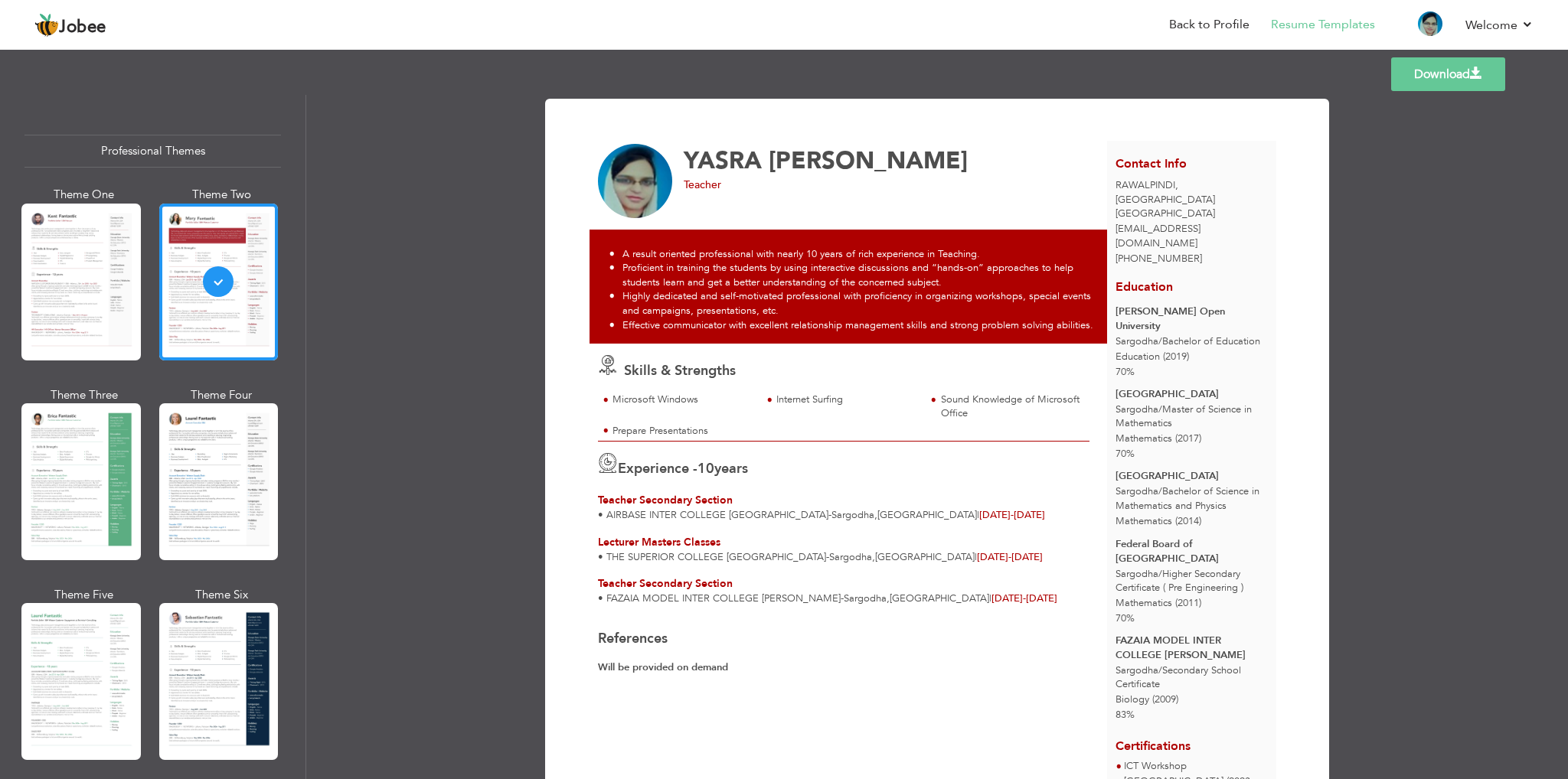
click at [1414, 82] on link "Download" at bounding box center [1448, 74] width 114 height 34
click at [1224, 19] on link "Back to Profile" at bounding box center [1209, 25] width 81 height 18
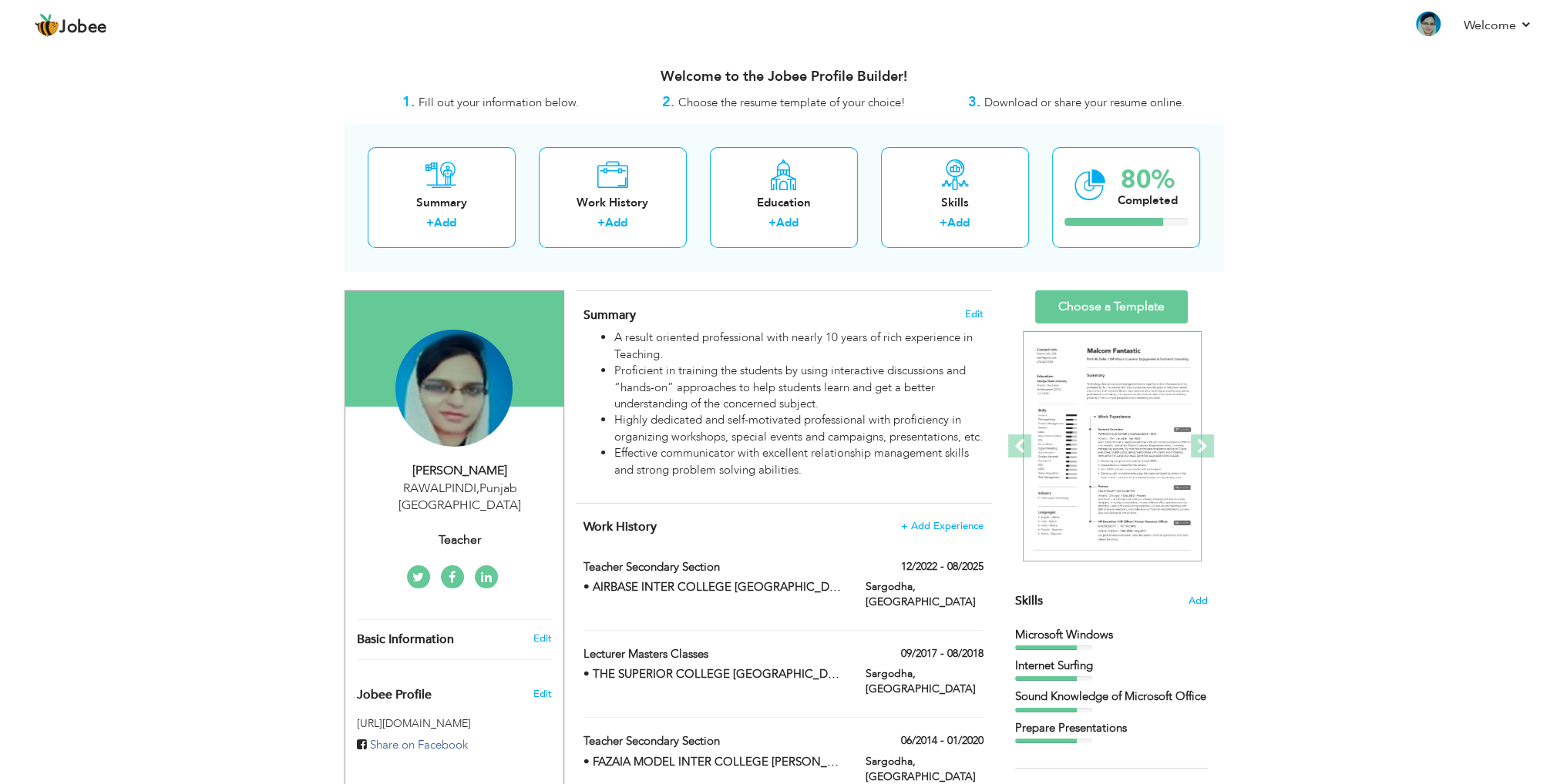
click at [453, 532] on div "Teacher" at bounding box center [460, 541] width 207 height 18
type input "YASRA"
type input "[PERSON_NAME]"
type input "[PHONE_NUMBER]"
select select "number:166"
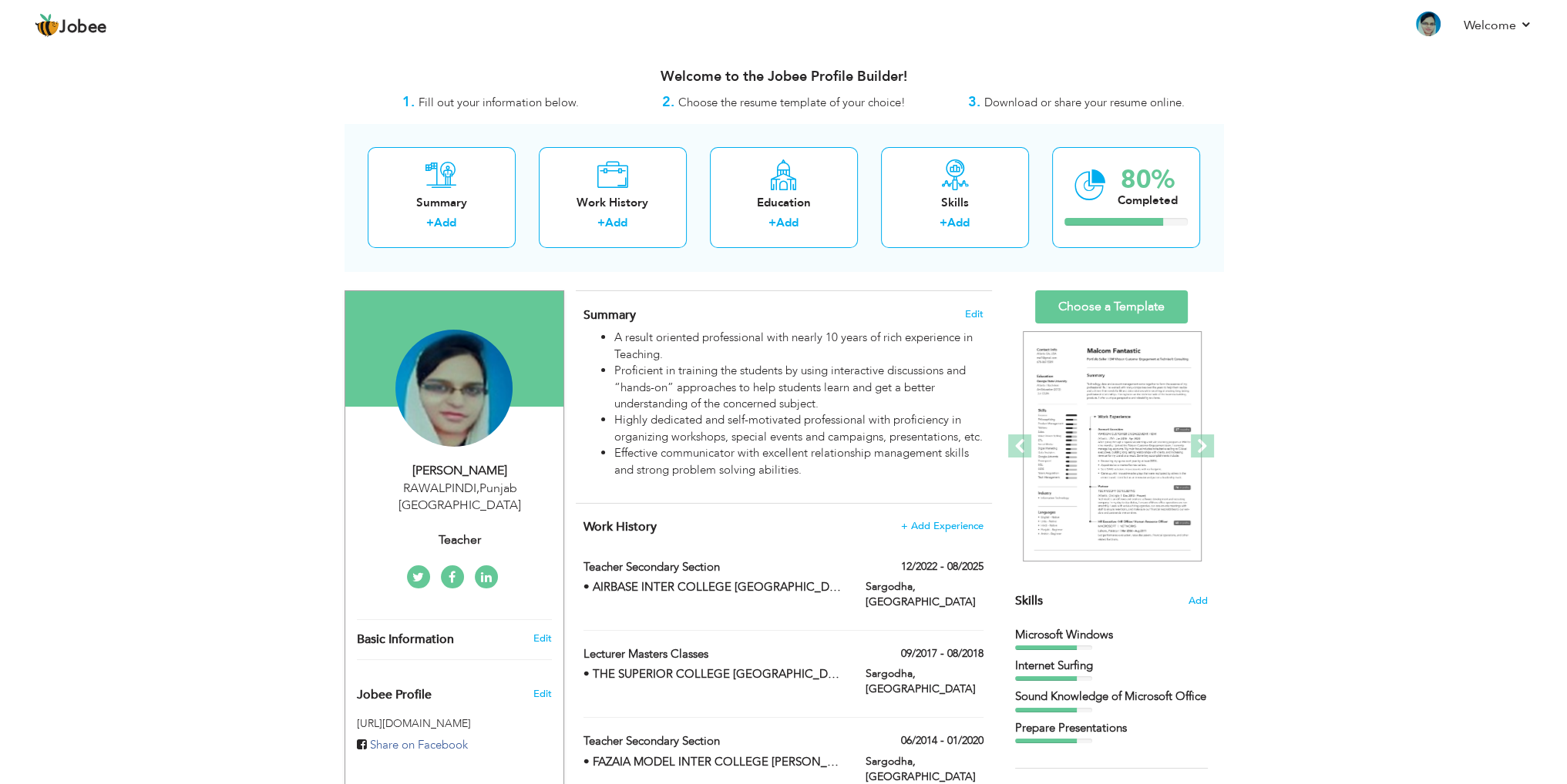
type input "[GEOGRAPHIC_DATA]"
type input "RAWALPINDI"
select select "number:12"
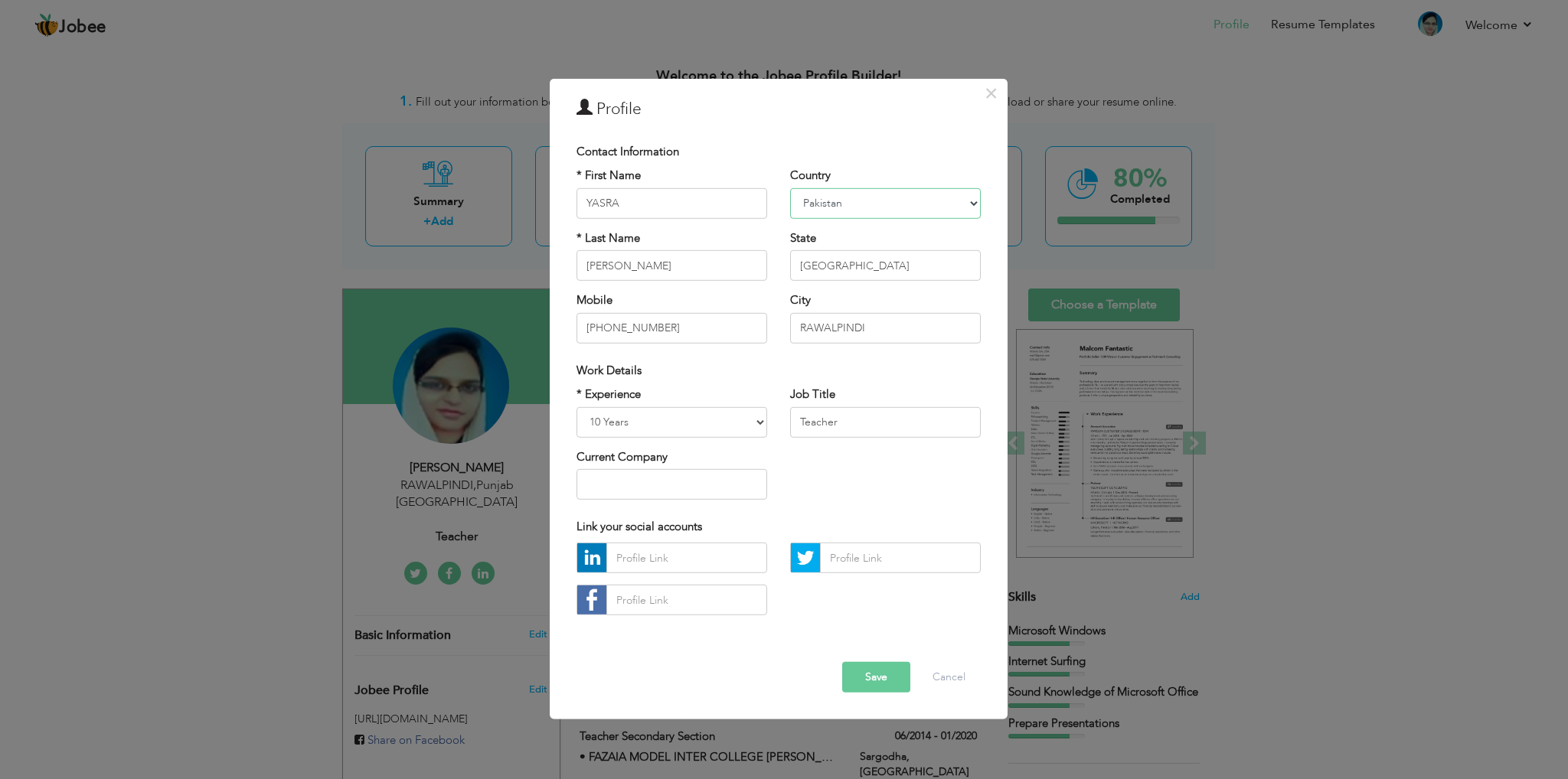
click at [843, 199] on select "Afghanistan Albania Algeria American Samoa Andorra Angola Anguilla Antarctica A…" at bounding box center [885, 204] width 191 height 31
click at [683, 383] on div "Work Details" at bounding box center [779, 370] width 427 height 31
drag, startPoint x: 836, startPoint y: 418, endPoint x: 867, endPoint y: 425, distance: 31.8
click at [842, 421] on input "Teacher" at bounding box center [885, 422] width 191 height 31
type input "Lecturer Mathematics and Science"
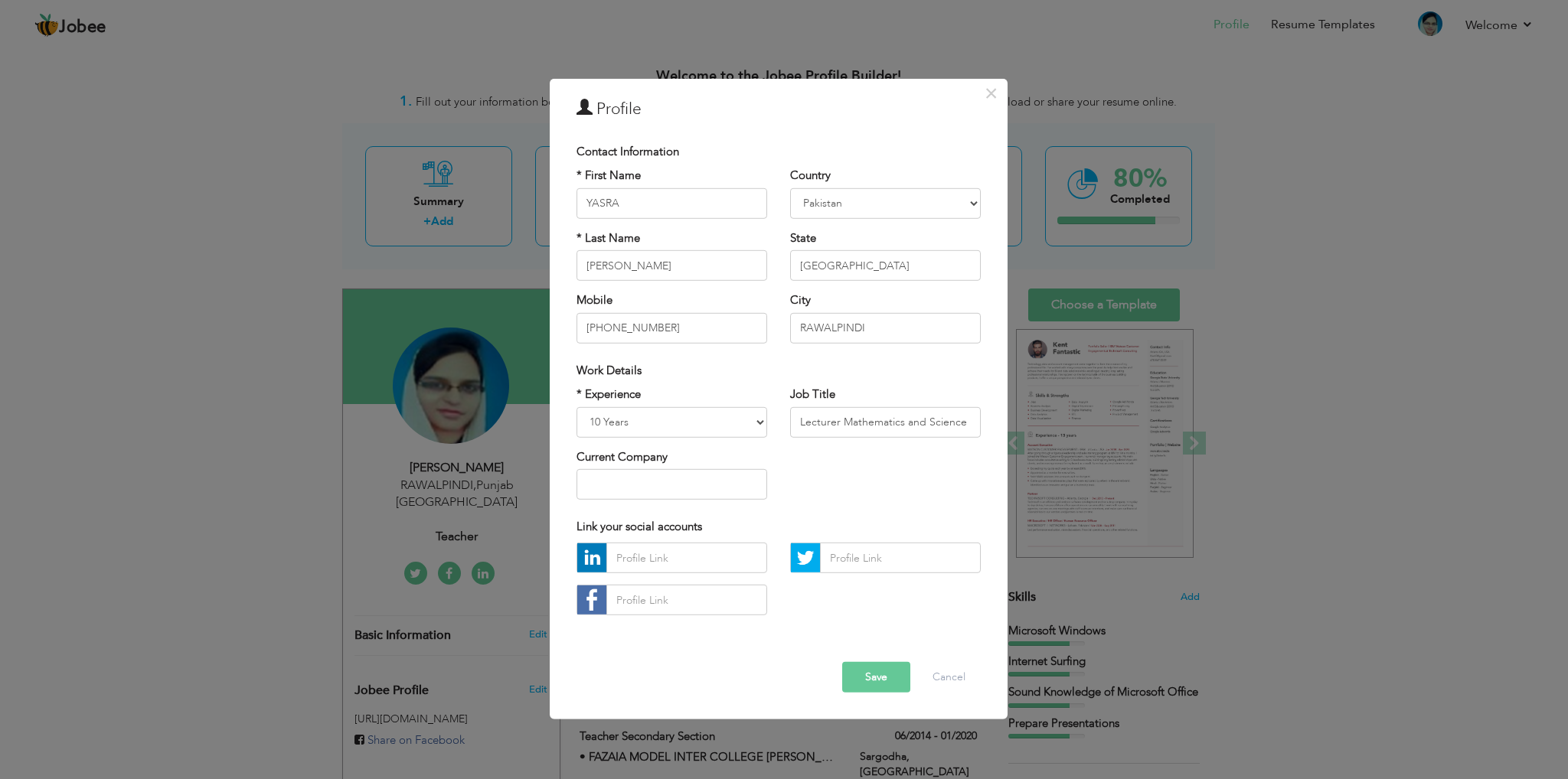
click at [892, 682] on button "Save" at bounding box center [876, 677] width 68 height 31
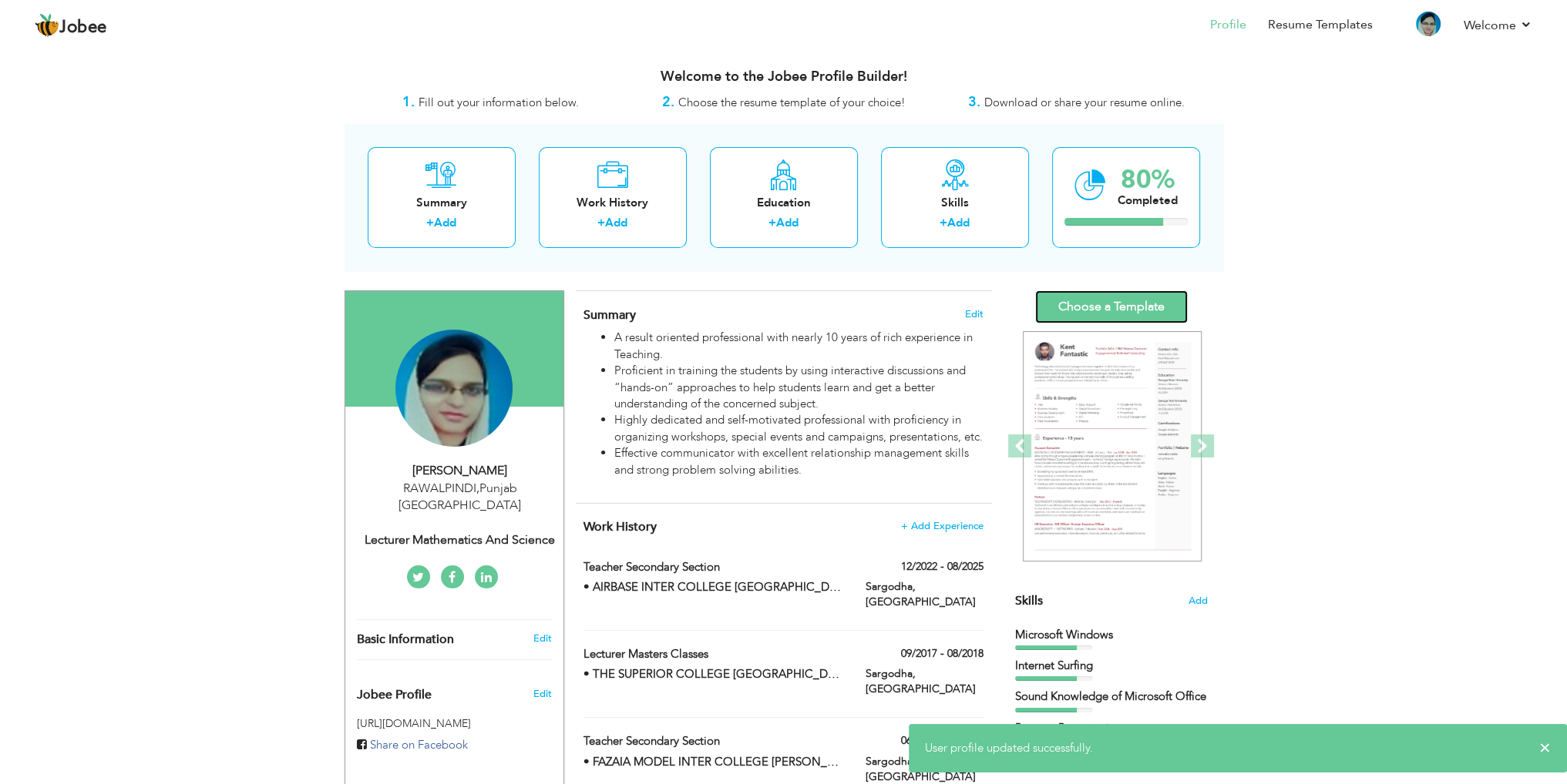
click at [1136, 295] on link "Choose a Template" at bounding box center [1111, 307] width 153 height 33
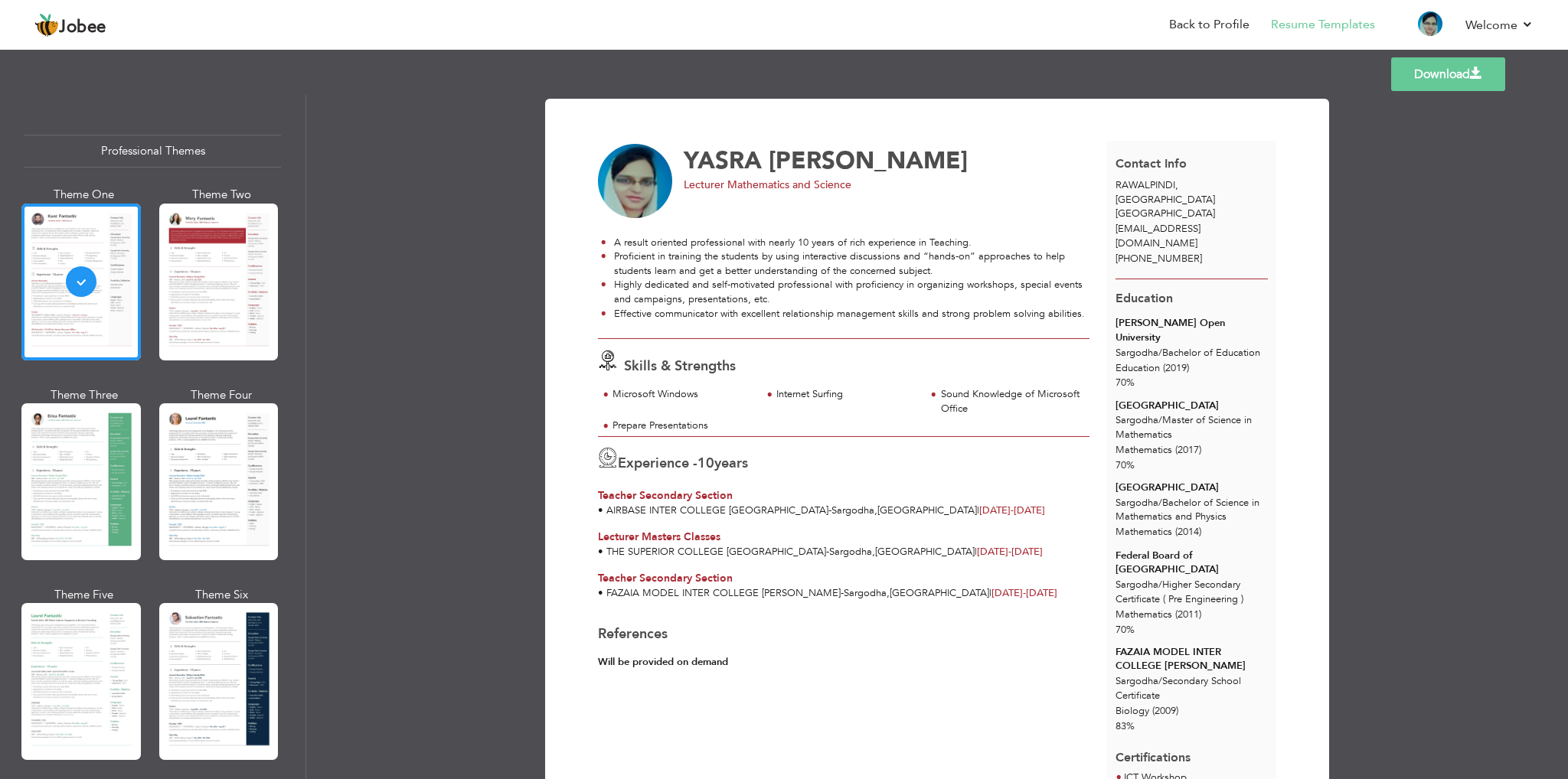
click at [1437, 74] on link "Download" at bounding box center [1448, 74] width 114 height 34
click at [228, 308] on div at bounding box center [219, 282] width 120 height 157
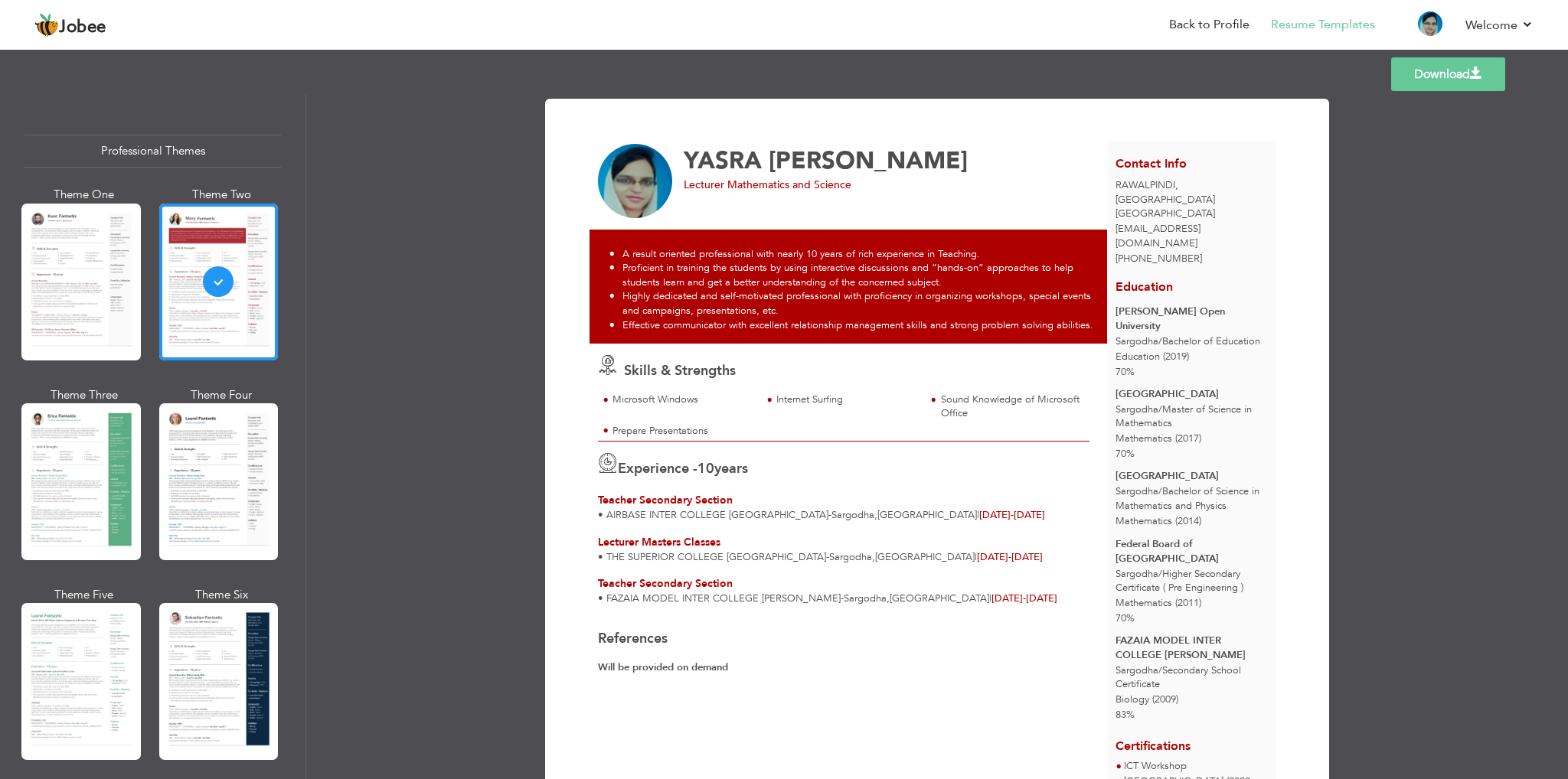
click at [1455, 68] on link "Download" at bounding box center [1448, 74] width 114 height 34
click at [65, 475] on div at bounding box center [81, 481] width 120 height 157
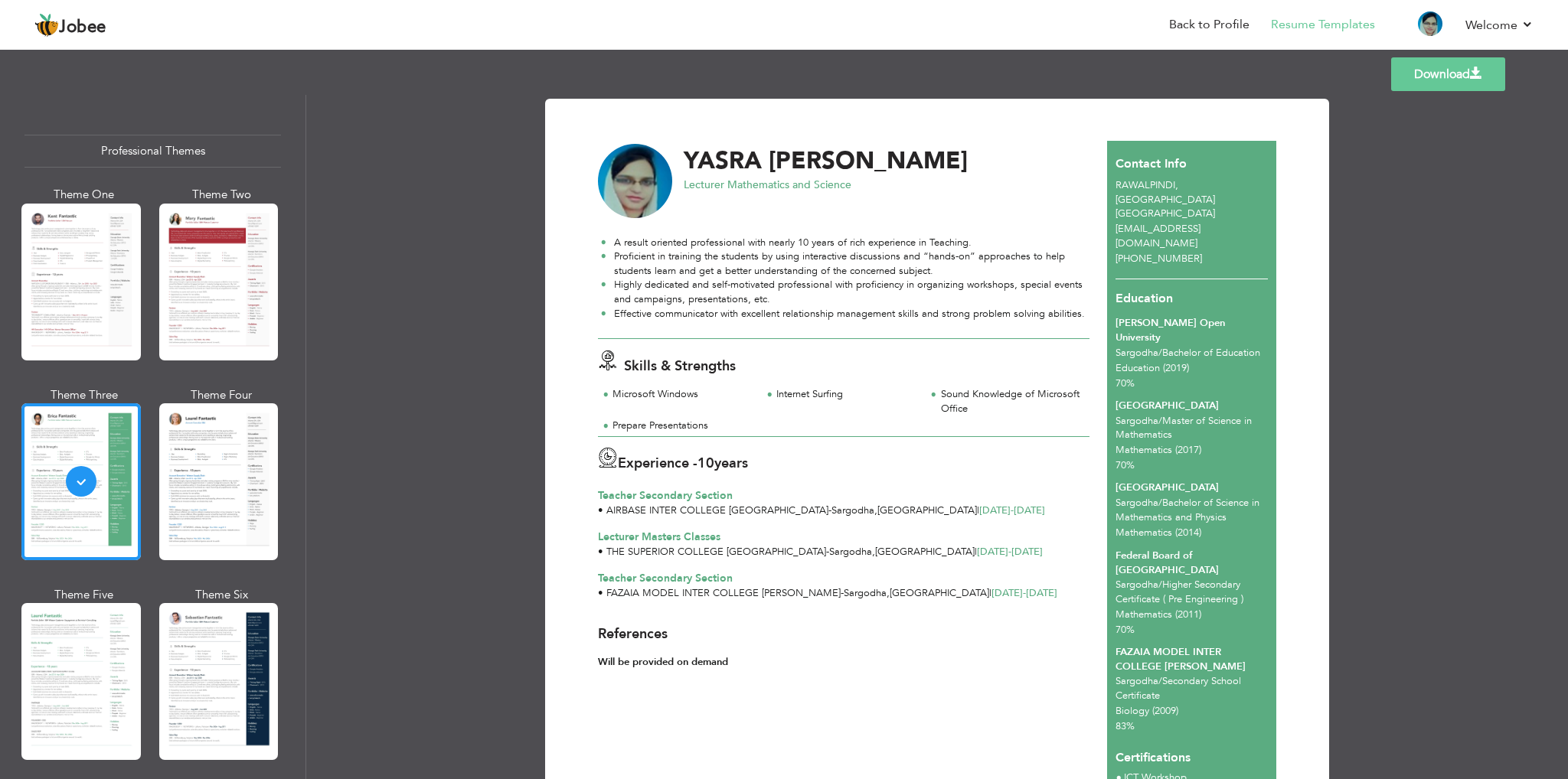
click at [1441, 67] on link "Download" at bounding box center [1448, 74] width 114 height 34
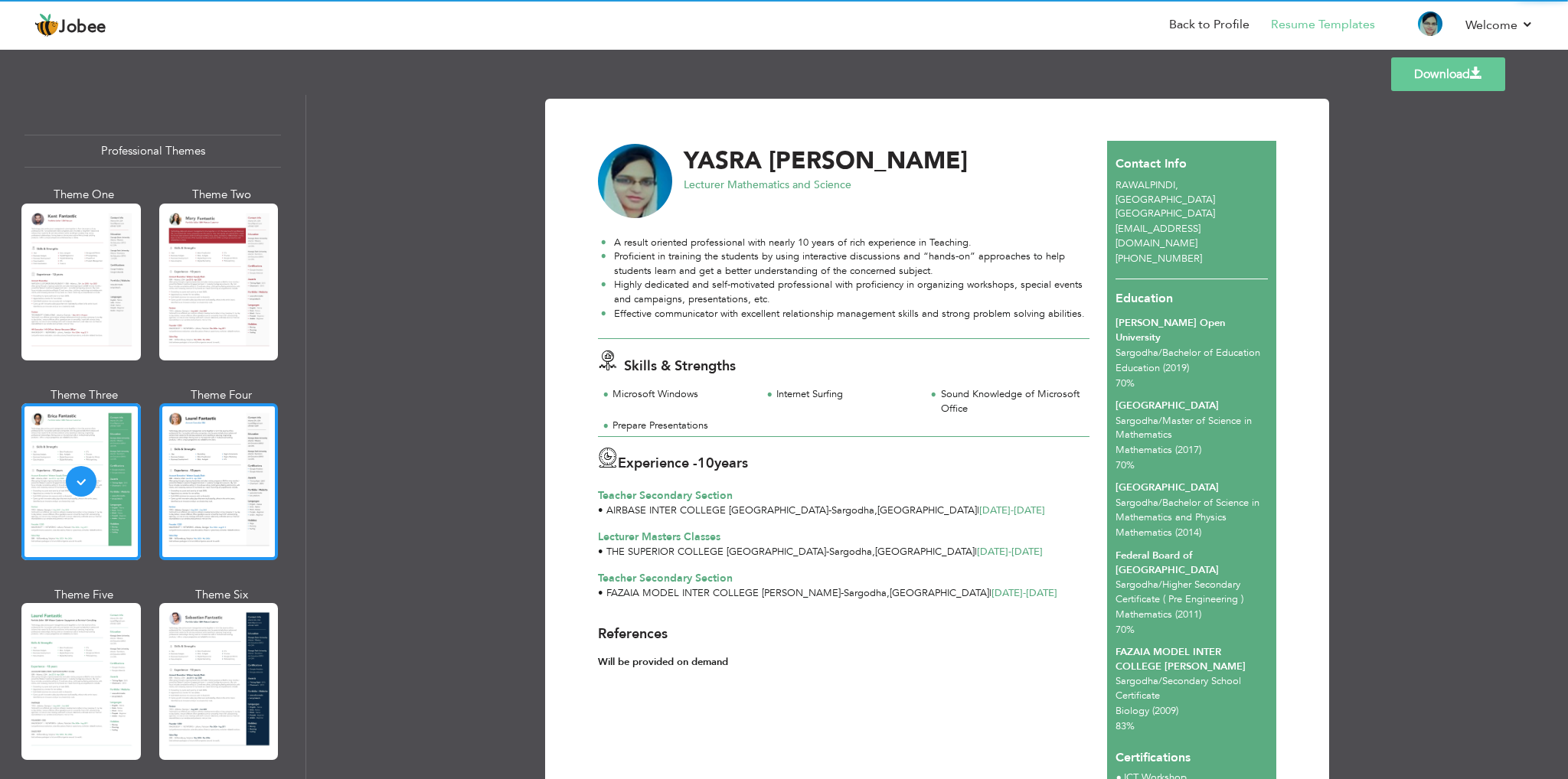
click at [204, 477] on div at bounding box center [219, 481] width 120 height 157
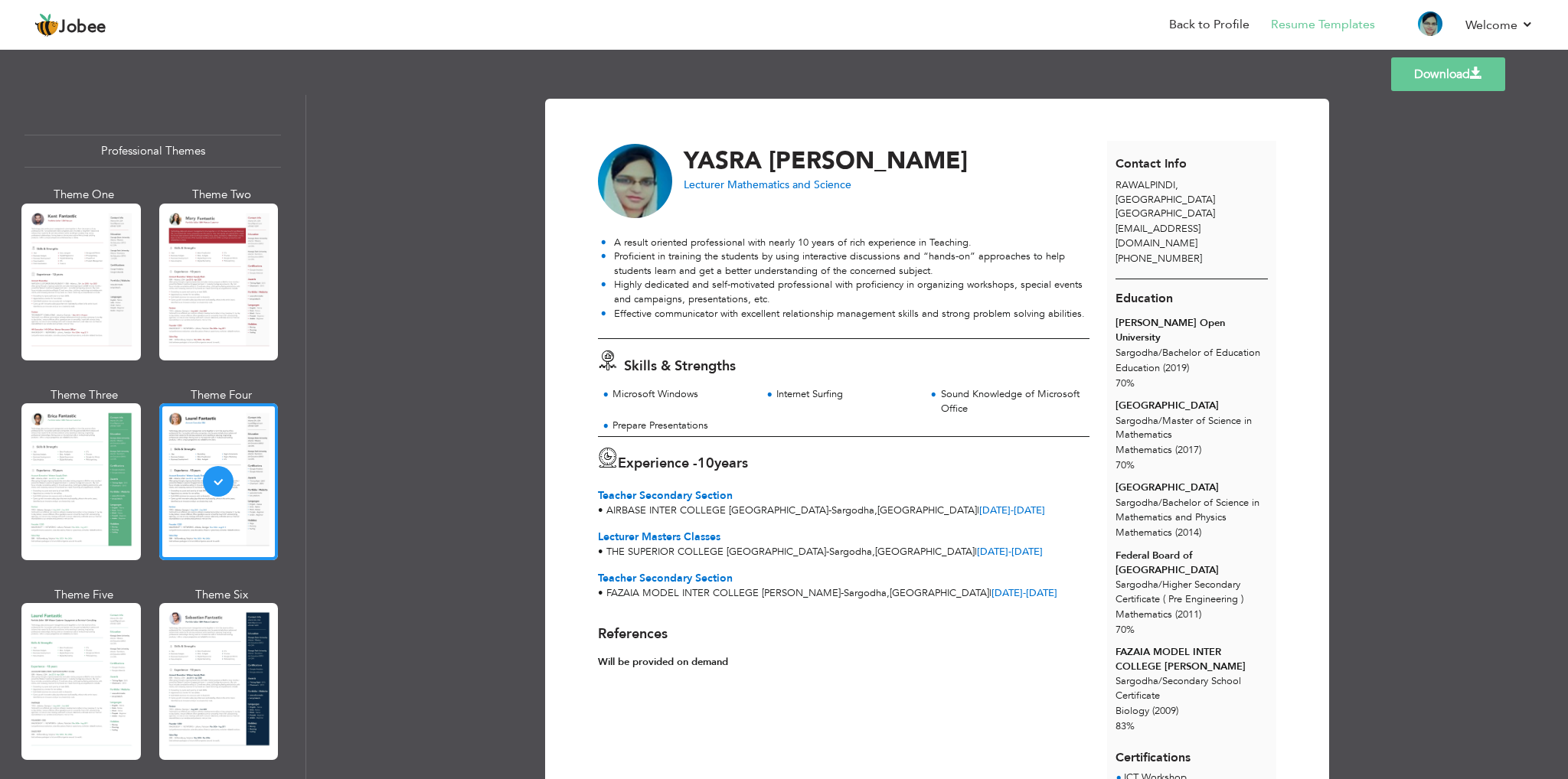
click at [1455, 68] on link "Download" at bounding box center [1448, 74] width 114 height 34
click at [68, 659] on div at bounding box center [81, 682] width 120 height 157
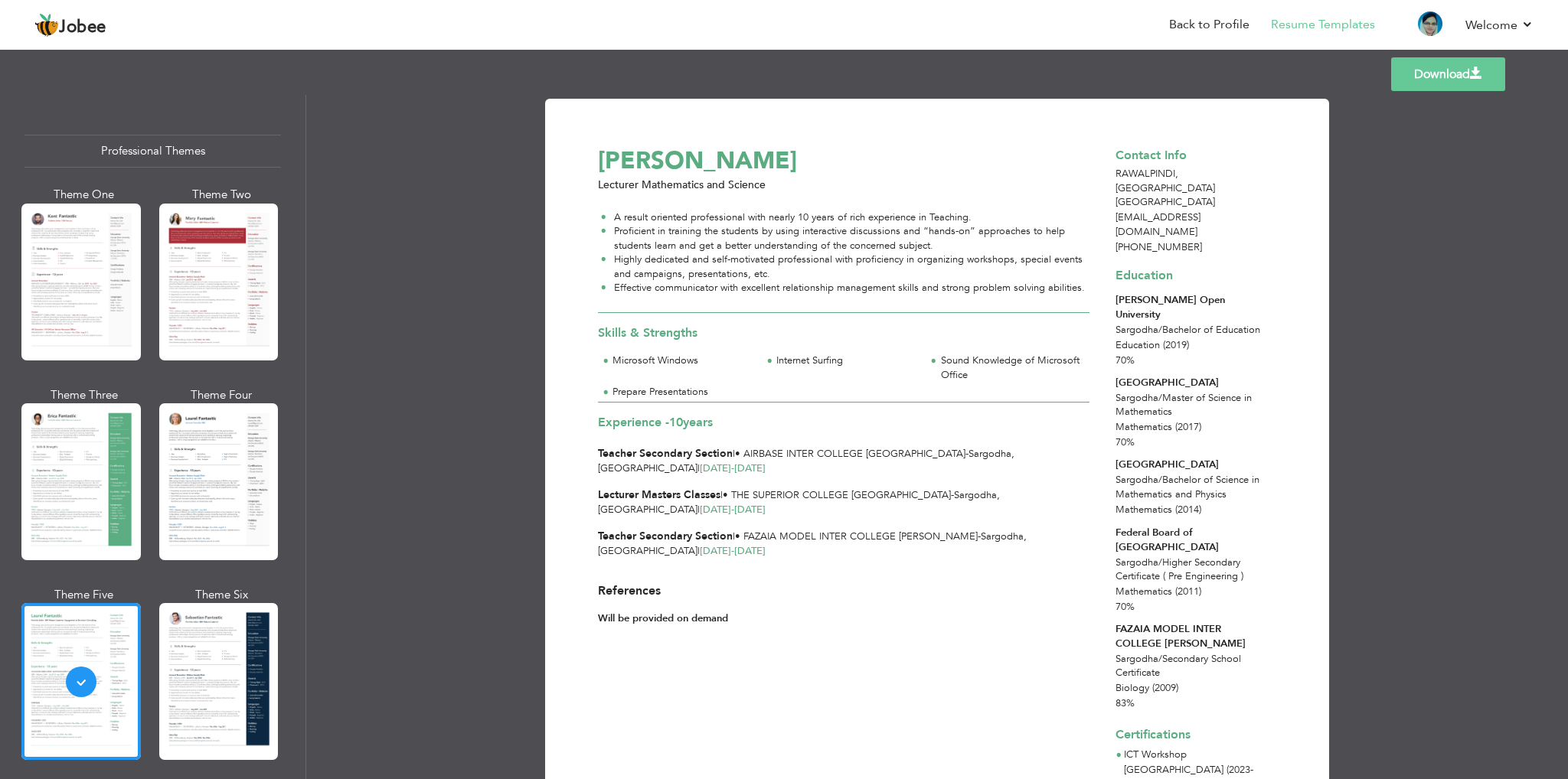
click at [215, 647] on div at bounding box center [219, 682] width 120 height 157
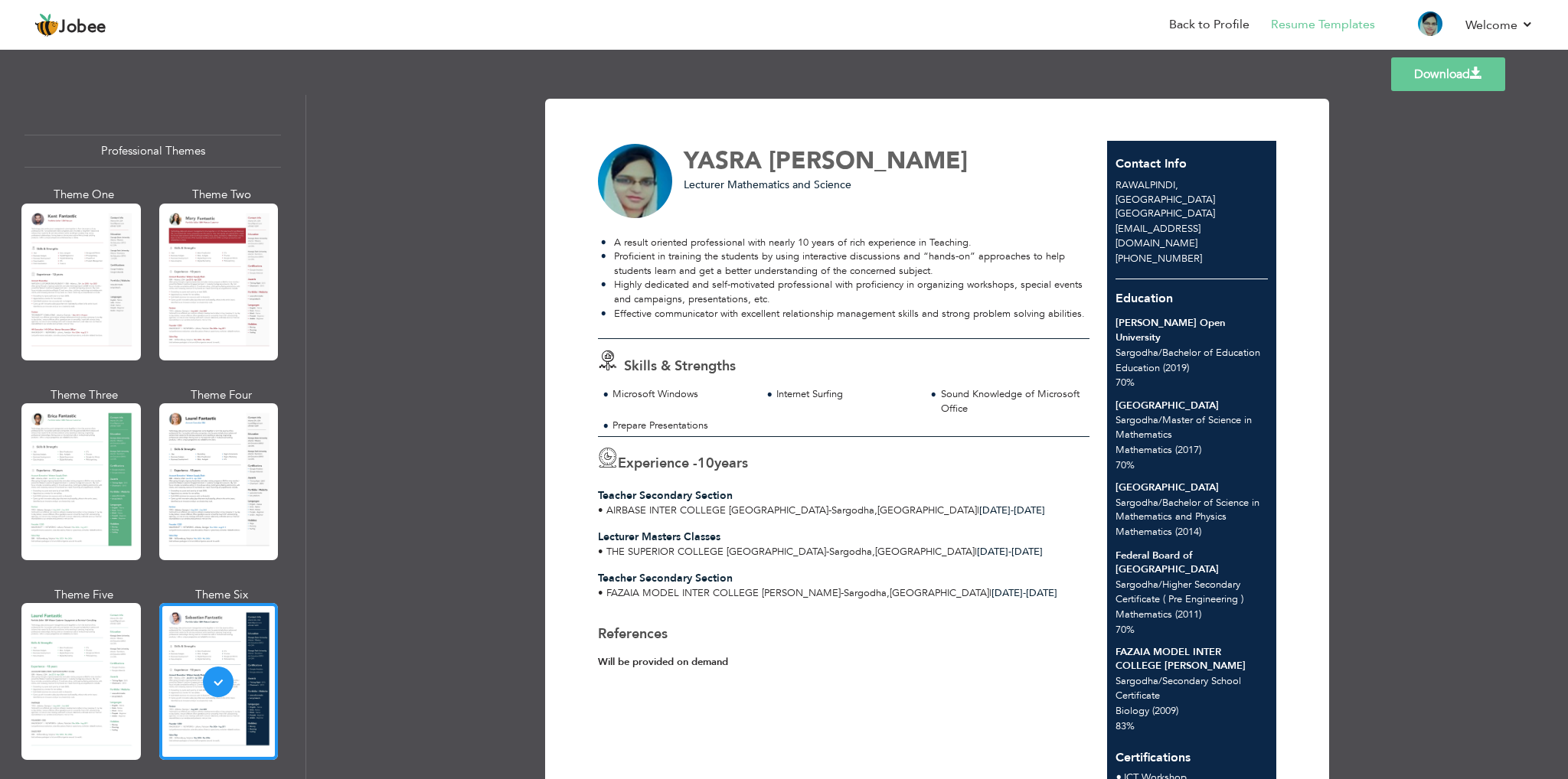
click at [1433, 60] on link "Download" at bounding box center [1448, 74] width 114 height 34
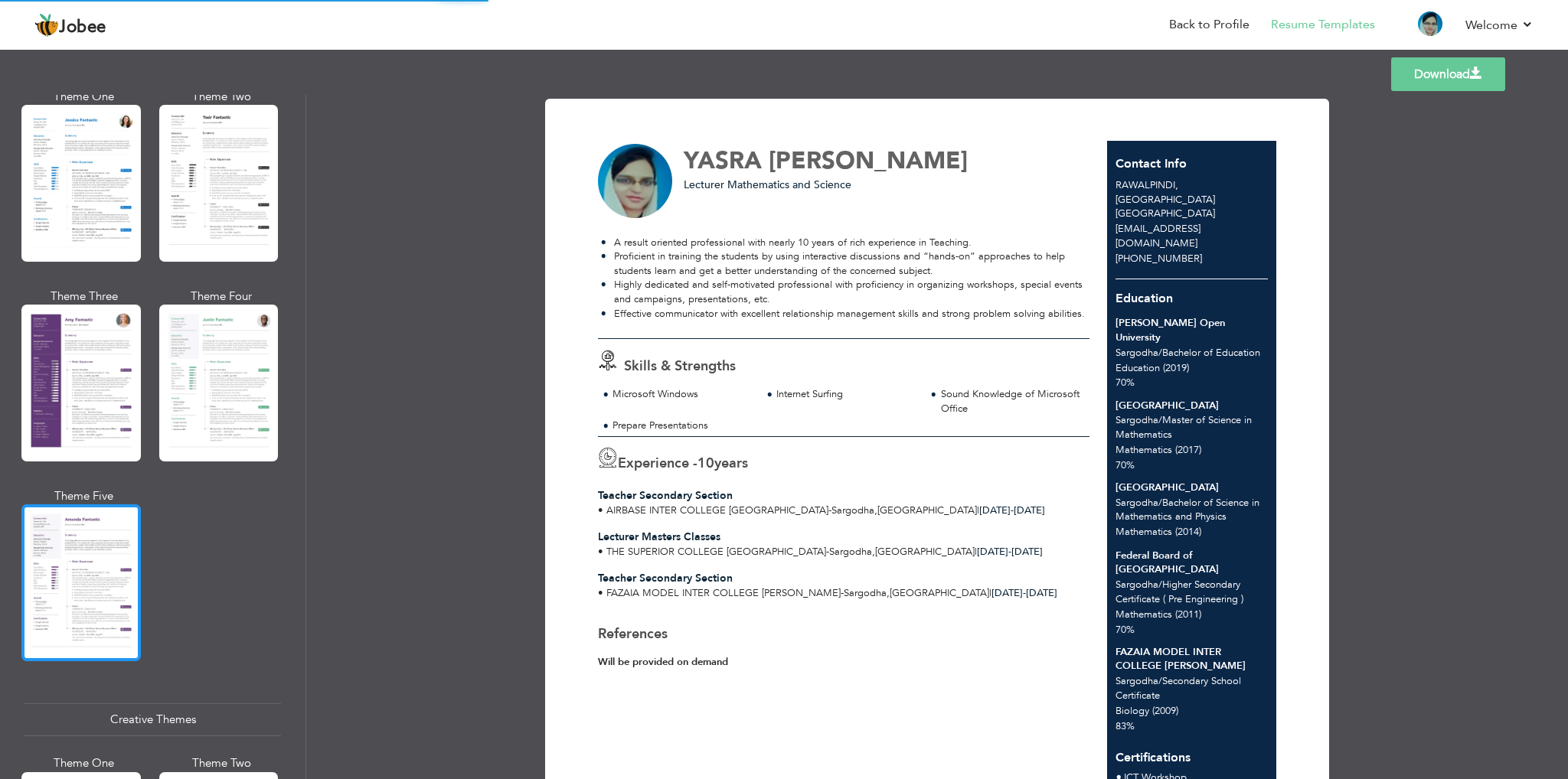
scroll to position [1225, 0]
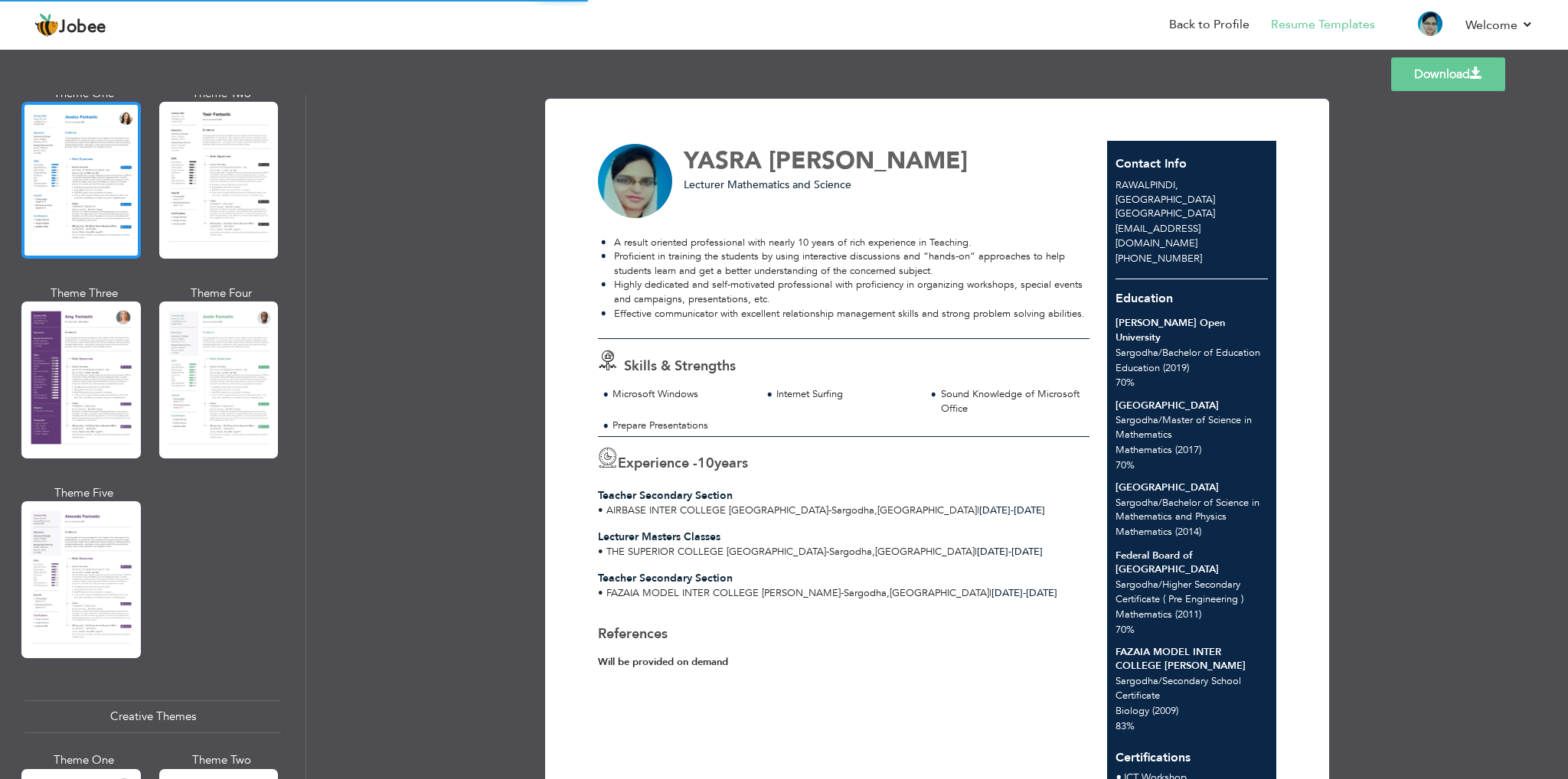
click at [54, 214] on div at bounding box center [81, 180] width 120 height 157
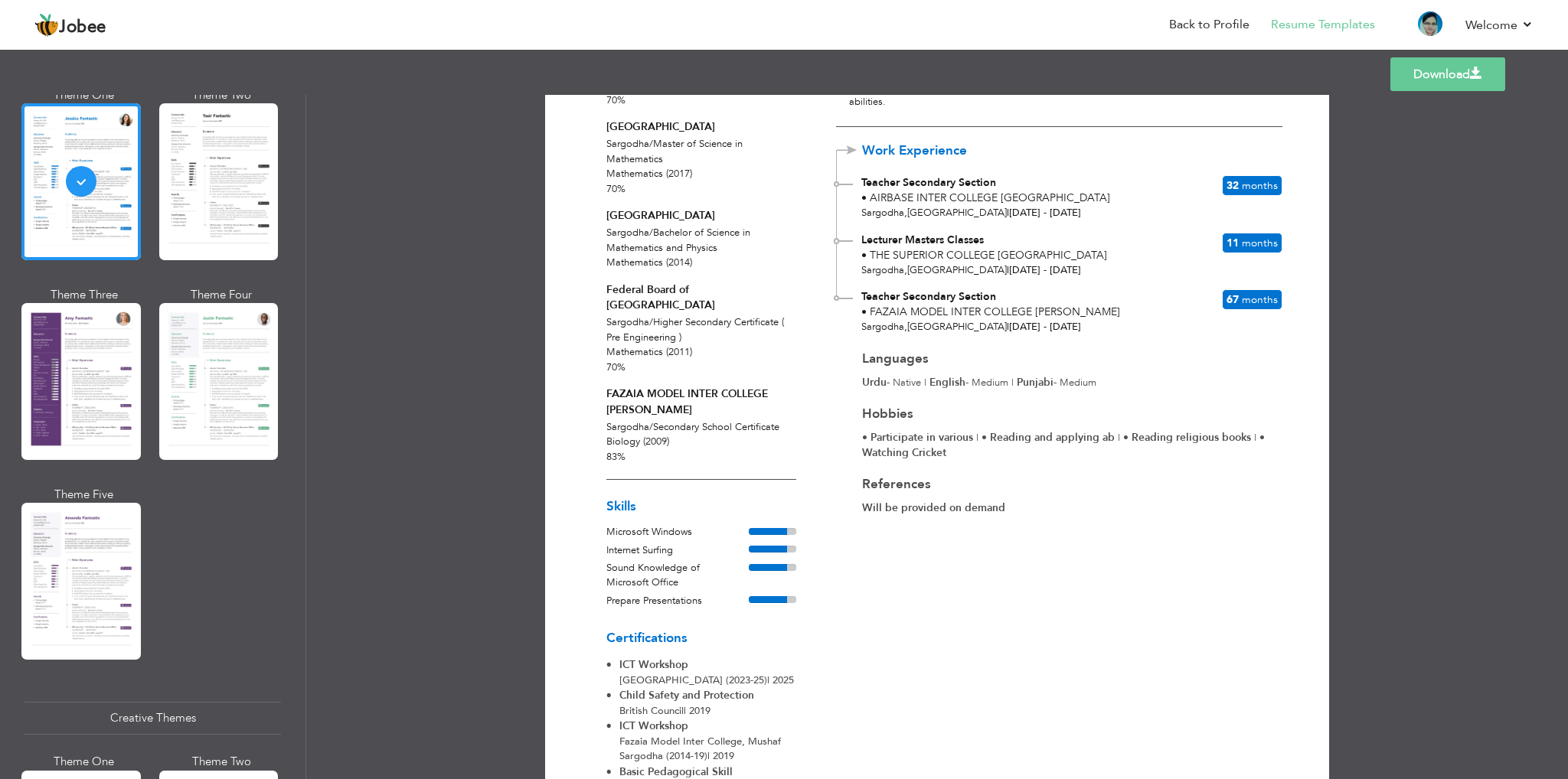
scroll to position [0, 0]
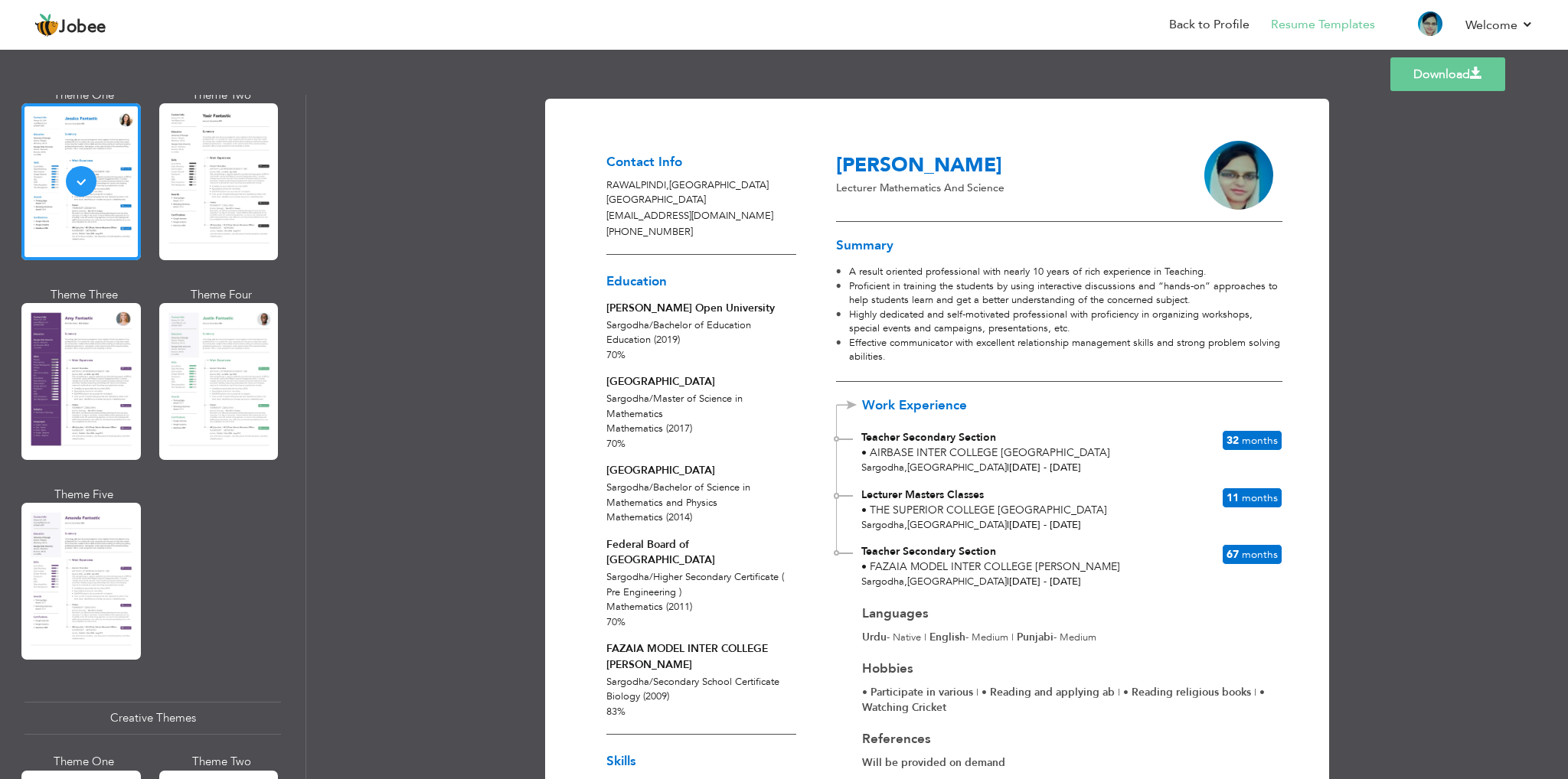
click at [1436, 77] on link "Download" at bounding box center [1448, 74] width 115 height 34
click at [234, 369] on div at bounding box center [219, 381] width 120 height 157
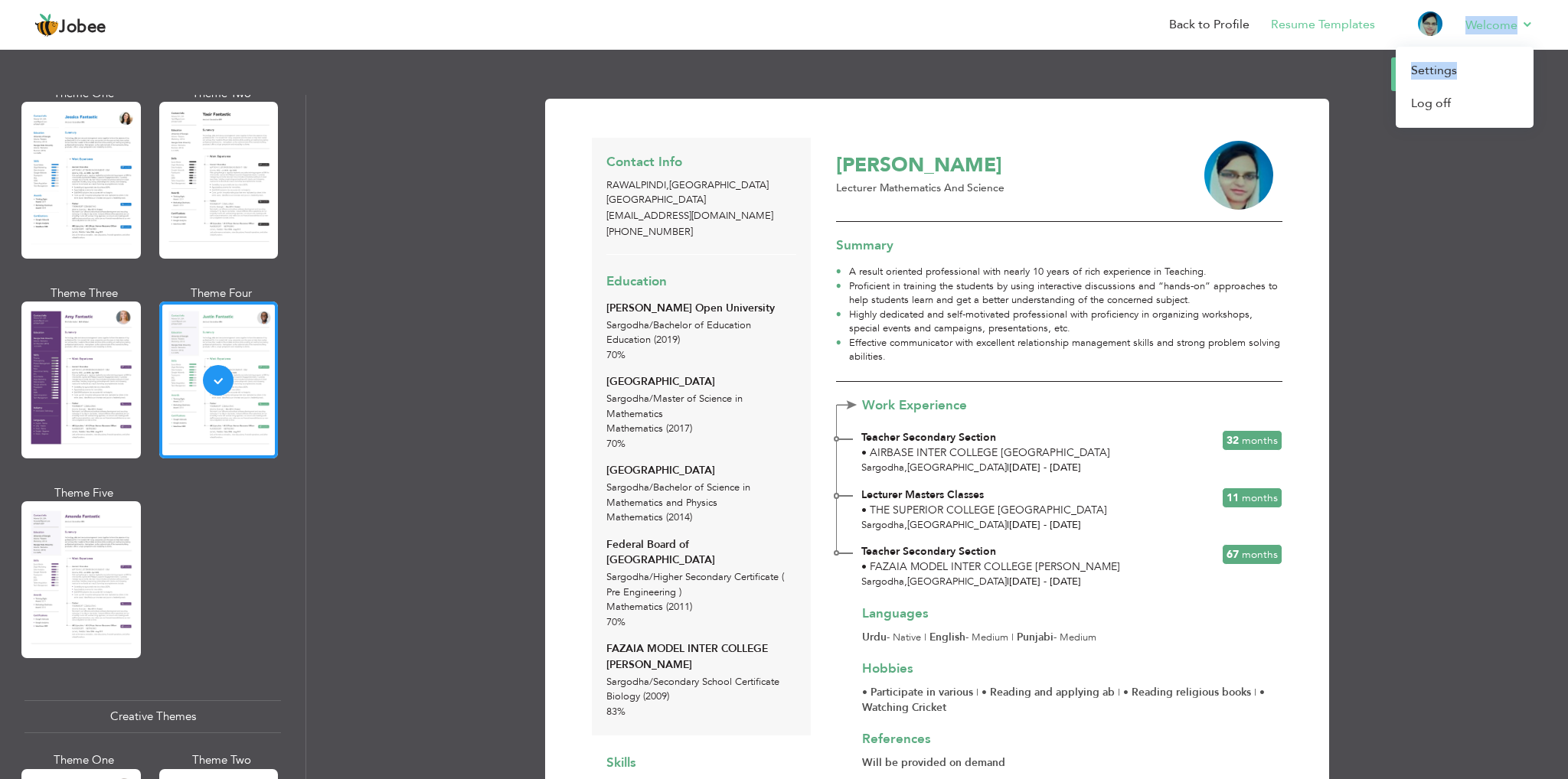
click at [1461, 47] on li "Welcome Settings Log off" at bounding box center [1488, 26] width 90 height 42
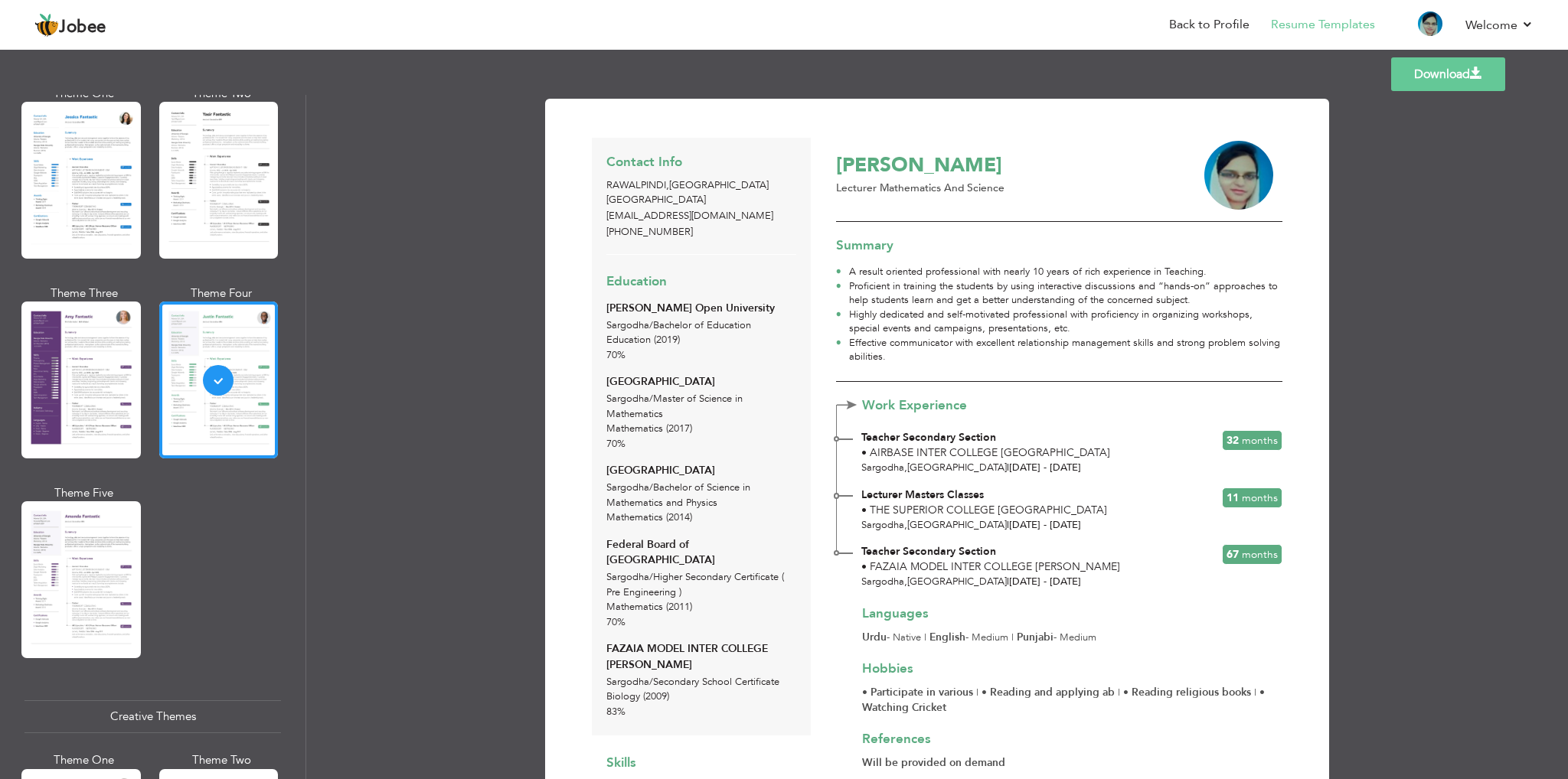
click at [1473, 273] on div "Download Contact Info [GEOGRAPHIC_DATA] , [GEOGRAPHIC_DATA] [GEOGRAPHIC_DATA] […" at bounding box center [938, 437] width 1262 height 684
click at [1471, 86] on link "Download" at bounding box center [1448, 74] width 114 height 34
click at [78, 558] on div at bounding box center [81, 580] width 120 height 157
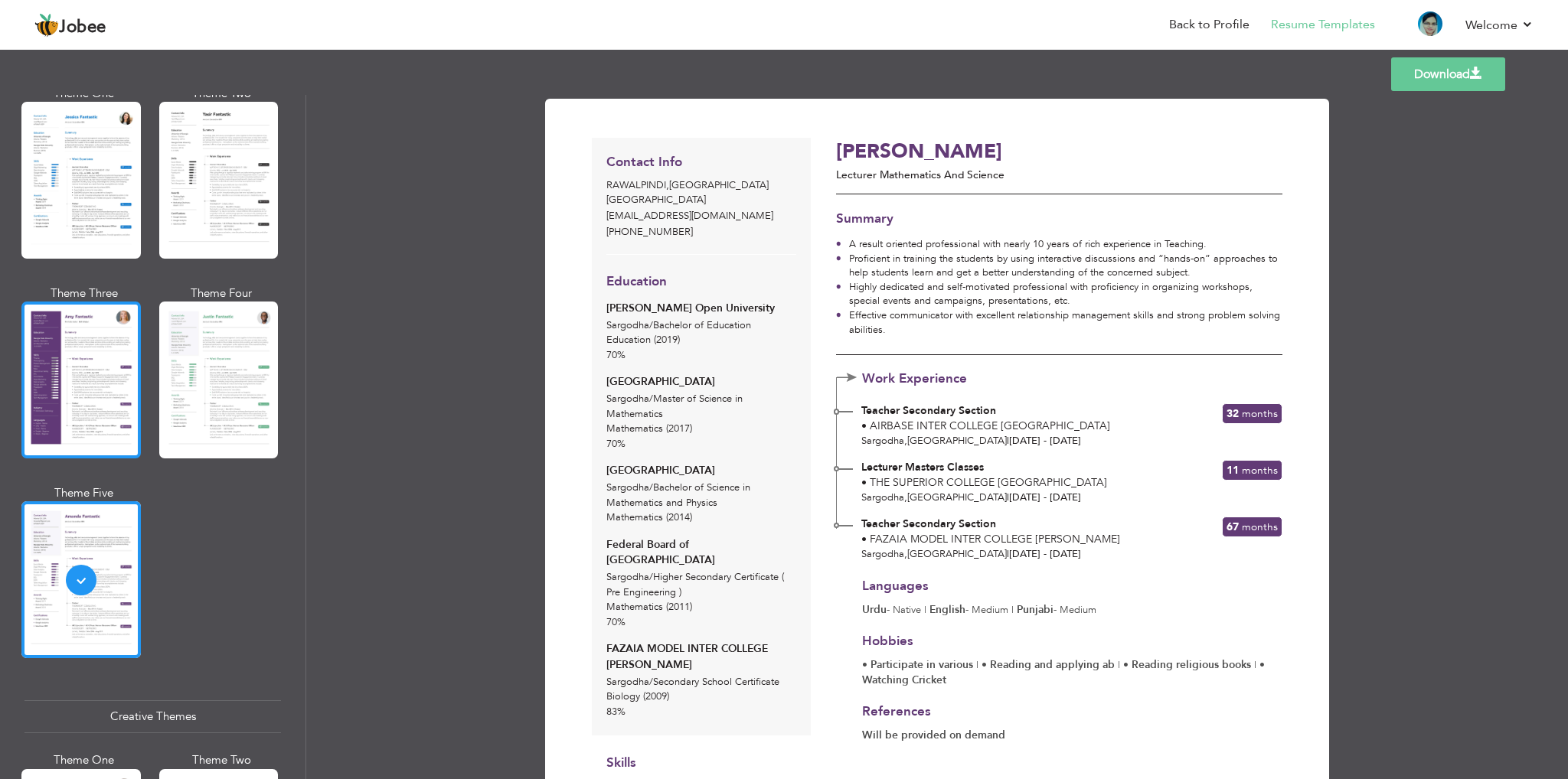
click at [59, 375] on div at bounding box center [81, 379] width 120 height 157
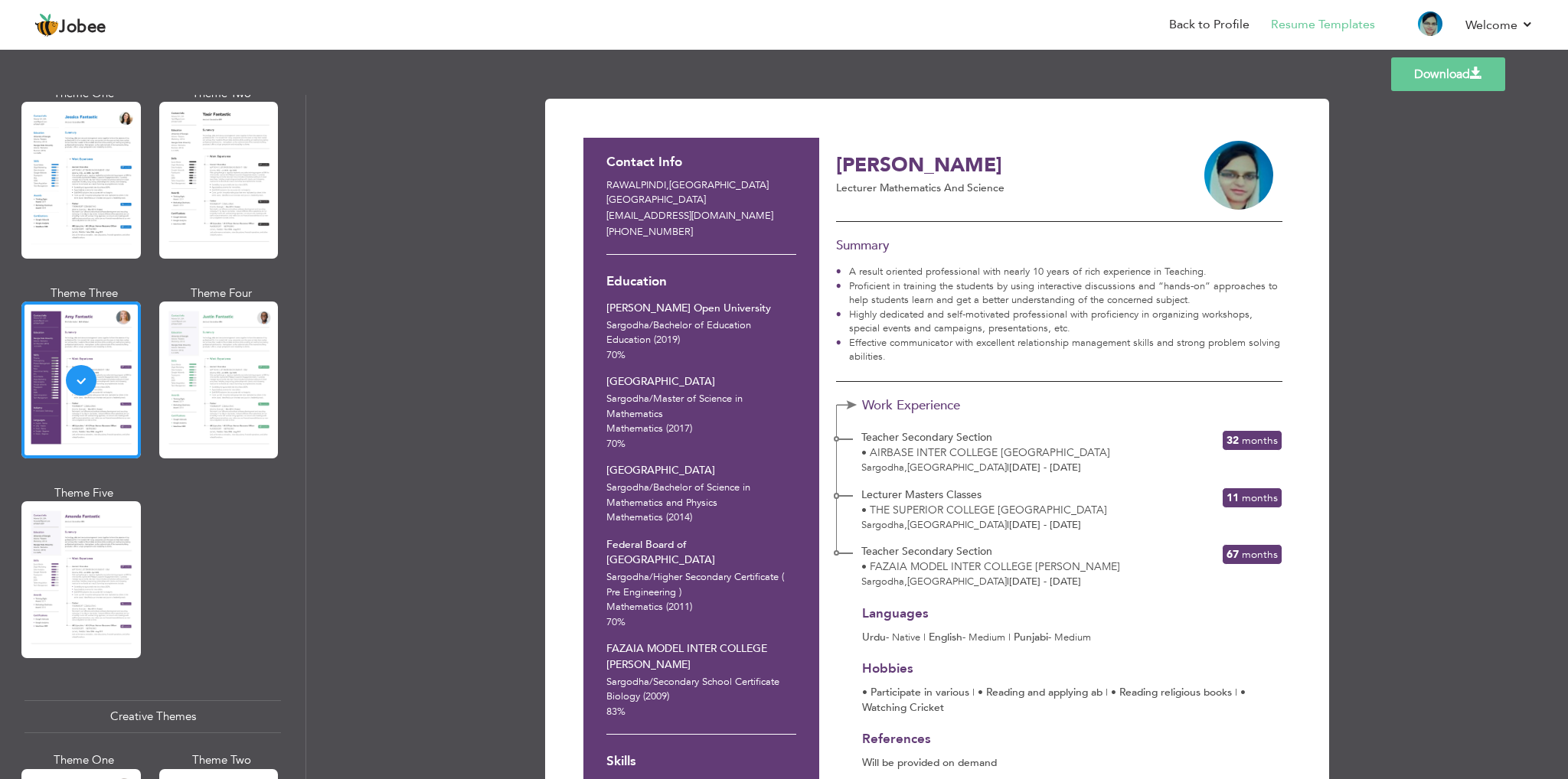
click at [1409, 79] on link "Download" at bounding box center [1448, 74] width 114 height 34
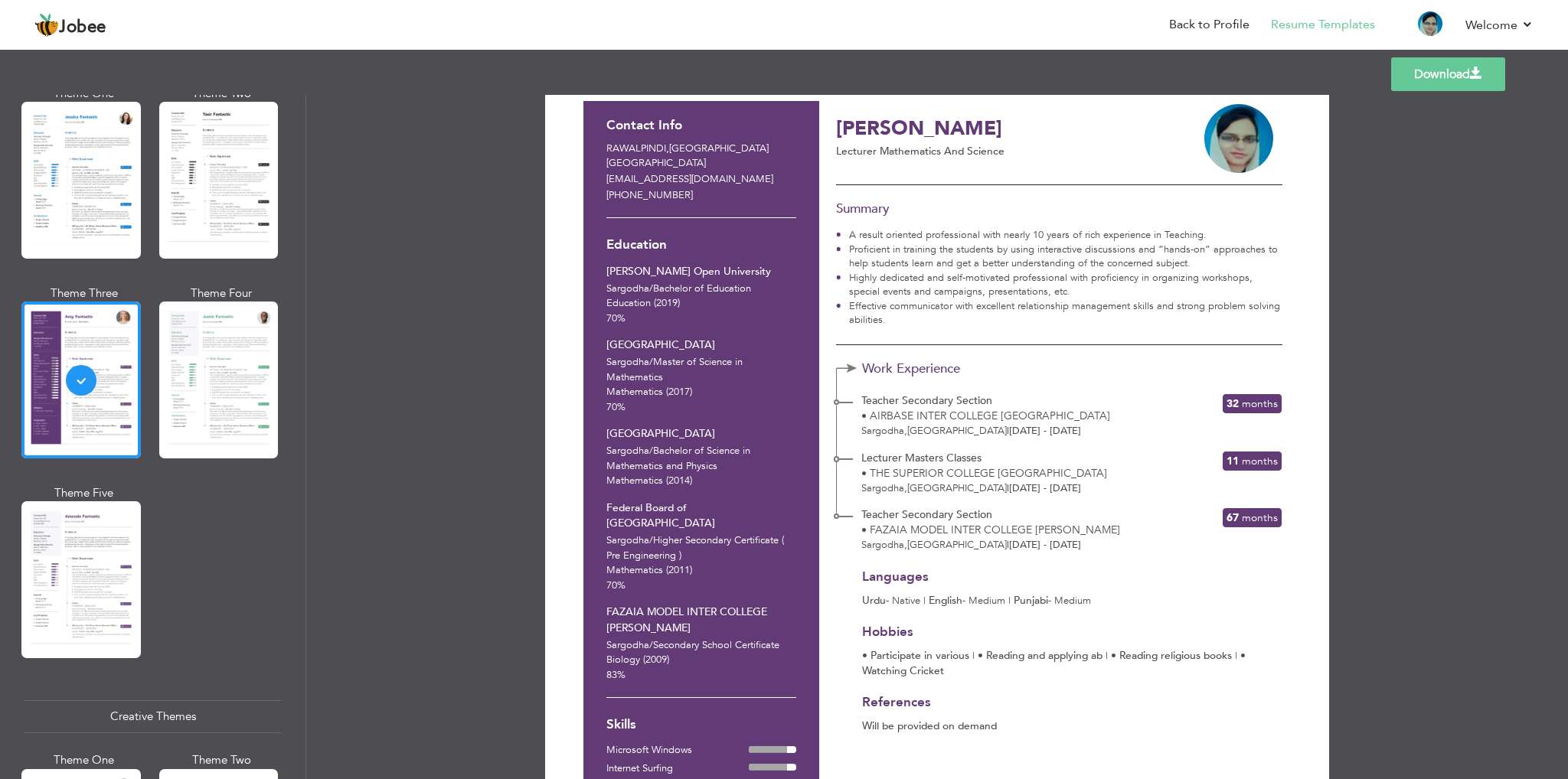
scroll to position [458, 0]
